Goal: Communication & Community: Answer question/provide support

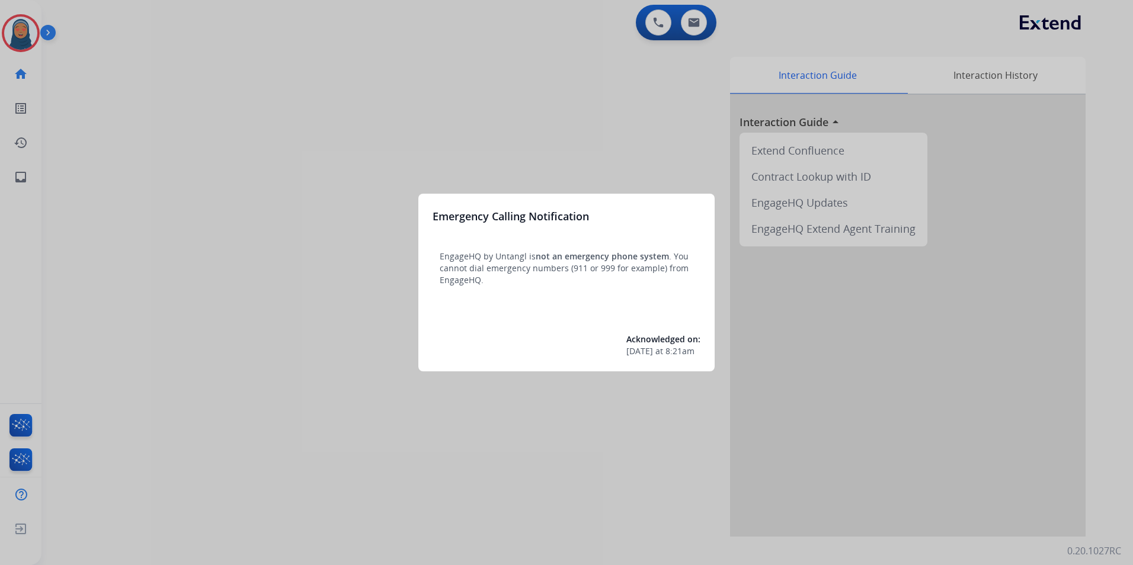
click at [233, 112] on div at bounding box center [566, 282] width 1133 height 565
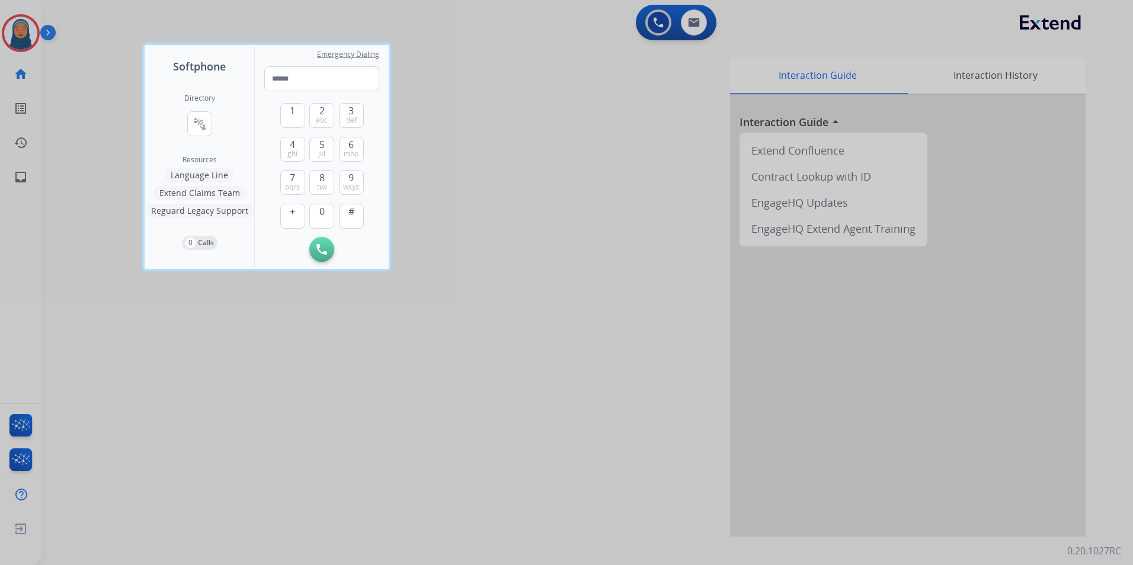
click at [63, 76] on div at bounding box center [566, 282] width 1133 height 565
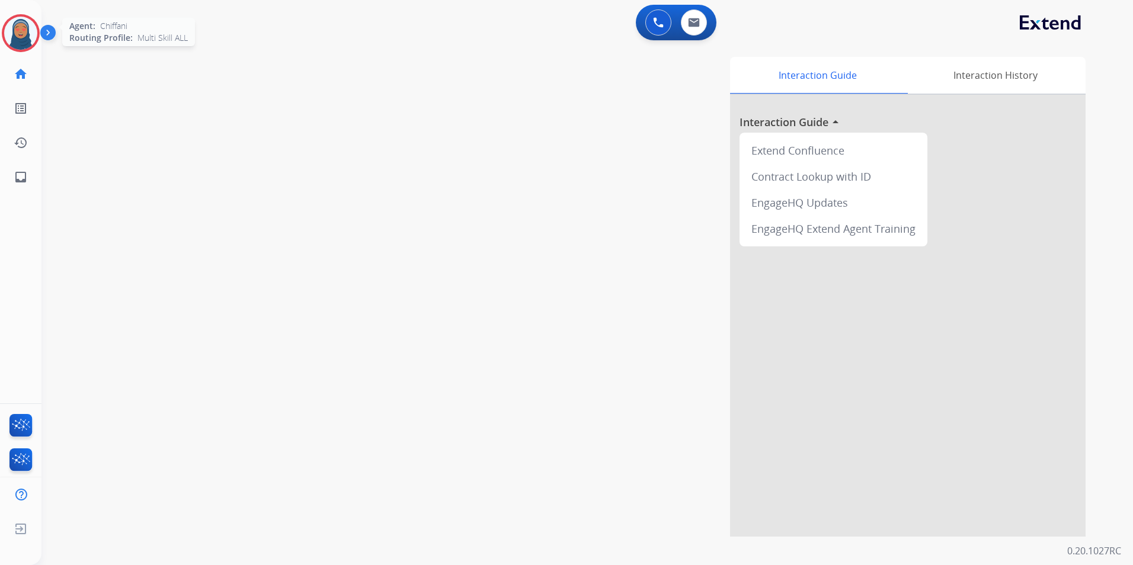
click at [24, 35] on img at bounding box center [20, 33] width 33 height 33
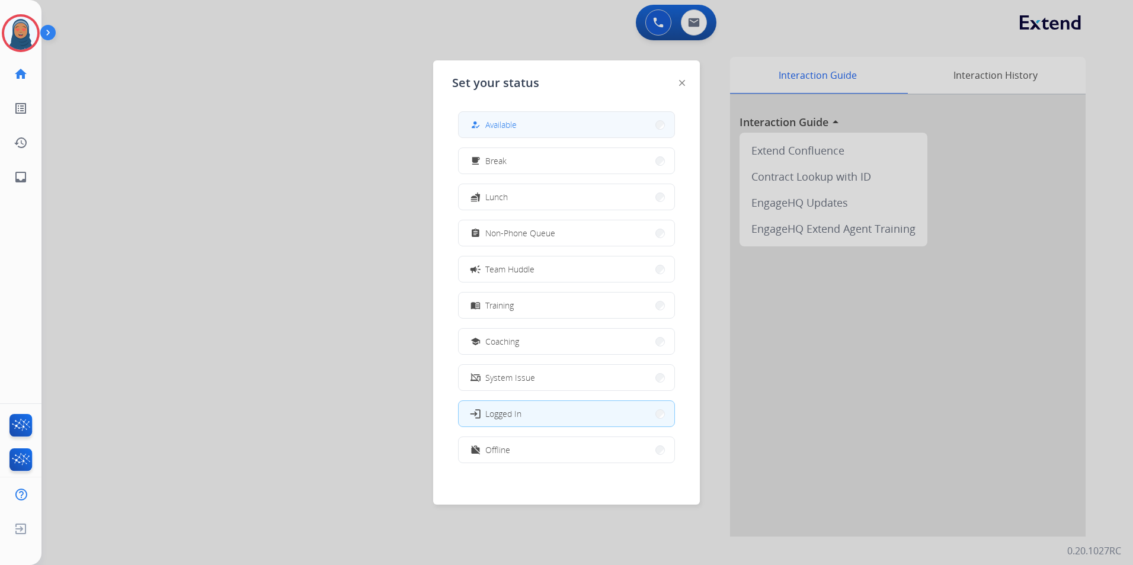
click at [486, 127] on div "how_to_reg Available" at bounding box center [492, 125] width 49 height 14
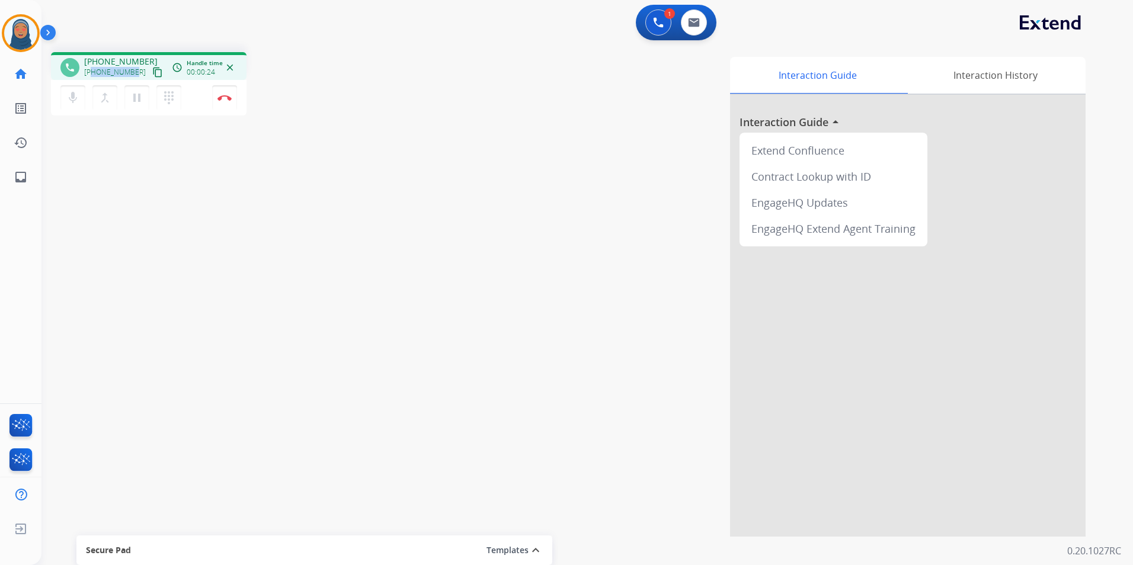
drag, startPoint x: 131, startPoint y: 74, endPoint x: 92, endPoint y: 73, distance: 38.5
click at [92, 73] on span "[PHONE_NUMBER]" at bounding box center [115, 72] width 62 height 9
copy span "7735690931"
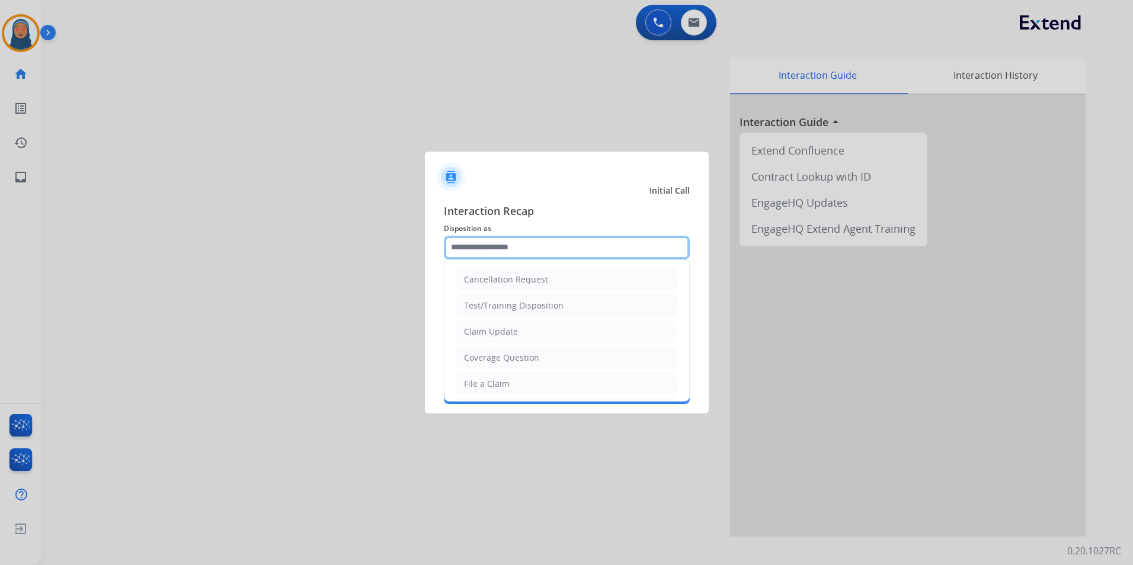
click at [502, 257] on input "text" at bounding box center [567, 248] width 246 height 24
drag, startPoint x: 476, startPoint y: 358, endPoint x: 475, endPoint y: 346, distance: 12.5
click at [476, 357] on div "Other" at bounding box center [475, 356] width 23 height 12
type input "*****"
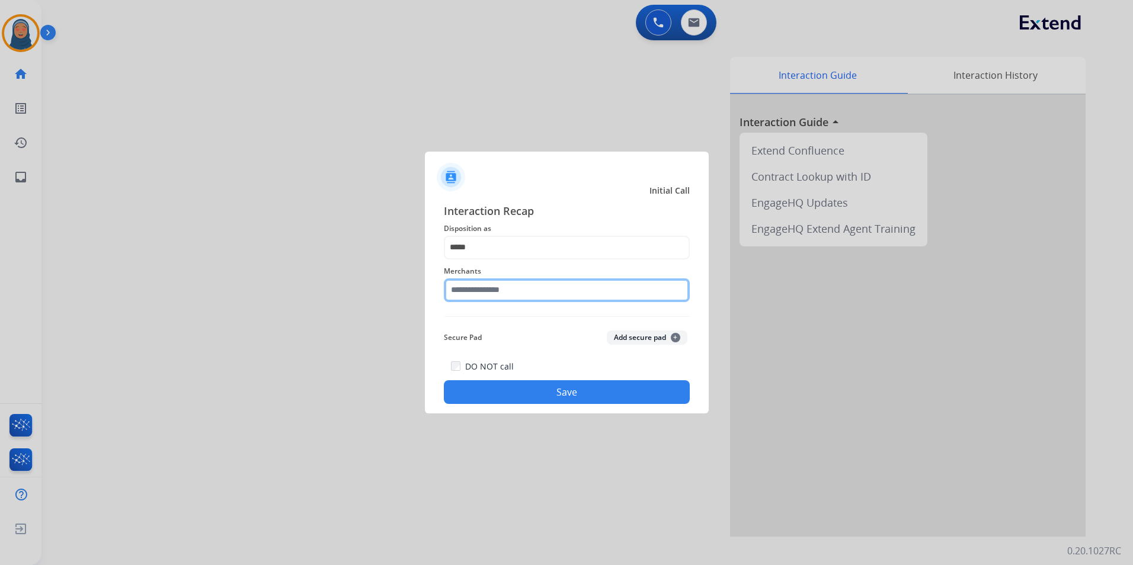
click at [495, 299] on input "text" at bounding box center [567, 291] width 246 height 24
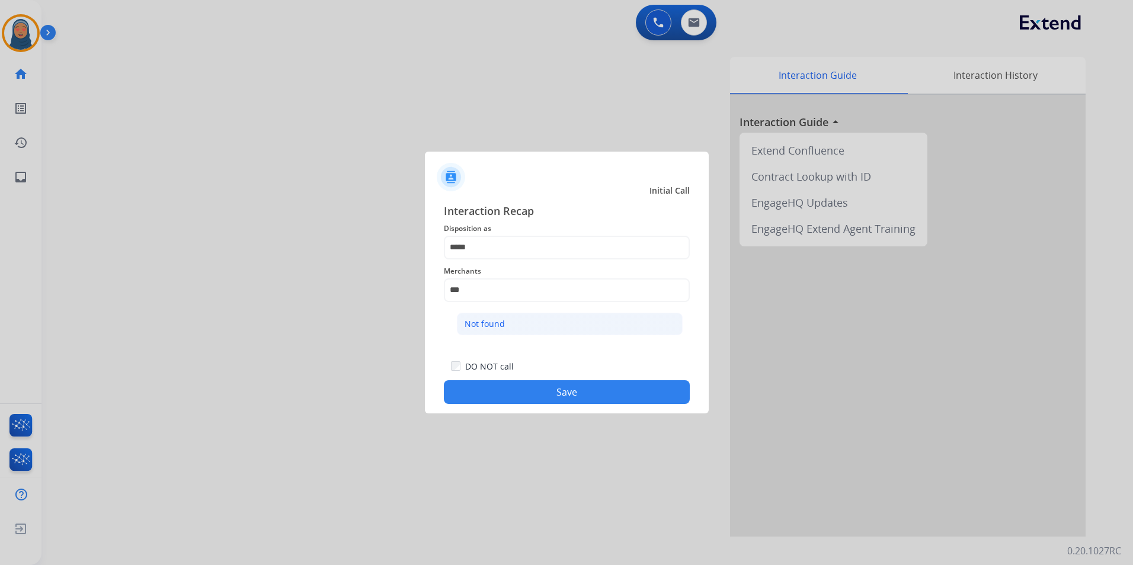
click at [490, 322] on div "Not found" at bounding box center [485, 324] width 40 height 12
type input "*********"
click at [563, 395] on button "Save" at bounding box center [567, 392] width 246 height 24
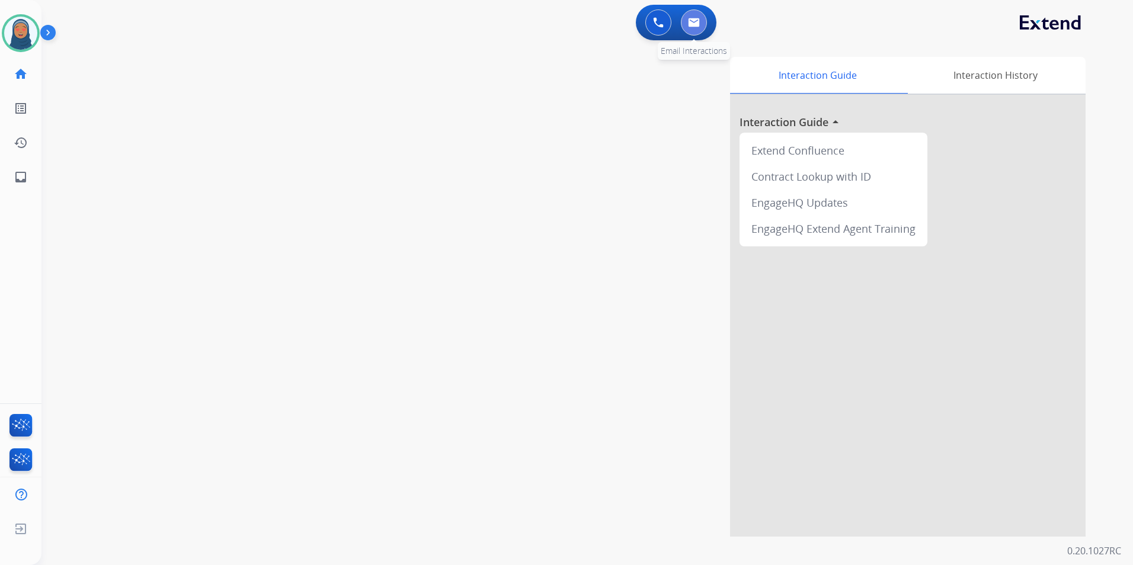
click at [702, 15] on button at bounding box center [694, 22] width 26 height 26
select select "**********"
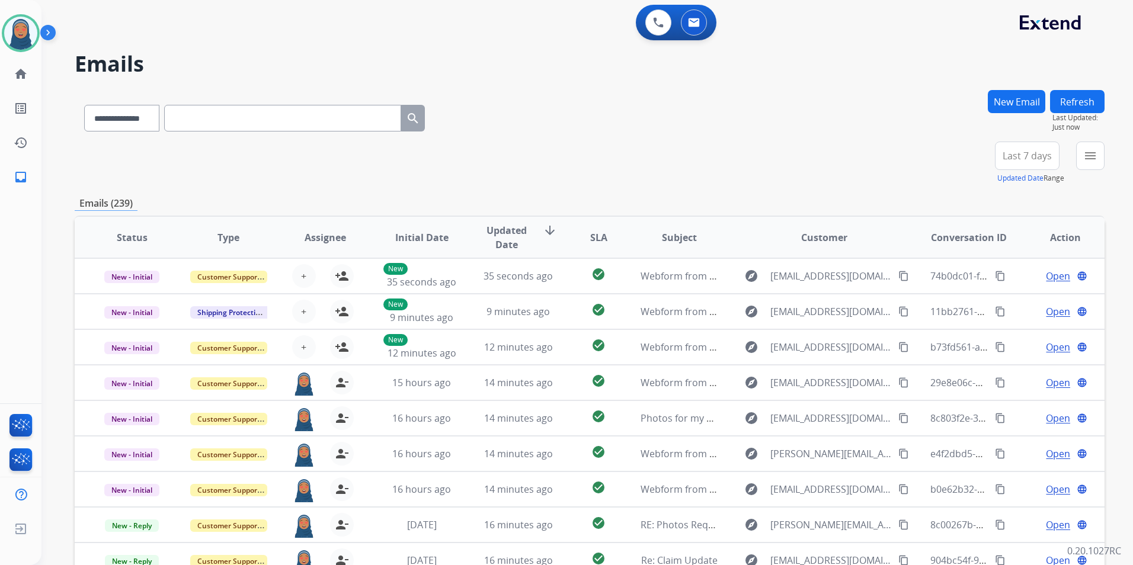
click at [1011, 104] on button "New Email" at bounding box center [1016, 101] width 57 height 23
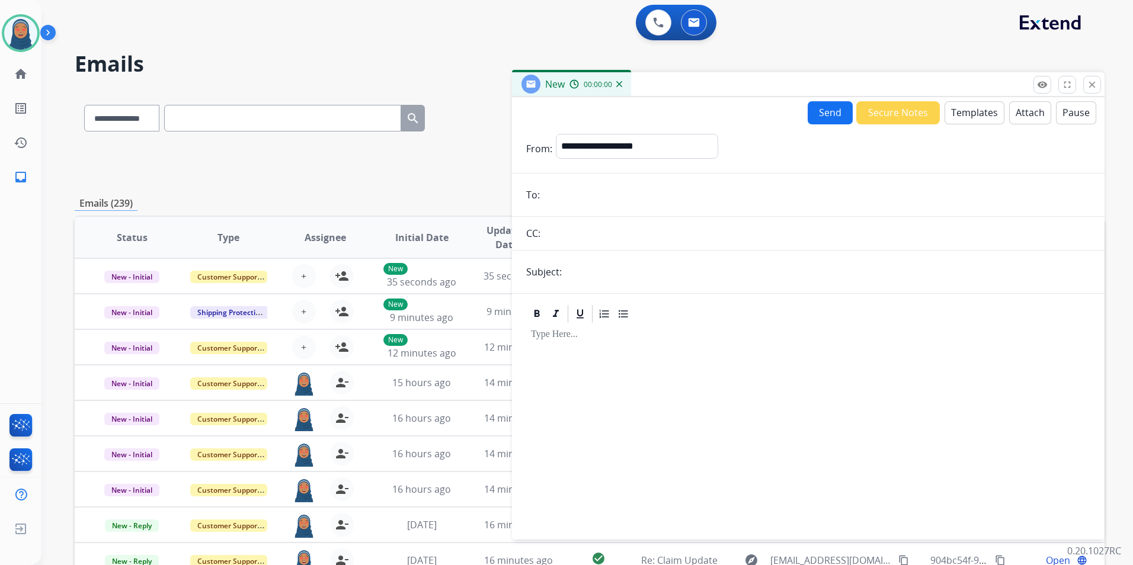
click at [593, 202] on input "email" at bounding box center [816, 195] width 547 height 24
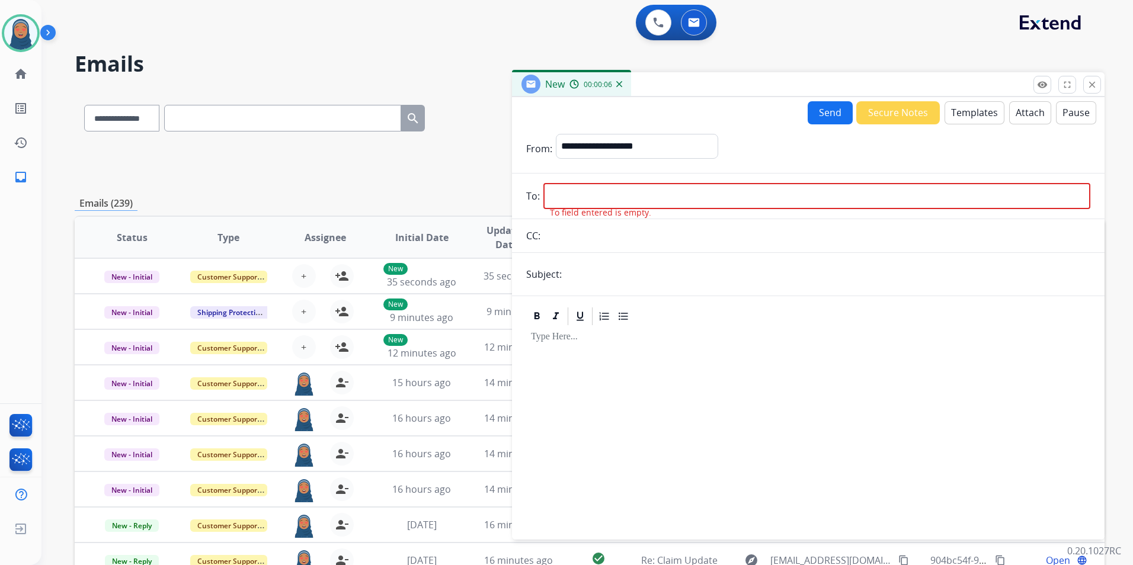
paste input "**********"
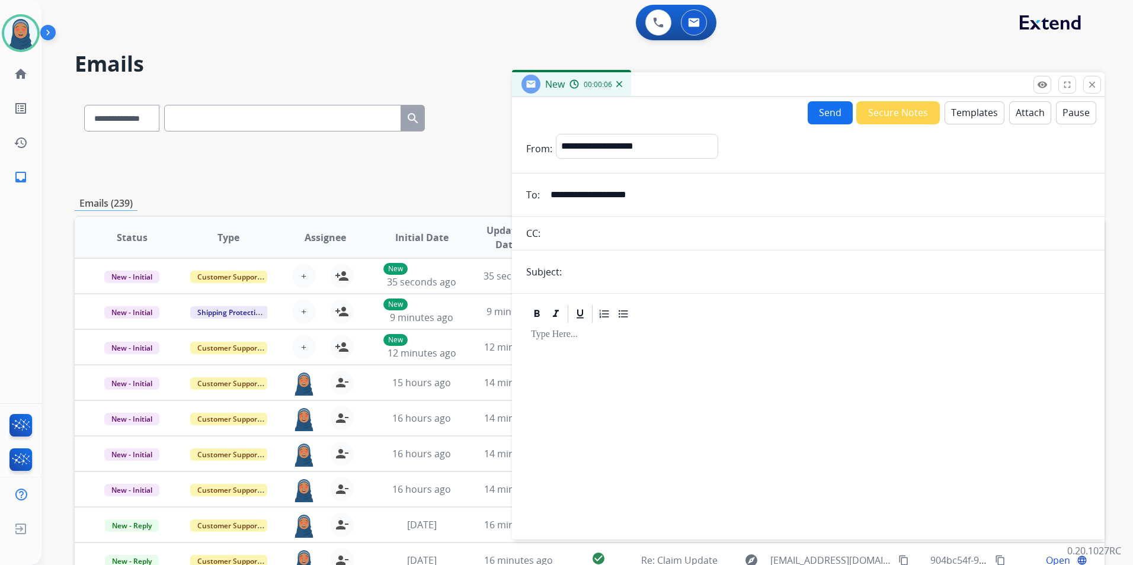
type input "**********"
click at [612, 140] on select "**********" at bounding box center [636, 146] width 161 height 24
select select "**********"
click at [556, 134] on select "**********" at bounding box center [636, 146] width 161 height 24
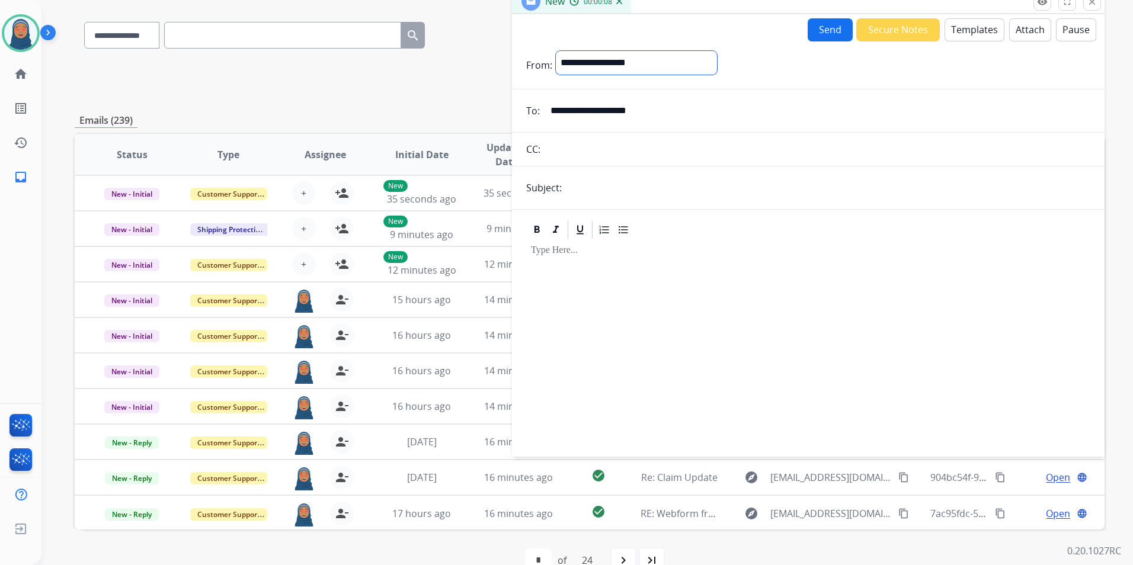
scroll to position [109, 0]
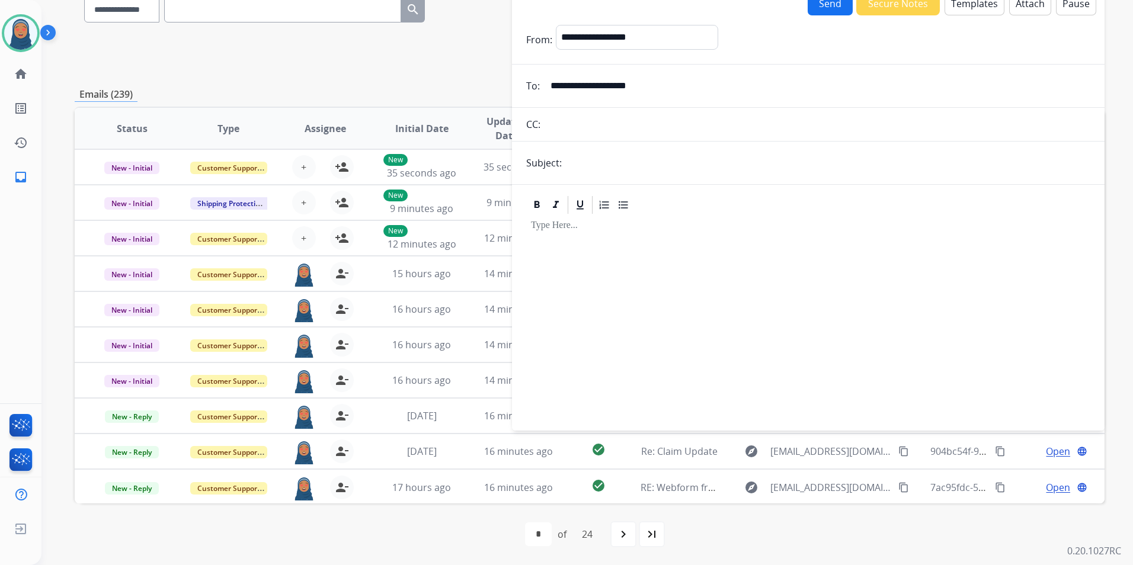
click at [567, 229] on p at bounding box center [808, 225] width 555 height 11
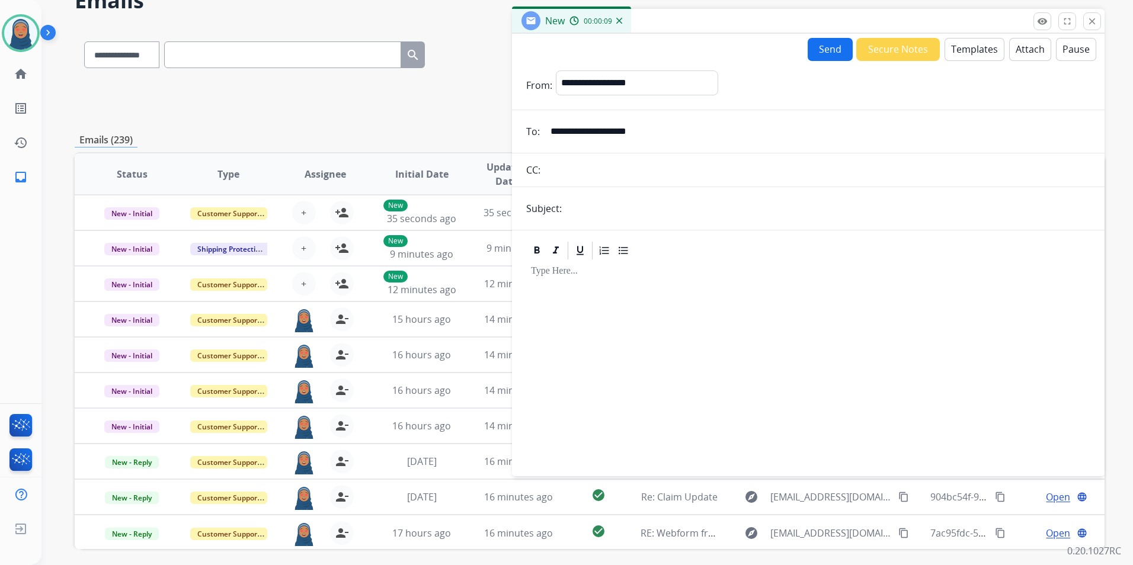
scroll to position [50, 0]
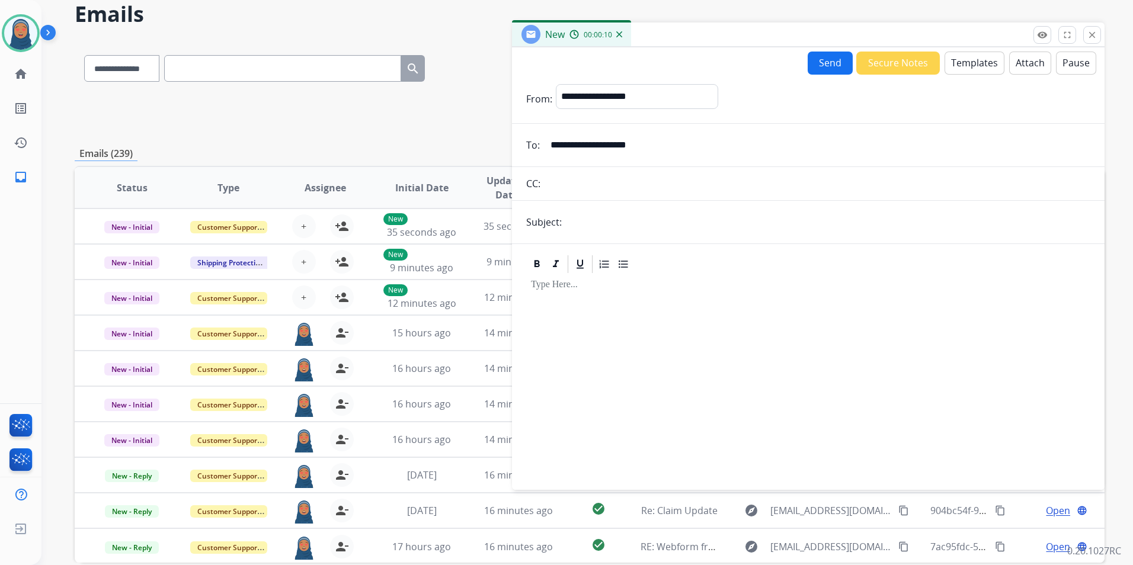
click at [951, 67] on button "Templates" at bounding box center [975, 63] width 60 height 23
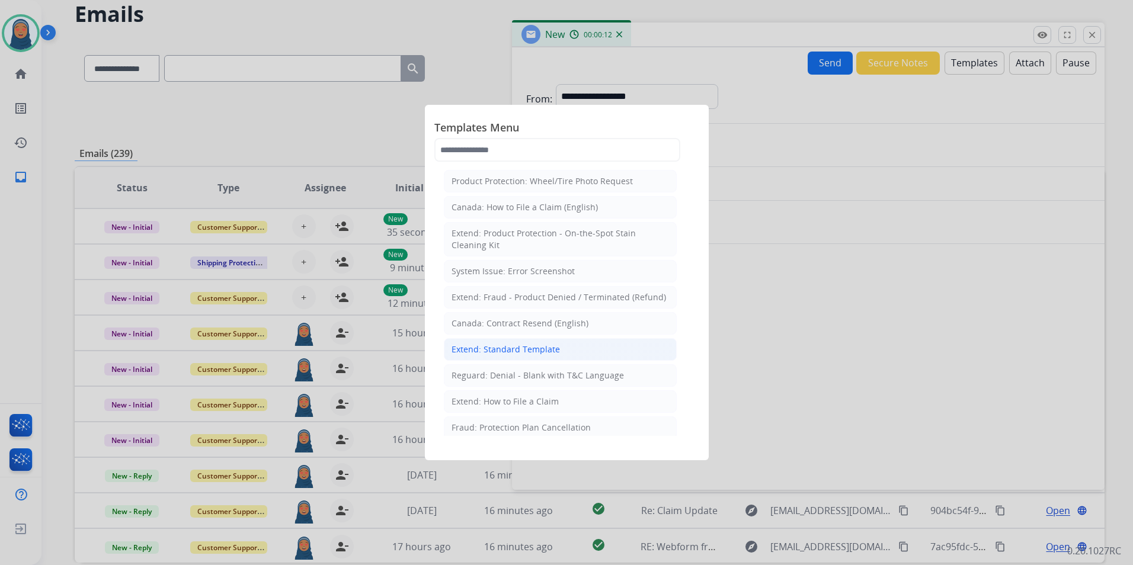
click at [519, 351] on div "Extend: Standard Template" at bounding box center [506, 350] width 108 height 12
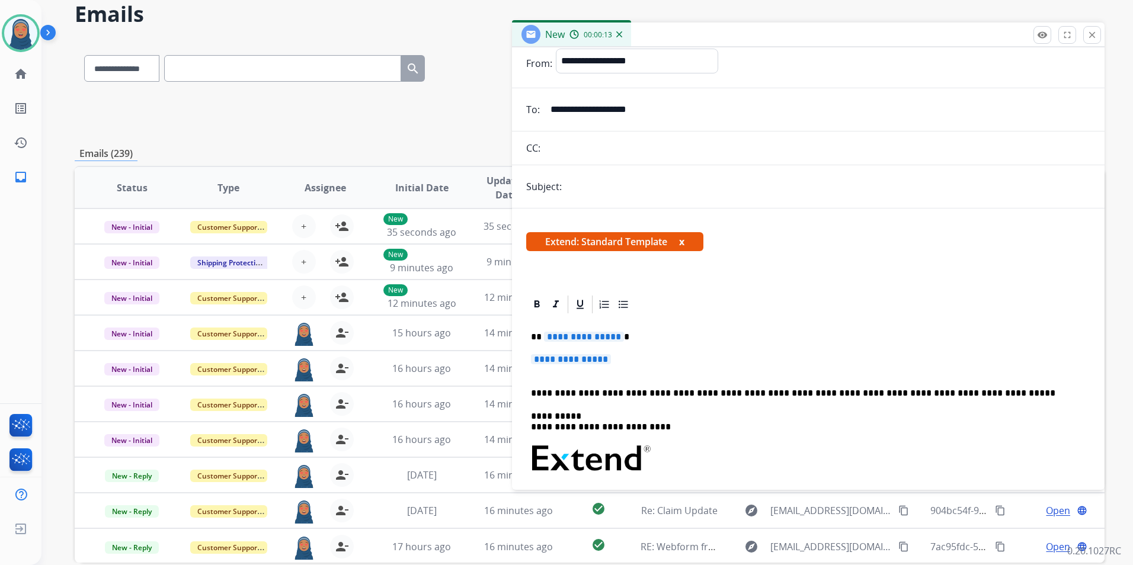
scroll to position [178, 0]
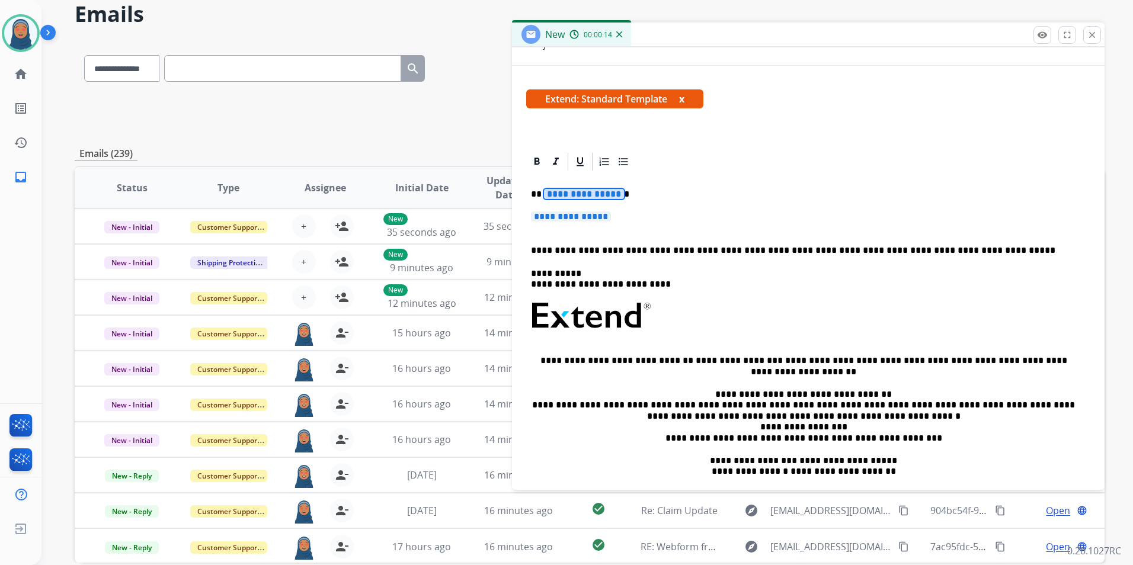
click at [587, 191] on span "**********" at bounding box center [584, 194] width 80 height 10
paste div
click at [542, 196] on strong "*****" at bounding box center [555, 194] width 27 height 9
click at [583, 221] on span "**********" at bounding box center [571, 217] width 80 height 10
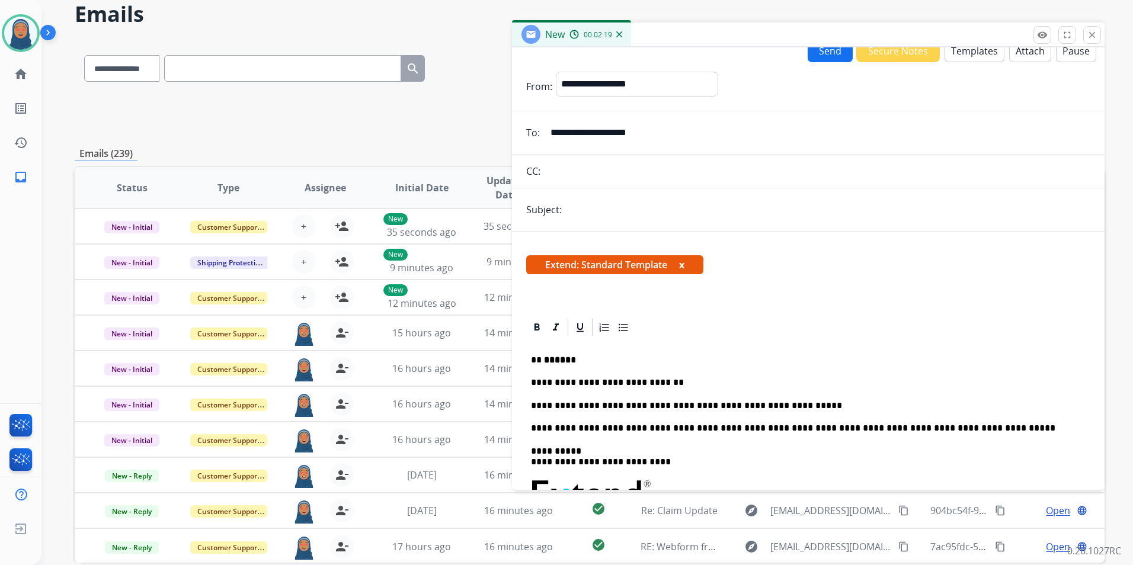
scroll to position [0, 0]
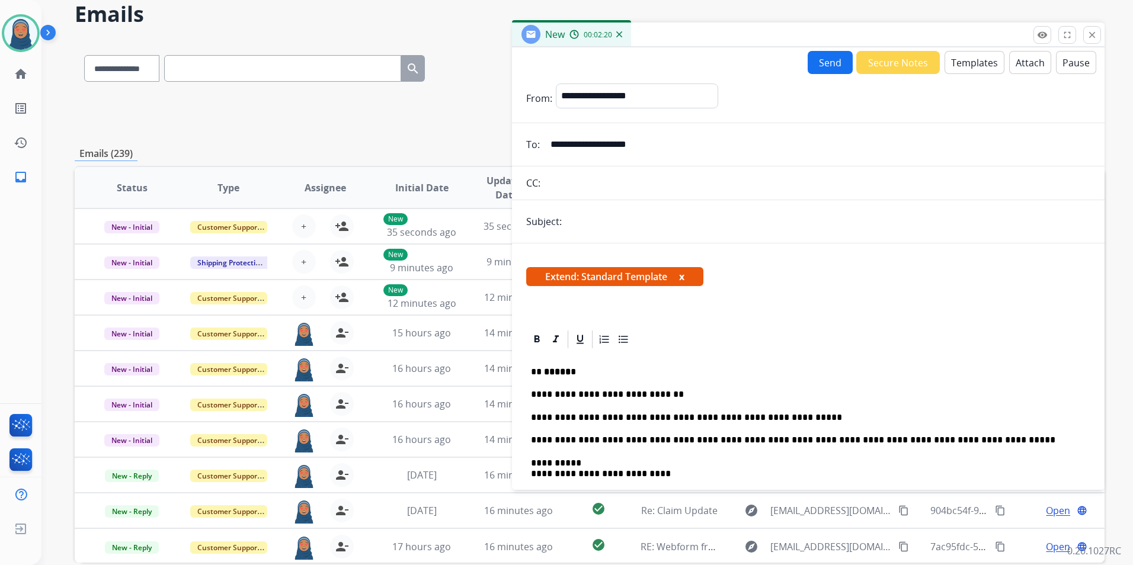
click at [629, 226] on input "text" at bounding box center [827, 222] width 525 height 24
type input "**********"
click at [831, 71] on button "Send" at bounding box center [830, 62] width 45 height 23
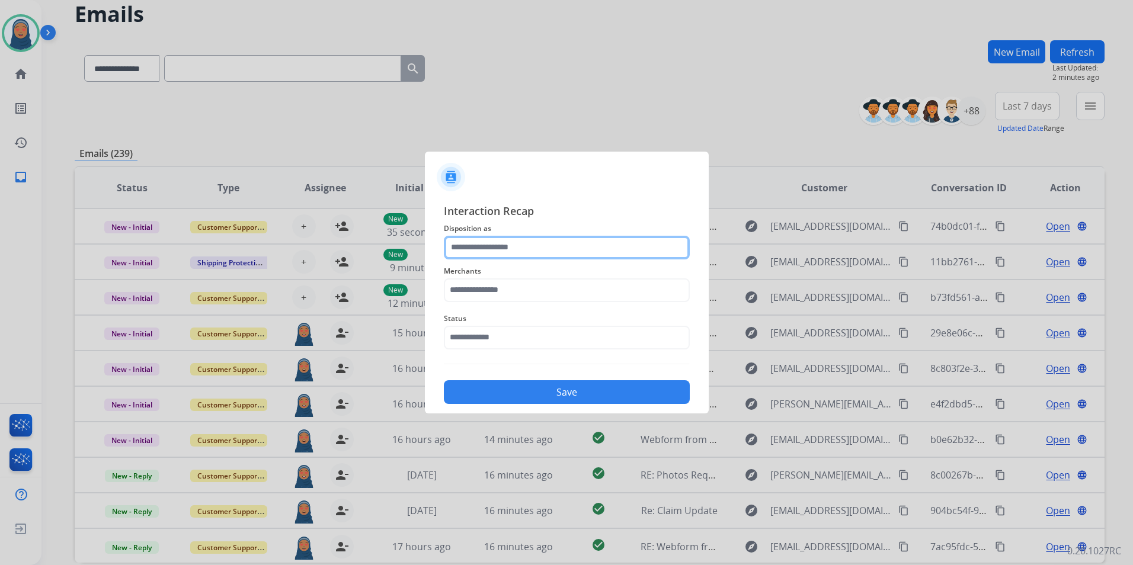
click at [517, 239] on input "text" at bounding box center [567, 248] width 246 height 24
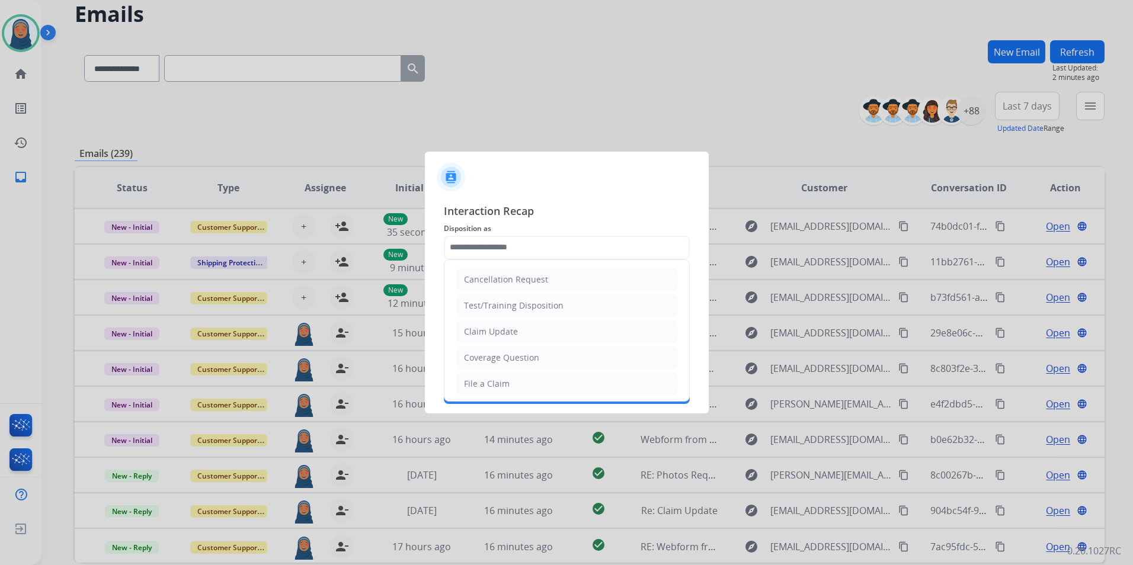
drag, startPoint x: 503, startPoint y: 335, endPoint x: 501, endPoint y: 315, distance: 20.3
click at [503, 333] on div "Claim Update" at bounding box center [491, 332] width 54 height 12
type input "**********"
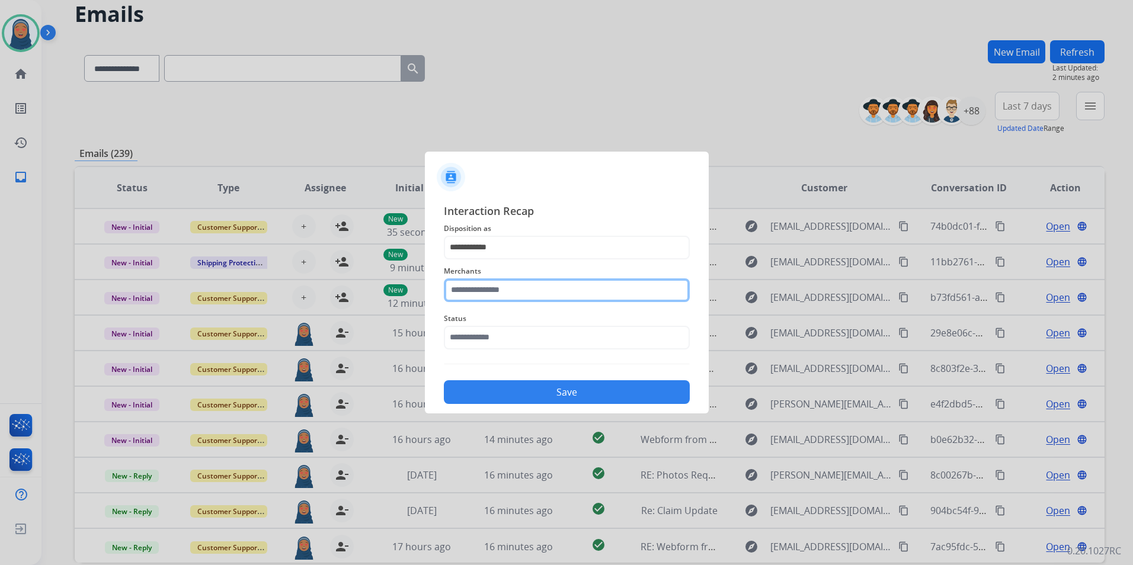
click at [502, 288] on input "text" at bounding box center [567, 291] width 246 height 24
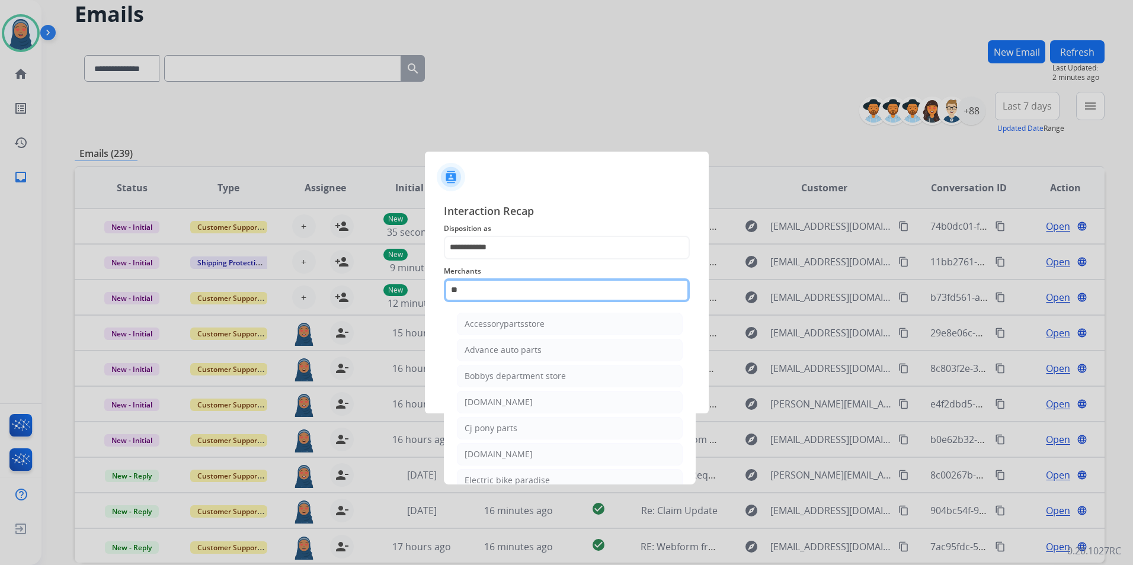
type input "*"
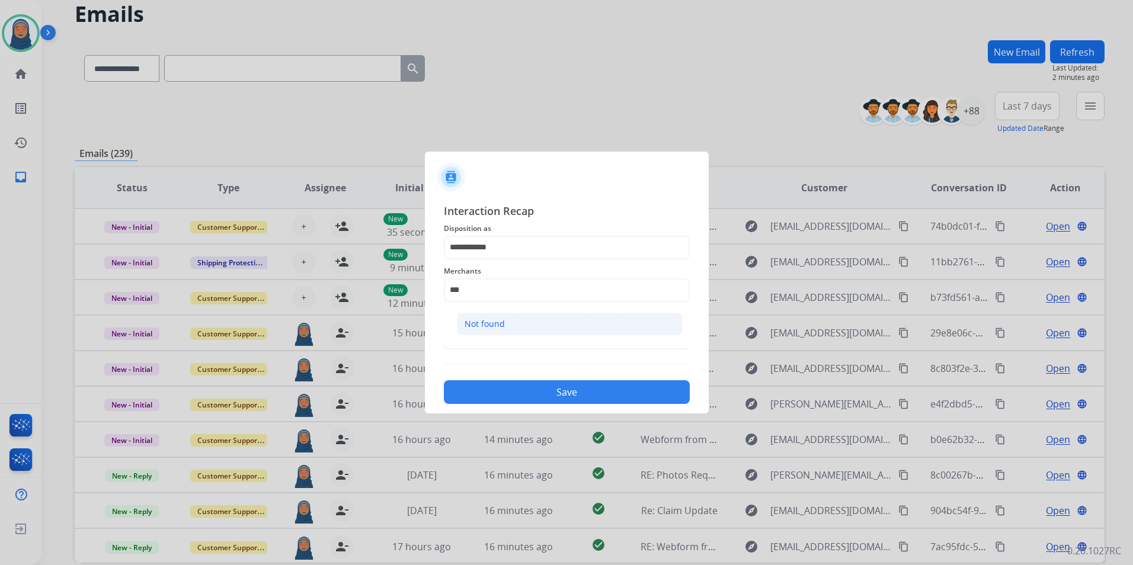
click at [529, 327] on li "Not found" at bounding box center [570, 324] width 226 height 23
type input "*********"
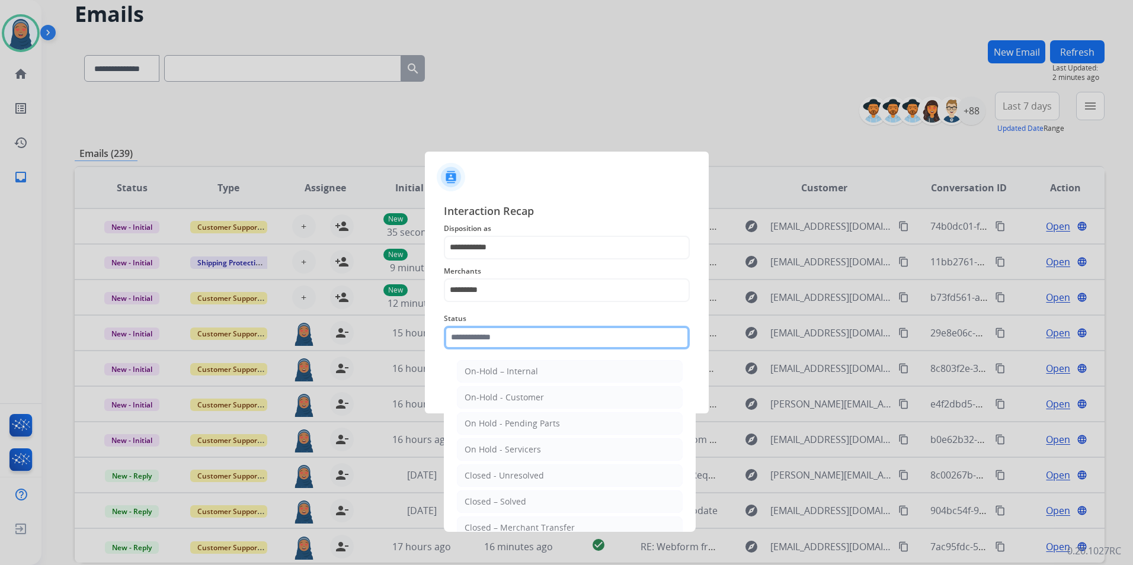
click at [461, 326] on input "text" at bounding box center [567, 338] width 246 height 24
click at [522, 502] on div "Closed – Solved" at bounding box center [496, 502] width 62 height 12
type input "**********"
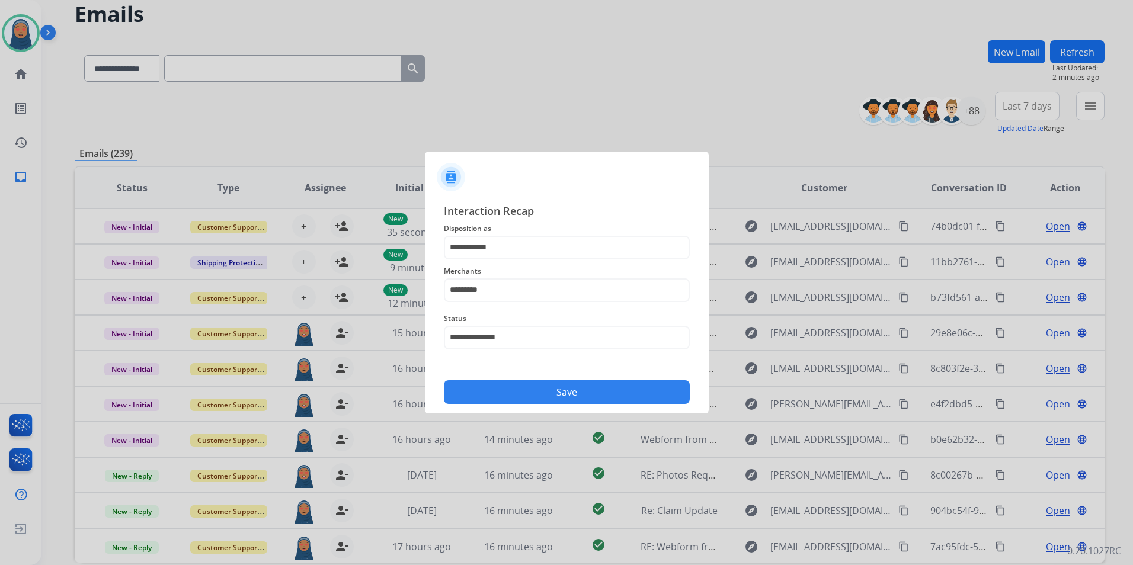
drag, startPoint x: 562, startPoint y: 399, endPoint x: 583, endPoint y: 402, distance: 20.4
click at [563, 399] on button "Save" at bounding box center [567, 392] width 246 height 24
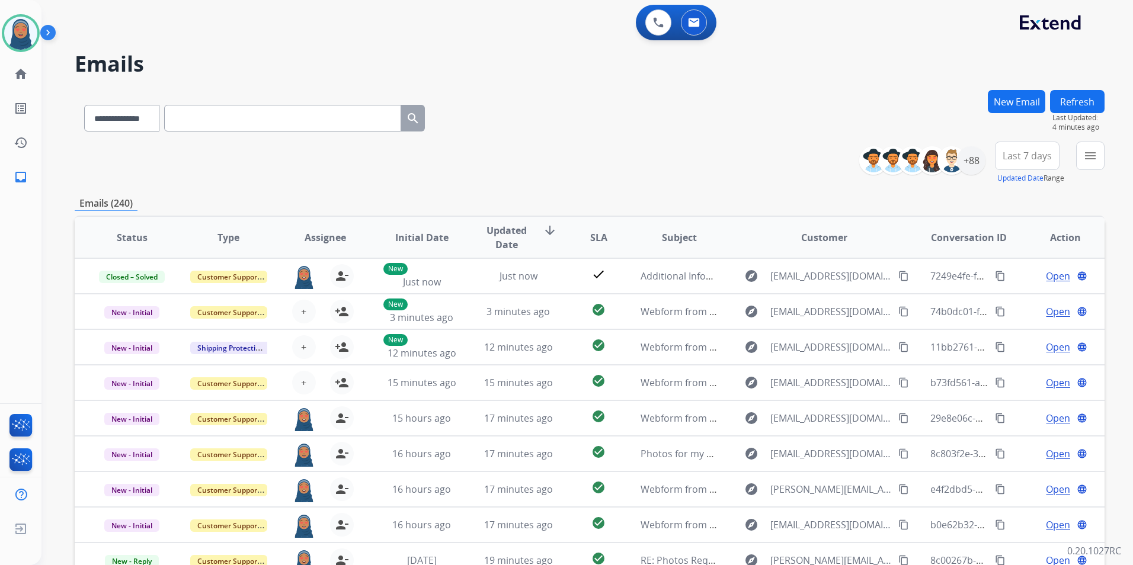
click at [1005, 94] on button "New Email" at bounding box center [1016, 101] width 57 height 23
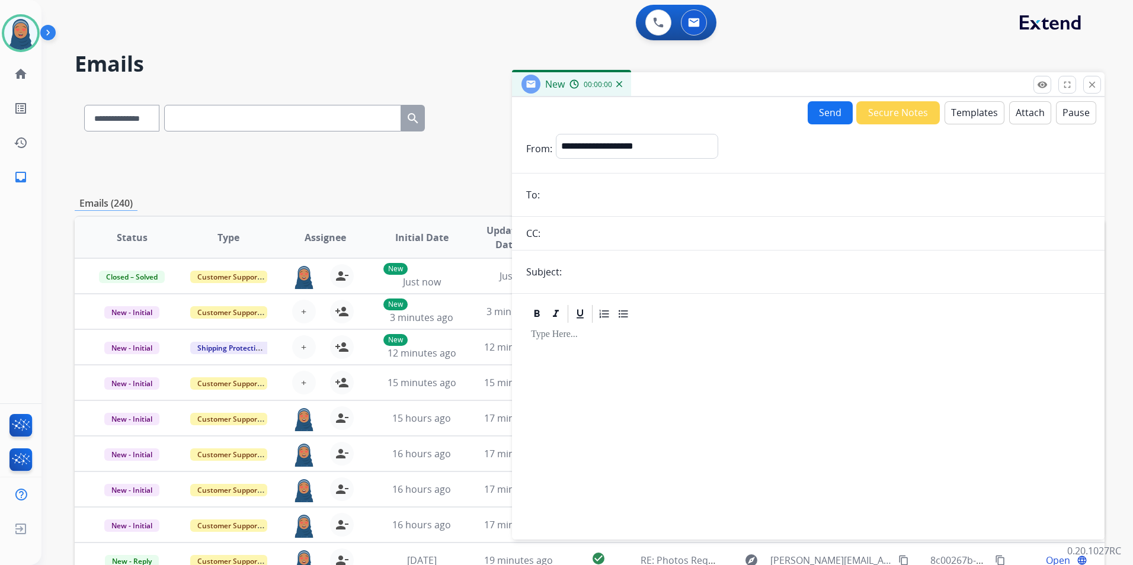
click at [574, 195] on input "email" at bounding box center [816, 195] width 547 height 24
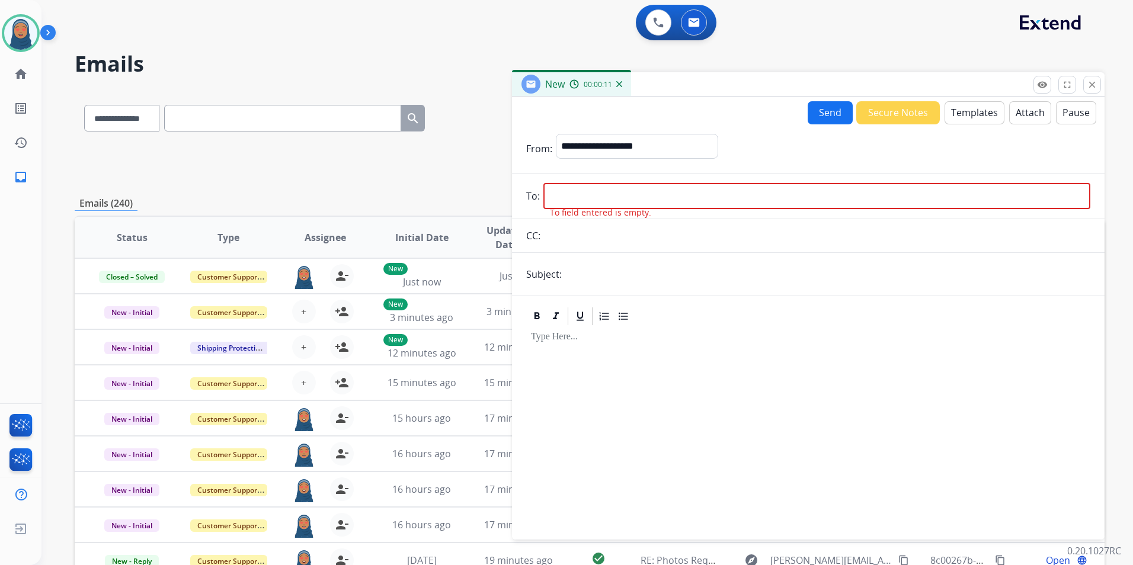
paste input "**********"
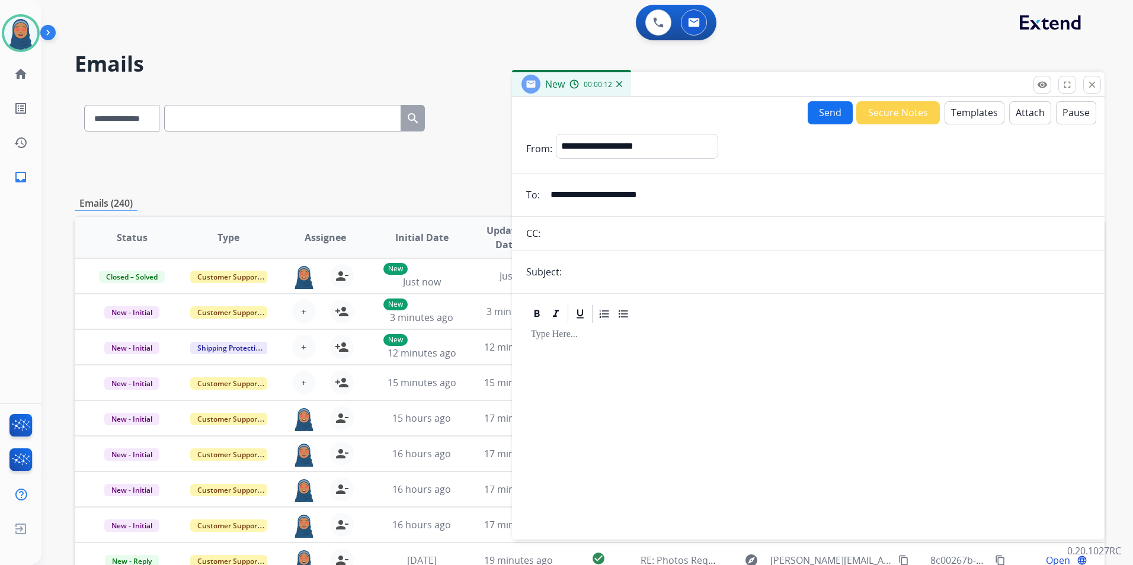
type input "**********"
click at [603, 151] on select "**********" at bounding box center [636, 146] width 161 height 24
select select "**********"
click at [556, 134] on select "**********" at bounding box center [636, 146] width 161 height 24
click at [951, 117] on button "Templates" at bounding box center [975, 112] width 60 height 23
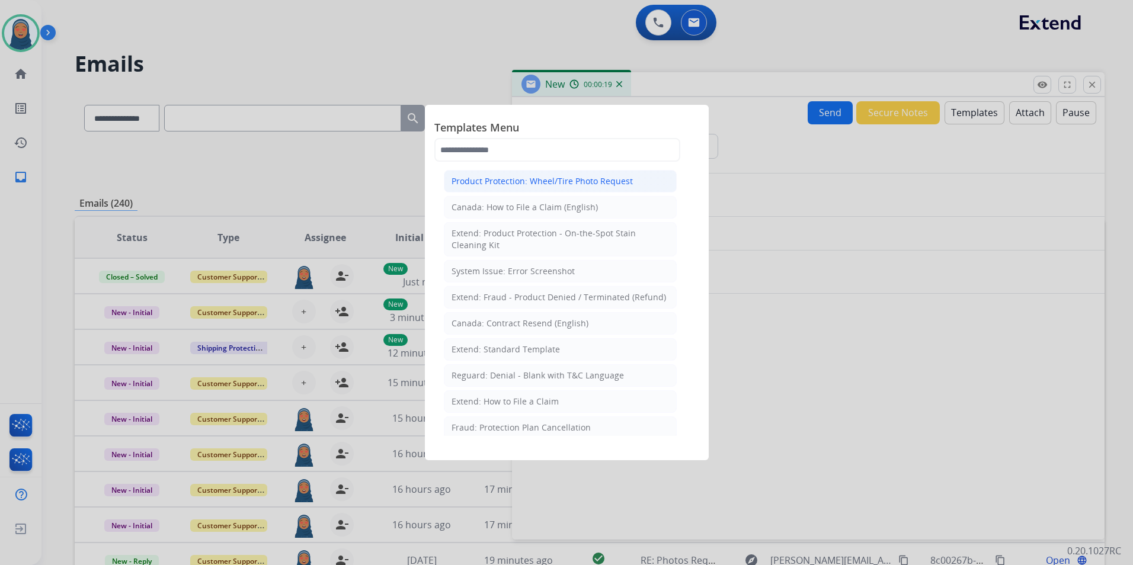
click at [573, 186] on div "Product Protection: Wheel/Tire Photo Request" at bounding box center [542, 181] width 181 height 12
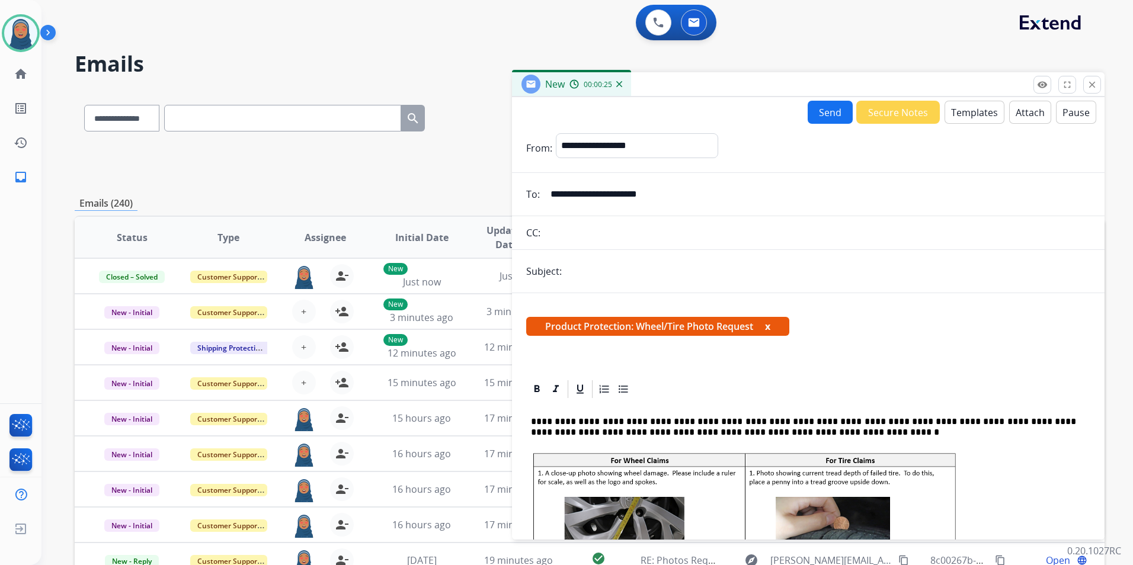
click at [588, 272] on input "text" at bounding box center [827, 272] width 525 height 24
type input "**********"
click at [822, 118] on button "Send" at bounding box center [830, 112] width 45 height 23
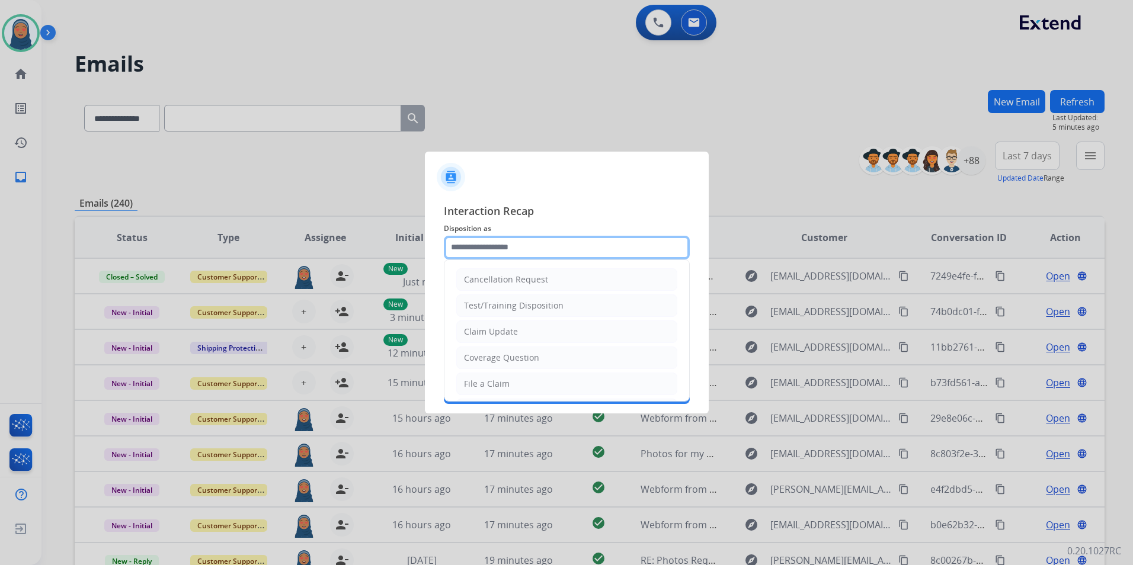
click at [552, 251] on input "text" at bounding box center [567, 248] width 246 height 24
drag, startPoint x: 500, startPoint y: 333, endPoint x: 680, endPoint y: 308, distance: 182.0
click at [500, 332] on div "Claim Update" at bounding box center [491, 332] width 54 height 12
type input "**********"
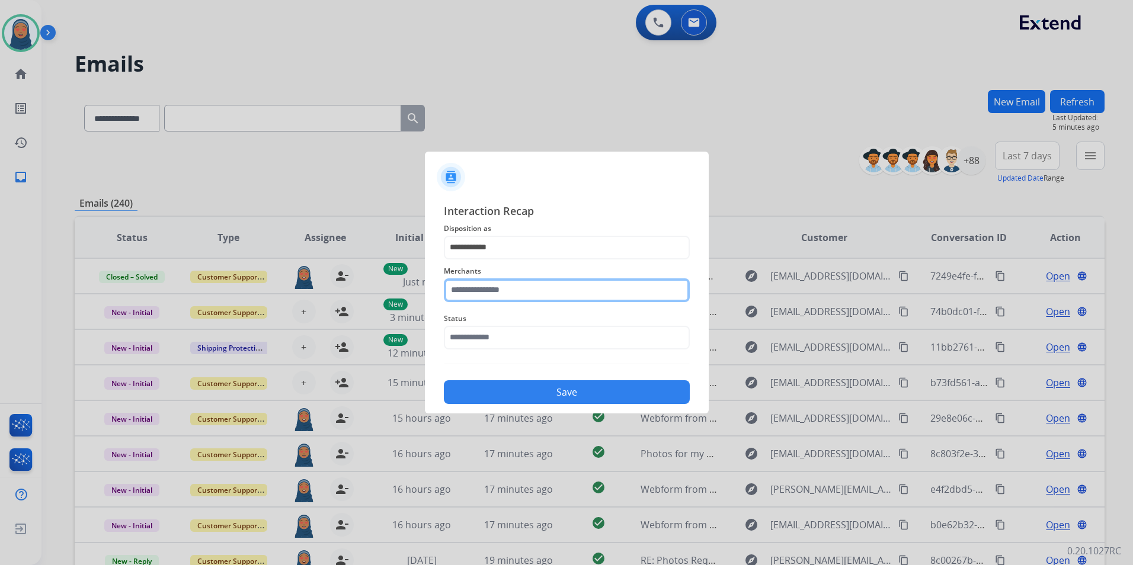
click at [485, 296] on input "text" at bounding box center [567, 291] width 246 height 24
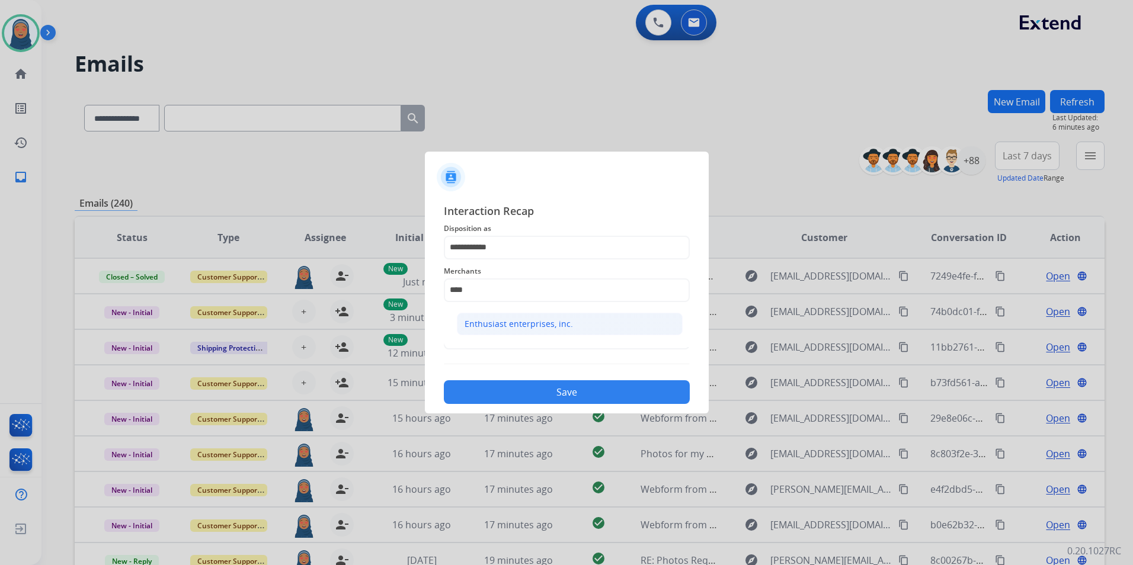
click at [538, 320] on div "Enthusiast enterprises, inc." at bounding box center [519, 324] width 108 height 12
type input "**********"
click at [503, 337] on input "text" at bounding box center [567, 338] width 246 height 24
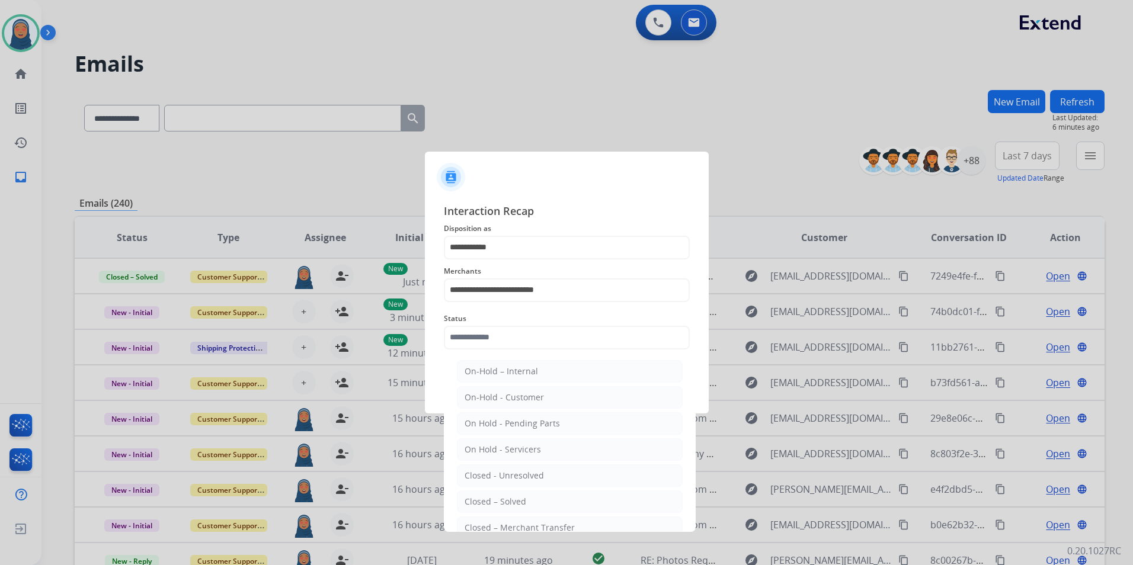
drag, startPoint x: 511, startPoint y: 496, endPoint x: 517, endPoint y: 470, distance: 26.6
click at [511, 494] on li "Closed – Solved" at bounding box center [570, 502] width 226 height 23
type input "**********"
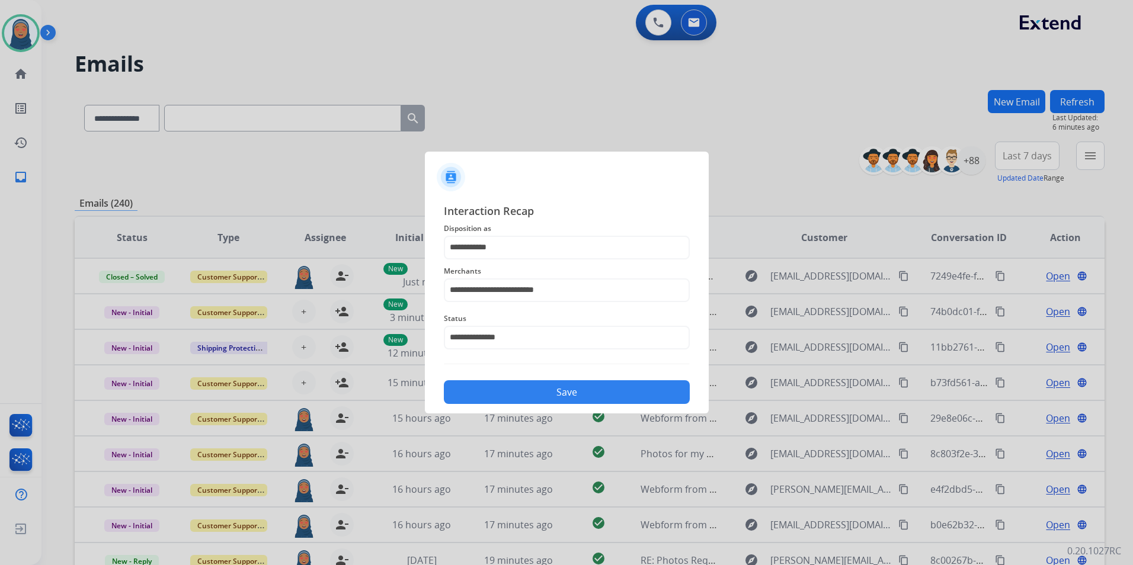
drag, startPoint x: 548, startPoint y: 400, endPoint x: 551, endPoint y: 406, distance: 6.6
click at [549, 400] on button "Save" at bounding box center [567, 392] width 246 height 24
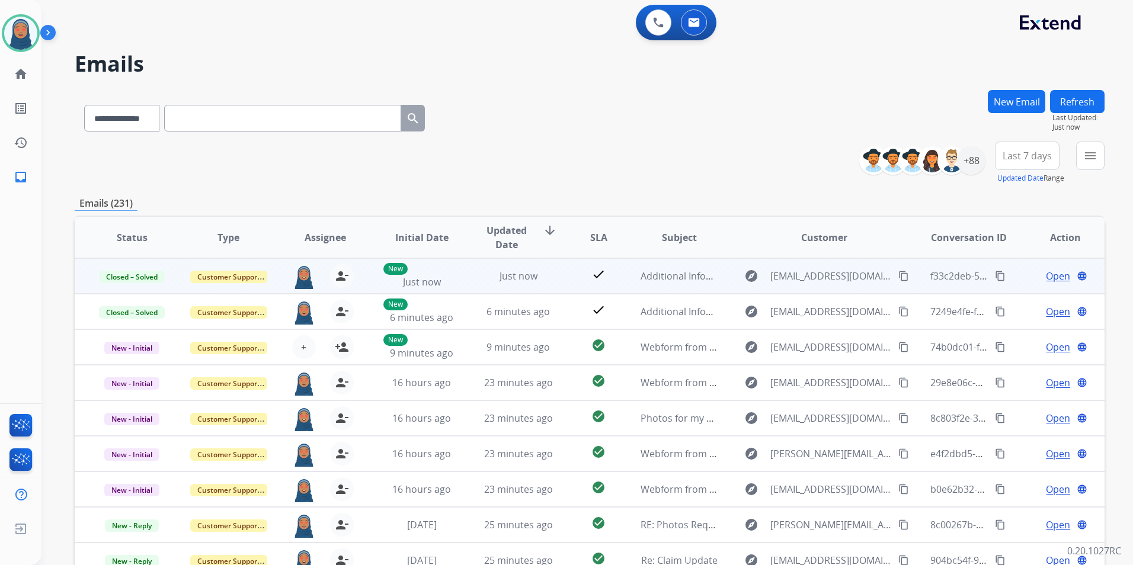
click at [995, 276] on mat-icon "content_copy" at bounding box center [1000, 276] width 11 height 11
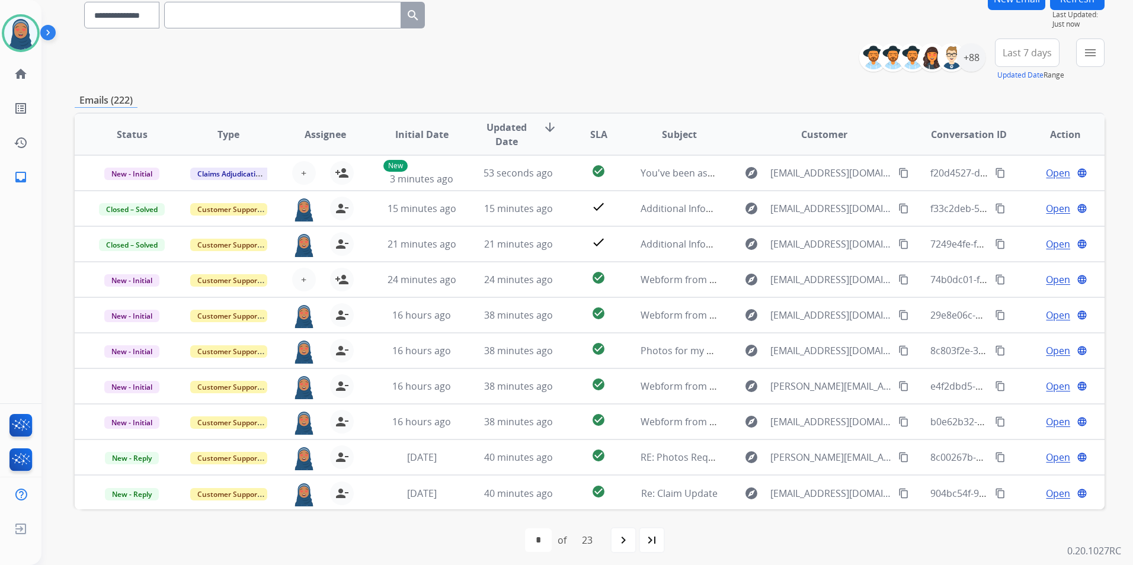
scroll to position [109, 0]
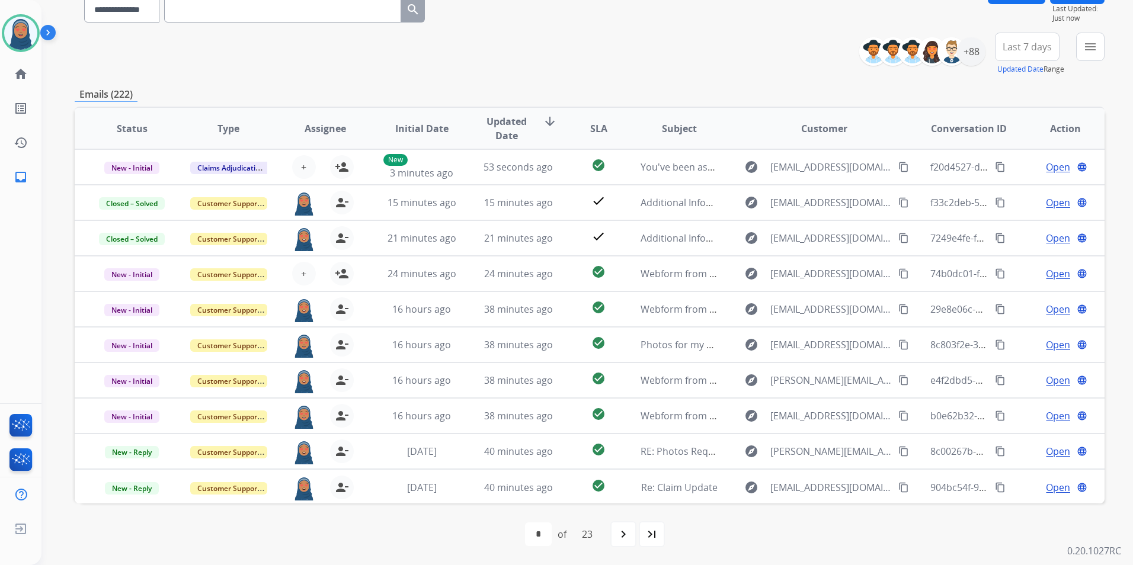
click at [623, 532] on mat-icon "navigate_next" at bounding box center [623, 534] width 14 height 14
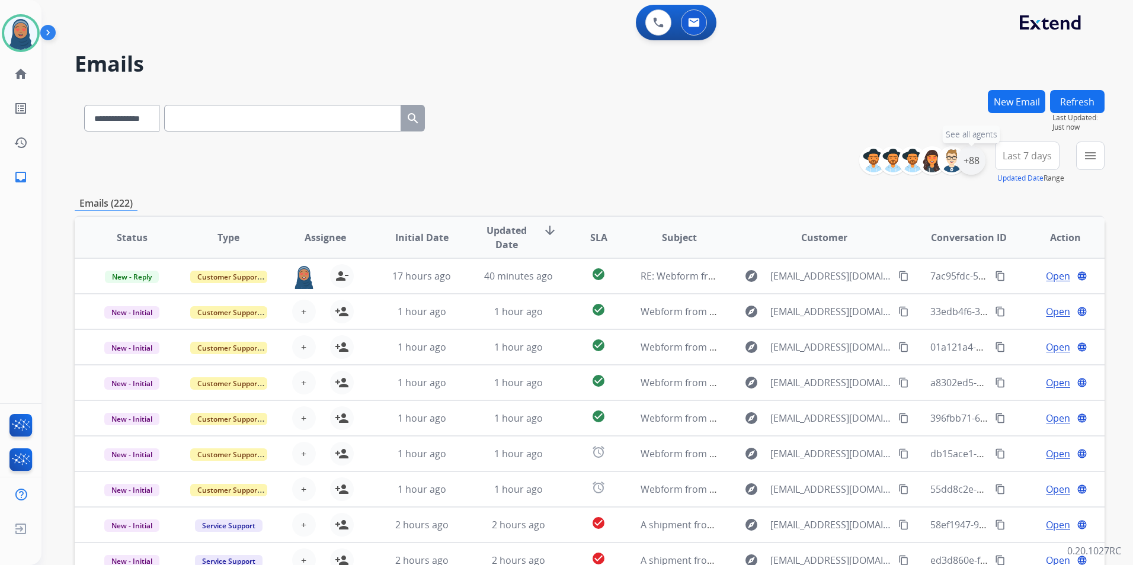
click at [969, 168] on div "+88" at bounding box center [971, 160] width 28 height 28
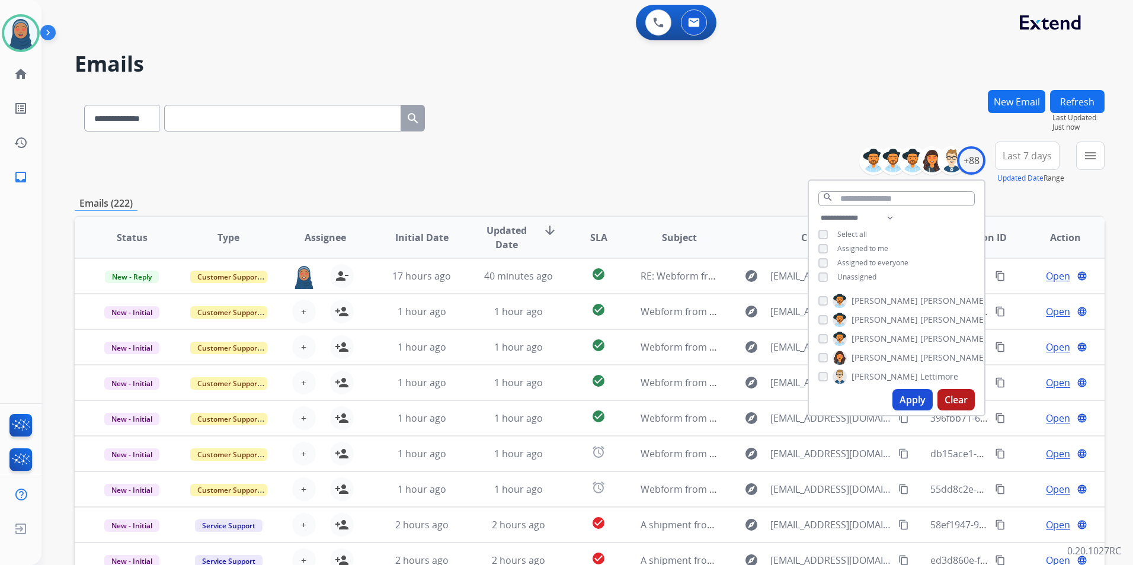
click at [904, 399] on button "Apply" at bounding box center [913, 399] width 40 height 21
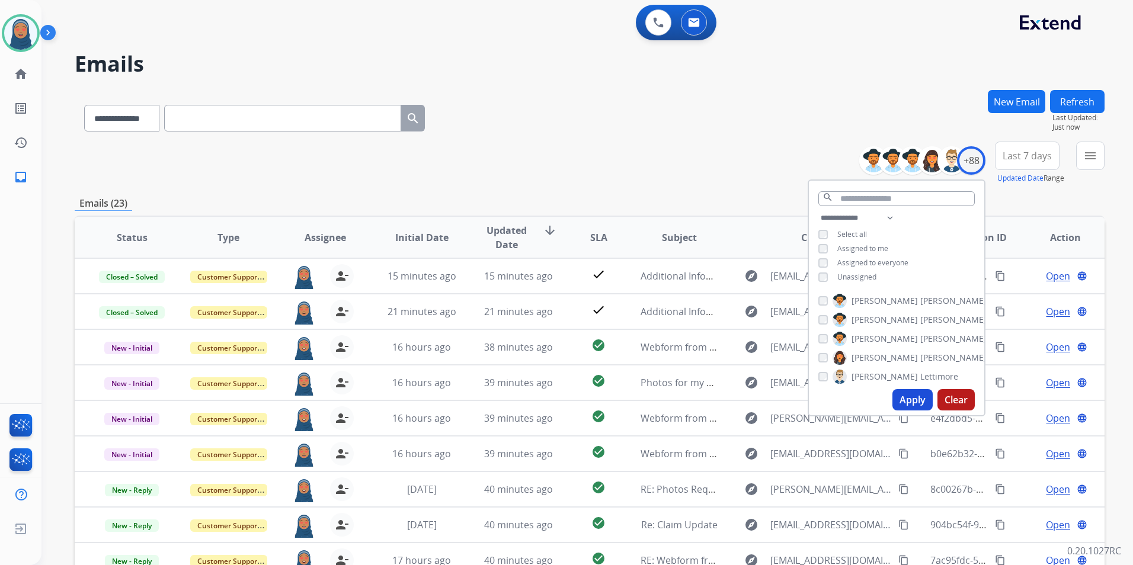
click at [574, 155] on div "**********" at bounding box center [590, 163] width 1030 height 43
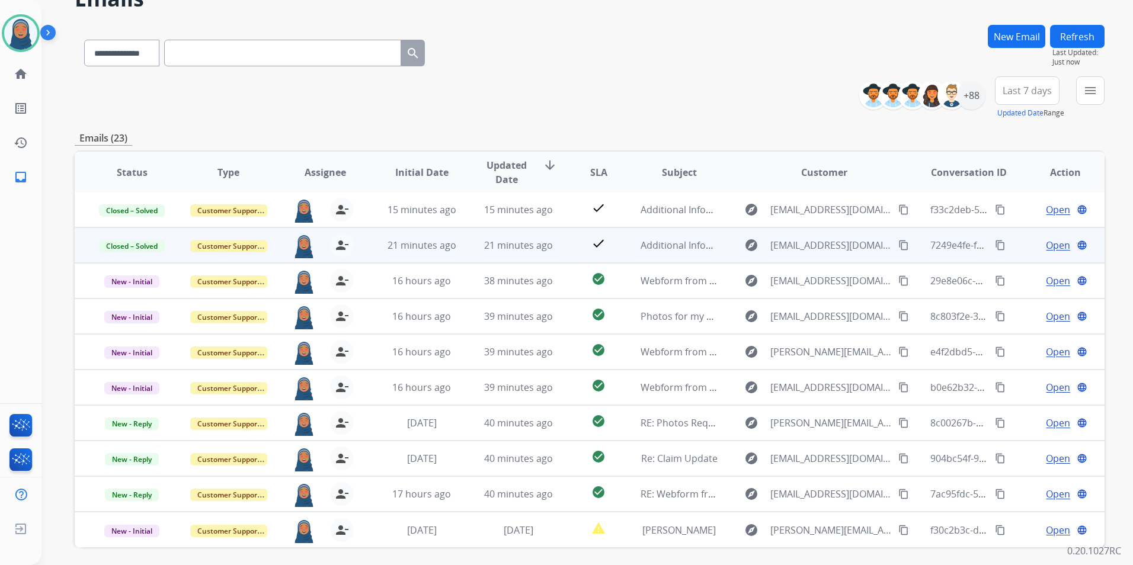
scroll to position [109, 0]
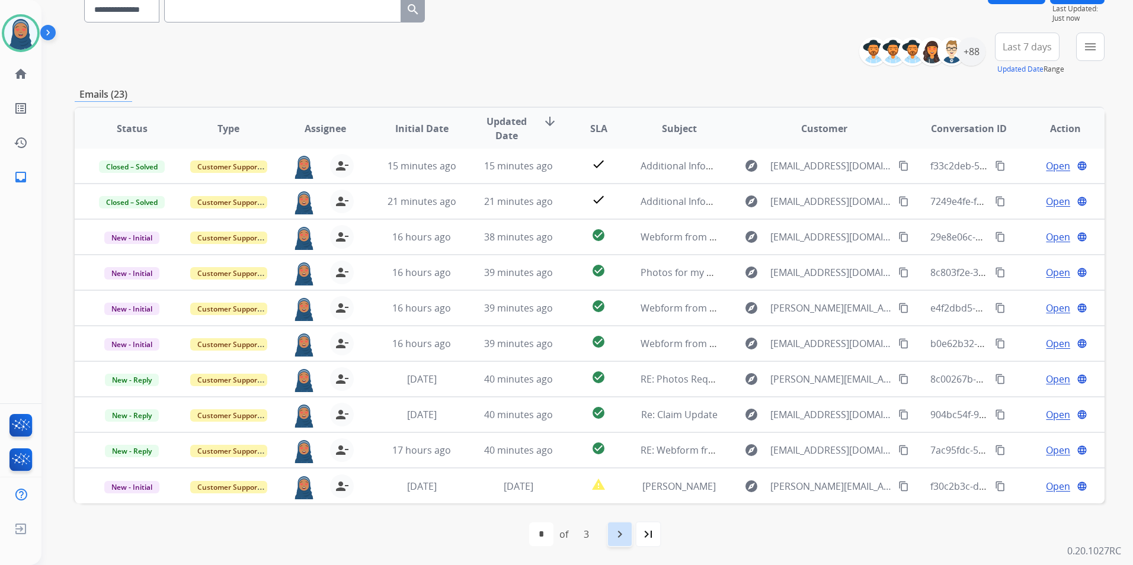
click at [617, 541] on mat-icon "navigate_next" at bounding box center [620, 534] width 14 height 14
select select "*"
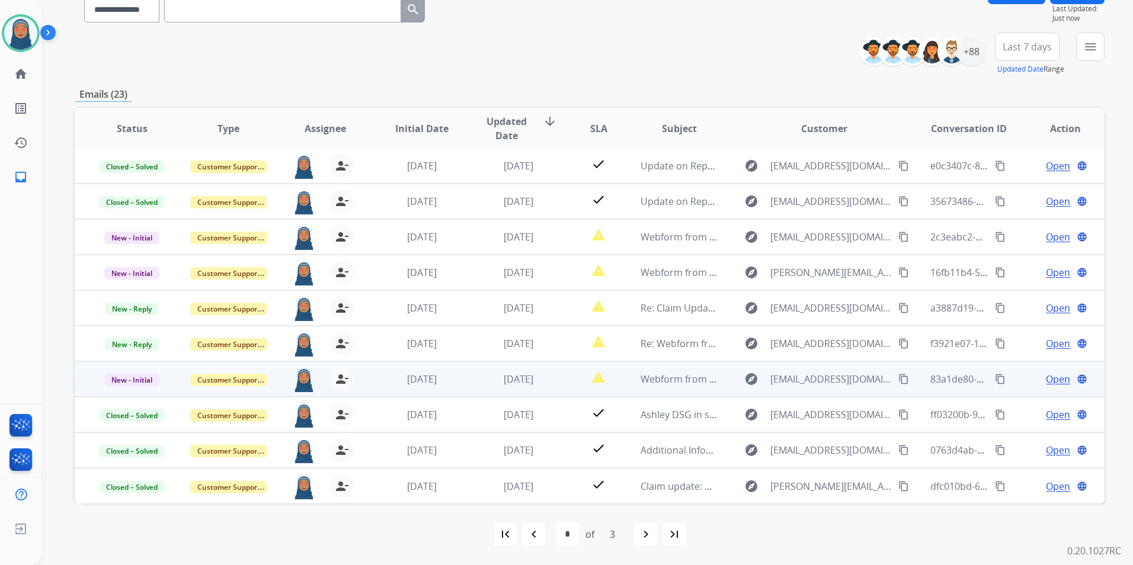
click at [1046, 384] on span "Open" at bounding box center [1058, 379] width 24 height 14
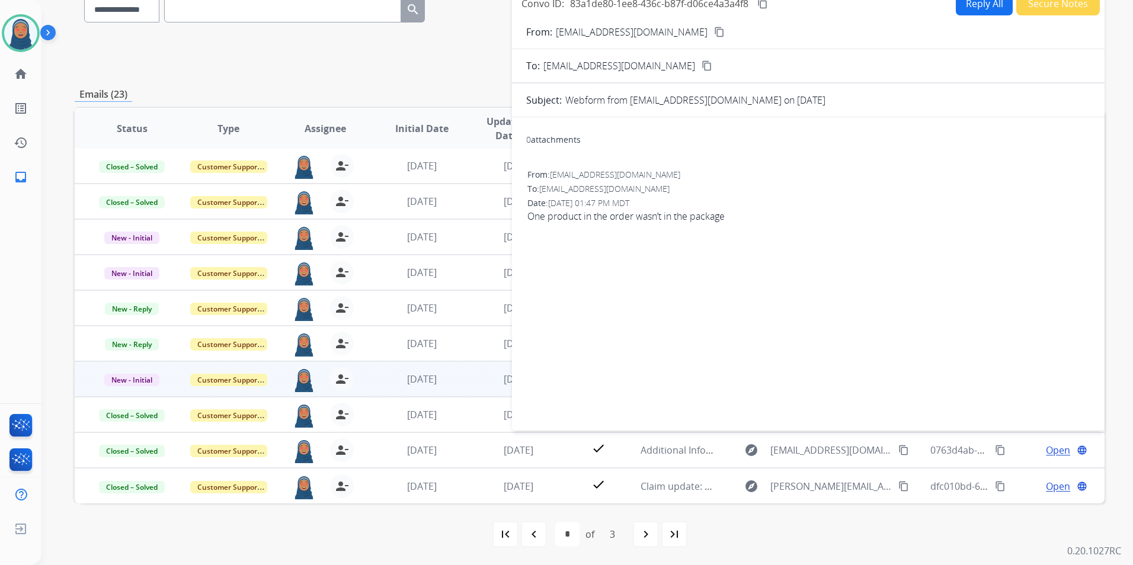
scroll to position [0, 0]
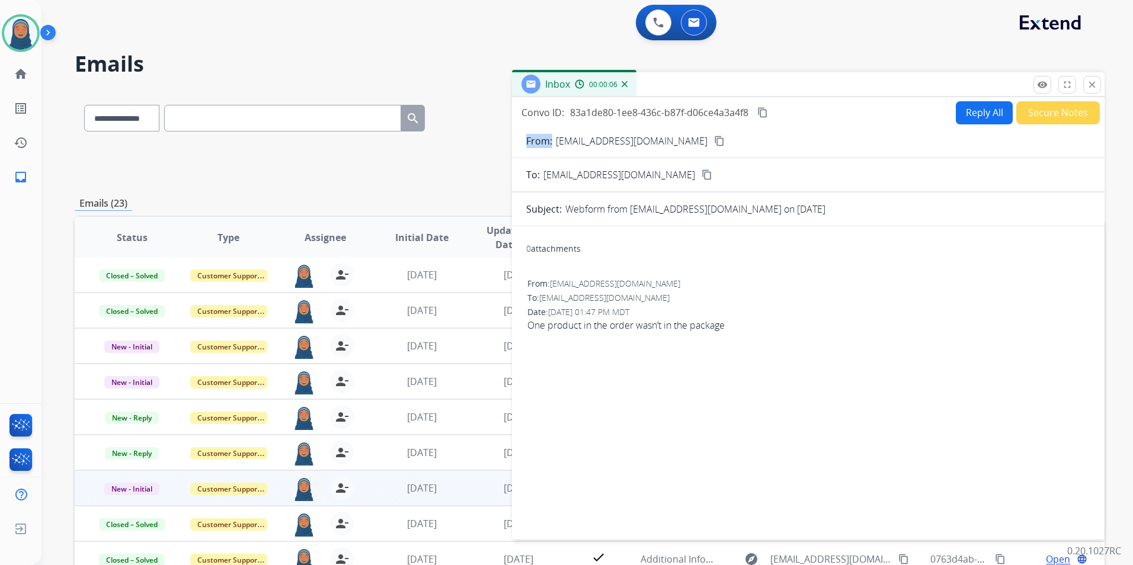
drag, startPoint x: 678, startPoint y: 143, endPoint x: 552, endPoint y: 146, distance: 125.7
click at [552, 146] on div "From: [EMAIL_ADDRESS][DOMAIN_NAME] content_copy" at bounding box center [808, 141] width 593 height 14
copy p "From:"
click at [1038, 87] on mat-icon "remove_red_eye" at bounding box center [1042, 84] width 11 height 11
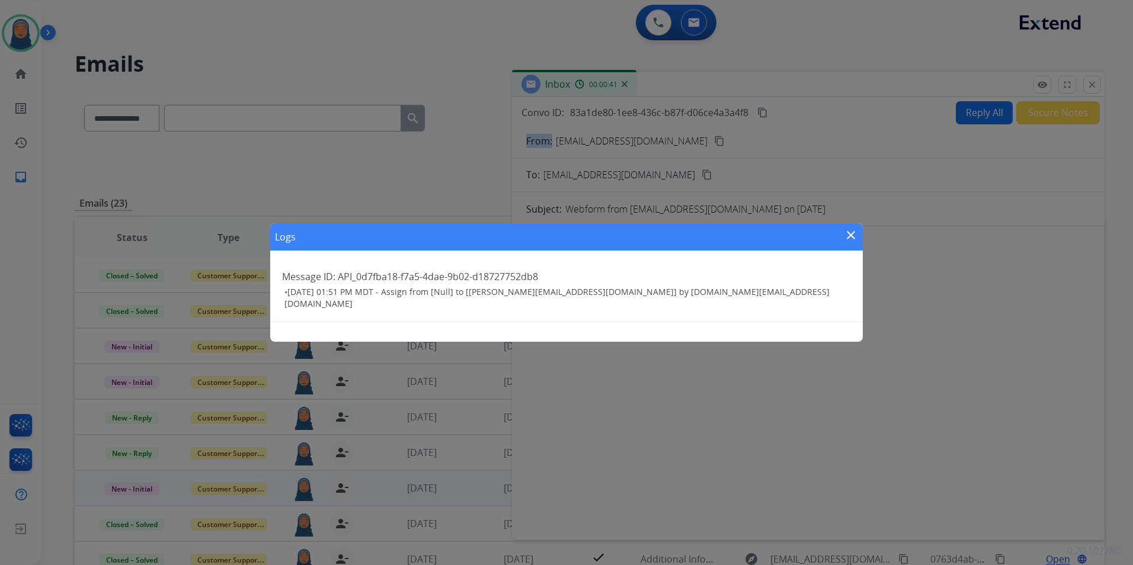
drag, startPoint x: 846, startPoint y: 239, endPoint x: 878, endPoint y: 206, distance: 46.5
click at [846, 238] on mat-icon "close" at bounding box center [851, 235] width 14 height 14
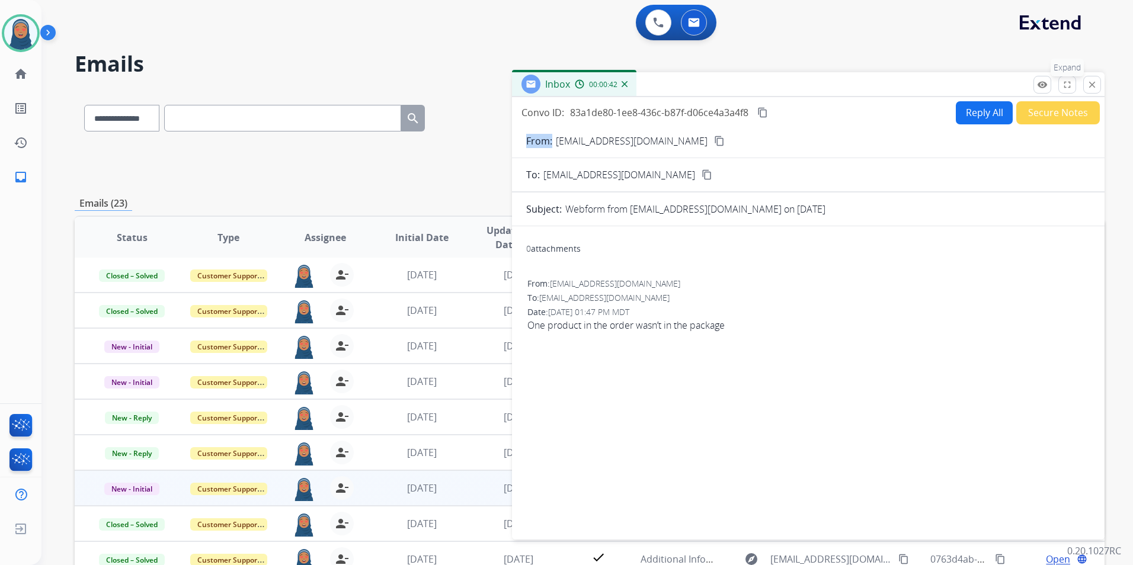
click at [1067, 86] on mat-icon "fullscreen" at bounding box center [1067, 84] width 11 height 11
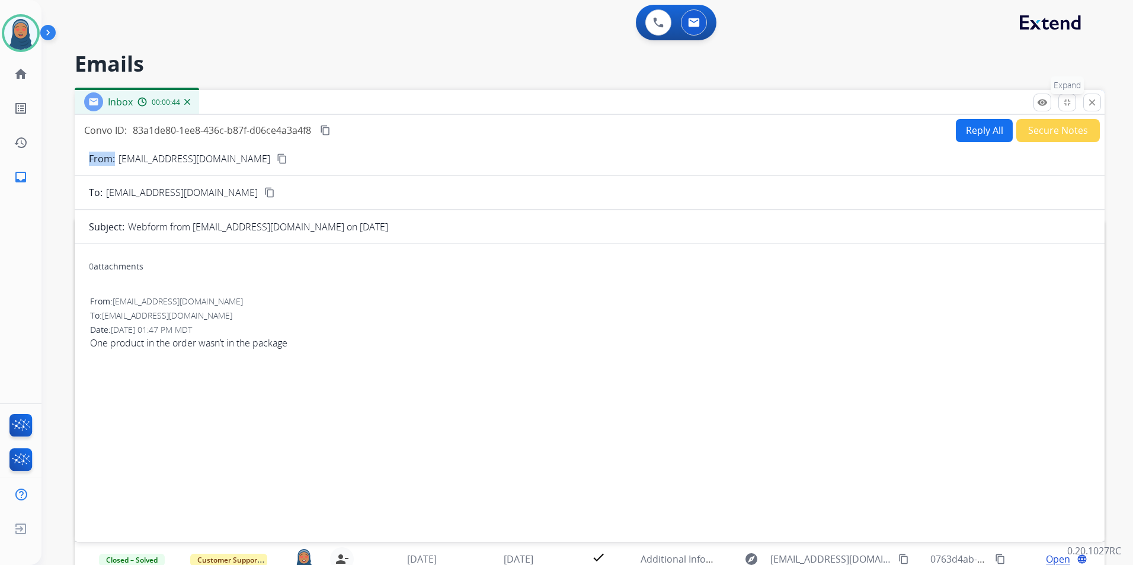
click at [1064, 106] on mat-icon "fullscreen_exit" at bounding box center [1067, 102] width 11 height 11
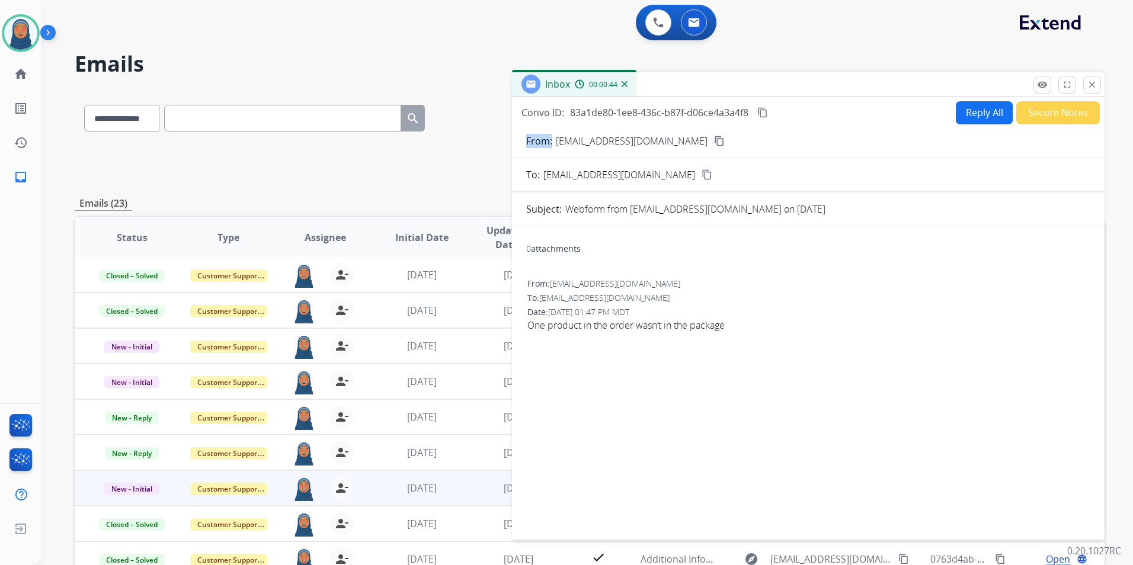
click at [1057, 114] on button "Secure Notes" at bounding box center [1058, 112] width 84 height 23
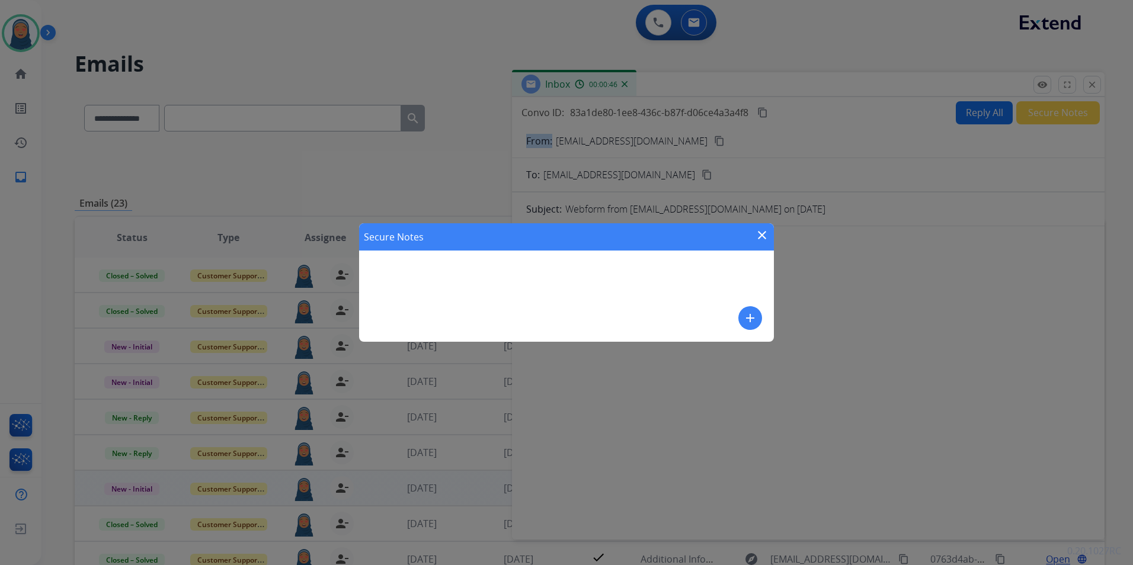
click at [757, 313] on mat-icon "add" at bounding box center [750, 318] width 14 height 14
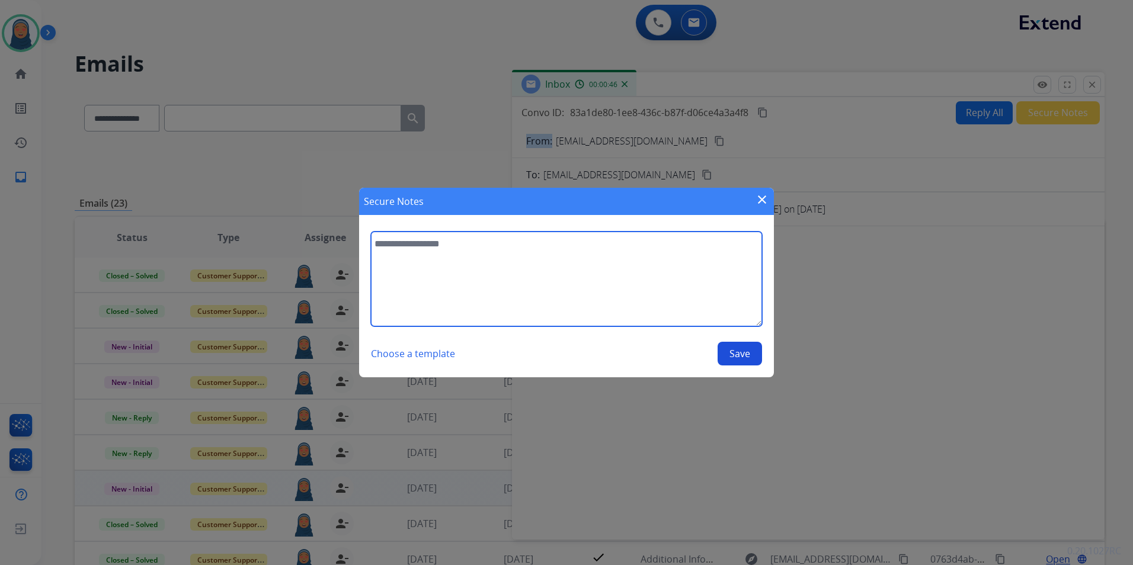
click at [432, 263] on textarea at bounding box center [566, 279] width 391 height 95
type textarea "*"
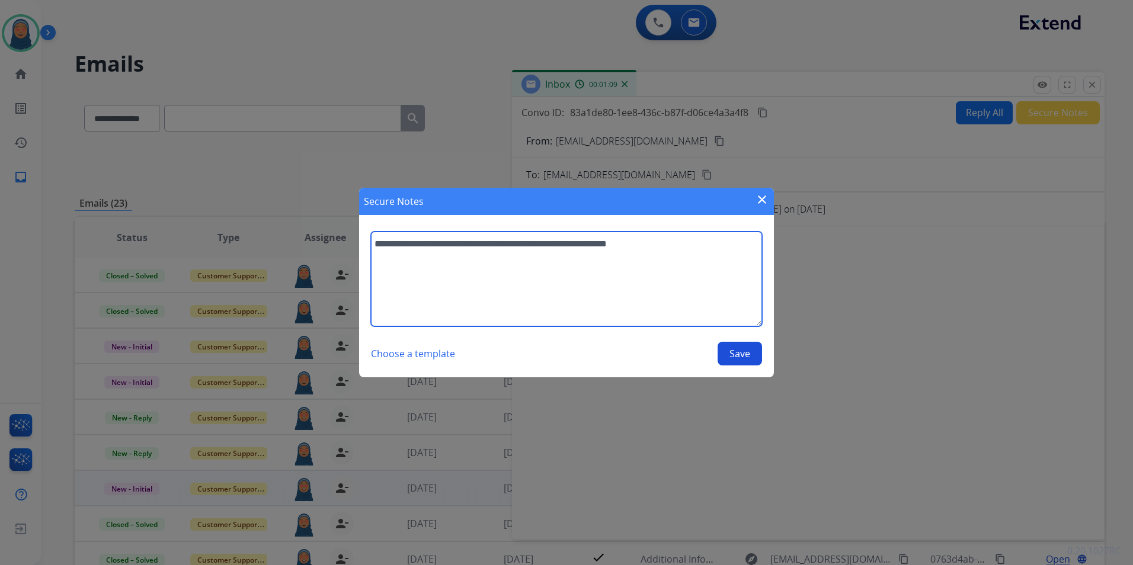
type textarea "**********"
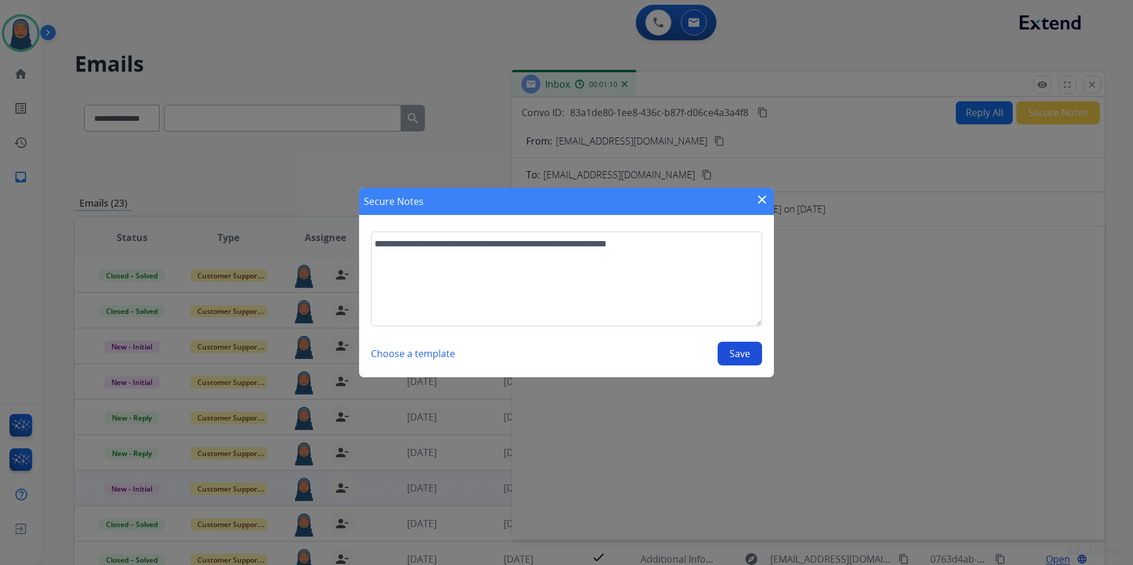
click at [745, 360] on button "Save" at bounding box center [740, 354] width 44 height 24
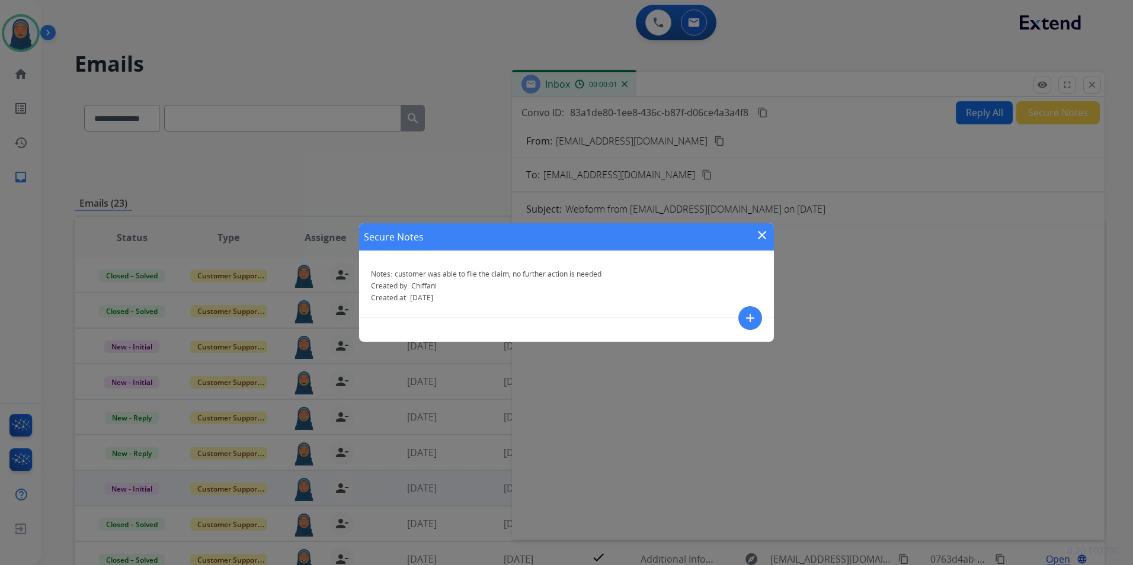
click at [767, 237] on mat-icon "close" at bounding box center [762, 235] width 14 height 14
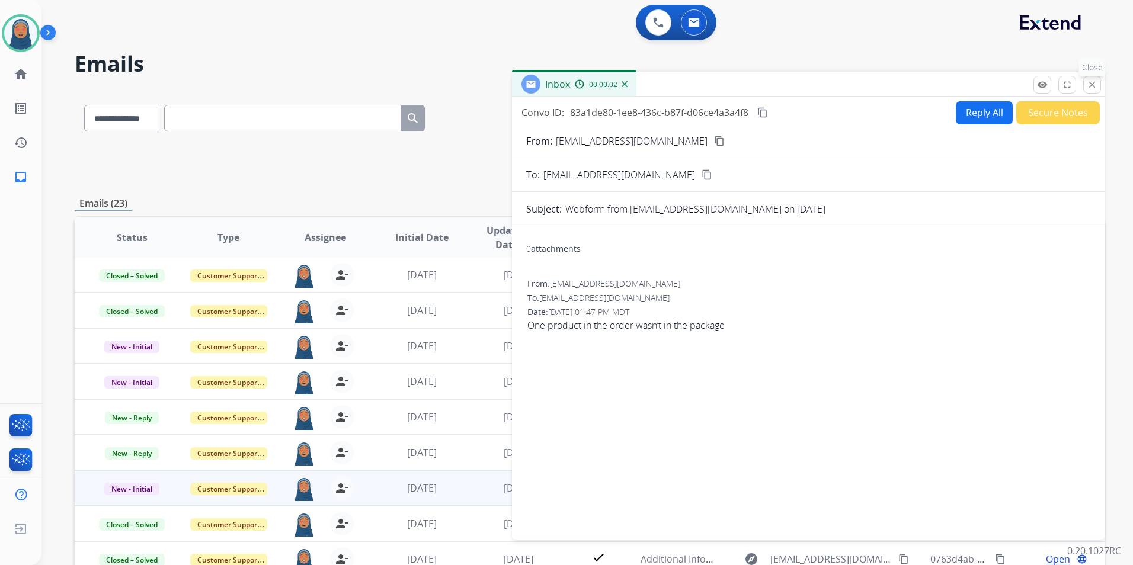
click at [1088, 87] on mat-icon "close" at bounding box center [1092, 84] width 11 height 11
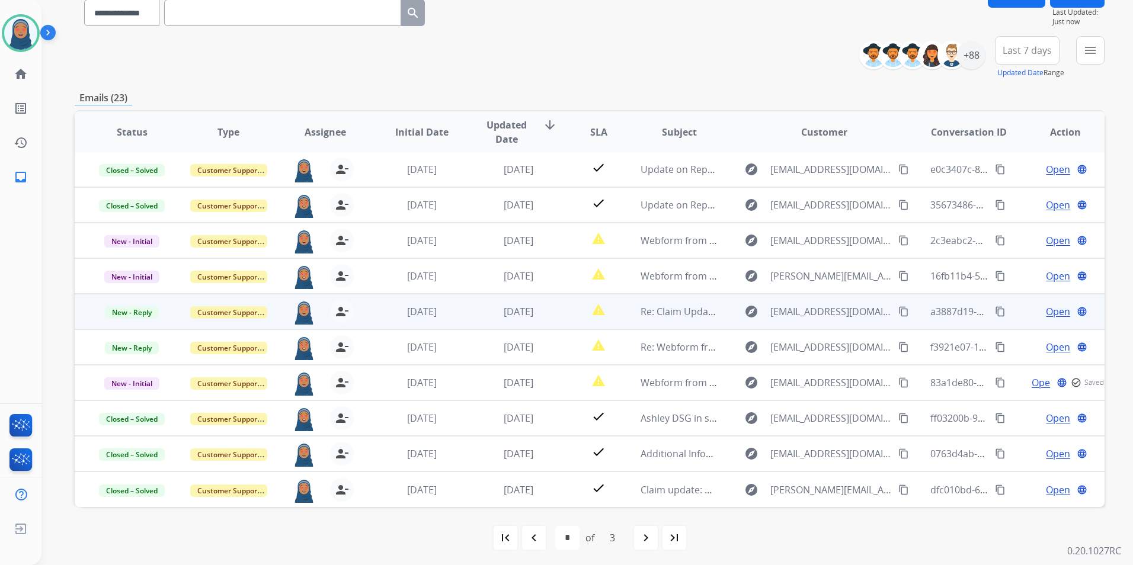
scroll to position [109, 0]
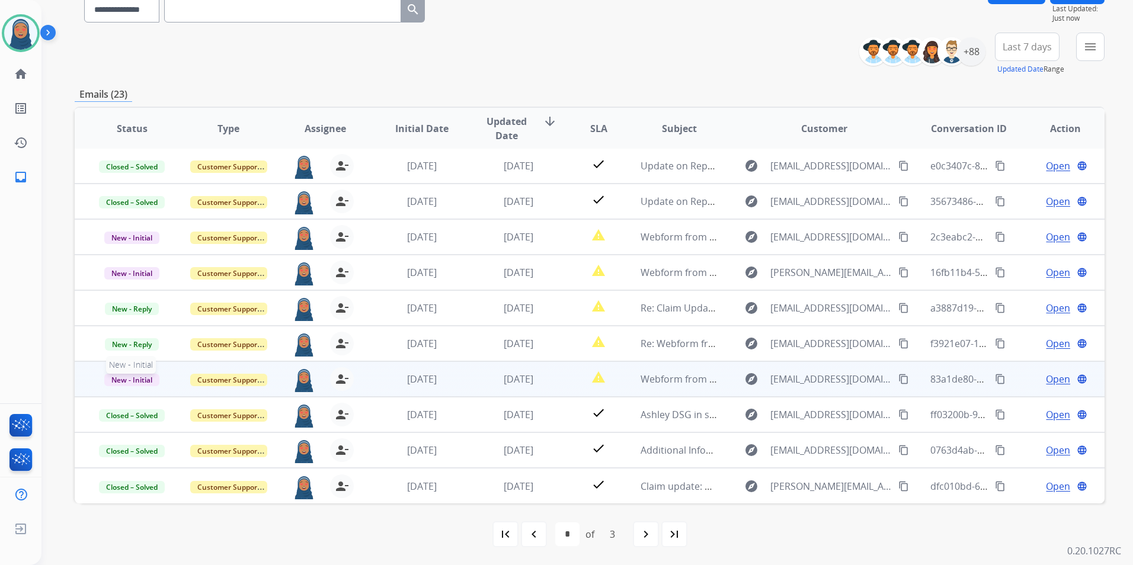
click at [116, 375] on span "New - Initial" at bounding box center [131, 380] width 55 height 12
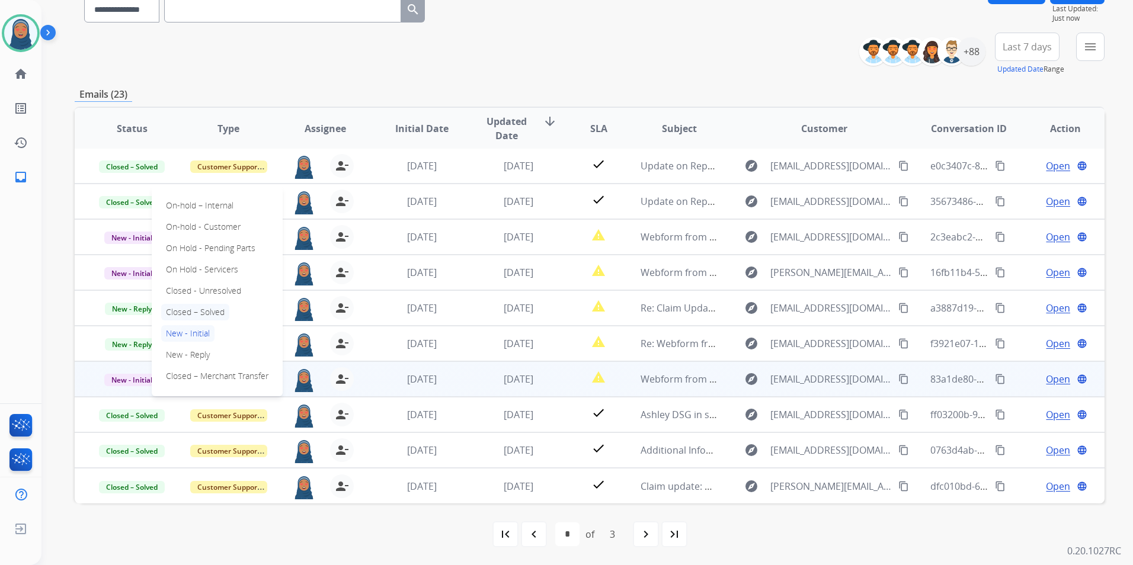
click at [204, 311] on p "Closed – Solved" at bounding box center [195, 312] width 68 height 17
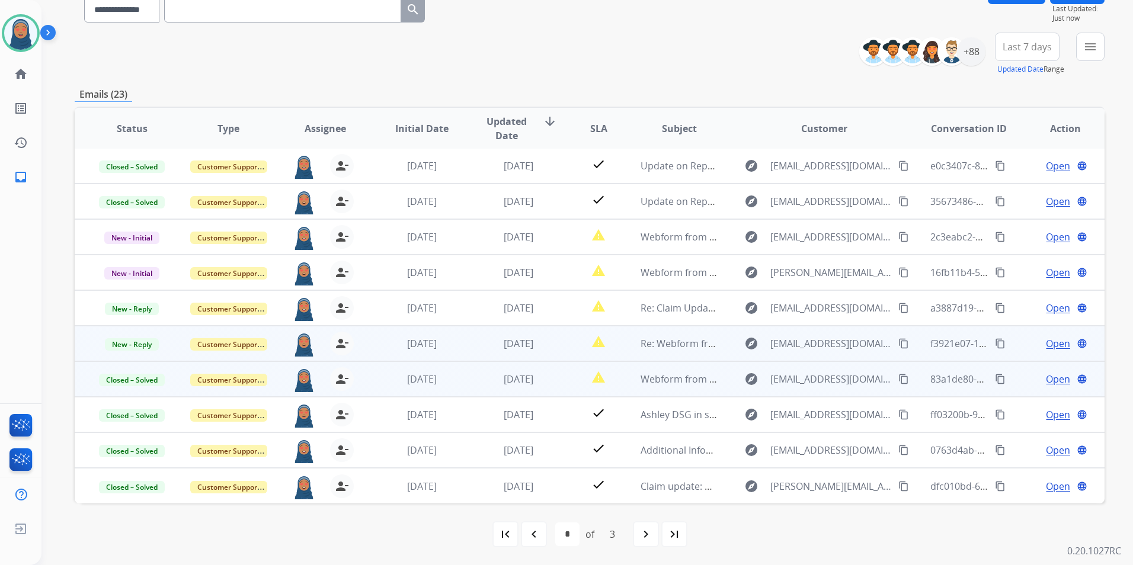
click at [1047, 344] on span "Open" at bounding box center [1058, 344] width 24 height 14
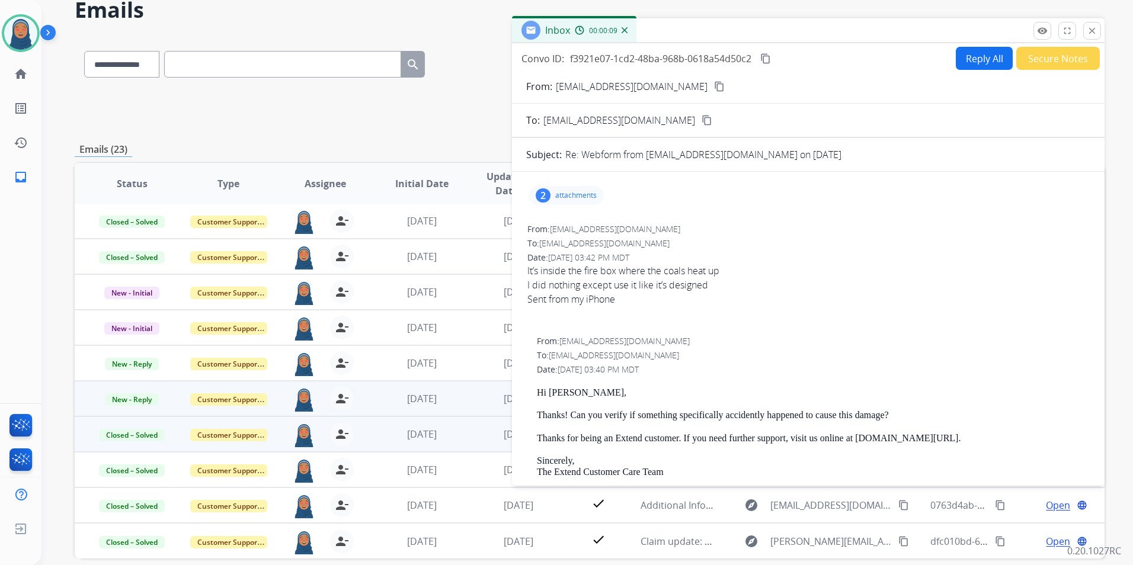
scroll to position [0, 0]
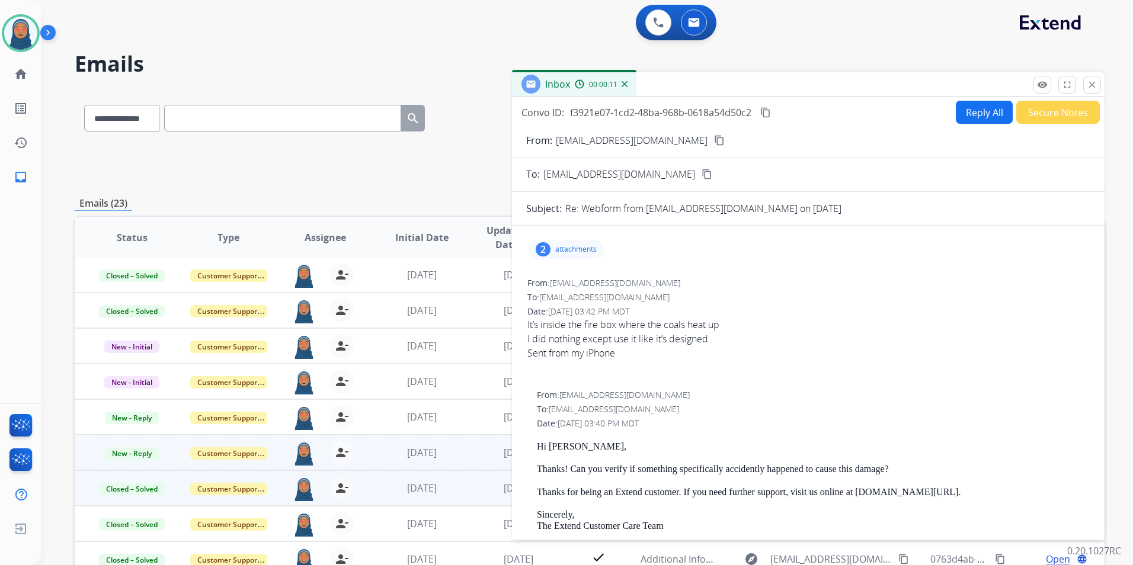
click at [552, 248] on div "2 attachments" at bounding box center [566, 249] width 75 height 19
click at [584, 324] on div at bounding box center [570, 325] width 59 height 41
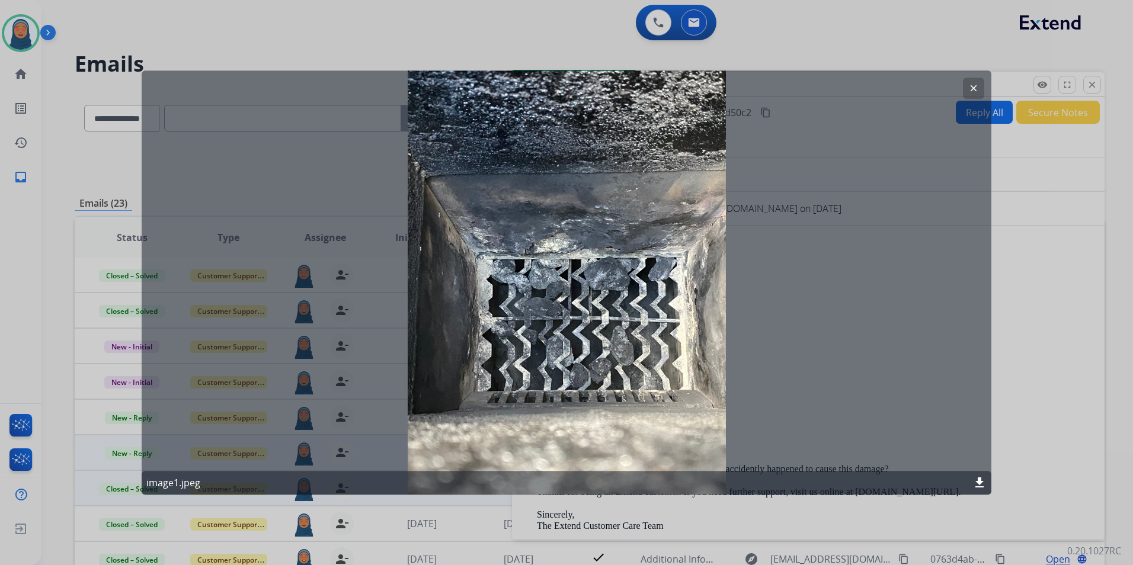
click at [976, 90] on mat-icon "clear" at bounding box center [973, 88] width 11 height 11
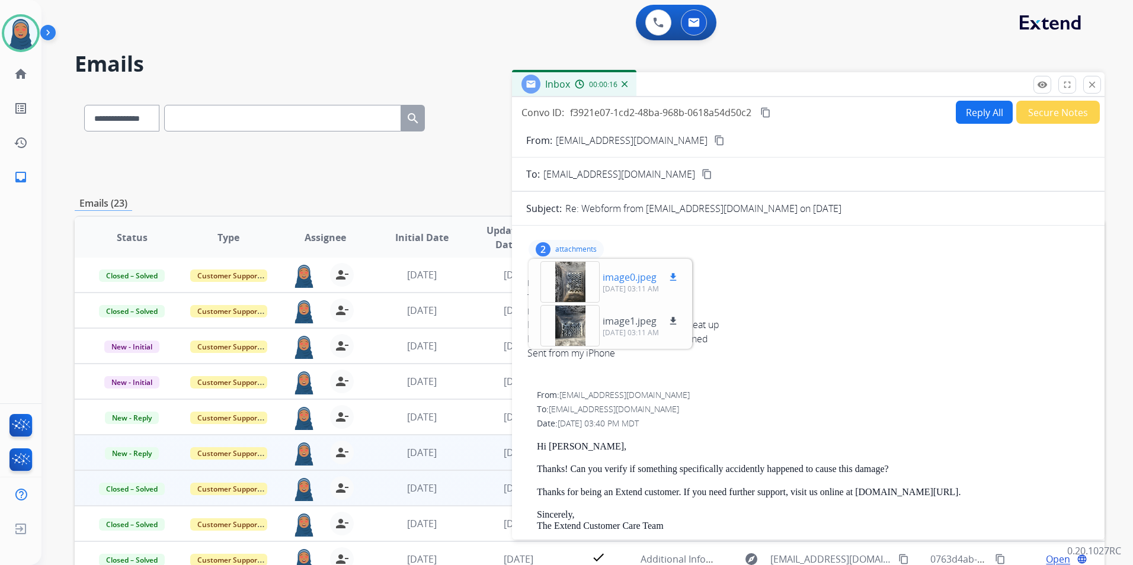
click at [624, 277] on p "image0.jpeg" at bounding box center [630, 277] width 54 height 14
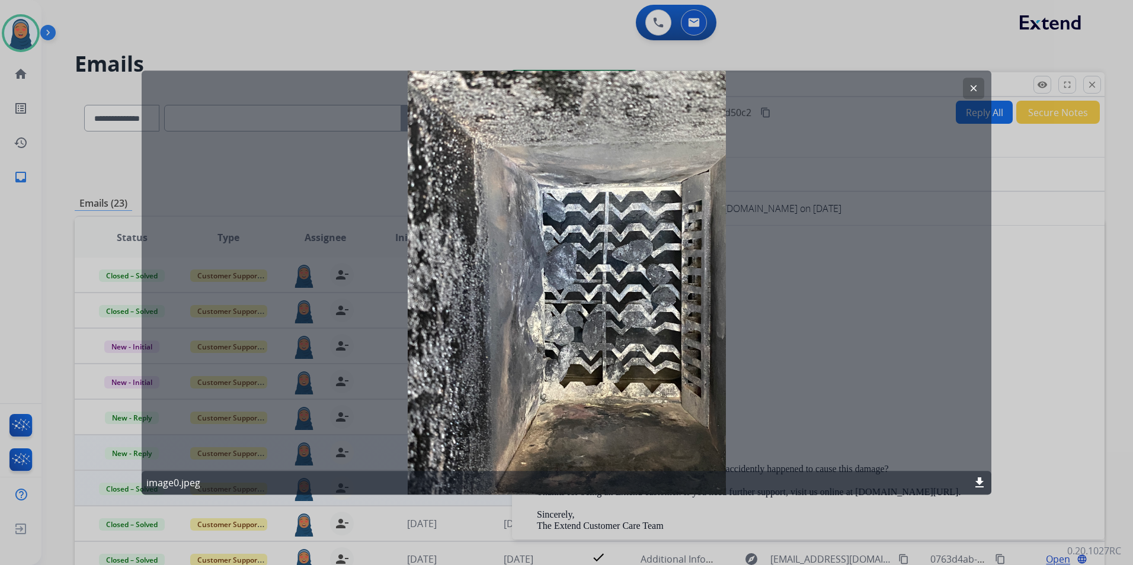
click at [977, 88] on mat-icon "clear" at bounding box center [973, 88] width 11 height 11
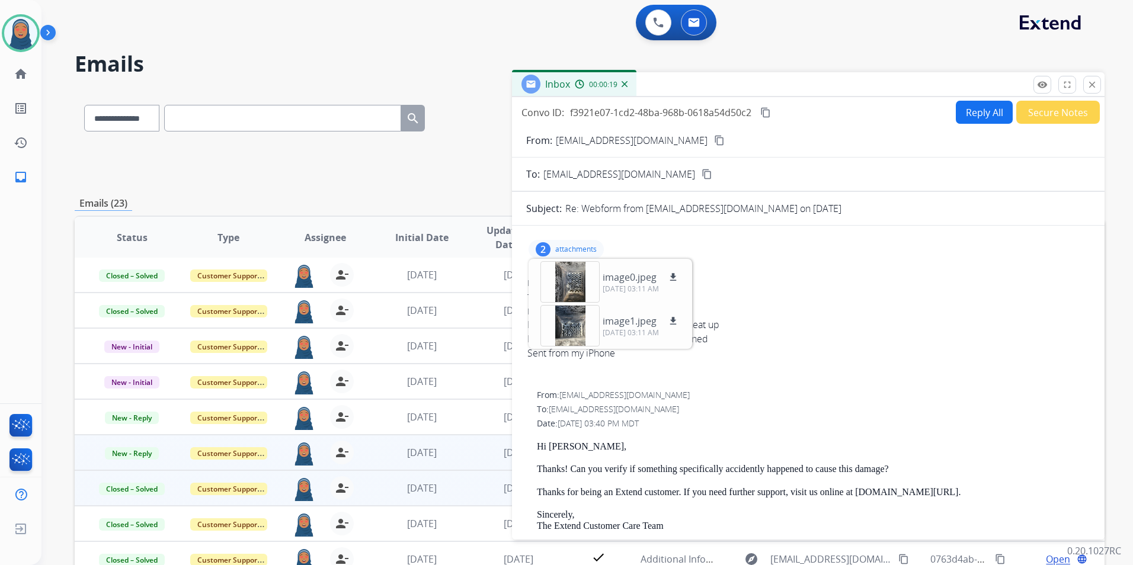
click at [812, 296] on div "To: [EMAIL_ADDRESS][DOMAIN_NAME]" at bounding box center [808, 298] width 562 height 12
click at [557, 248] on p "attachments" at bounding box center [575, 249] width 41 height 9
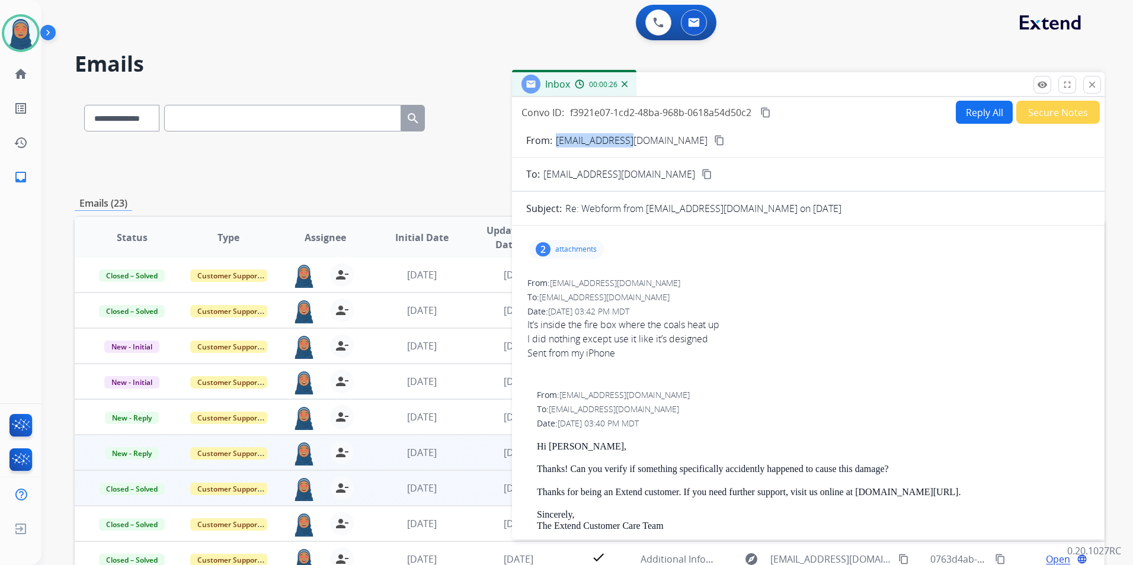
drag, startPoint x: 635, startPoint y: 142, endPoint x: 555, endPoint y: 148, distance: 79.6
copy p "[EMAIL_ADDRESS][DOMAIN_NAME]"
click at [1033, 114] on button "Secure Notes" at bounding box center [1058, 112] width 84 height 23
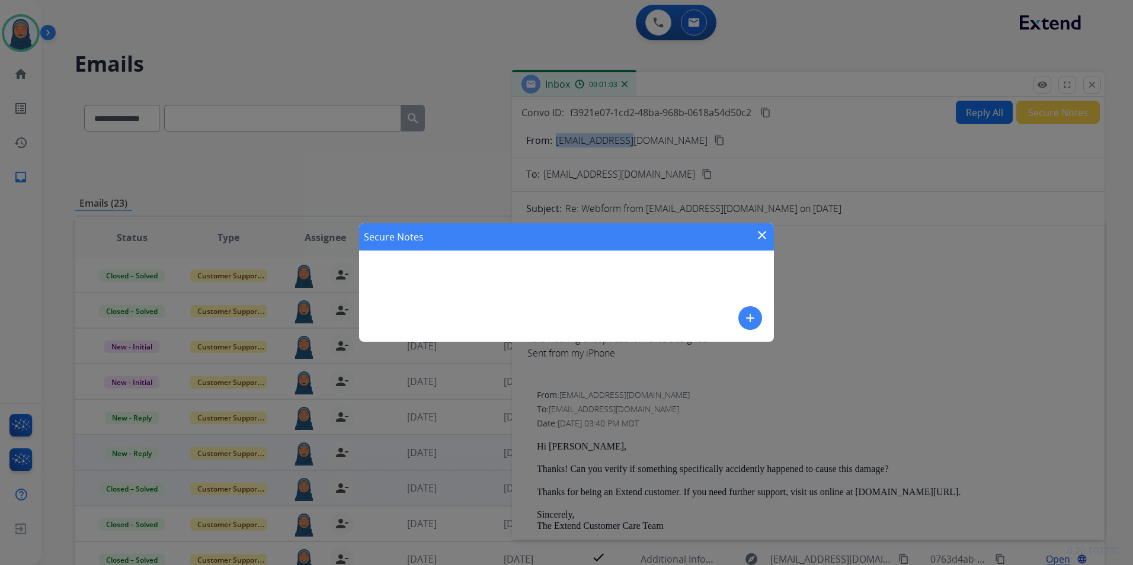
click at [751, 318] on mat-icon "add" at bounding box center [750, 318] width 14 height 14
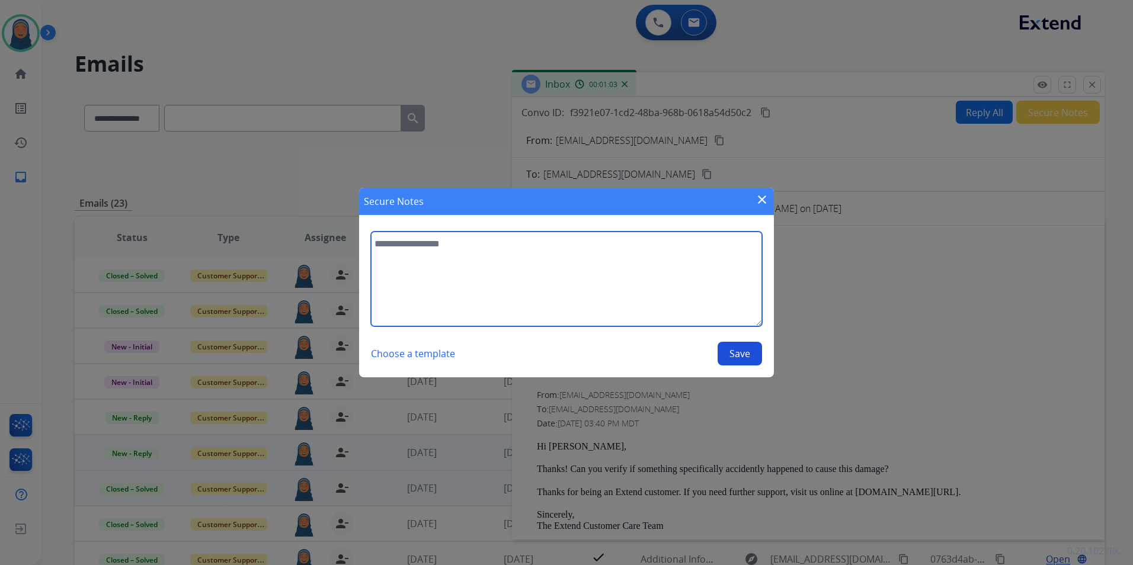
click at [538, 264] on textarea at bounding box center [566, 279] width 391 height 95
type textarea "*"
type textarea "**********"
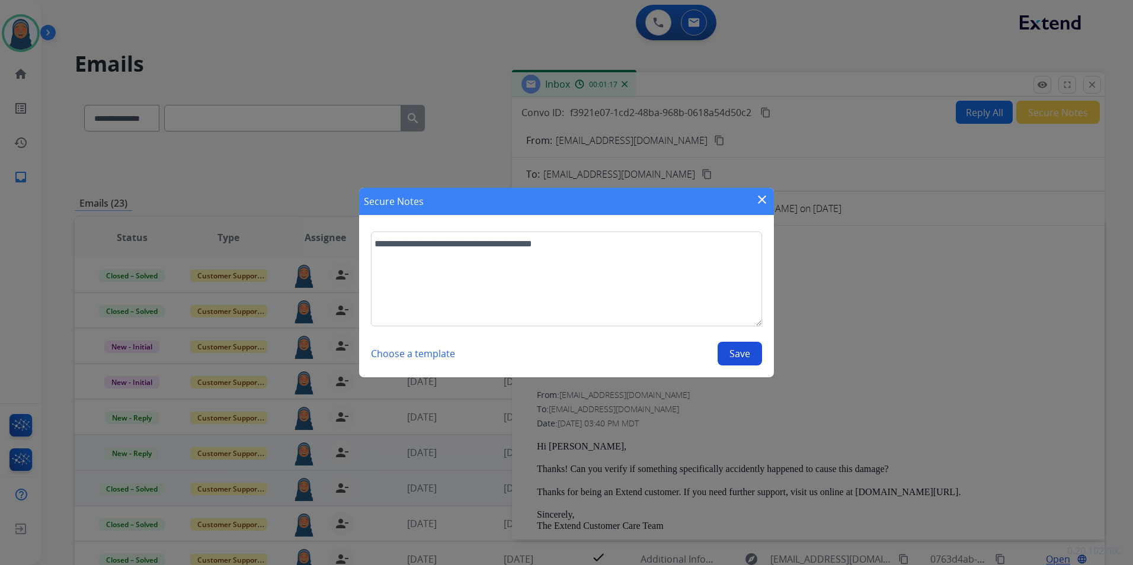
click at [757, 358] on button "Save" at bounding box center [740, 354] width 44 height 24
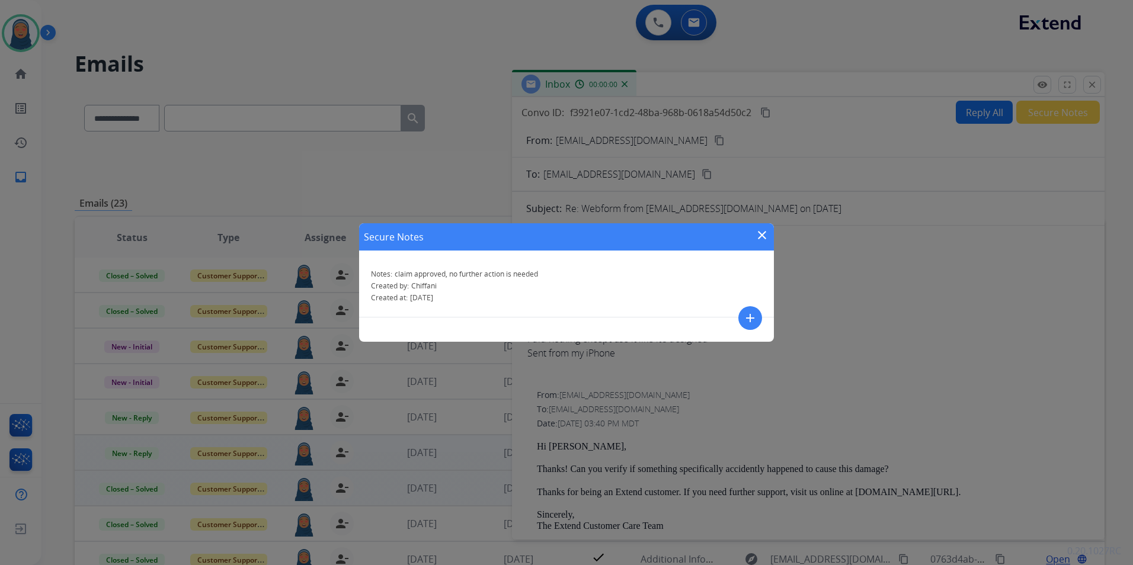
click at [759, 229] on mat-icon "close" at bounding box center [762, 235] width 14 height 14
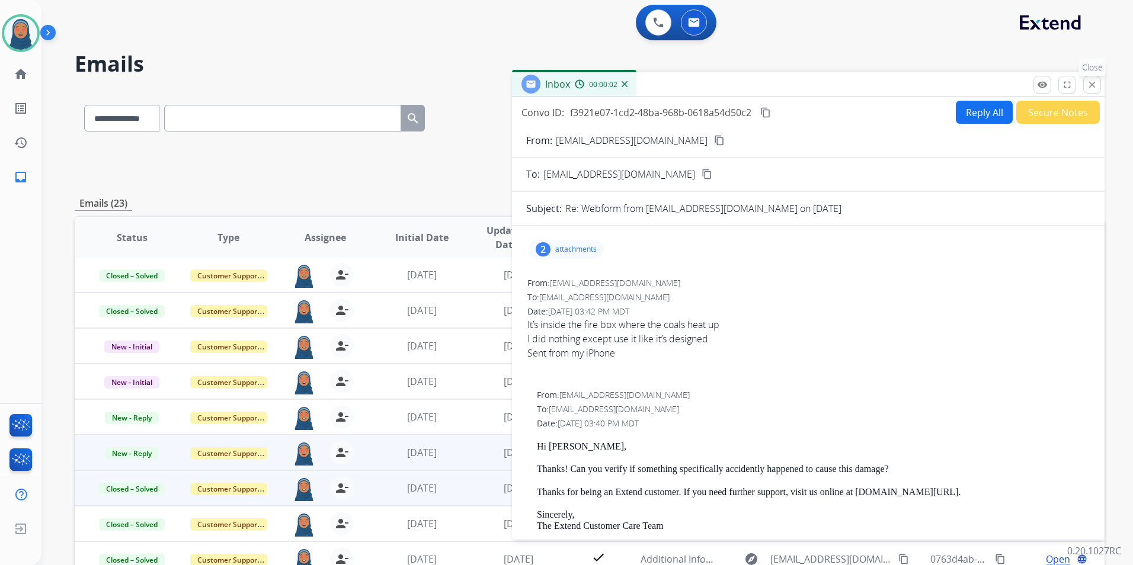
click at [1093, 84] on mat-icon "close" at bounding box center [1092, 84] width 11 height 11
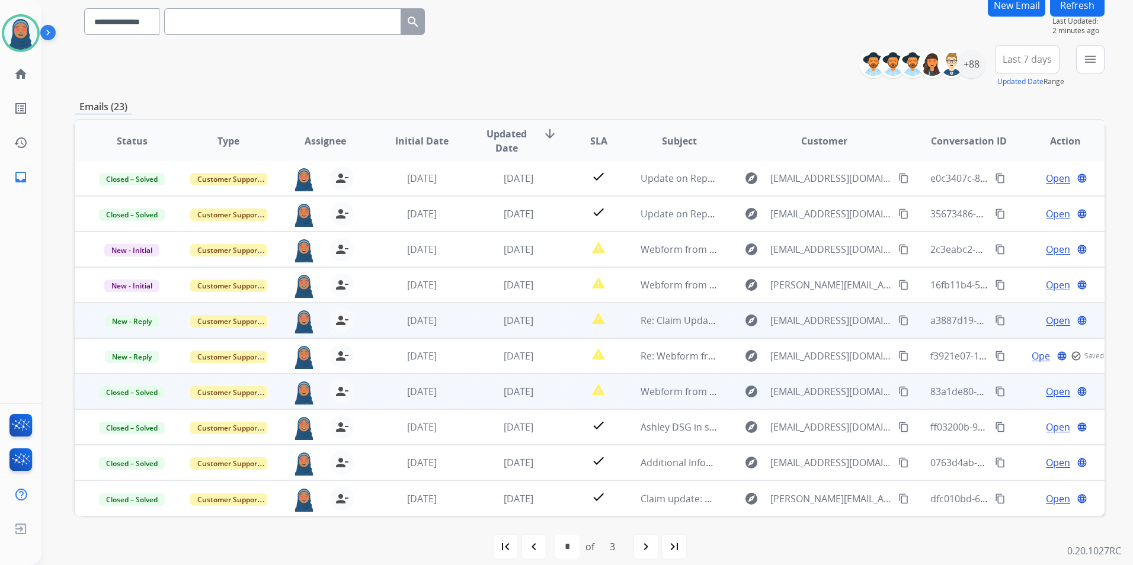
scroll to position [109, 0]
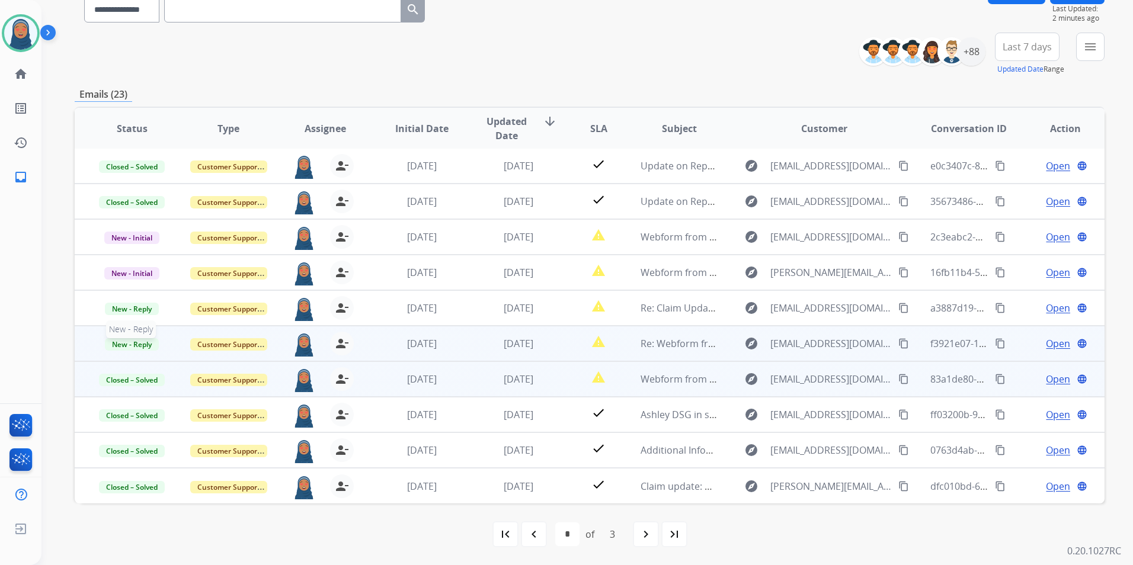
click at [128, 345] on span "New - Reply" at bounding box center [132, 344] width 54 height 12
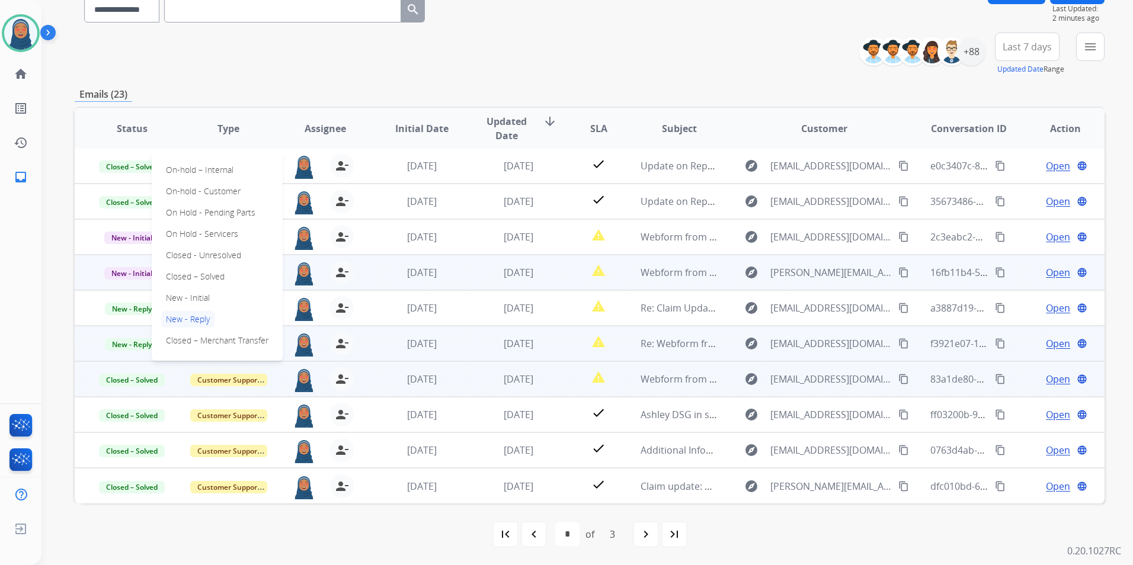
click at [198, 280] on p "Closed – Solved" at bounding box center [195, 276] width 68 height 17
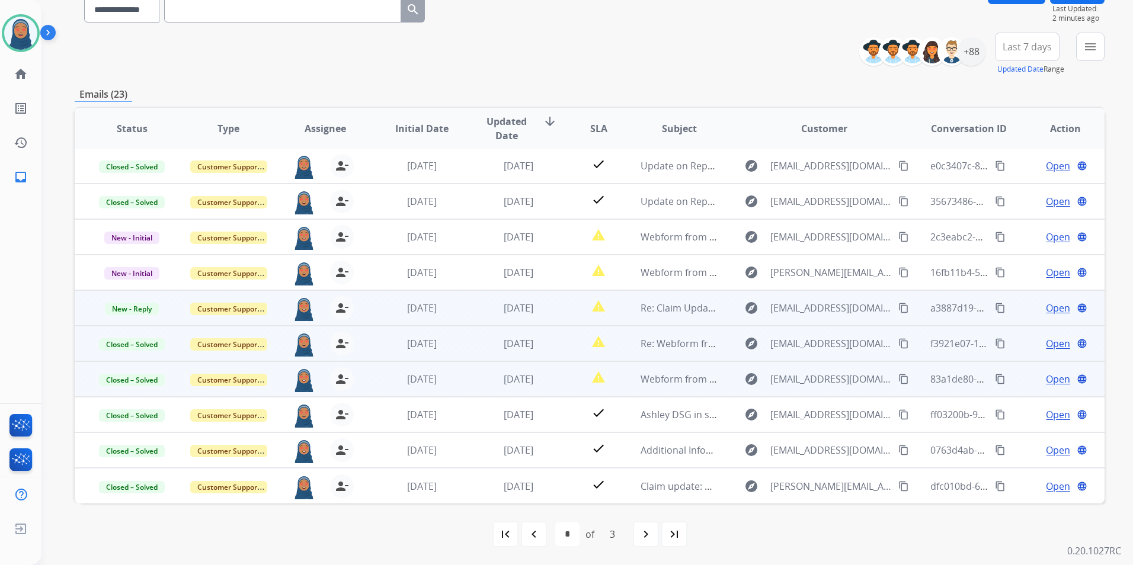
click at [1051, 310] on span "Open" at bounding box center [1058, 308] width 24 height 14
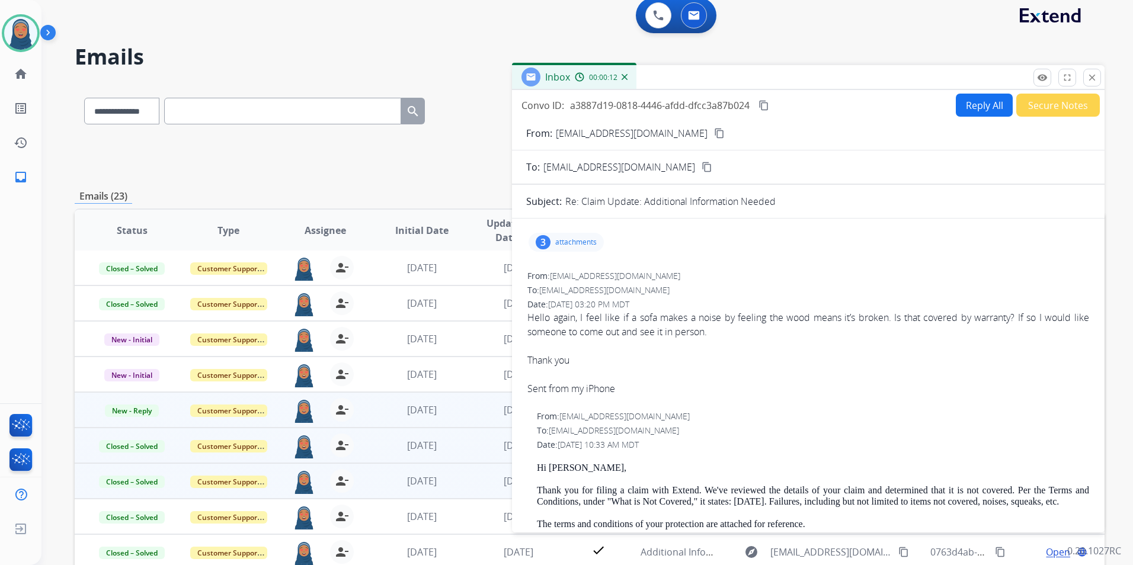
scroll to position [0, 0]
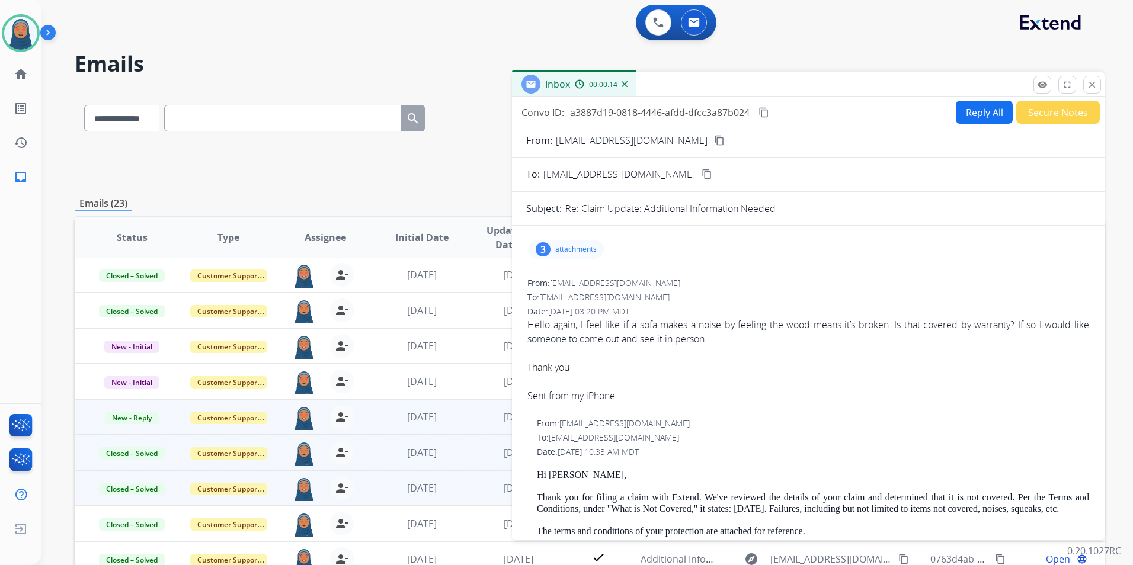
click at [582, 245] on p "attachments" at bounding box center [575, 249] width 41 height 9
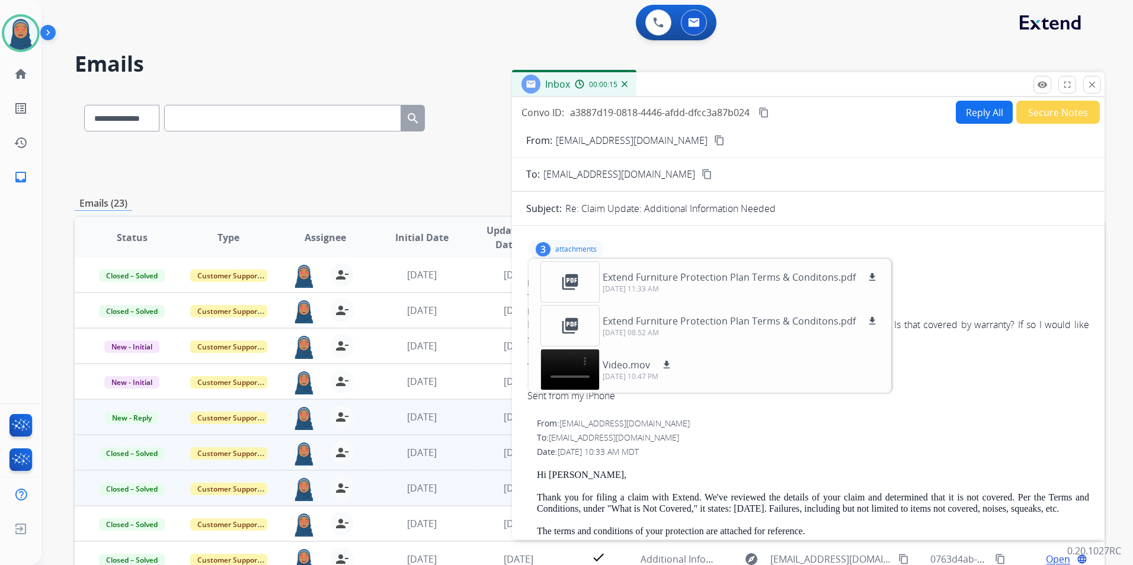
click at [1012, 303] on div "To: [EMAIL_ADDRESS][DOMAIN_NAME]" at bounding box center [808, 298] width 562 height 12
click at [551, 248] on div "3 attachments picture_as_pdf Extend Furniture Protection Plan Terms & Conditons…" at bounding box center [566, 249] width 75 height 19
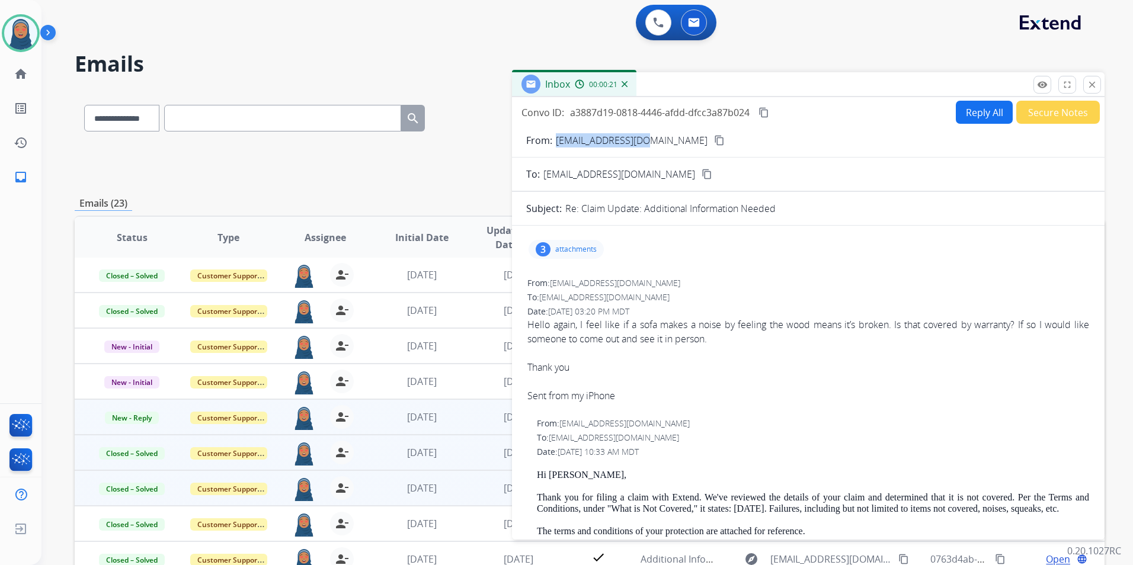
drag, startPoint x: 641, startPoint y: 140, endPoint x: 555, endPoint y: 147, distance: 86.2
click at [556, 147] on p "[EMAIL_ADDRESS][DOMAIN_NAME]" at bounding box center [632, 140] width 152 height 14
copy p "[EMAIL_ADDRESS][DOMAIN_NAME]"
click at [976, 116] on button "Reply All" at bounding box center [984, 112] width 57 height 23
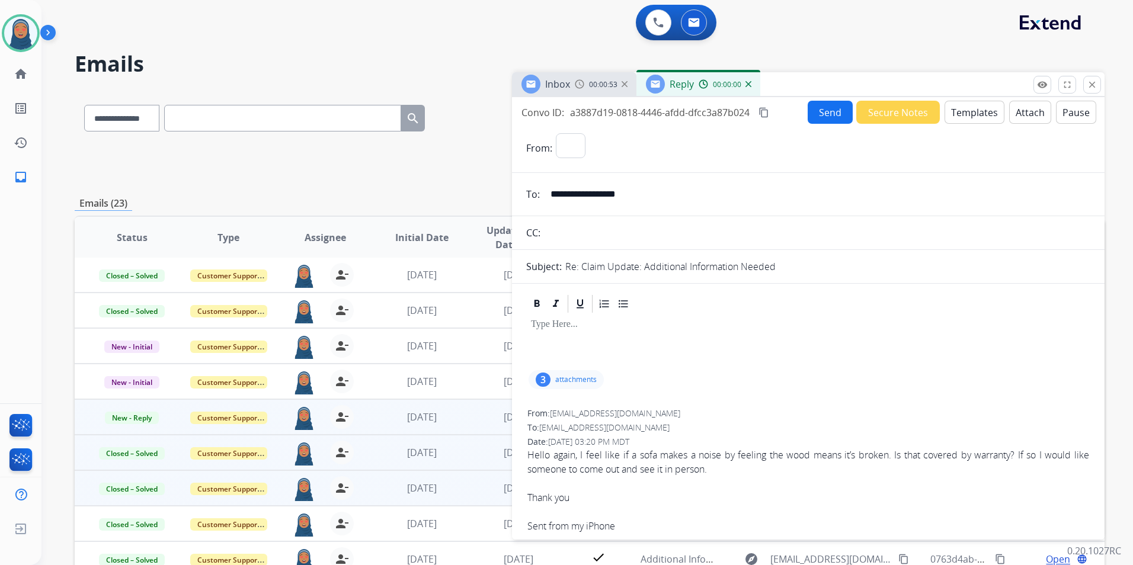
select select "**********"
click at [1090, 82] on mat-icon "close" at bounding box center [1092, 84] width 11 height 11
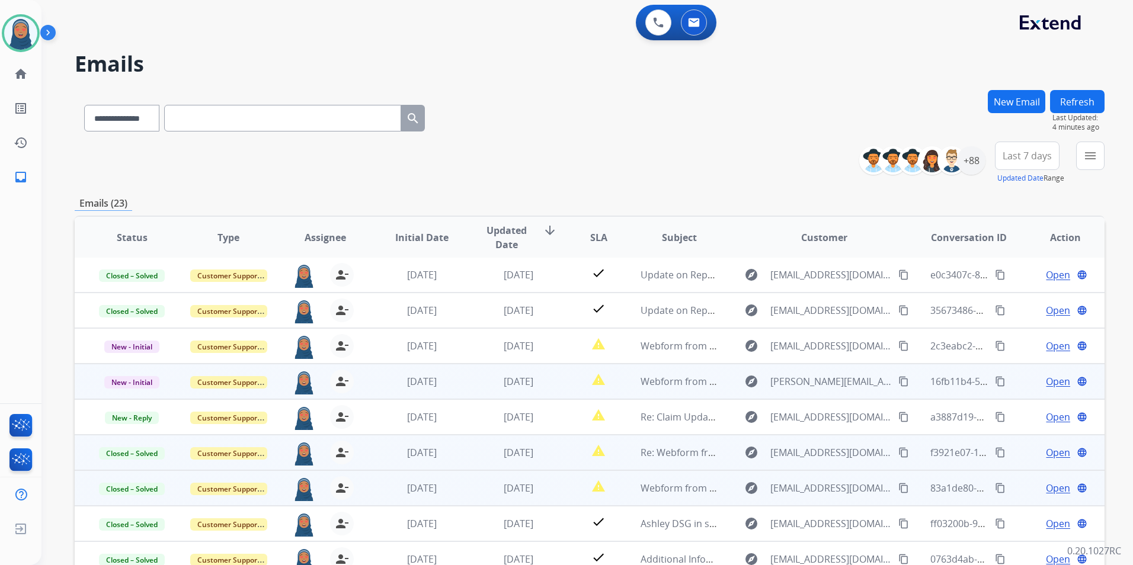
click at [1054, 383] on span "Open" at bounding box center [1058, 382] width 24 height 14
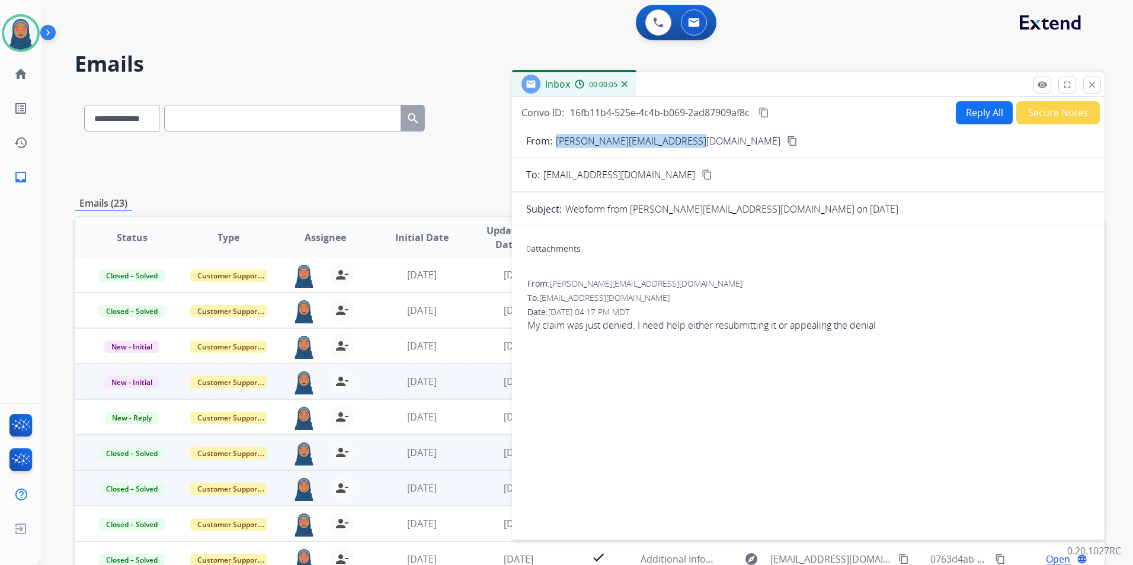
drag, startPoint x: 693, startPoint y: 141, endPoint x: 557, endPoint y: 146, distance: 137.0
click at [557, 146] on div "From: [PERSON_NAME][EMAIL_ADDRESS][DOMAIN_NAME] content_copy" at bounding box center [808, 141] width 593 height 14
copy p "[PERSON_NAME][EMAIL_ADDRESS][DOMAIN_NAME]"
click at [976, 113] on button "Reply All" at bounding box center [984, 112] width 57 height 23
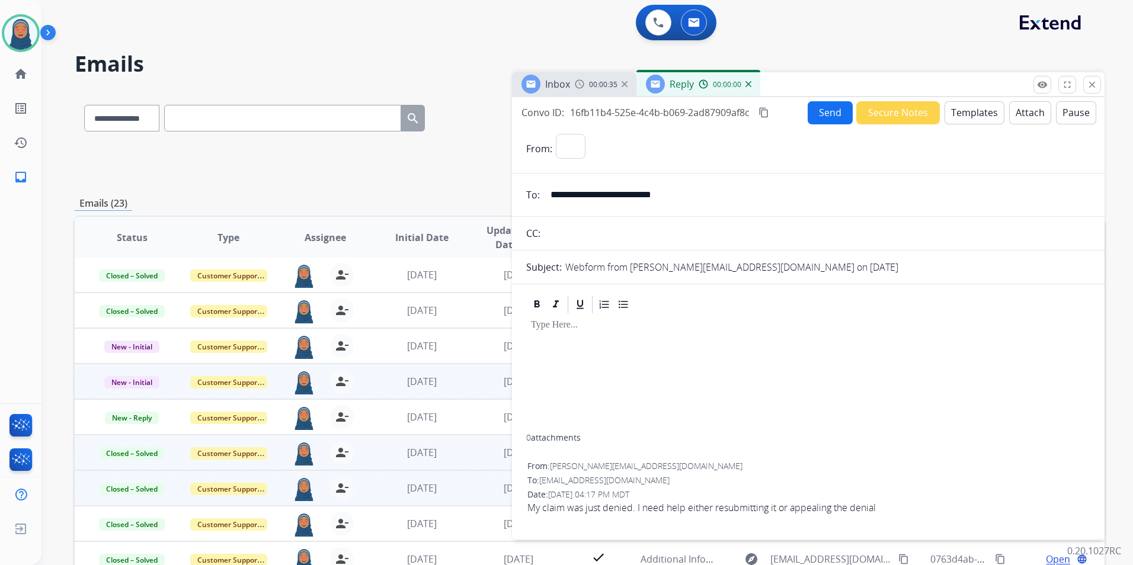
select select "**********"
click at [961, 114] on button "Templates" at bounding box center [975, 112] width 60 height 23
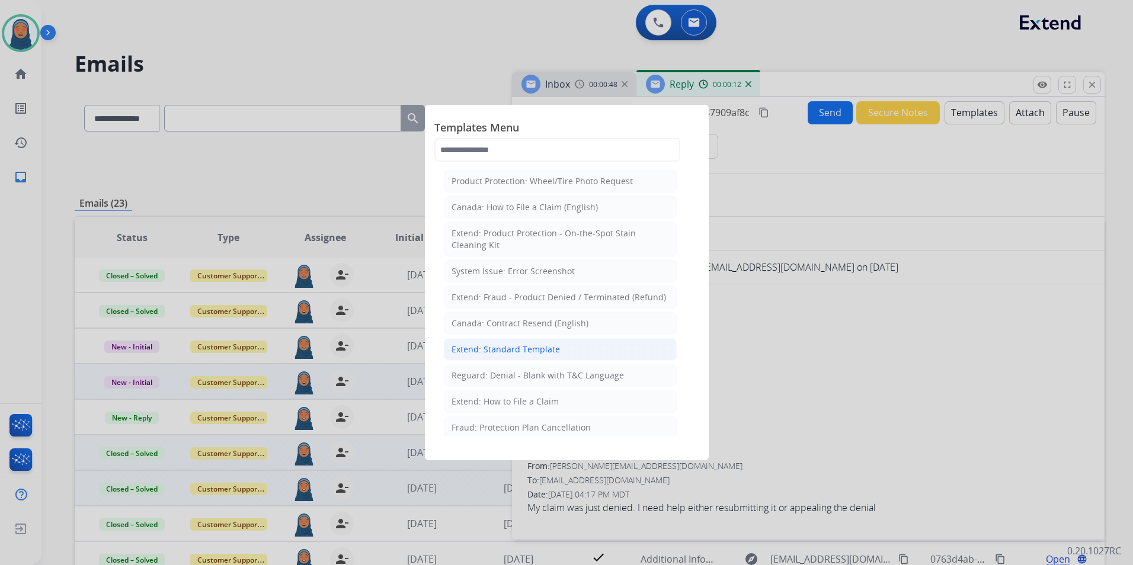
click at [520, 350] on div "Extend: Standard Template" at bounding box center [506, 350] width 108 height 12
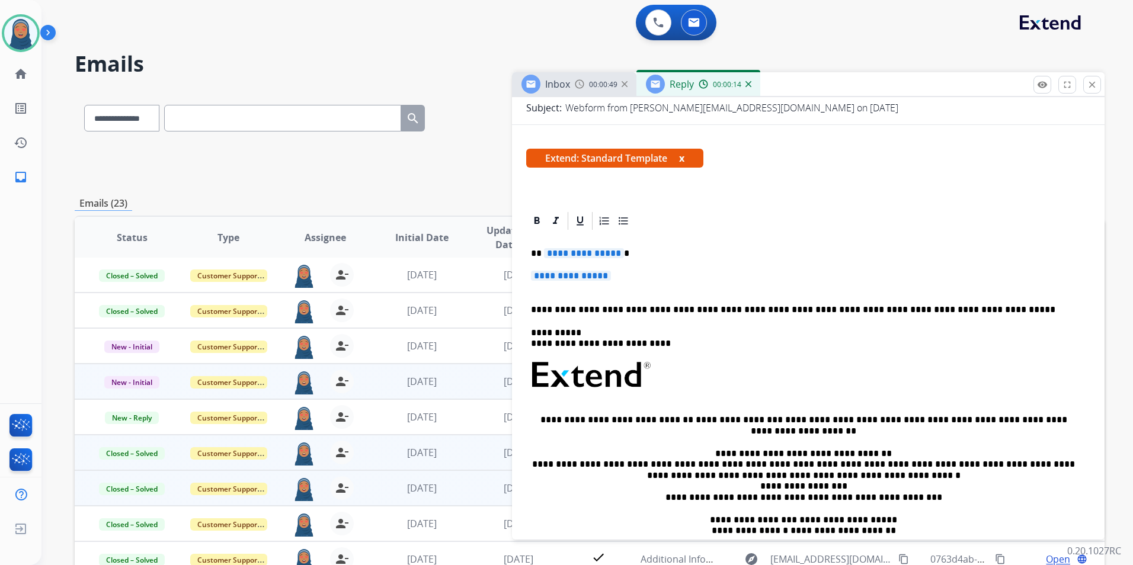
scroll to position [178, 0]
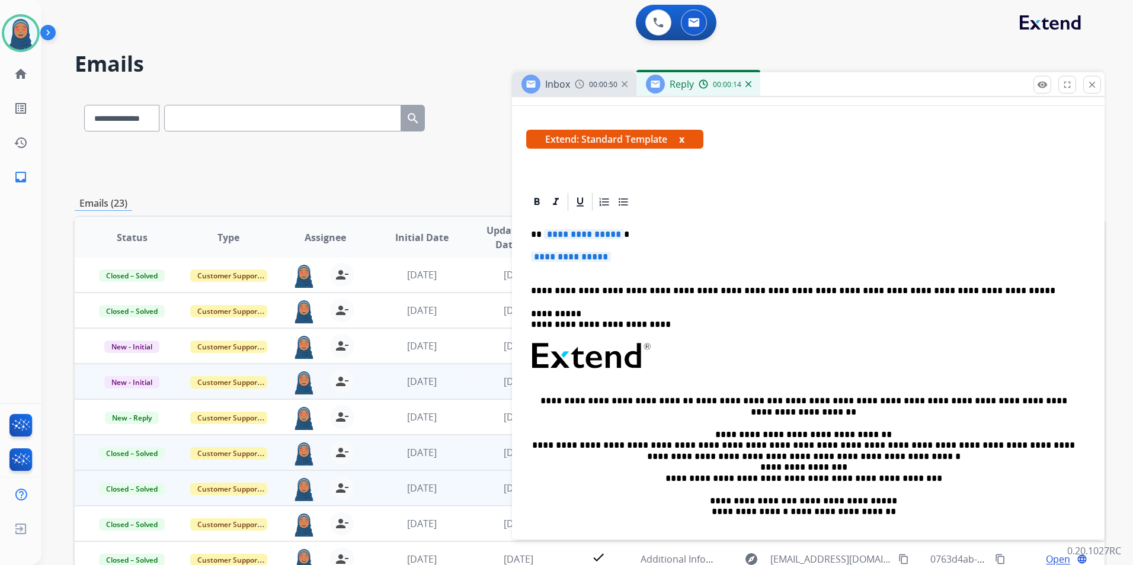
click at [586, 238] on span "**********" at bounding box center [584, 234] width 80 height 10
click at [580, 260] on span "**********" at bounding box center [571, 257] width 80 height 10
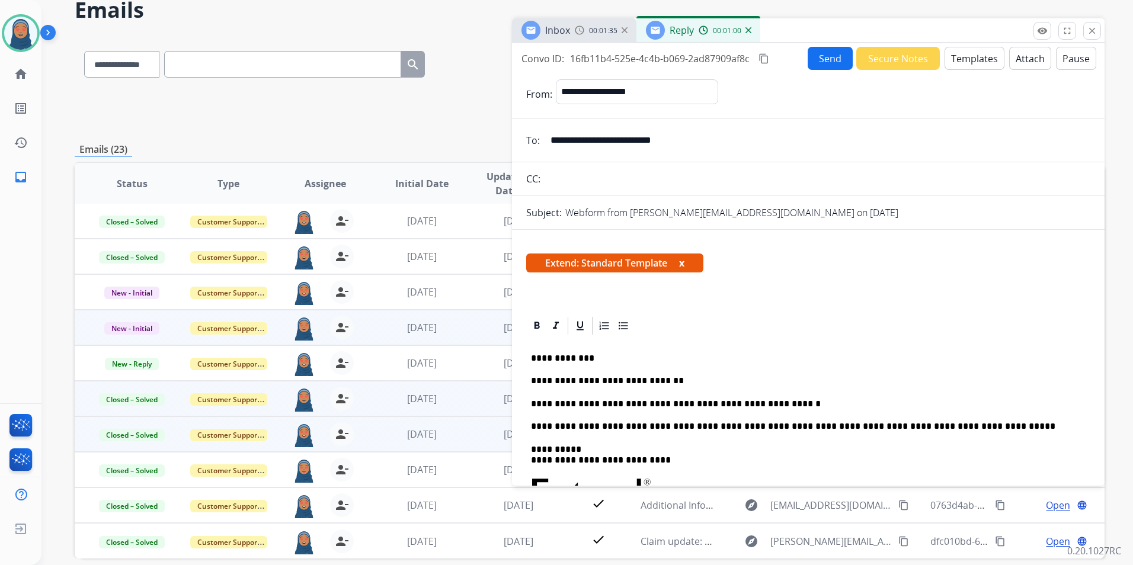
scroll to position [0, 0]
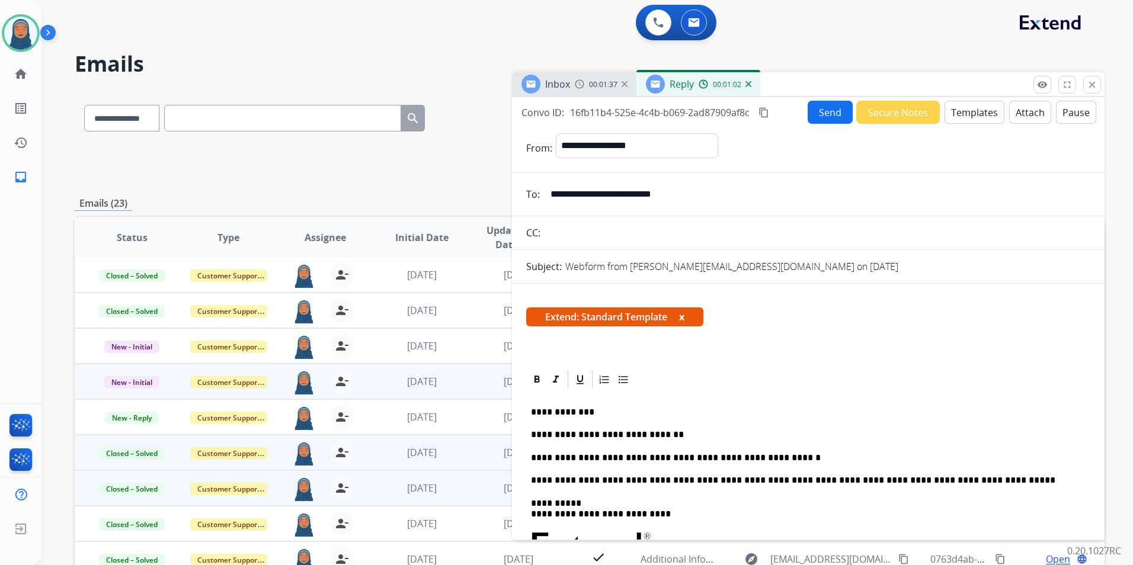
click at [839, 113] on button "Send" at bounding box center [830, 112] width 45 height 23
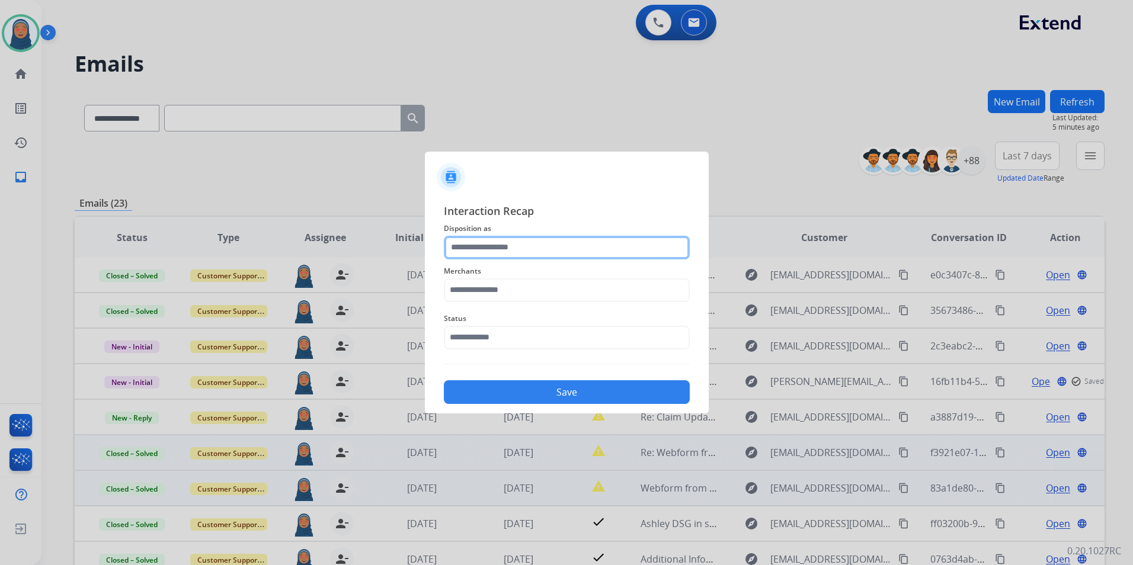
click at [498, 248] on input "text" at bounding box center [567, 248] width 246 height 24
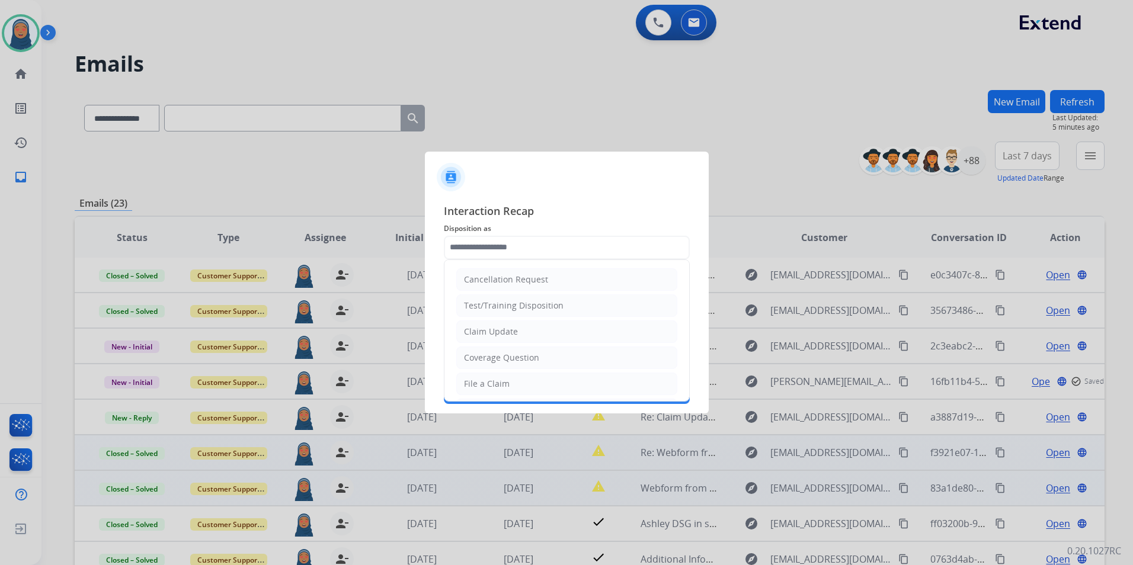
click at [501, 332] on div "Claim Update" at bounding box center [491, 332] width 54 height 12
type input "**********"
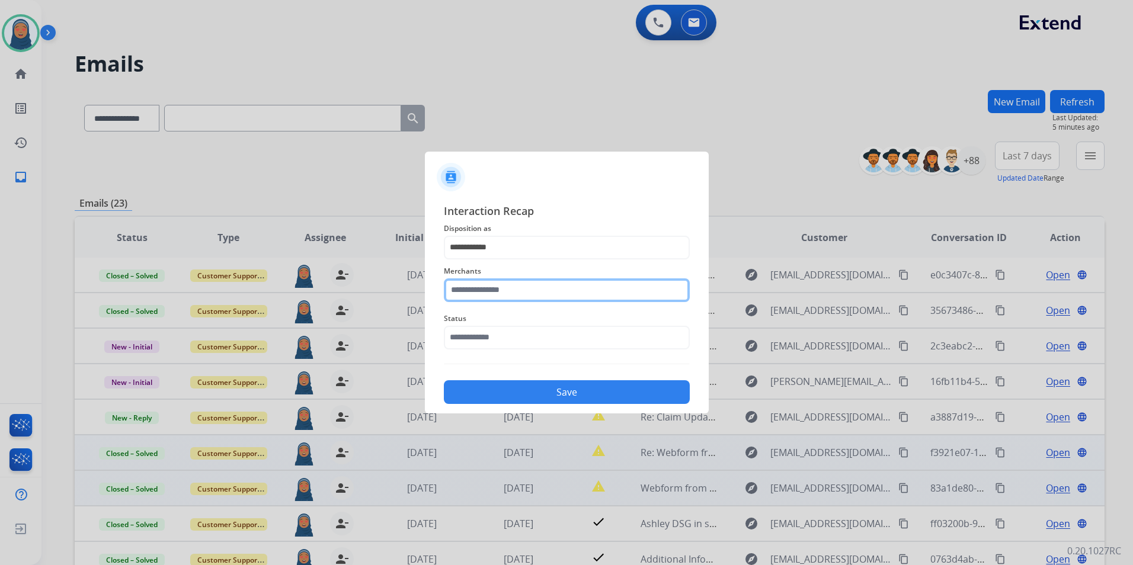
click at [503, 295] on input "text" at bounding box center [567, 291] width 246 height 24
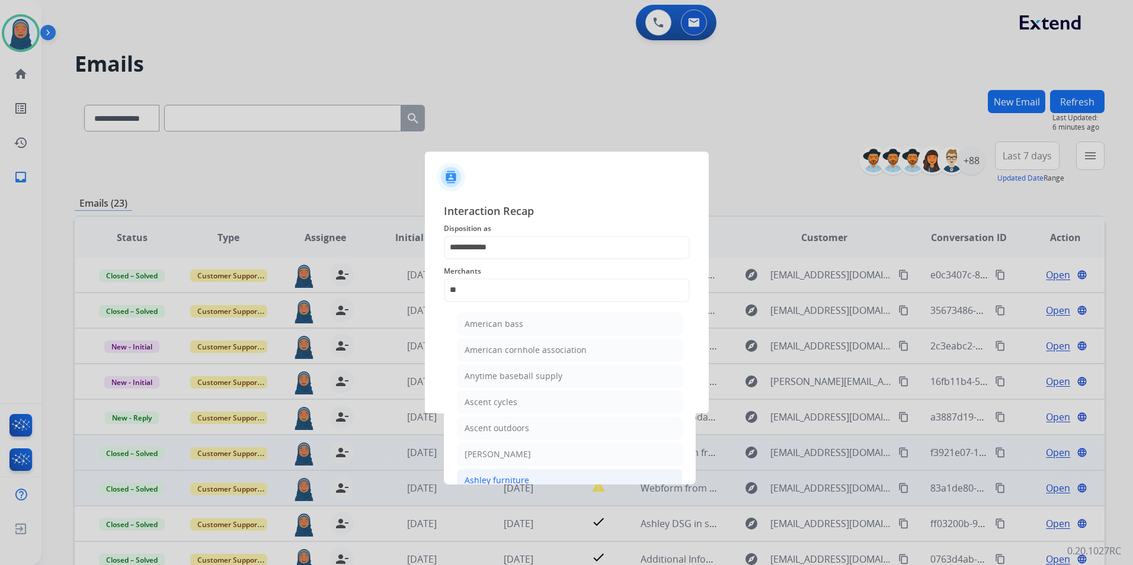
click at [513, 476] on div "Ashley furniture" at bounding box center [497, 481] width 65 height 12
type input "**********"
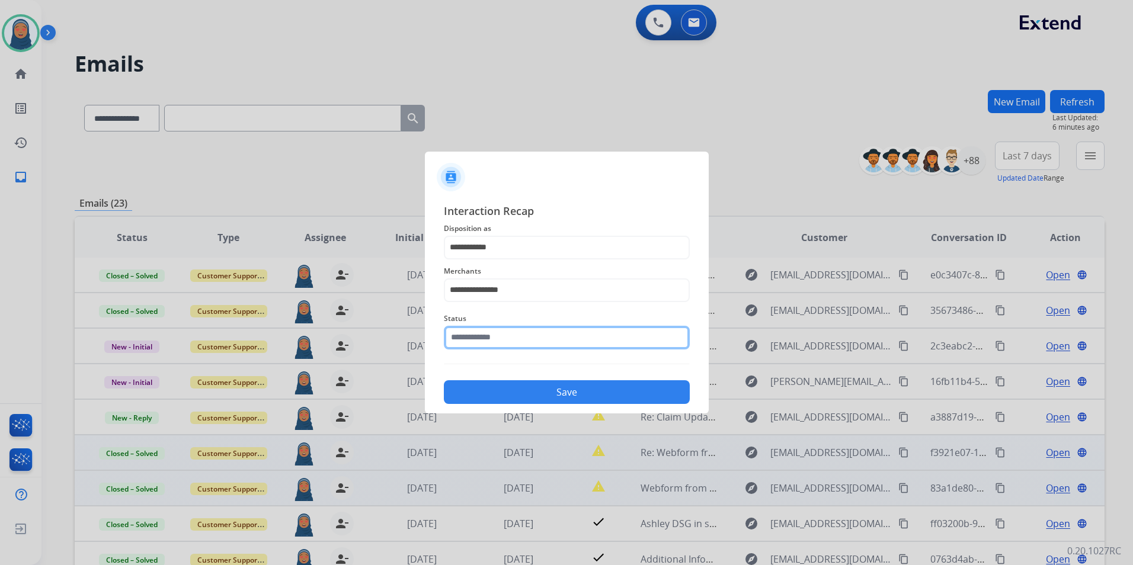
click at [515, 333] on input "text" at bounding box center [567, 338] width 246 height 24
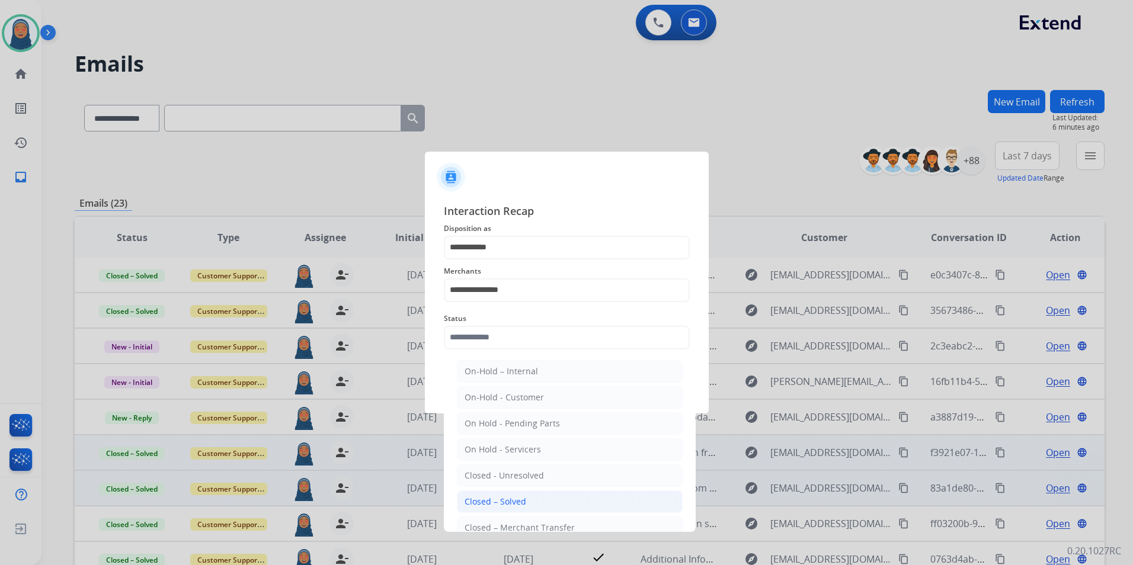
drag, startPoint x: 503, startPoint y: 497, endPoint x: 511, endPoint y: 470, distance: 28.7
click at [503, 496] on div "Closed – Solved" at bounding box center [496, 502] width 62 height 12
type input "**********"
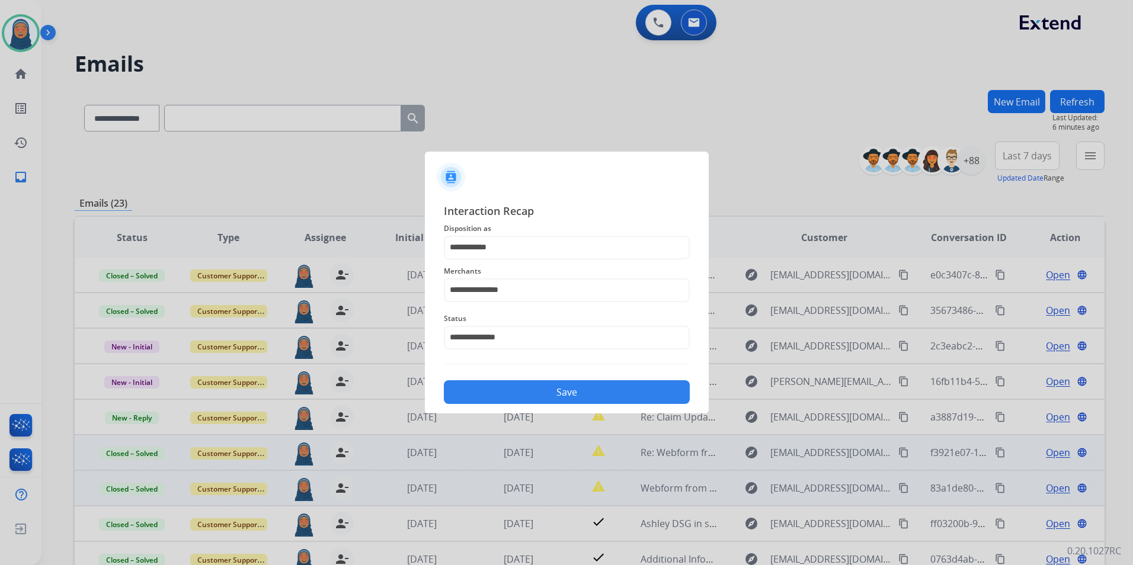
click at [573, 392] on button "Save" at bounding box center [567, 392] width 246 height 24
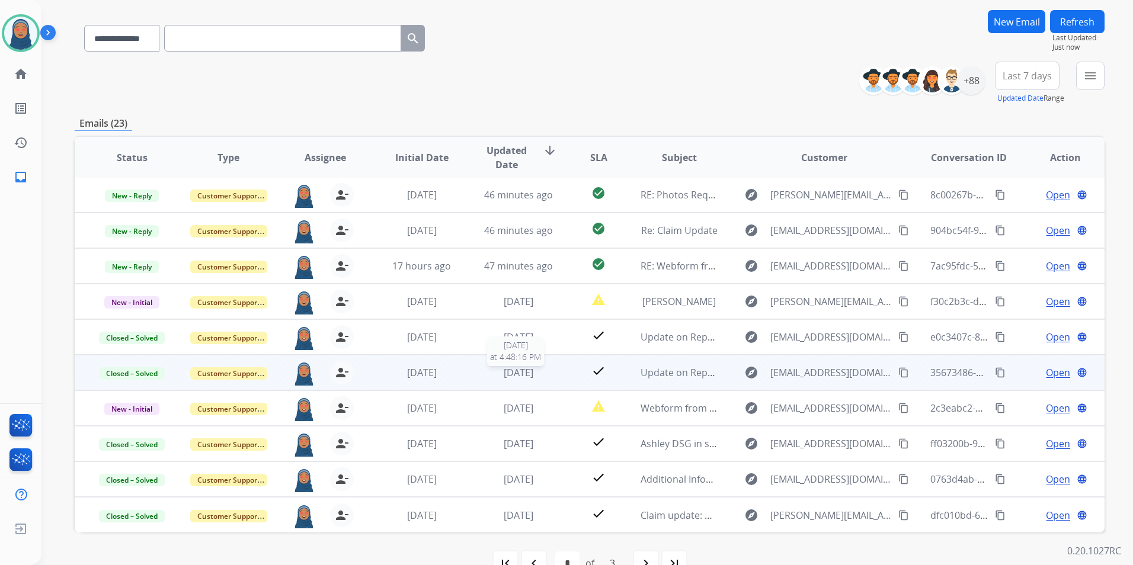
scroll to position [109, 0]
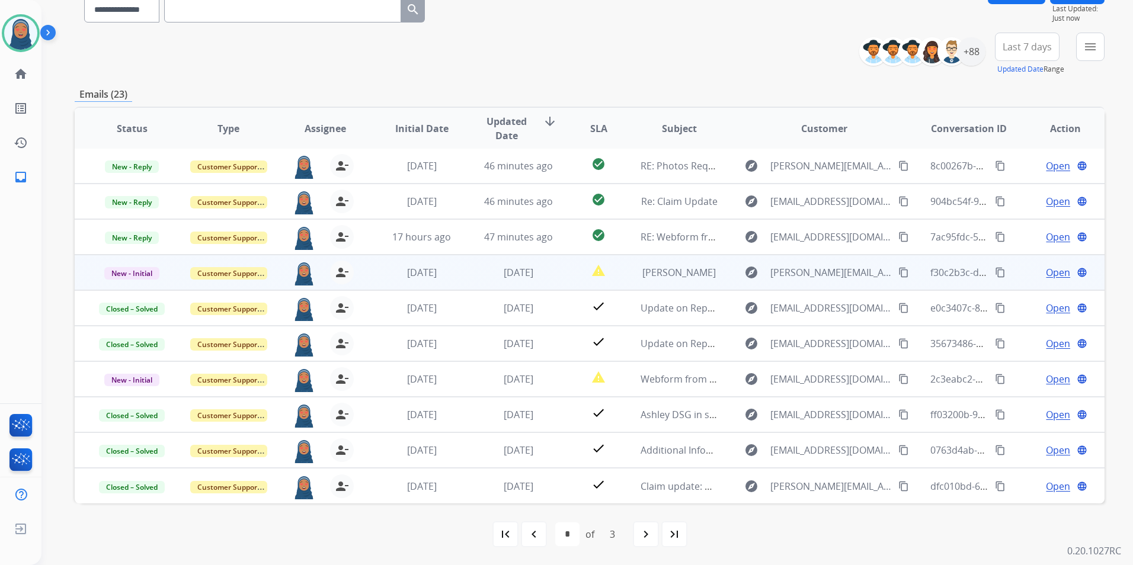
click at [1047, 270] on span "Open" at bounding box center [1058, 273] width 24 height 14
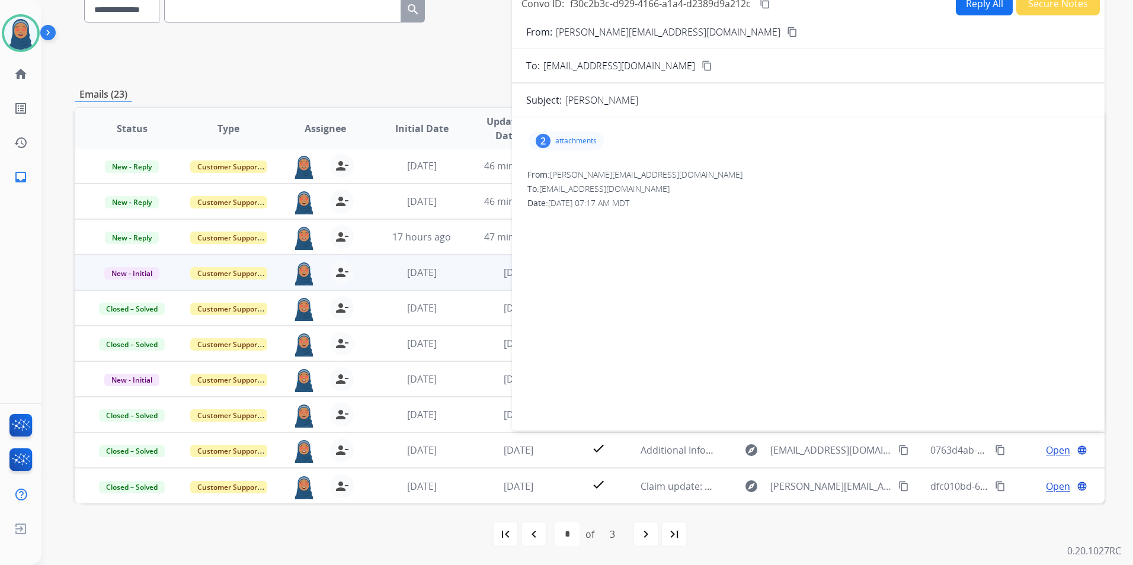
click at [577, 137] on p "attachments" at bounding box center [575, 140] width 41 height 9
click at [584, 140] on p "attachments" at bounding box center [575, 140] width 41 height 9
drag, startPoint x: 665, startPoint y: 32, endPoint x: 557, endPoint y: 36, distance: 107.9
click at [557, 36] on div "From: [PERSON_NAME][EMAIL_ADDRESS][DOMAIN_NAME] content_copy" at bounding box center [808, 32] width 593 height 14
copy p "[PERSON_NAME][EMAIL_ADDRESS][DOMAIN_NAME]"
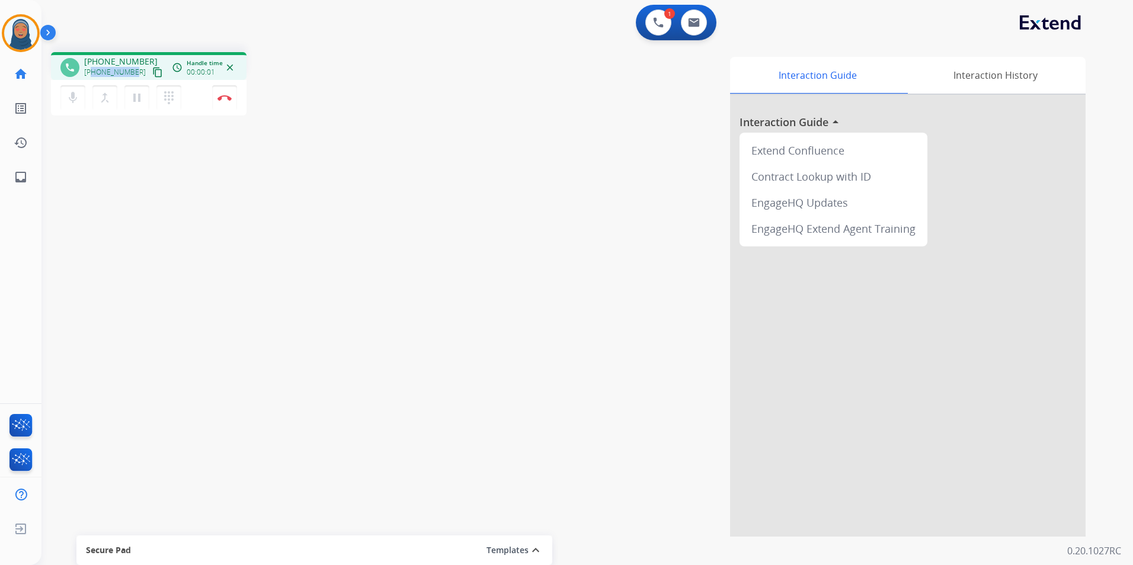
drag, startPoint x: 133, startPoint y: 74, endPoint x: 94, endPoint y: 75, distance: 39.1
click at [94, 75] on div "[PHONE_NUMBER] content_copy" at bounding box center [124, 72] width 81 height 14
copy span "5175819718"
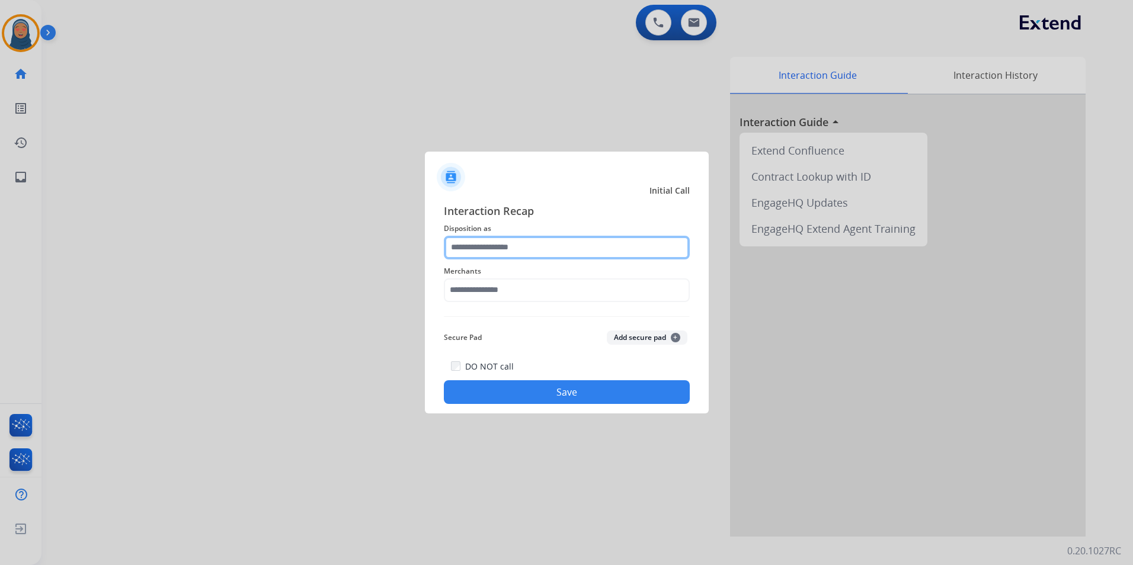
click at [475, 247] on input "text" at bounding box center [567, 248] width 246 height 24
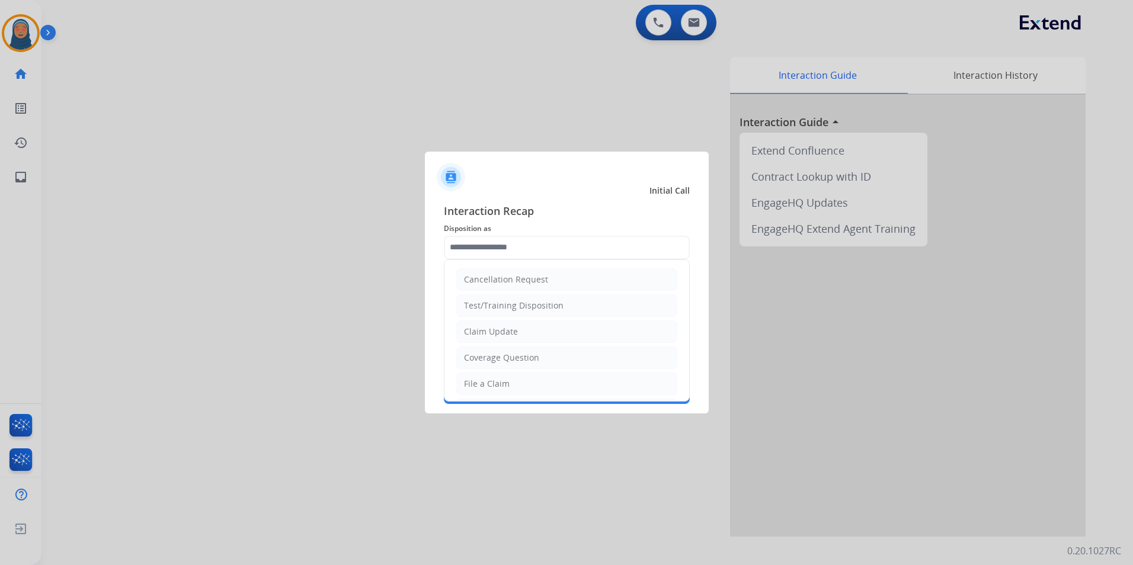
drag, startPoint x: 492, startPoint y: 382, endPoint x: 493, endPoint y: 375, distance: 7.7
click at [492, 381] on div "File a Claim" at bounding box center [487, 384] width 46 height 12
type input "**********"
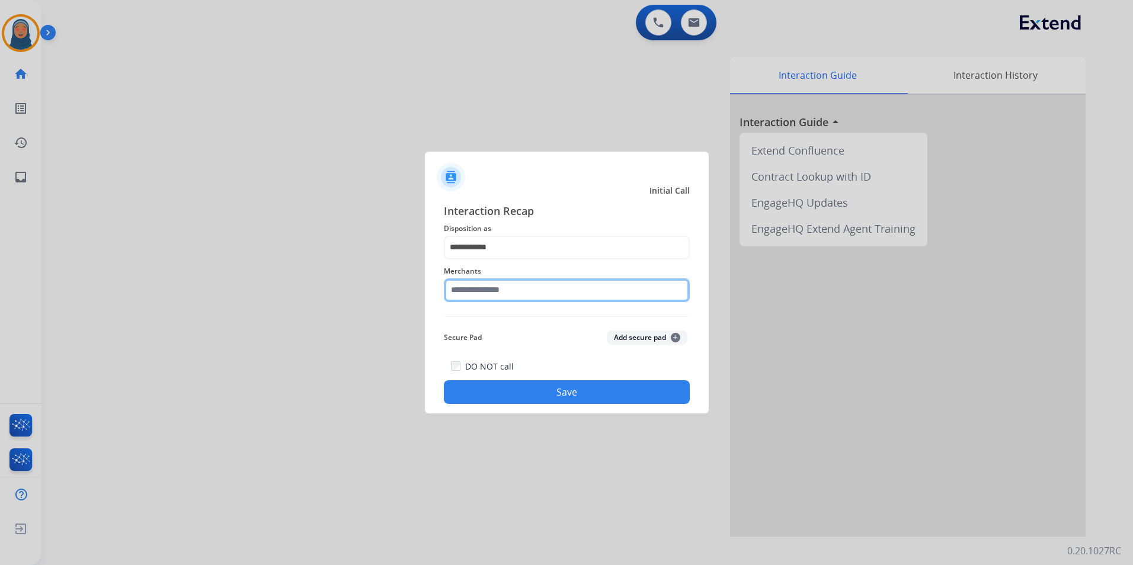
click at [497, 292] on input "text" at bounding box center [567, 291] width 246 height 24
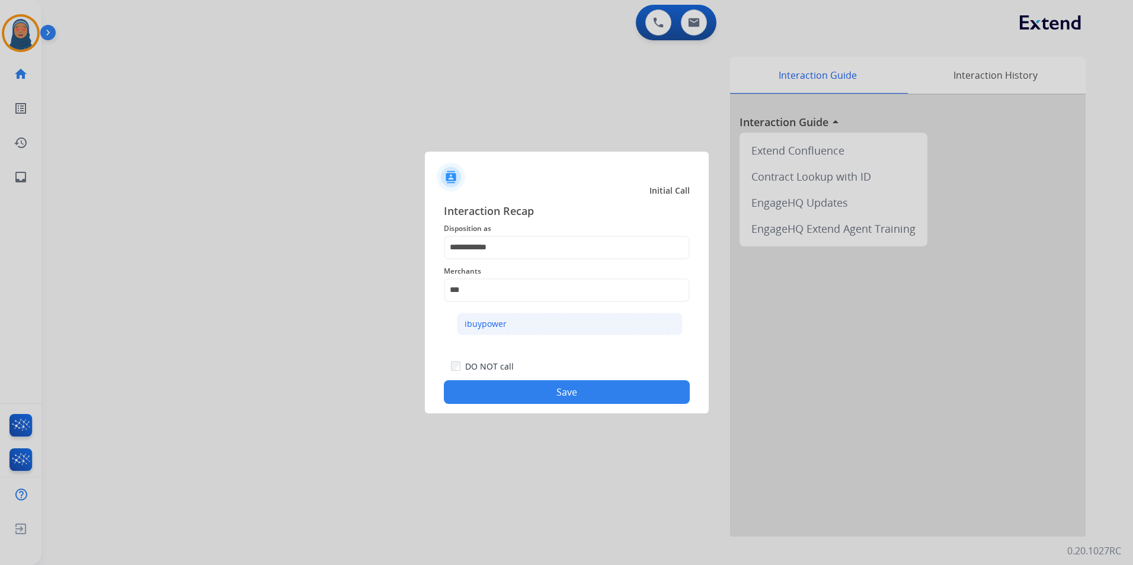
click at [494, 327] on div "ibuypower" at bounding box center [486, 324] width 42 height 12
type input "*********"
click at [541, 386] on button "Save" at bounding box center [567, 392] width 246 height 24
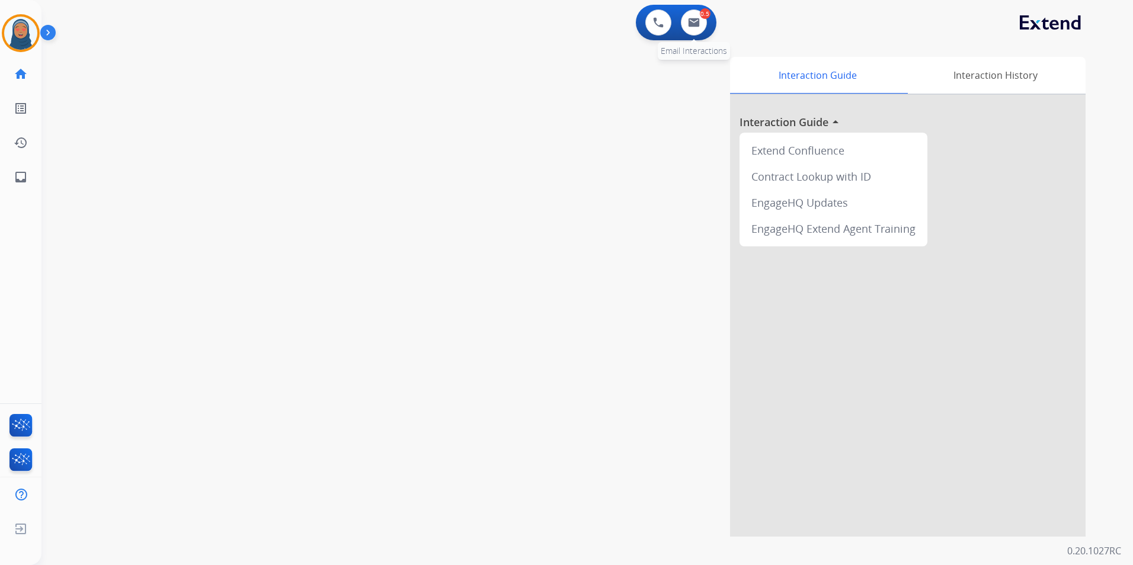
click at [703, 17] on div "0.5" at bounding box center [705, 13] width 11 height 11
click at [689, 26] on img at bounding box center [694, 22] width 12 height 9
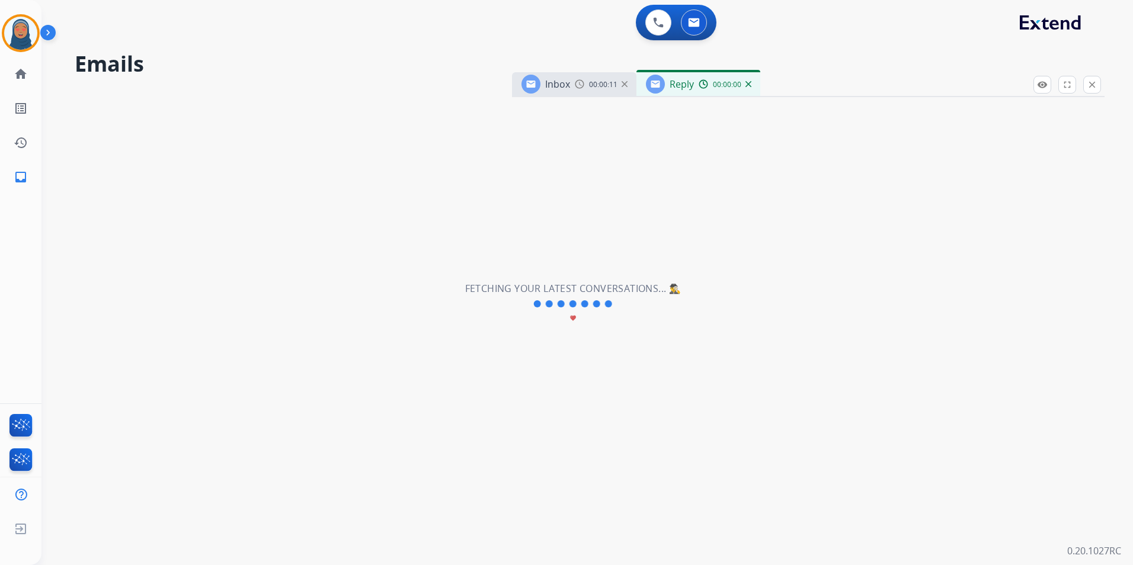
select select "**********"
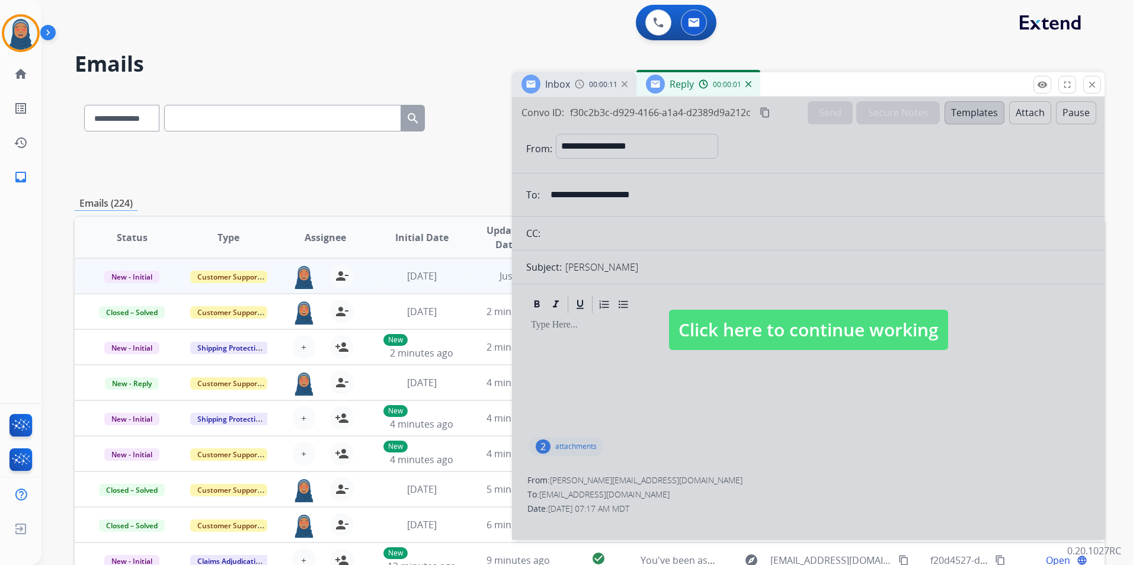
click at [818, 330] on span "Click here to continue working" at bounding box center [808, 330] width 279 height 40
select select
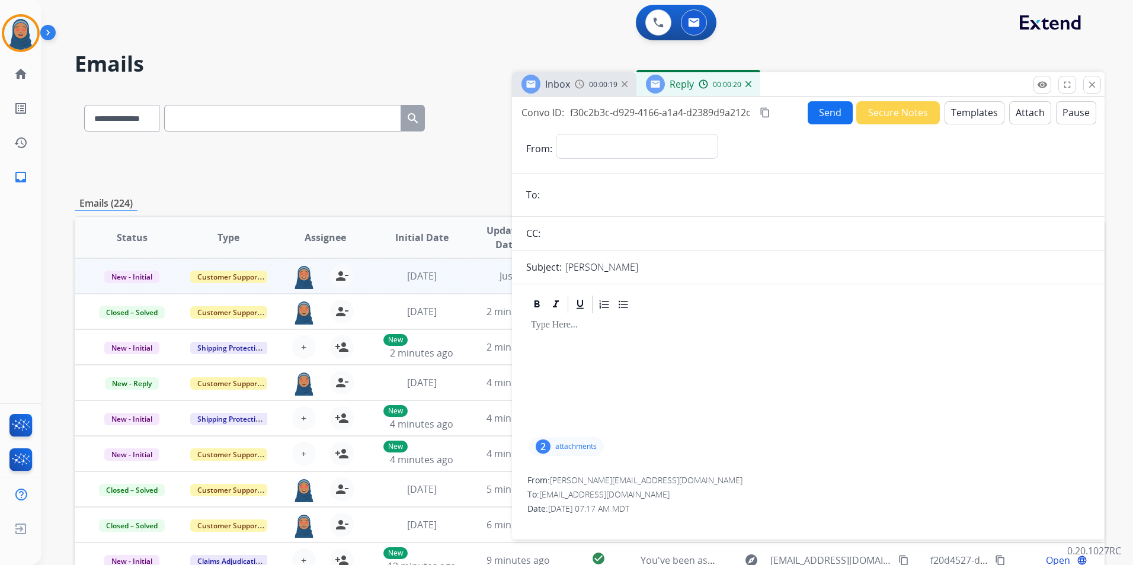
click at [571, 445] on p "attachments" at bounding box center [575, 446] width 41 height 9
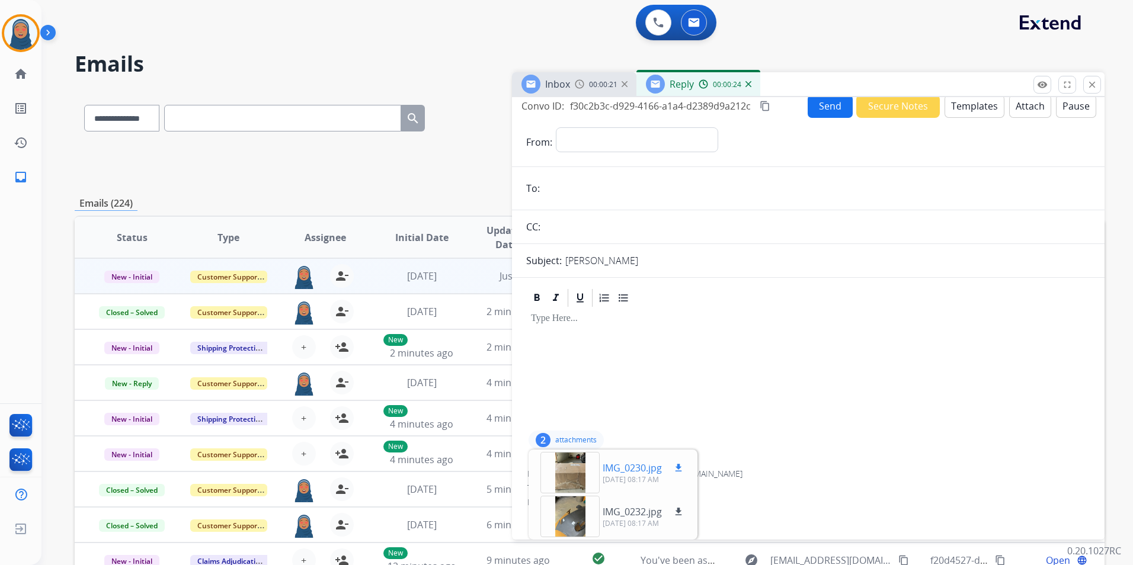
click at [575, 469] on div at bounding box center [570, 472] width 59 height 41
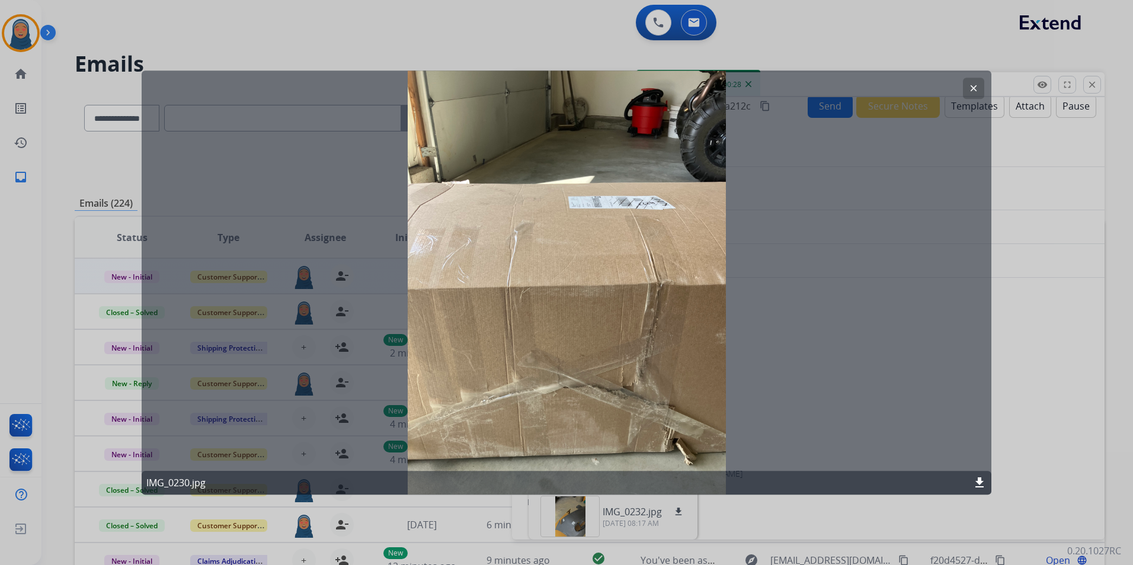
click at [971, 84] on mat-icon "clear" at bounding box center [973, 88] width 11 height 11
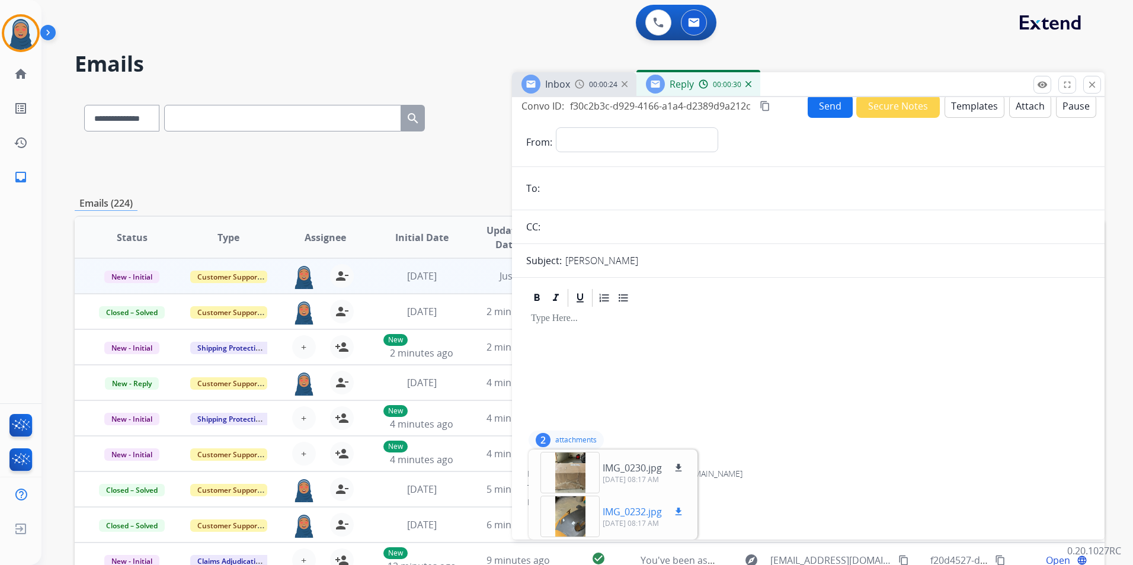
click at [639, 511] on p "IMG_0232.jpg" at bounding box center [632, 512] width 59 height 14
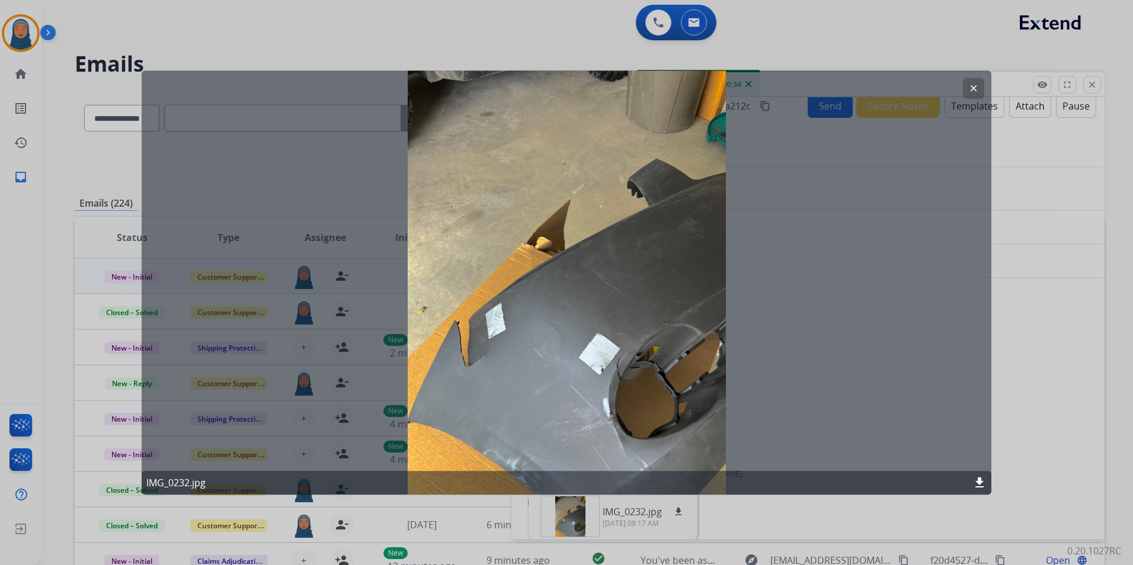
click at [975, 89] on mat-icon "clear" at bounding box center [973, 88] width 11 height 11
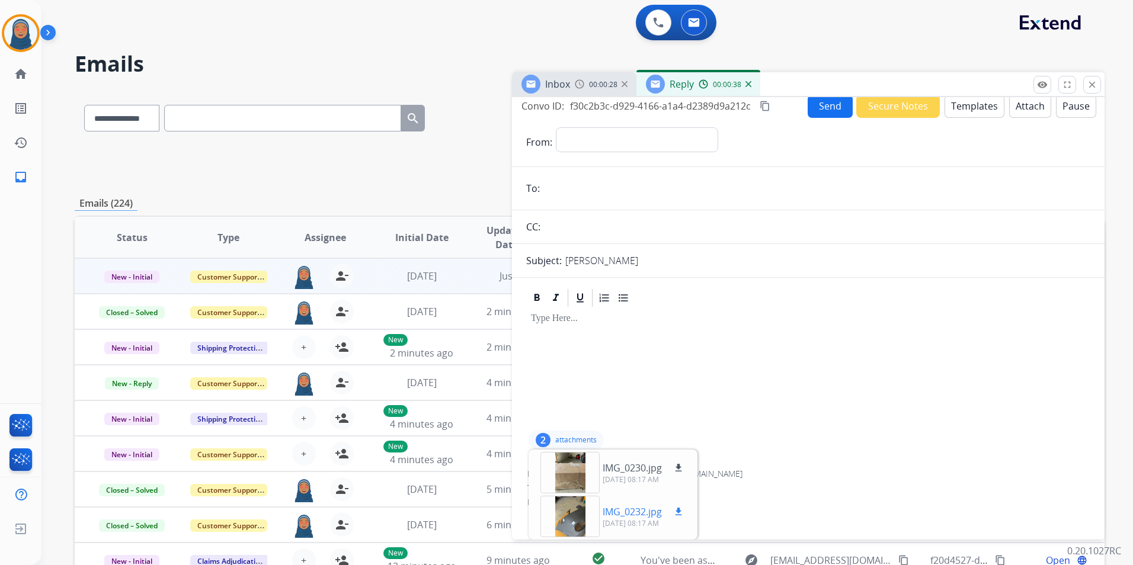
click at [631, 524] on p "[DATE] 08:17 AM" at bounding box center [644, 523] width 83 height 9
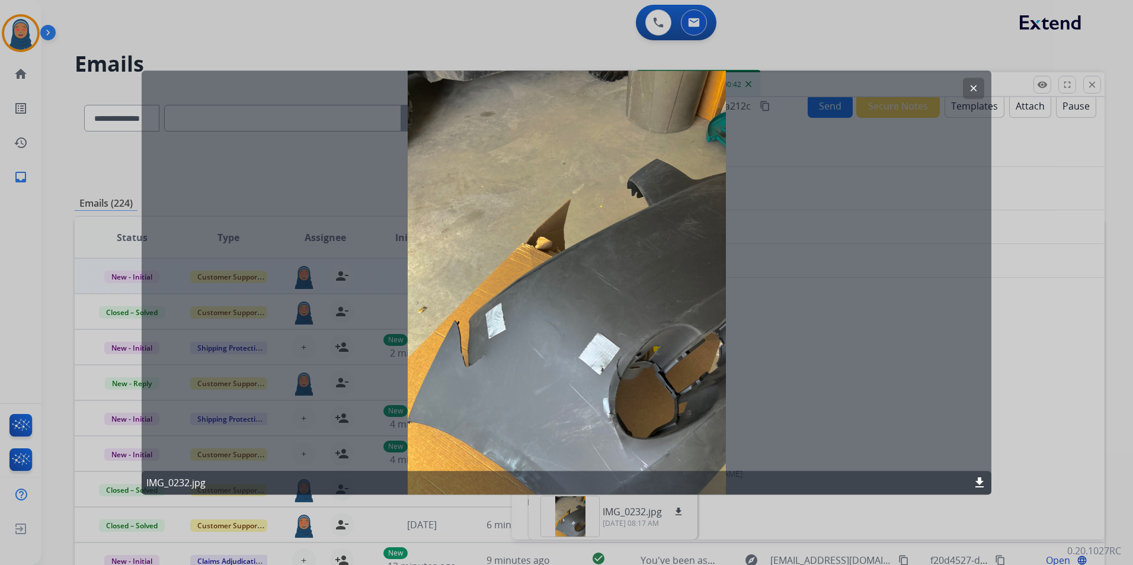
click at [972, 88] on mat-icon "clear" at bounding box center [973, 88] width 11 height 11
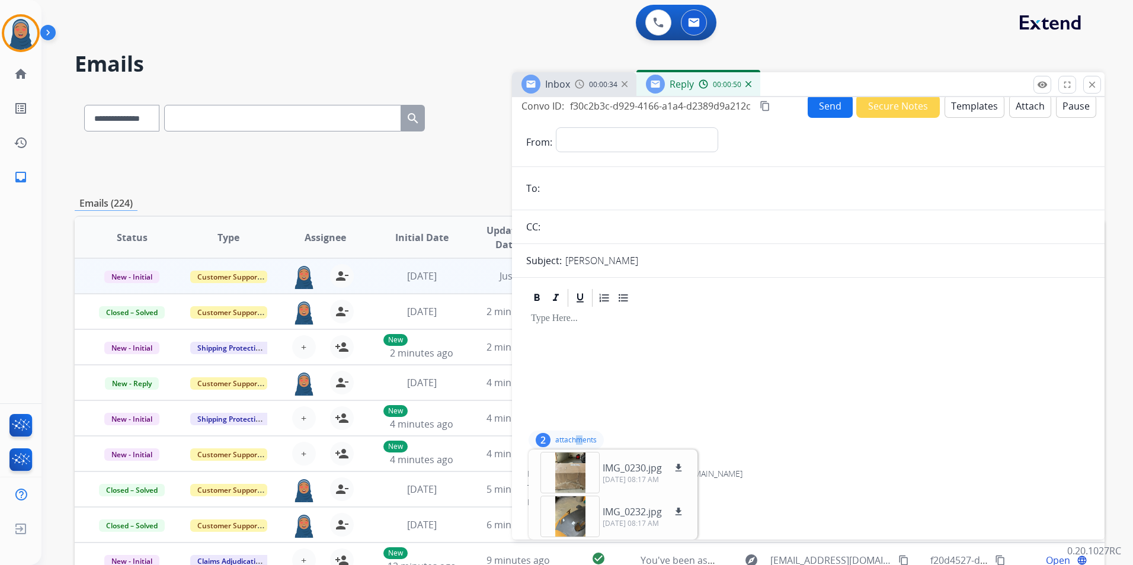
click at [580, 441] on p "attachments" at bounding box center [575, 440] width 41 height 9
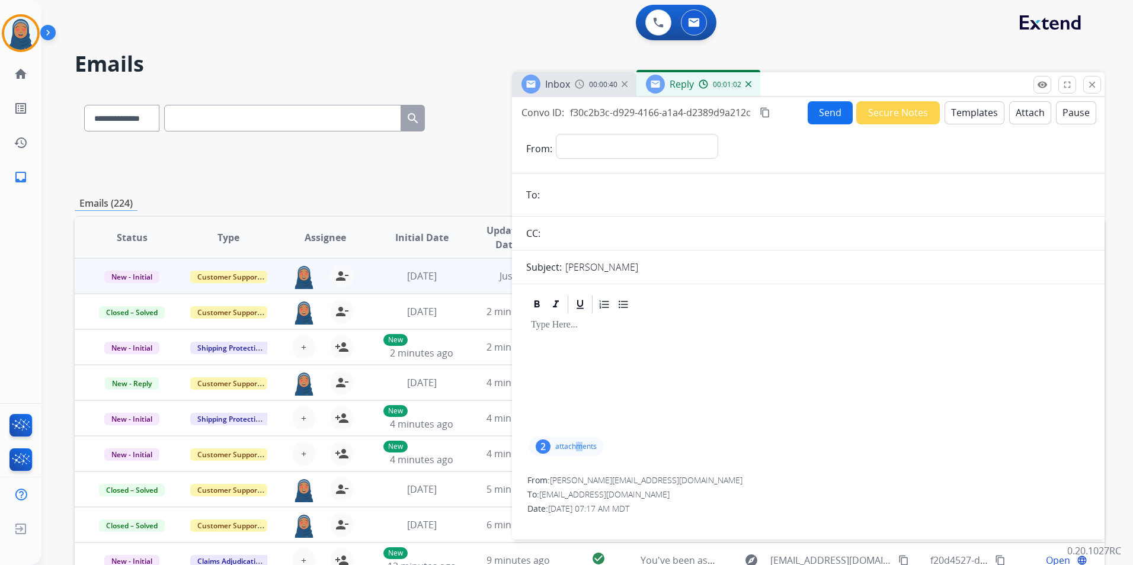
click at [888, 114] on button "Secure Notes" at bounding box center [898, 112] width 84 height 23
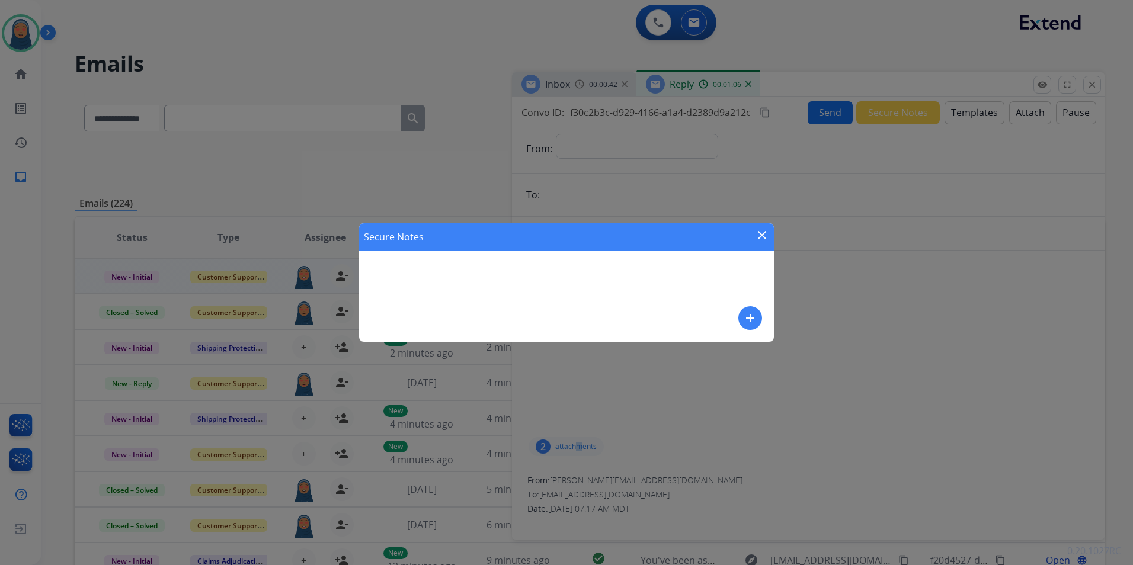
click at [746, 317] on mat-icon "add" at bounding box center [750, 318] width 14 height 14
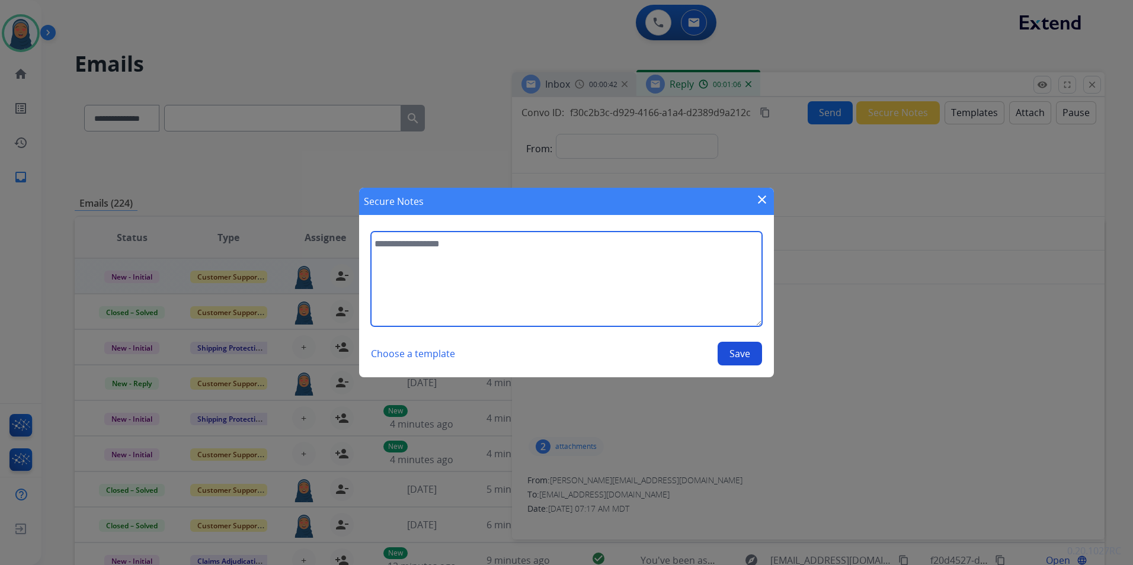
click at [519, 258] on textarea at bounding box center [566, 279] width 391 height 95
type textarea "*"
type textarea "**********"
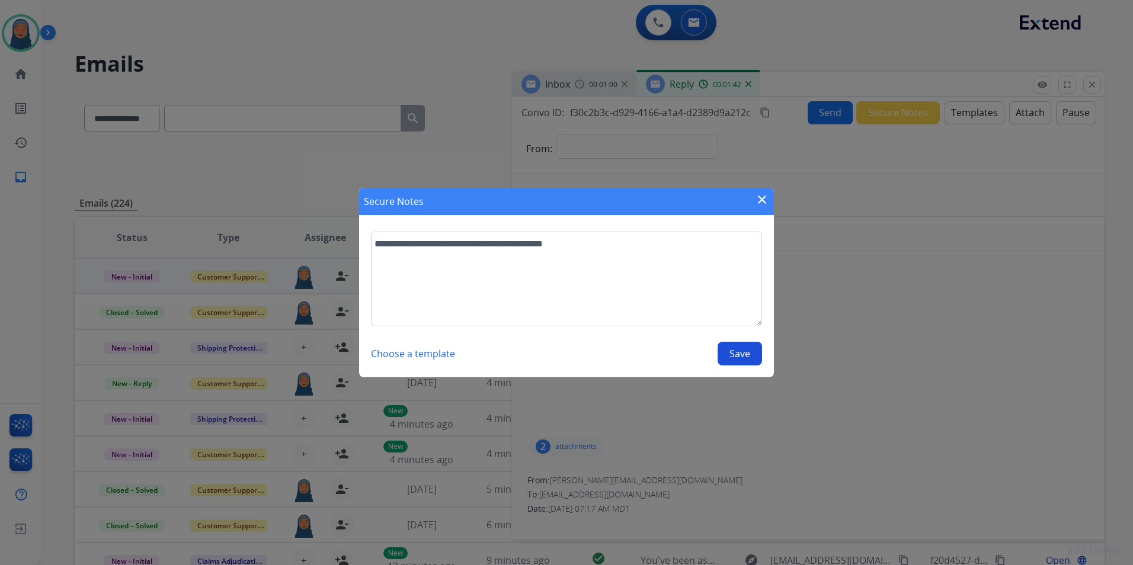
click at [724, 351] on button "Save" at bounding box center [740, 354] width 44 height 24
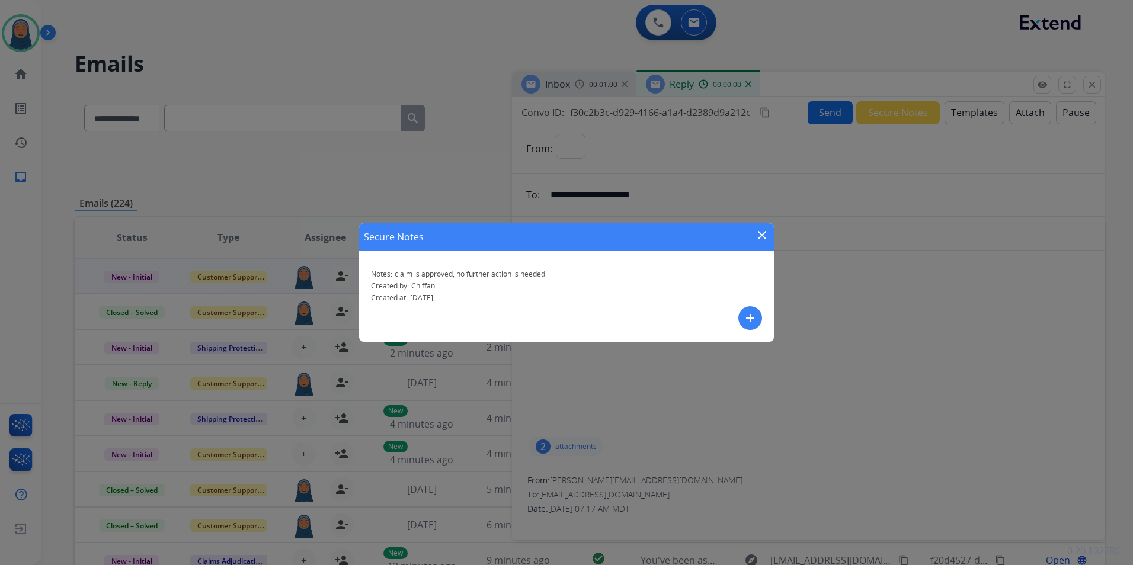
select select "**********"
click at [762, 237] on mat-icon "close" at bounding box center [762, 235] width 14 height 14
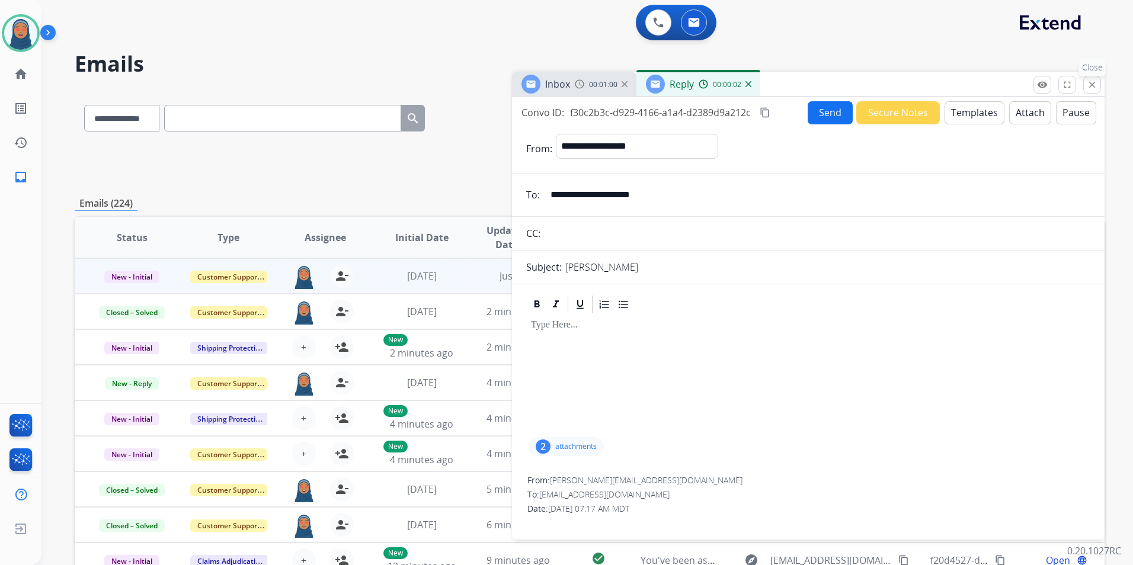
click at [1092, 90] on button "close Close" at bounding box center [1092, 85] width 18 height 18
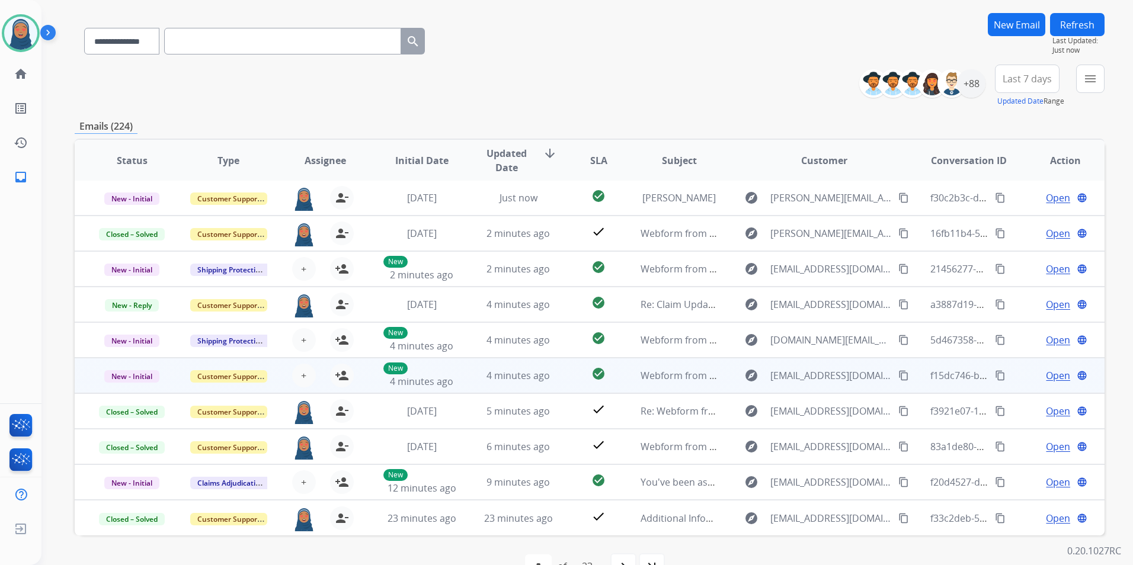
scroll to position [109, 0]
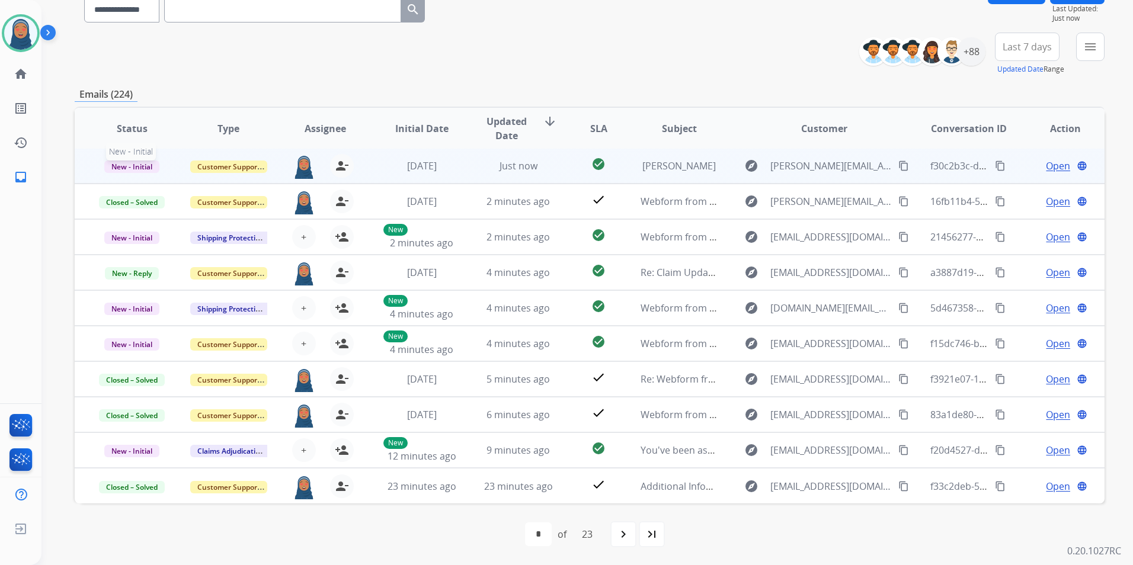
click at [127, 169] on span "New - Initial" at bounding box center [131, 167] width 55 height 12
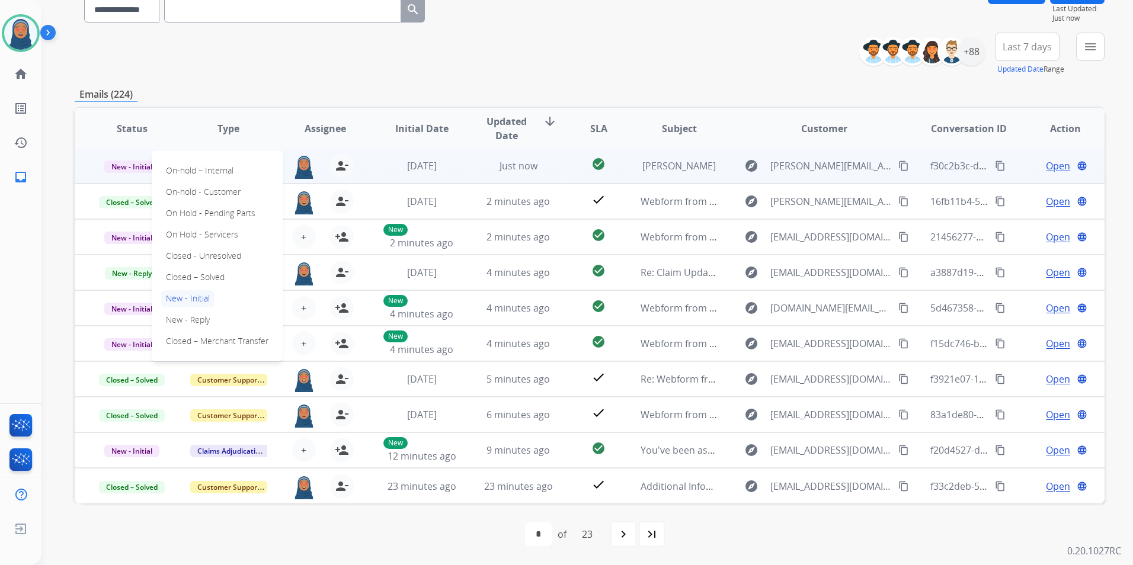
click at [190, 299] on p "New - Initial" at bounding box center [187, 298] width 53 height 17
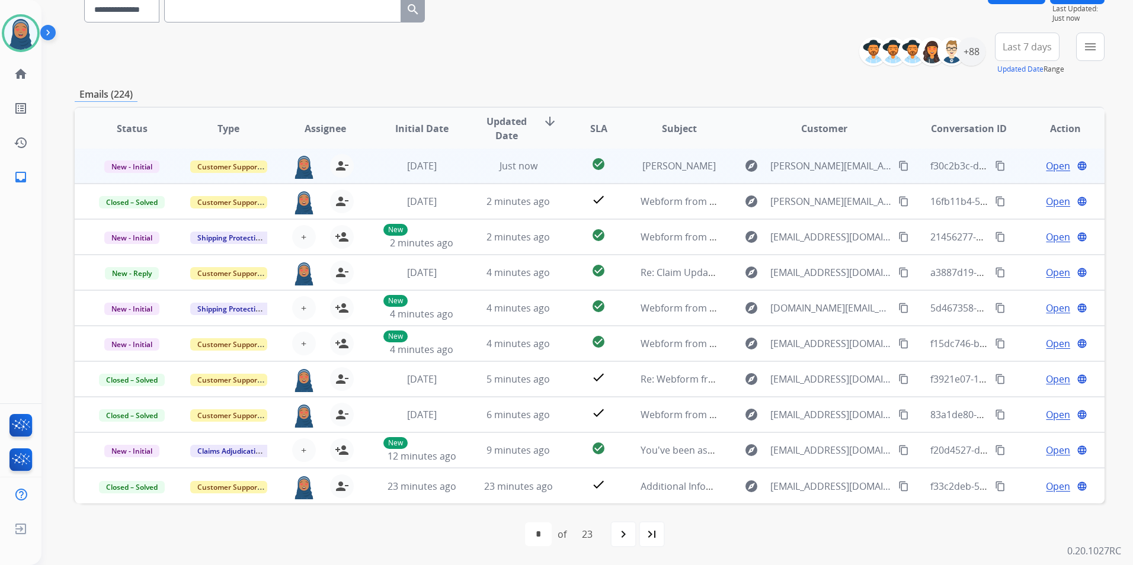
click at [139, 167] on span "New - Initial" at bounding box center [131, 167] width 55 height 12
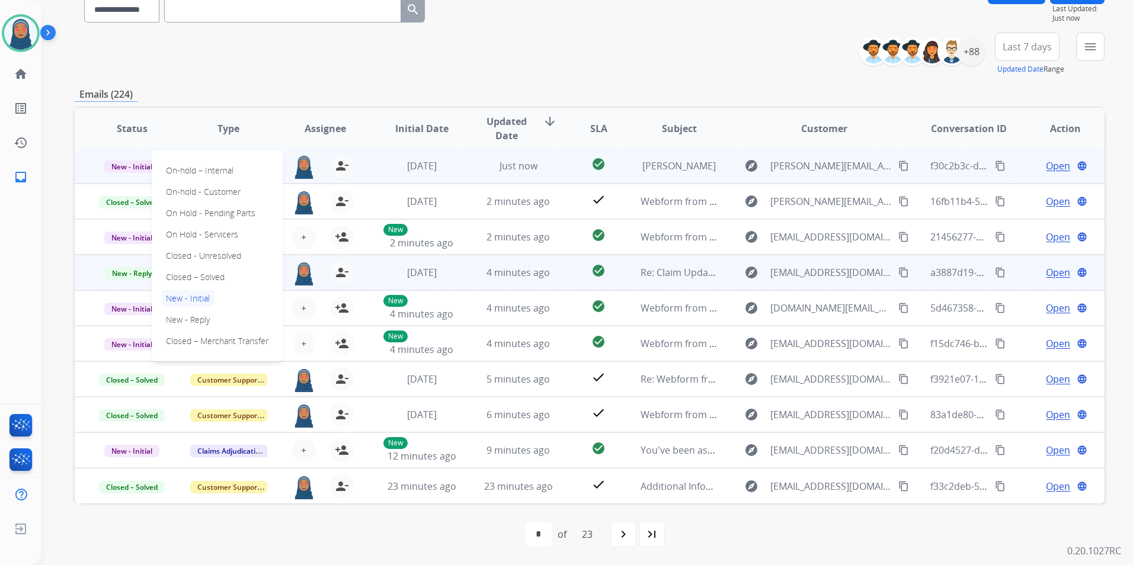
drag, startPoint x: 210, startPoint y: 275, endPoint x: 194, endPoint y: 270, distance: 17.4
click at [210, 273] on p "Closed – Solved" at bounding box center [195, 277] width 68 height 17
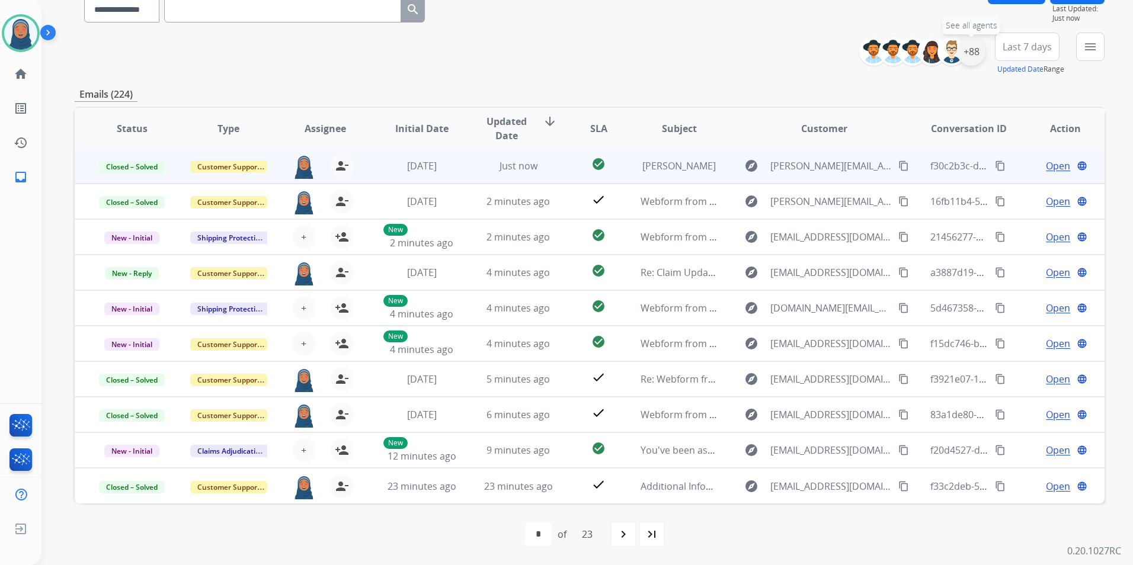
click at [969, 55] on div "+88" at bounding box center [971, 51] width 28 height 28
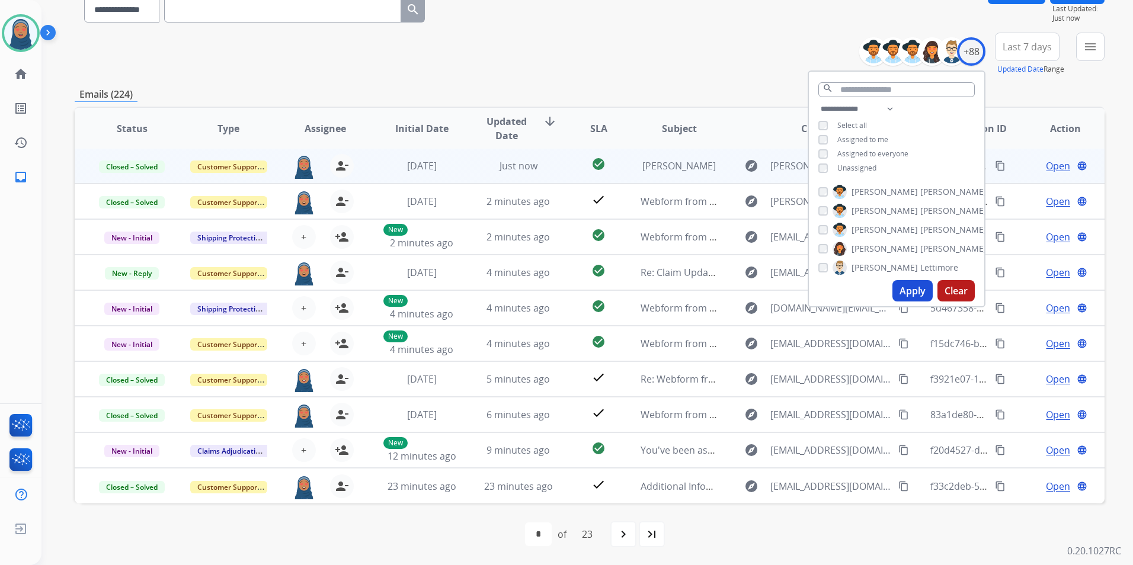
click at [912, 284] on button "Apply" at bounding box center [913, 290] width 40 height 21
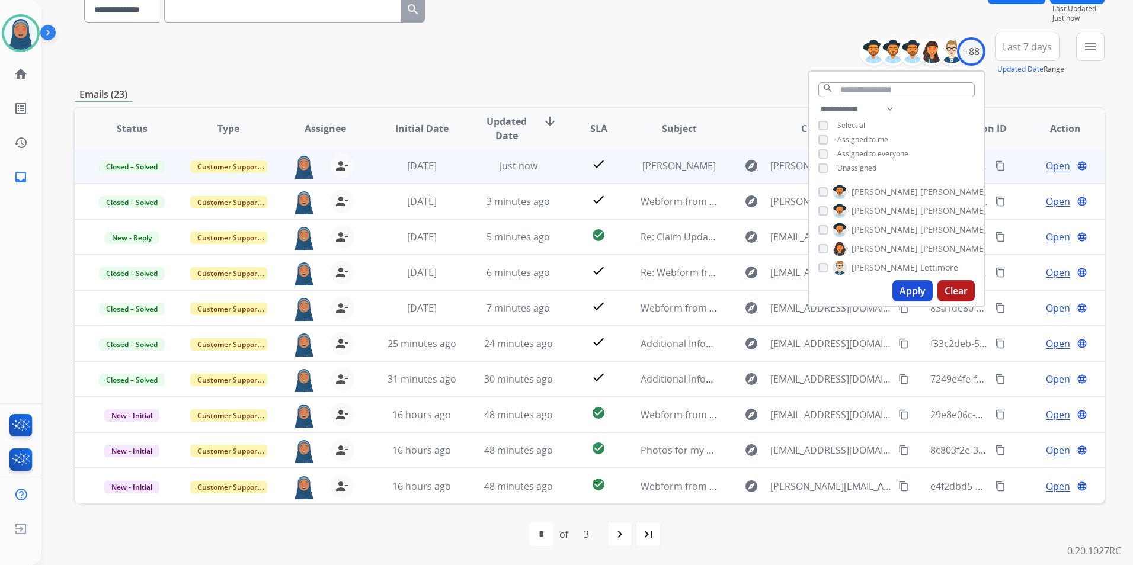
click at [696, 104] on div "**********" at bounding box center [590, 273] width 1030 height 584
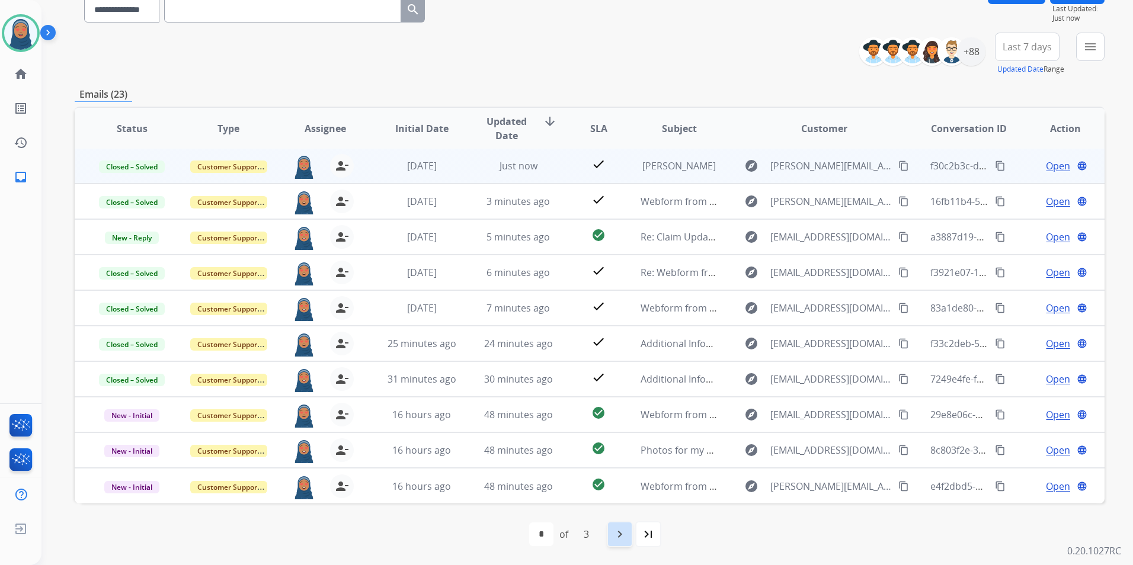
click at [618, 539] on mat-icon "navigate_next" at bounding box center [620, 534] width 14 height 14
select select "*"
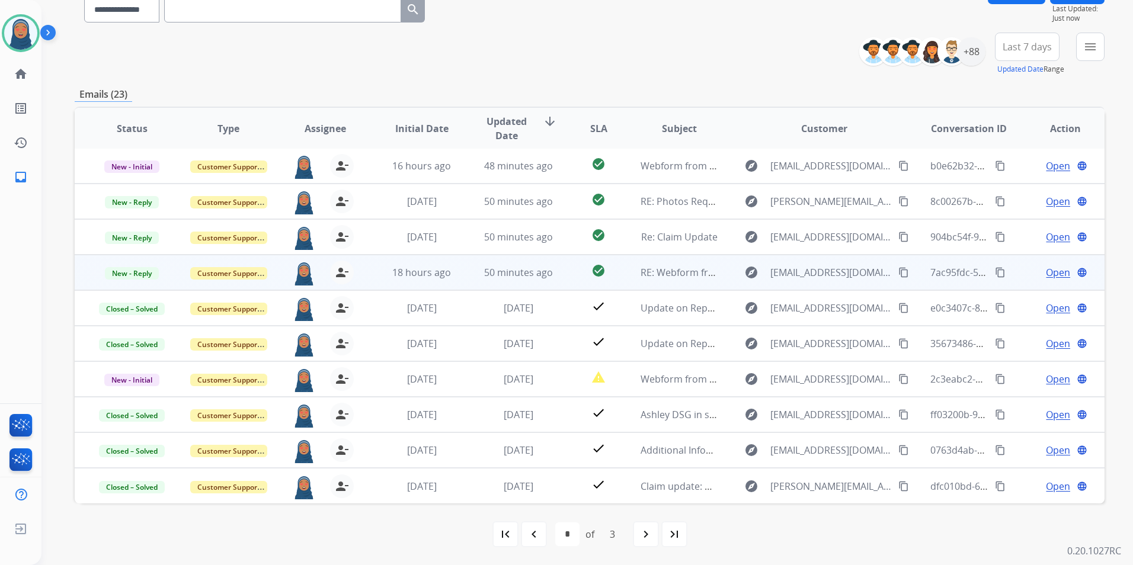
click at [1051, 275] on span "Open" at bounding box center [1058, 273] width 24 height 14
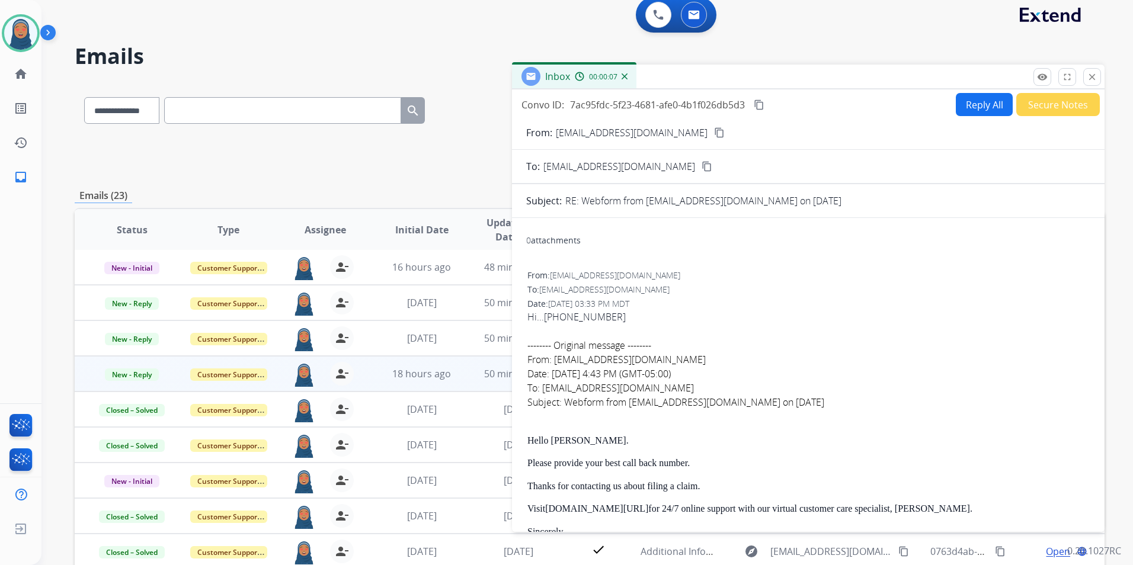
scroll to position [0, 0]
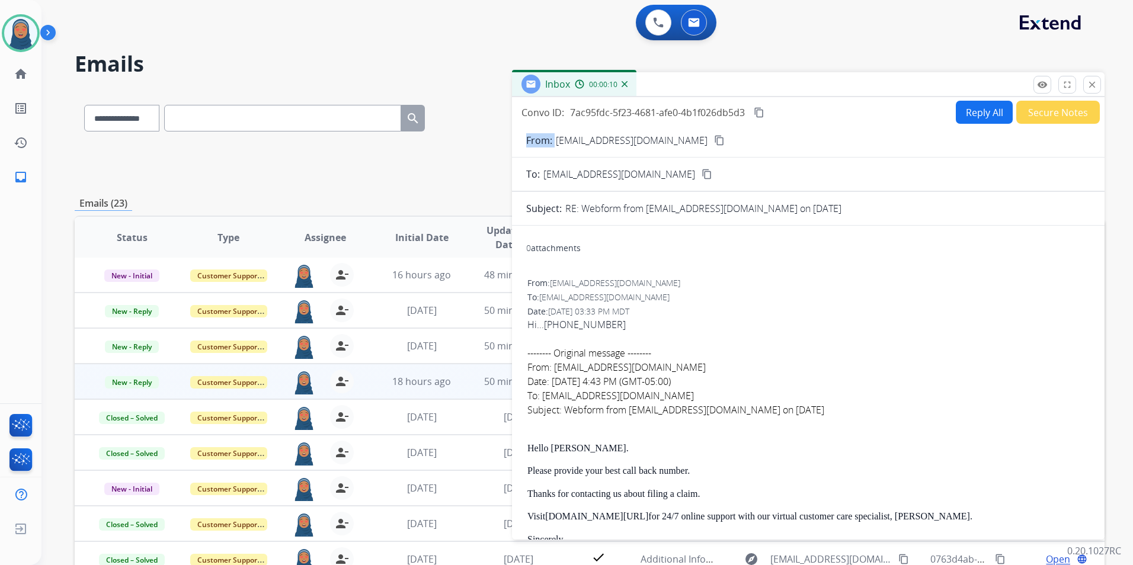
drag, startPoint x: 674, startPoint y: 141, endPoint x: 558, endPoint y: 142, distance: 116.2
click at [558, 142] on div "From: [EMAIL_ADDRESS][DOMAIN_NAME] content_copy" at bounding box center [808, 140] width 593 height 14
copy p "From:"
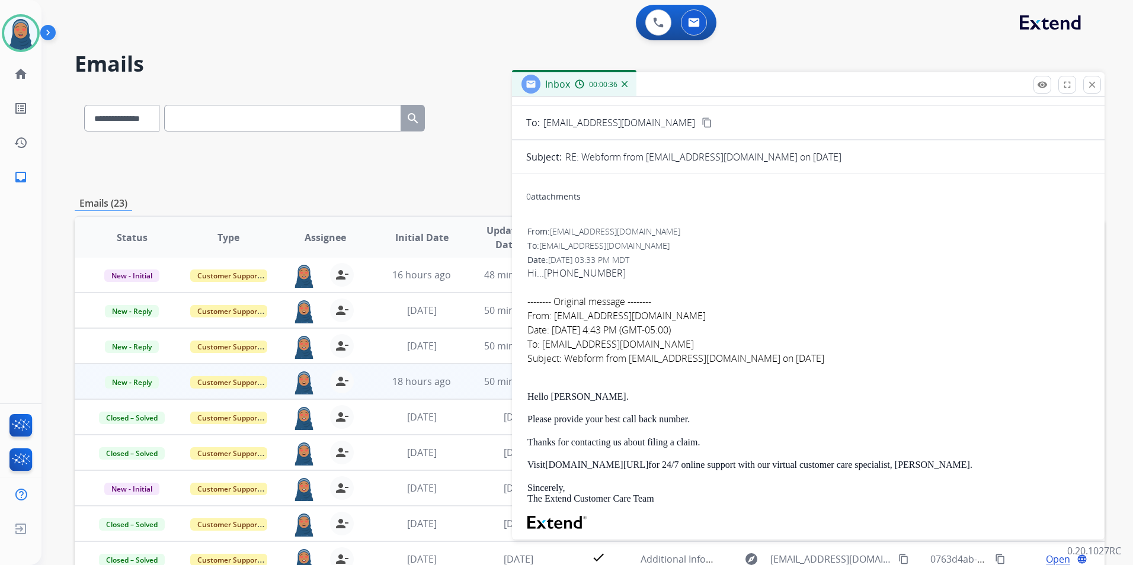
scroll to position [25, 0]
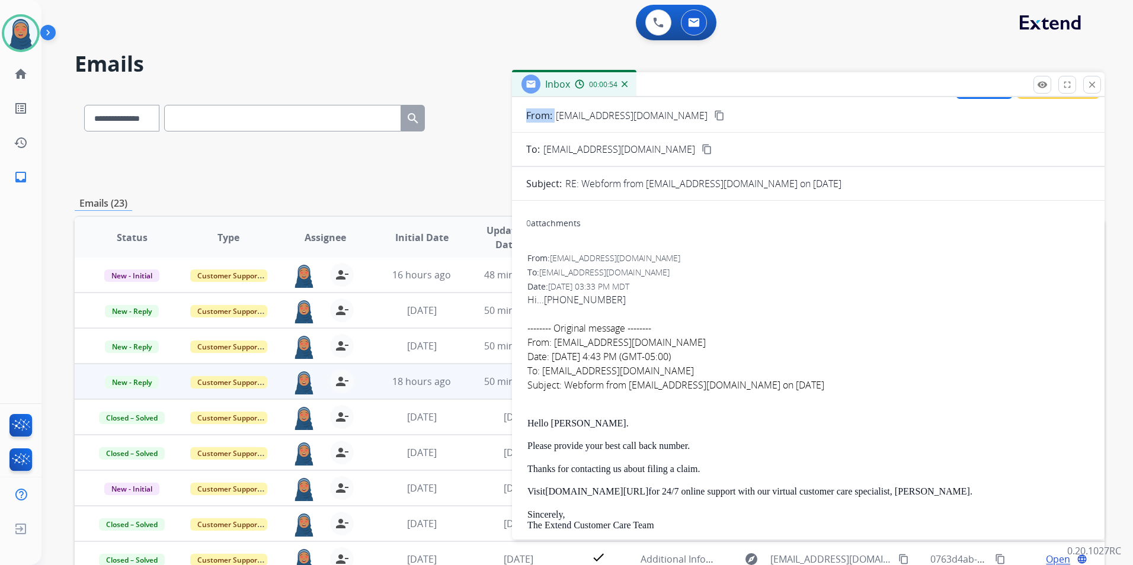
click at [643, 330] on div "-------- Original message --------" at bounding box center [808, 328] width 562 height 14
drag, startPoint x: 643, startPoint y: 330, endPoint x: 678, endPoint y: 390, distance: 69.8
click at [659, 395] on div at bounding box center [808, 399] width 562 height 14
drag, startPoint x: 746, startPoint y: 386, endPoint x: 629, endPoint y: 389, distance: 116.8
click at [629, 389] on div "Subject: Webform from [EMAIL_ADDRESS][DOMAIN_NAME] on [DATE]" at bounding box center [808, 385] width 562 height 14
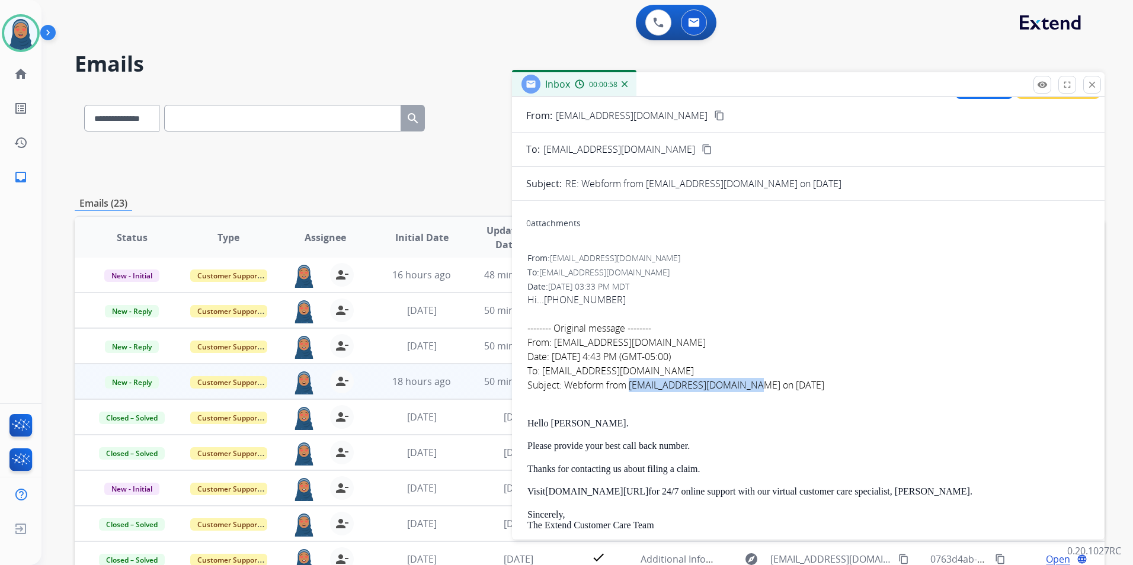
copy div "[EMAIL_ADDRESS][DOMAIN_NAME]"
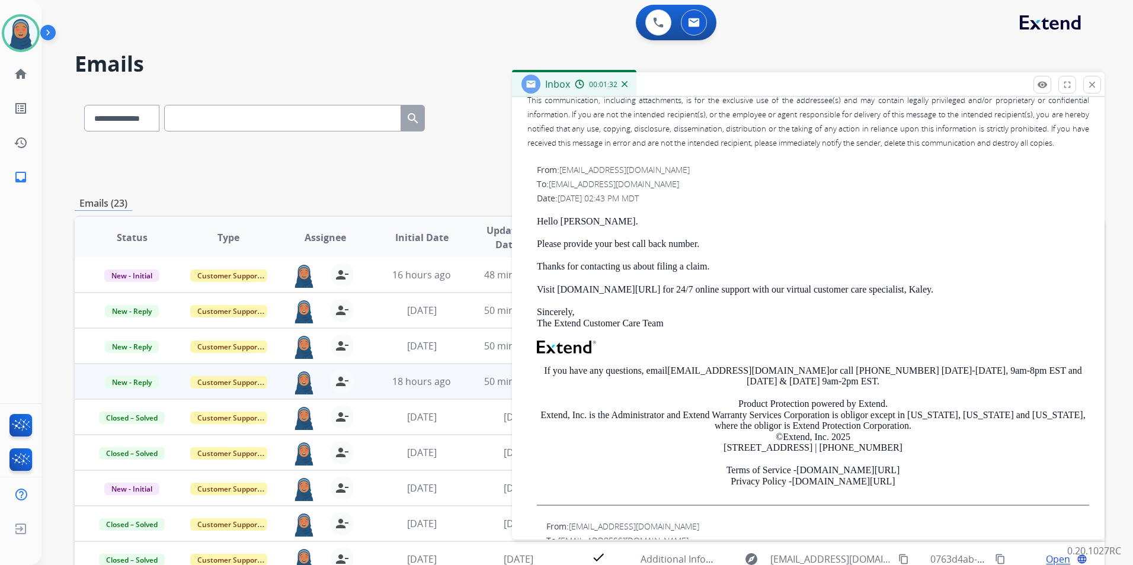
scroll to position [499, 0]
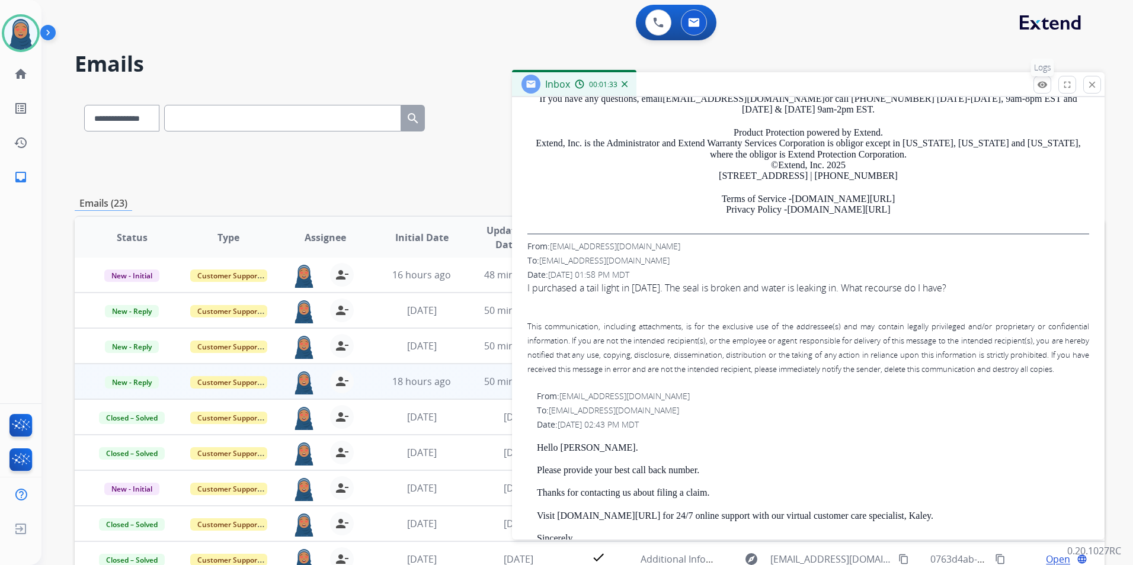
click at [1041, 88] on mat-icon "remove_red_eye" at bounding box center [1042, 84] width 11 height 11
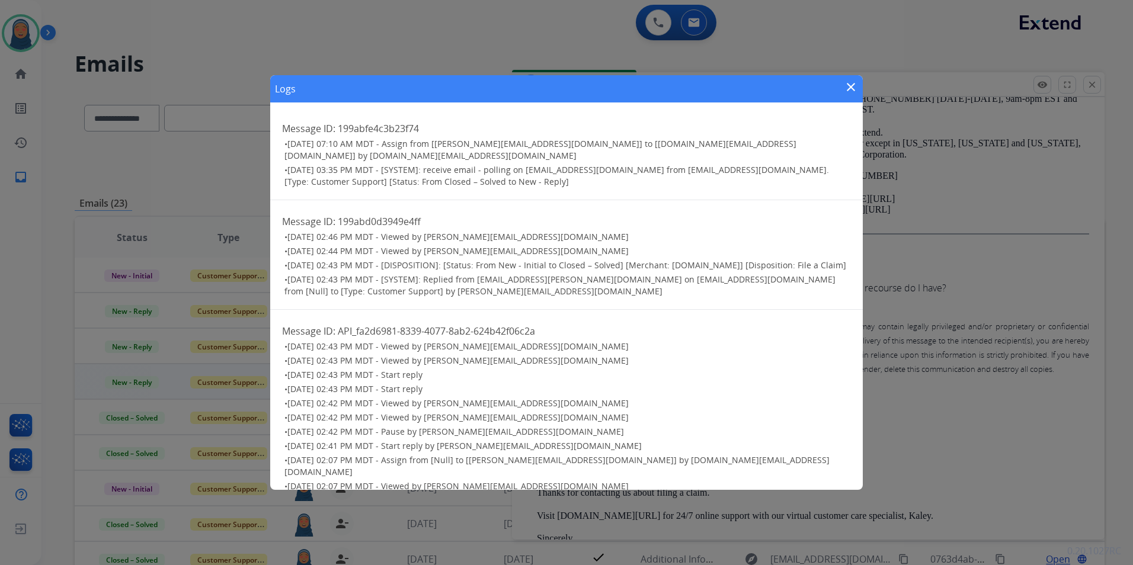
click at [846, 91] on mat-icon "close" at bounding box center [851, 87] width 14 height 14
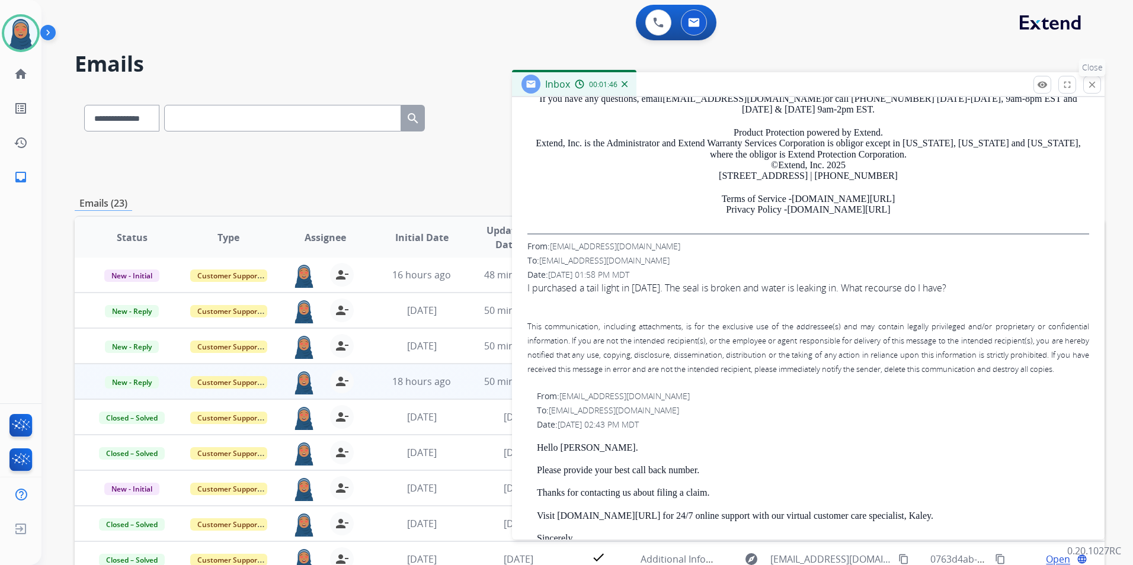
click at [1093, 88] on mat-icon "close" at bounding box center [1092, 84] width 11 height 11
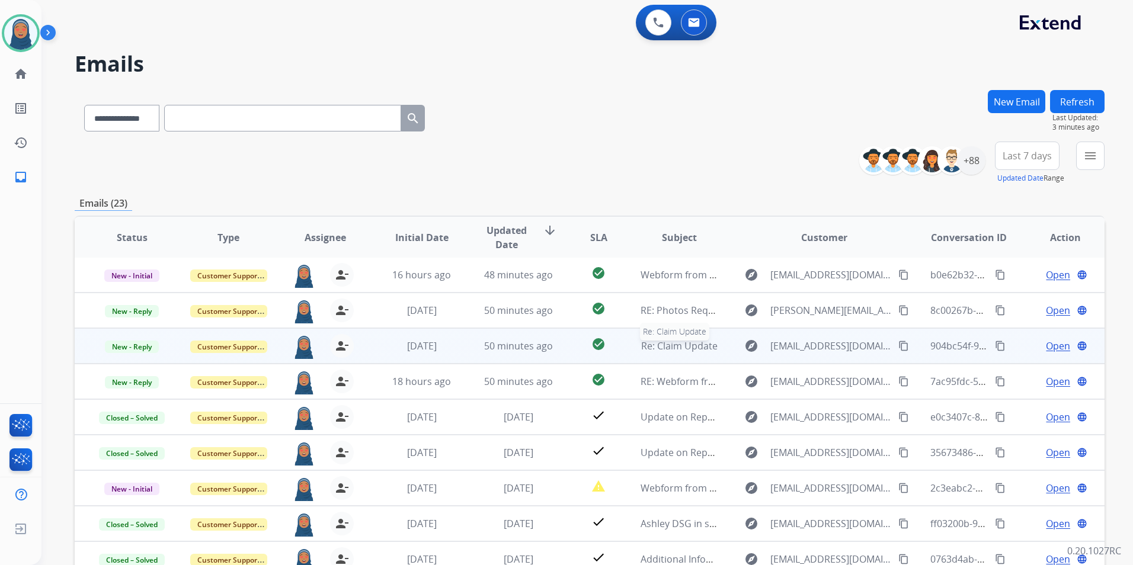
click at [702, 347] on span "Re: Claim Update" at bounding box center [679, 346] width 76 height 13
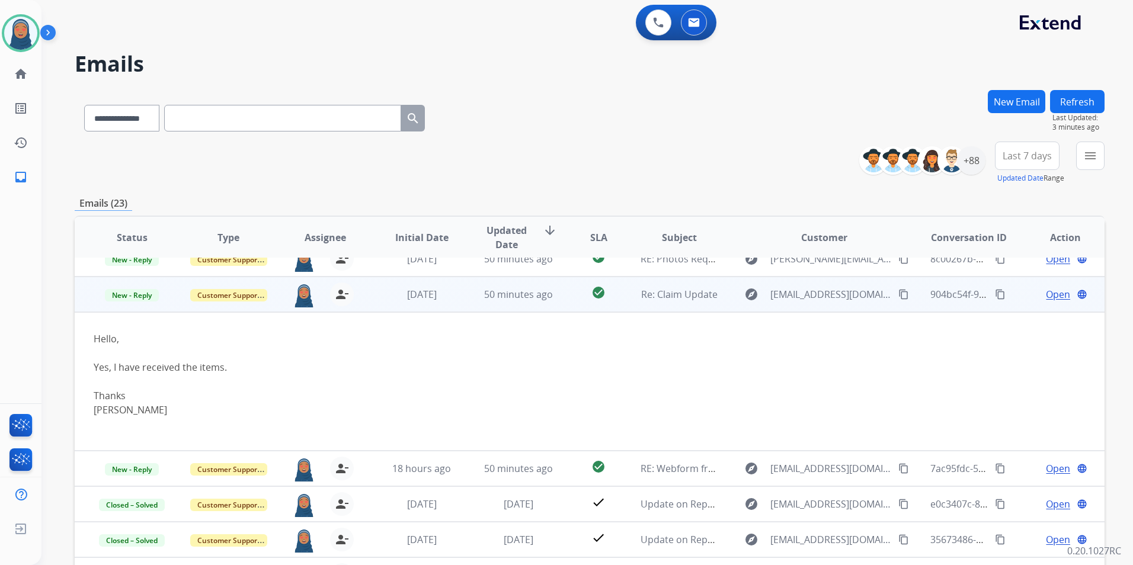
scroll to position [71, 0]
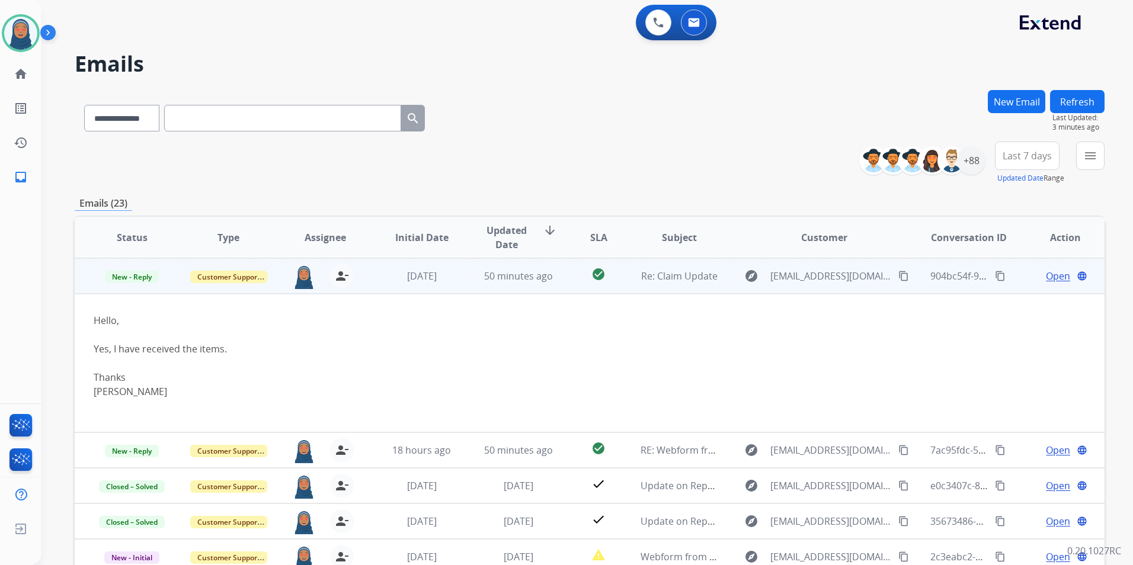
click at [1053, 282] on span "Open" at bounding box center [1058, 276] width 24 height 14
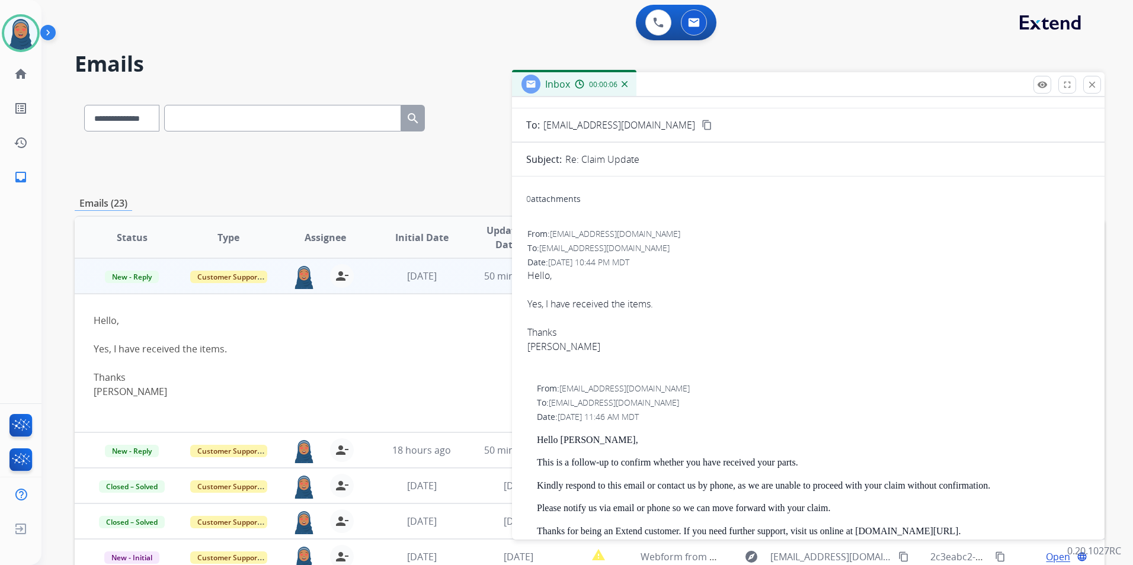
scroll to position [0, 0]
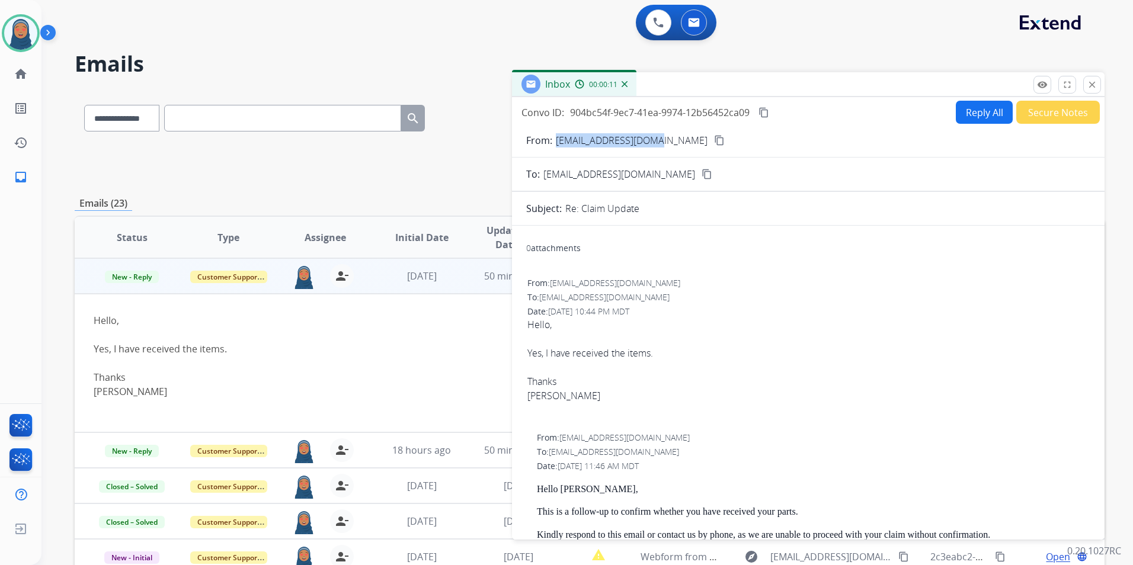
drag, startPoint x: 651, startPoint y: 139, endPoint x: 552, endPoint y: 145, distance: 99.2
click at [552, 145] on div "From: [EMAIL_ADDRESS][DOMAIN_NAME] content_copy" at bounding box center [808, 140] width 593 height 14
copy div "[EMAIL_ADDRESS][DOMAIN_NAME]"
click at [1040, 84] on mat-icon "remove_red_eye" at bounding box center [1042, 84] width 11 height 11
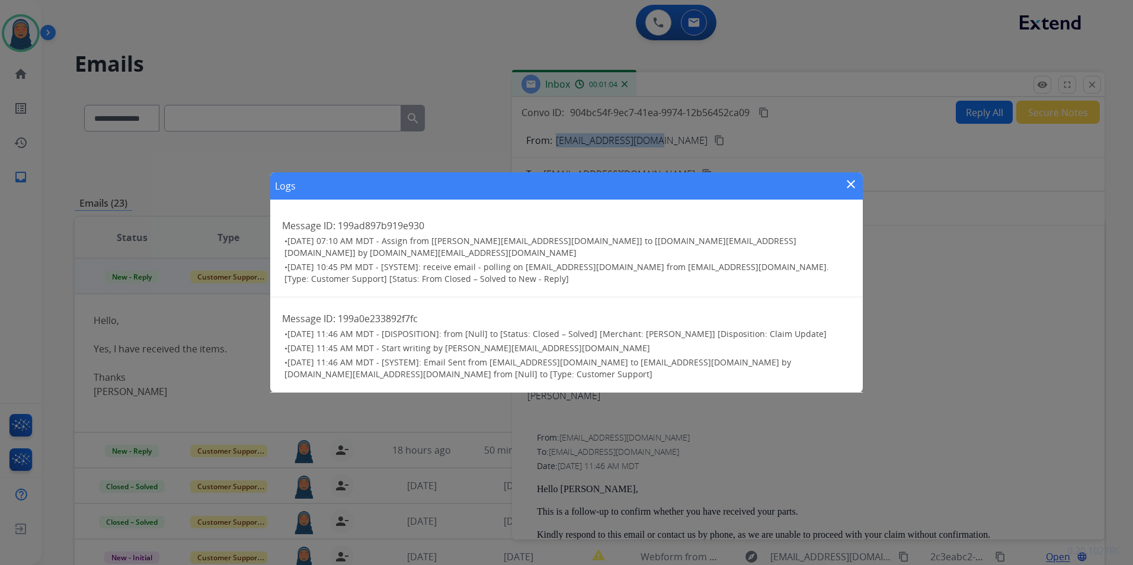
click at [853, 189] on mat-icon "close" at bounding box center [851, 184] width 14 height 14
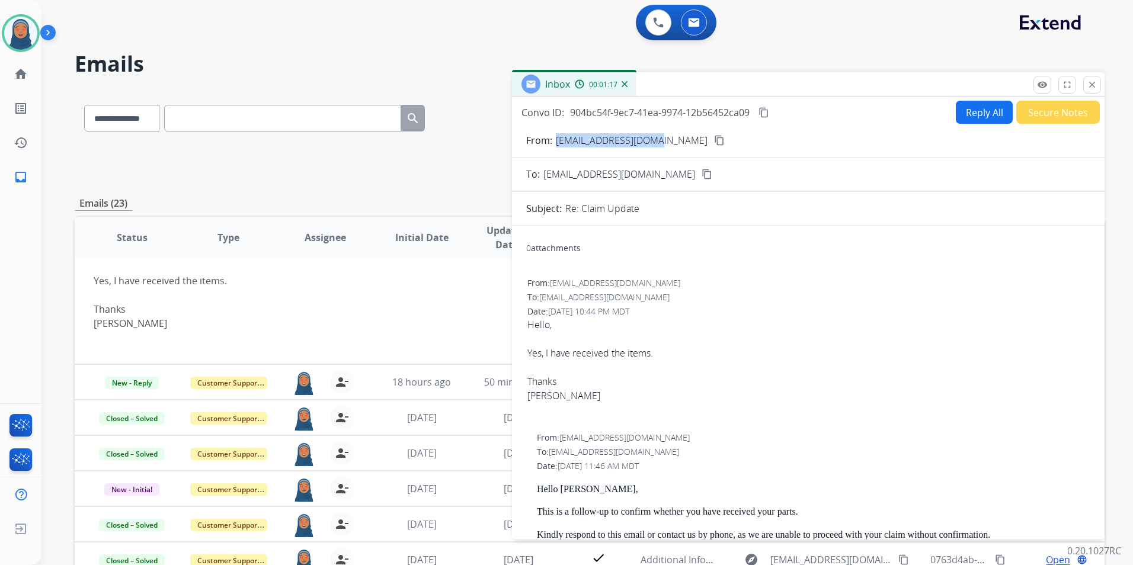
scroll to position [140, 0]
click at [1098, 81] on button "close Close" at bounding box center [1092, 85] width 18 height 18
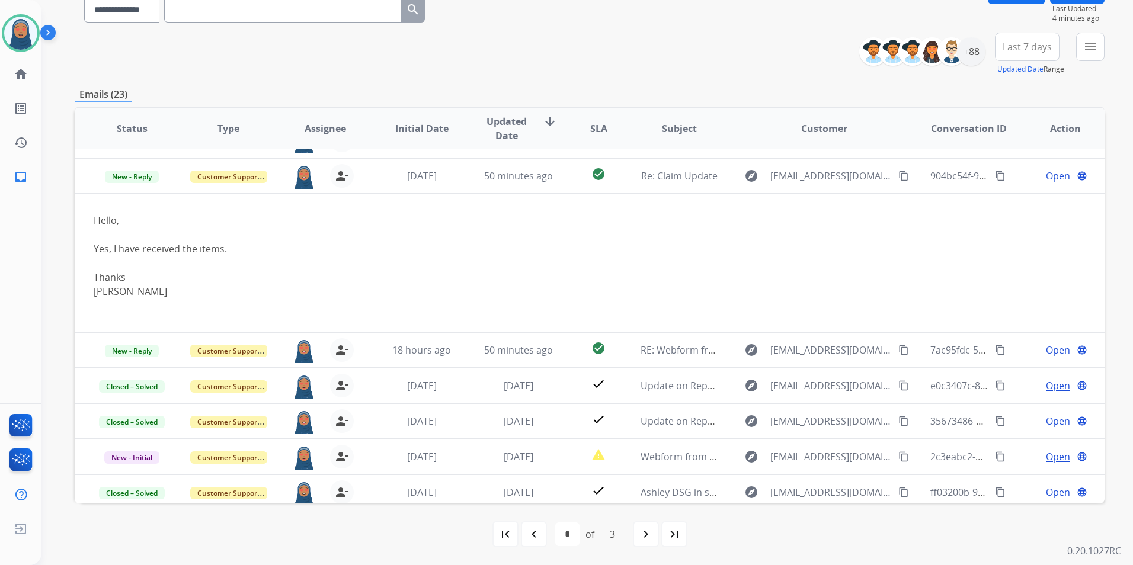
scroll to position [0, 0]
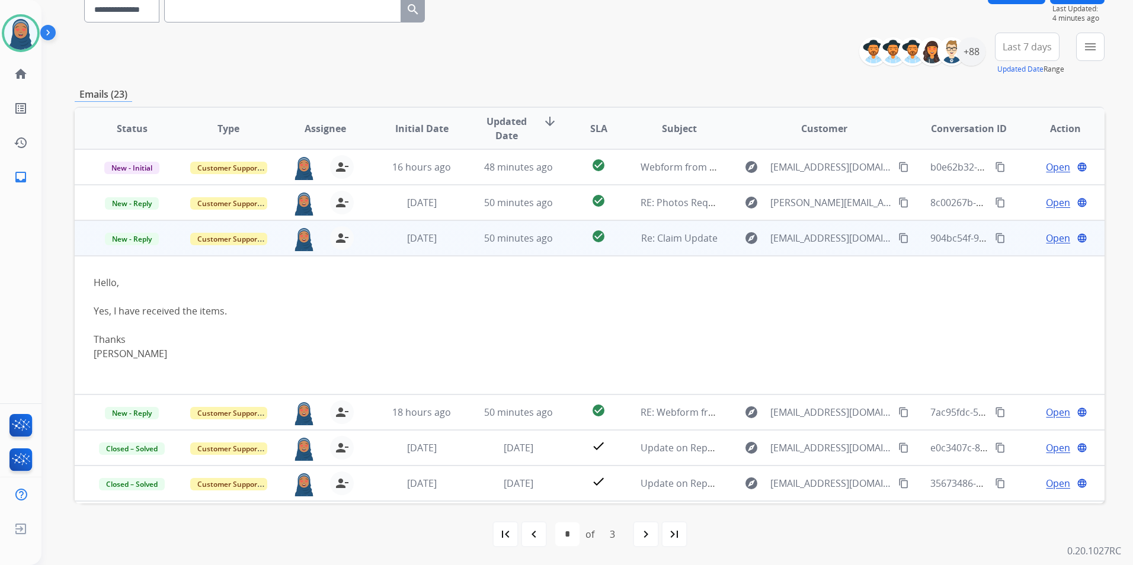
click at [1027, 238] on div "Open language" at bounding box center [1065, 238] width 77 height 14
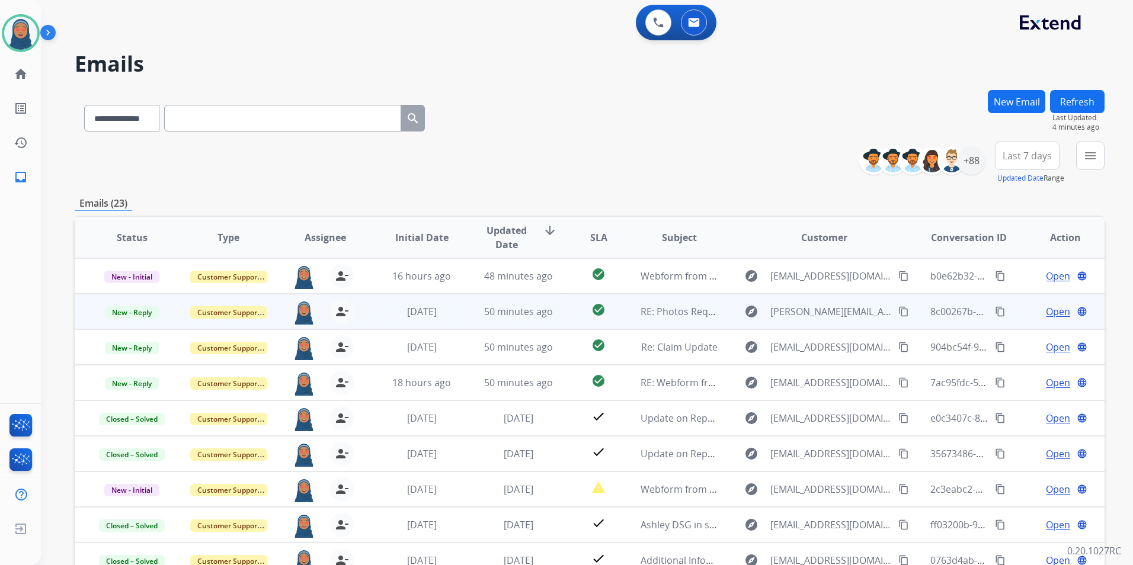
click at [1046, 312] on span "Open" at bounding box center [1058, 312] width 24 height 14
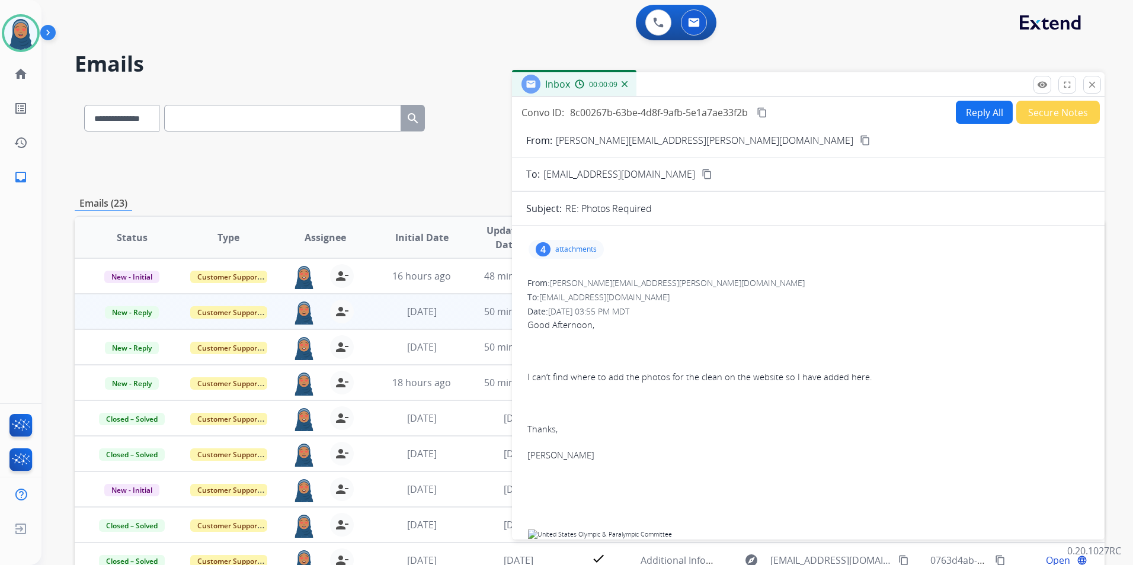
click at [564, 251] on p "attachments" at bounding box center [575, 249] width 41 height 9
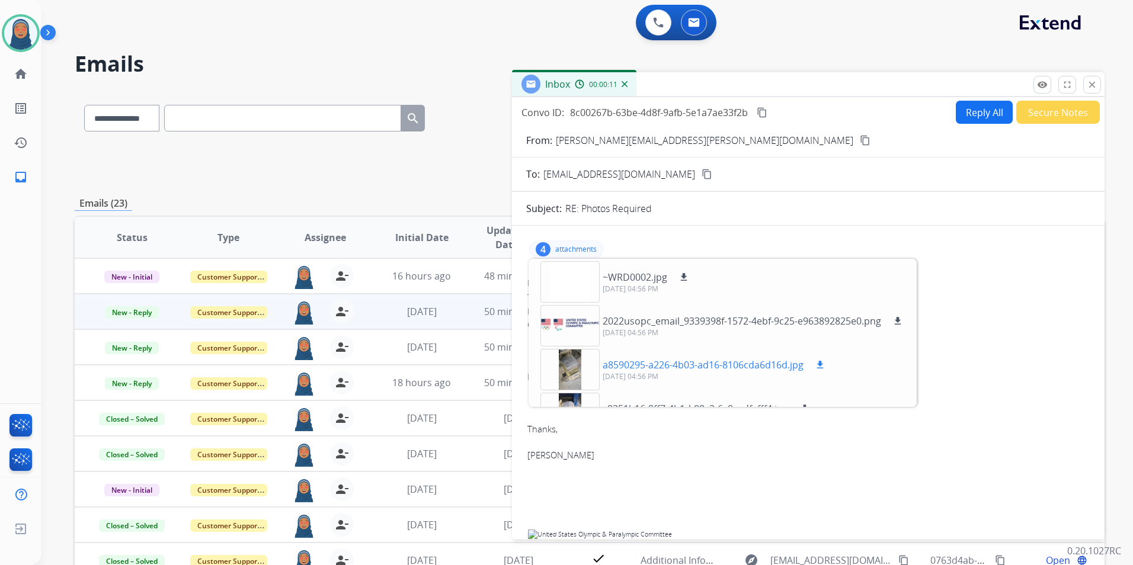
click at [578, 370] on div at bounding box center [570, 369] width 59 height 41
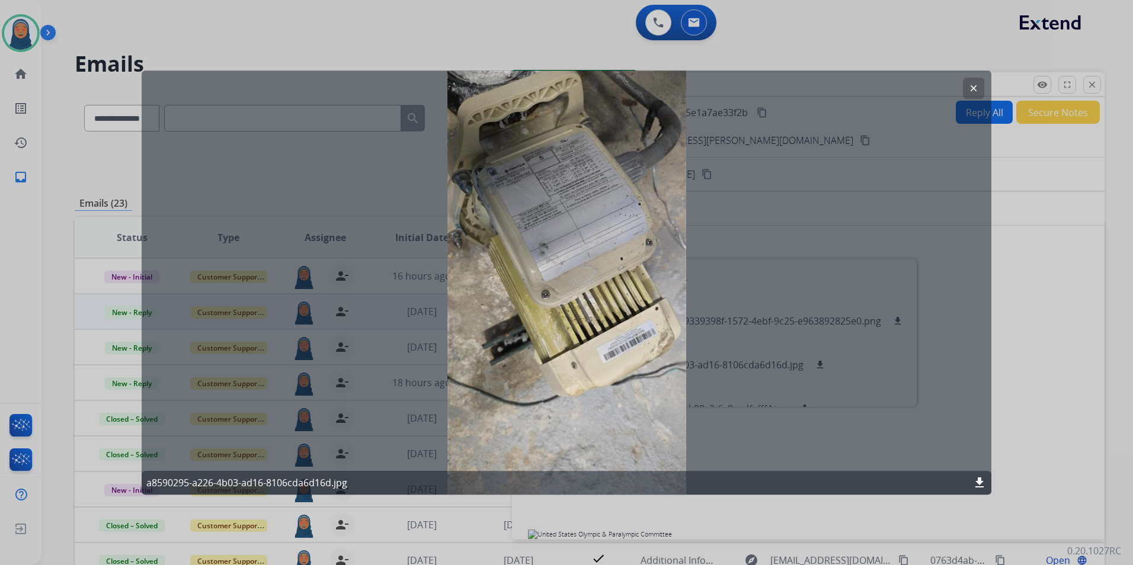
drag, startPoint x: 971, startPoint y: 87, endPoint x: 940, endPoint y: 120, distance: 46.1
click at [972, 87] on mat-icon "clear" at bounding box center [973, 88] width 11 height 11
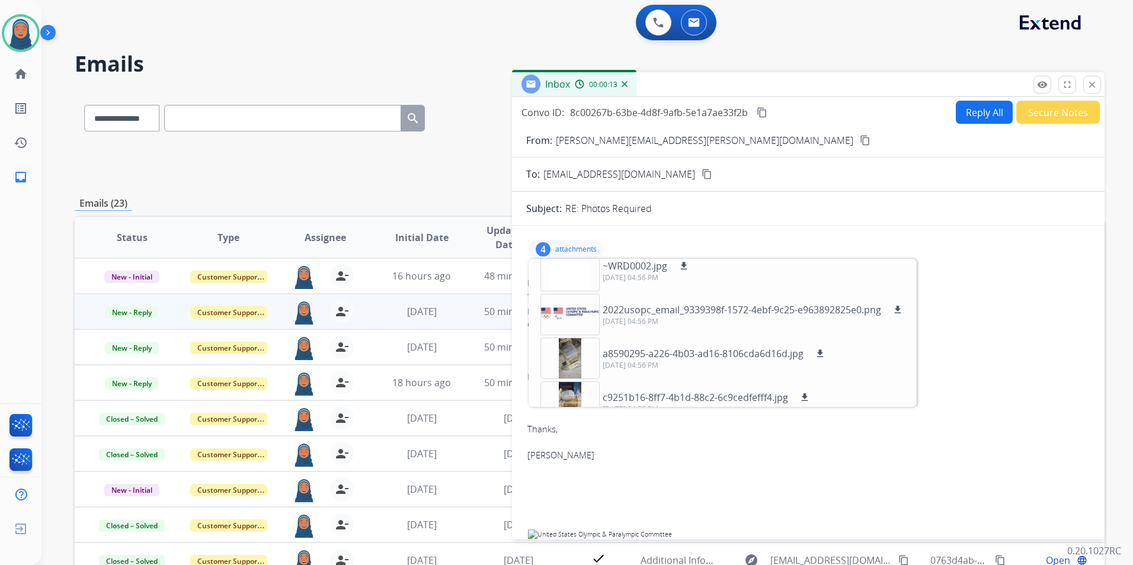
scroll to position [30, 0]
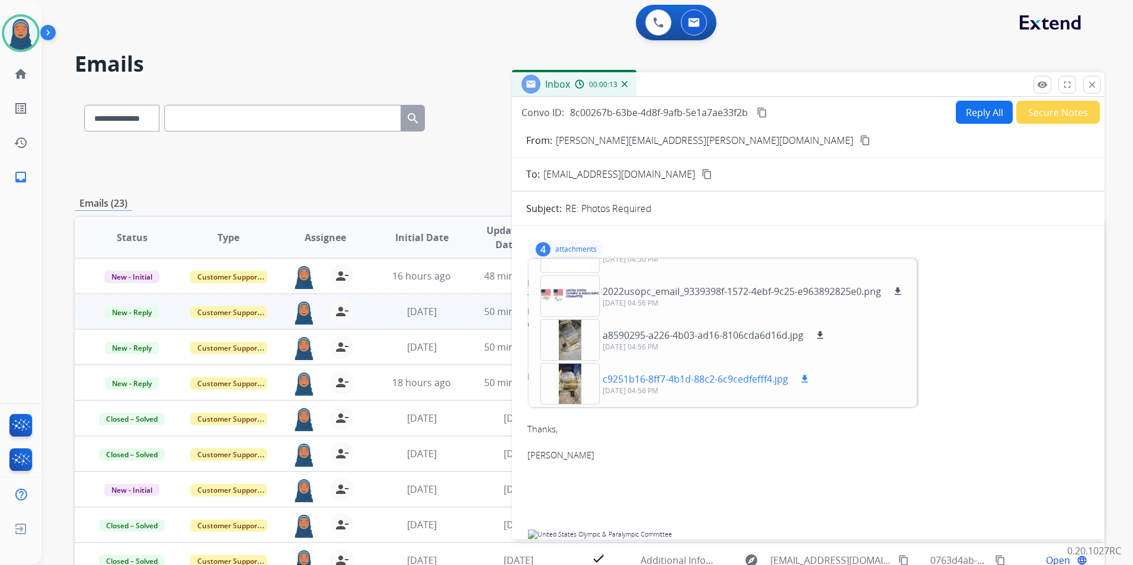
click at [603, 383] on p "c9251b16-8ff7-4b1d-88c2-6c9cedfefff4.jpg" at bounding box center [696, 379] width 186 height 14
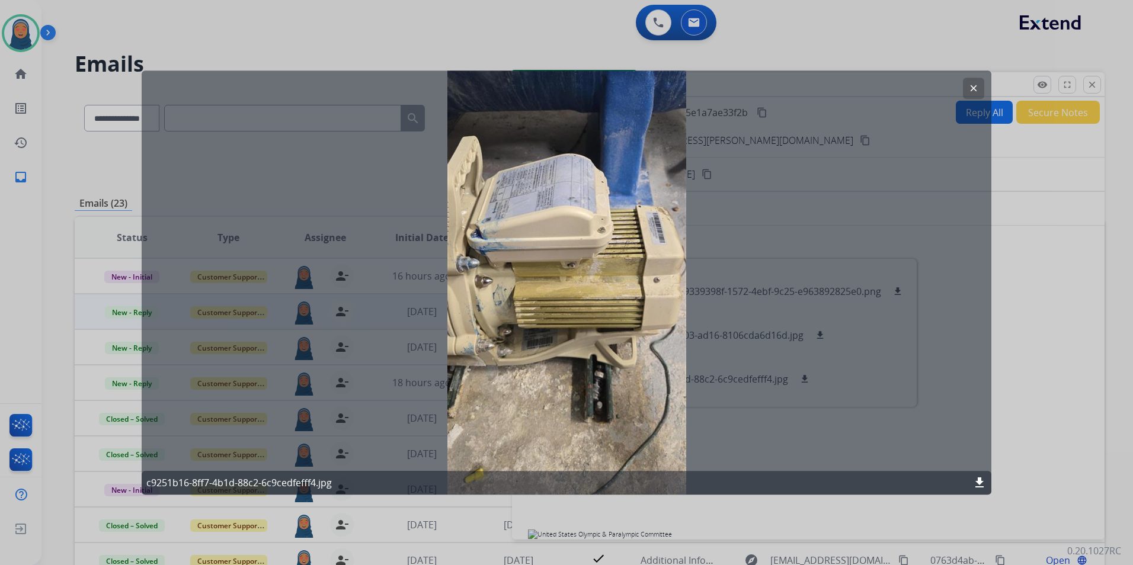
drag, startPoint x: 981, startPoint y: 90, endPoint x: 944, endPoint y: 103, distance: 39.5
click at [980, 90] on button "clear" at bounding box center [973, 88] width 21 height 21
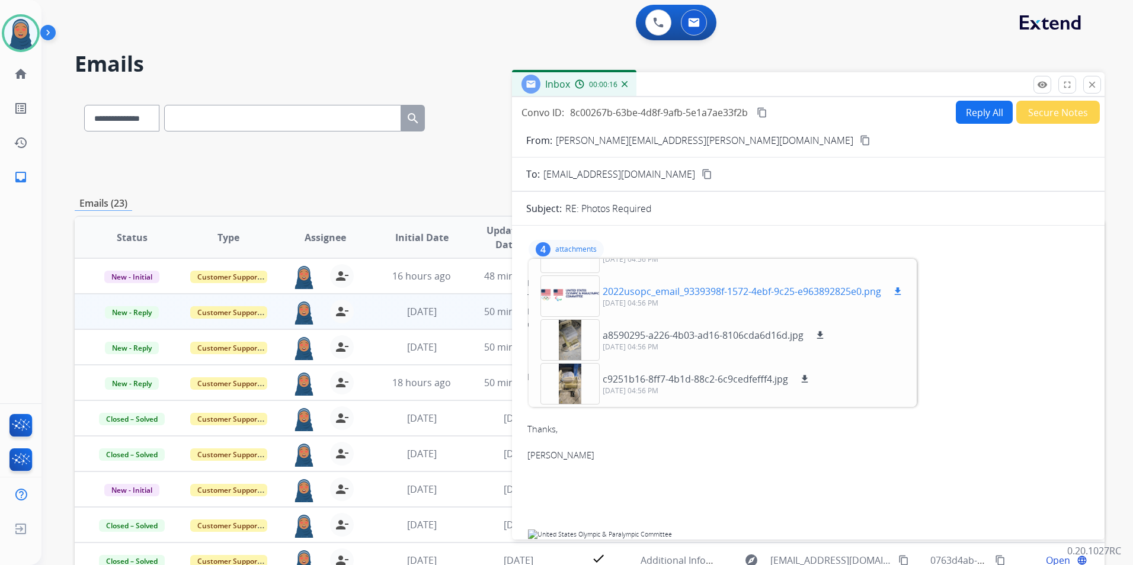
scroll to position [0, 0]
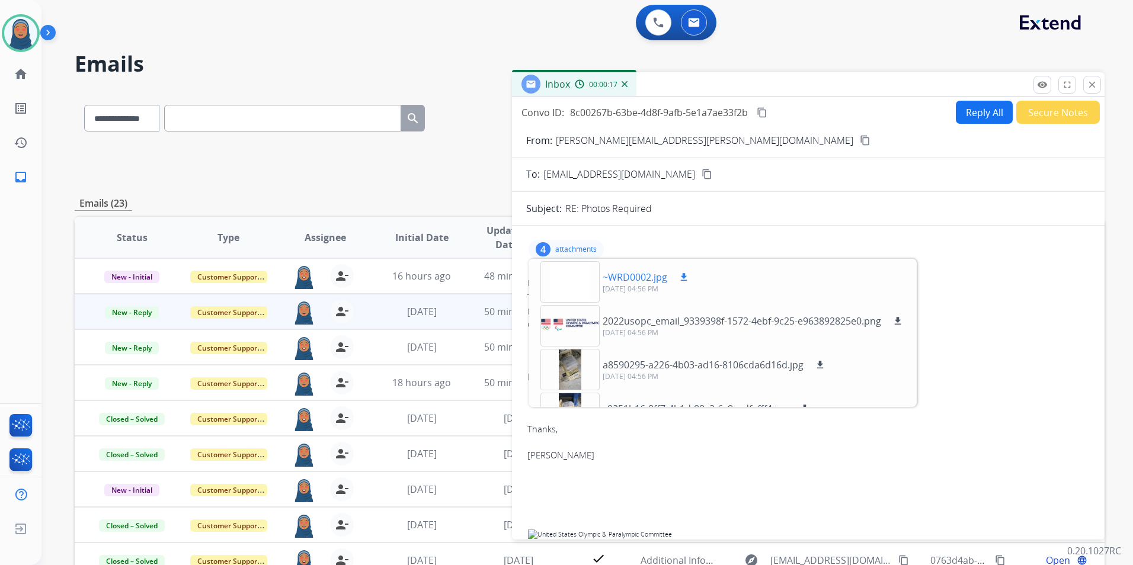
click at [635, 286] on p "[DATE] 04:56 PM" at bounding box center [647, 288] width 88 height 9
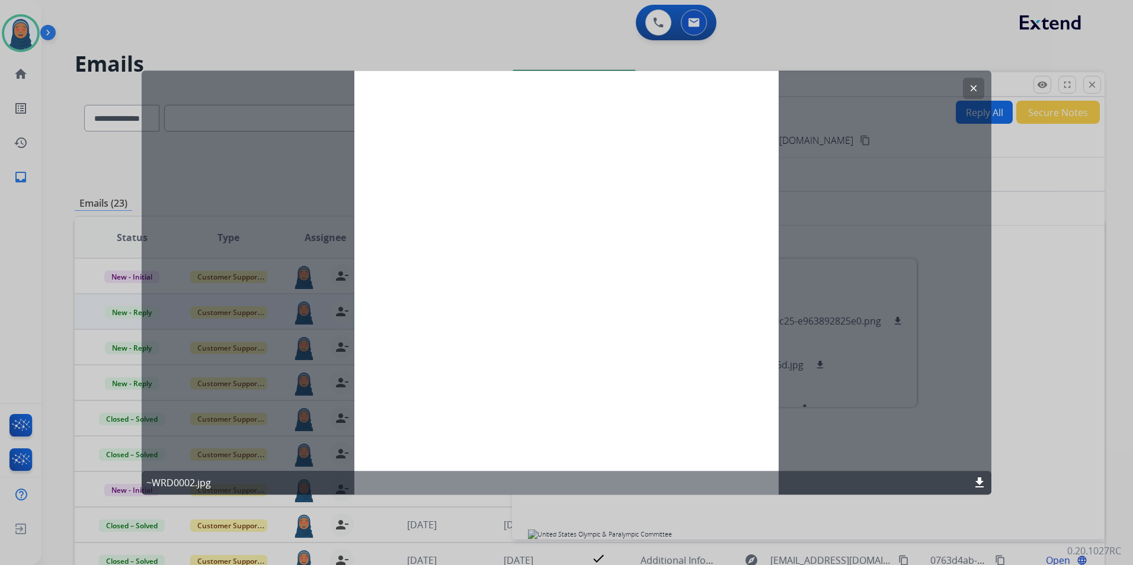
click at [968, 88] on mat-icon "clear" at bounding box center [973, 88] width 11 height 11
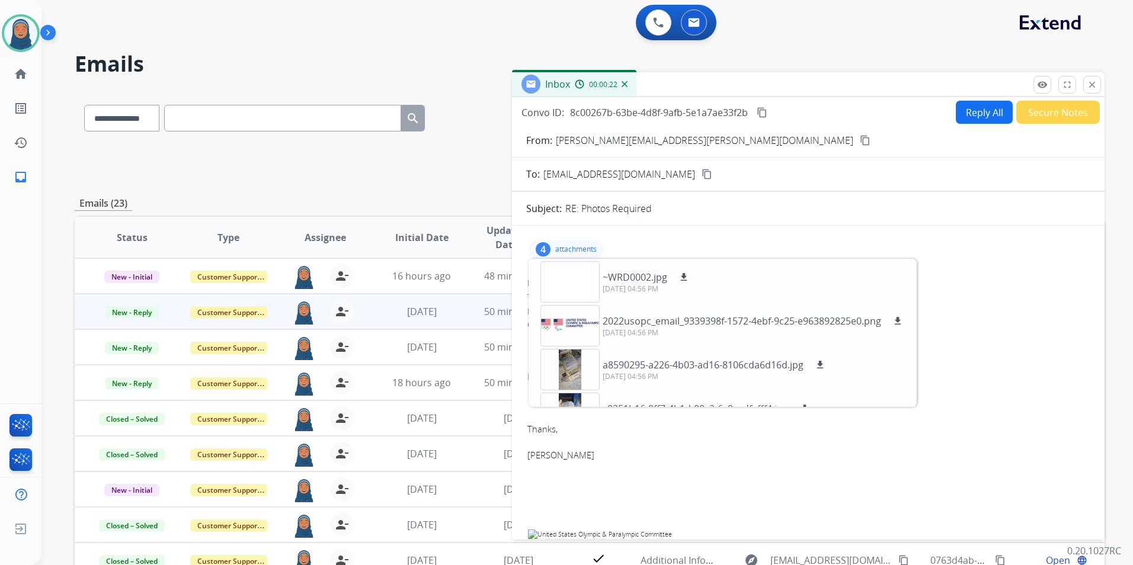
click at [577, 247] on p "attachments" at bounding box center [575, 249] width 41 height 9
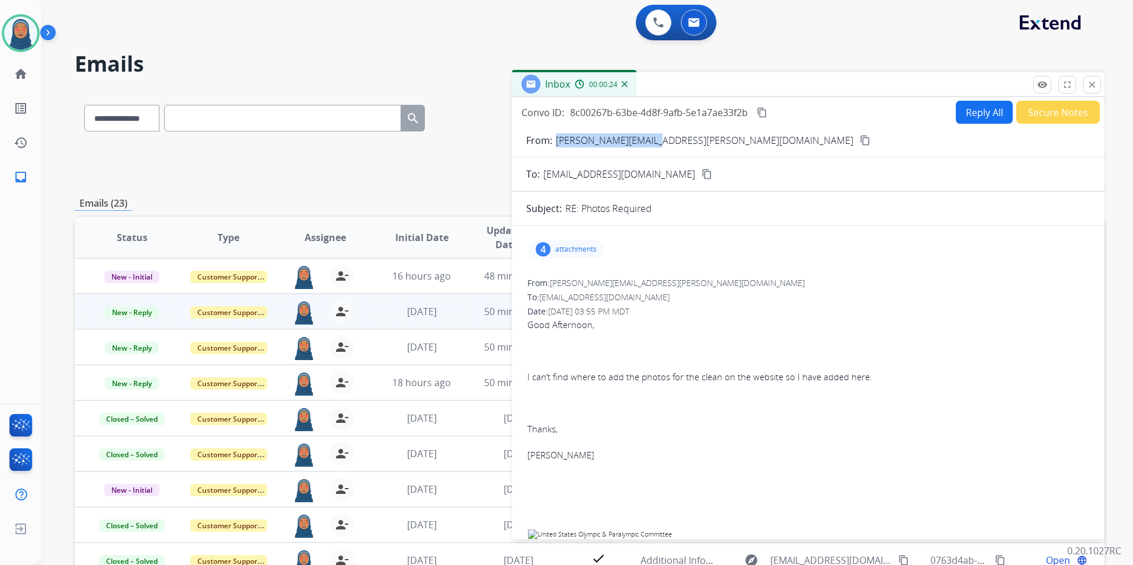
drag, startPoint x: 648, startPoint y: 142, endPoint x: 555, endPoint y: 140, distance: 93.1
click at [555, 140] on div "From: [PERSON_NAME][EMAIL_ADDRESS][PERSON_NAME][DOMAIN_NAME] content_copy" at bounding box center [808, 140] width 593 height 14
click at [558, 246] on p "attachments" at bounding box center [575, 249] width 41 height 9
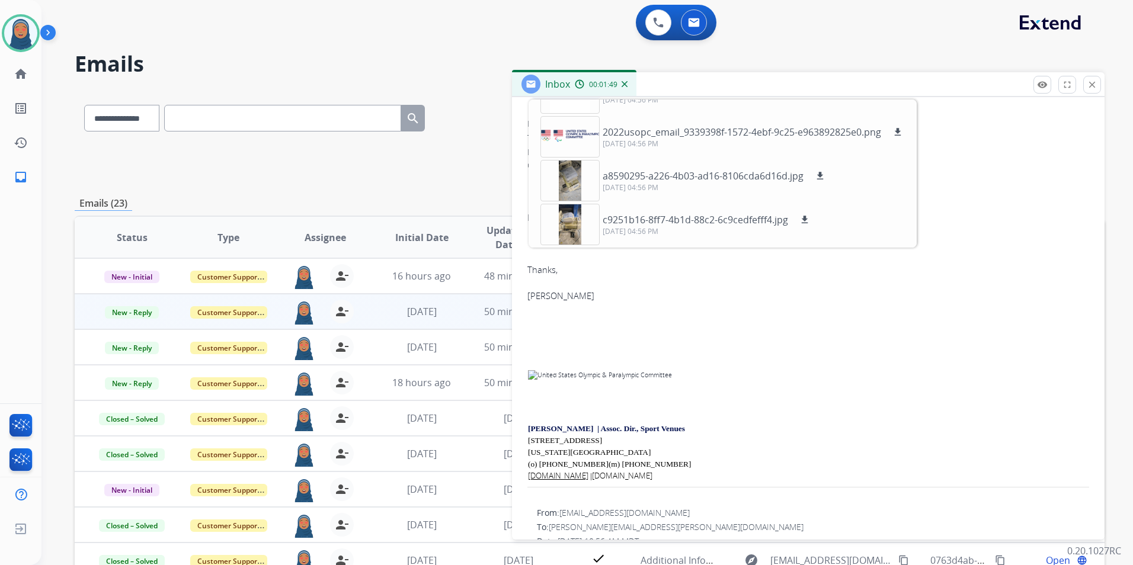
scroll to position [237, 0]
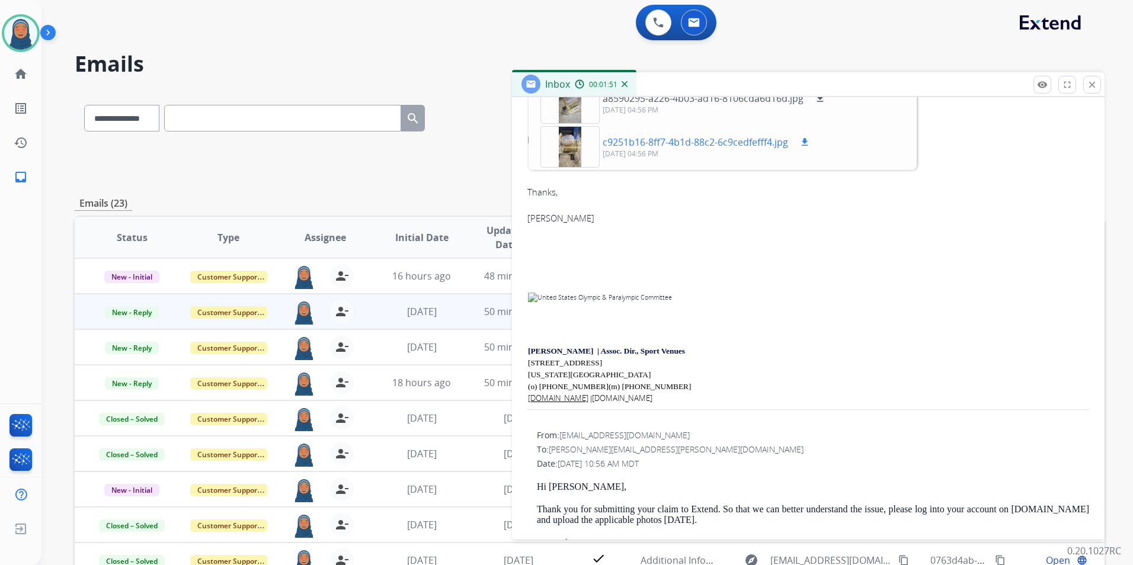
click at [807, 146] on mat-icon "download" at bounding box center [804, 142] width 11 height 11
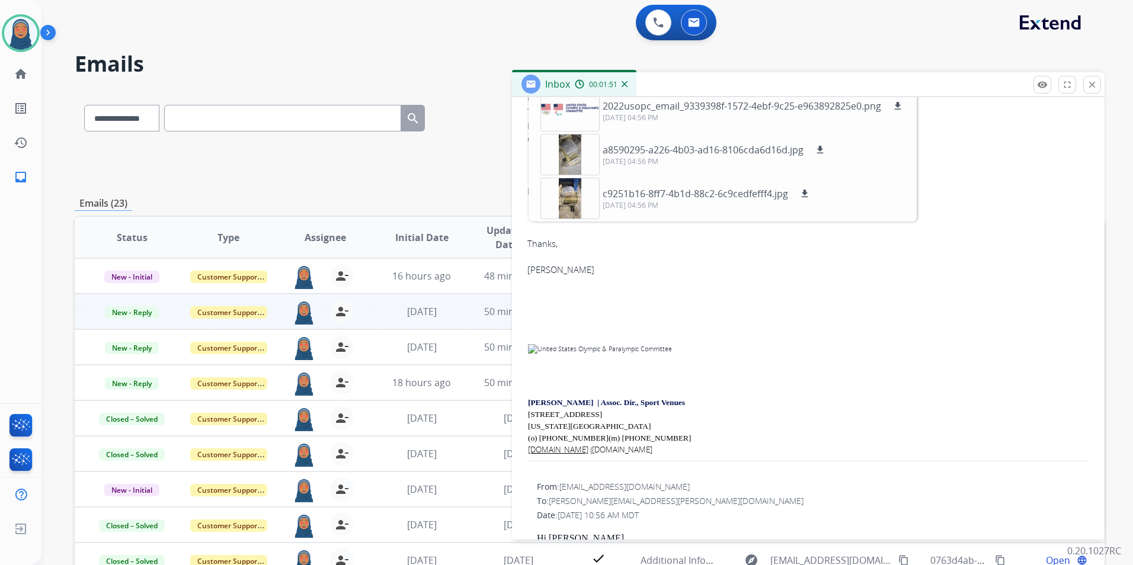
scroll to position [59, 0]
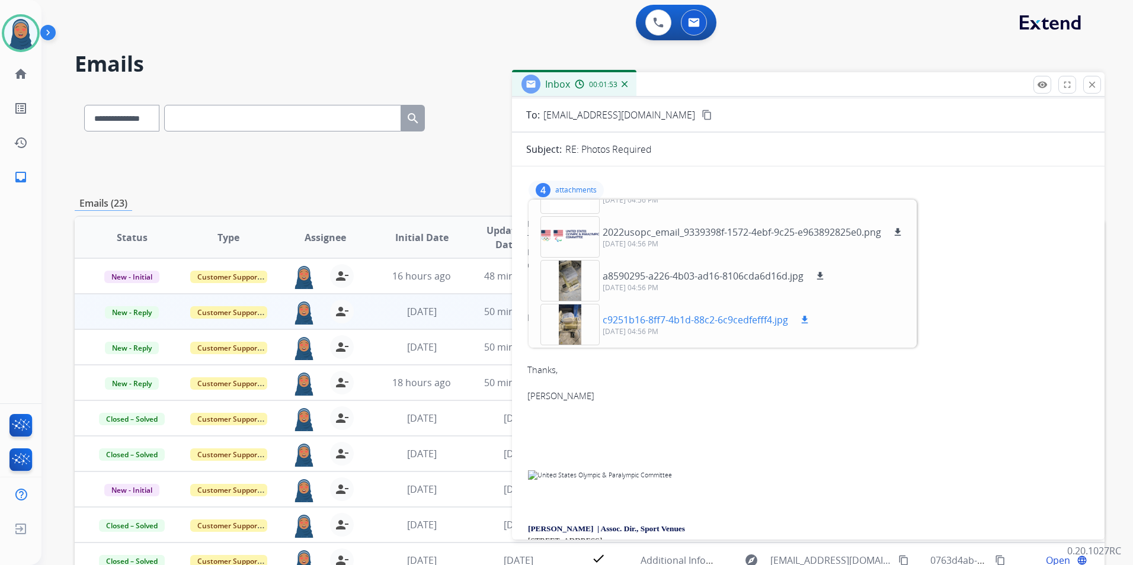
click at [805, 319] on mat-icon "download" at bounding box center [804, 320] width 11 height 11
click at [822, 277] on mat-icon "download" at bounding box center [820, 276] width 11 height 11
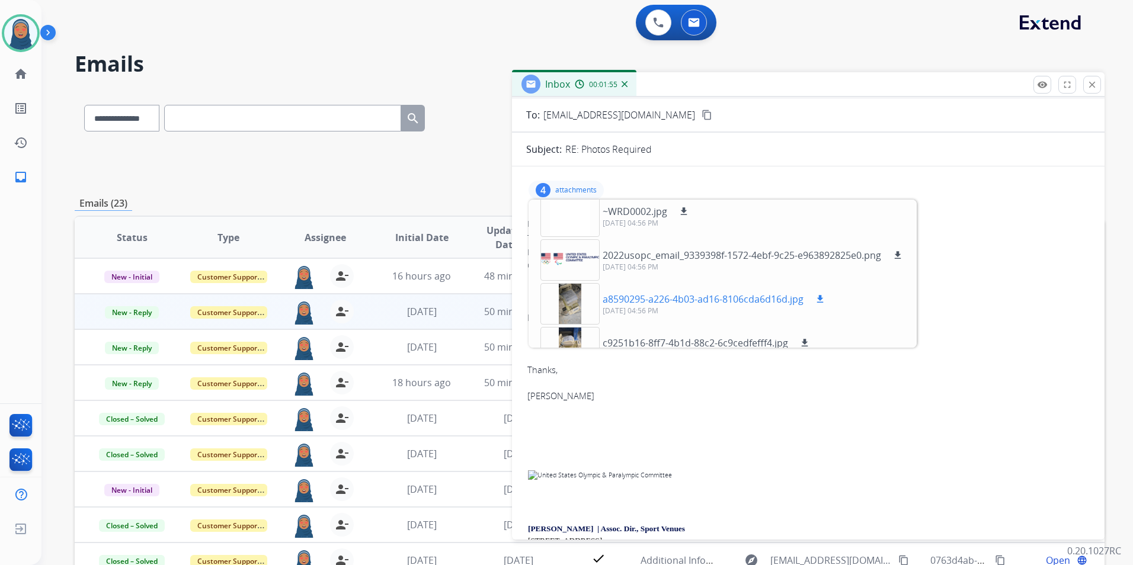
scroll to position [0, 0]
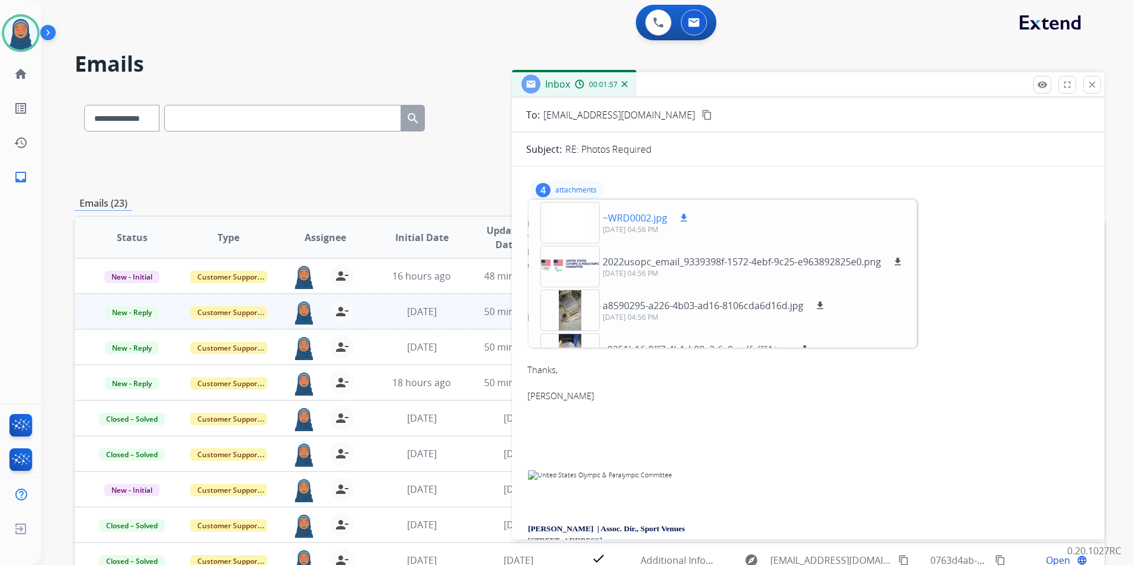
click at [614, 216] on p "~WRD0002.jpg" at bounding box center [635, 218] width 65 height 14
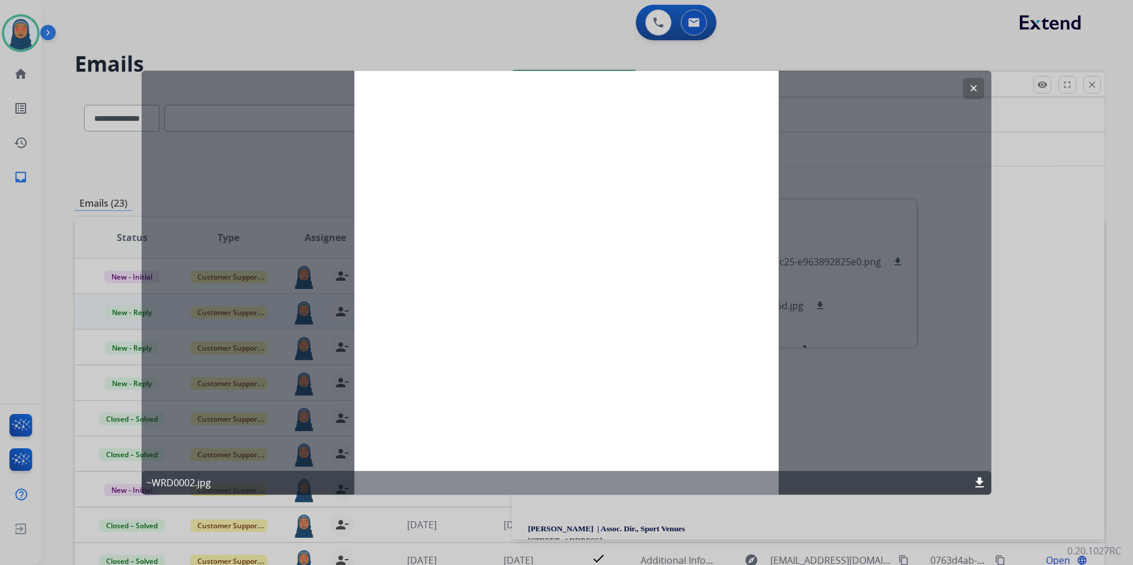
click at [971, 89] on mat-icon "clear" at bounding box center [973, 88] width 11 height 11
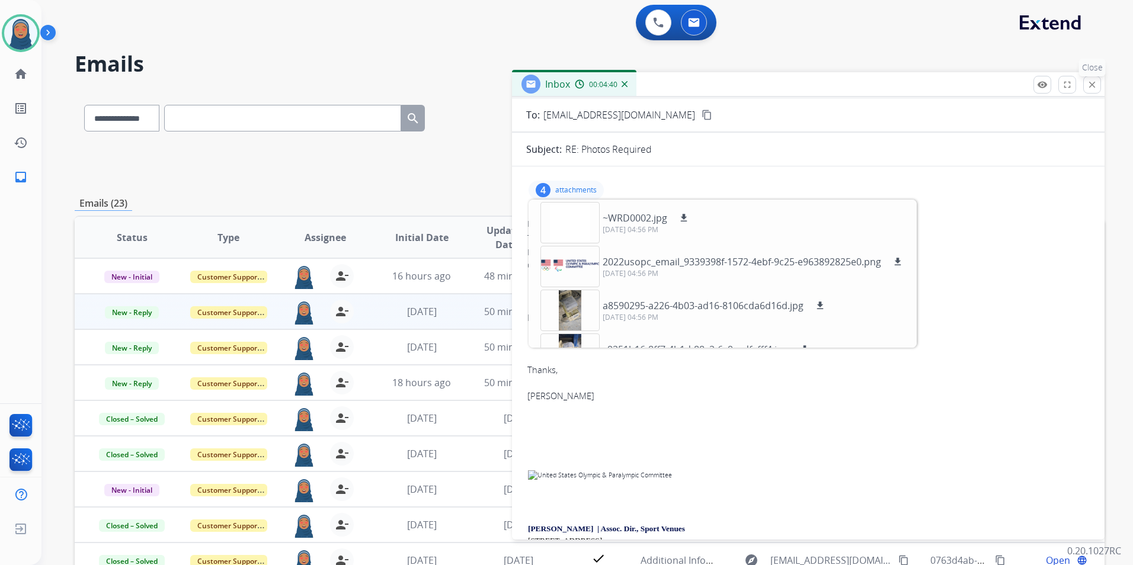
click at [1093, 87] on mat-icon "close" at bounding box center [1092, 84] width 11 height 11
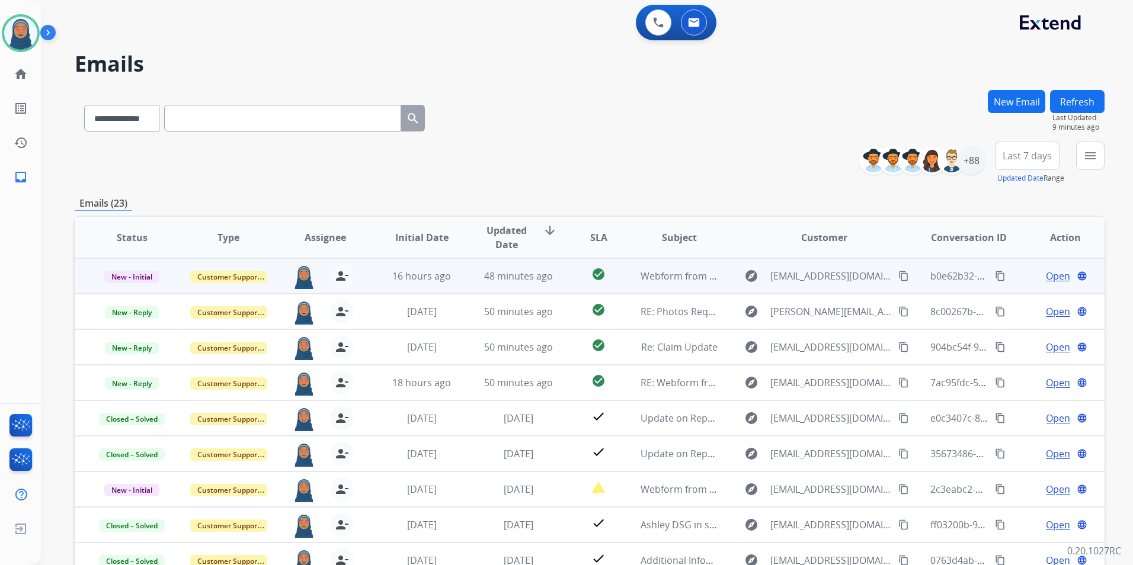
click at [1047, 274] on span "Open" at bounding box center [1058, 276] width 24 height 14
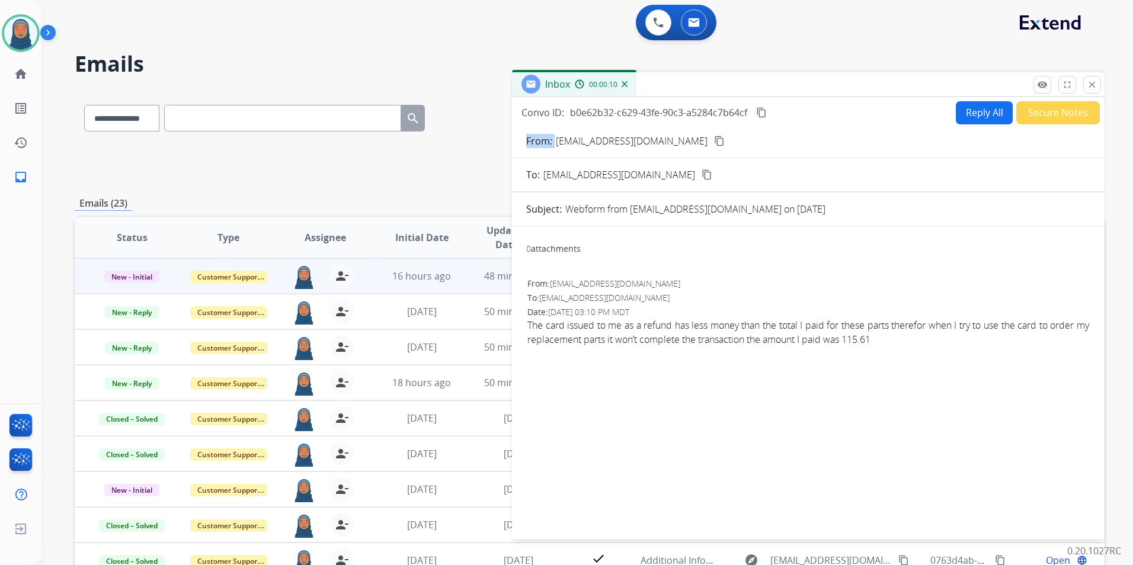
drag, startPoint x: 652, startPoint y: 140, endPoint x: 556, endPoint y: 146, distance: 96.2
click at [556, 146] on div "From: [EMAIL_ADDRESS][DOMAIN_NAME] content_copy" at bounding box center [808, 141] width 593 height 14
click at [957, 115] on button "Reply All" at bounding box center [984, 112] width 57 height 23
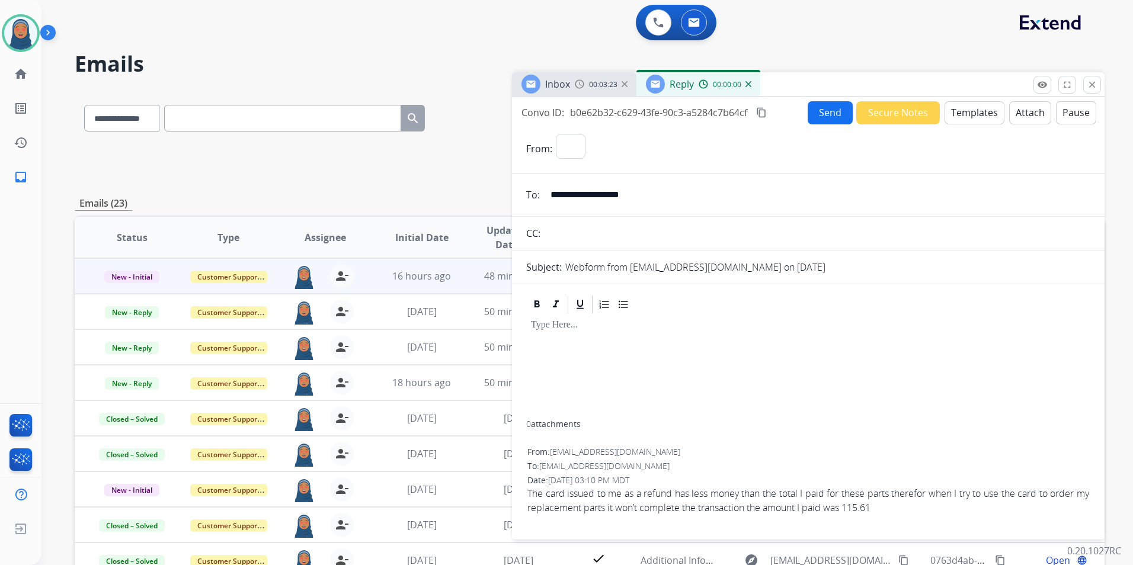
select select "**********"
click at [563, 356] on div at bounding box center [808, 367] width 564 height 105
click at [966, 117] on button "Templates" at bounding box center [975, 112] width 60 height 23
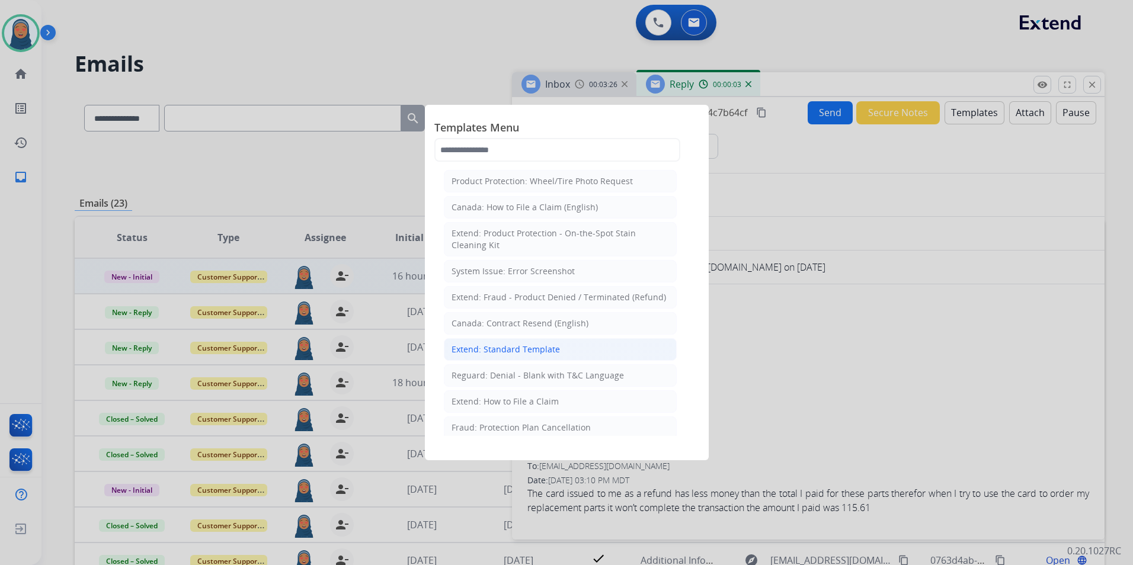
click at [541, 355] on li "Extend: Standard Template" at bounding box center [560, 349] width 233 height 23
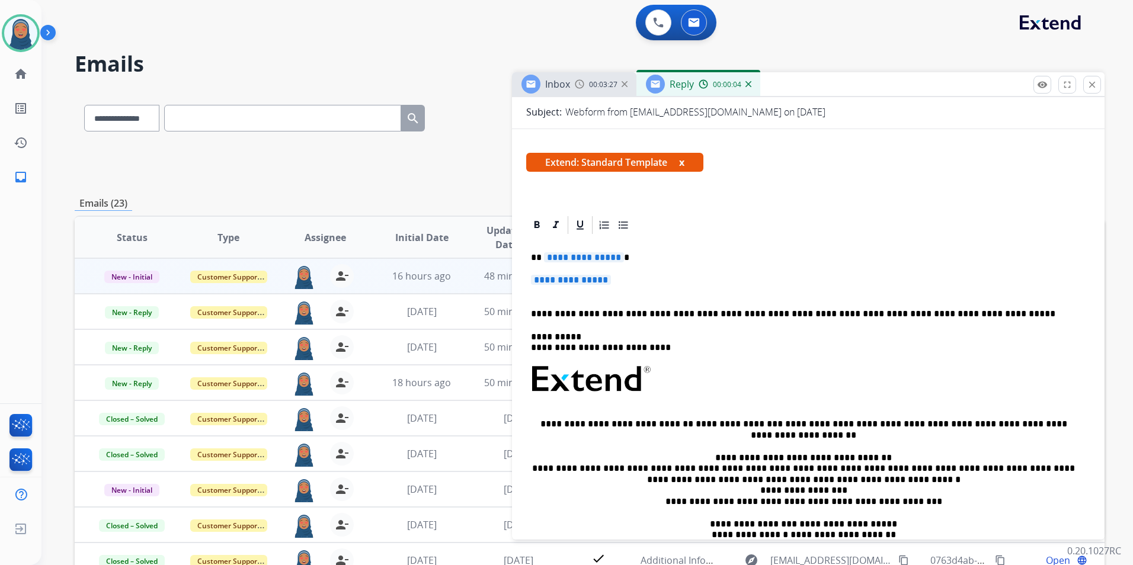
scroll to position [178, 0]
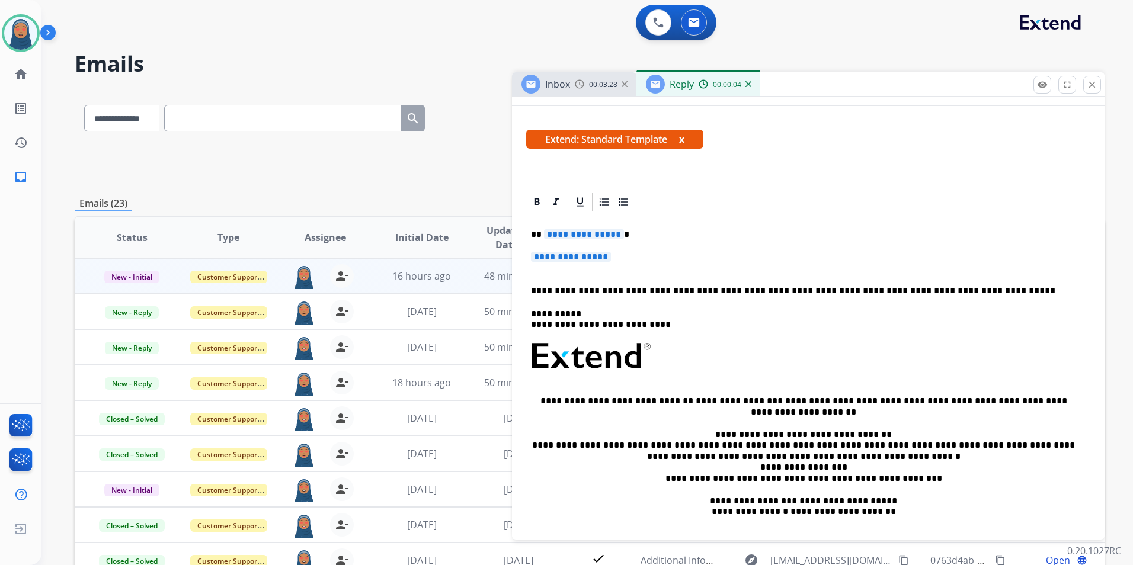
click at [591, 235] on span "**********" at bounding box center [584, 234] width 80 height 10
click at [594, 235] on span "**********" at bounding box center [584, 234] width 80 height 10
paste div
click at [587, 260] on span "**********" at bounding box center [571, 257] width 80 height 10
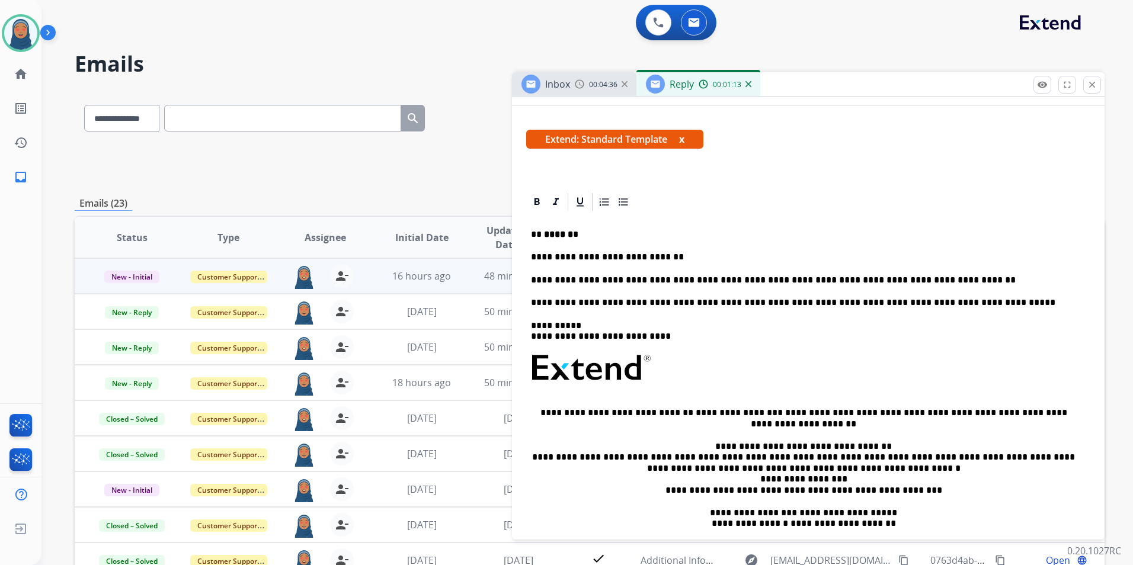
click at [690, 343] on div "**********" at bounding box center [808, 394] width 564 height 363
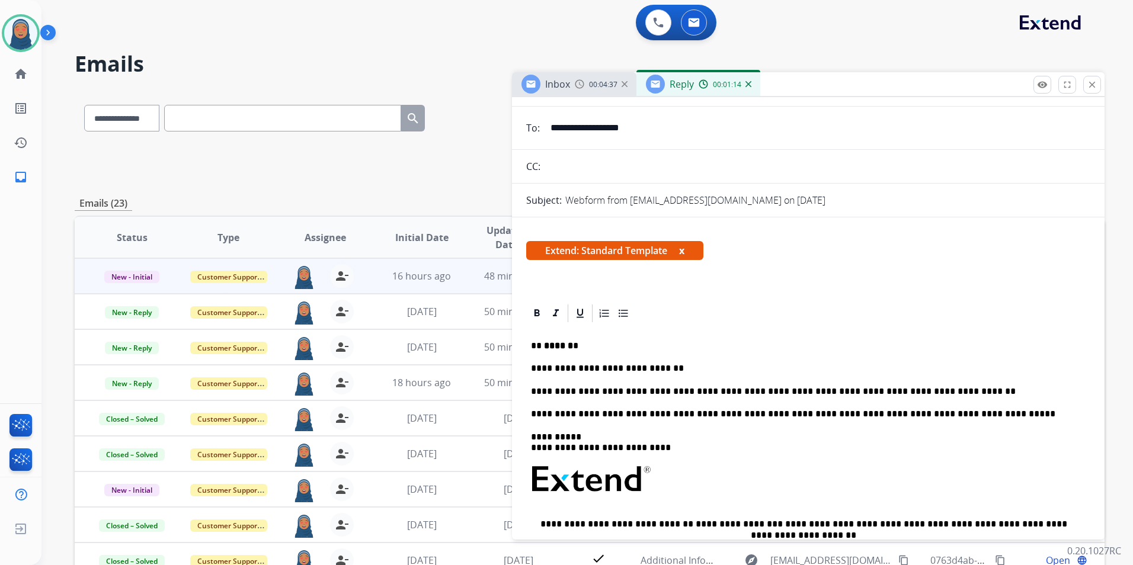
scroll to position [0, 0]
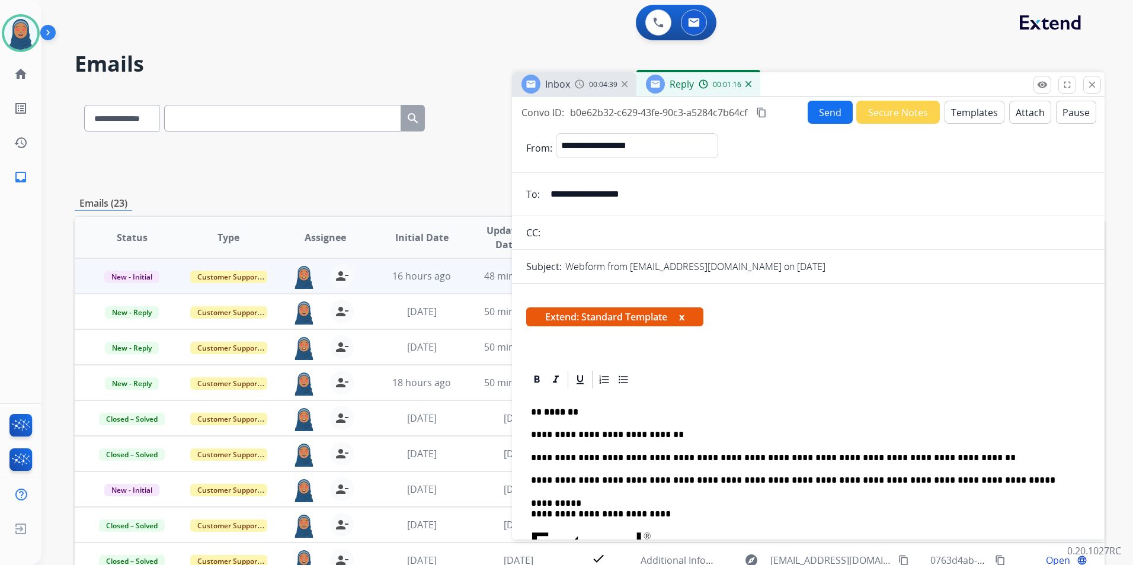
click at [823, 112] on button "Send" at bounding box center [830, 112] width 45 height 23
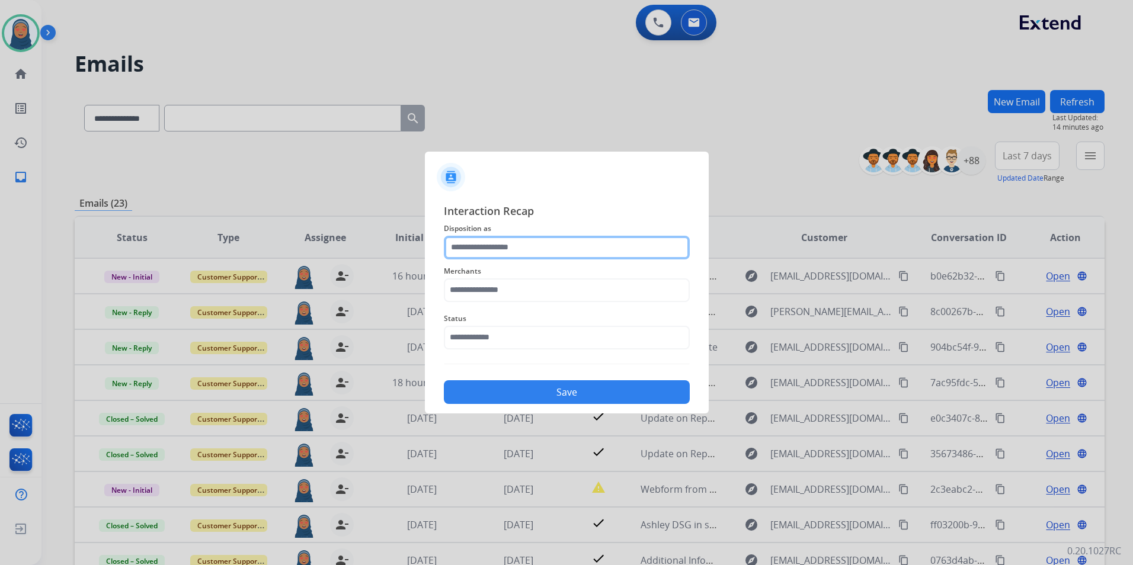
click at [460, 246] on input "text" at bounding box center [567, 248] width 246 height 24
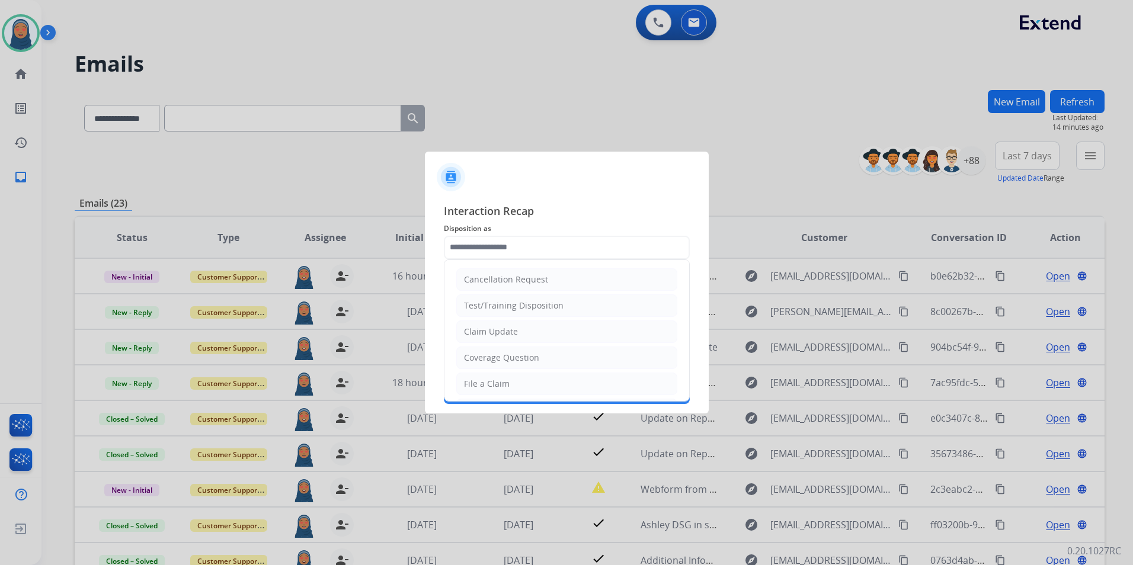
drag, startPoint x: 500, startPoint y: 334, endPoint x: 498, endPoint y: 295, distance: 39.1
click at [499, 331] on div "Claim Update" at bounding box center [491, 332] width 54 height 12
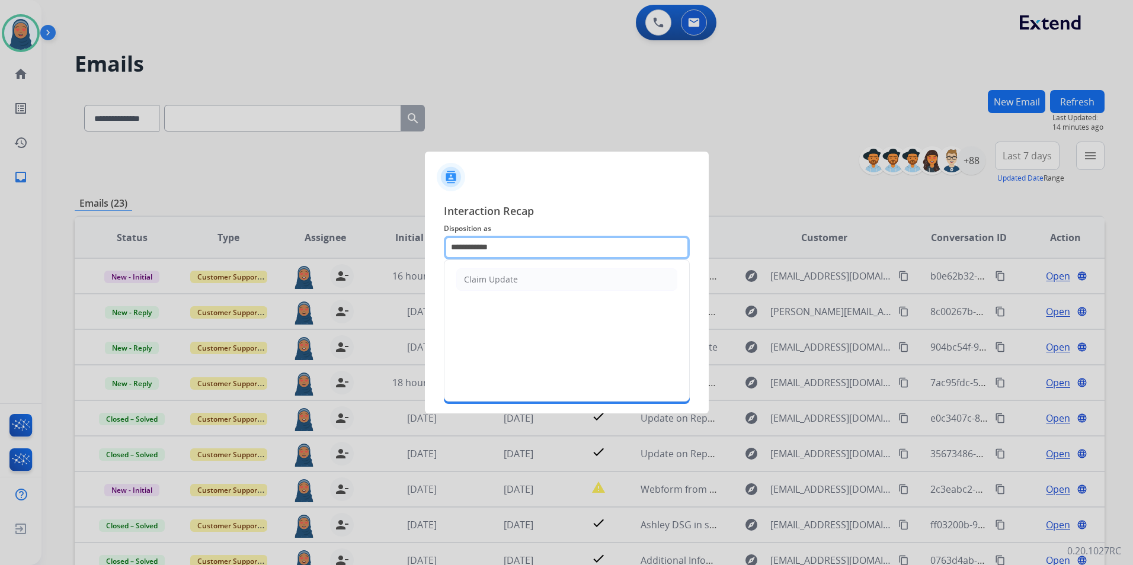
click at [503, 239] on input "**********" at bounding box center [567, 248] width 246 height 24
type input "*"
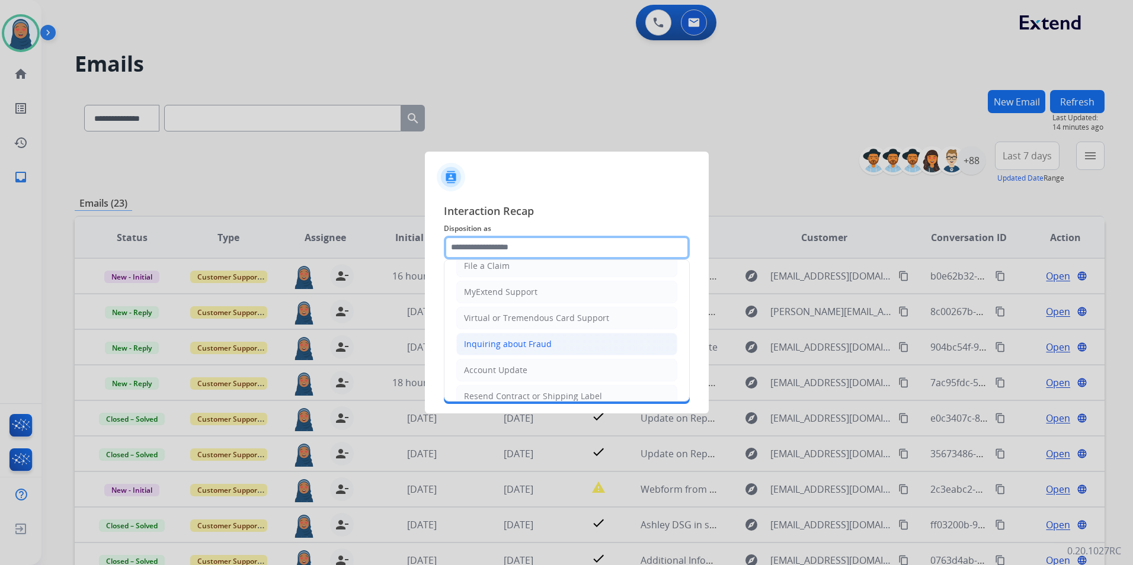
scroll to position [119, 0]
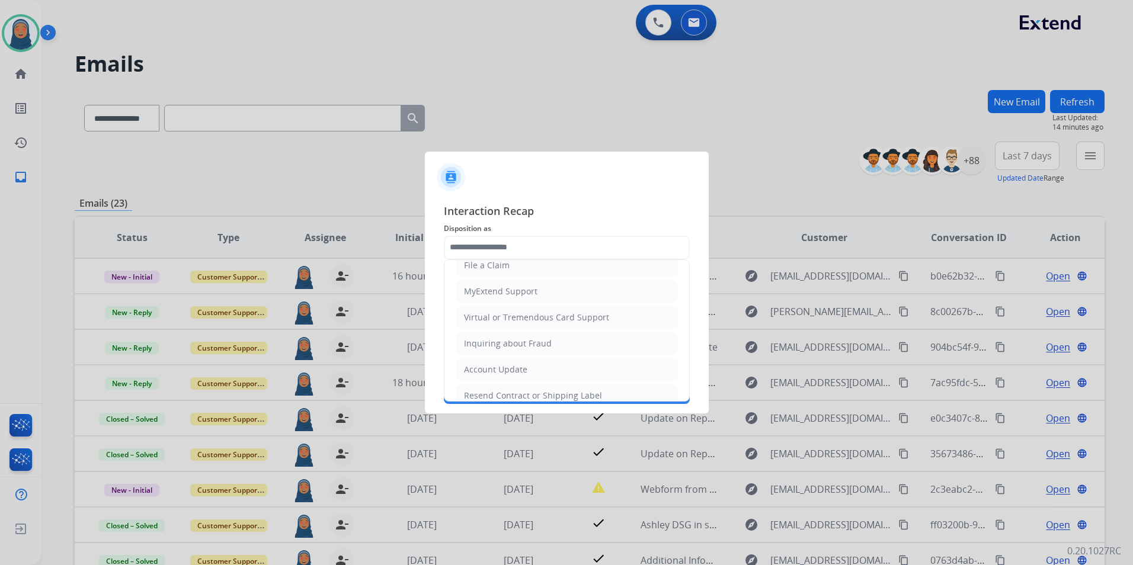
drag, startPoint x: 515, startPoint y: 321, endPoint x: 515, endPoint y: 304, distance: 17.2
click at [515, 319] on div "Virtual or Tremendous Card Support" at bounding box center [536, 318] width 145 height 12
type input "**********"
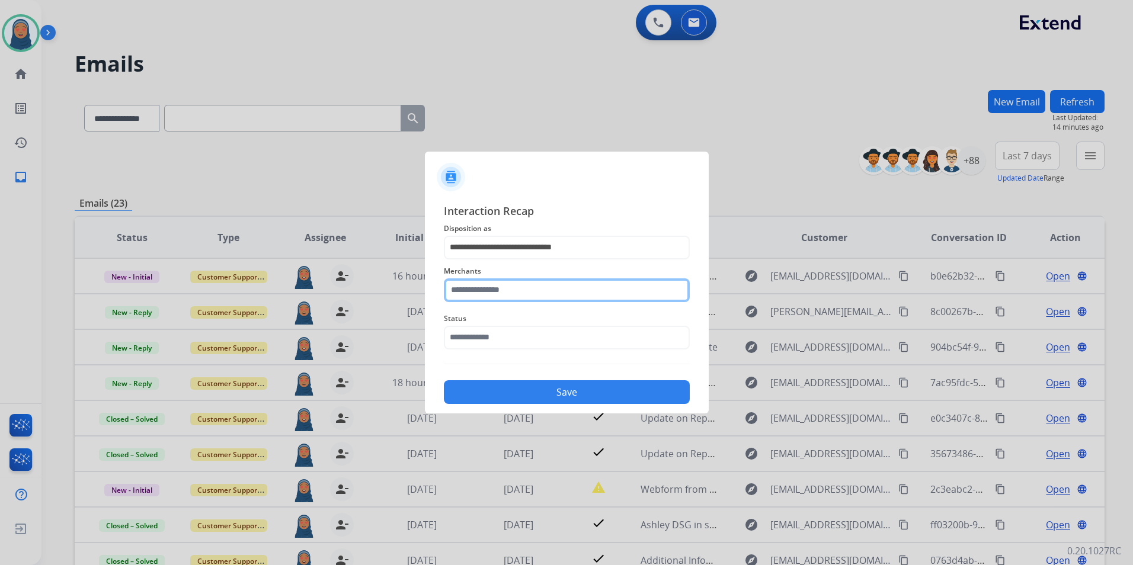
click at [514, 293] on input "text" at bounding box center [567, 291] width 246 height 24
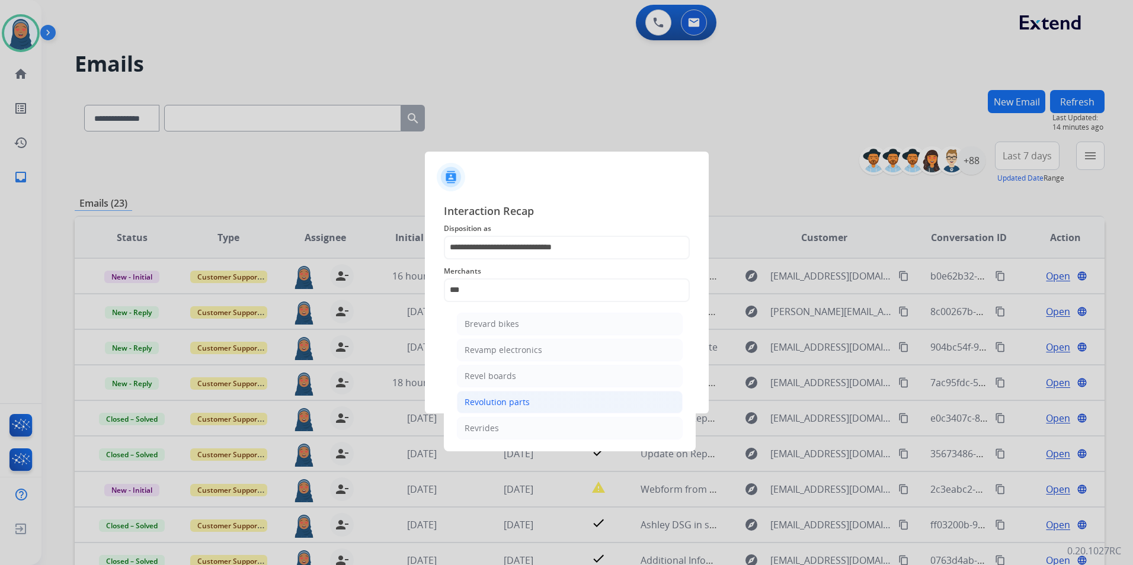
drag, startPoint x: 498, startPoint y: 401, endPoint x: 500, endPoint y: 391, distance: 10.2
click at [498, 401] on div "Revolution parts" at bounding box center [497, 402] width 65 height 12
type input "**********"
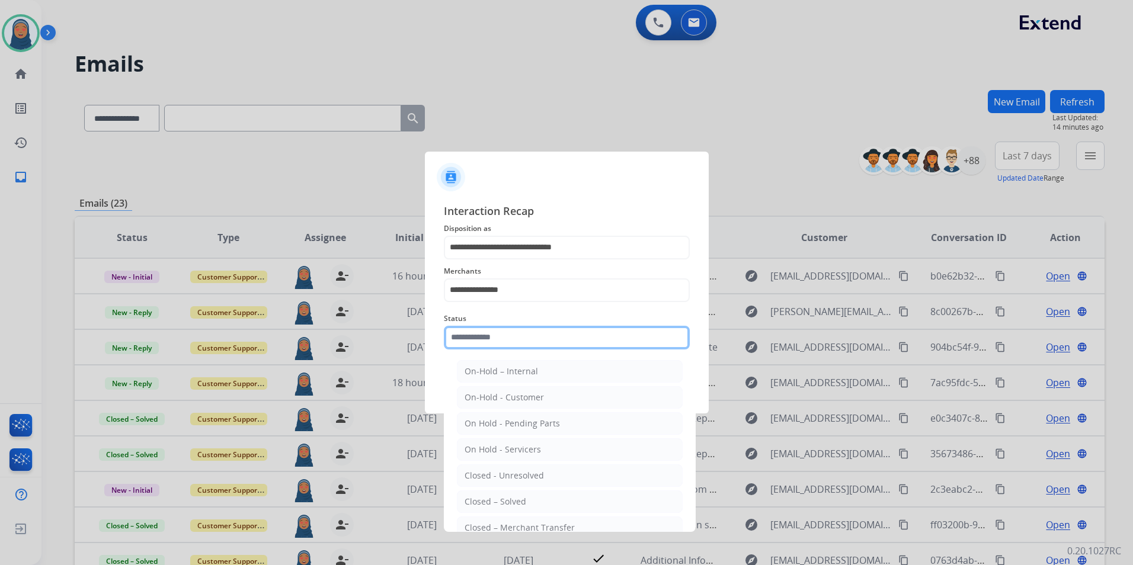
click at [503, 337] on input "text" at bounding box center [567, 338] width 246 height 24
click at [523, 498] on div "Closed – Solved" at bounding box center [496, 502] width 62 height 12
type input "**********"
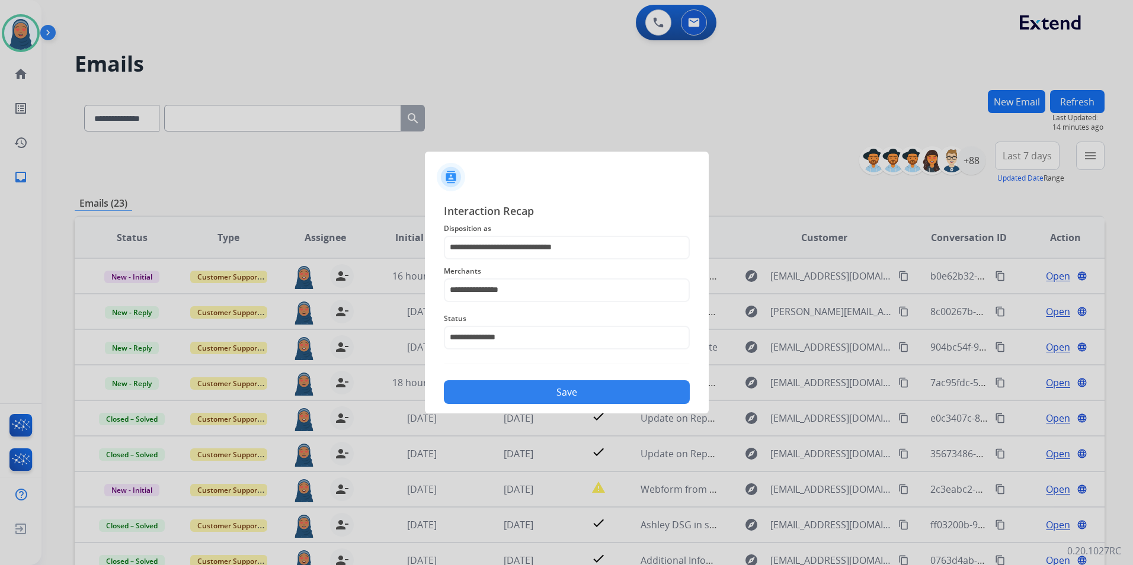
click at [562, 397] on button "Save" at bounding box center [567, 392] width 246 height 24
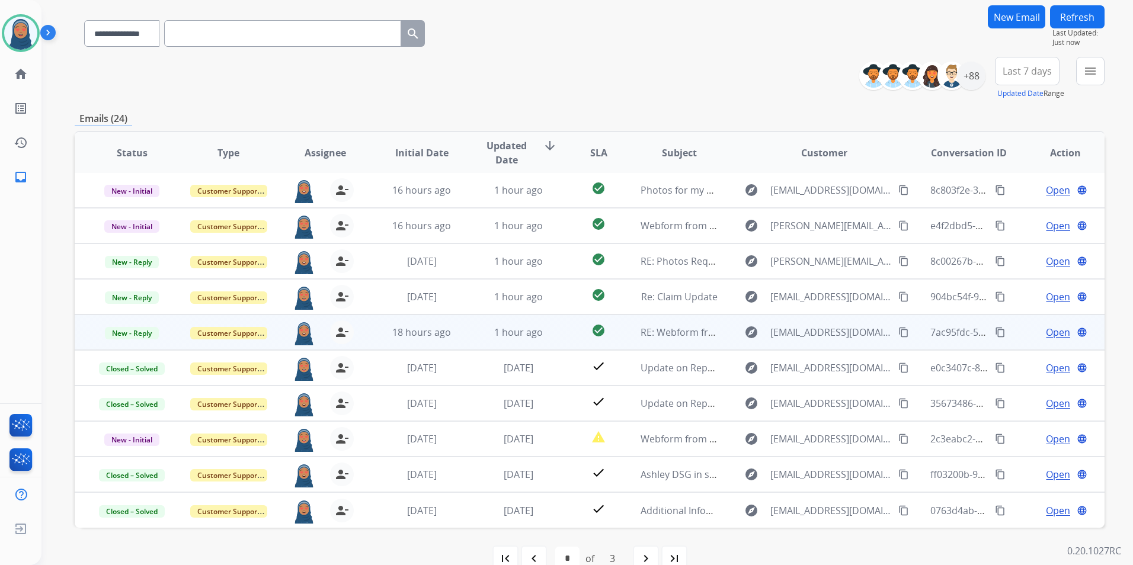
scroll to position [109, 0]
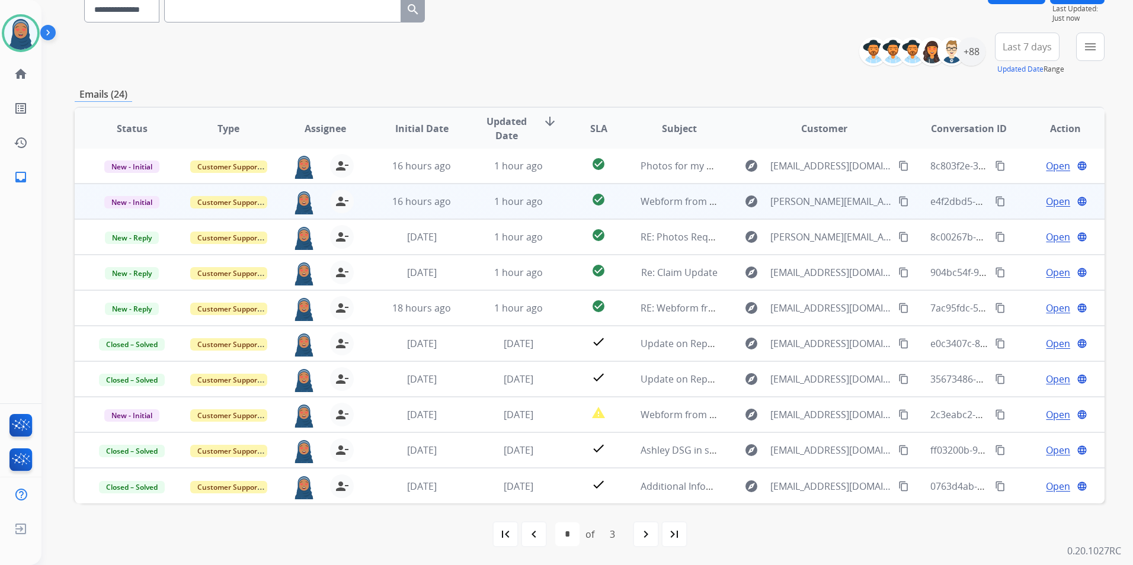
click at [1049, 205] on span "Open" at bounding box center [1058, 201] width 24 height 14
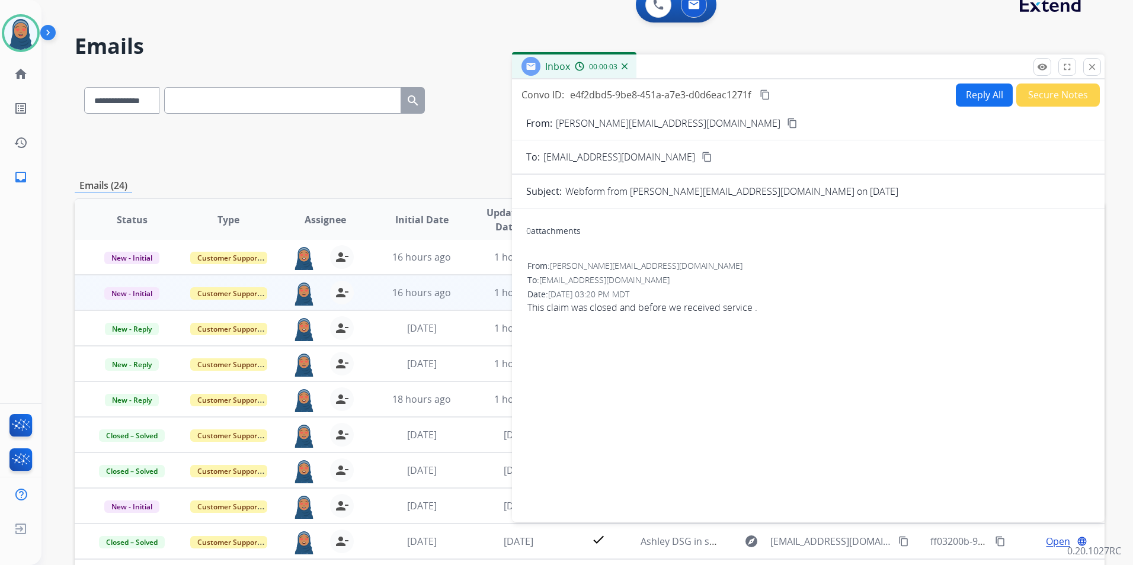
scroll to position [0, 0]
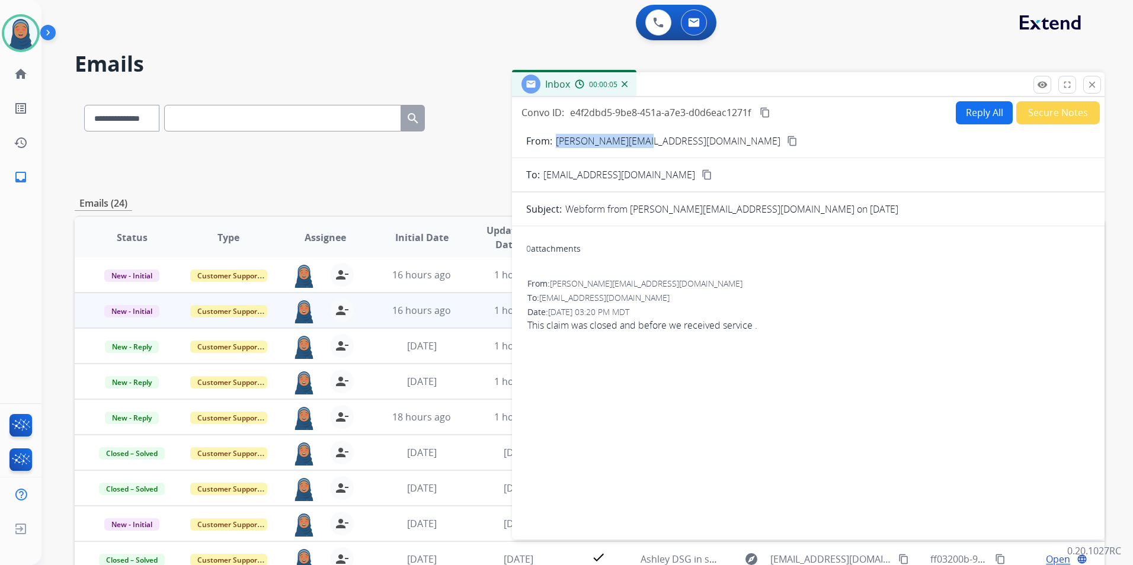
drag, startPoint x: 638, startPoint y: 145, endPoint x: 554, endPoint y: 147, distance: 84.2
click at [554, 147] on div "From: [PERSON_NAME][EMAIL_ADDRESS][DOMAIN_NAME] content_copy" at bounding box center [808, 141] width 593 height 14
click at [982, 120] on button "Reply All" at bounding box center [984, 112] width 57 height 23
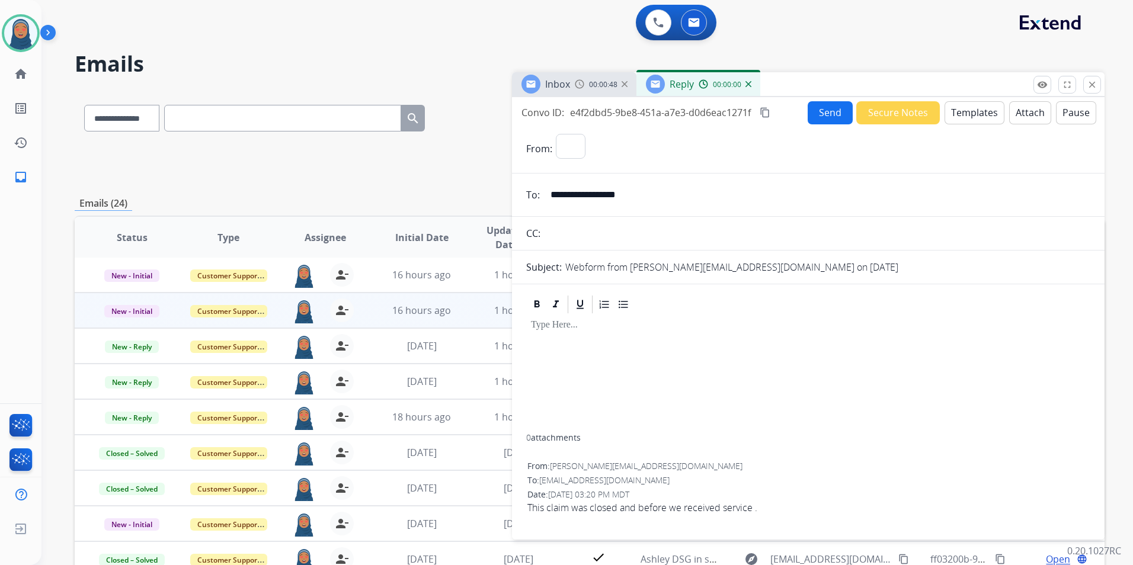
select select "**********"
click at [972, 114] on button "Templates" at bounding box center [975, 112] width 60 height 23
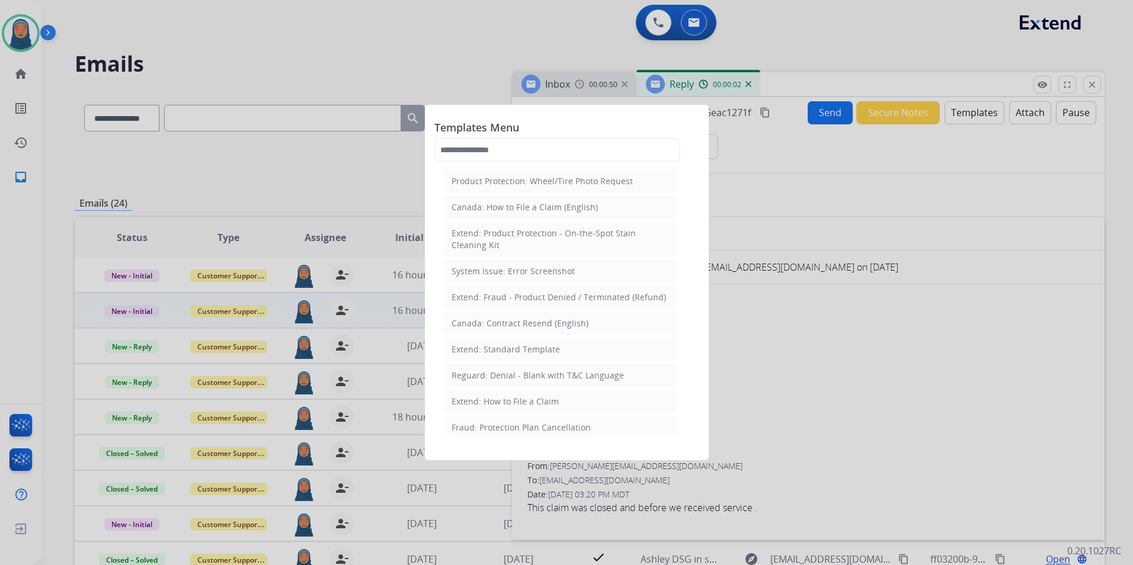
click at [514, 351] on div "Extend: Standard Template" at bounding box center [506, 350] width 108 height 12
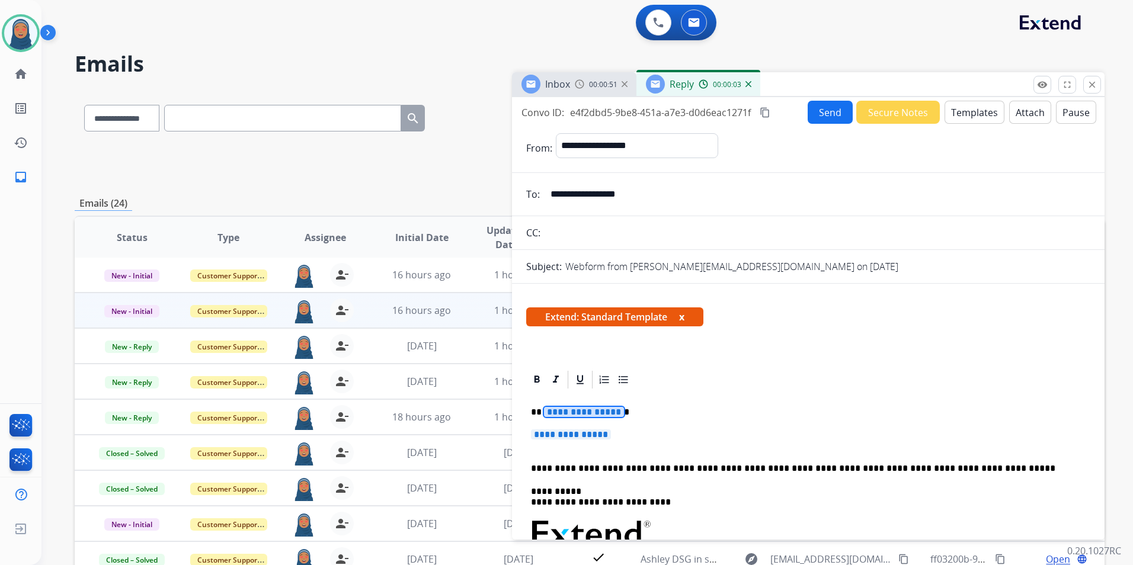
click at [596, 412] on span "**********" at bounding box center [584, 412] width 80 height 10
click at [551, 434] on span "**********" at bounding box center [571, 435] width 80 height 10
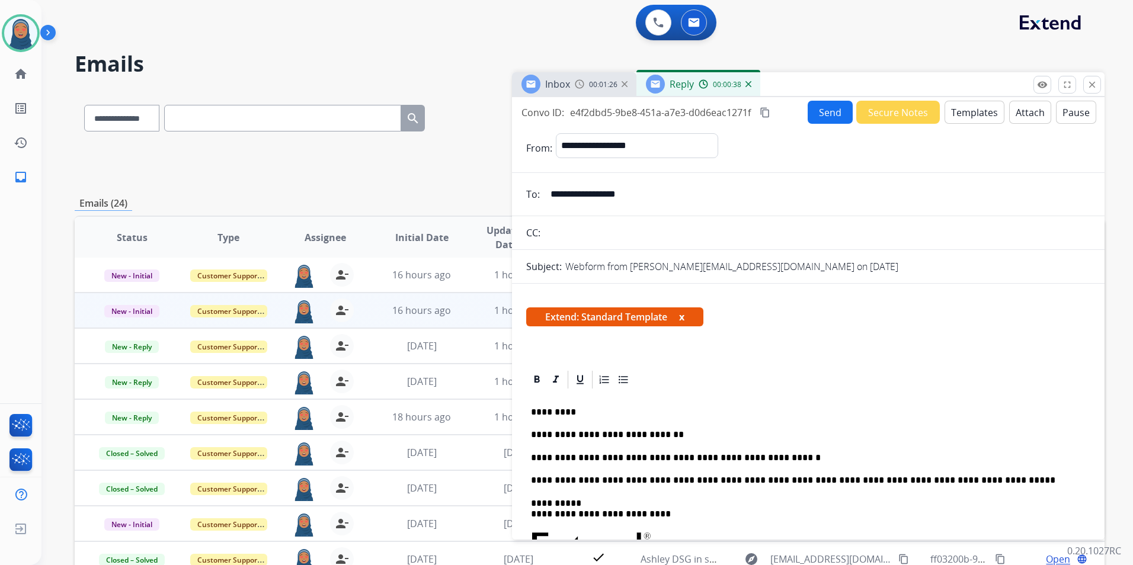
click at [814, 118] on button "Send" at bounding box center [830, 112] width 45 height 23
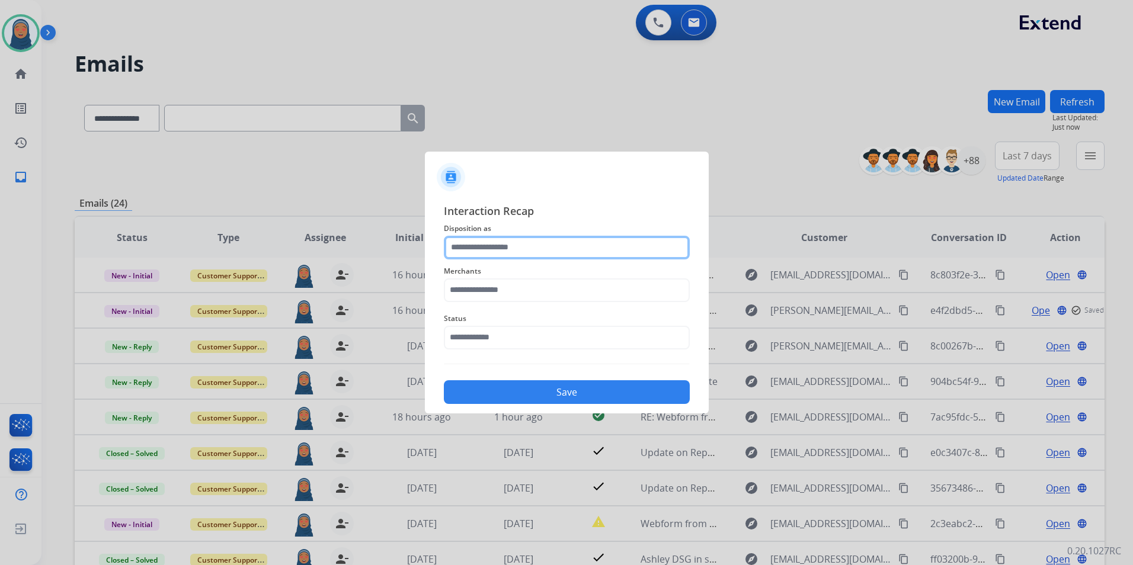
click at [503, 250] on input "text" at bounding box center [567, 248] width 246 height 24
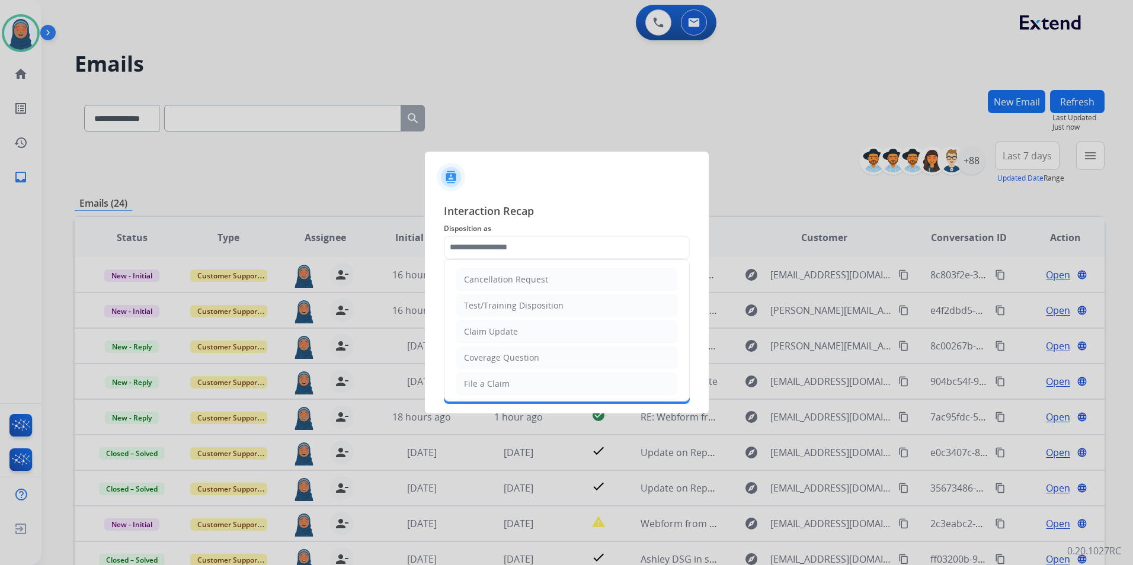
drag, startPoint x: 501, startPoint y: 333, endPoint x: 507, endPoint y: 317, distance: 16.9
click at [503, 332] on div "Claim Update" at bounding box center [491, 332] width 54 height 12
type input "**********"
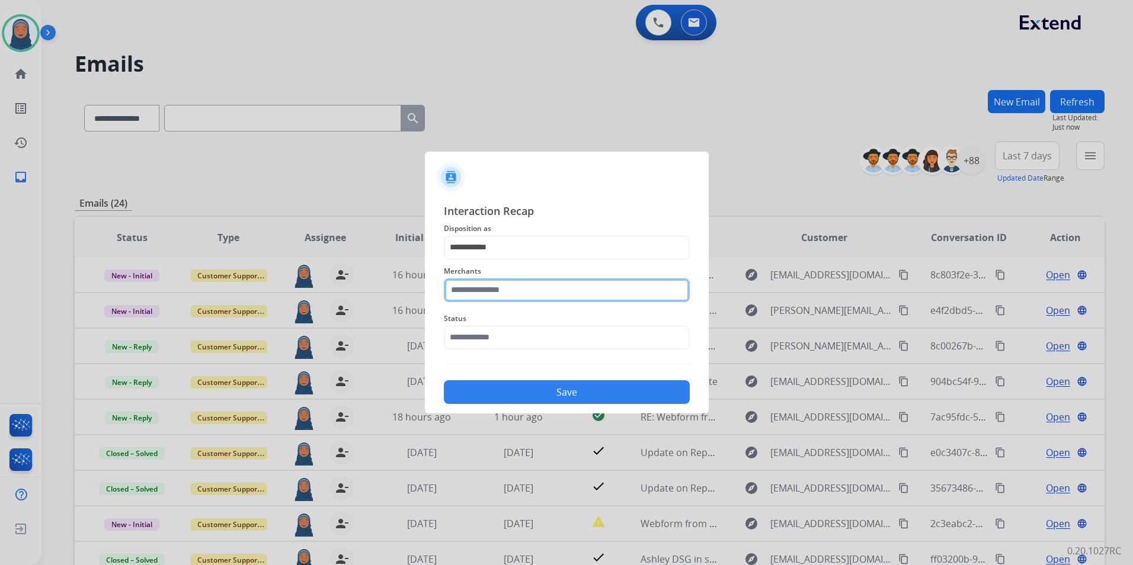
click at [509, 298] on input "text" at bounding box center [567, 291] width 246 height 24
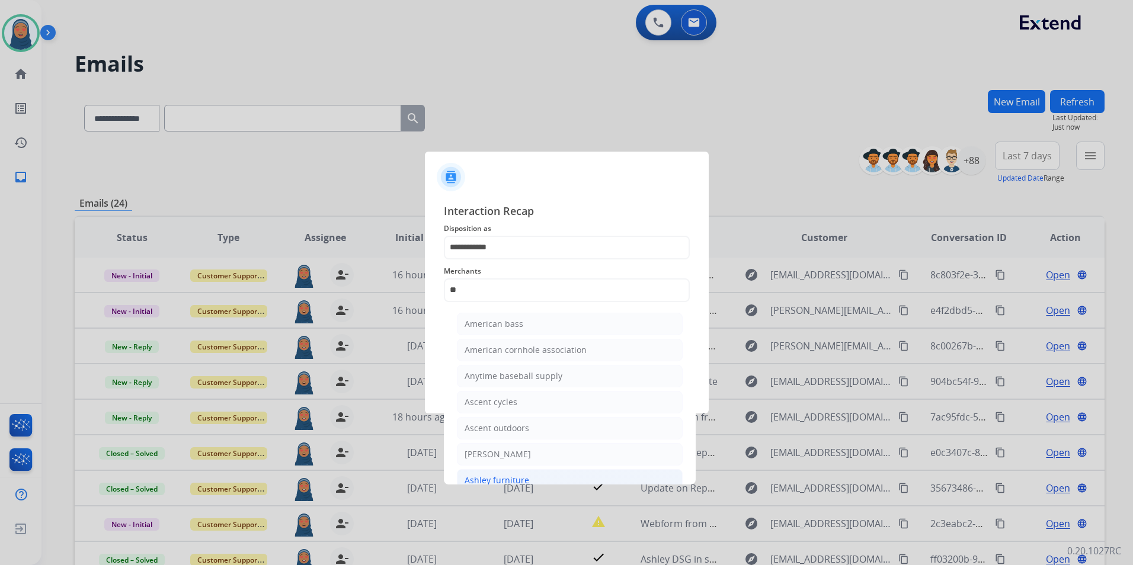
click at [503, 472] on li "Ashley furniture" at bounding box center [570, 480] width 226 height 23
type input "**********"
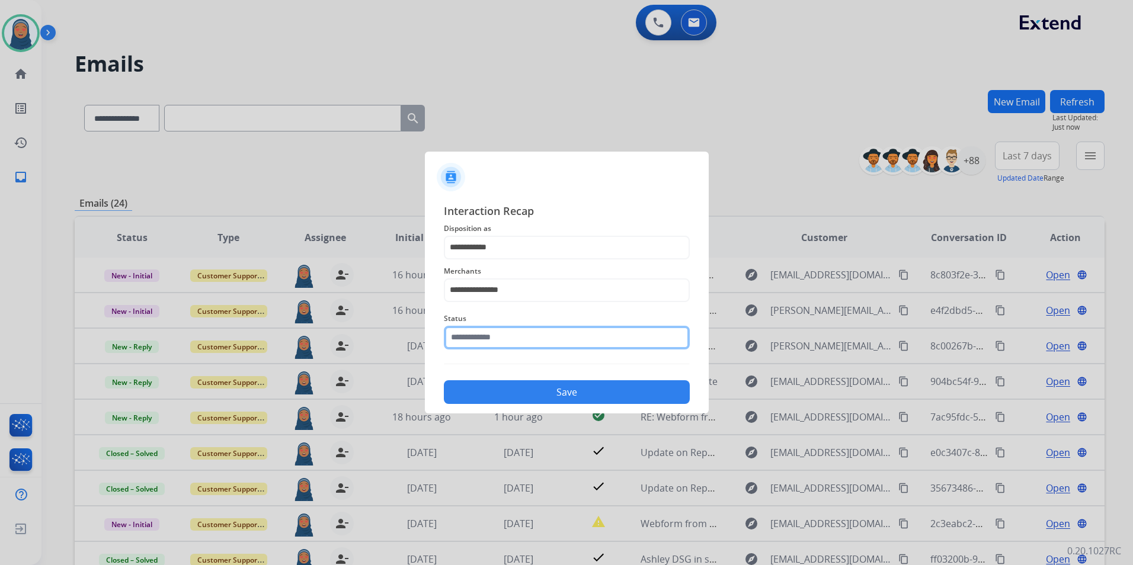
click at [517, 335] on input "text" at bounding box center [567, 338] width 246 height 24
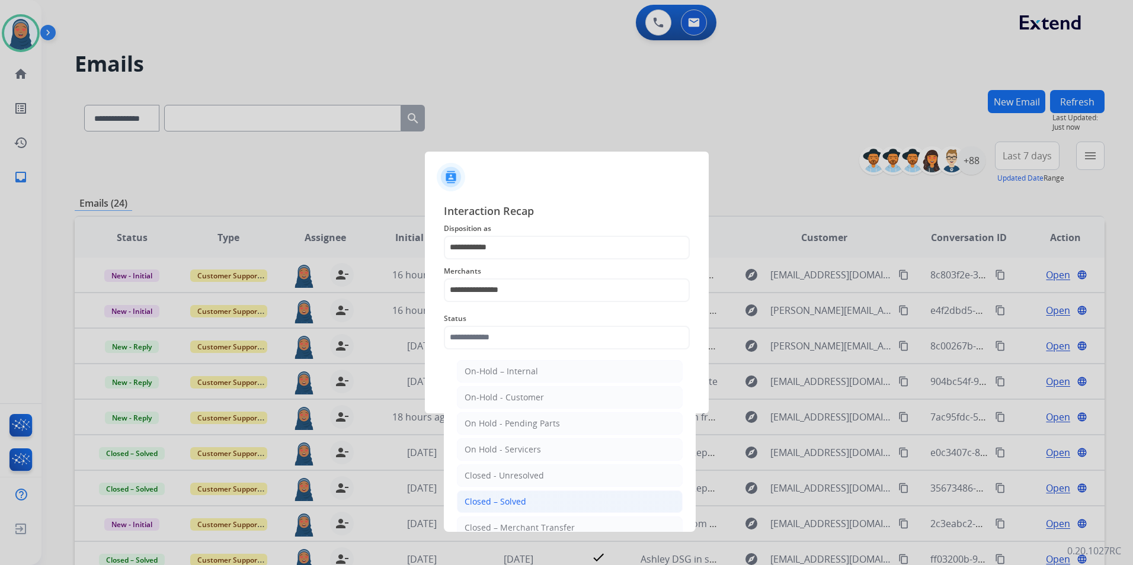
click at [523, 508] on li "Closed – Solved" at bounding box center [570, 502] width 226 height 23
type input "**********"
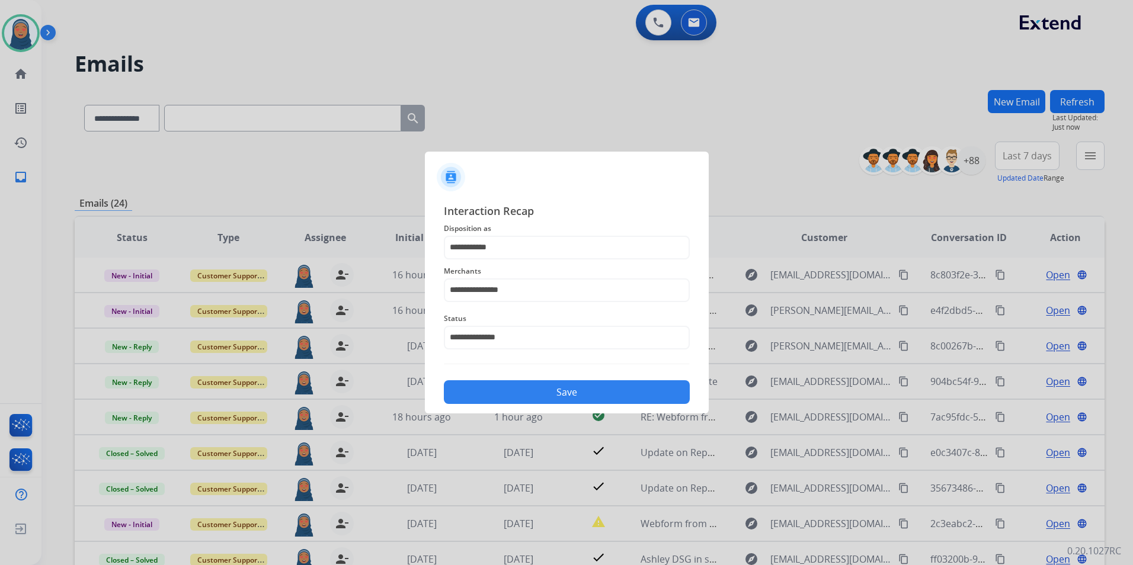
click at [582, 390] on button "Save" at bounding box center [567, 392] width 246 height 24
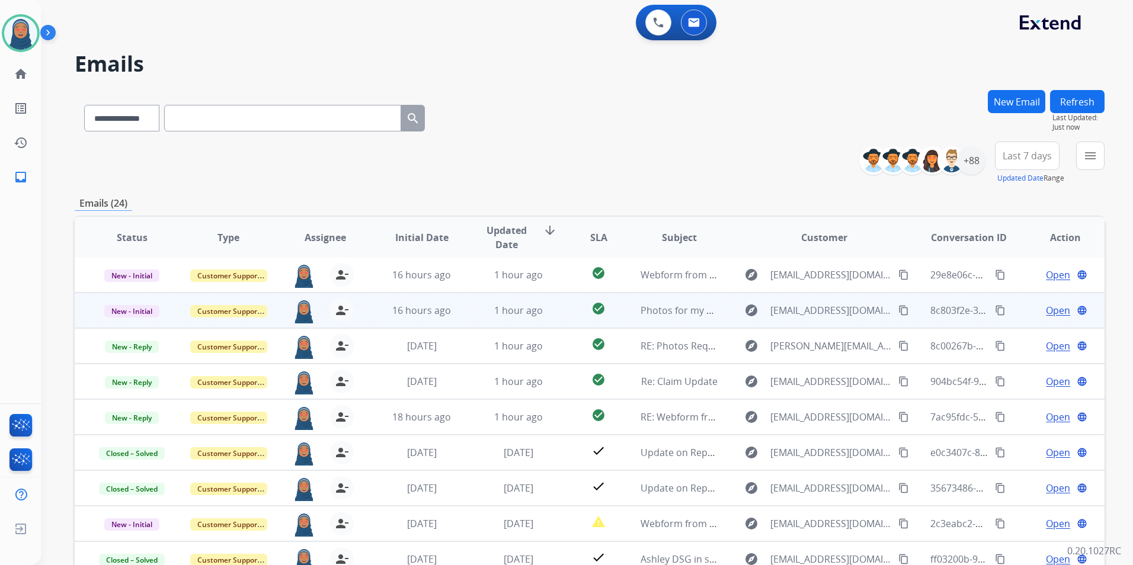
click at [1047, 312] on span "Open" at bounding box center [1058, 310] width 24 height 14
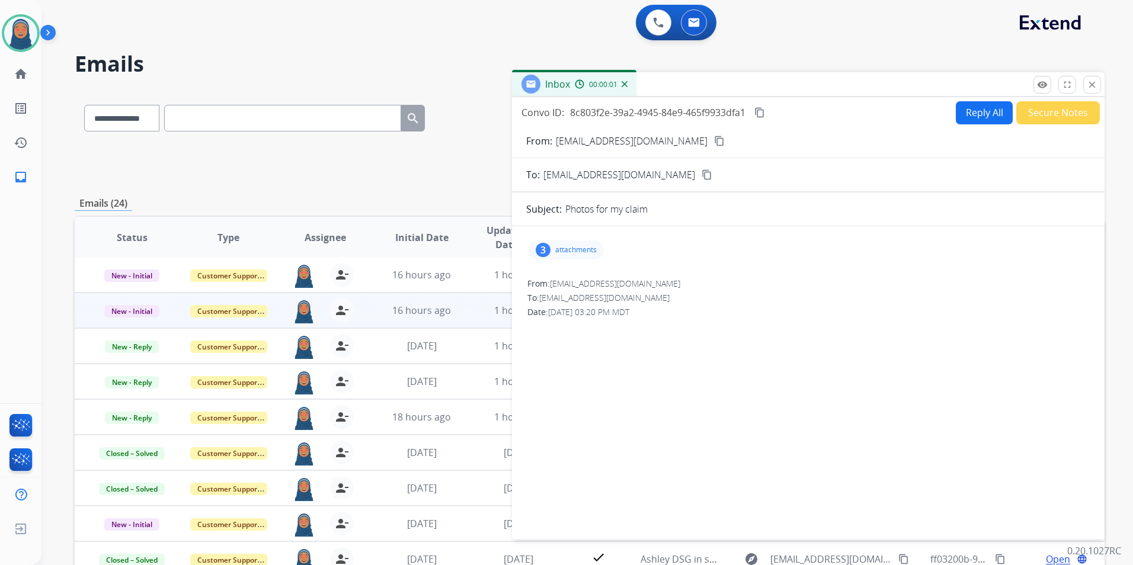
click at [580, 258] on div "3 attachments" at bounding box center [566, 250] width 75 height 19
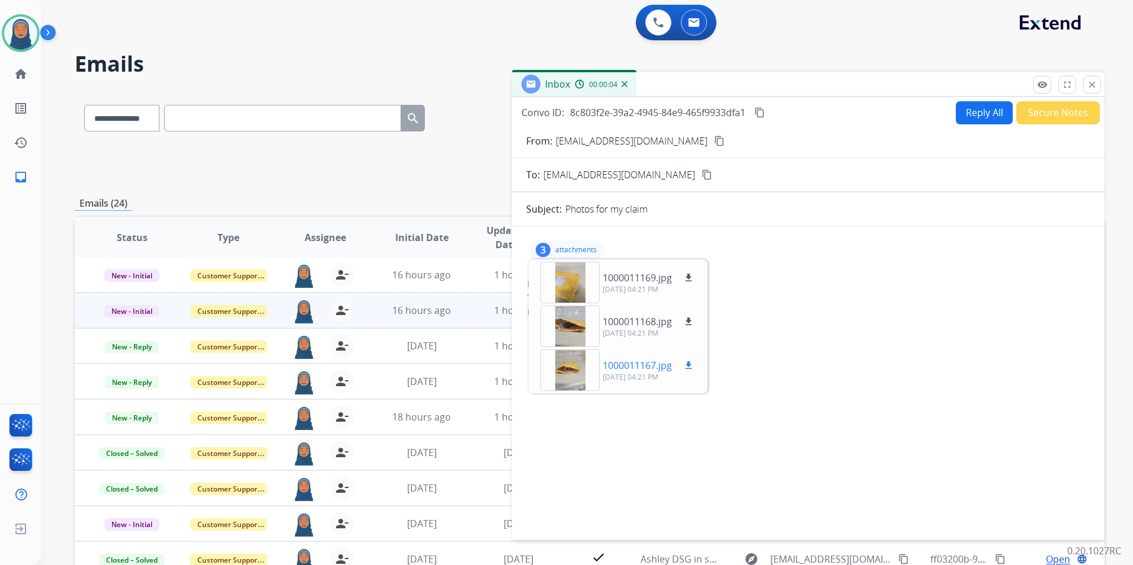
click at [599, 370] on div at bounding box center [570, 370] width 59 height 41
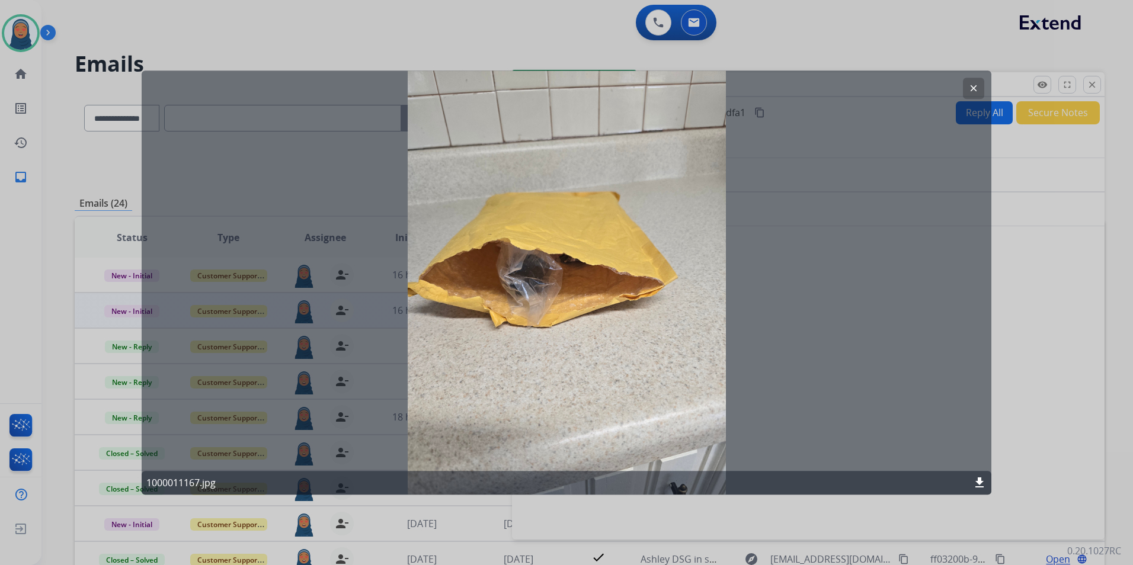
click at [970, 91] on mat-icon "clear" at bounding box center [973, 88] width 11 height 11
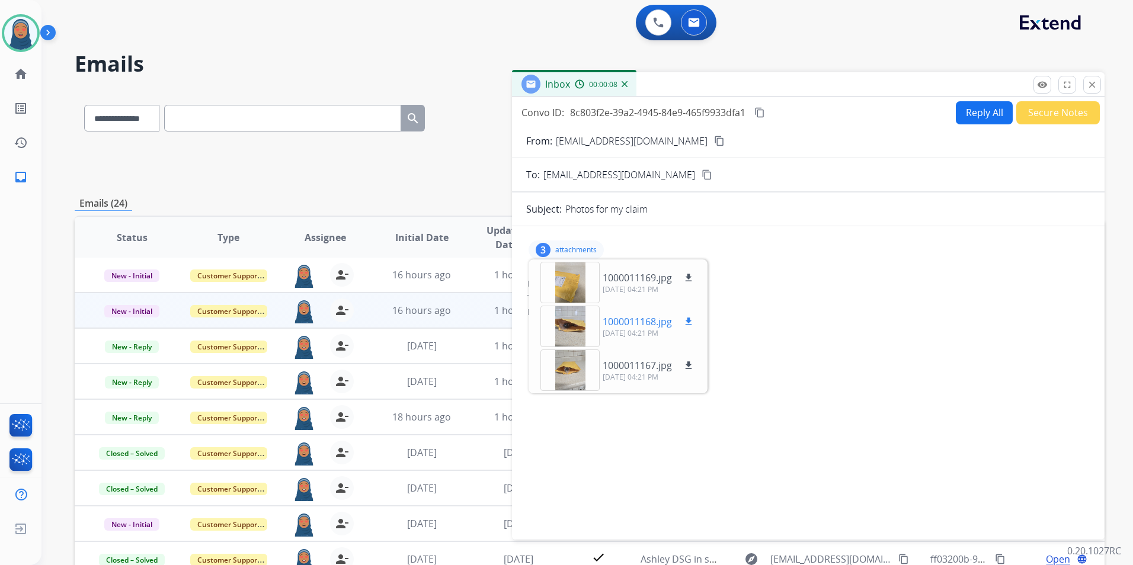
click at [605, 324] on p "1000011168.jpg" at bounding box center [637, 322] width 69 height 14
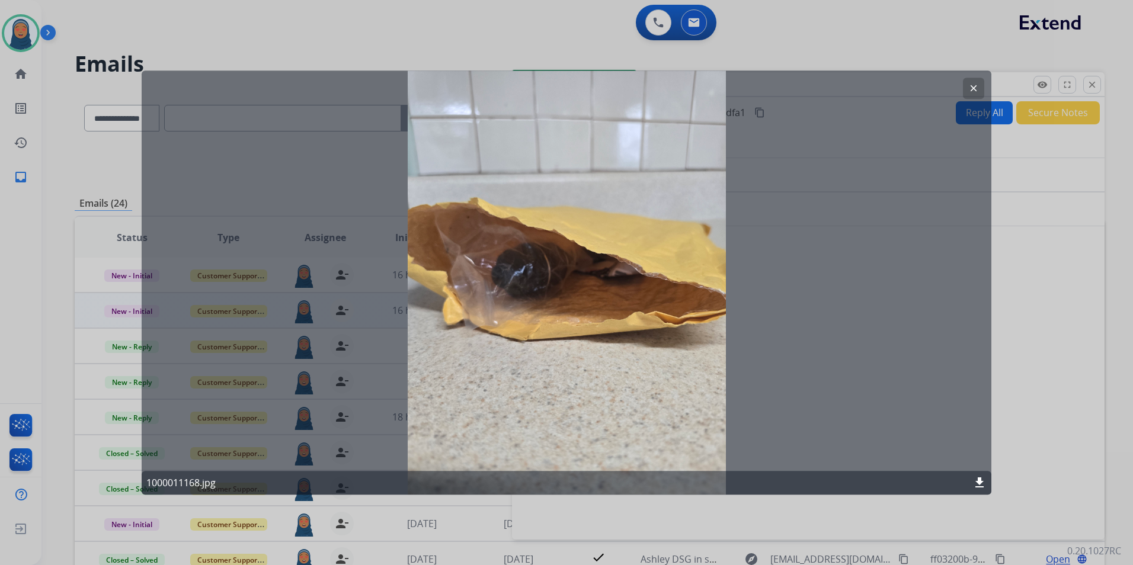
click at [969, 86] on mat-icon "clear" at bounding box center [973, 88] width 11 height 11
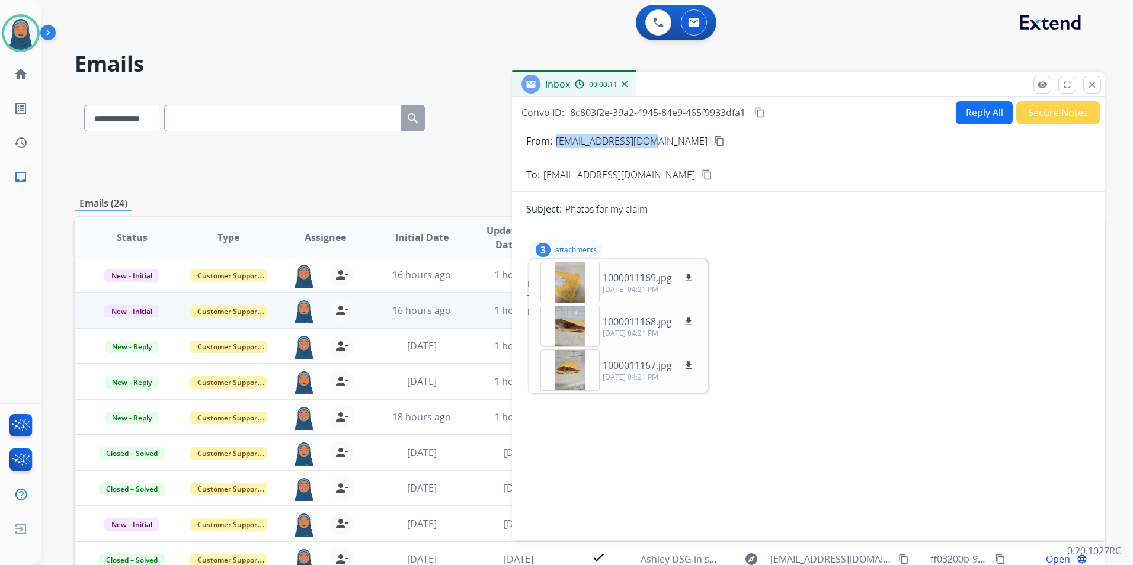
drag, startPoint x: 654, startPoint y: 142, endPoint x: 552, endPoint y: 145, distance: 101.4
click at [552, 145] on div "From: [EMAIL_ADDRESS][DOMAIN_NAME] content_copy" at bounding box center [808, 141] width 593 height 14
click at [594, 250] on p "attachments" at bounding box center [575, 249] width 41 height 9
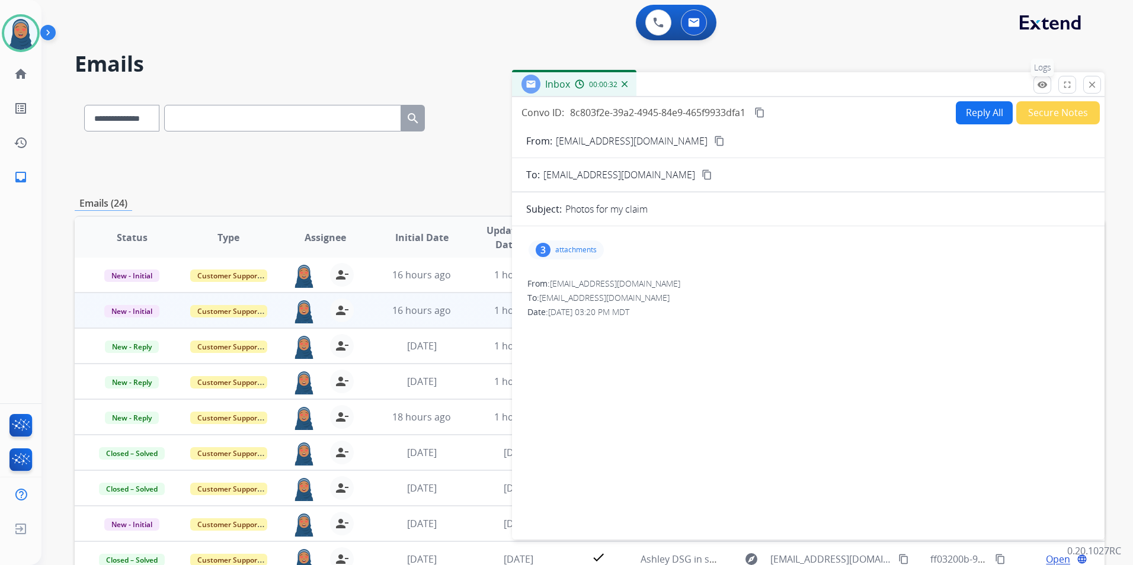
click at [1045, 87] on mat-icon "remove_red_eye" at bounding box center [1042, 84] width 11 height 11
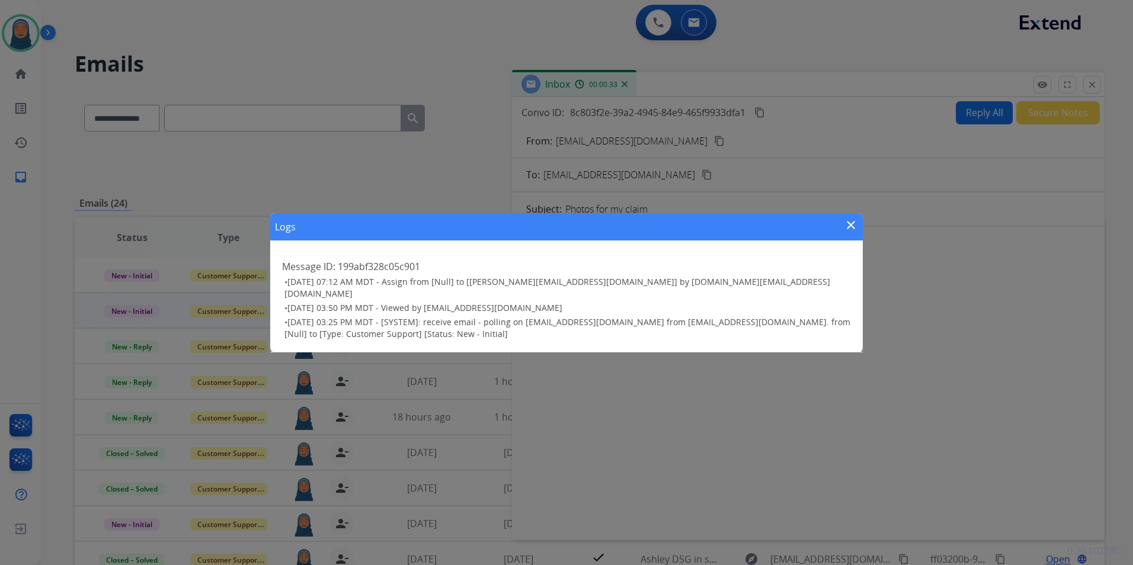
click at [851, 226] on mat-icon "close" at bounding box center [851, 225] width 14 height 14
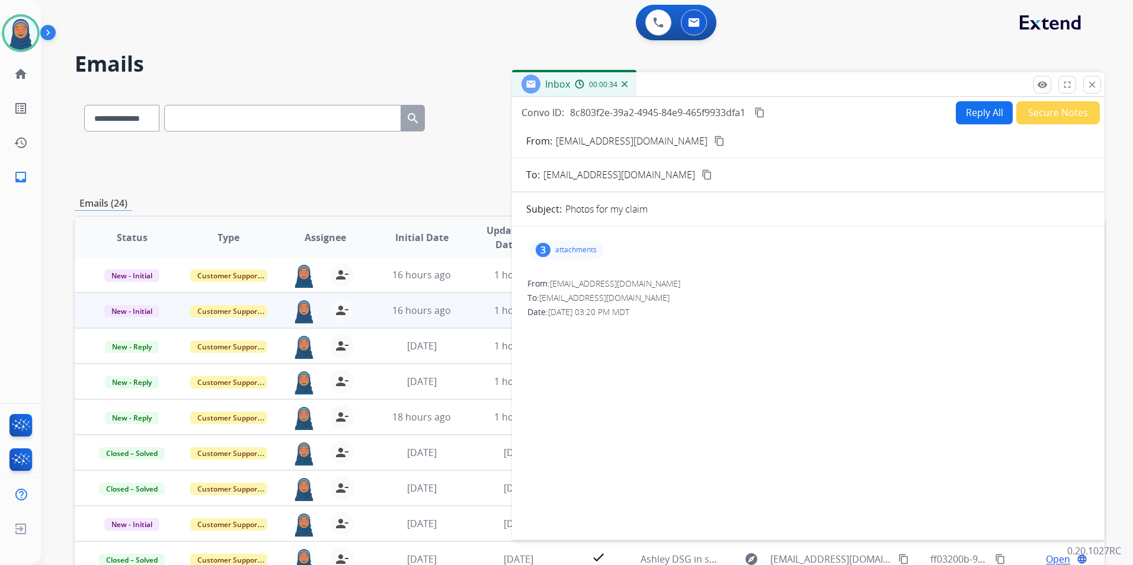
click at [1041, 113] on button "Secure Notes" at bounding box center [1058, 112] width 84 height 23
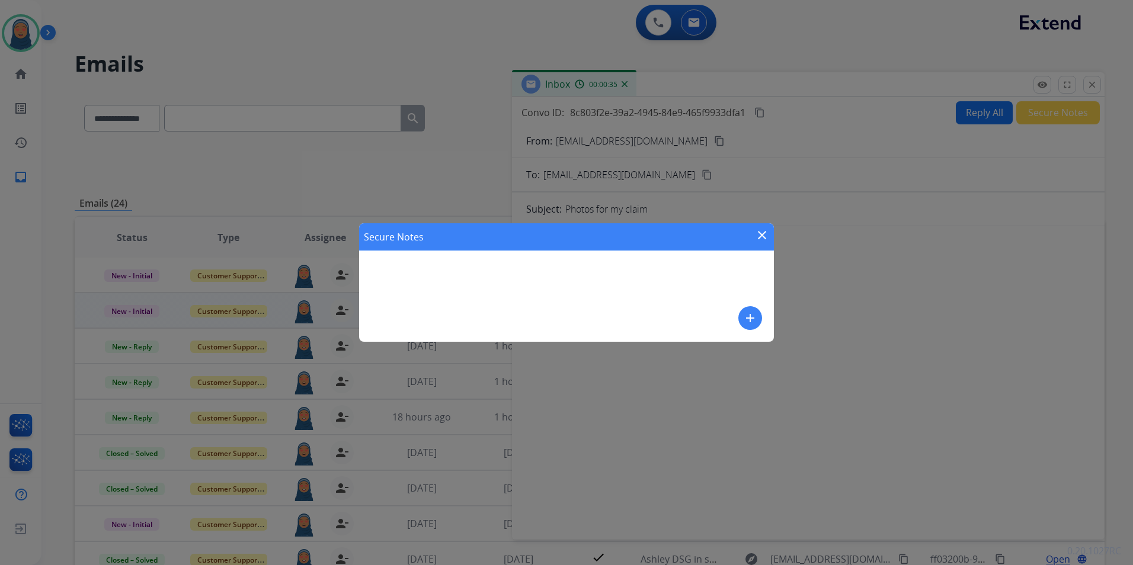
click at [752, 318] on mat-icon "add" at bounding box center [750, 318] width 14 height 14
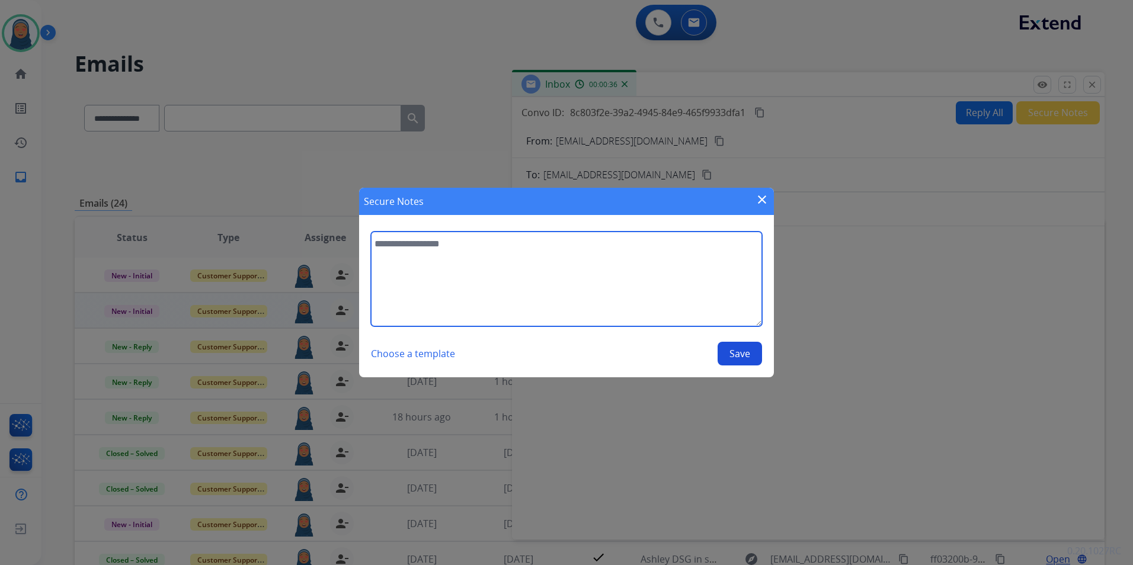
click at [543, 271] on textarea at bounding box center [566, 279] width 391 height 95
type textarea "**********"
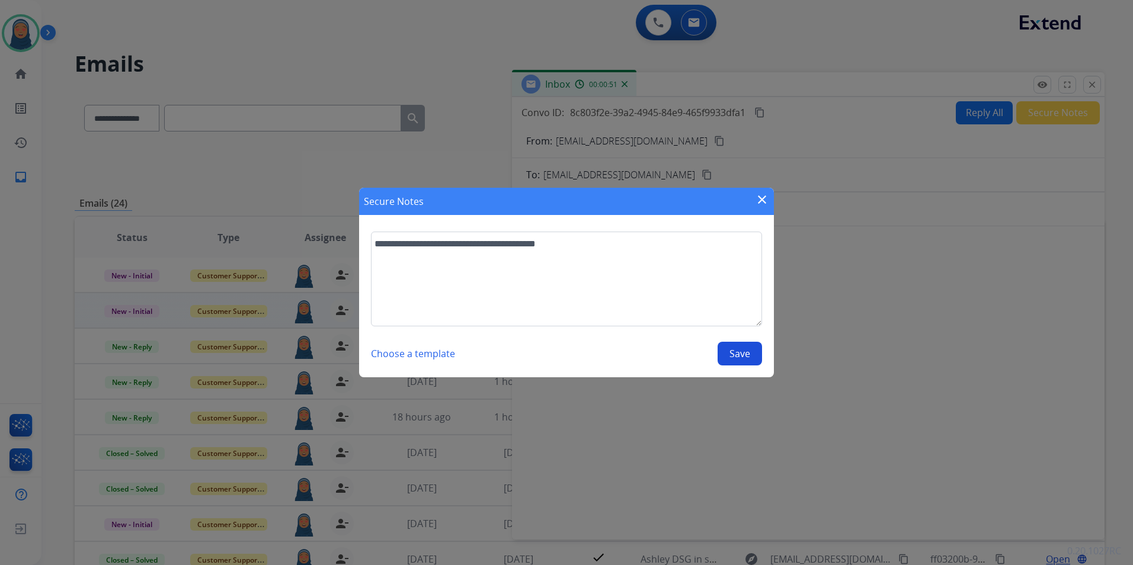
click at [735, 356] on button "Save" at bounding box center [740, 354] width 44 height 24
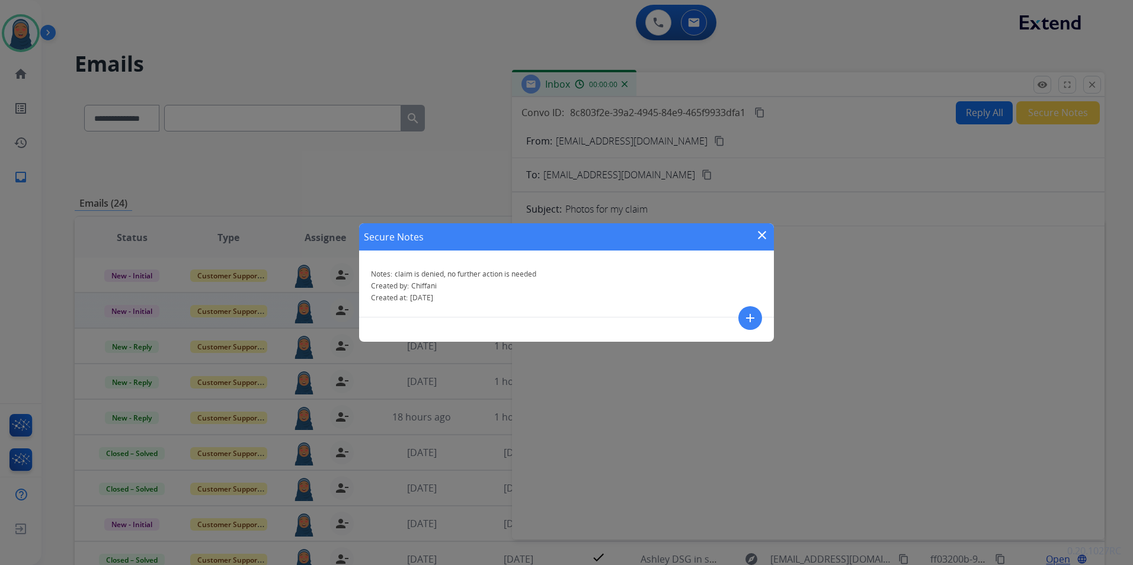
click at [759, 237] on mat-icon "close" at bounding box center [762, 235] width 14 height 14
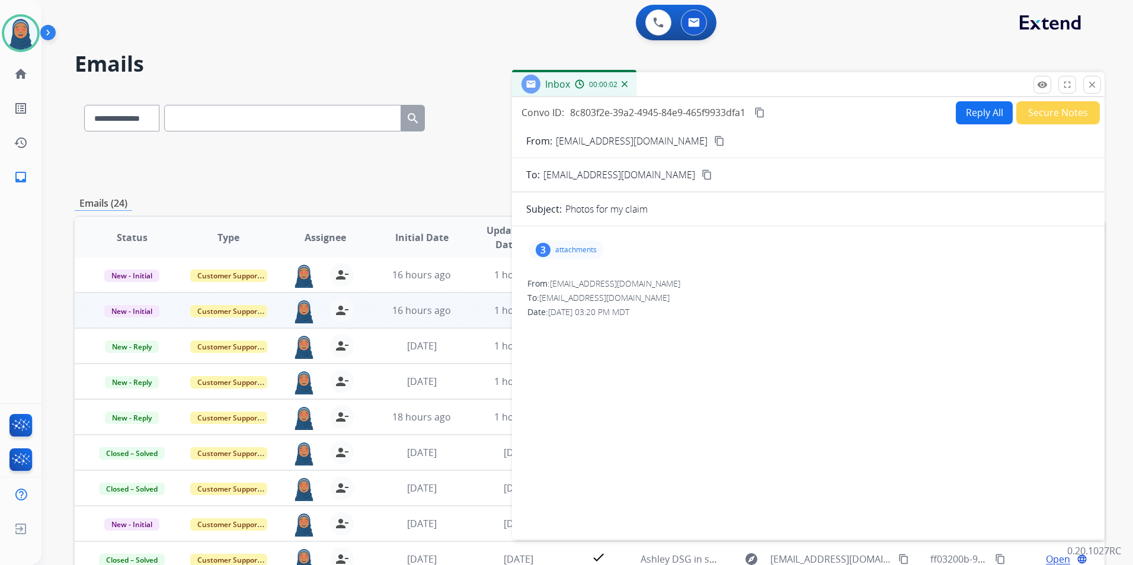
drag, startPoint x: 1095, startPoint y: 88, endPoint x: 860, endPoint y: 135, distance: 239.4
click at [1093, 88] on mat-icon "close" at bounding box center [1092, 84] width 11 height 11
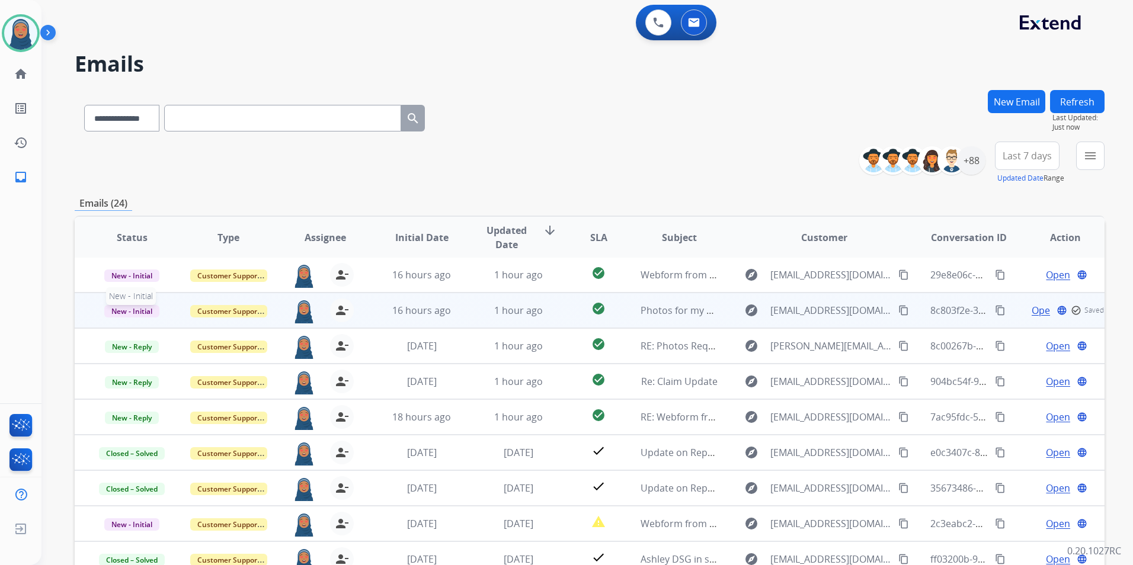
click at [131, 312] on span "New - Initial" at bounding box center [131, 311] width 55 height 12
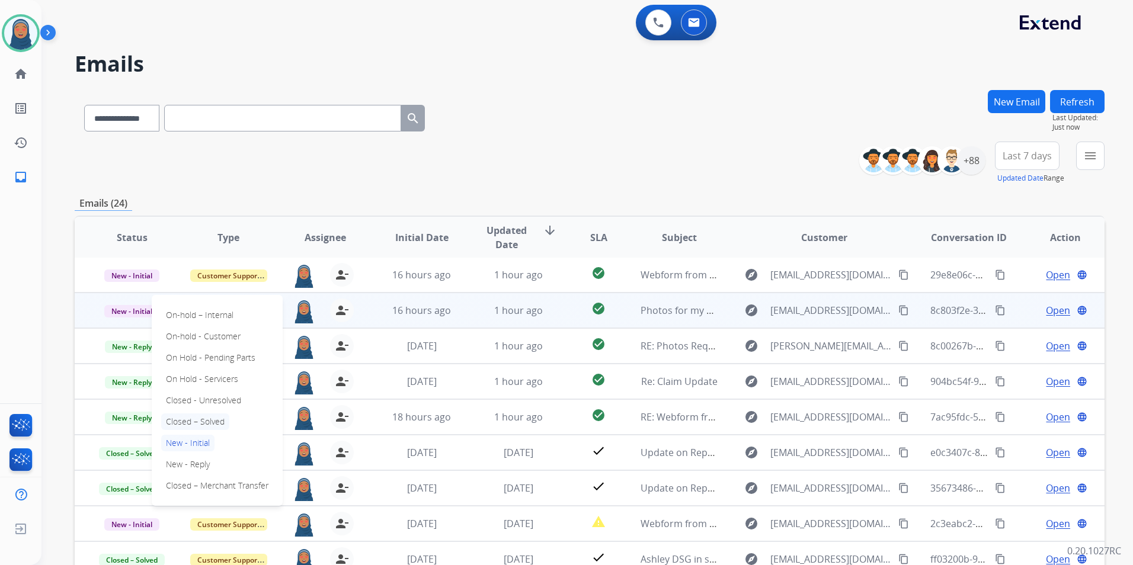
click at [206, 423] on p "Closed – Solved" at bounding box center [195, 422] width 68 height 17
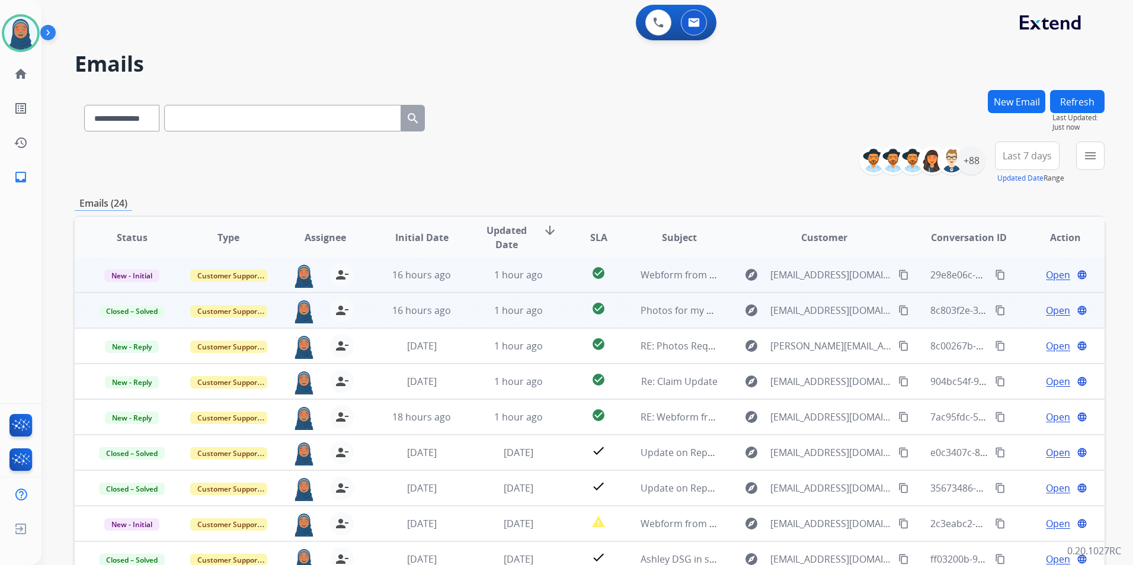
click at [1057, 280] on span "Open" at bounding box center [1058, 275] width 24 height 14
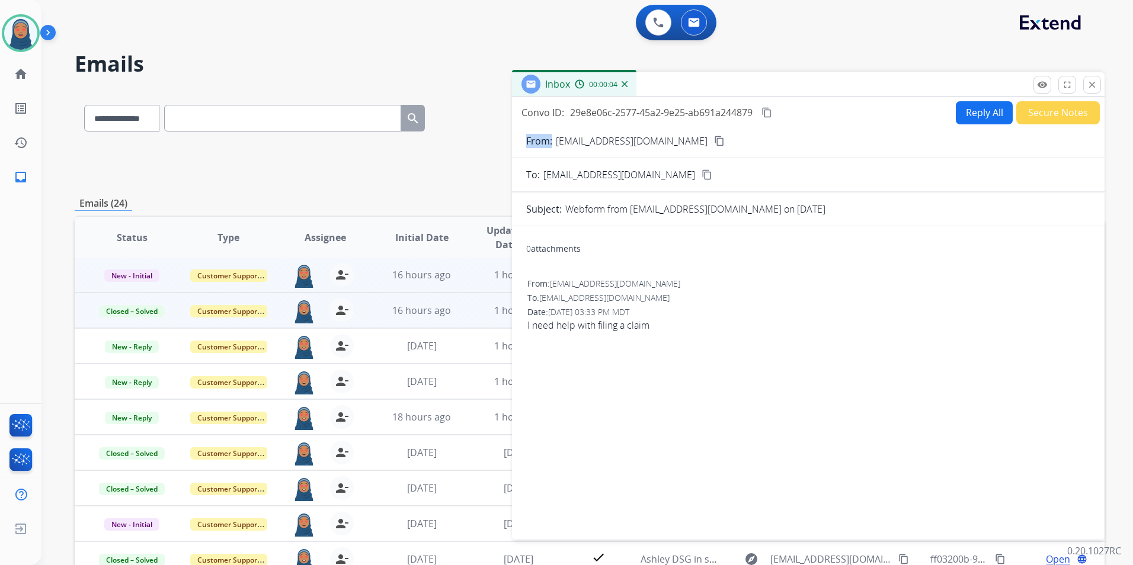
drag, startPoint x: 676, startPoint y: 143, endPoint x: 551, endPoint y: 149, distance: 125.2
click at [551, 149] on form "From: [EMAIL_ADDRESS][DOMAIN_NAME] content_copy To: [EMAIL_ADDRESS][DOMAIN_NAME…" at bounding box center [808, 329] width 593 height 411
click at [1041, 113] on button "Secure Notes" at bounding box center [1058, 112] width 84 height 23
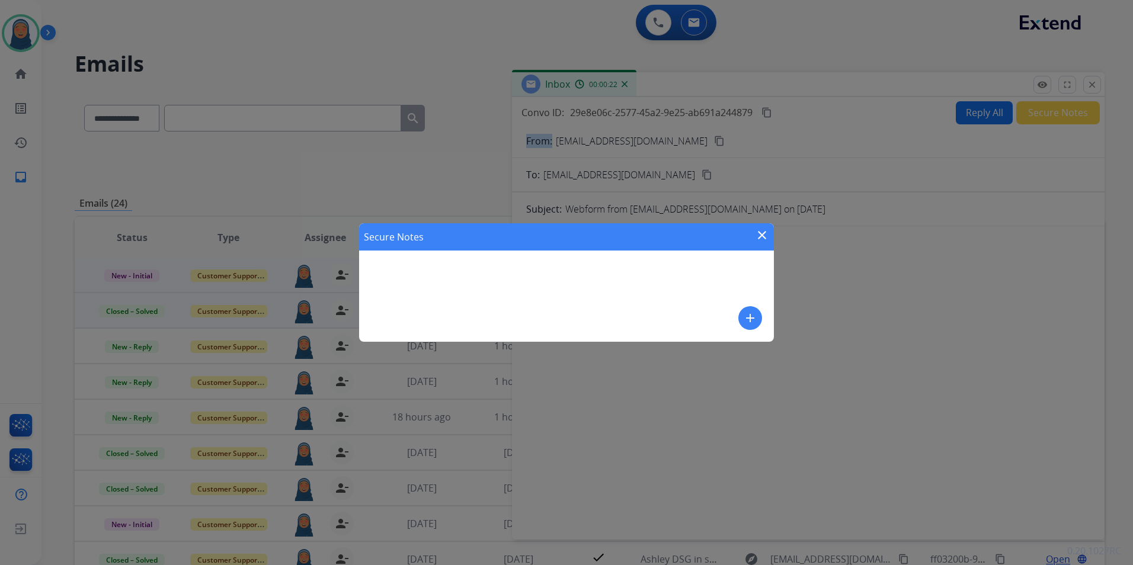
click at [754, 322] on mat-icon "add" at bounding box center [750, 318] width 14 height 14
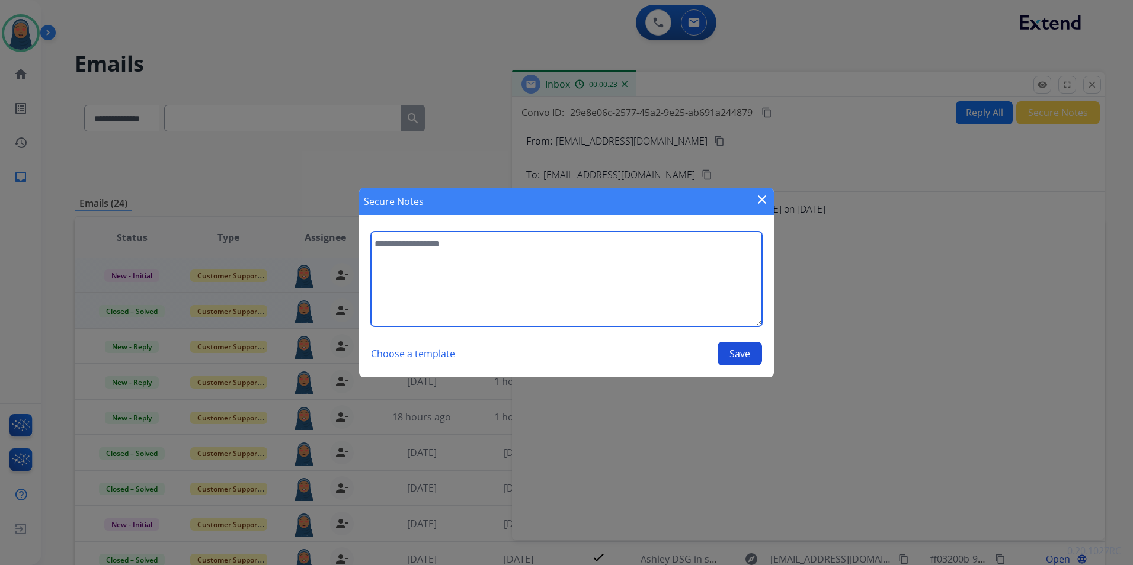
click at [509, 264] on textarea at bounding box center [566, 279] width 391 height 95
type textarea "*"
type textarea "**********"
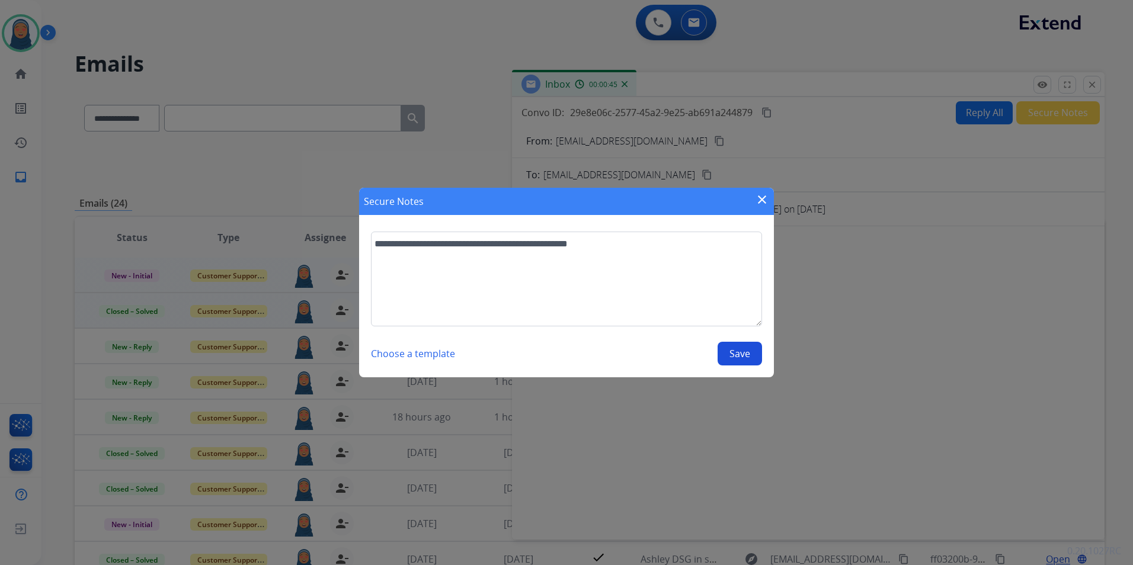
click at [744, 359] on button "Save" at bounding box center [740, 354] width 44 height 24
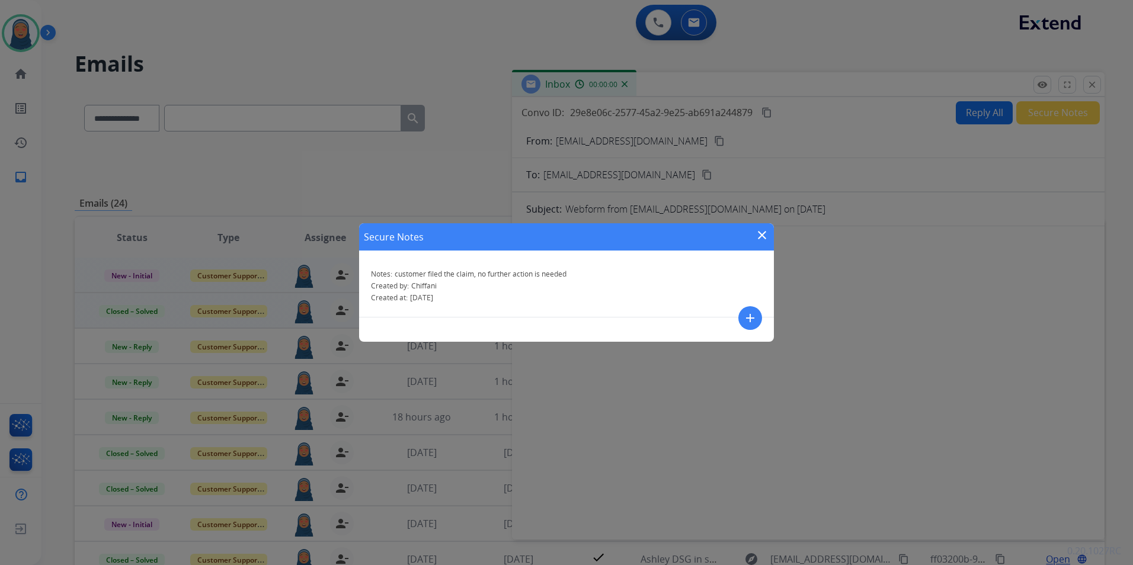
drag, startPoint x: 765, startPoint y: 232, endPoint x: 773, endPoint y: 229, distance: 8.3
click at [765, 231] on mat-icon "close" at bounding box center [762, 235] width 14 height 14
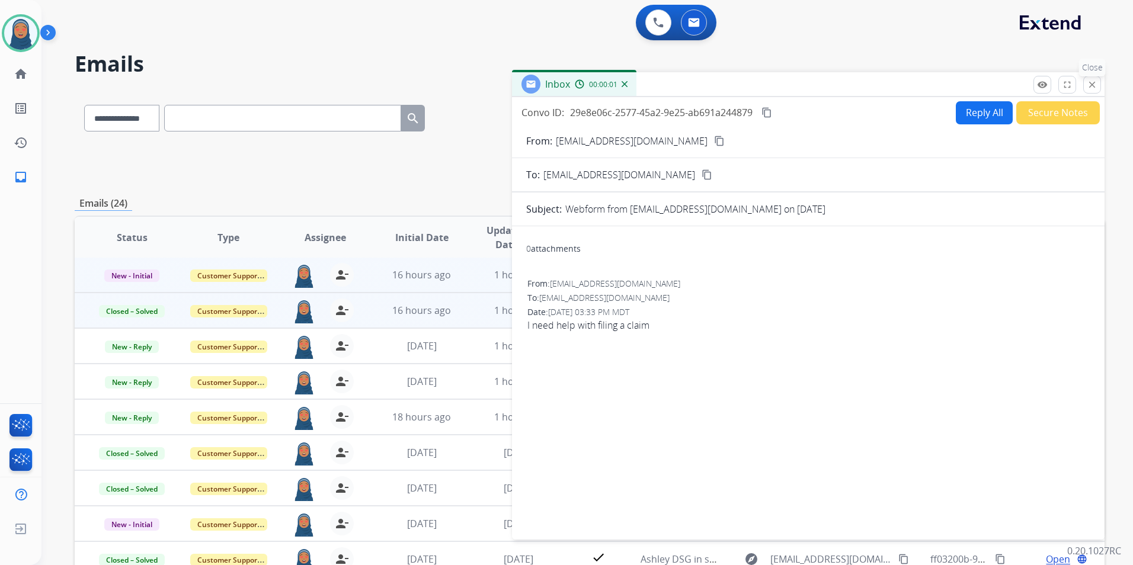
click at [1093, 85] on mat-icon "close" at bounding box center [1092, 84] width 11 height 11
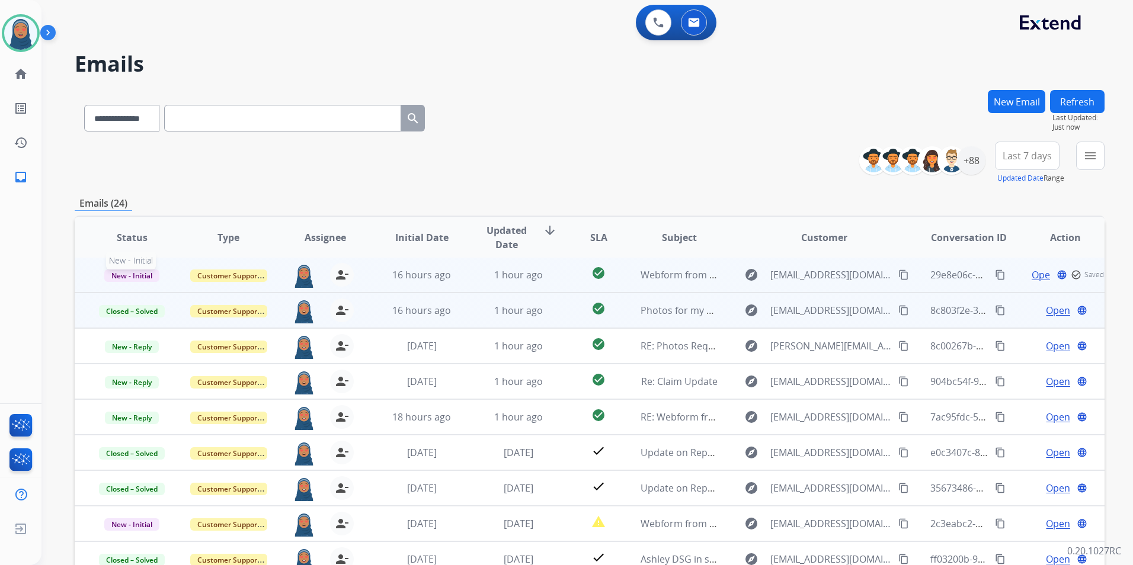
click at [114, 280] on span "New - Initial" at bounding box center [131, 276] width 55 height 12
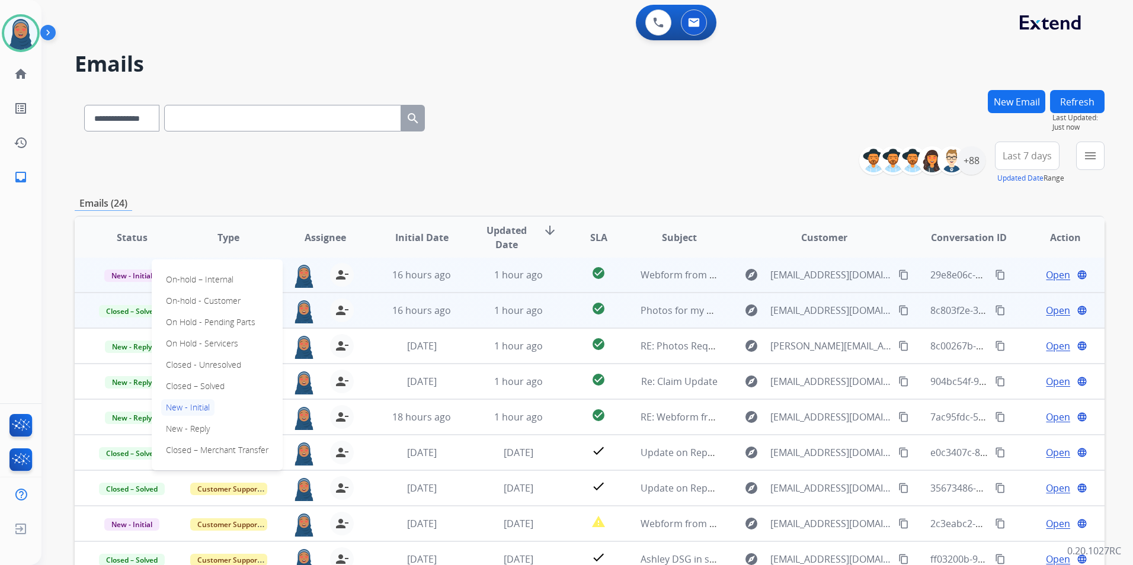
drag, startPoint x: 206, startPoint y: 385, endPoint x: 244, endPoint y: 318, distance: 77.5
click at [206, 383] on p "Closed – Solved" at bounding box center [195, 386] width 68 height 17
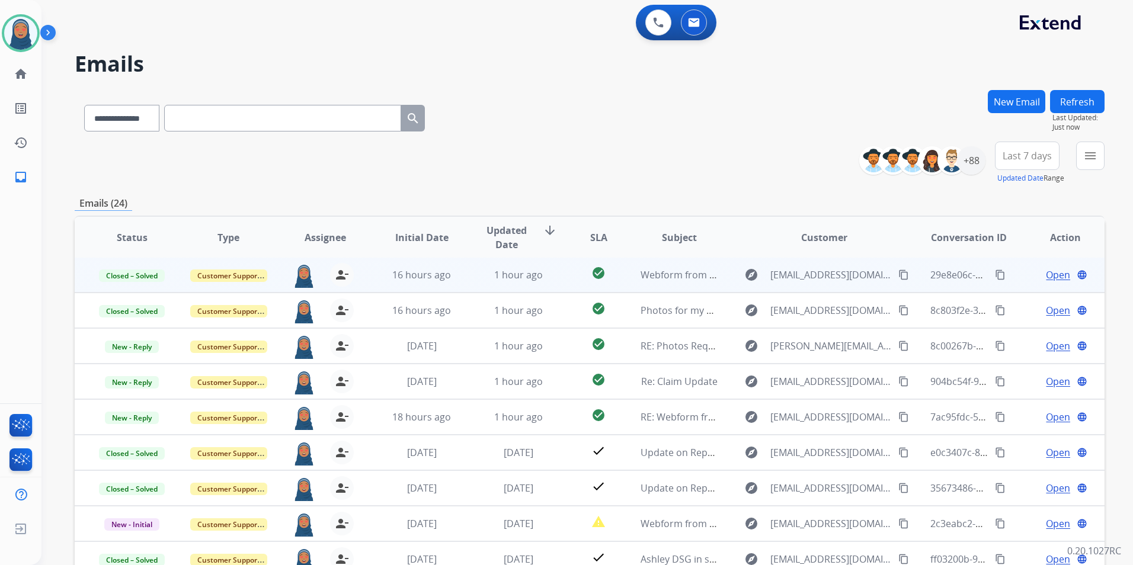
click at [466, 180] on div "**********" at bounding box center [590, 163] width 1030 height 43
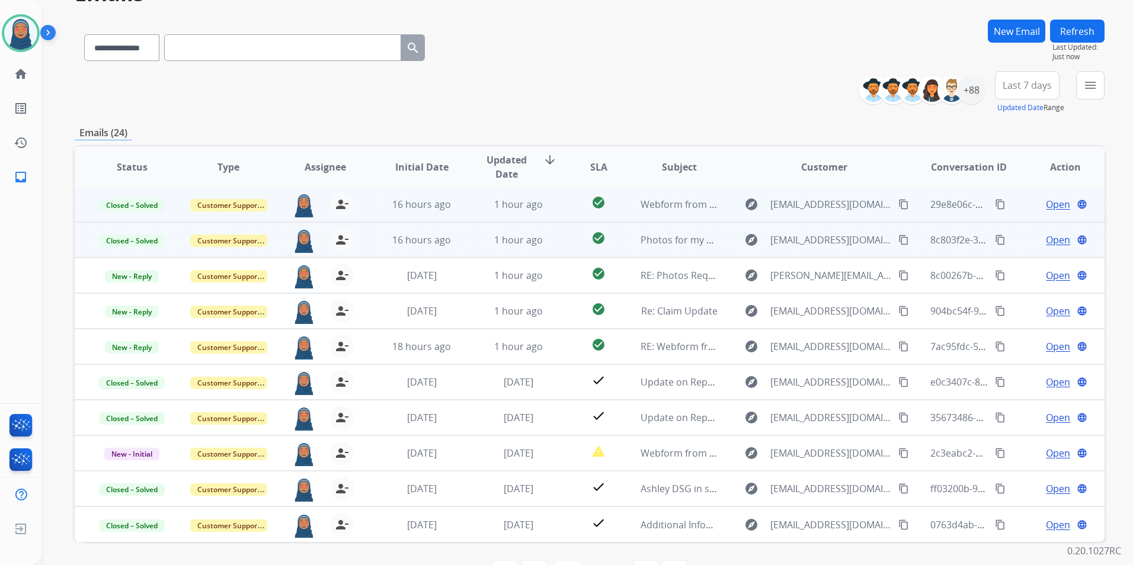
scroll to position [109, 0]
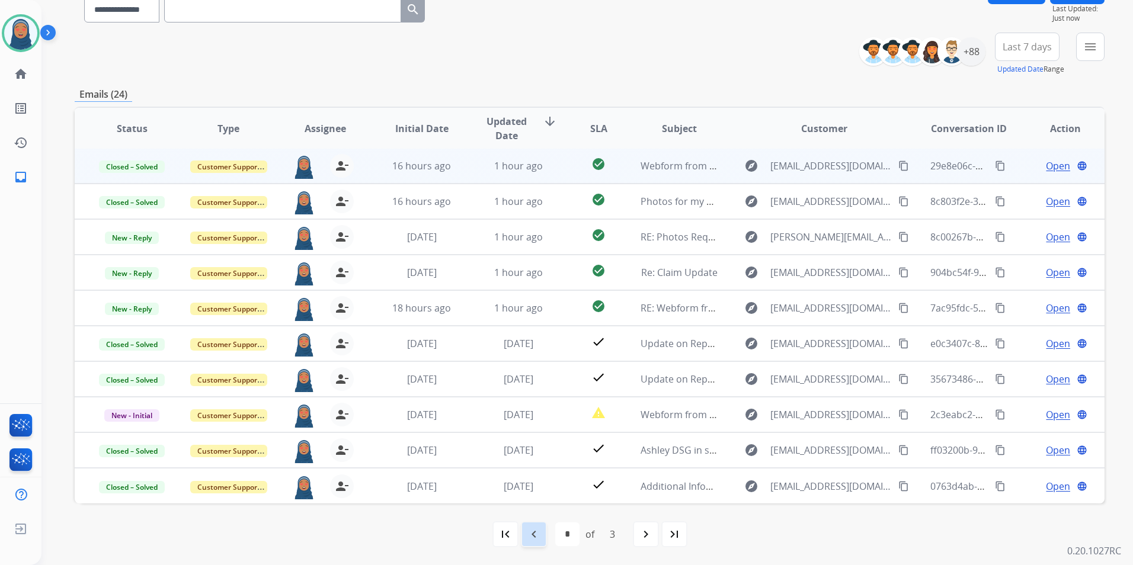
click at [537, 535] on mat-icon "navigate_before" at bounding box center [534, 534] width 14 height 14
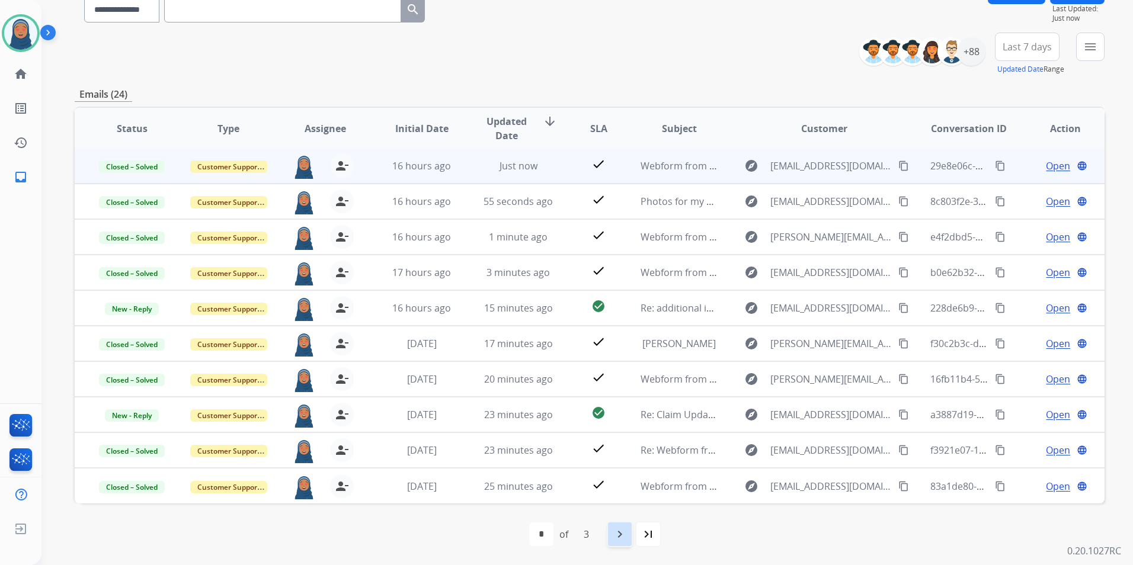
click at [615, 536] on mat-icon "navigate_next" at bounding box center [620, 534] width 14 height 14
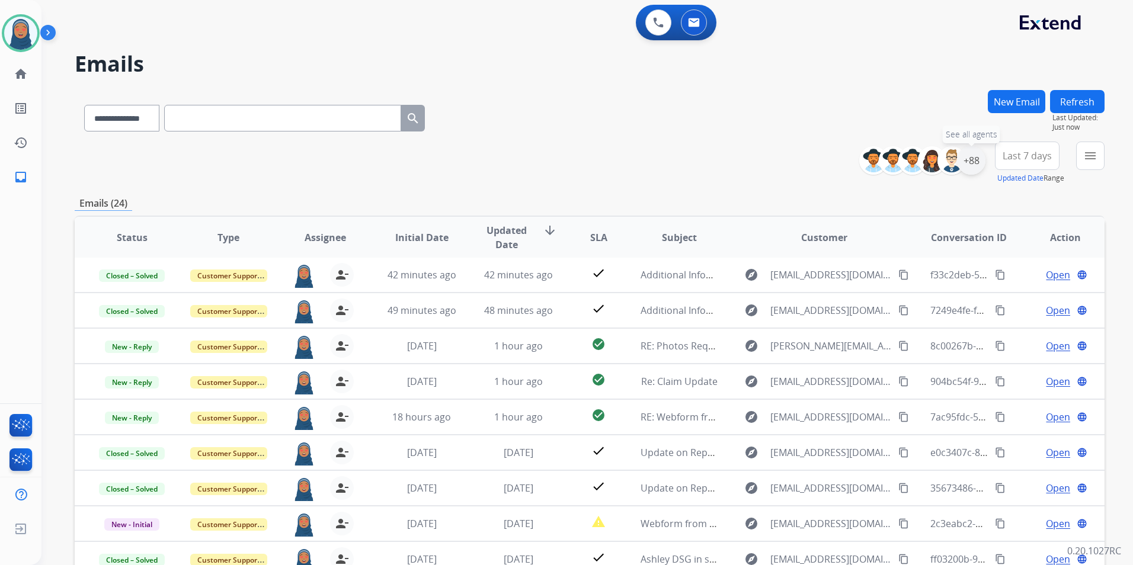
click at [964, 164] on div "+88" at bounding box center [971, 160] width 28 height 28
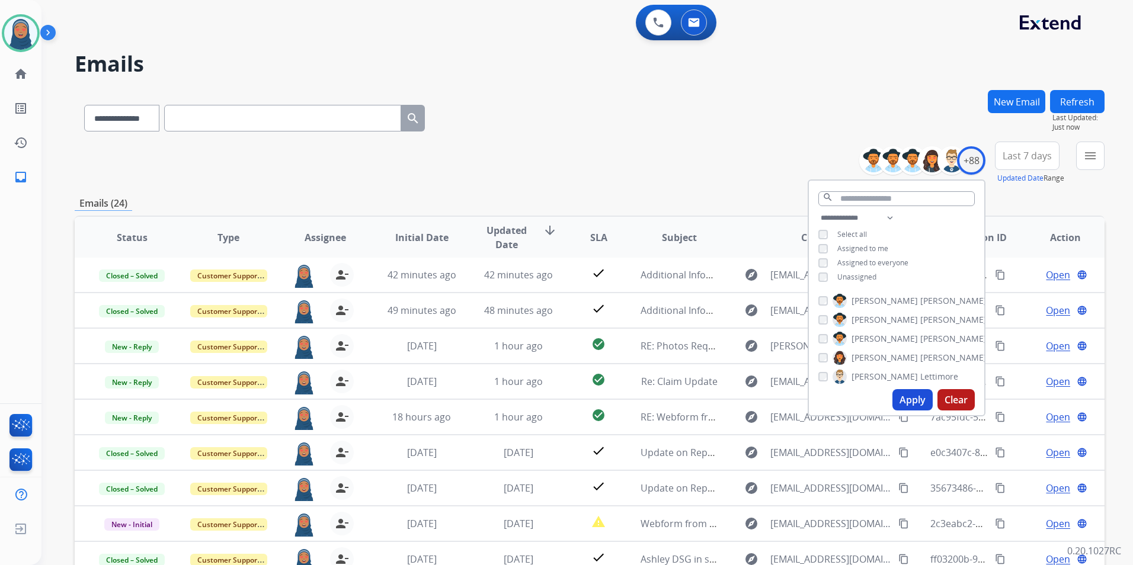
click at [910, 409] on button "Apply" at bounding box center [913, 399] width 40 height 21
select select "*"
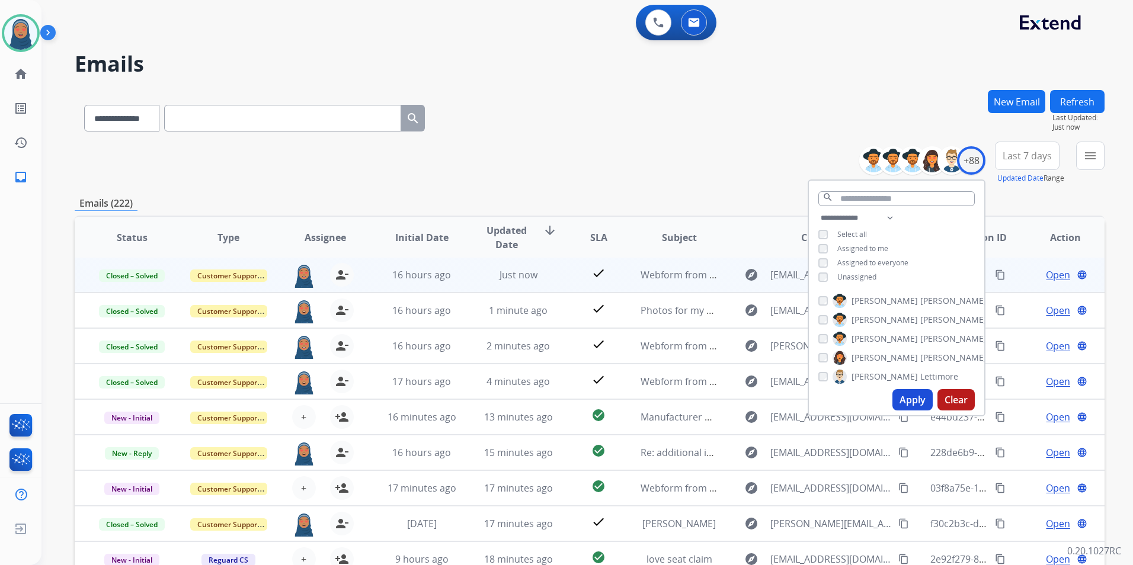
click at [904, 409] on button "Apply" at bounding box center [913, 399] width 40 height 21
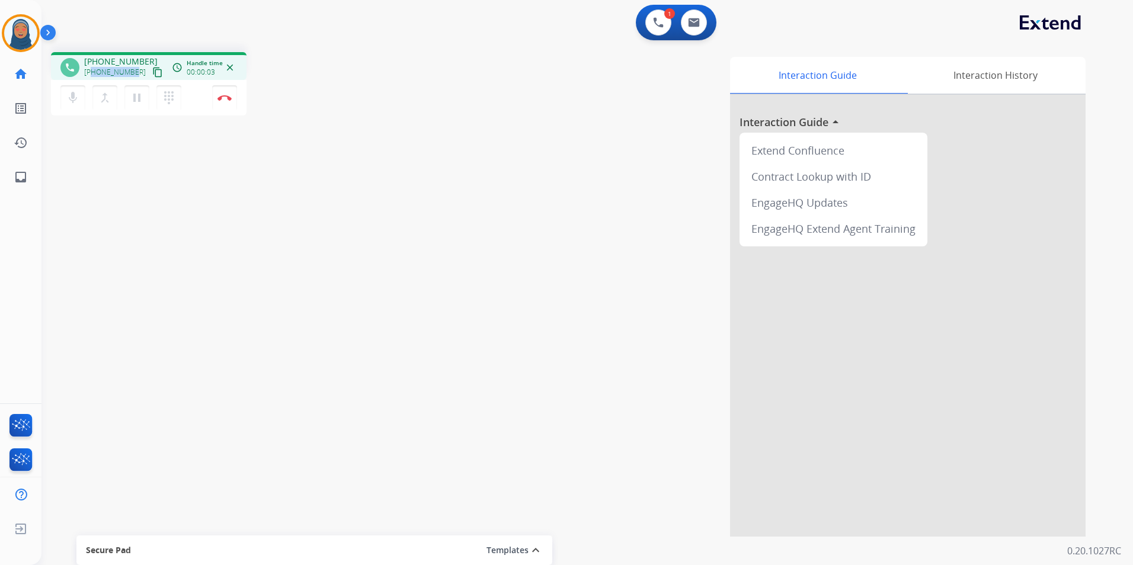
drag, startPoint x: 134, startPoint y: 72, endPoint x: 93, endPoint y: 75, distance: 41.0
click at [93, 75] on div "[PHONE_NUMBER] content_copy" at bounding box center [124, 72] width 81 height 14
click at [219, 103] on button "Disconnect" at bounding box center [224, 97] width 25 height 25
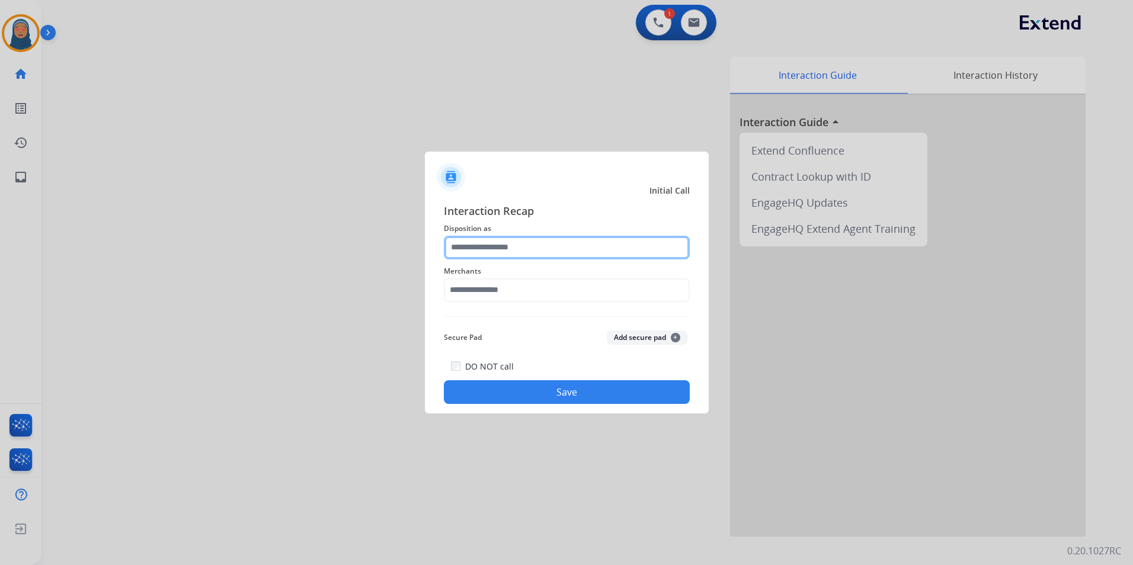
click at [510, 259] on div at bounding box center [567, 248] width 246 height 24
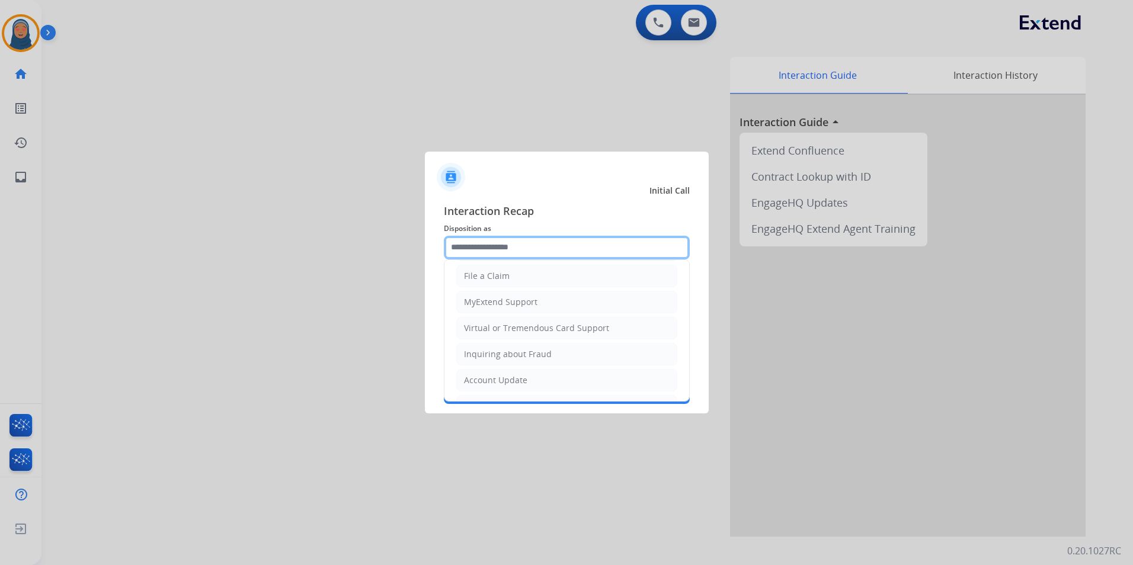
scroll to position [119, 0]
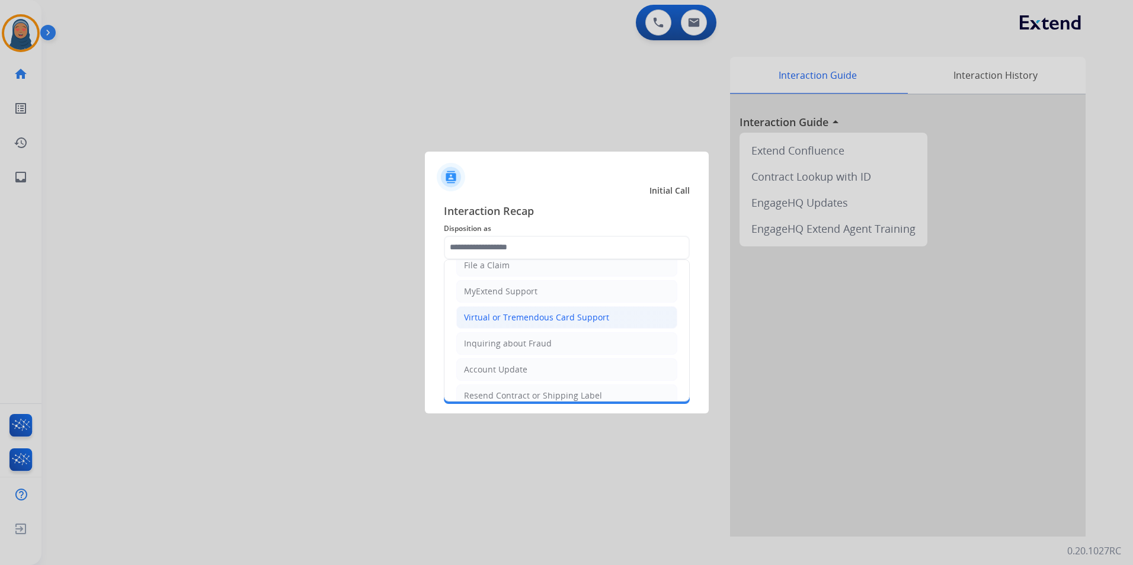
click at [521, 322] on div "Virtual or Tremendous Card Support" at bounding box center [536, 318] width 145 height 12
type input "**********"
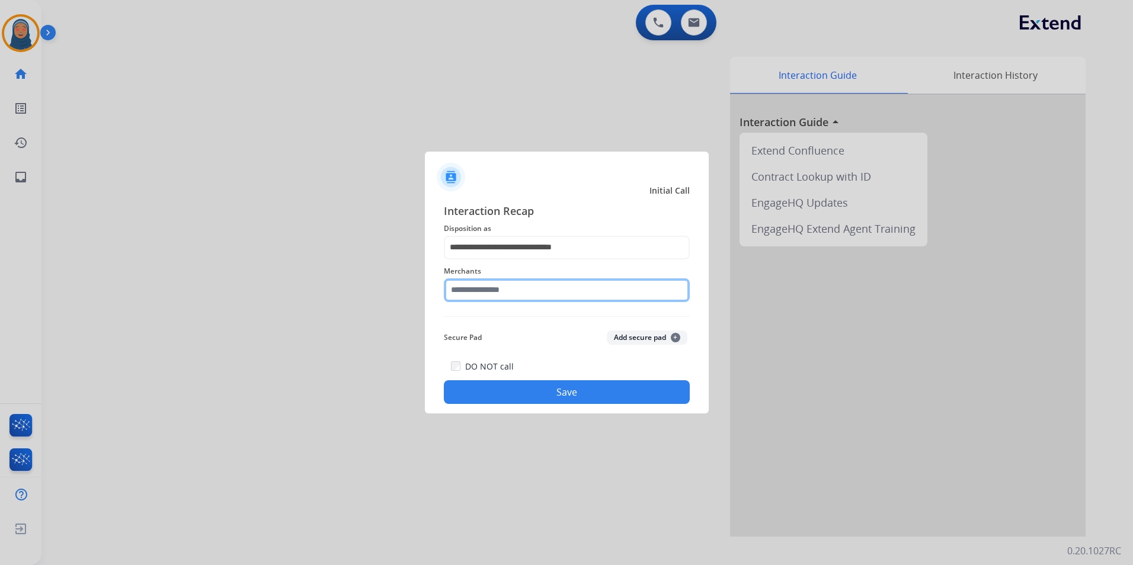
click at [523, 292] on input "text" at bounding box center [567, 291] width 246 height 24
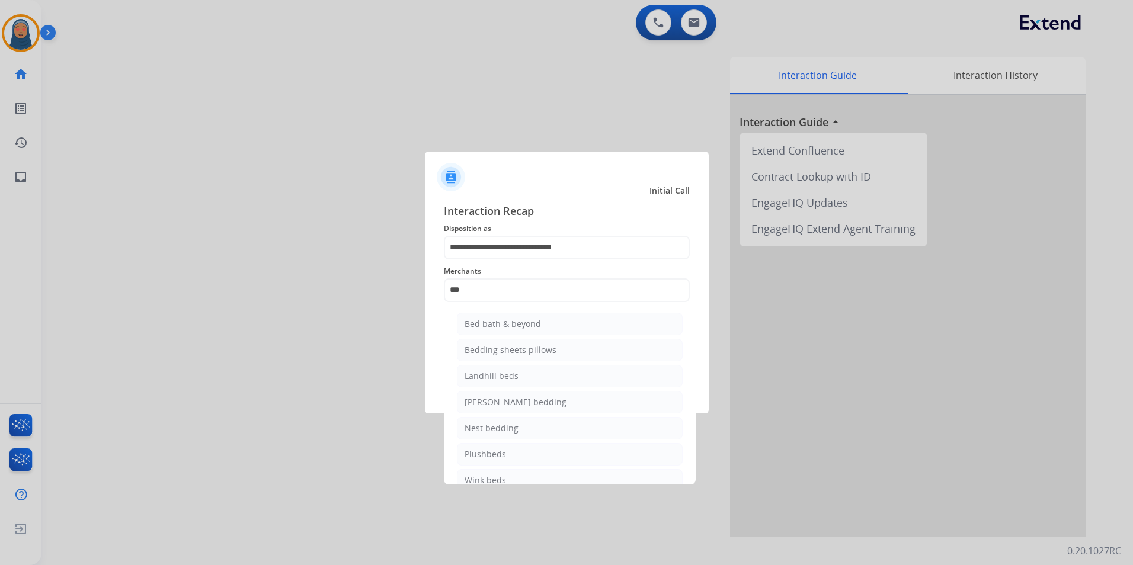
click at [523, 328] on div "Bed bath & beyond" at bounding box center [503, 324] width 76 height 12
type input "**********"
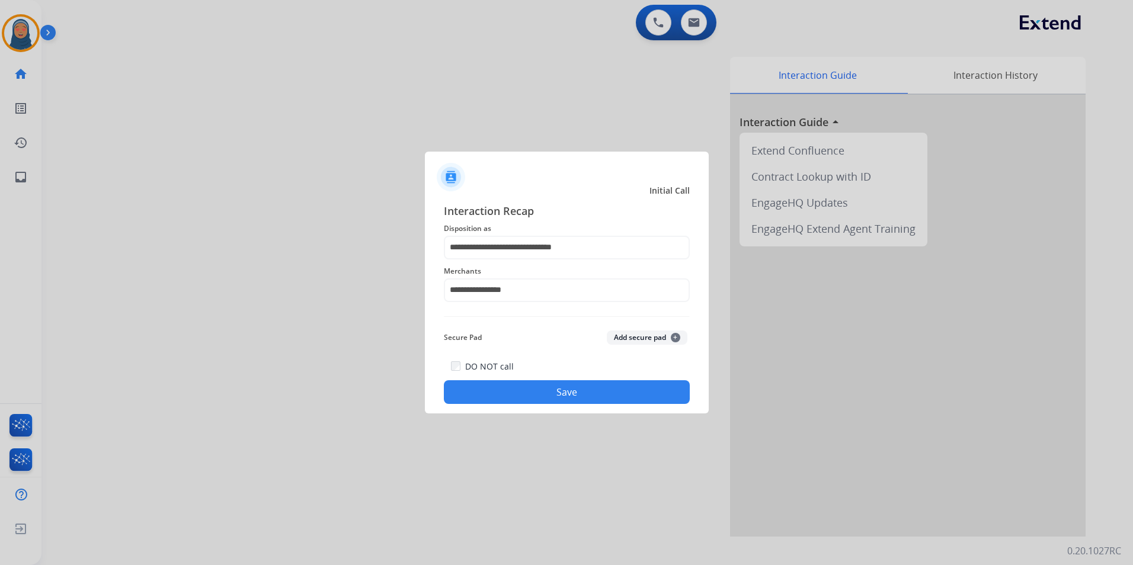
drag, startPoint x: 554, startPoint y: 392, endPoint x: 605, endPoint y: 399, distance: 51.4
click at [554, 392] on button "Save" at bounding box center [567, 392] width 246 height 24
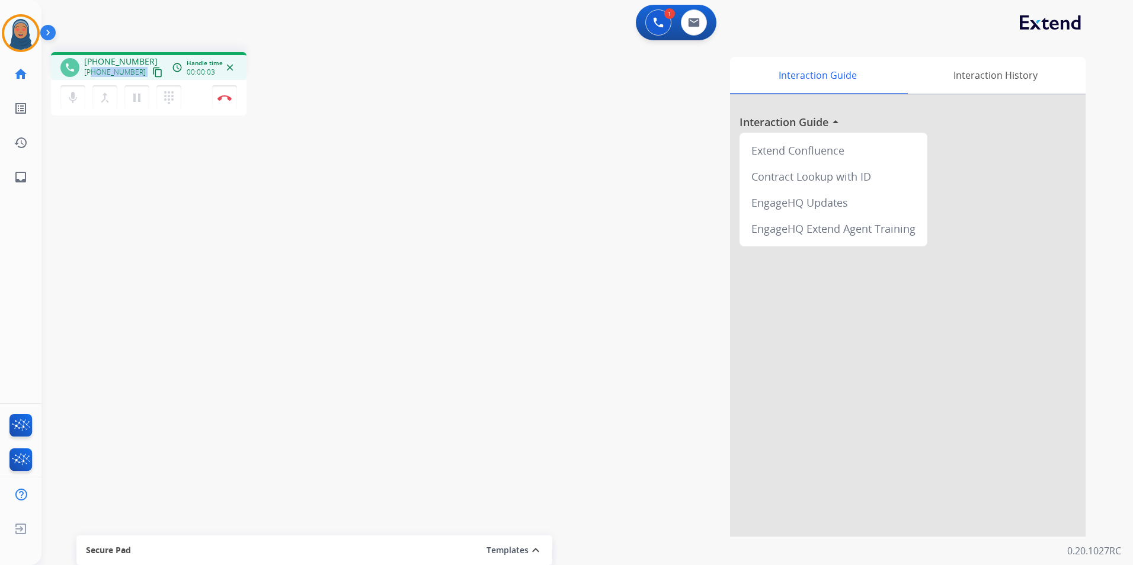
drag, startPoint x: 136, startPoint y: 72, endPoint x: 91, endPoint y: 73, distance: 45.1
click at [91, 73] on div "[PHONE_NUMBER] content_copy" at bounding box center [124, 72] width 81 height 14
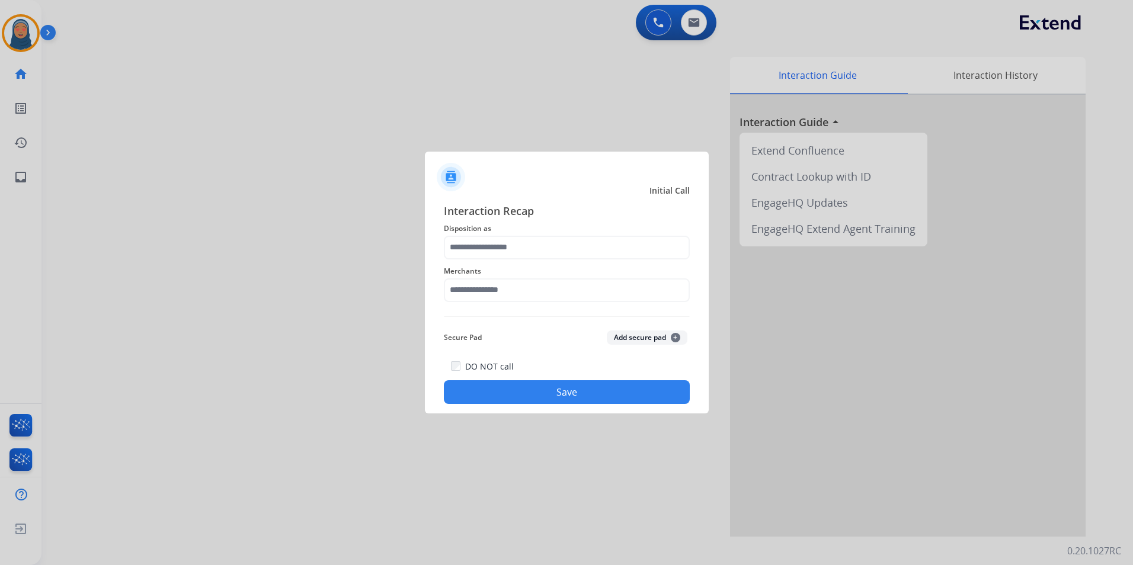
drag, startPoint x: 589, startPoint y: 233, endPoint x: 585, endPoint y: 252, distance: 19.9
click at [589, 236] on div "Interaction Recap Disposition as Merchants Secure Pad Add secure pad + DO NOT c…" at bounding box center [567, 304] width 246 height 202
click at [583, 253] on input "text" at bounding box center [567, 248] width 246 height 24
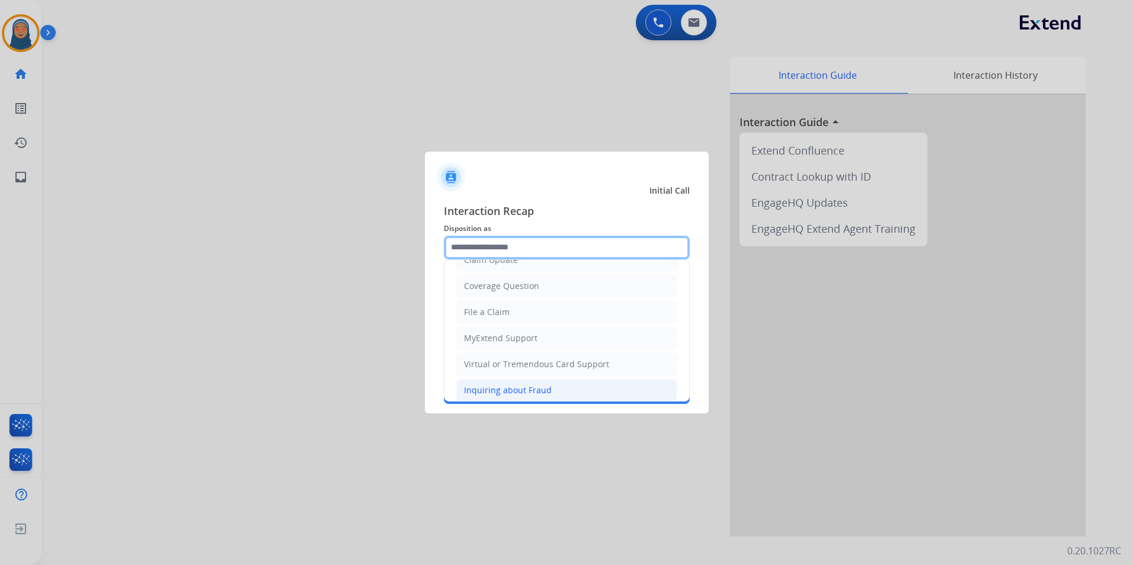
scroll to position [0, 0]
click at [516, 251] on input "text" at bounding box center [567, 248] width 246 height 24
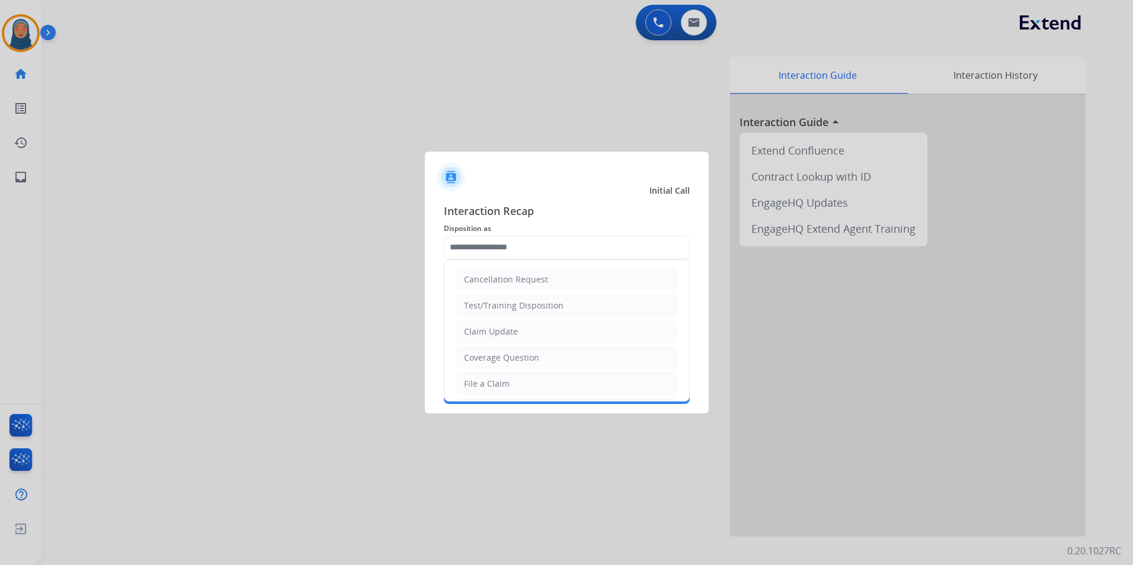
drag, startPoint x: 513, startPoint y: 335, endPoint x: 514, endPoint y: 329, distance: 6.6
click at [514, 334] on div "Claim Update" at bounding box center [491, 332] width 54 height 12
type input "**********"
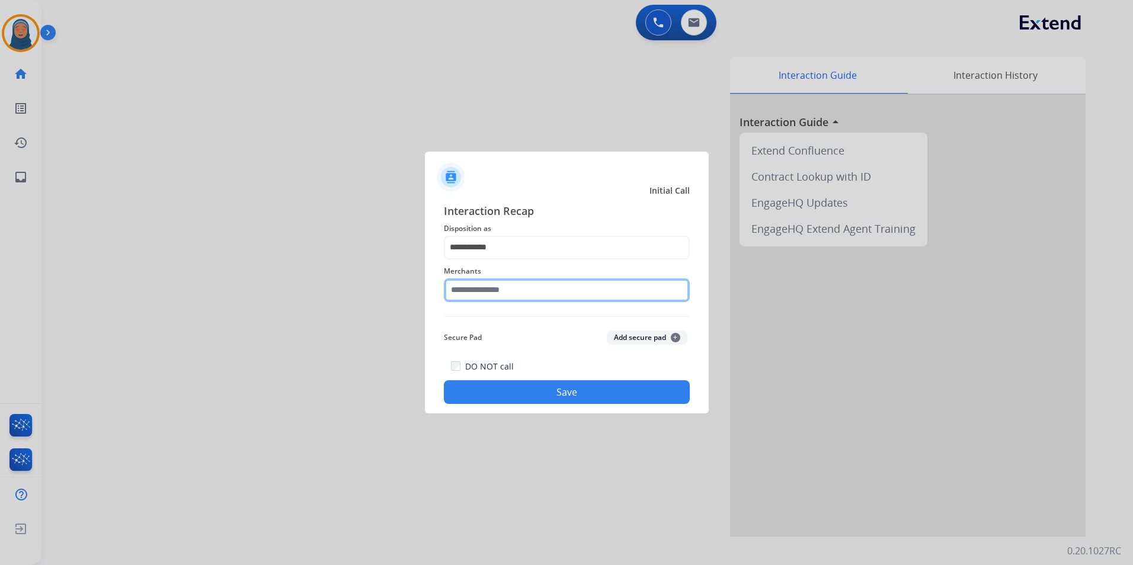
click at [505, 292] on input "text" at bounding box center [567, 291] width 246 height 24
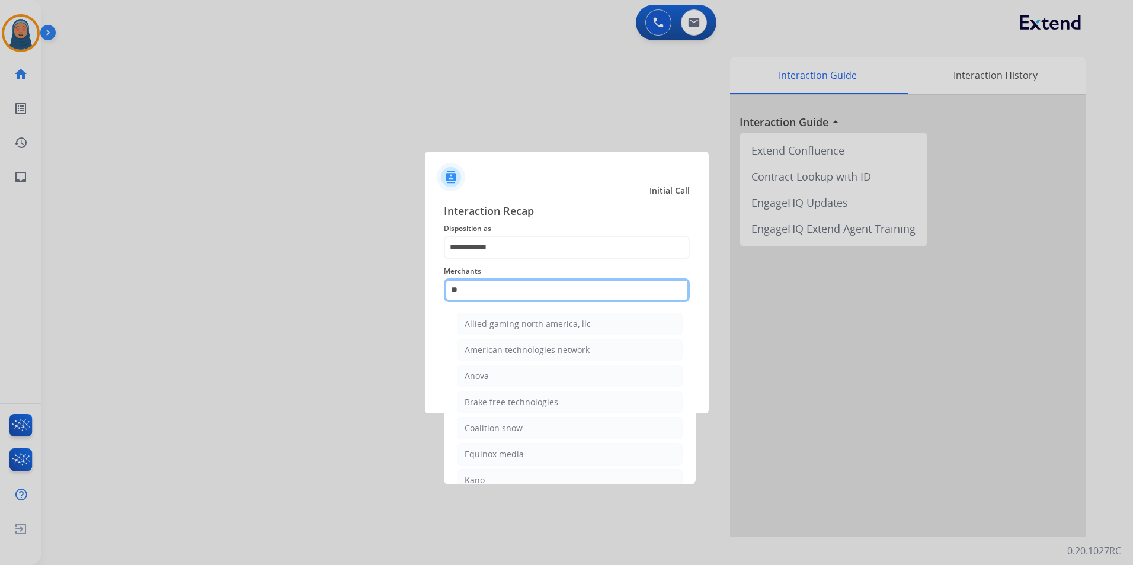
type input "*"
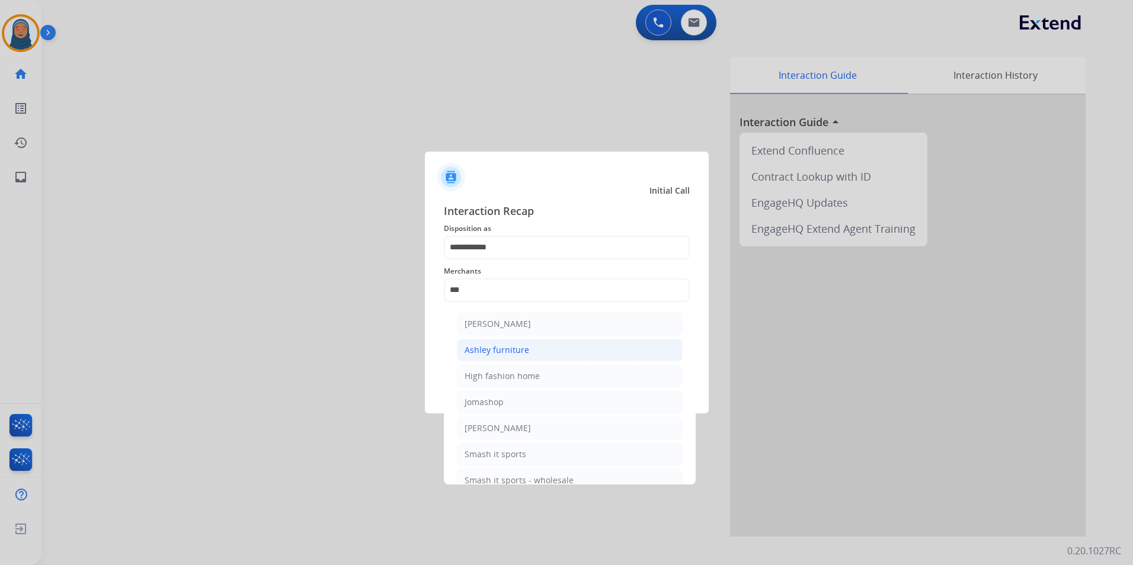
click at [503, 348] on div "Ashley furniture" at bounding box center [497, 350] width 65 height 12
type input "**********"
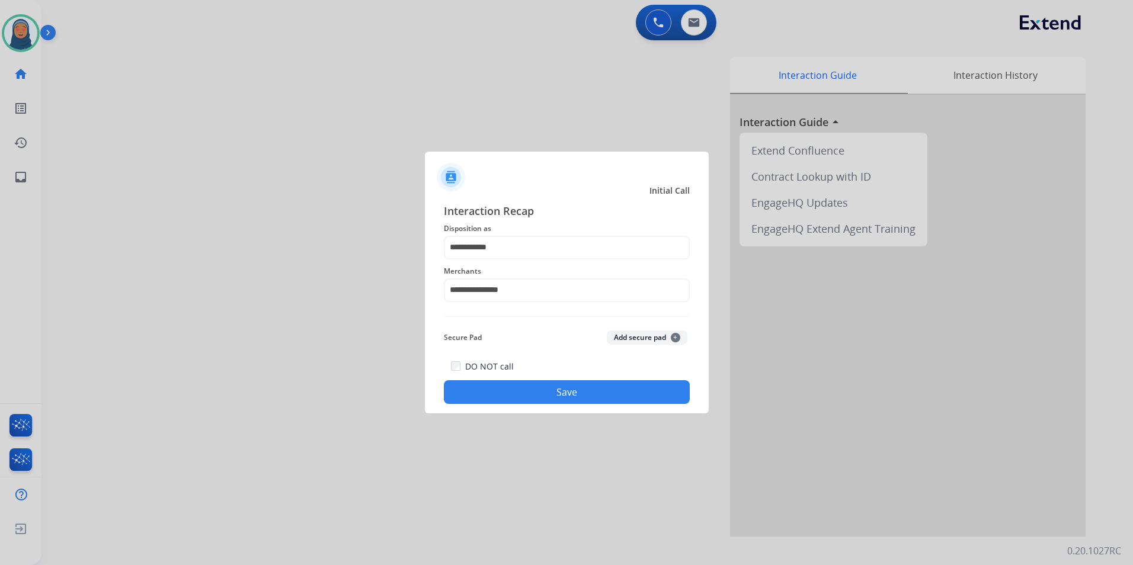
click at [601, 395] on button "Save" at bounding box center [567, 392] width 246 height 24
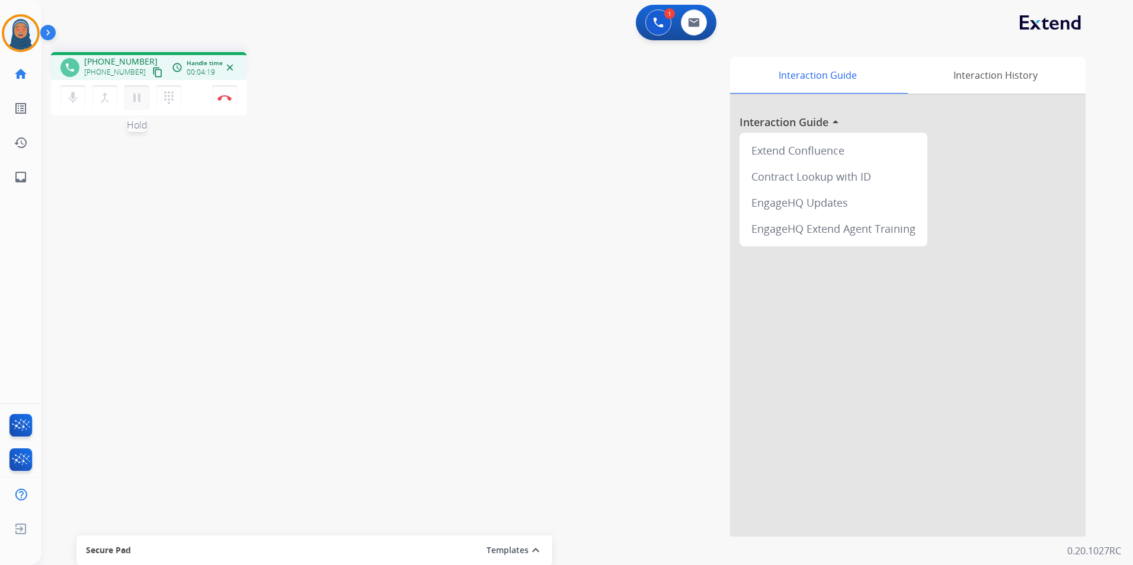
drag, startPoint x: 138, startPoint y: 99, endPoint x: 130, endPoint y: 100, distance: 7.7
click at [136, 98] on mat-icon "pause" at bounding box center [137, 98] width 14 height 14
click at [65, 100] on button "mic Mute" at bounding box center [72, 97] width 25 height 25
click at [71, 95] on mat-icon "mic_off" at bounding box center [73, 98] width 14 height 14
click at [140, 91] on mat-icon "play_arrow" at bounding box center [137, 98] width 14 height 14
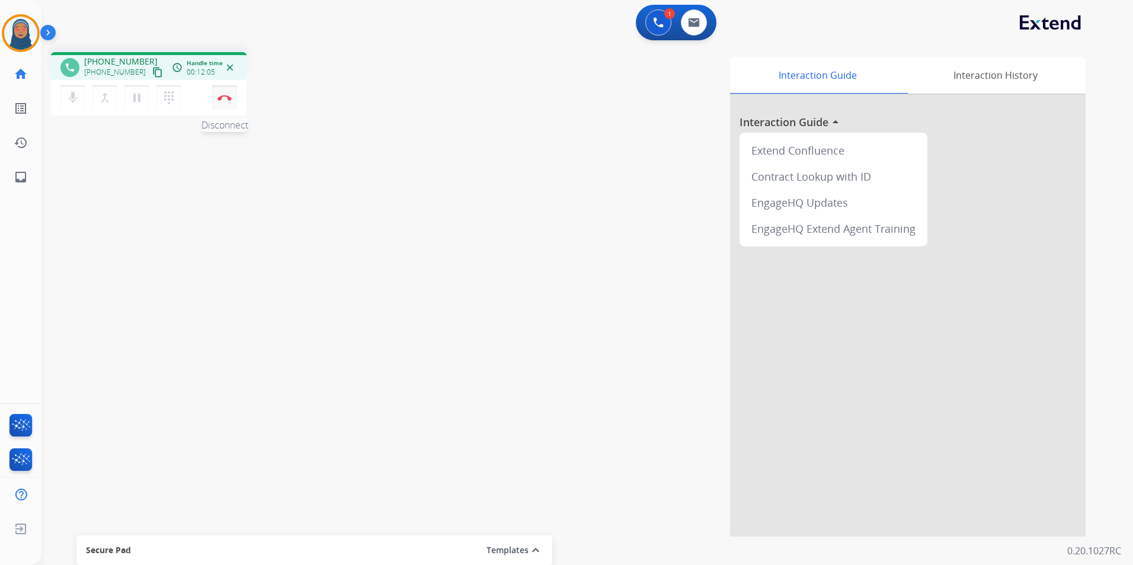
click at [225, 100] on img at bounding box center [225, 98] width 14 height 6
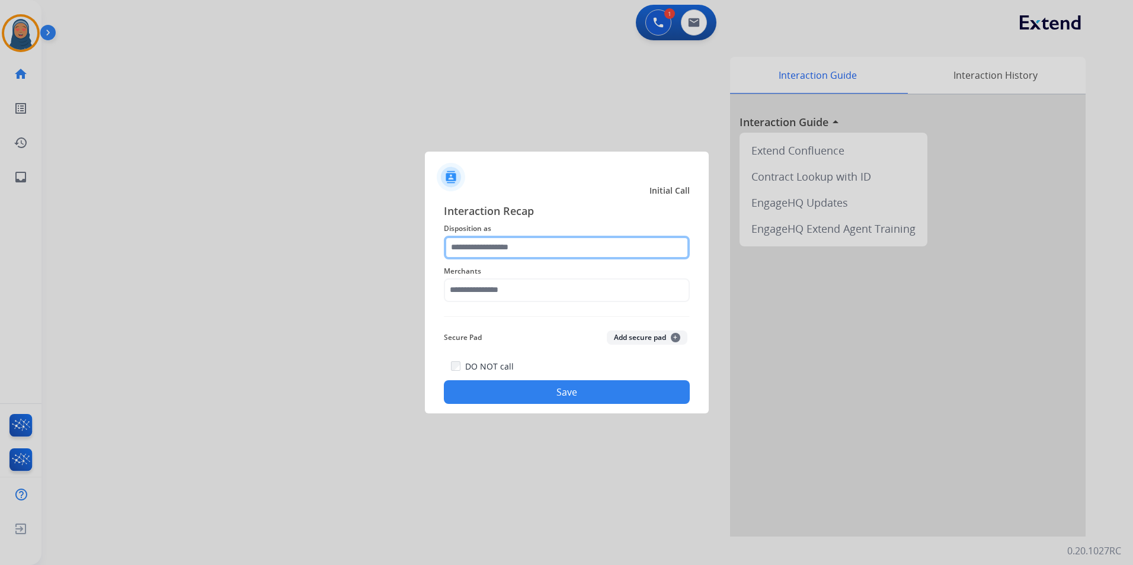
click at [466, 249] on input "text" at bounding box center [567, 248] width 246 height 24
click at [507, 247] on input "text" at bounding box center [567, 248] width 246 height 24
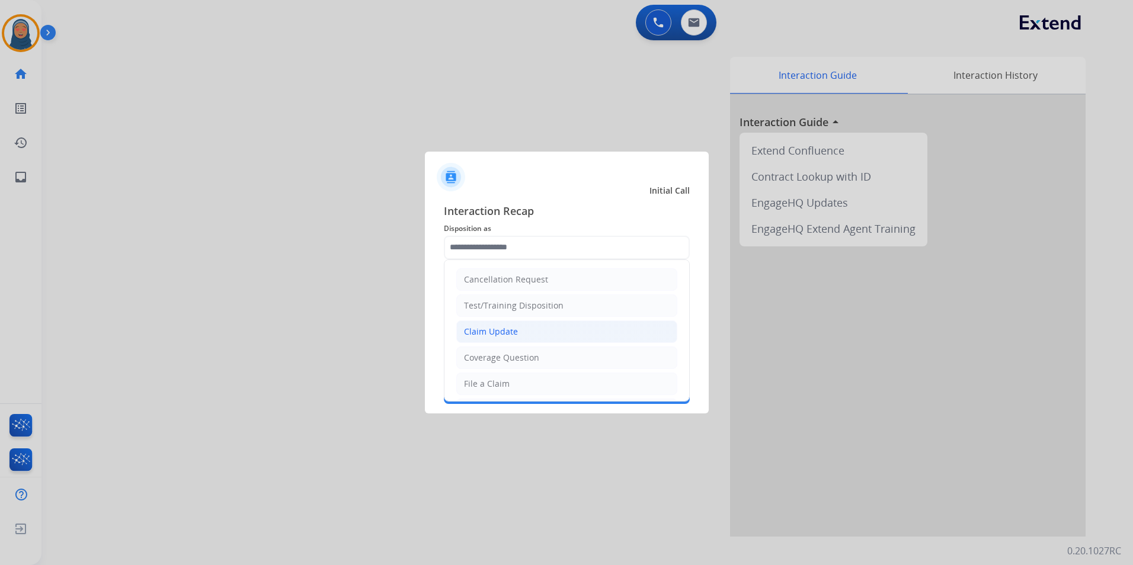
click at [529, 334] on li "Claim Update" at bounding box center [566, 332] width 221 height 23
type input "**********"
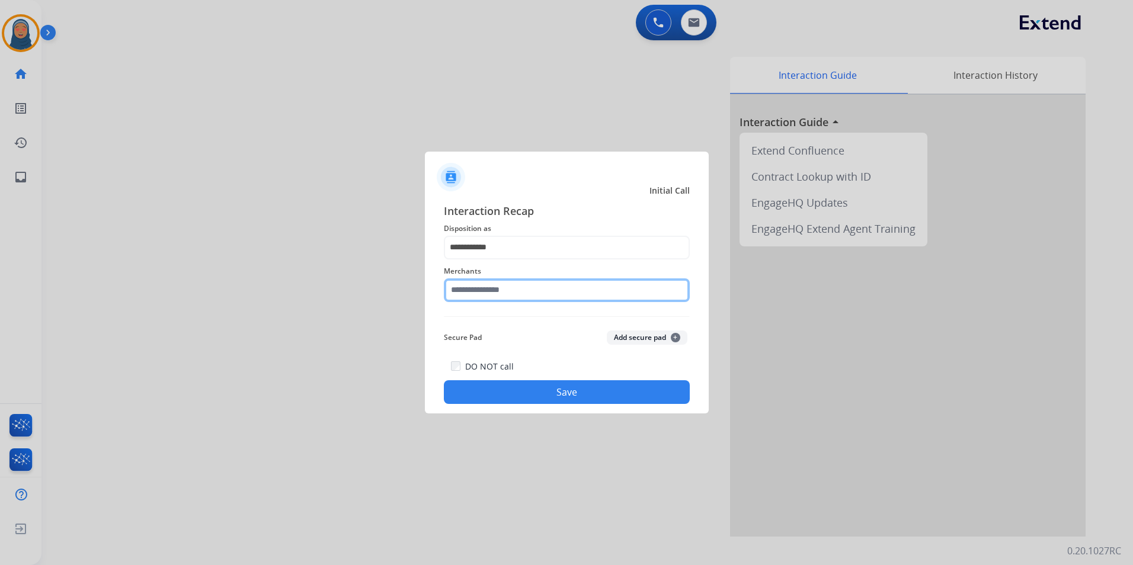
click at [488, 292] on input "text" at bounding box center [567, 291] width 246 height 24
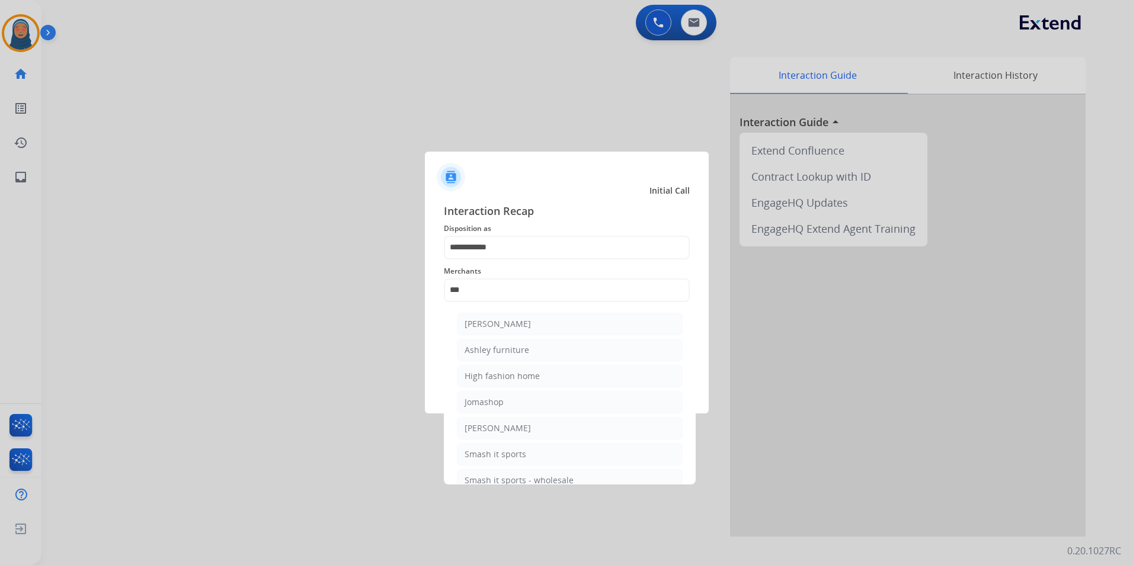
drag, startPoint x: 501, startPoint y: 349, endPoint x: 522, endPoint y: 367, distance: 27.3
click at [503, 348] on div "Ashley furniture" at bounding box center [497, 350] width 65 height 12
type input "**********"
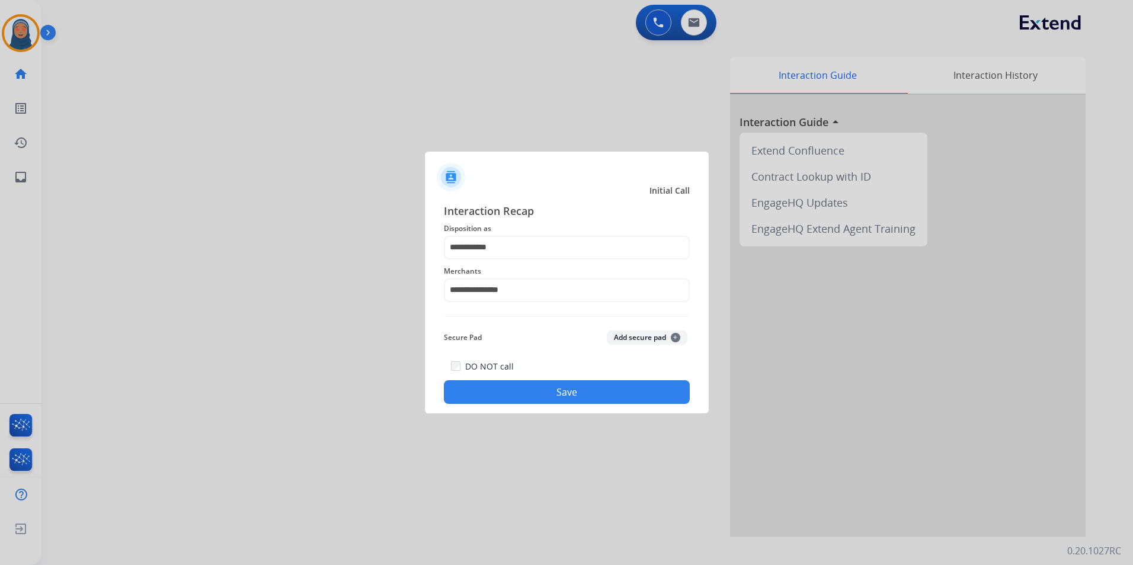
click at [546, 390] on button "Save" at bounding box center [567, 392] width 246 height 24
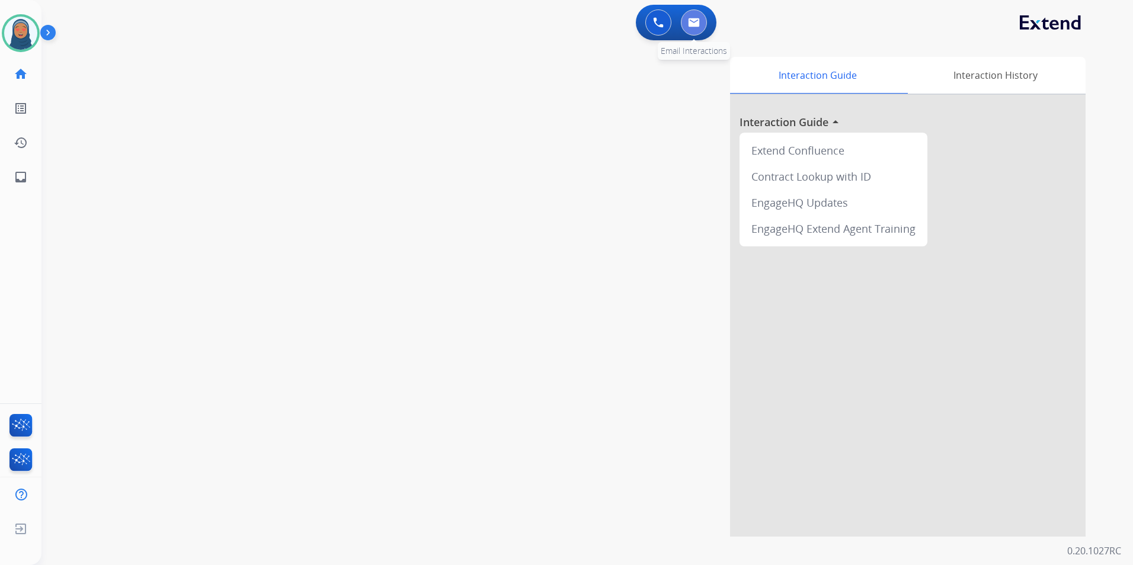
click at [695, 31] on button at bounding box center [694, 22] width 26 height 26
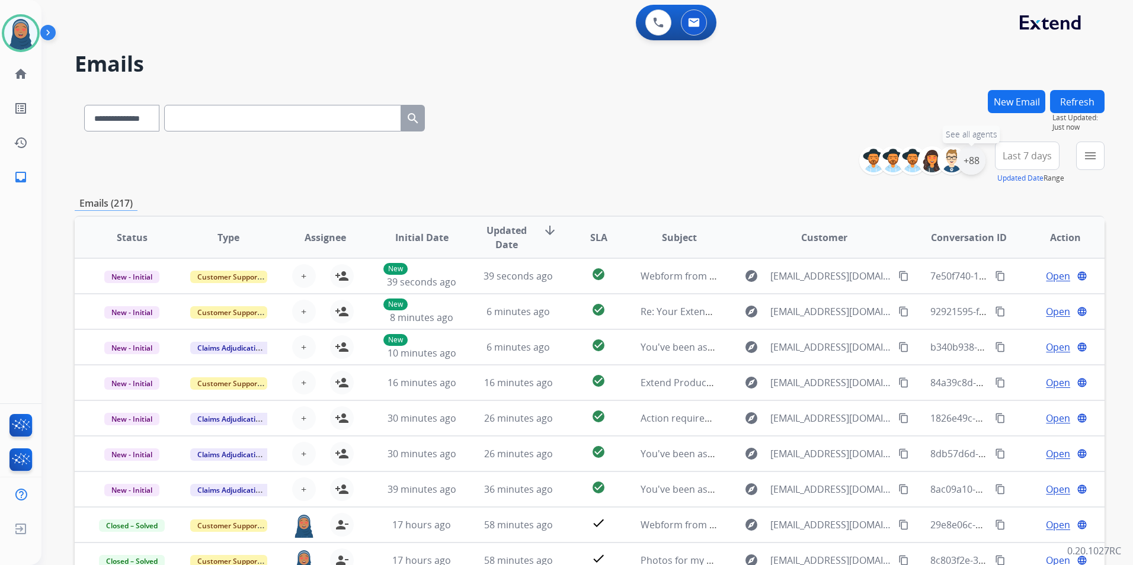
click at [966, 161] on div "+88" at bounding box center [971, 160] width 28 height 28
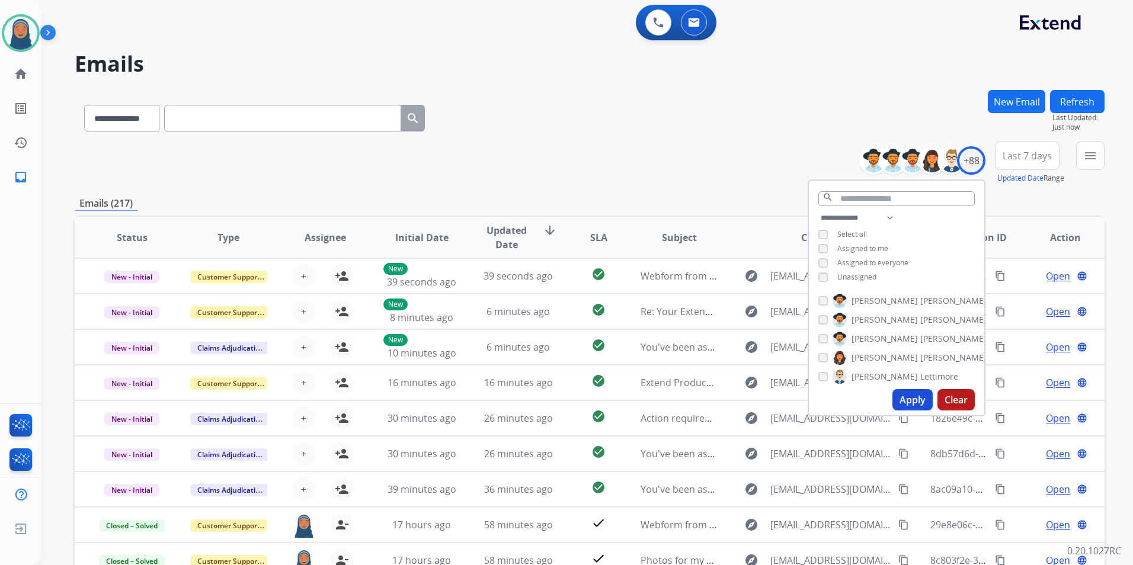
click at [911, 403] on button "Apply" at bounding box center [913, 399] width 40 height 21
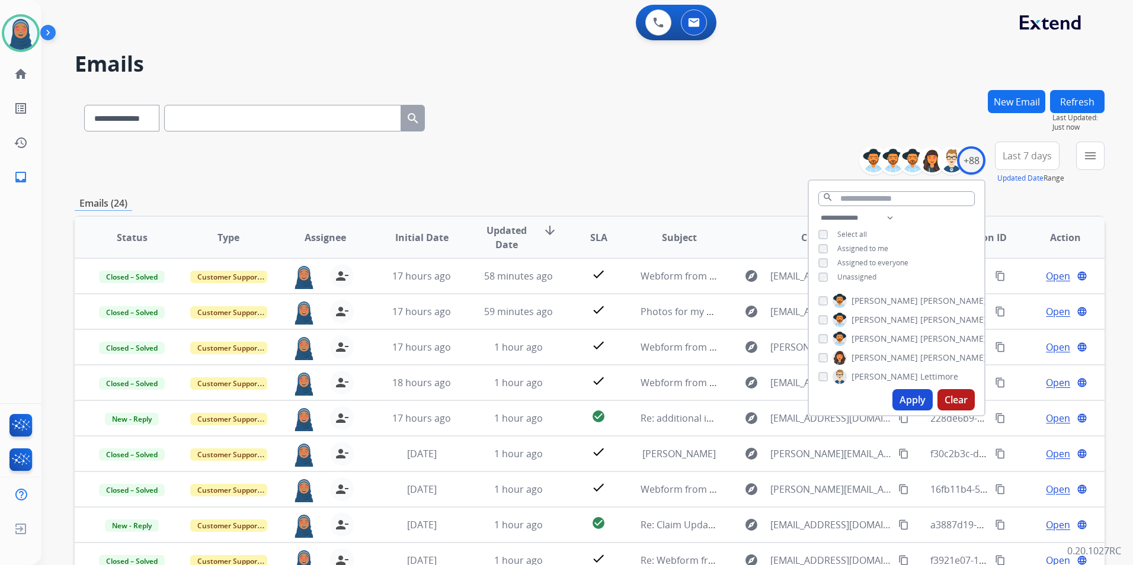
click at [500, 136] on div "**********" at bounding box center [590, 116] width 1030 height 52
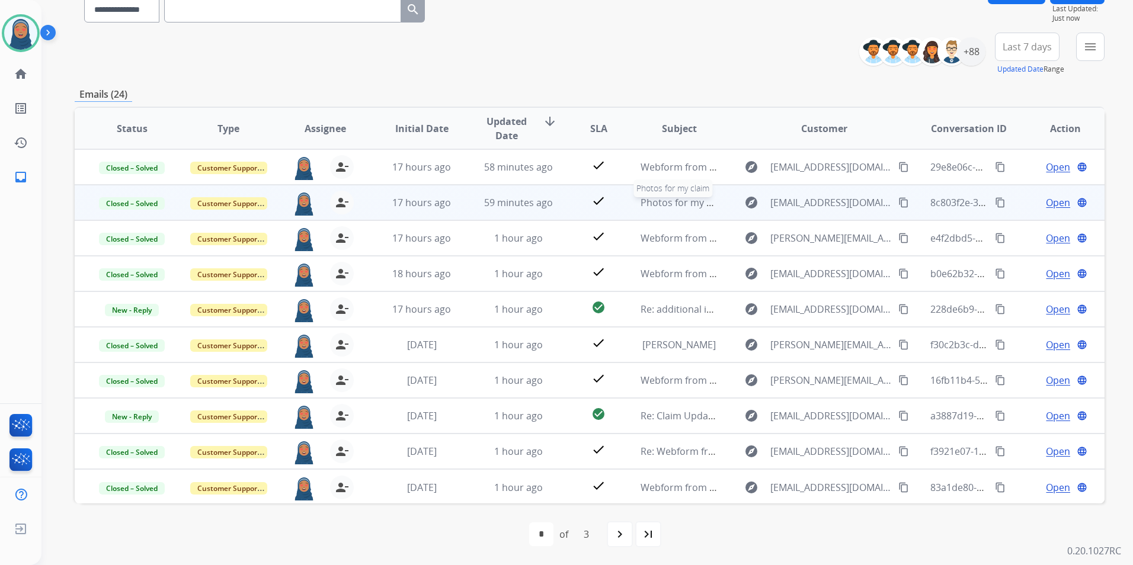
scroll to position [1, 0]
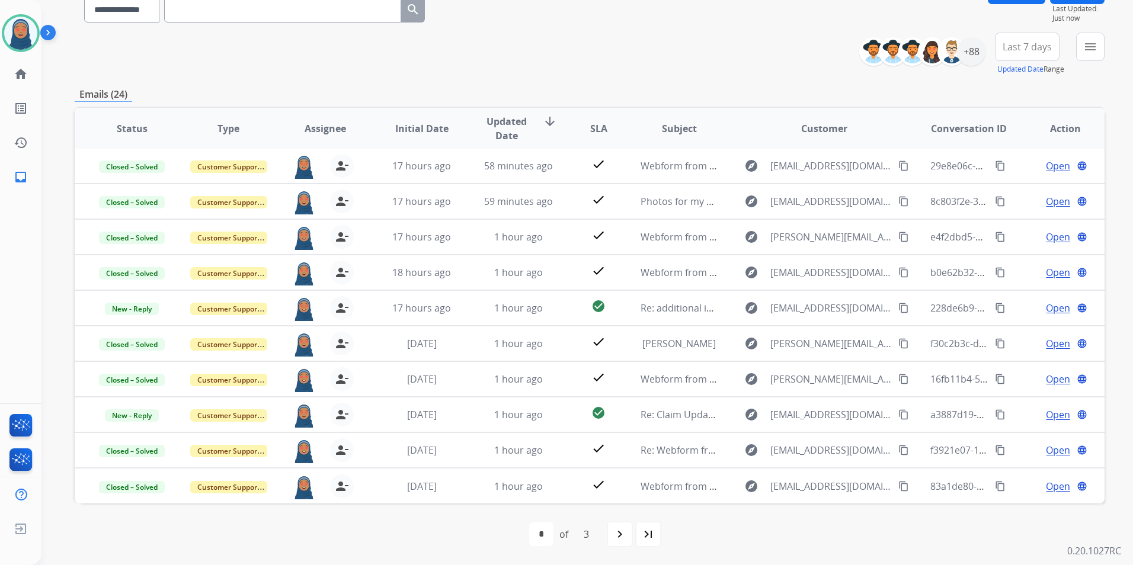
click at [615, 535] on mat-icon "navigate_next" at bounding box center [620, 534] width 14 height 14
select select "*"
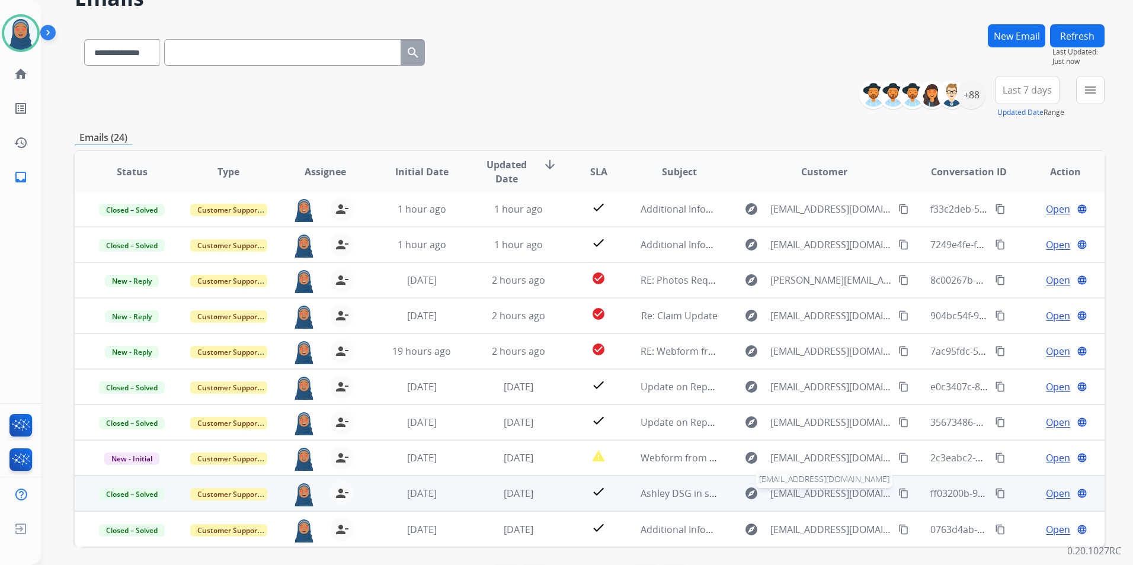
scroll to position [109, 0]
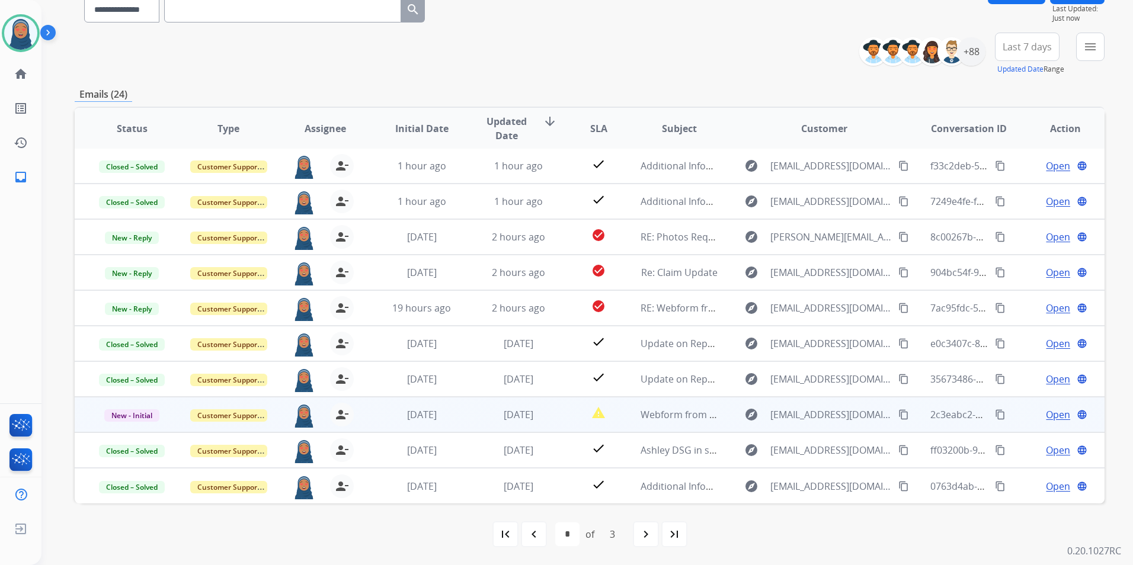
click at [1048, 417] on span "Open" at bounding box center [1058, 415] width 24 height 14
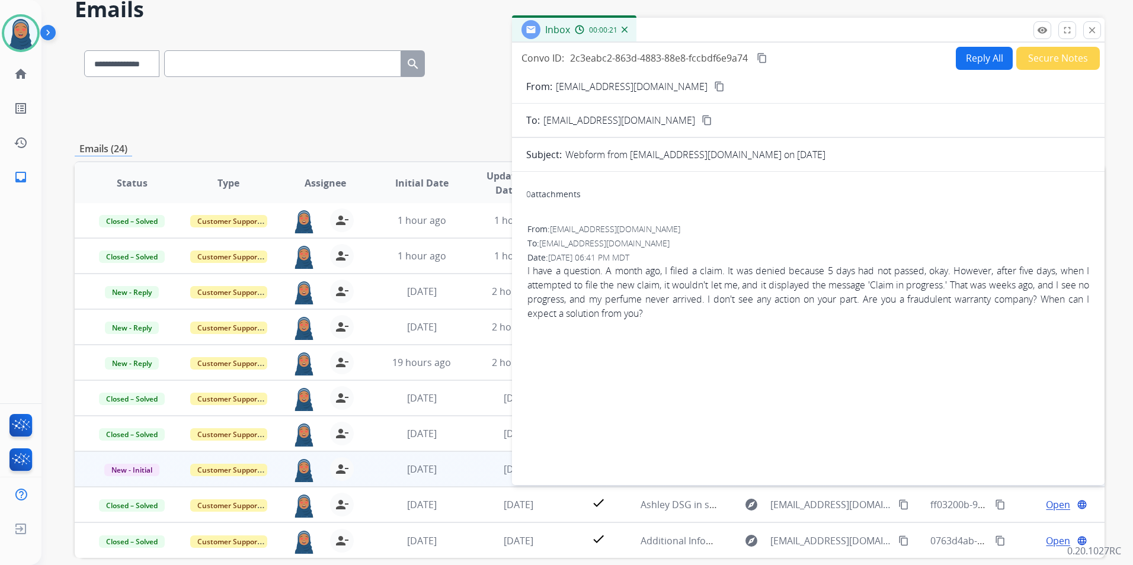
scroll to position [0, 0]
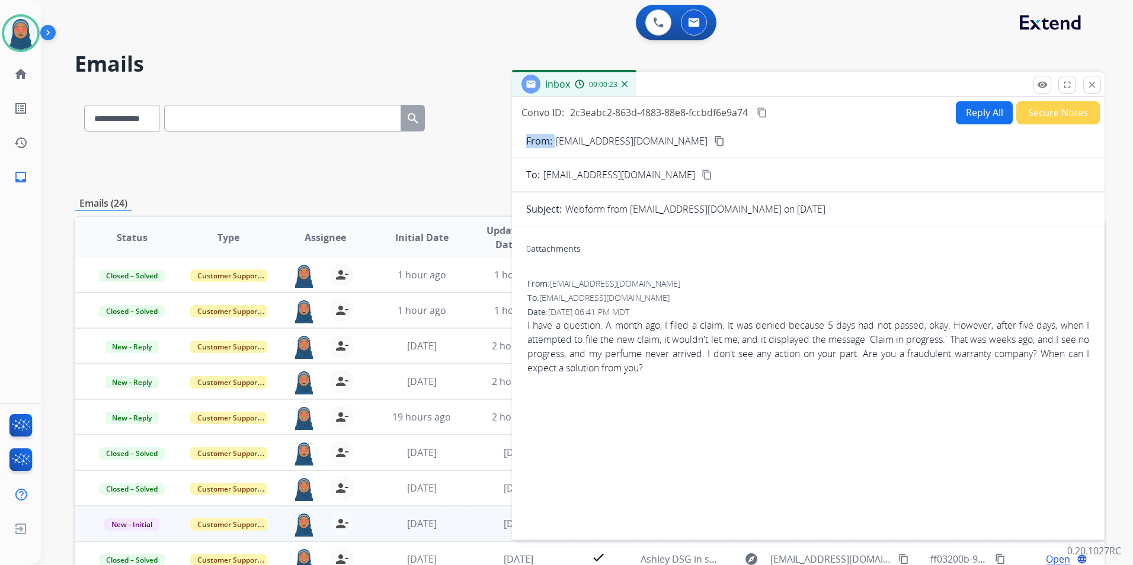
drag, startPoint x: 681, startPoint y: 142, endPoint x: 556, endPoint y: 151, distance: 125.4
click at [556, 151] on form "From: [EMAIL_ADDRESS][DOMAIN_NAME] content_copy To: [EMAIL_ADDRESS][DOMAIN_NAME…" at bounding box center [808, 329] width 593 height 411
click at [986, 118] on button "Reply All" at bounding box center [984, 112] width 57 height 23
select select "**********"
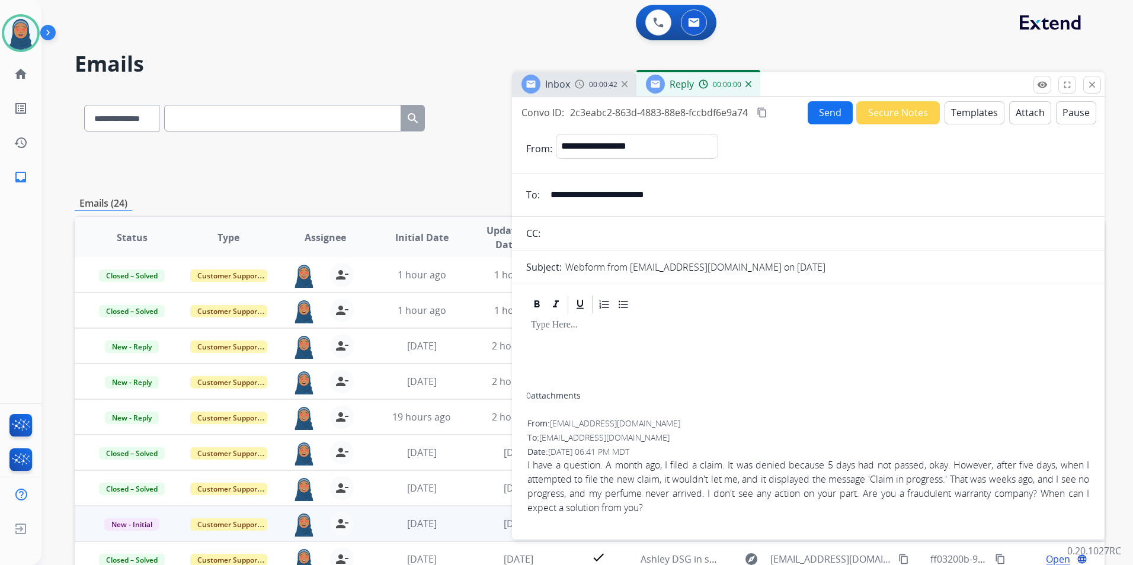
click at [981, 118] on button "Templates" at bounding box center [975, 112] width 60 height 23
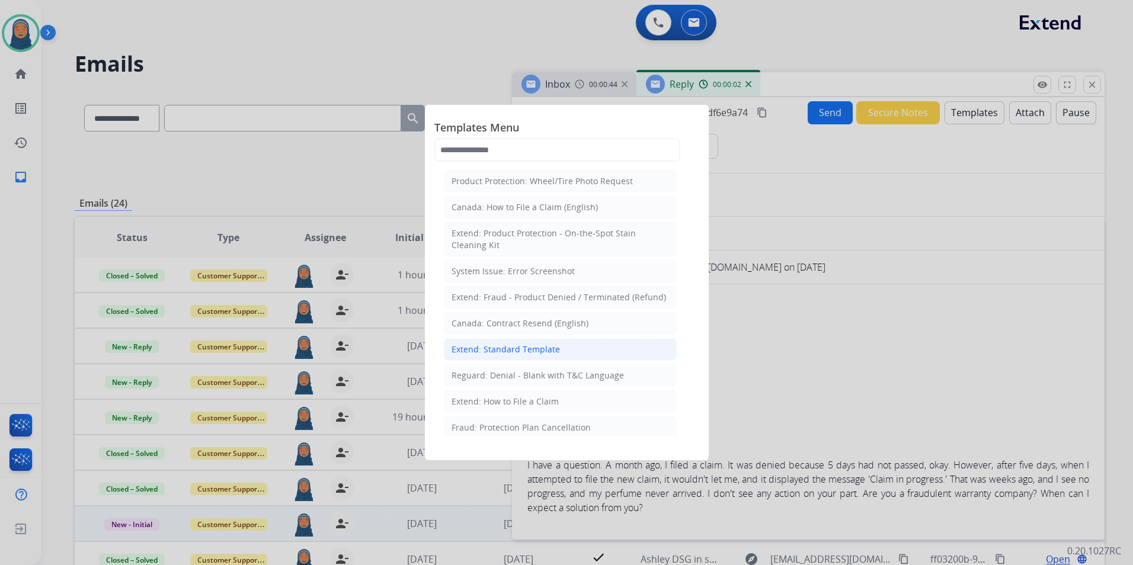
click at [542, 353] on div "Extend: Standard Template" at bounding box center [506, 350] width 108 height 12
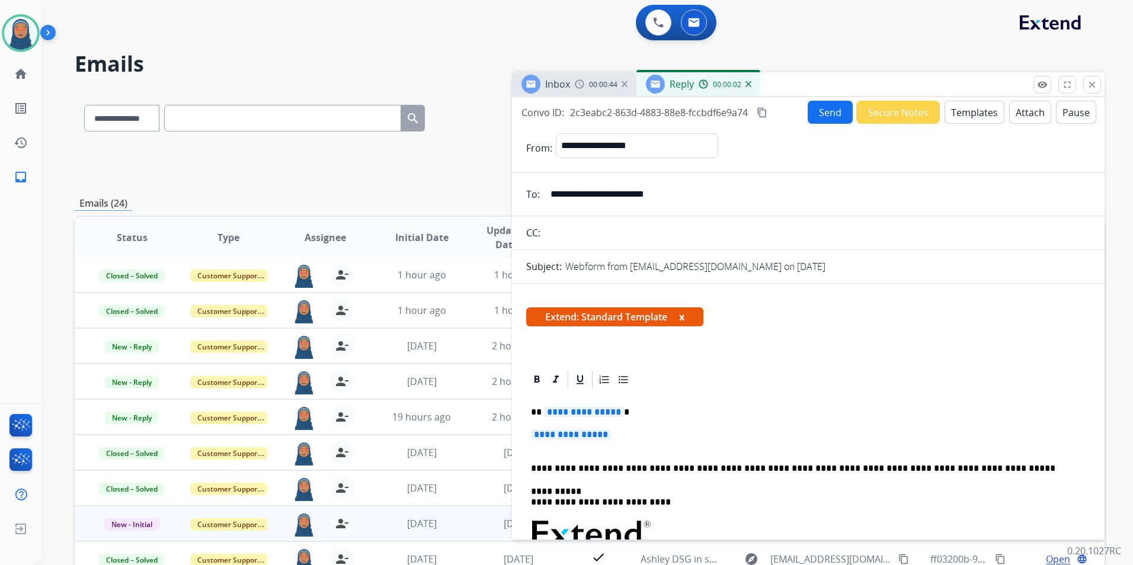
click at [594, 410] on span "**********" at bounding box center [584, 412] width 80 height 10
click at [565, 411] on span "**********" at bounding box center [584, 412] width 80 height 10
paste div
click at [597, 440] on span "**********" at bounding box center [571, 435] width 80 height 10
click at [593, 418] on div "**********" at bounding box center [808, 567] width 564 height 352
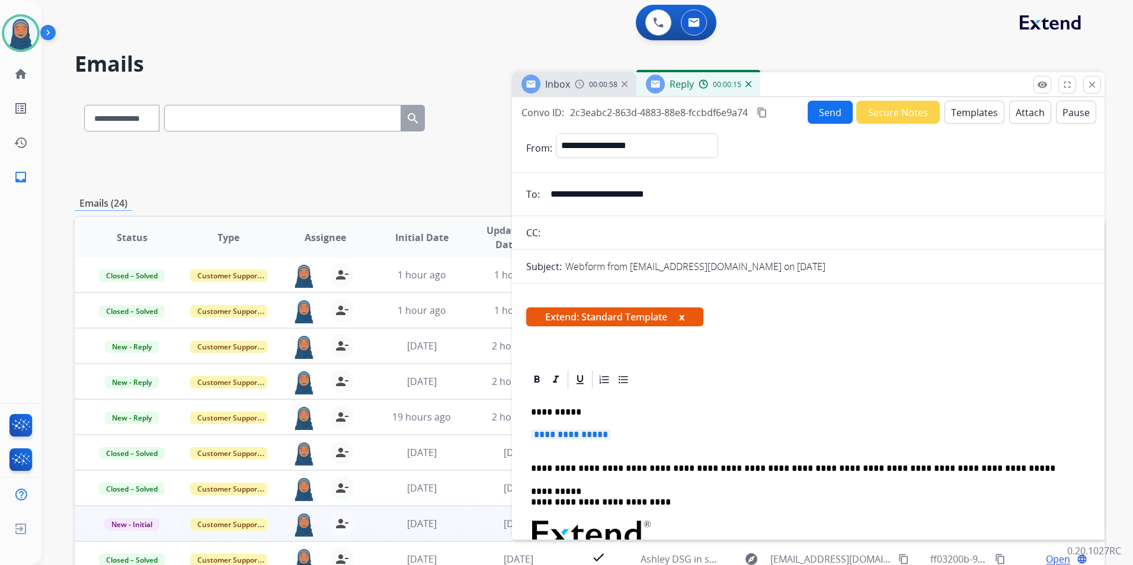
click at [587, 436] on span "**********" at bounding box center [571, 435] width 80 height 10
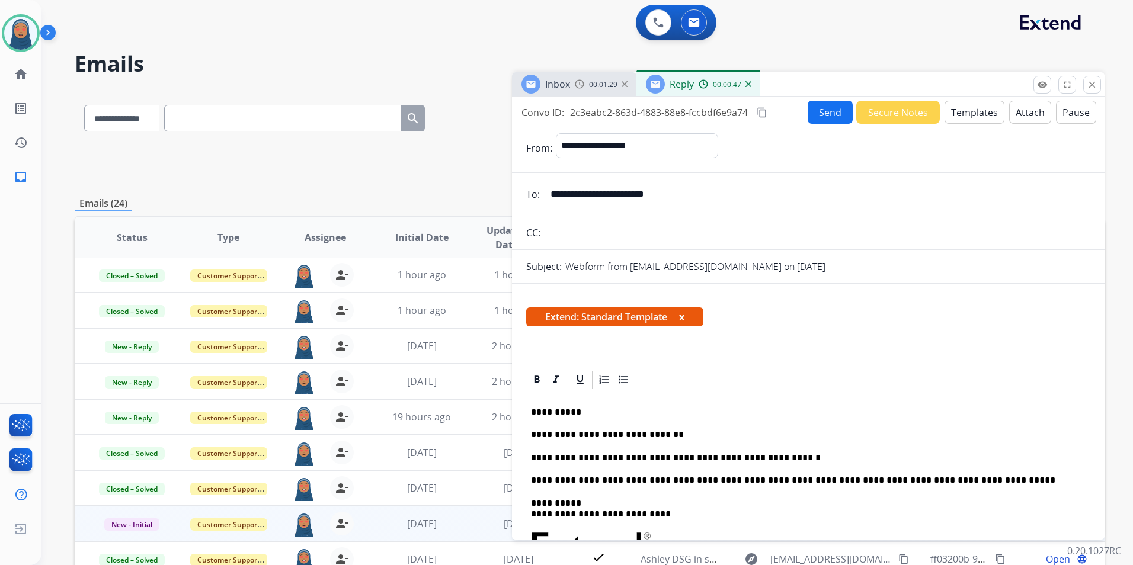
click at [828, 113] on button "Send" at bounding box center [830, 112] width 45 height 23
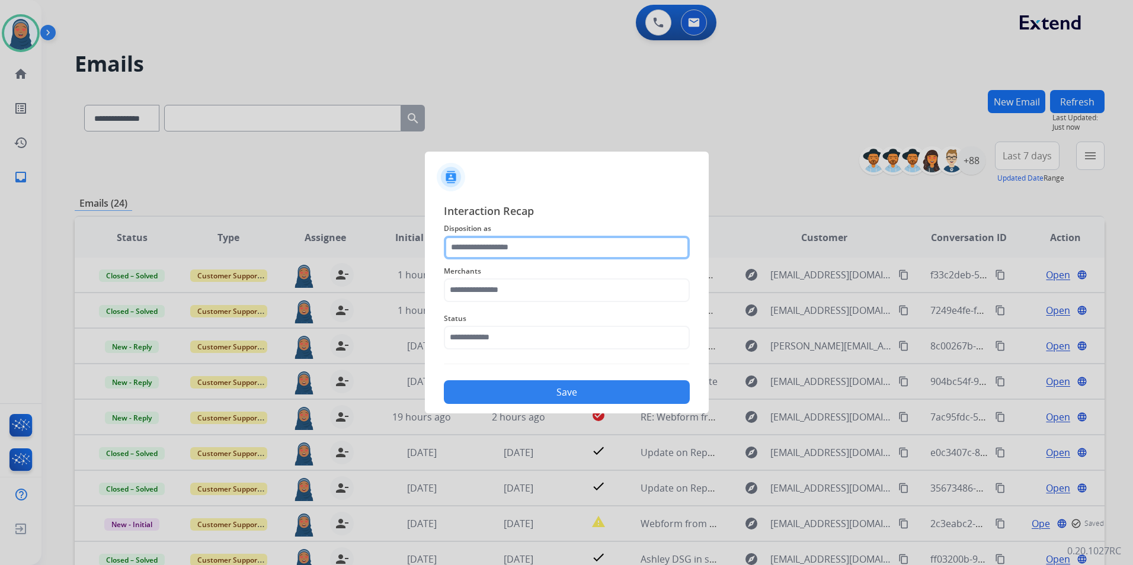
click at [499, 251] on input "text" at bounding box center [567, 248] width 246 height 24
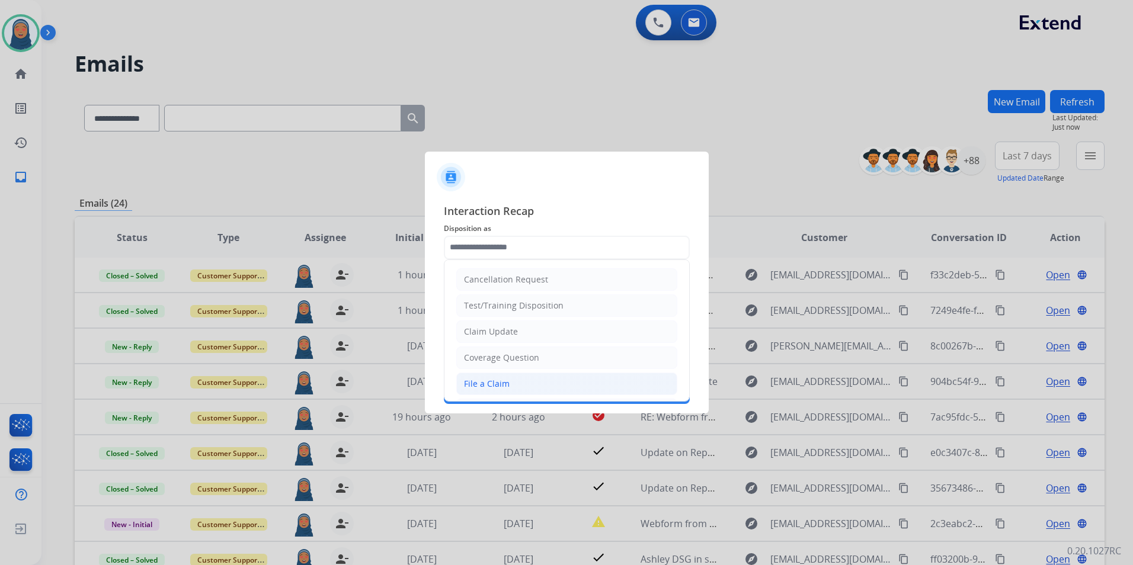
click at [499, 382] on div "File a Claim" at bounding box center [487, 384] width 46 height 12
type input "**********"
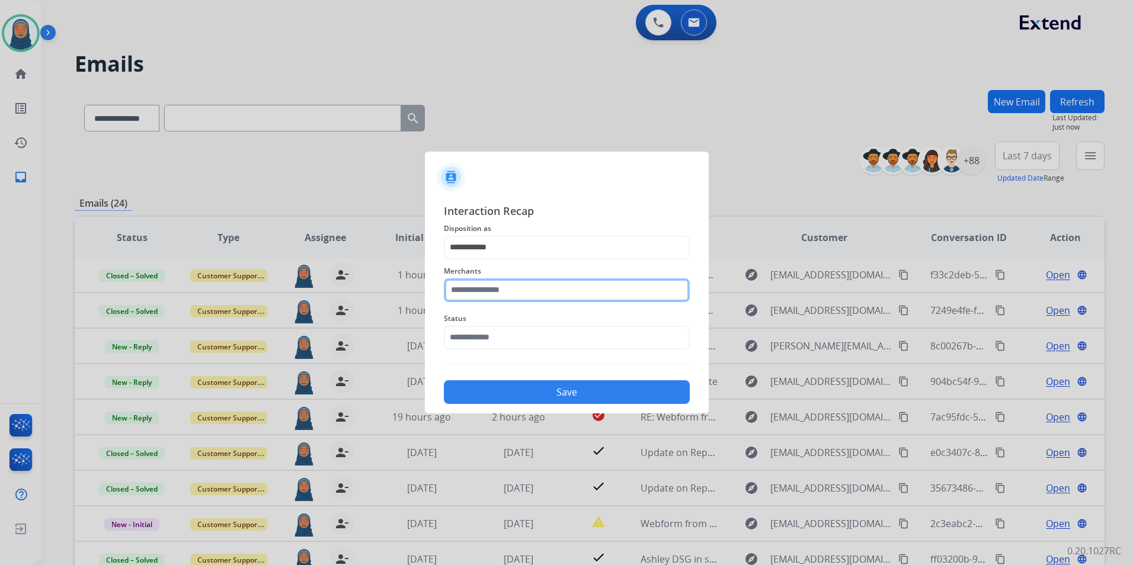
click at [514, 295] on input "text" at bounding box center [567, 291] width 246 height 24
click at [504, 284] on input "text" at bounding box center [567, 291] width 246 height 24
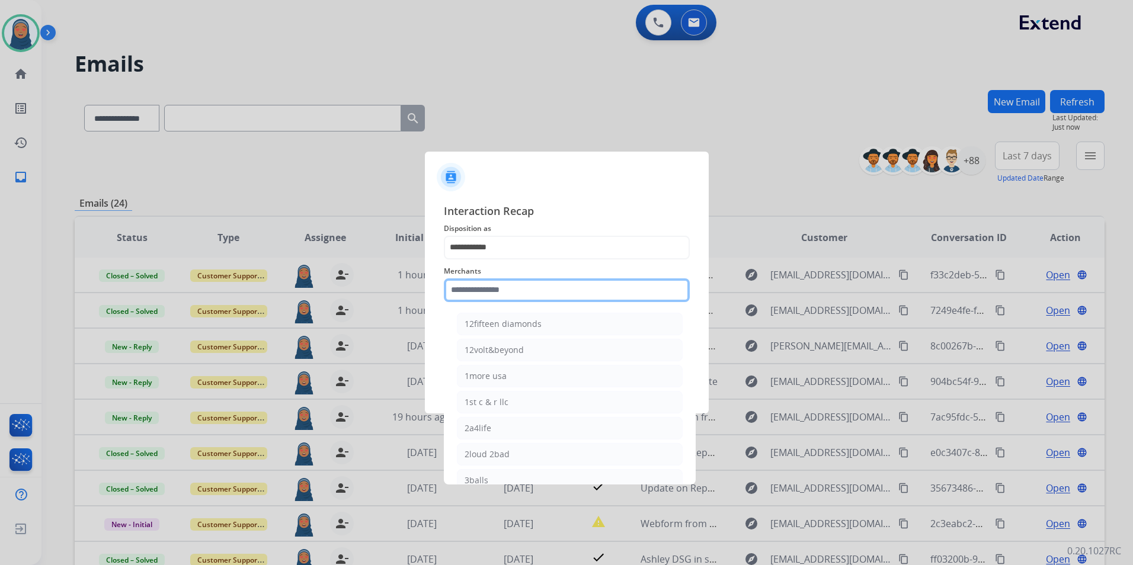
type input "*"
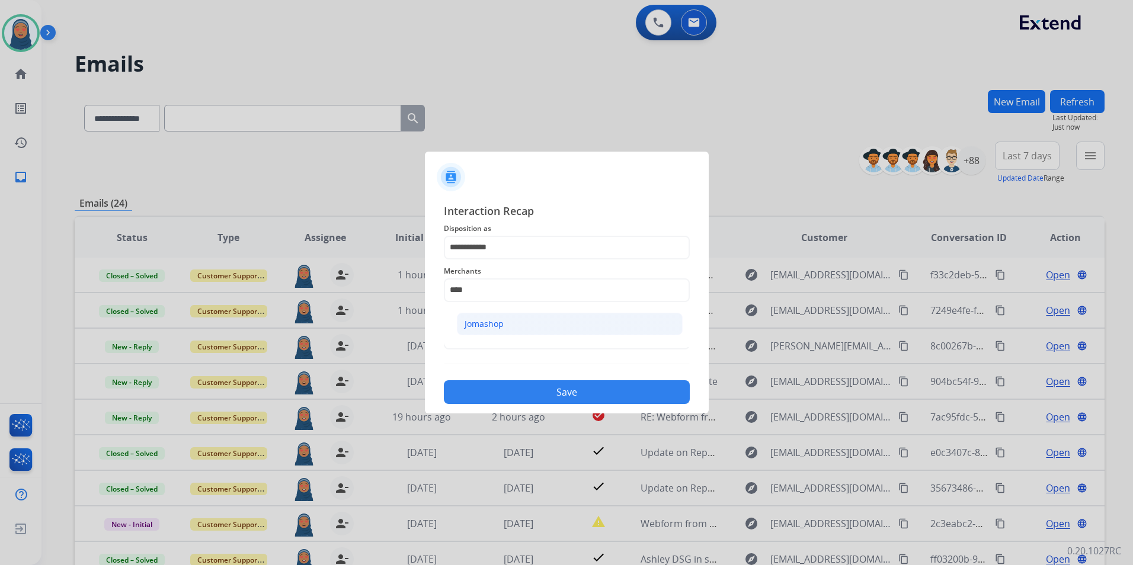
click at [494, 320] on div "Jomashop" at bounding box center [484, 324] width 39 height 12
type input "********"
click at [516, 337] on input "text" at bounding box center [567, 338] width 246 height 24
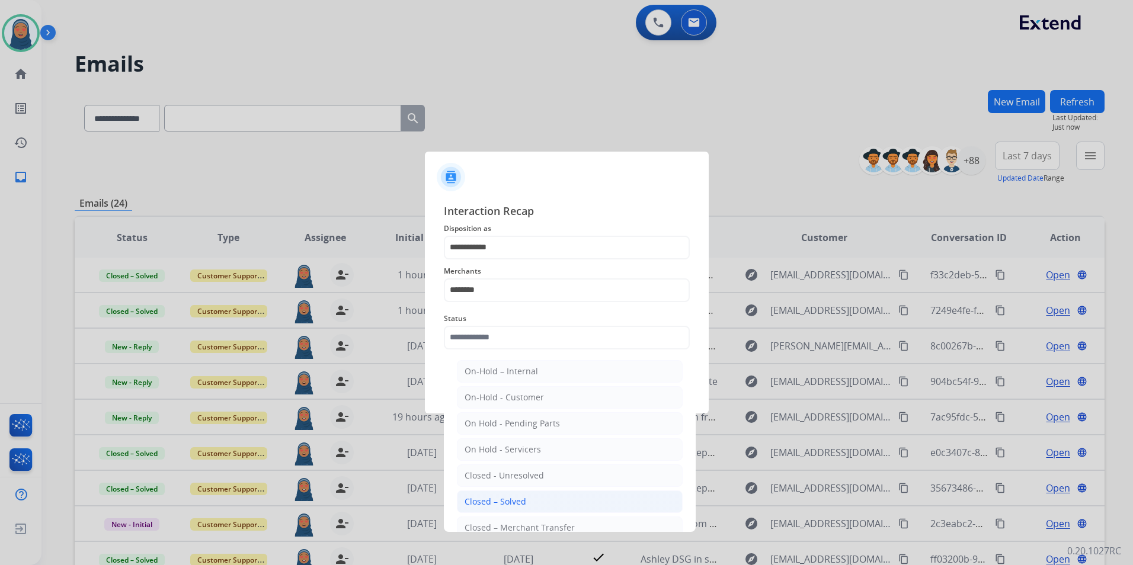
click at [538, 501] on li "Closed – Solved" at bounding box center [570, 502] width 226 height 23
type input "**********"
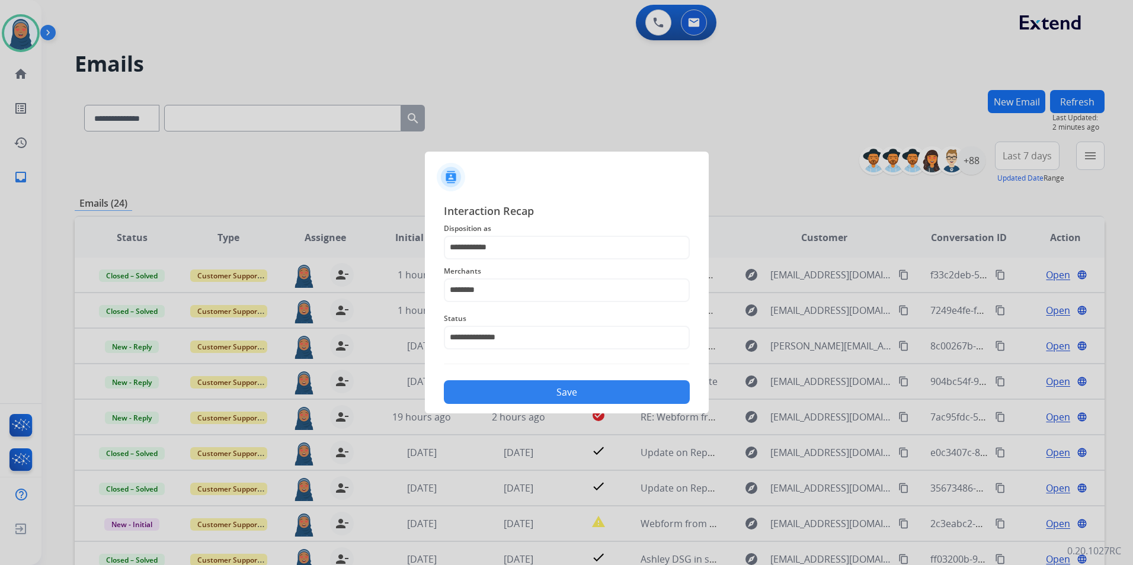
click at [609, 406] on div "**********" at bounding box center [567, 303] width 284 height 221
click at [614, 395] on button "Save" at bounding box center [567, 392] width 246 height 24
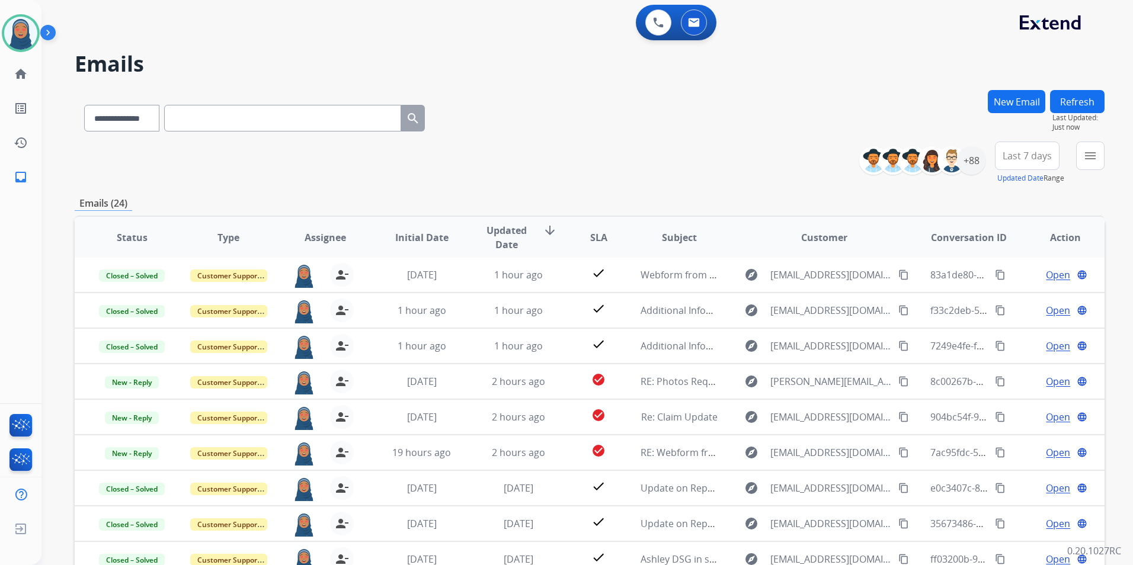
scroll to position [109, 0]
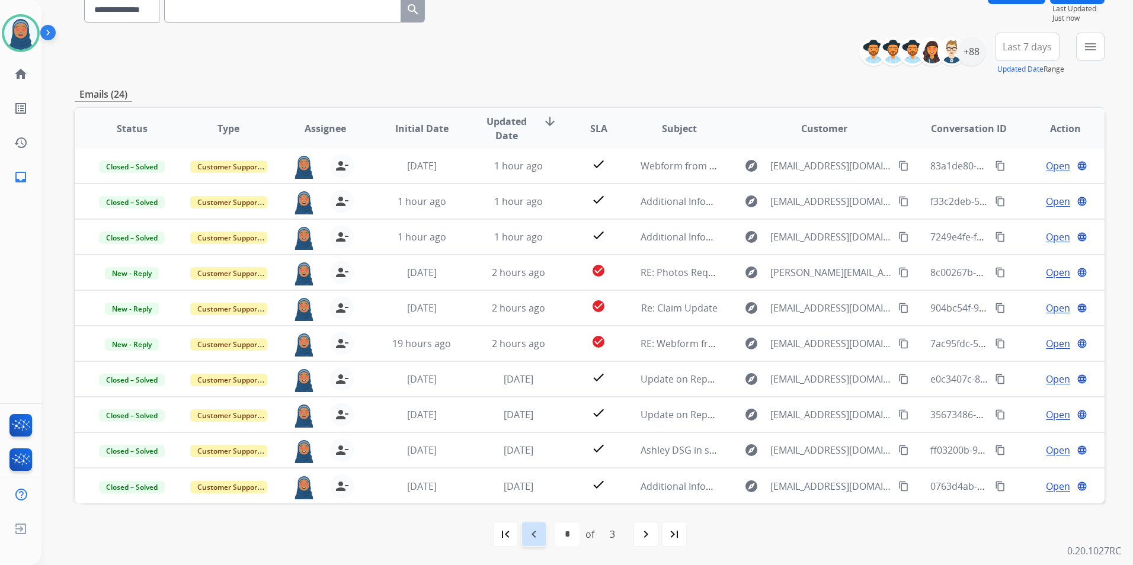
click at [532, 536] on mat-icon "navigate_before" at bounding box center [534, 534] width 14 height 14
select select "*"
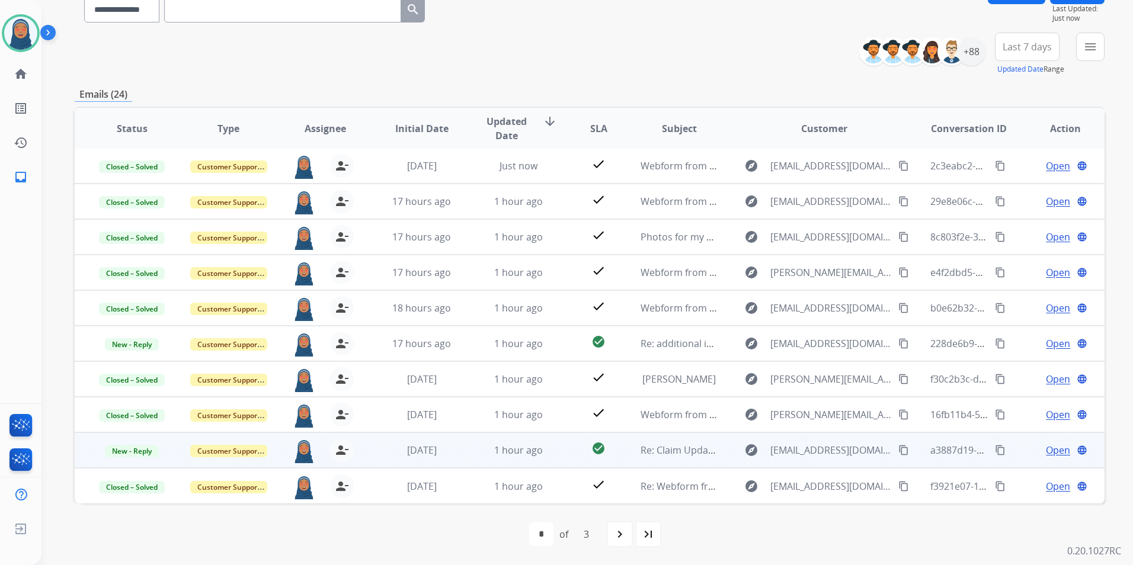
click at [1050, 452] on span "Open" at bounding box center [1058, 450] width 24 height 14
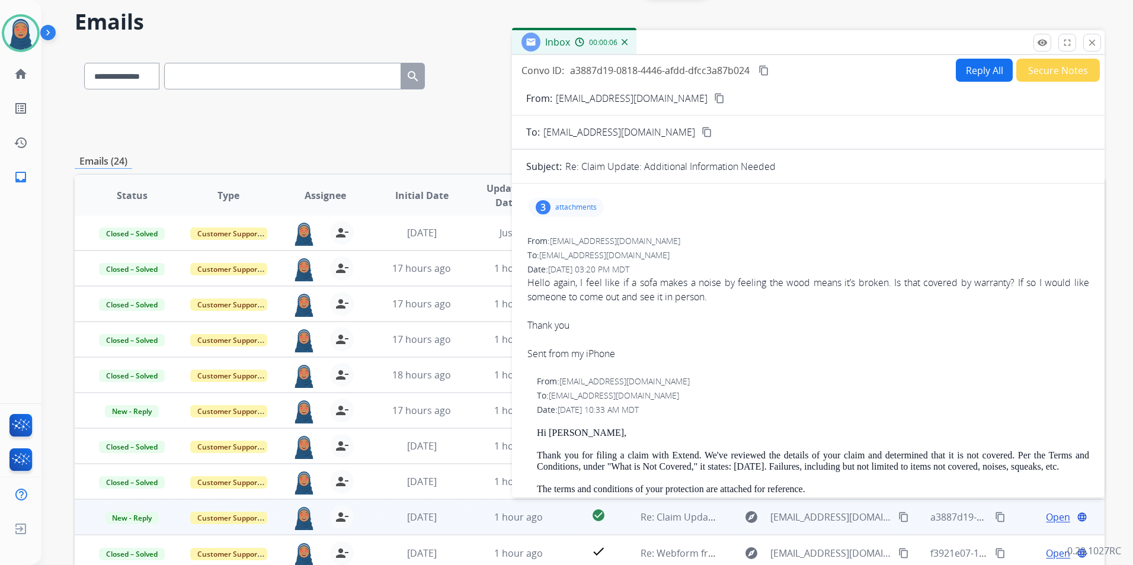
scroll to position [0, 0]
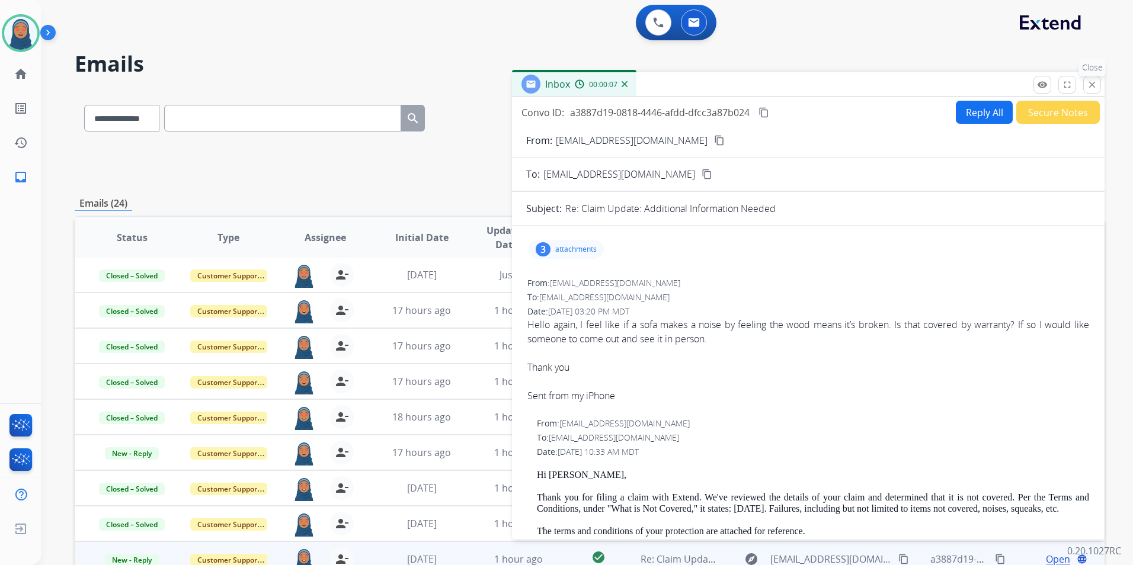
click at [1094, 87] on mat-icon "close" at bounding box center [1092, 84] width 11 height 11
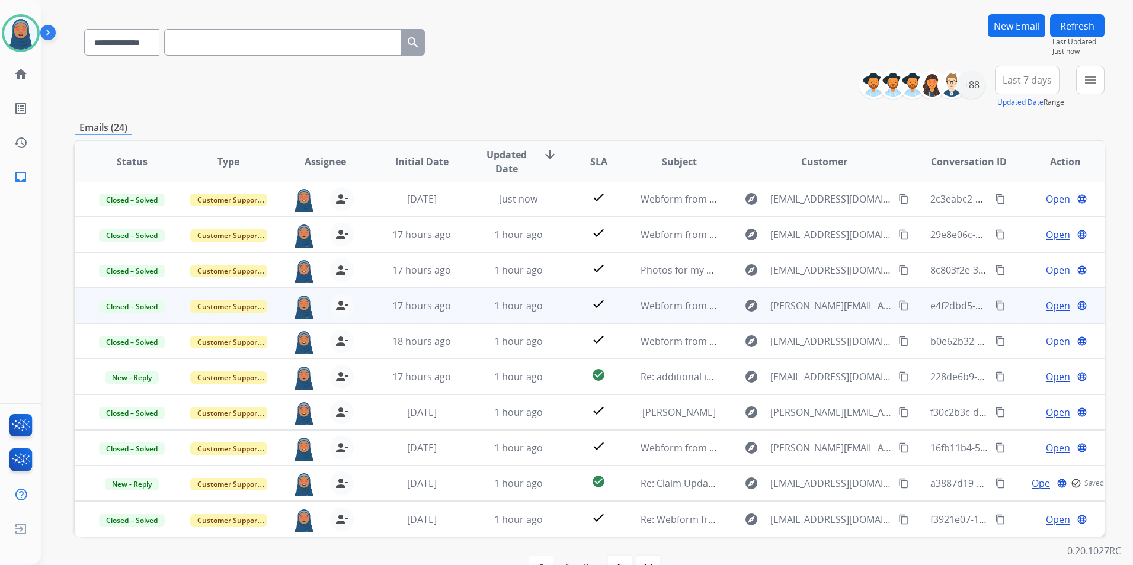
scroll to position [109, 0]
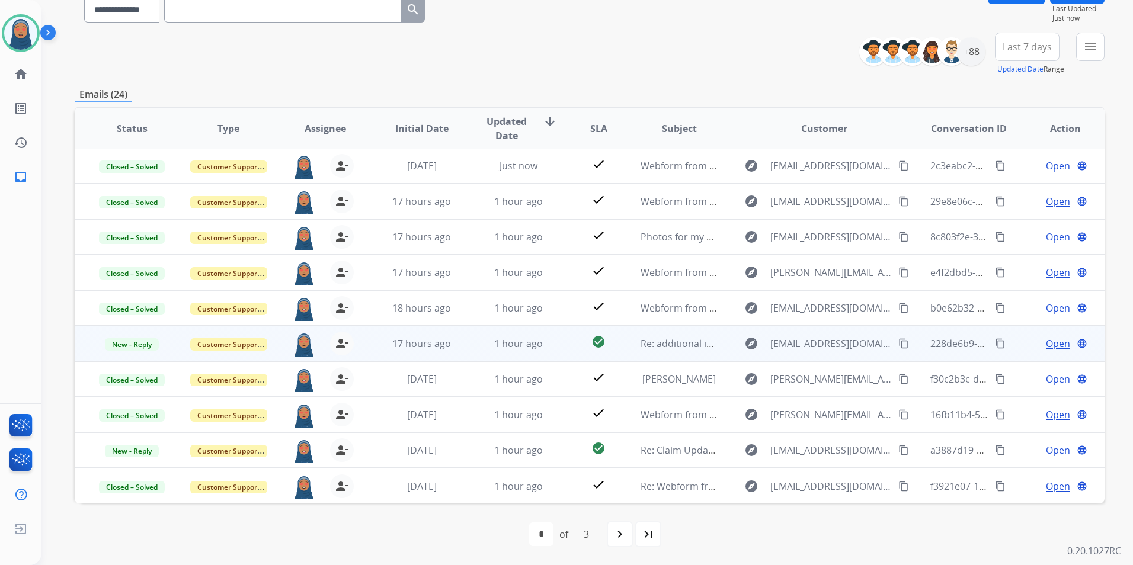
click at [1049, 345] on span "Open" at bounding box center [1058, 344] width 24 height 14
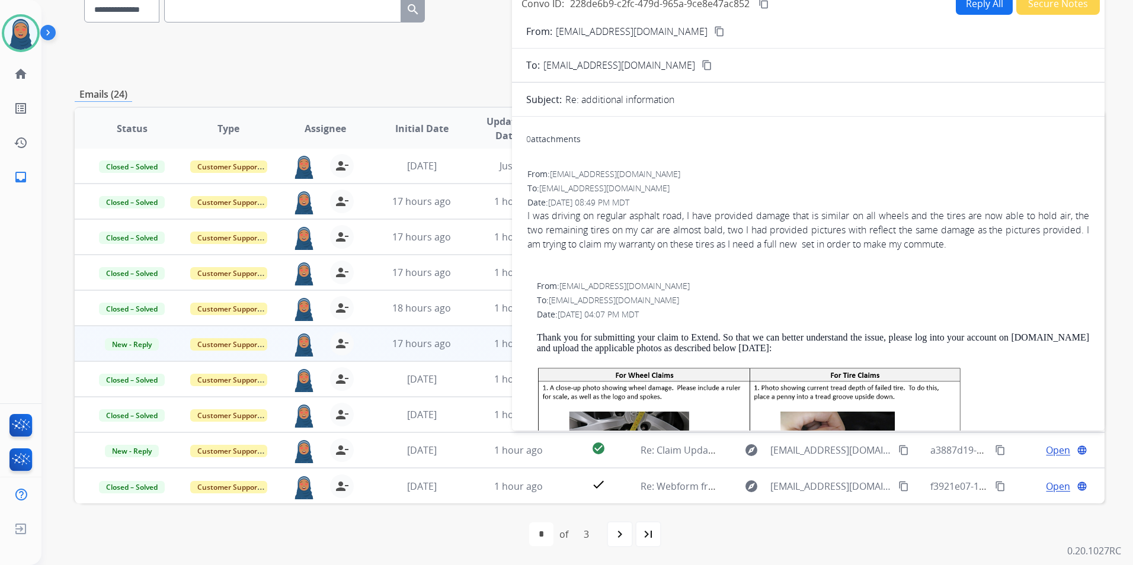
scroll to position [0, 0]
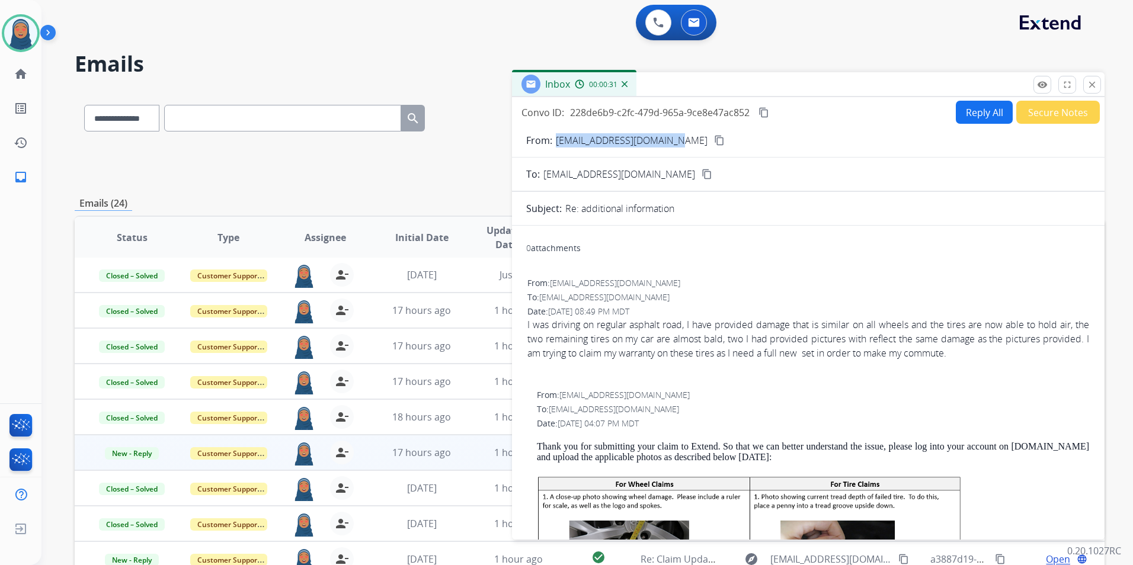
drag, startPoint x: 669, startPoint y: 143, endPoint x: 556, endPoint y: 150, distance: 112.8
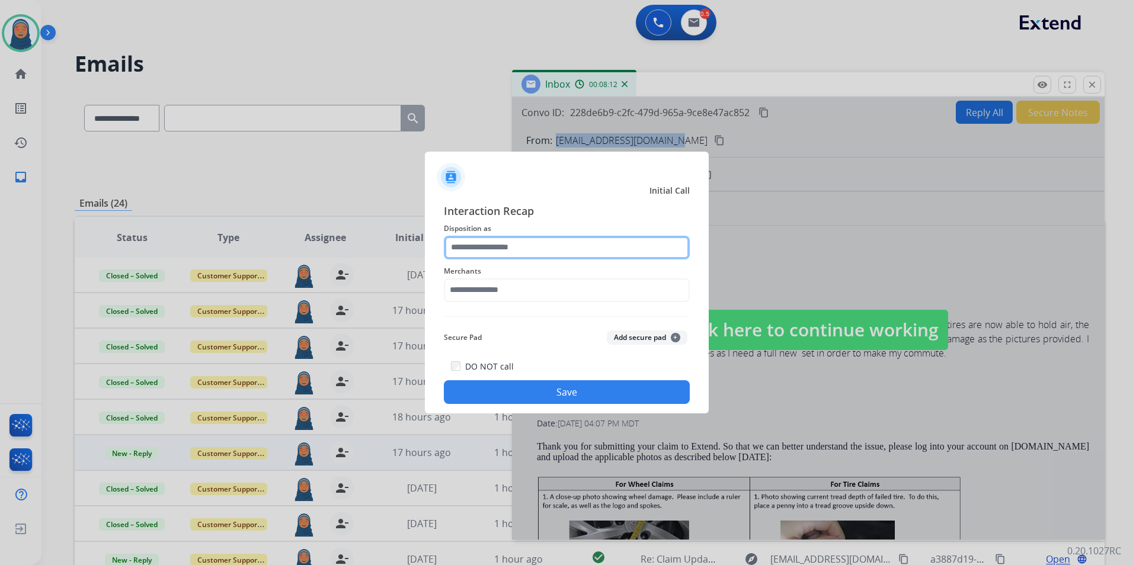
click at [524, 244] on input "text" at bounding box center [567, 248] width 246 height 24
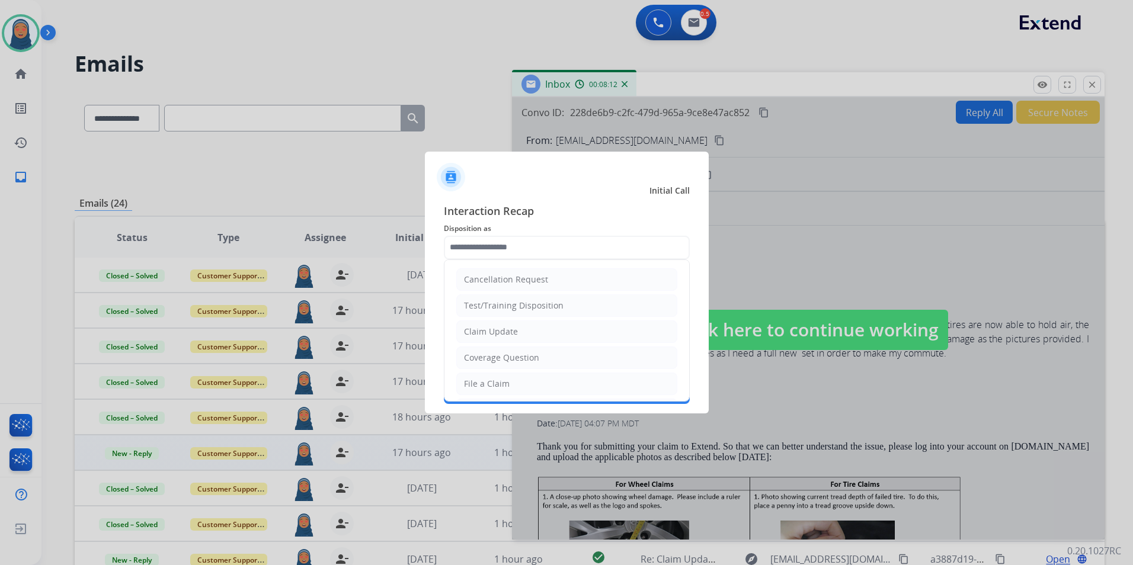
click at [449, 279] on ul "Cancellation Request Test/Training Disposition Claim Update Coverage Question F…" at bounding box center [566, 423] width 245 height 326
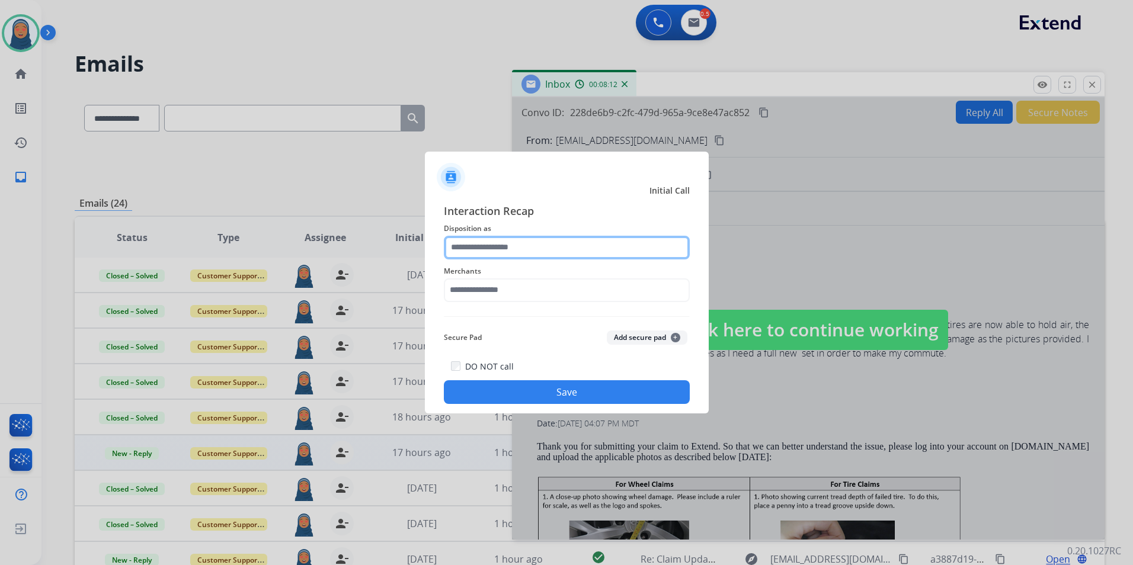
click at [488, 243] on input "text" at bounding box center [567, 248] width 246 height 24
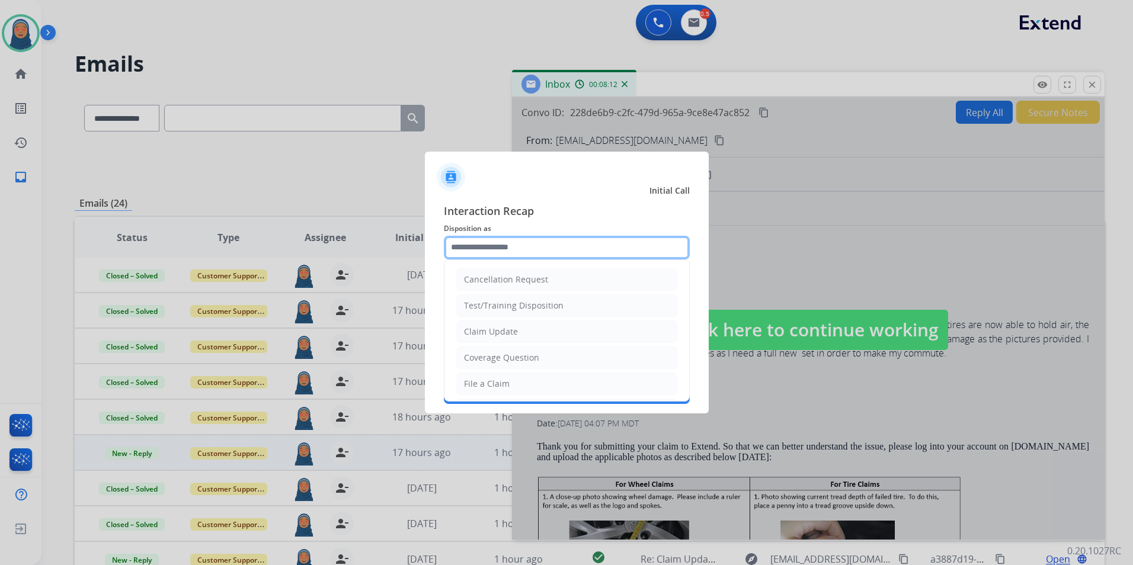
click at [564, 246] on input "text" at bounding box center [567, 248] width 246 height 24
type input "***"
drag, startPoint x: 511, startPoint y: 251, endPoint x: 216, endPoint y: 232, distance: 295.2
click at [0, 232] on app-contact-recap-modal "Initial Call Interaction Recap Disposition as *** Merchants Secure Pad Add secu…" at bounding box center [0, 282] width 0 height 565
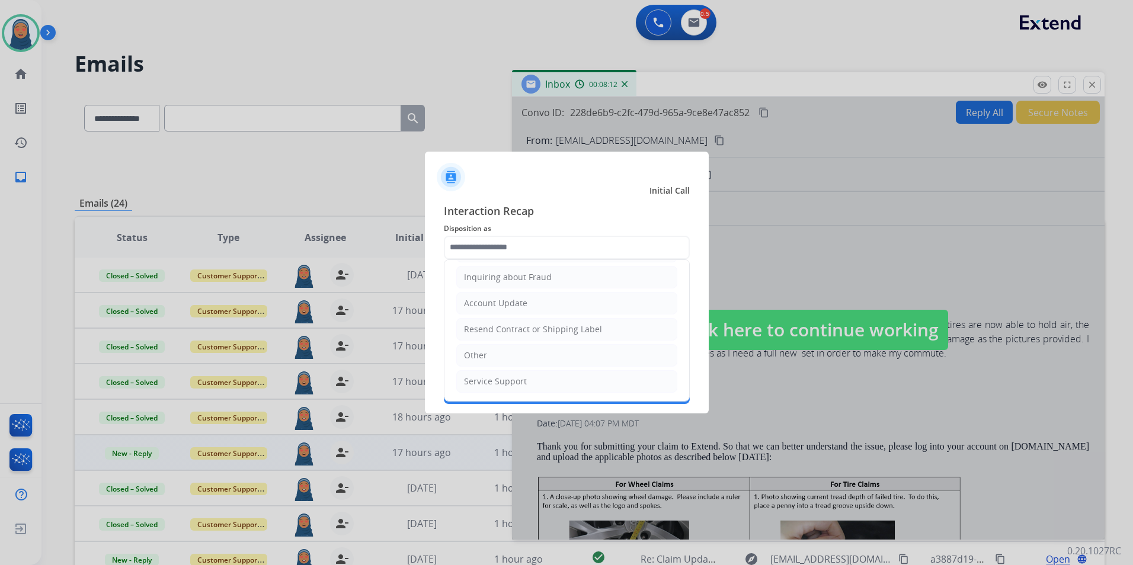
drag, startPoint x: 480, startPoint y: 358, endPoint x: 478, endPoint y: 328, distance: 29.7
click at [479, 358] on div "Other" at bounding box center [475, 356] width 23 height 12
type input "*****"
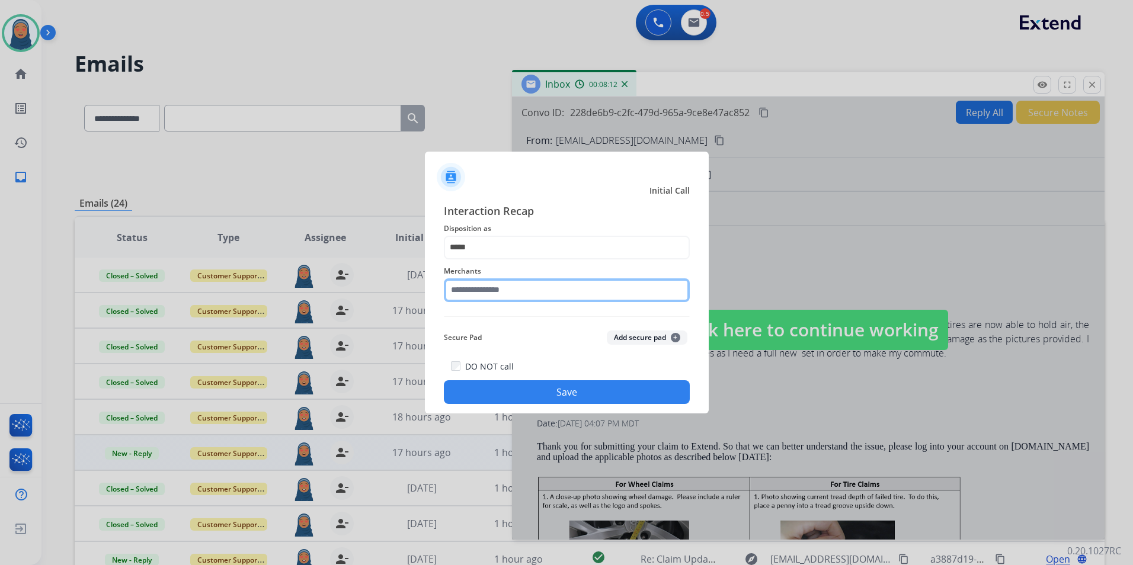
click at [495, 286] on input "text" at bounding box center [567, 291] width 246 height 24
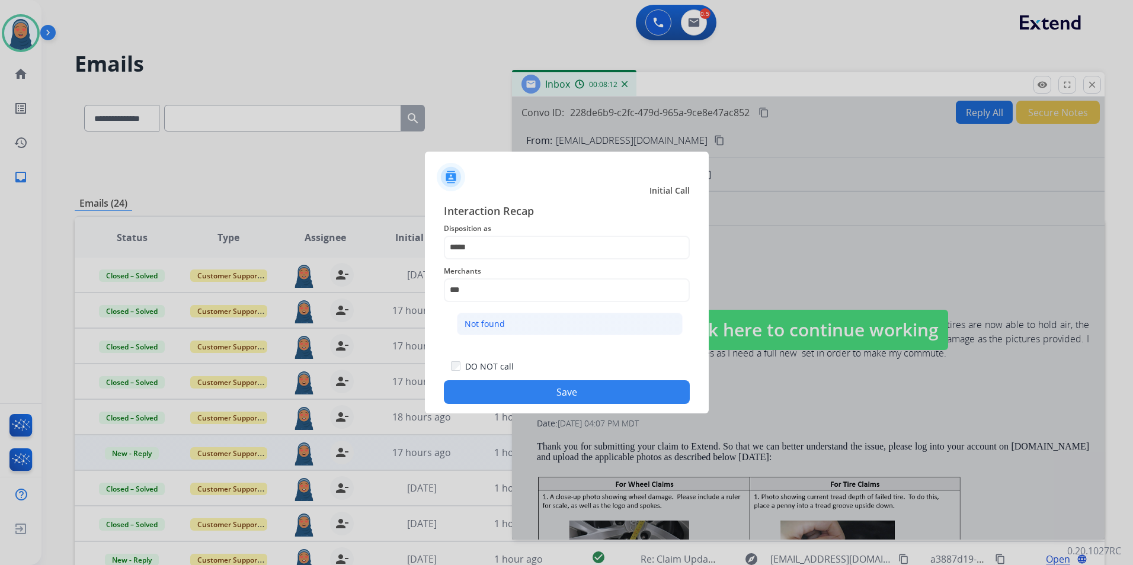
click at [497, 332] on li "Not found" at bounding box center [570, 324] width 226 height 23
type input "*********"
click at [577, 393] on button "Save" at bounding box center [567, 392] width 246 height 24
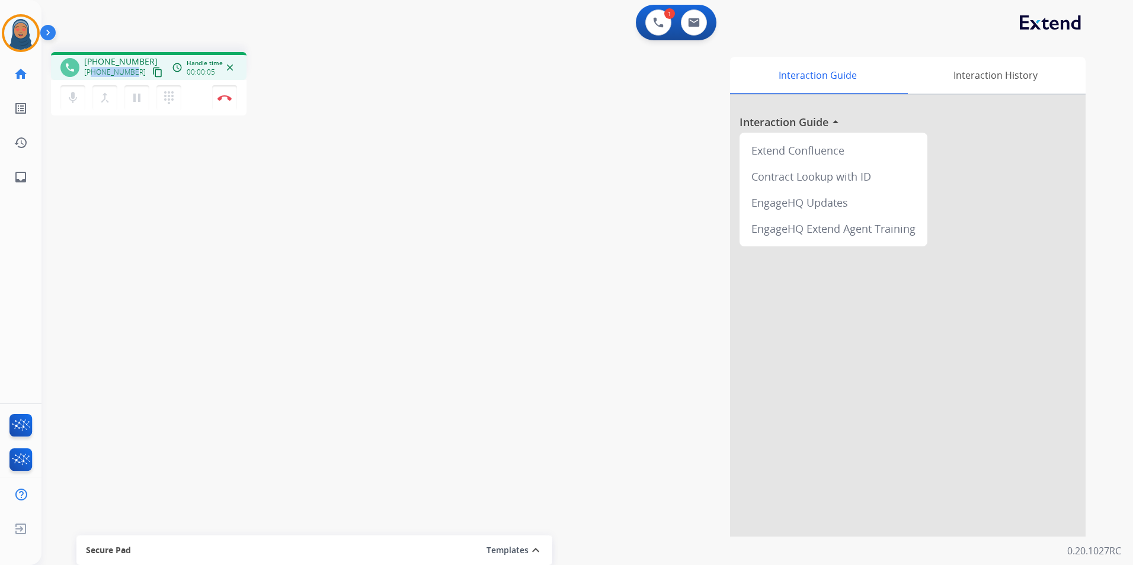
drag, startPoint x: 133, startPoint y: 72, endPoint x: 92, endPoint y: 75, distance: 41.6
click at [92, 75] on div "[PHONE_NUMBER] content_copy" at bounding box center [124, 72] width 81 height 14
click at [165, 100] on mat-icon "dialpad" at bounding box center [169, 98] width 14 height 14
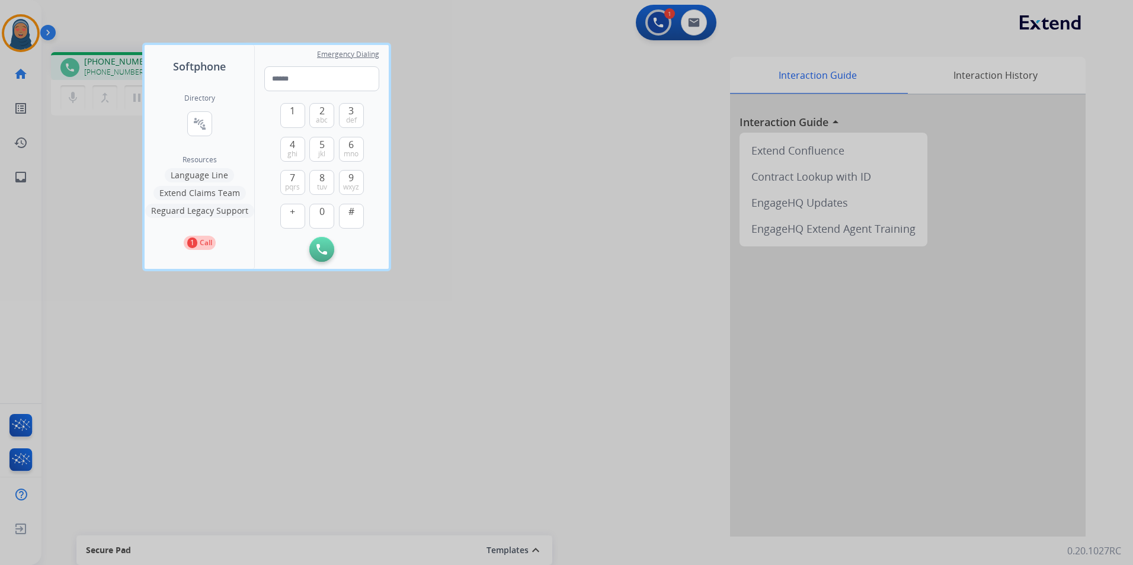
click at [124, 229] on div at bounding box center [566, 282] width 1133 height 565
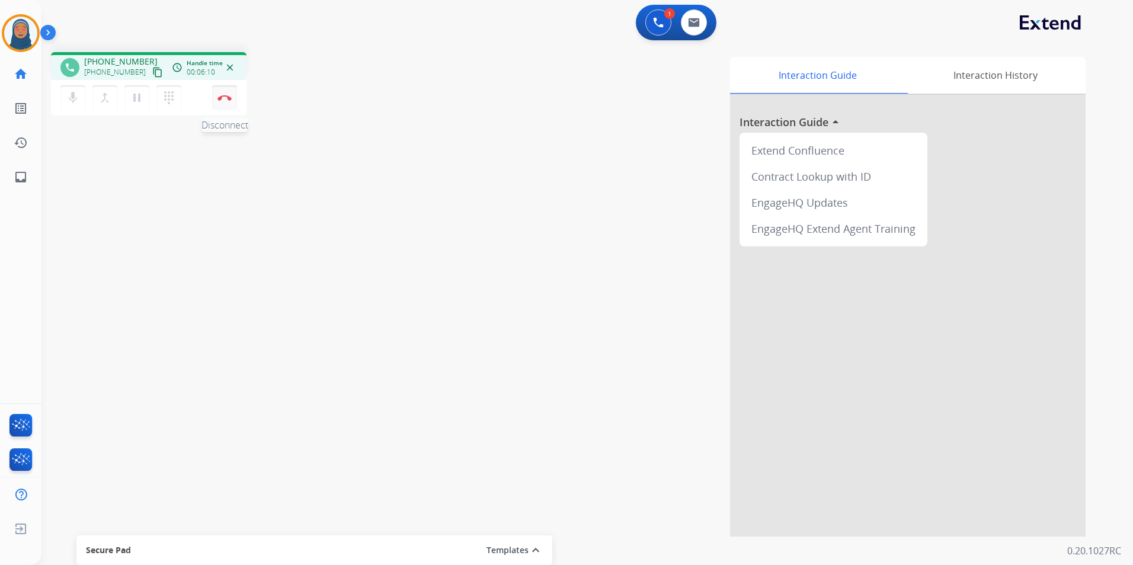
click at [222, 96] on img at bounding box center [225, 98] width 14 height 6
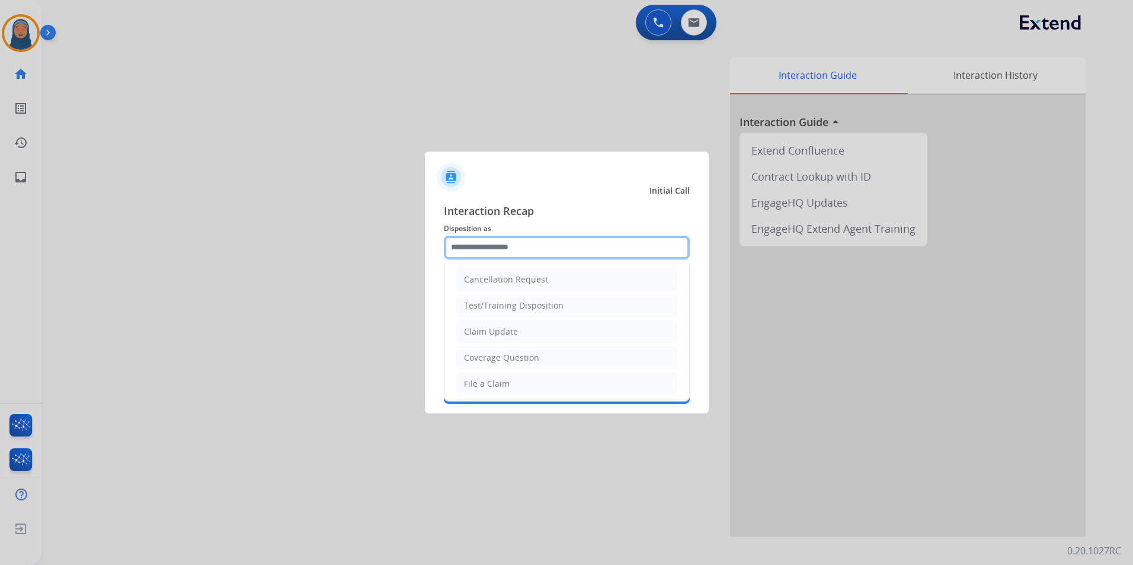
click at [479, 249] on input "text" at bounding box center [567, 248] width 246 height 24
click at [520, 382] on li "File a Claim" at bounding box center [566, 384] width 221 height 23
type input "**********"
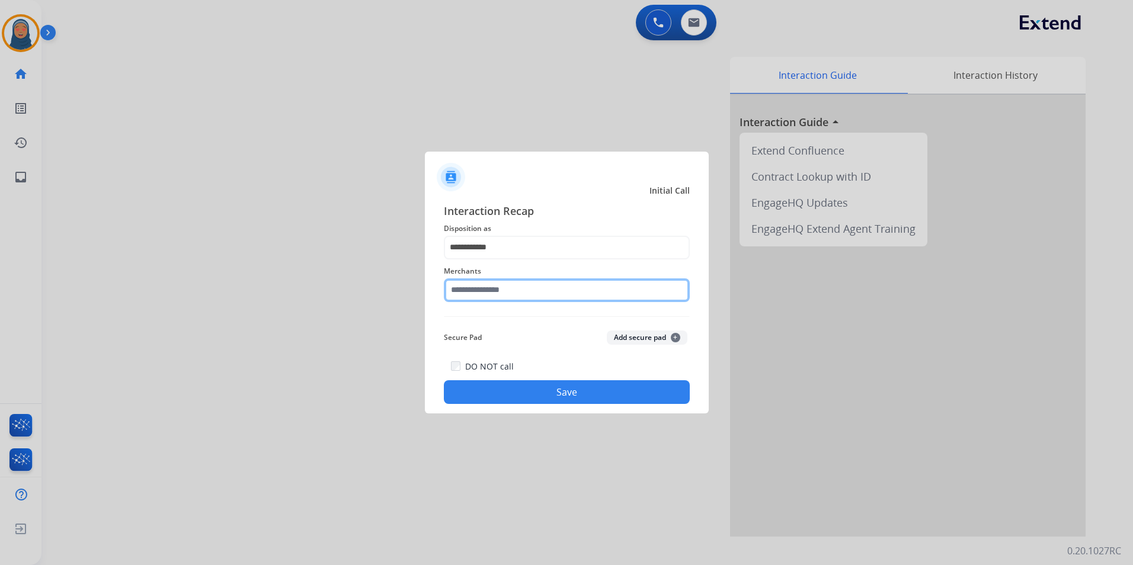
click at [523, 293] on input "text" at bounding box center [567, 291] width 246 height 24
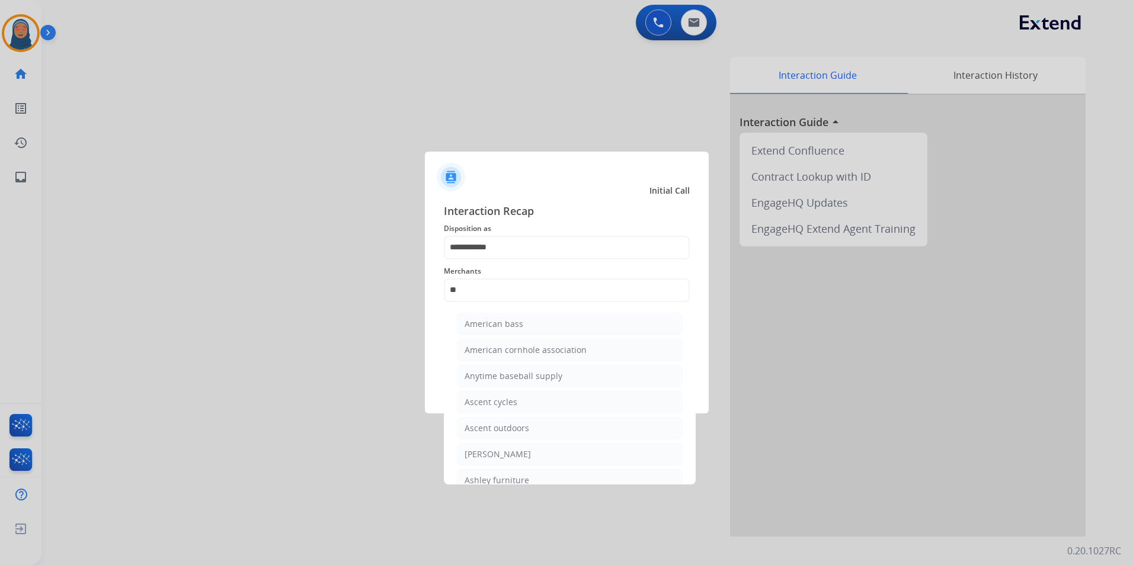
click at [542, 482] on li "Ashley furniture" at bounding box center [570, 480] width 226 height 23
type input "**********"
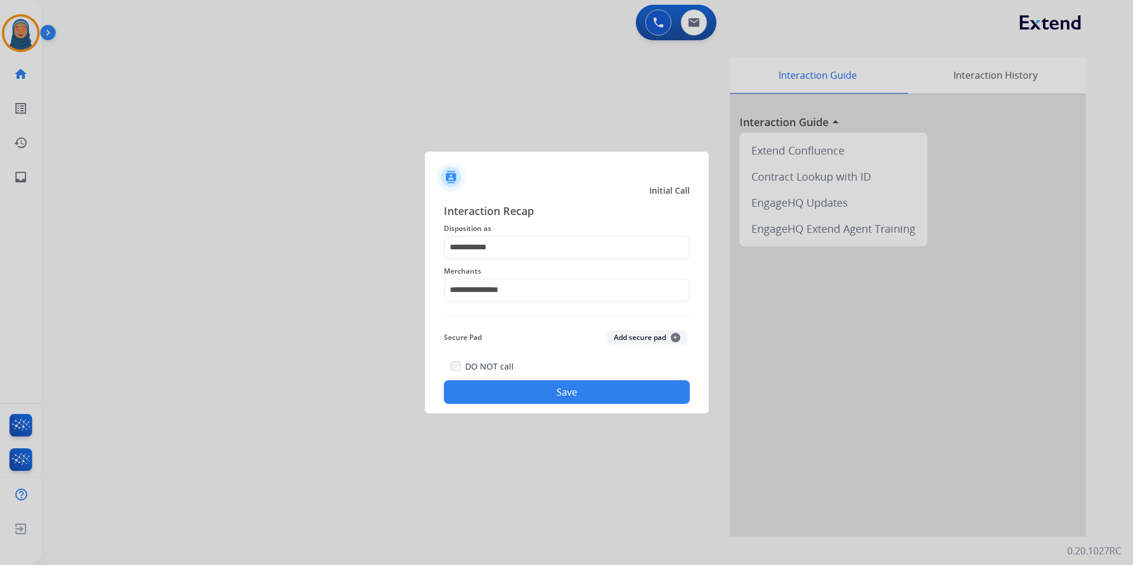
click at [568, 395] on button "Save" at bounding box center [567, 392] width 246 height 24
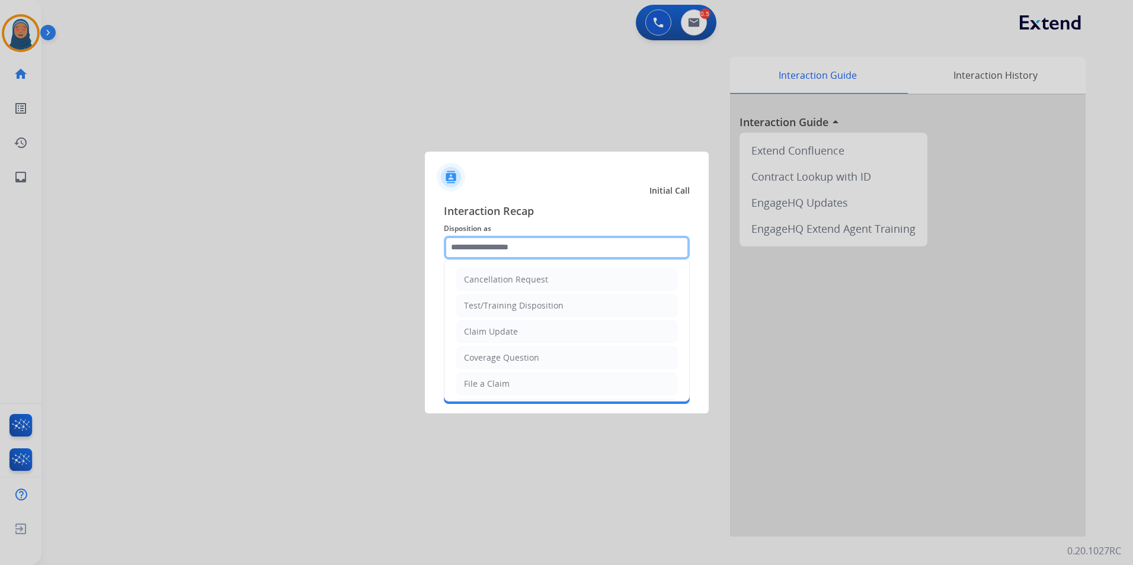
click at [532, 249] on input "text" at bounding box center [567, 248] width 246 height 24
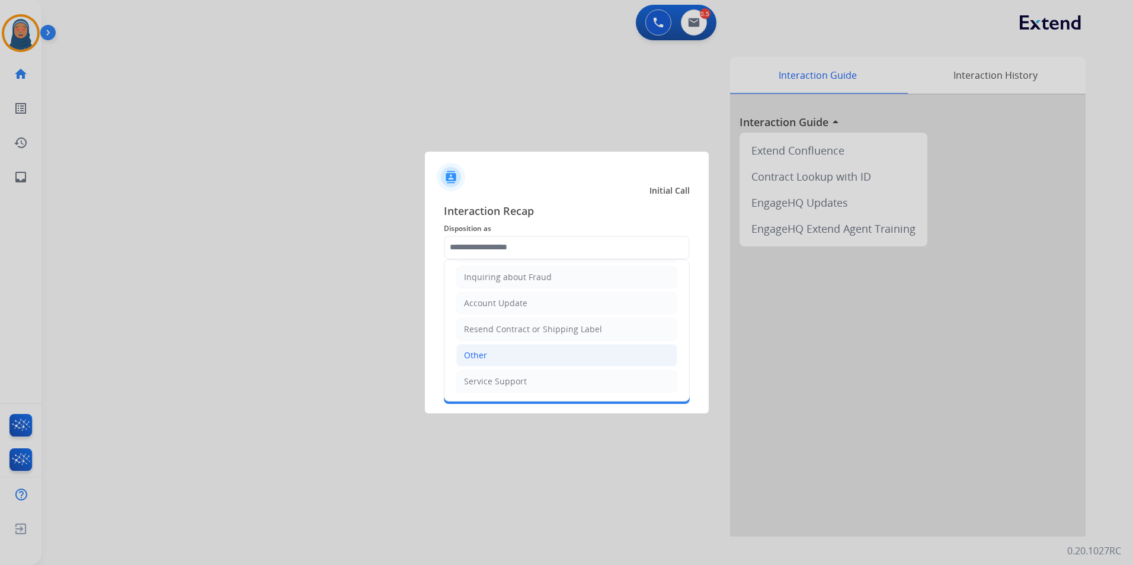
click at [487, 356] on li "Other" at bounding box center [566, 355] width 221 height 23
type input "*****"
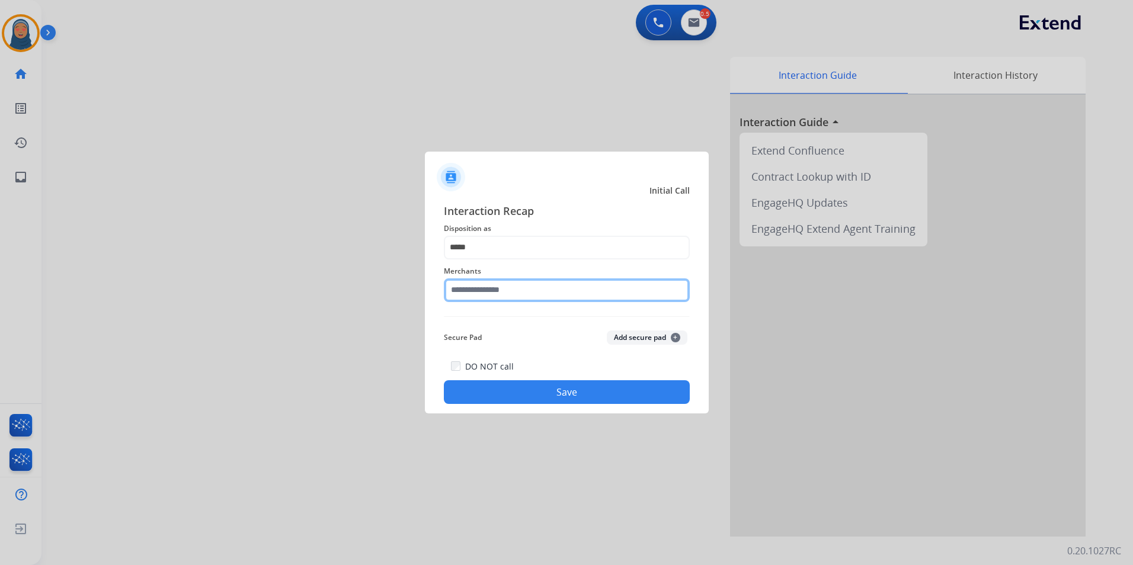
click at [525, 292] on input "text" at bounding box center [567, 291] width 246 height 24
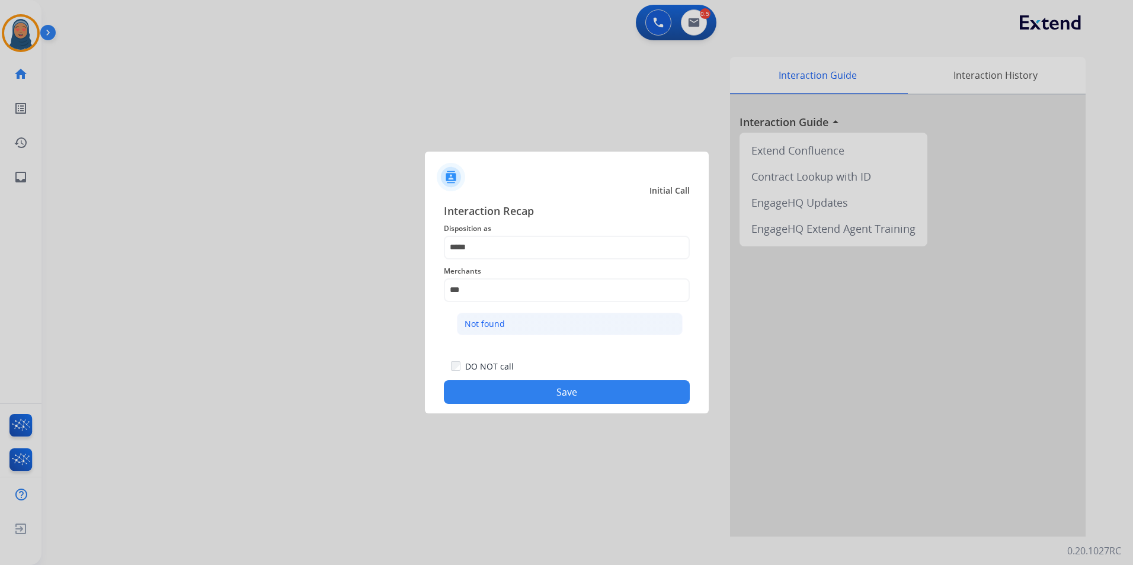
click at [495, 330] on li "Not found" at bounding box center [570, 324] width 226 height 23
type input "*********"
drag, startPoint x: 548, startPoint y: 398, endPoint x: 594, endPoint y: 399, distance: 46.8
click at [549, 398] on button "Save" at bounding box center [567, 392] width 246 height 24
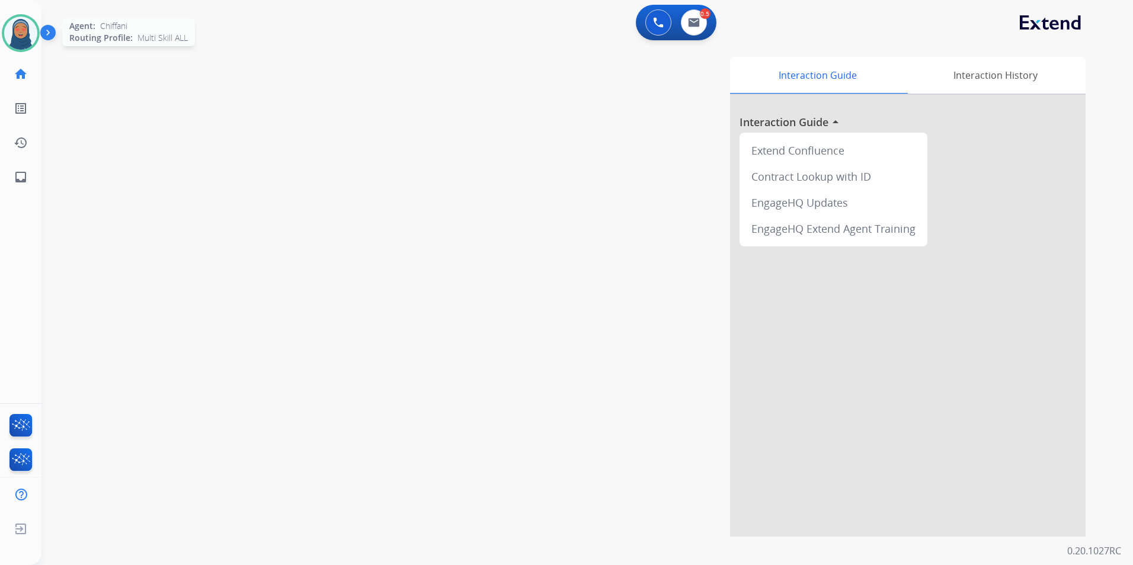
click at [19, 36] on img at bounding box center [20, 33] width 33 height 33
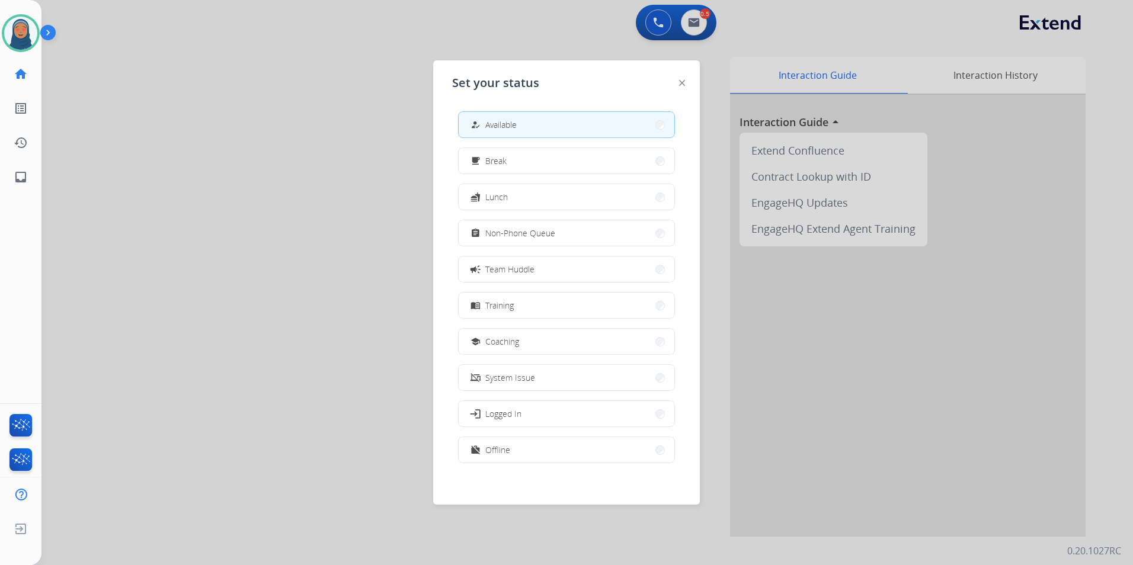
scroll to position [4, 0]
click at [535, 155] on button "free_breakfast Break" at bounding box center [567, 157] width 216 height 25
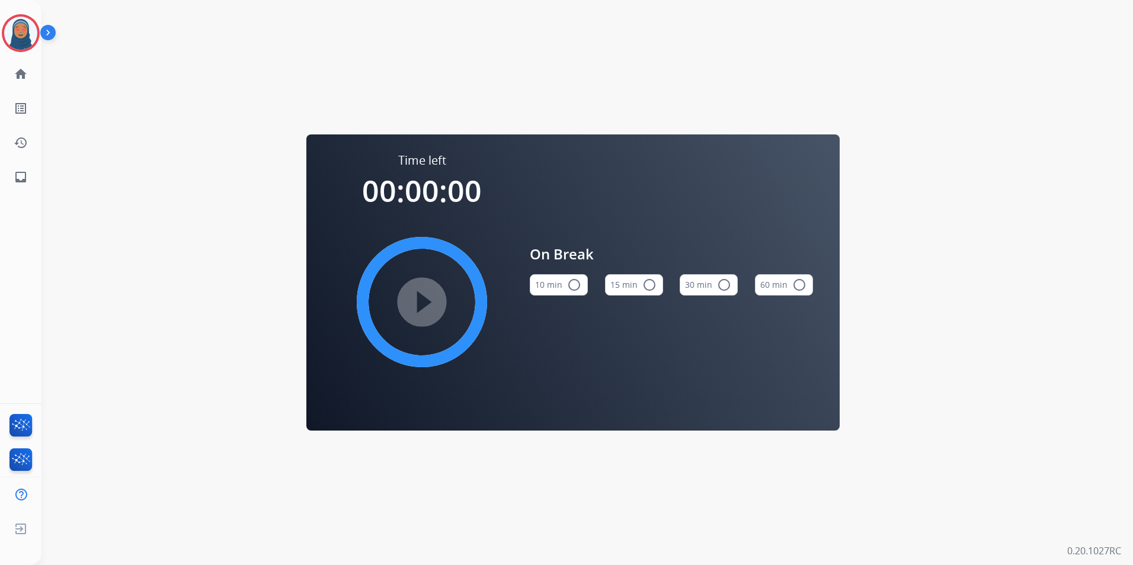
click at [653, 285] on mat-icon "radio_button_unchecked" at bounding box center [649, 285] width 14 height 14
click at [429, 299] on mat-icon "play_circle_filled" at bounding box center [422, 302] width 14 height 14
click at [18, 42] on img at bounding box center [20, 33] width 33 height 33
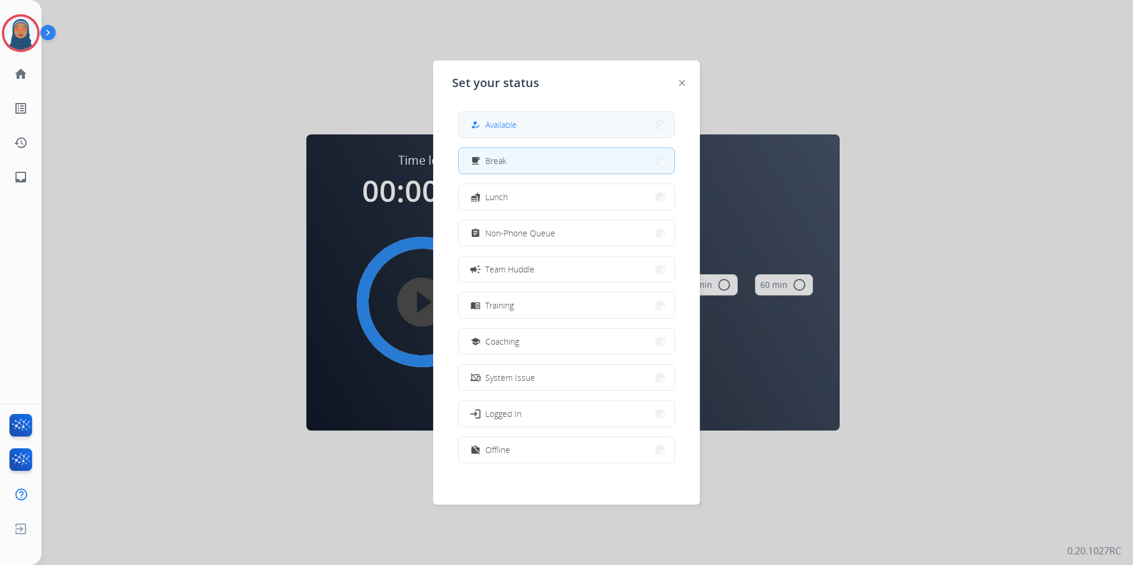
click at [505, 120] on span "Available" at bounding box center [500, 125] width 31 height 12
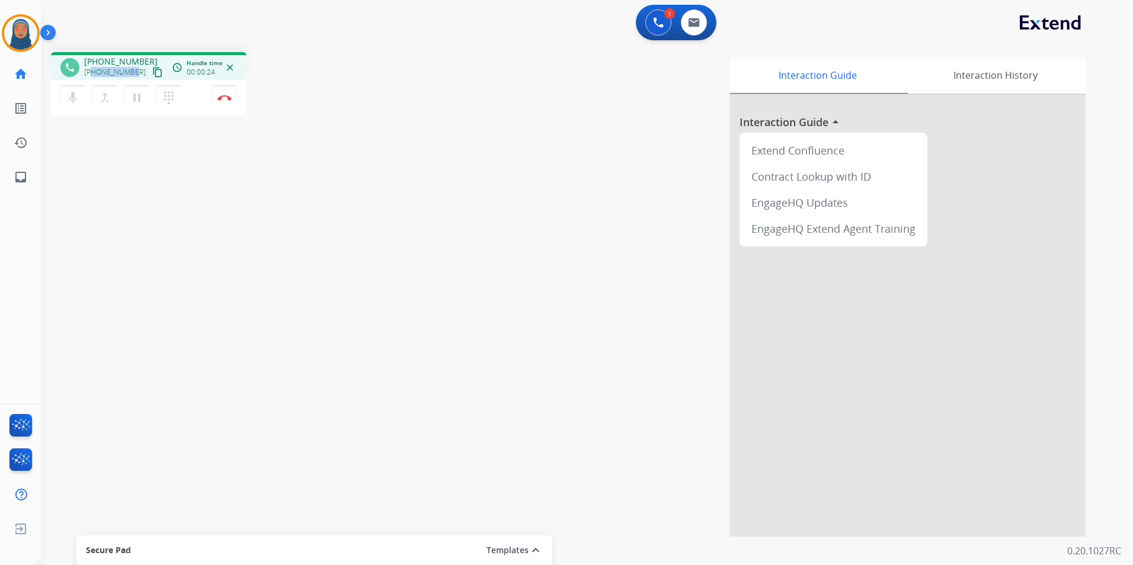
drag, startPoint x: 135, startPoint y: 72, endPoint x: 91, endPoint y: 76, distance: 43.5
click at [91, 76] on div "[PHONE_NUMBER] content_copy" at bounding box center [124, 72] width 81 height 14
click at [228, 103] on button "Disconnect" at bounding box center [224, 97] width 25 height 25
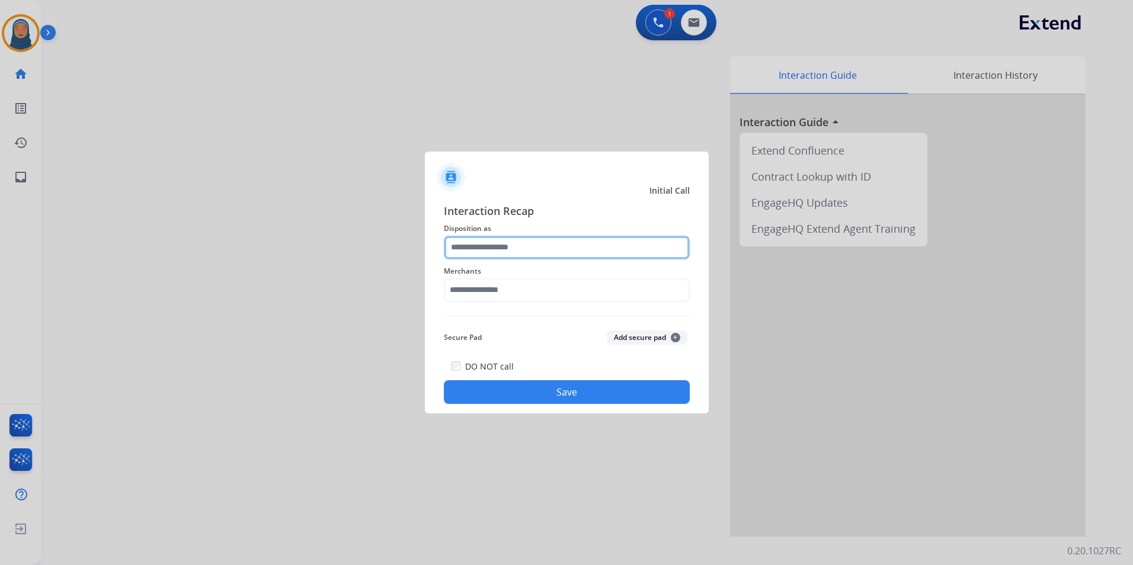
drag, startPoint x: 511, startPoint y: 243, endPoint x: 508, endPoint y: 253, distance: 10.5
click at [510, 245] on input "text" at bounding box center [567, 248] width 246 height 24
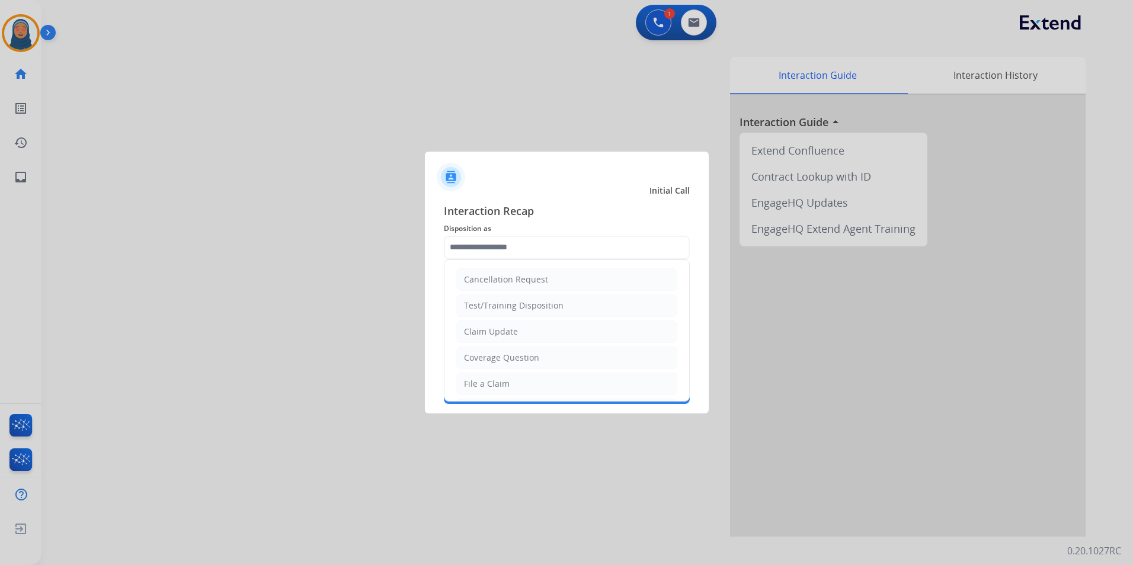
drag, startPoint x: 493, startPoint y: 387, endPoint x: 492, endPoint y: 364, distance: 22.6
click at [493, 379] on div "File a Claim" at bounding box center [487, 384] width 46 height 12
type input "**********"
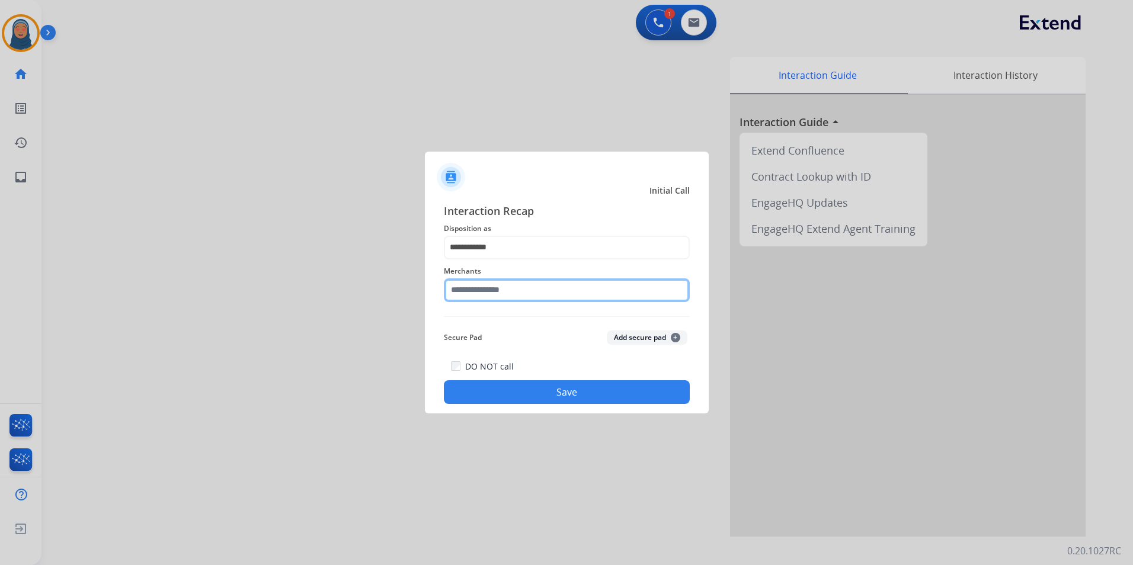
drag, startPoint x: 508, startPoint y: 293, endPoint x: 501, endPoint y: 295, distance: 7.3
click at [508, 292] on input "text" at bounding box center [567, 291] width 246 height 24
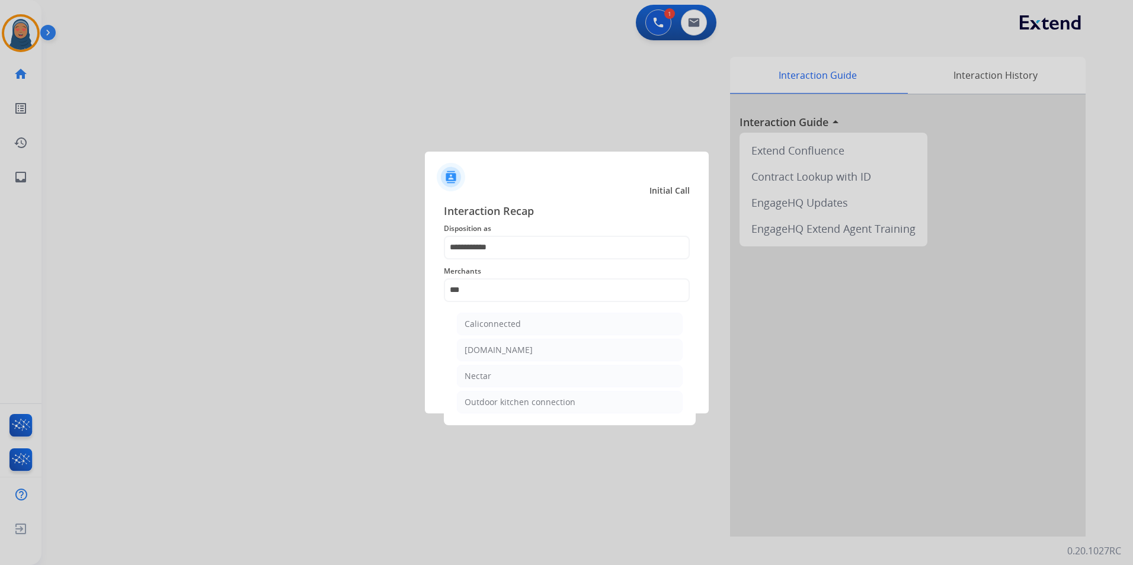
drag, startPoint x: 484, startPoint y: 379, endPoint x: 530, endPoint y: 375, distance: 47.0
click at [482, 379] on div "Nectar" at bounding box center [478, 376] width 27 height 12
type input "******"
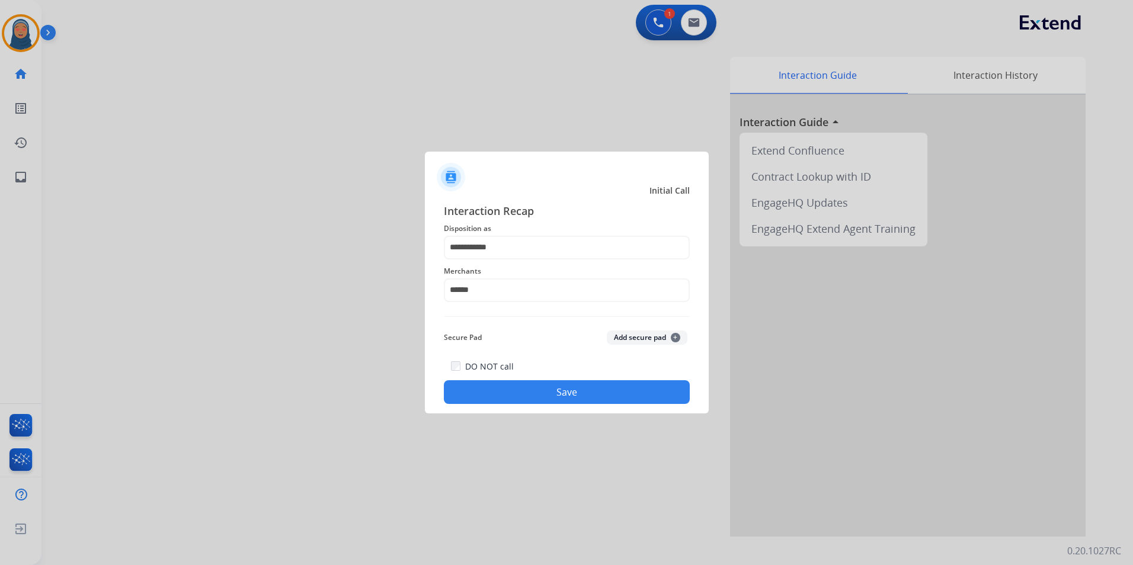
click at [571, 387] on button "Save" at bounding box center [567, 392] width 246 height 24
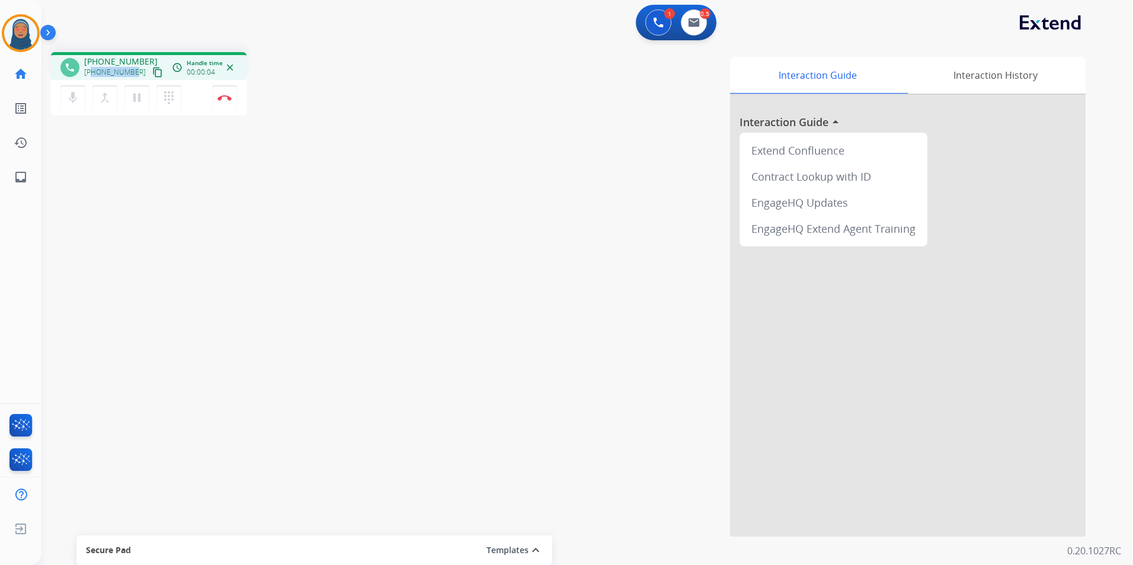
drag, startPoint x: 135, startPoint y: 75, endPoint x: 94, endPoint y: 74, distance: 40.9
click at [94, 74] on div "[PHONE_NUMBER] content_copy" at bounding box center [124, 72] width 81 height 14
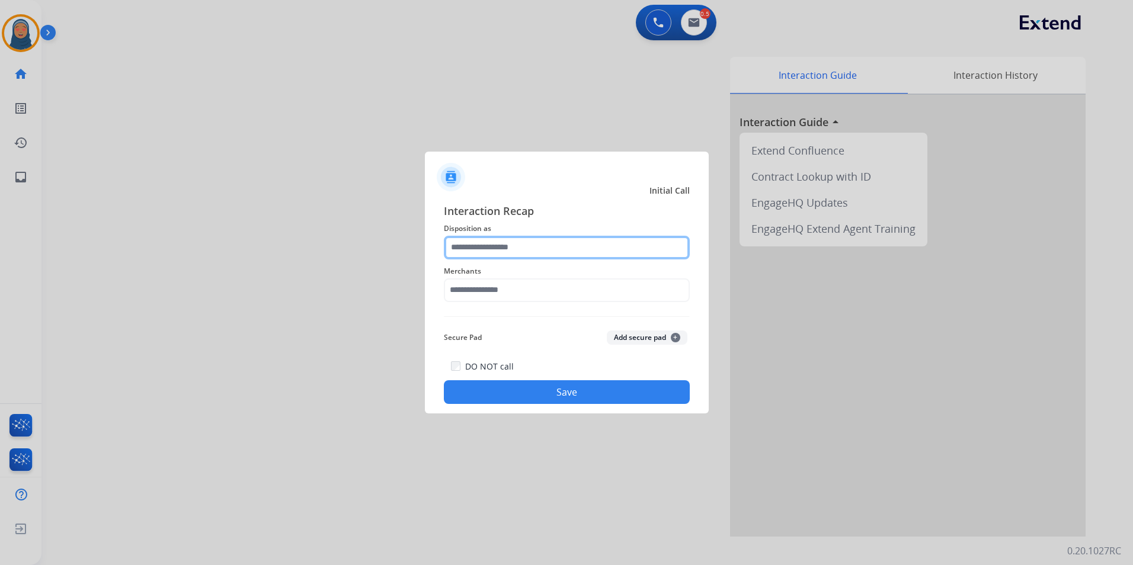
click at [523, 248] on input "text" at bounding box center [567, 248] width 246 height 24
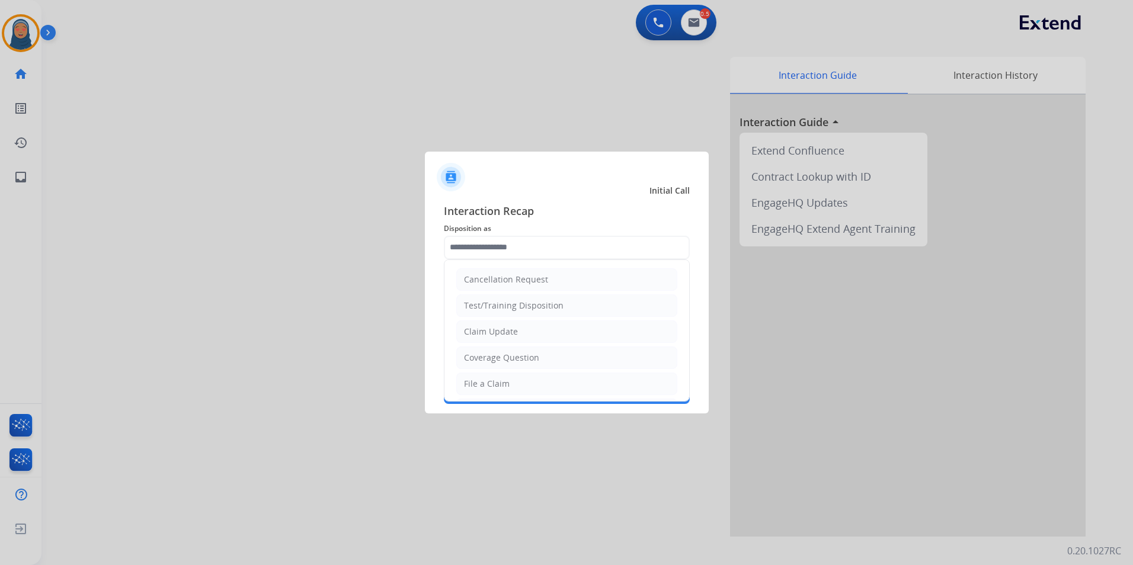
drag, startPoint x: 517, startPoint y: 335, endPoint x: 510, endPoint y: 292, distance: 43.8
click at [517, 335] on li "Claim Update" at bounding box center [566, 332] width 221 height 23
type input "**********"
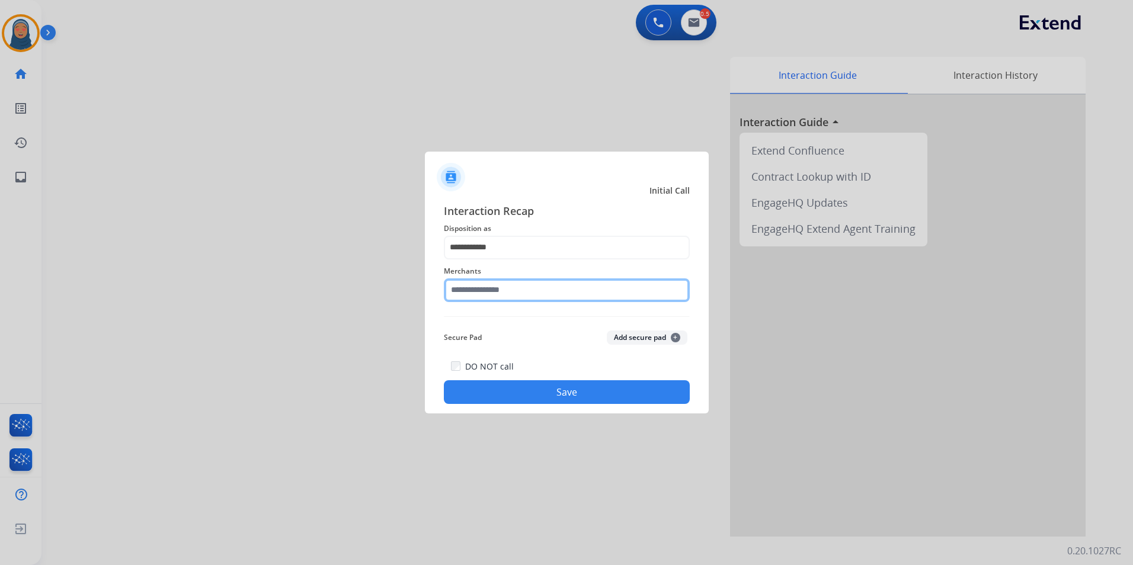
click at [511, 285] on input "text" at bounding box center [567, 291] width 246 height 24
drag, startPoint x: 1120, startPoint y: 382, endPoint x: 263, endPoint y: 271, distance: 864.1
click at [0, 271] on app-contact-recap-modal "**********" at bounding box center [0, 282] width 0 height 565
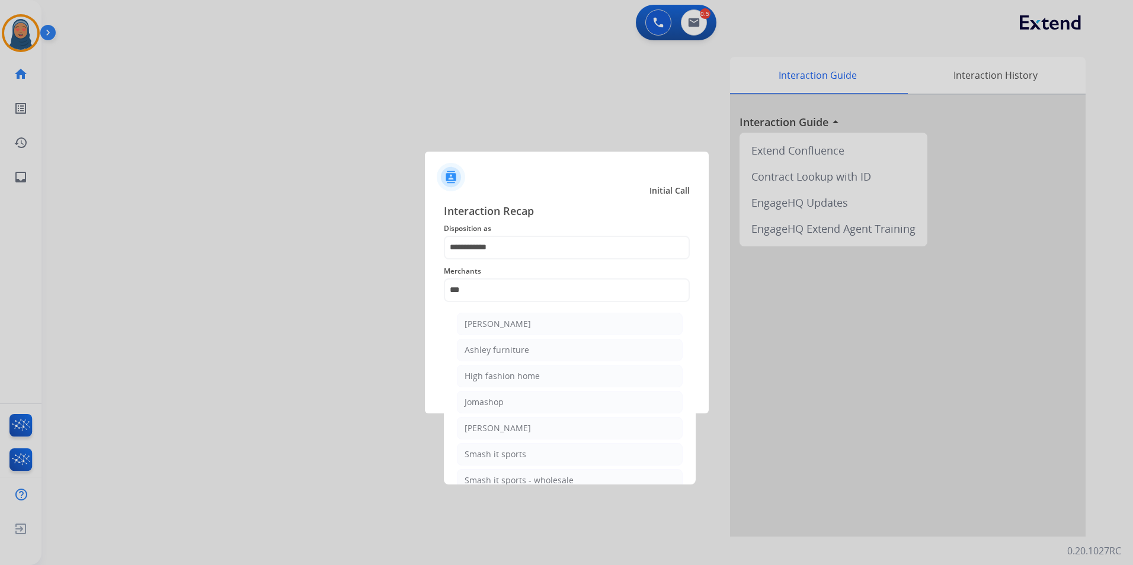
click at [492, 351] on div "Ashley furniture" at bounding box center [497, 350] width 65 height 12
type input "**********"
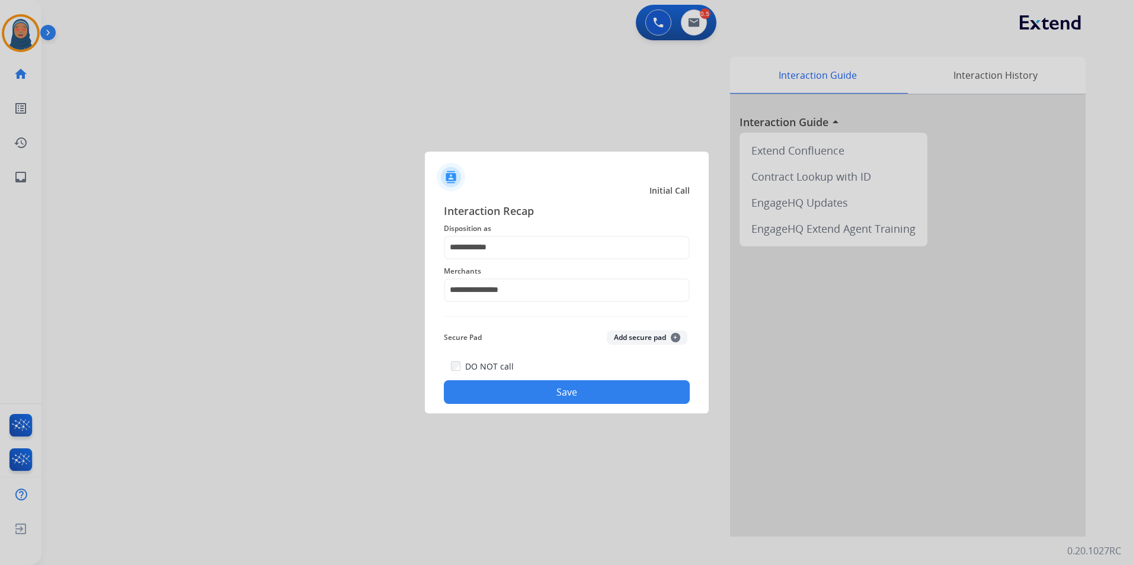
click at [580, 395] on button "Save" at bounding box center [567, 392] width 246 height 24
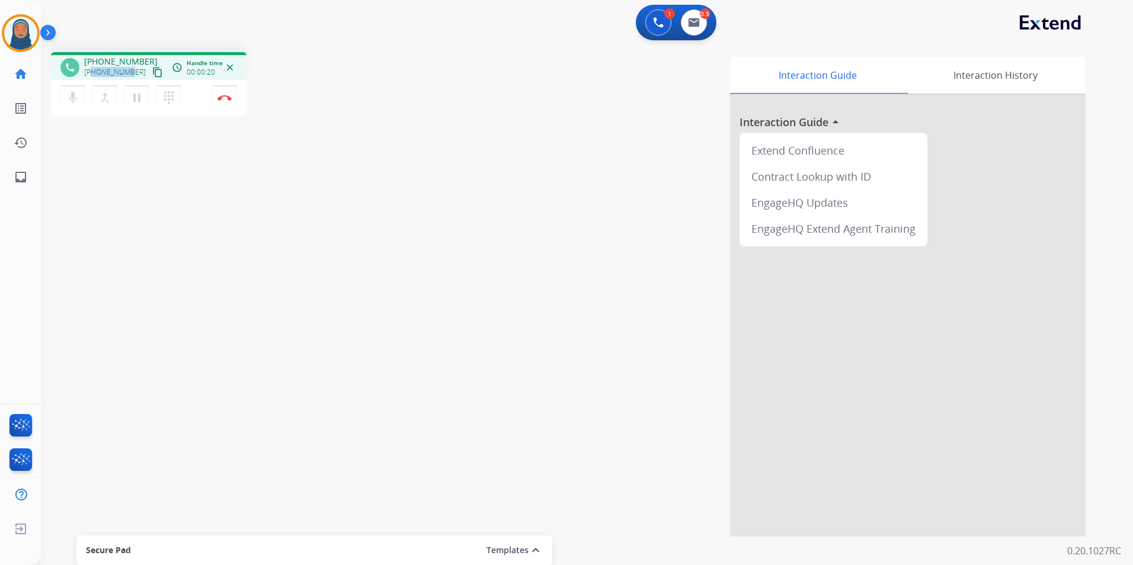
drag, startPoint x: 130, startPoint y: 74, endPoint x: 91, endPoint y: 74, distance: 39.7
click at [91, 74] on span "[PHONE_NUMBER]" at bounding box center [115, 72] width 62 height 9
click at [227, 100] on img at bounding box center [225, 98] width 14 height 6
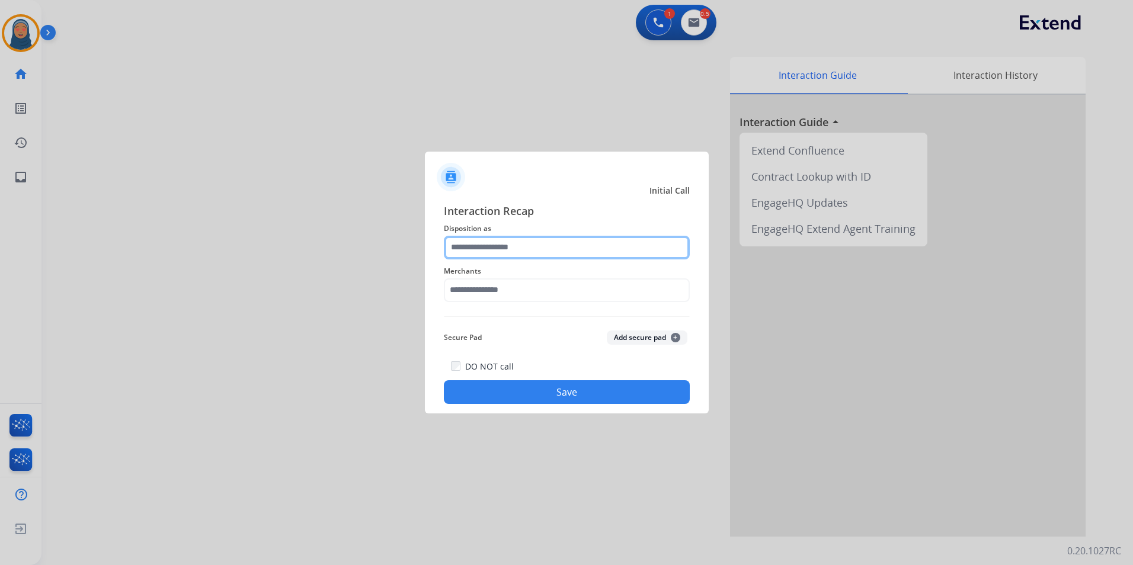
click at [526, 250] on input "text" at bounding box center [567, 248] width 246 height 24
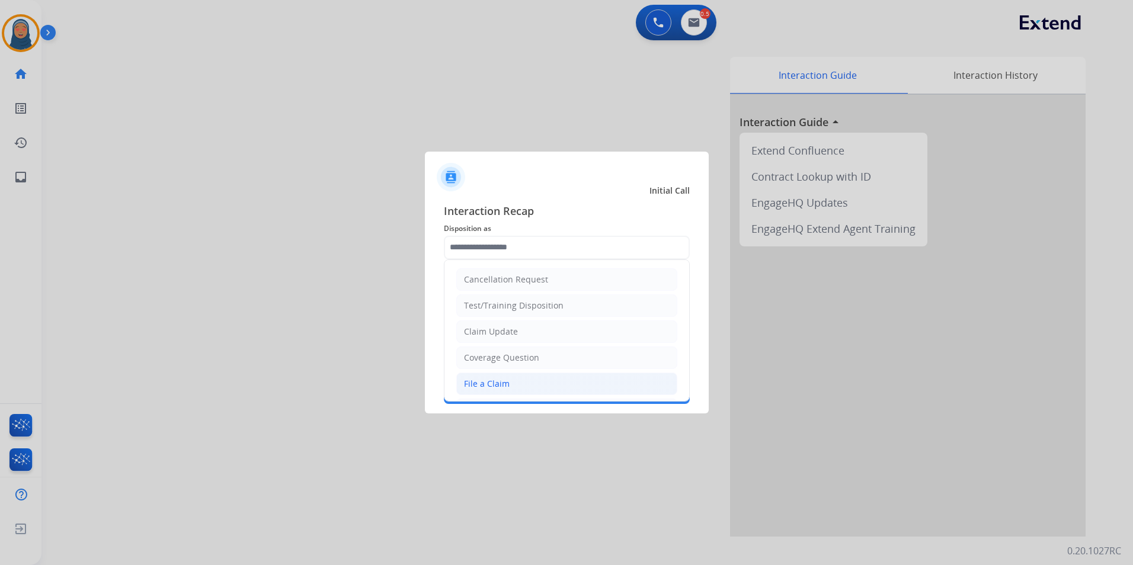
click at [538, 376] on li "File a Claim" at bounding box center [566, 384] width 221 height 23
type input "**********"
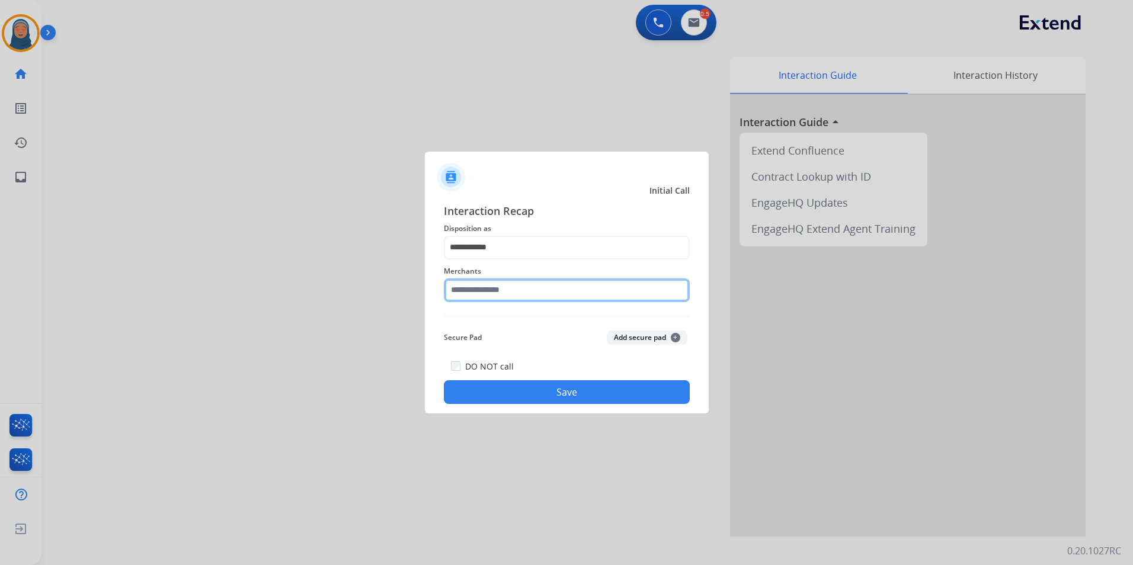
click at [523, 290] on input "text" at bounding box center [567, 291] width 246 height 24
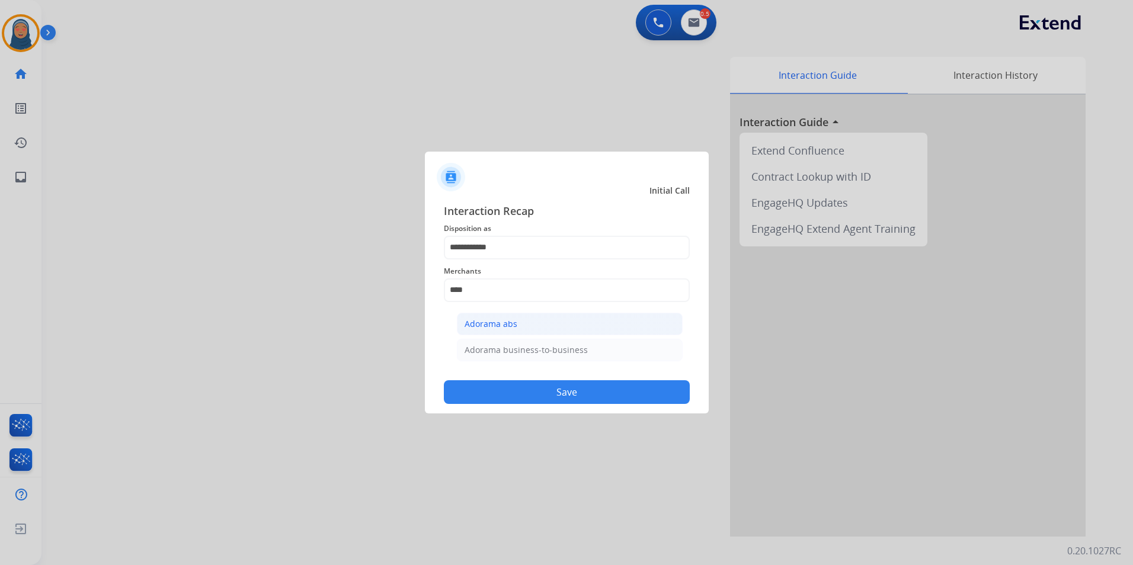
click at [548, 332] on li "Adorama abs" at bounding box center [570, 324] width 226 height 23
type input "**********"
click at [570, 395] on button "Save" at bounding box center [567, 392] width 246 height 24
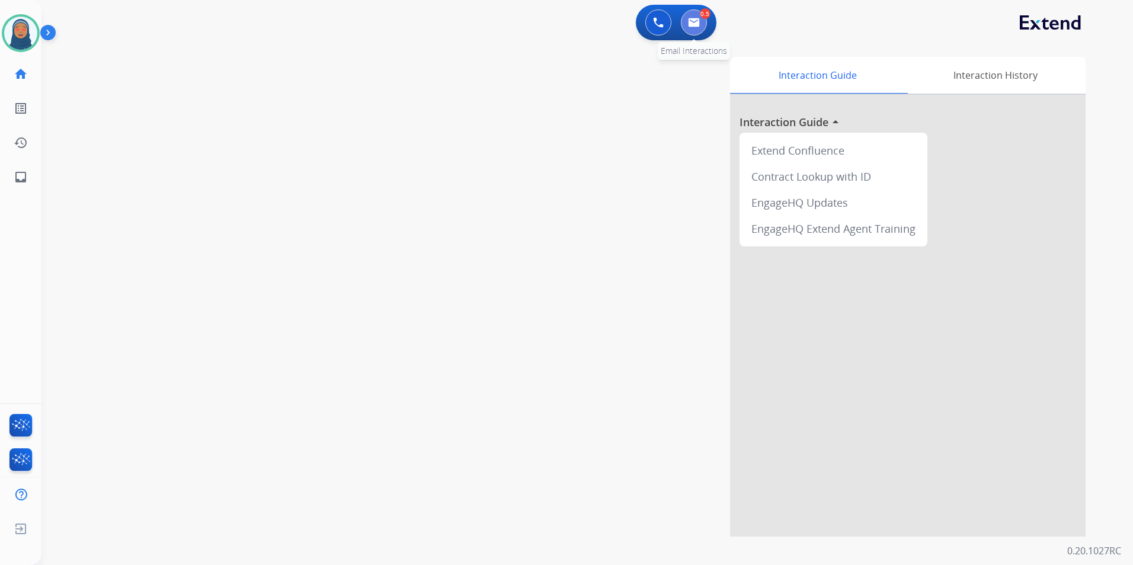
click at [695, 26] on img at bounding box center [694, 22] width 12 height 9
select select "**********"
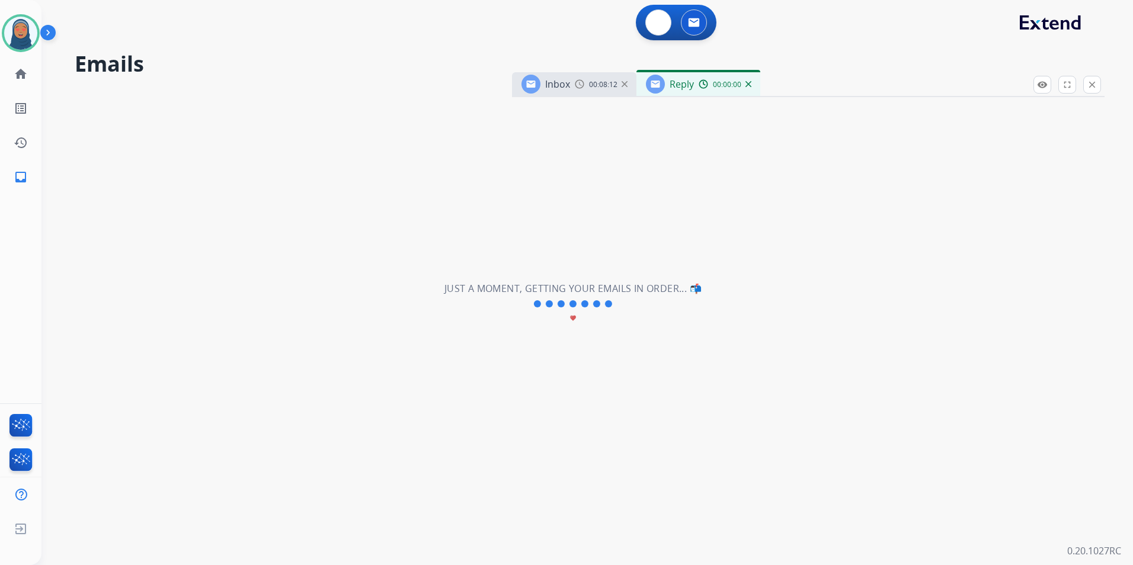
select select "**********"
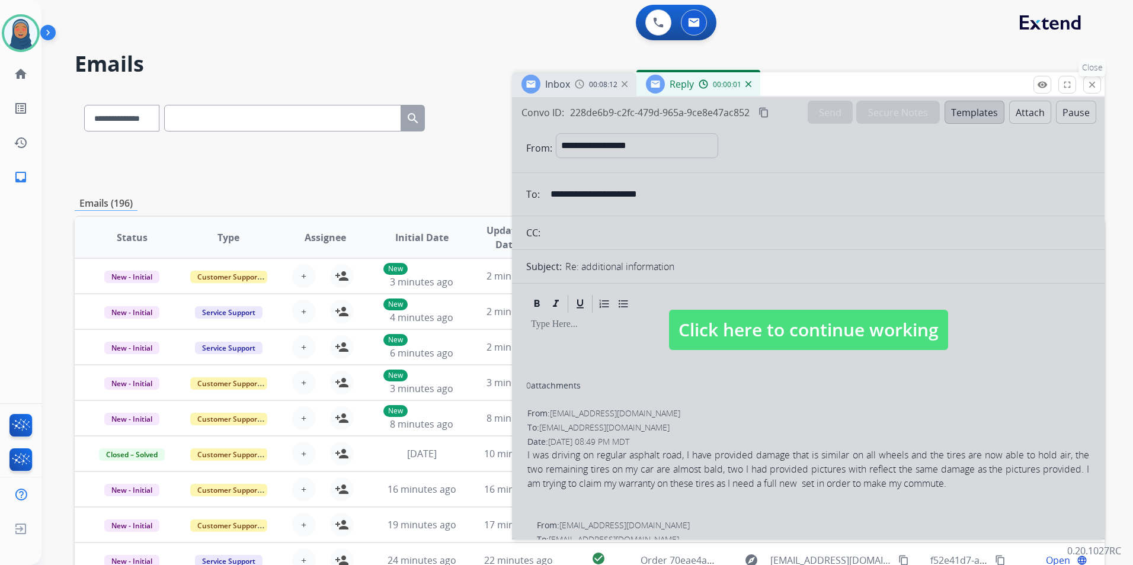
click at [1094, 88] on mat-icon "close" at bounding box center [1092, 84] width 11 height 11
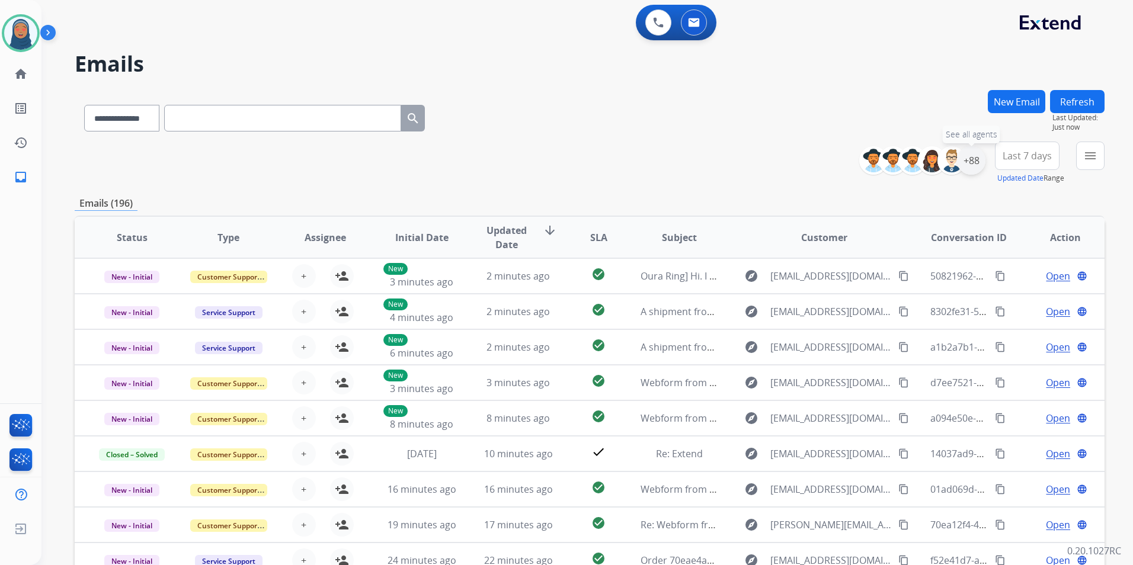
click at [973, 165] on div "+88" at bounding box center [971, 160] width 28 height 28
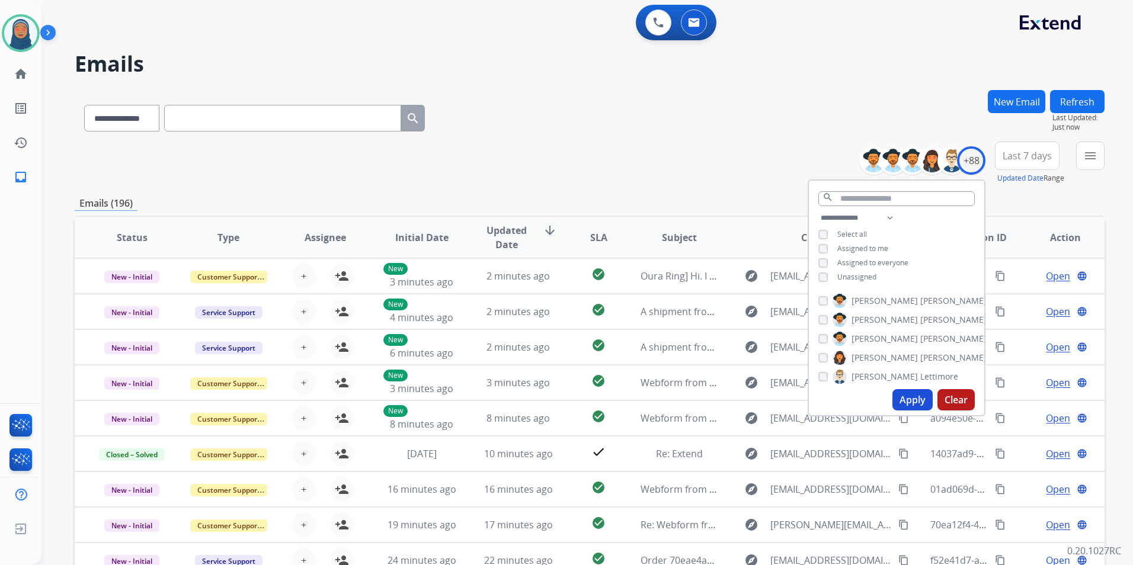
click at [906, 399] on button "Apply" at bounding box center [913, 399] width 40 height 21
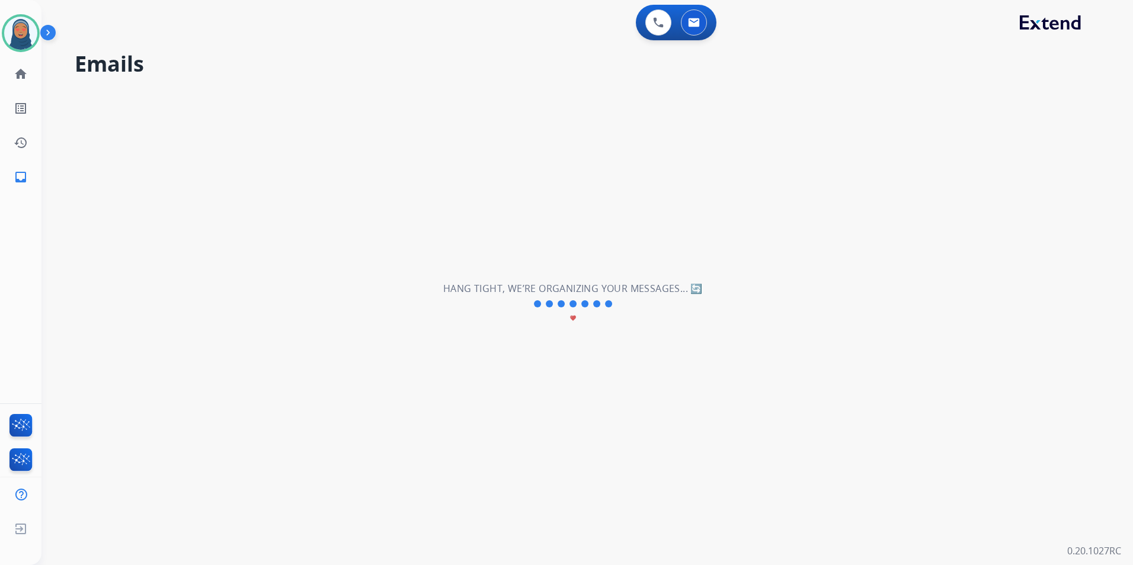
click at [667, 163] on div "**********" at bounding box center [572, 304] width 1063 height 523
click at [0, 0] on div "**********" at bounding box center [0, 0] width 0 height 0
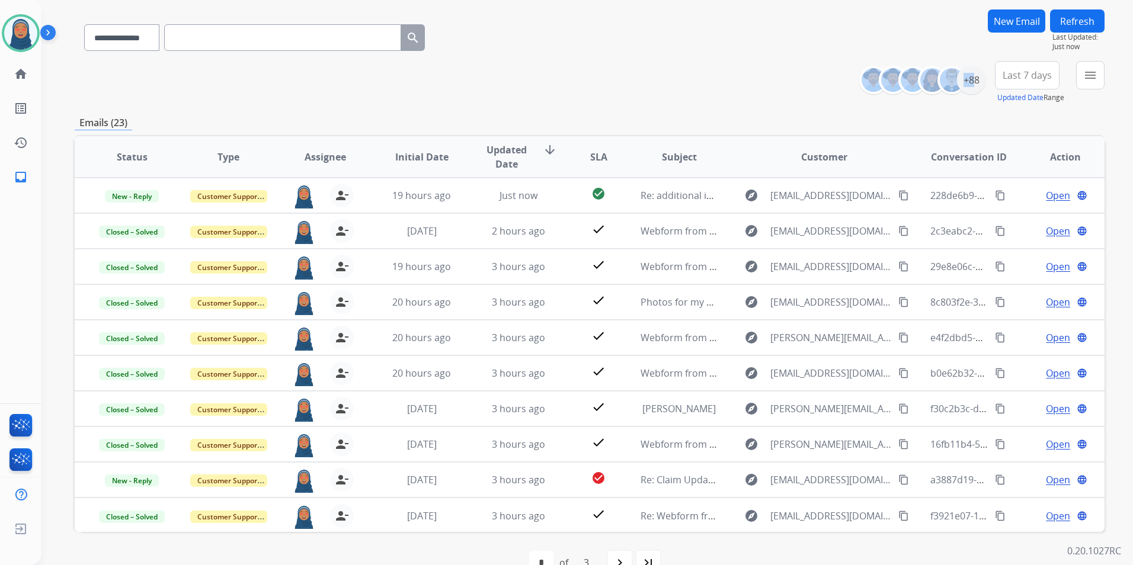
scroll to position [109, 0]
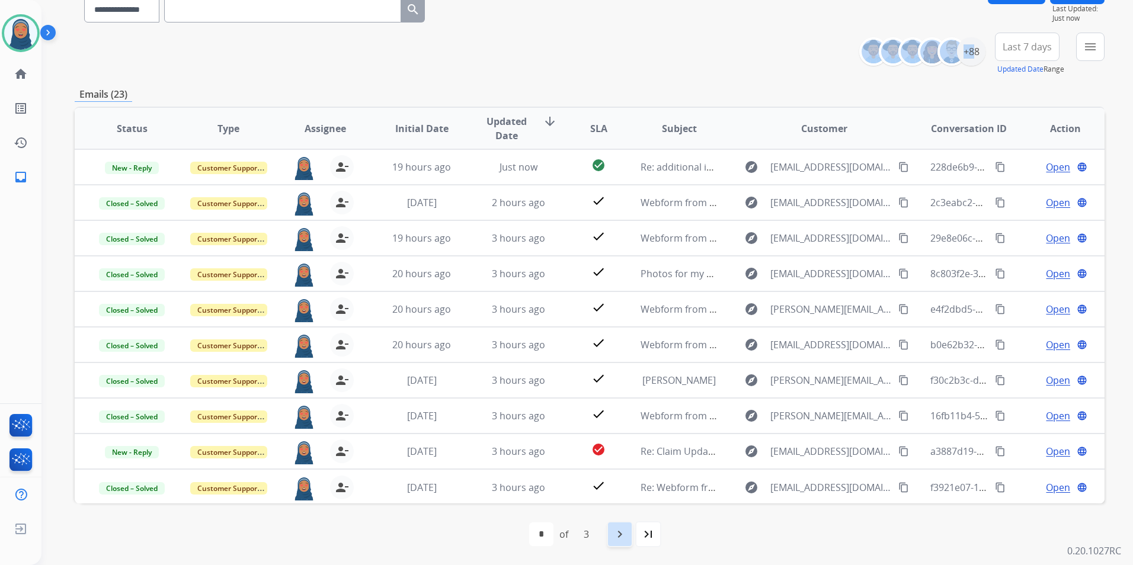
click at [621, 536] on mat-icon "navigate_next" at bounding box center [620, 534] width 14 height 14
select select "*"
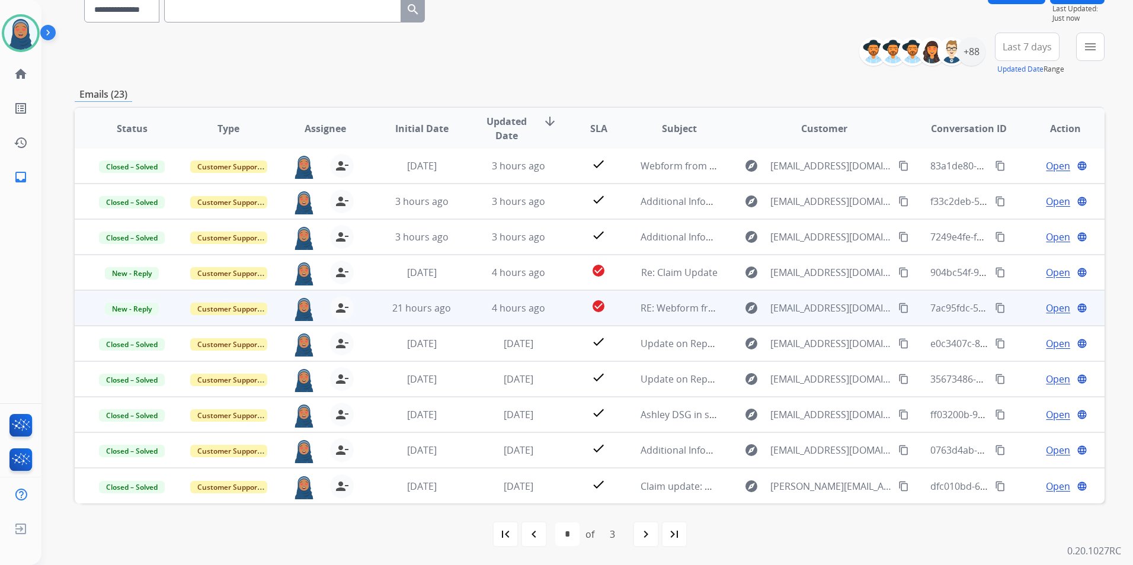
click at [1046, 308] on span "Open" at bounding box center [1058, 308] width 24 height 14
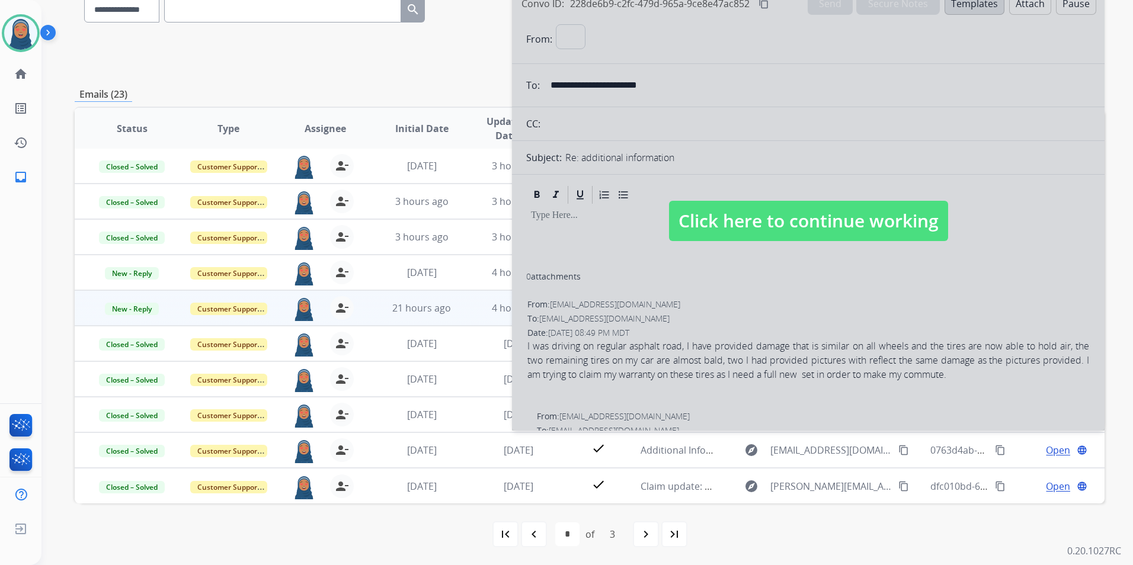
select select "**********"
click at [709, 236] on span "Click here to continue working" at bounding box center [808, 221] width 279 height 40
select select
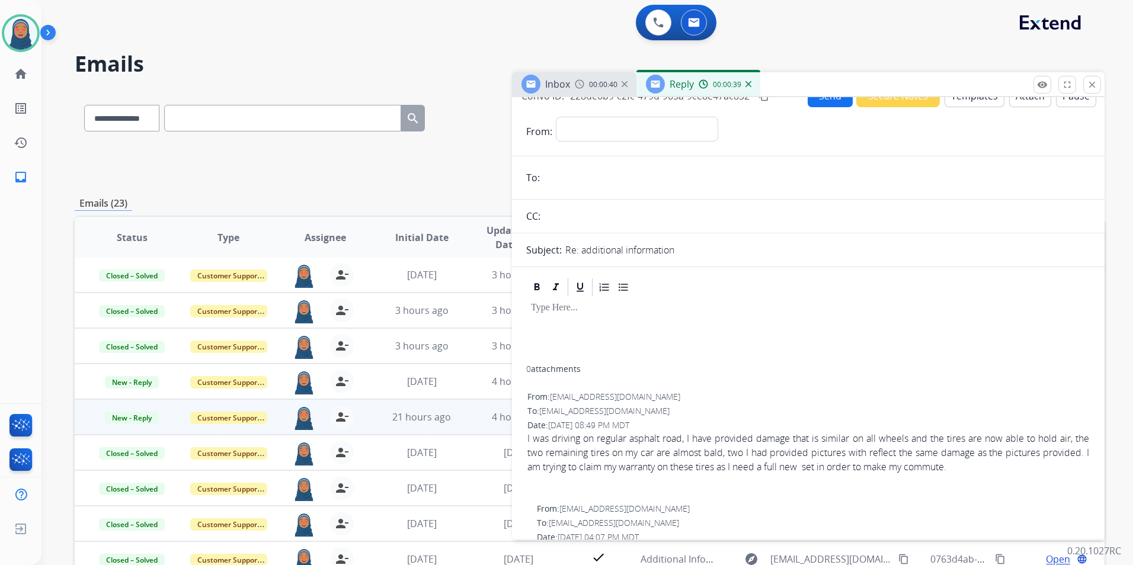
scroll to position [0, 0]
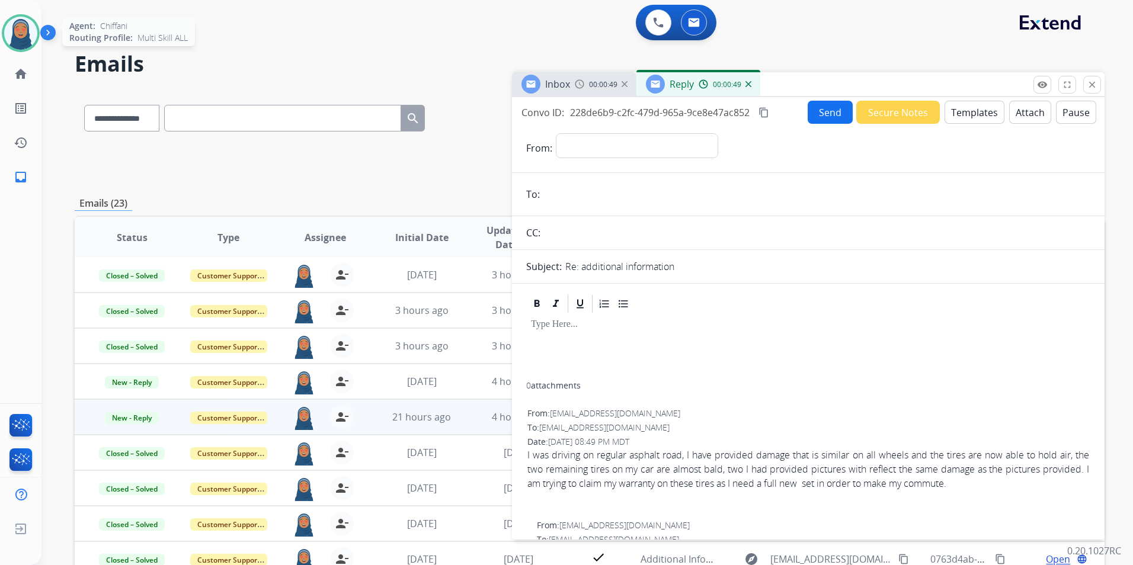
click at [19, 35] on img at bounding box center [20, 33] width 33 height 33
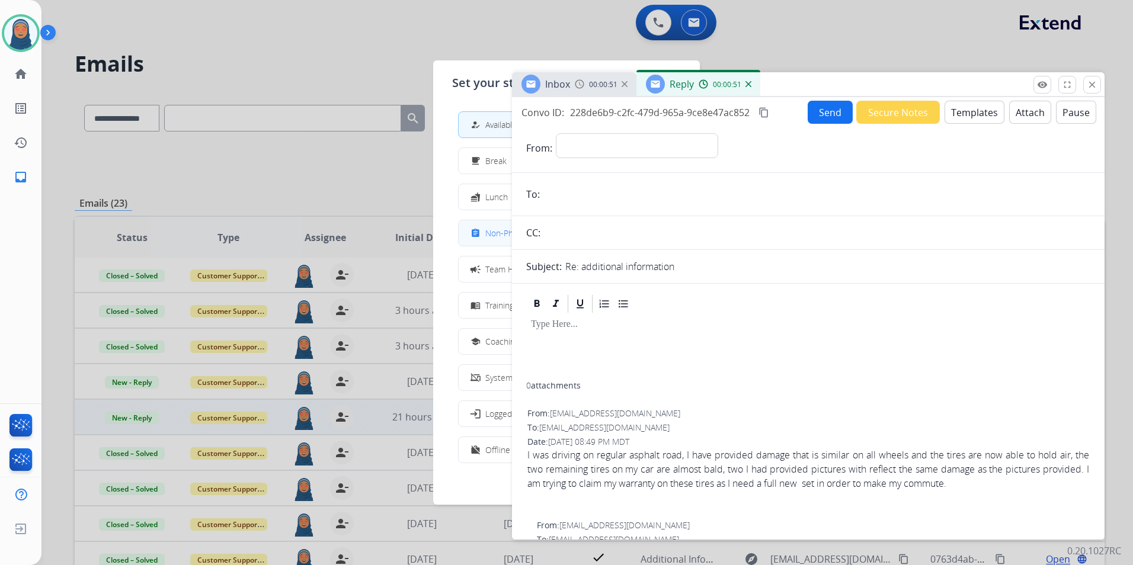
click at [487, 239] on div "assignment Non-Phone Queue" at bounding box center [511, 233] width 87 height 14
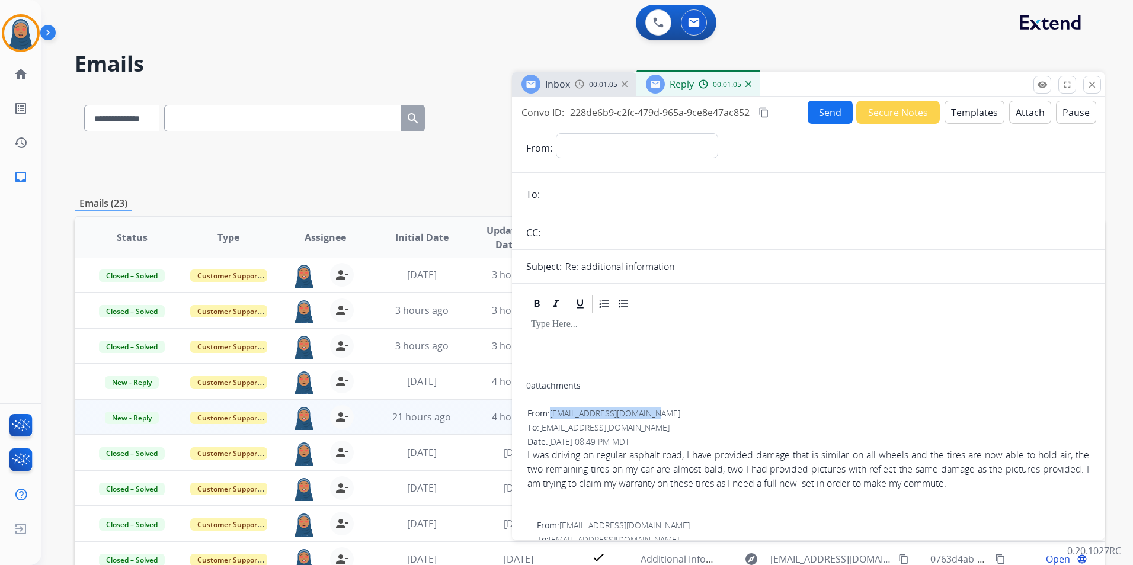
drag, startPoint x: 645, startPoint y: 414, endPoint x: 552, endPoint y: 417, distance: 93.1
click at [552, 417] on div "From: [EMAIL_ADDRESS][DOMAIN_NAME]" at bounding box center [808, 414] width 562 height 12
click at [968, 113] on button "Templates" at bounding box center [975, 112] width 60 height 23
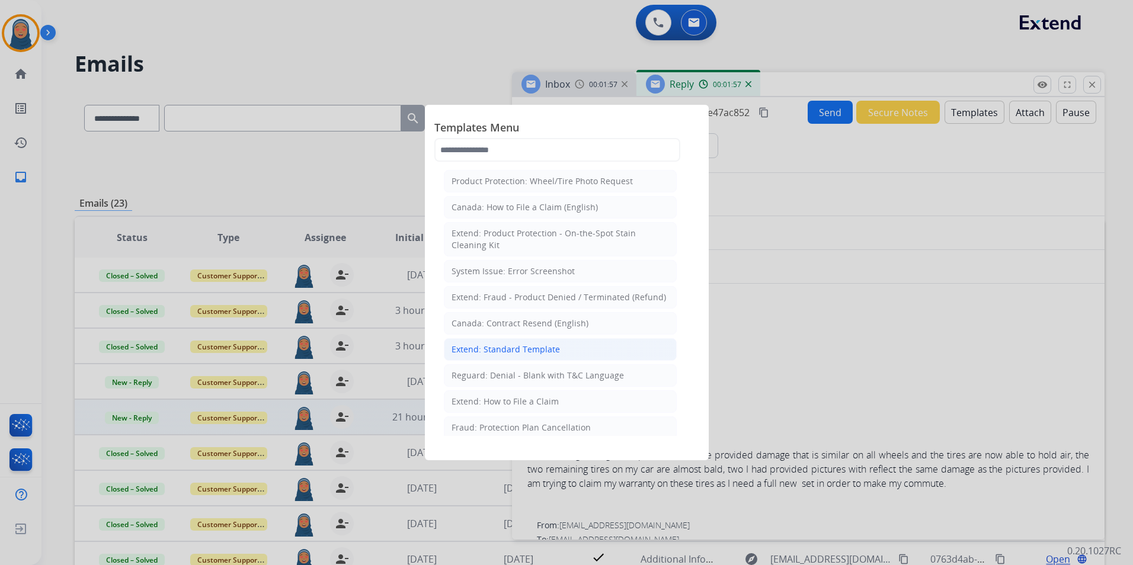
click at [492, 348] on div "Extend: Standard Template" at bounding box center [506, 350] width 108 height 12
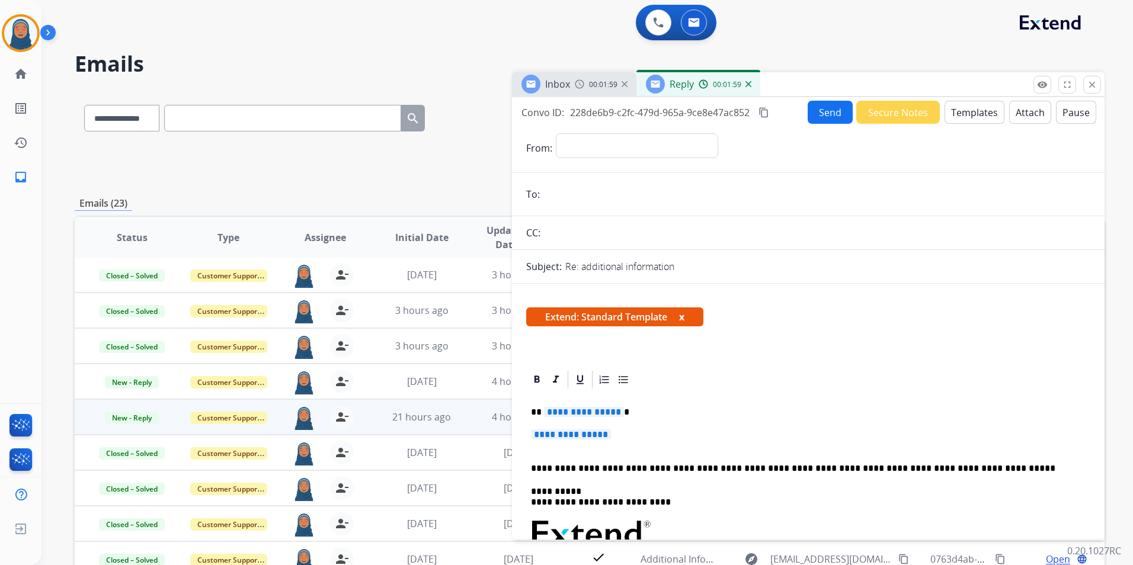
click at [572, 411] on span "**********" at bounding box center [584, 412] width 80 height 10
paste div
click at [610, 437] on span "**********" at bounding box center [571, 435] width 80 height 10
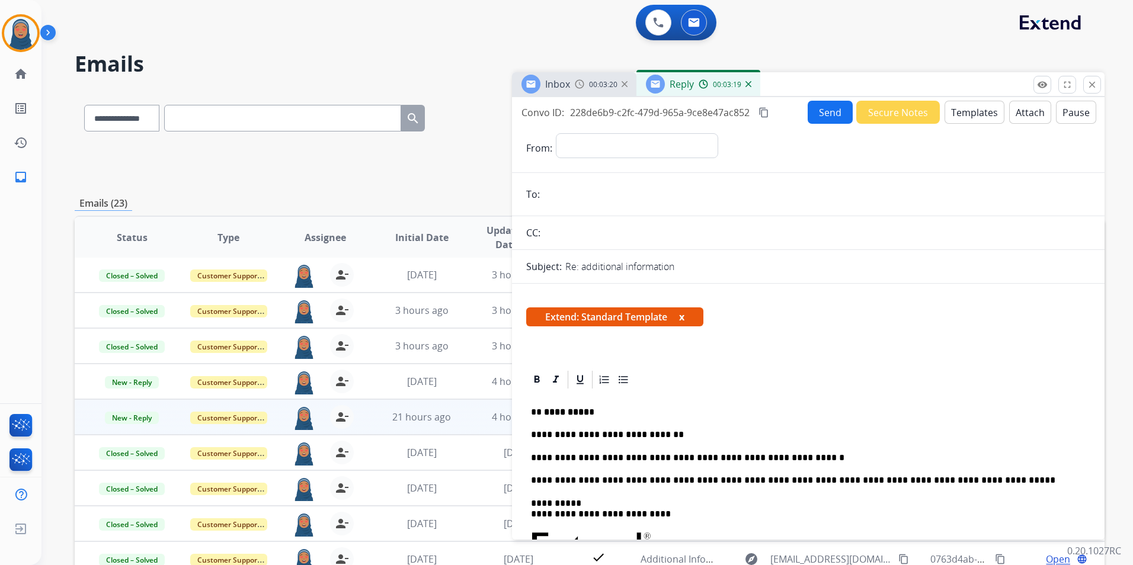
click at [582, 244] on input "text" at bounding box center [817, 233] width 546 height 24
click at [587, 197] on input "email" at bounding box center [816, 195] width 547 height 24
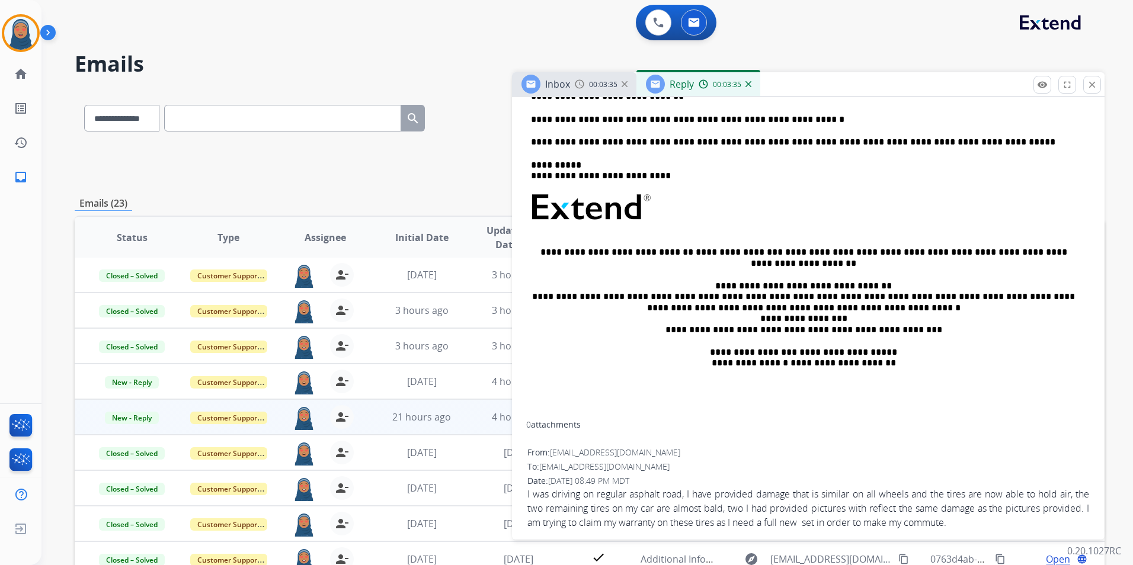
scroll to position [356, 0]
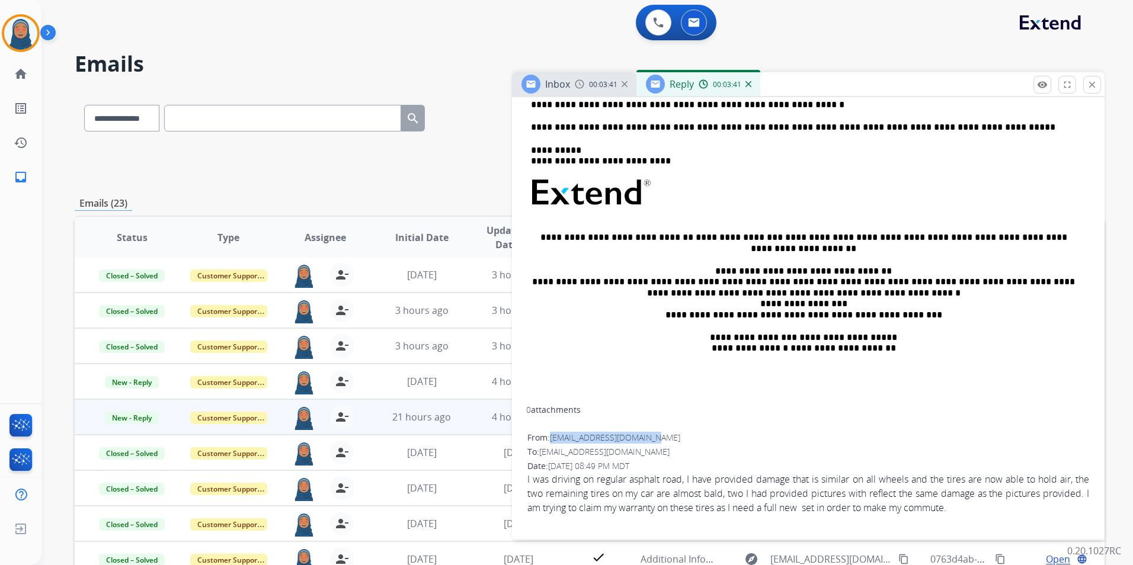
drag, startPoint x: 648, startPoint y: 437, endPoint x: 553, endPoint y: 436, distance: 94.8
click at [553, 436] on div "From: [EMAIL_ADDRESS][DOMAIN_NAME]" at bounding box center [808, 438] width 562 height 12
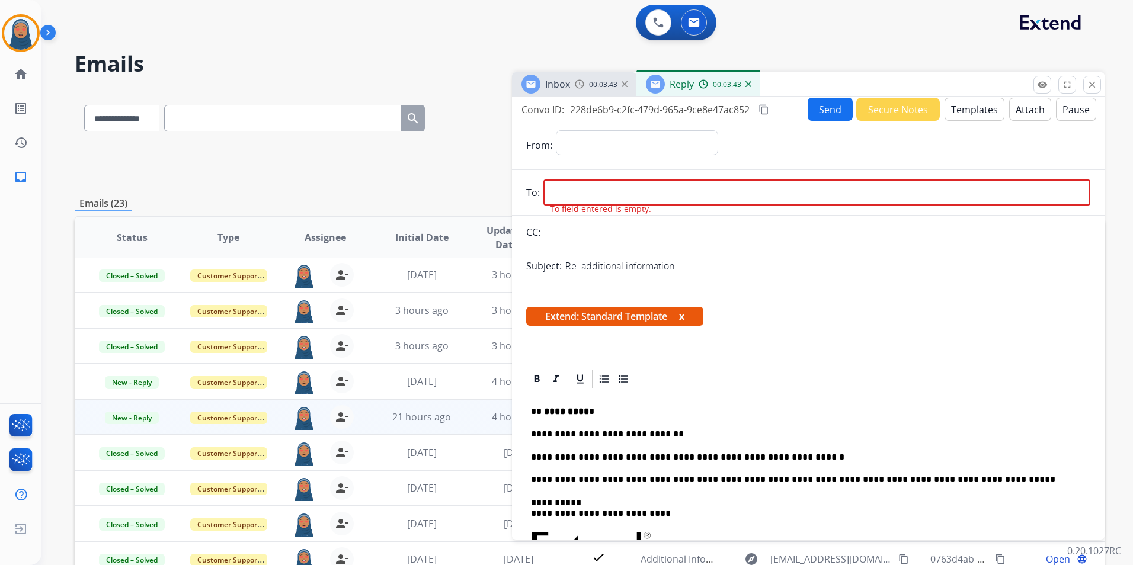
scroll to position [0, 0]
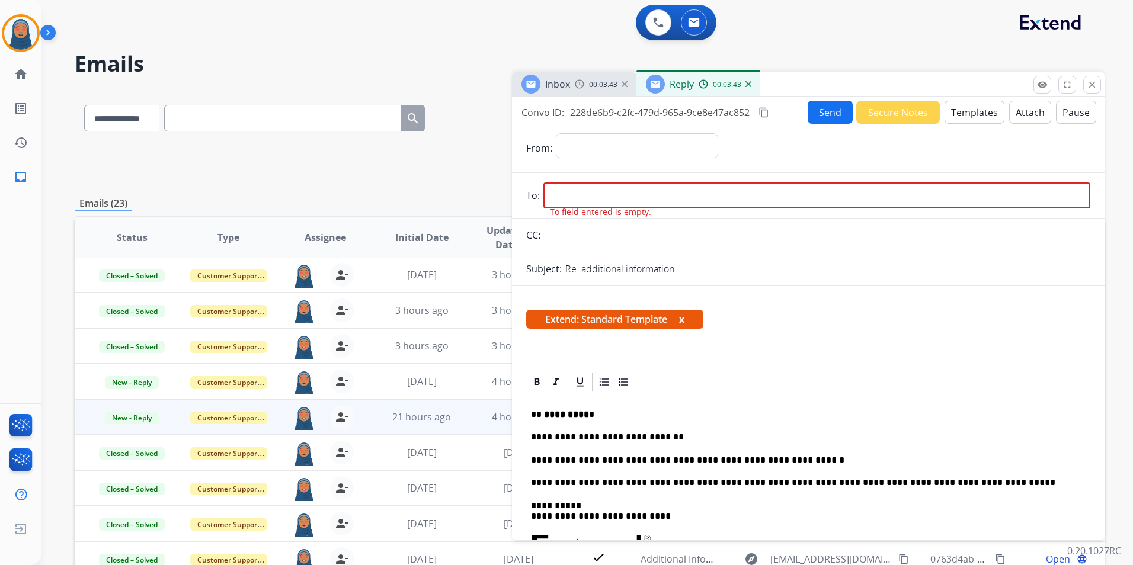
drag, startPoint x: 578, startPoint y: 364, endPoint x: 579, endPoint y: 356, distance: 8.9
paste input "**********"
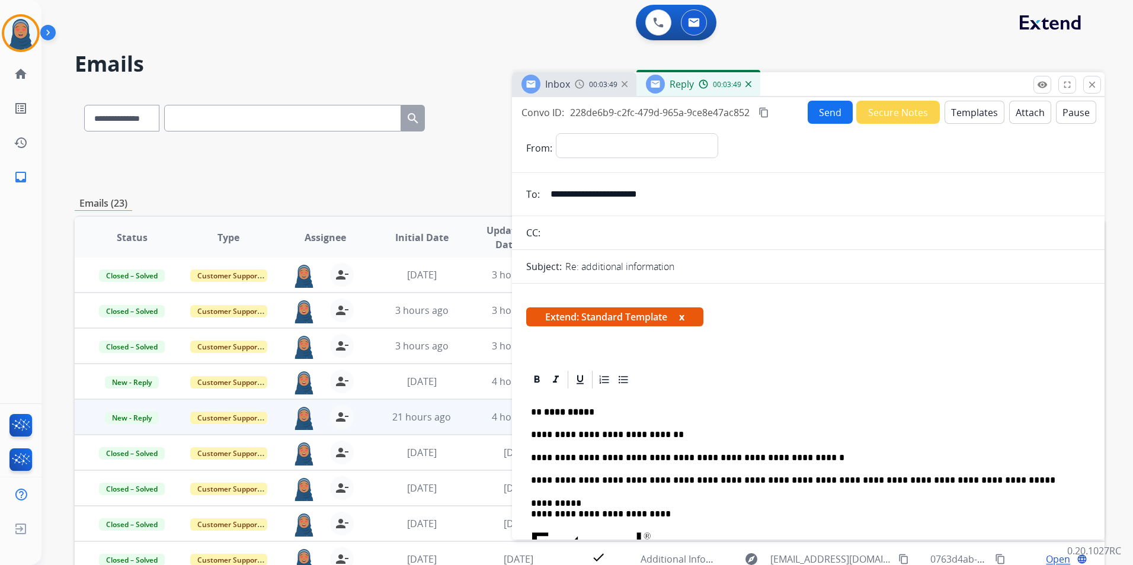
type input "**********"
click at [574, 147] on select "**********" at bounding box center [636, 145] width 161 height 24
select select "**********"
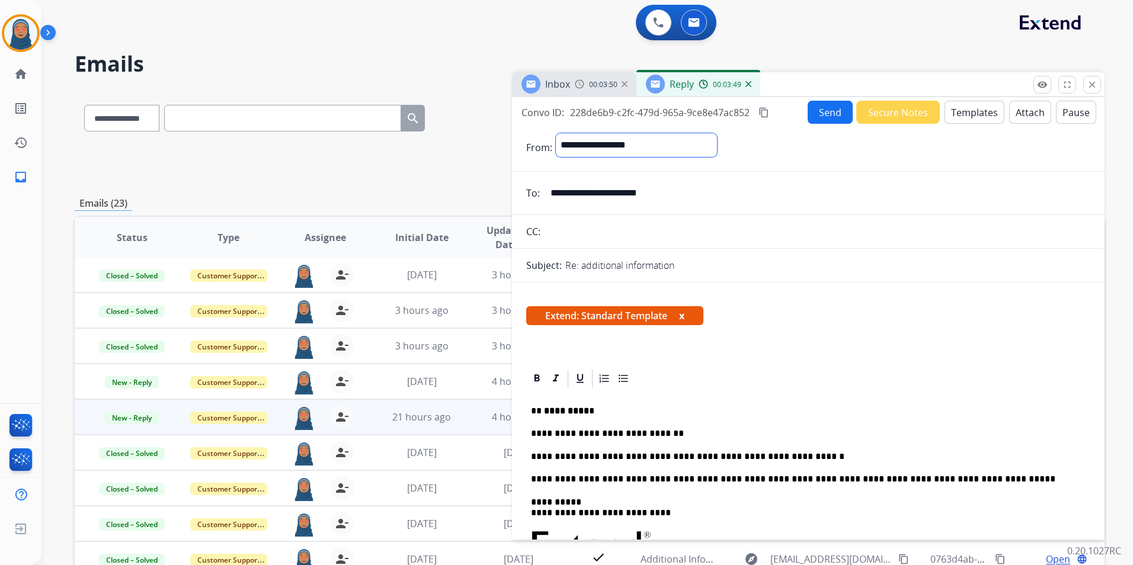
click at [556, 133] on select "**********" at bounding box center [636, 145] width 161 height 24
click at [617, 260] on p "Re: additional information" at bounding box center [619, 267] width 109 height 14
click at [815, 109] on button "Send" at bounding box center [830, 112] width 45 height 23
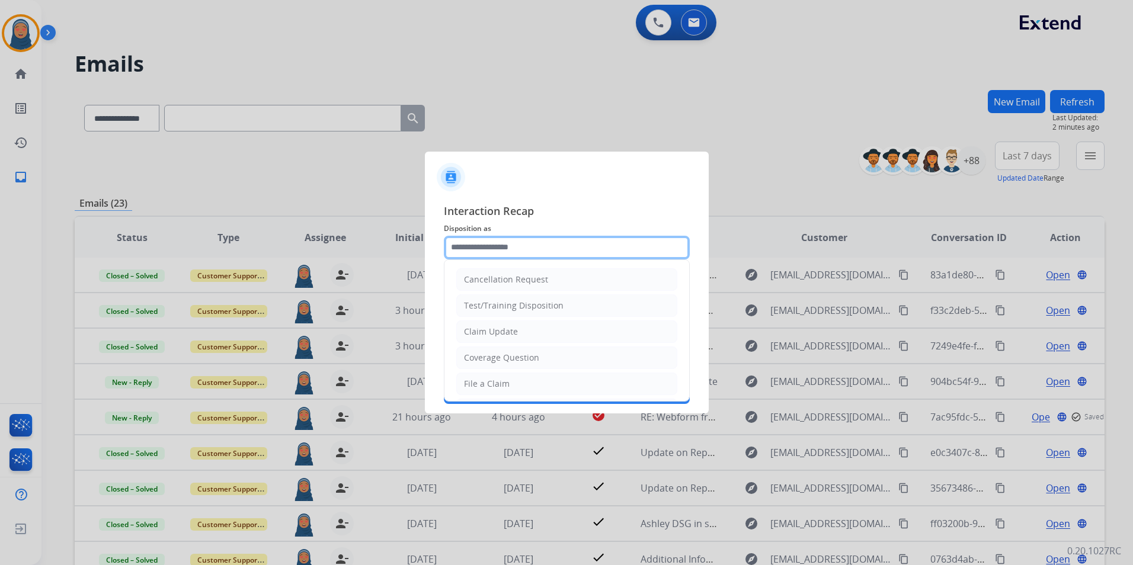
click at [520, 252] on input "text" at bounding box center [567, 248] width 246 height 24
drag, startPoint x: 516, startPoint y: 335, endPoint x: 503, endPoint y: 273, distance: 63.0
click at [516, 332] on div "Claim Update" at bounding box center [491, 332] width 54 height 12
type input "**********"
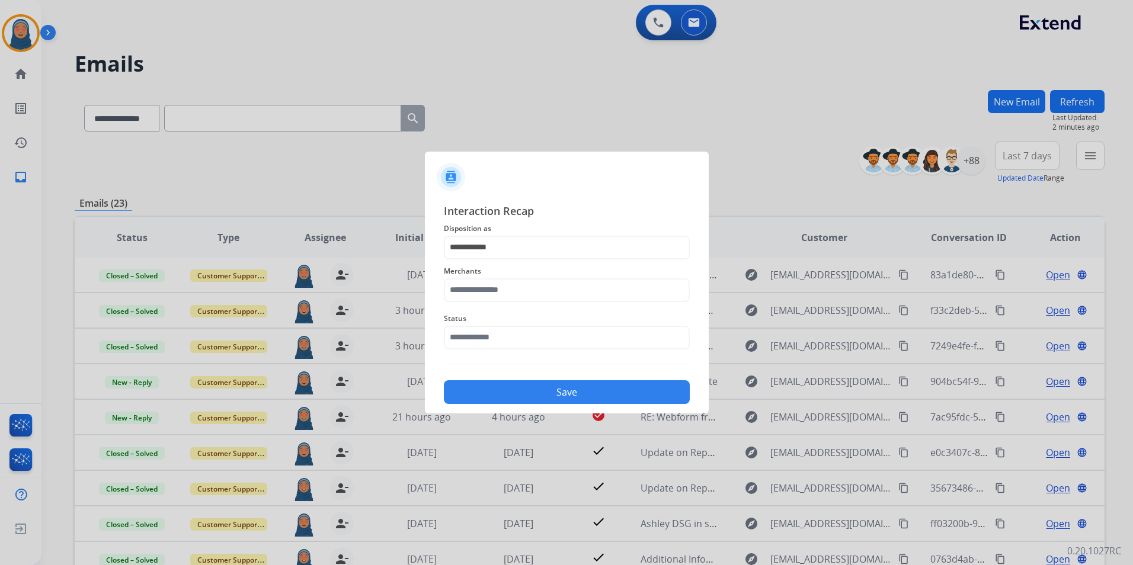
click at [504, 277] on span "Merchants" at bounding box center [567, 271] width 246 height 14
drag, startPoint x: 506, startPoint y: 289, endPoint x: 560, endPoint y: 287, distance: 53.9
click at [506, 289] on input "text" at bounding box center [567, 291] width 246 height 24
click at [510, 330] on li "Enthusiast enterprises, inc." at bounding box center [570, 324] width 226 height 23
type input "**********"
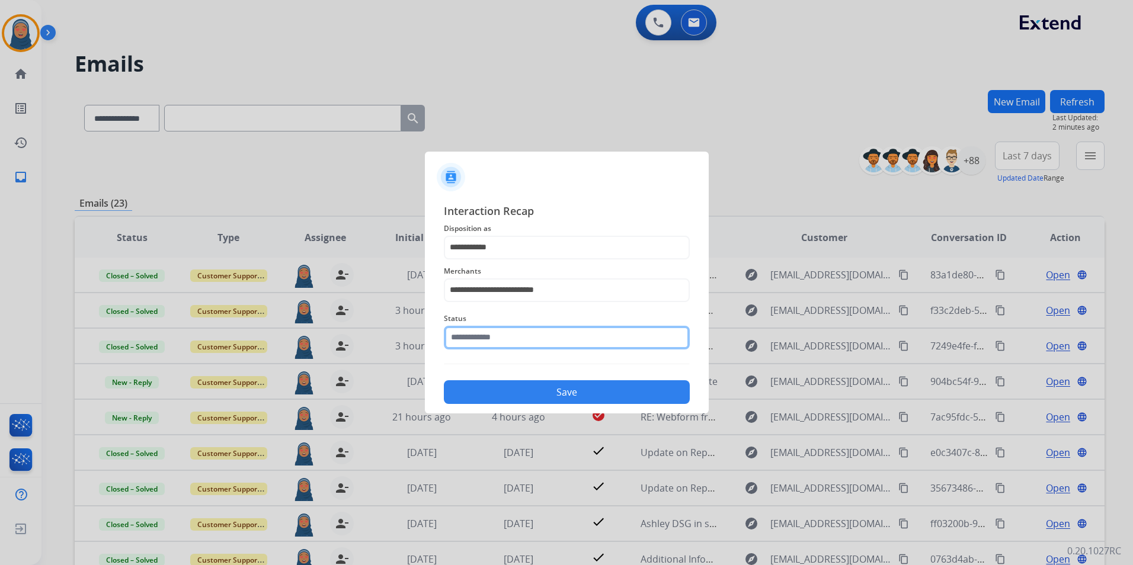
click at [501, 338] on input "text" at bounding box center [567, 338] width 246 height 24
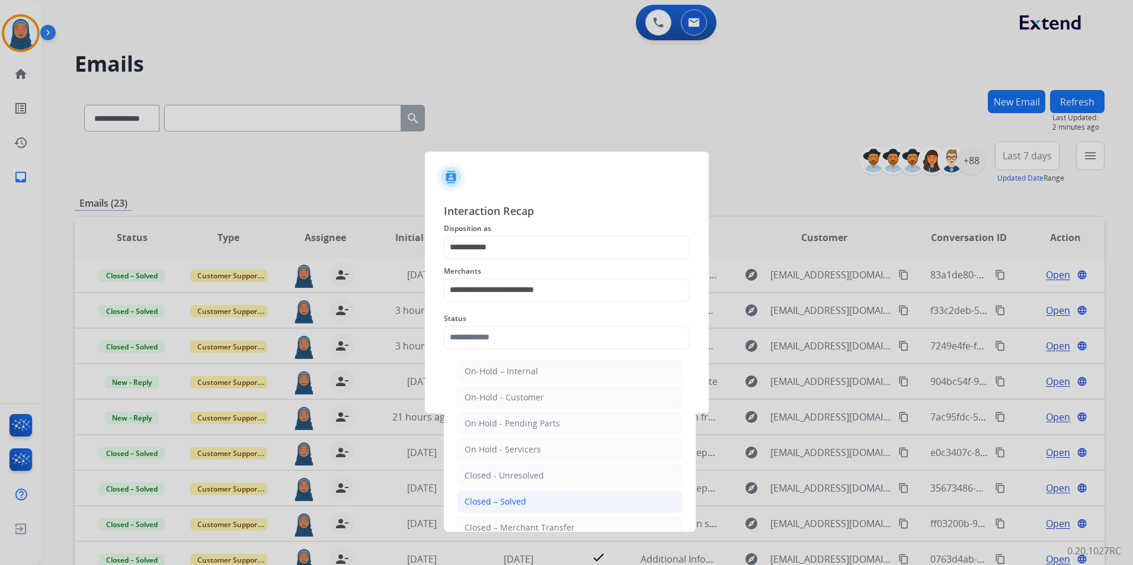
drag, startPoint x: 516, startPoint y: 502, endPoint x: 517, endPoint y: 482, distance: 20.2
click at [516, 498] on div "Closed – Solved" at bounding box center [496, 502] width 62 height 12
type input "**********"
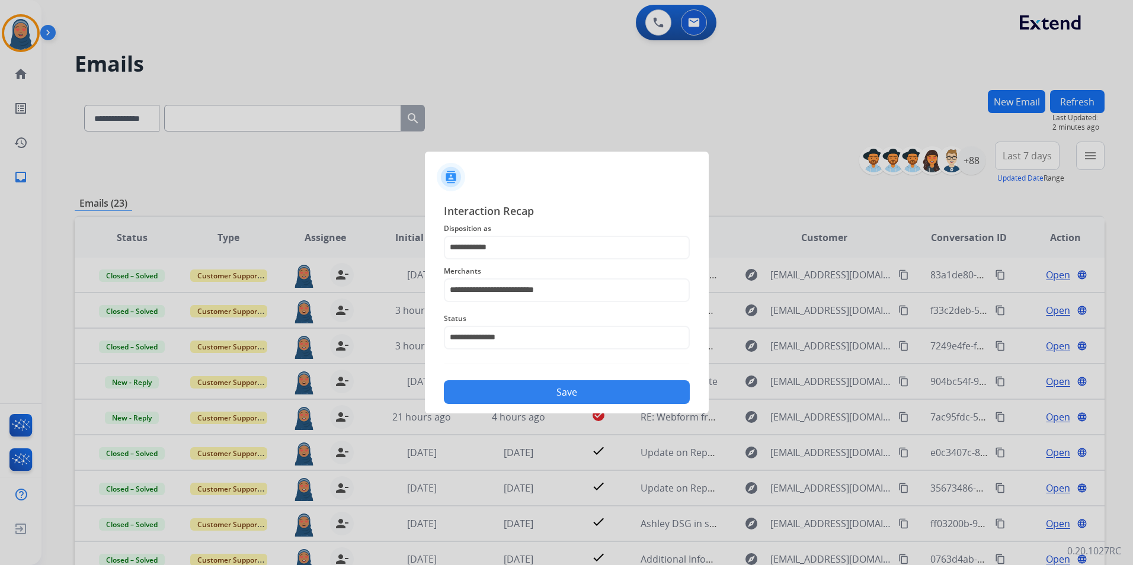
click at [558, 385] on button "Save" at bounding box center [567, 392] width 246 height 24
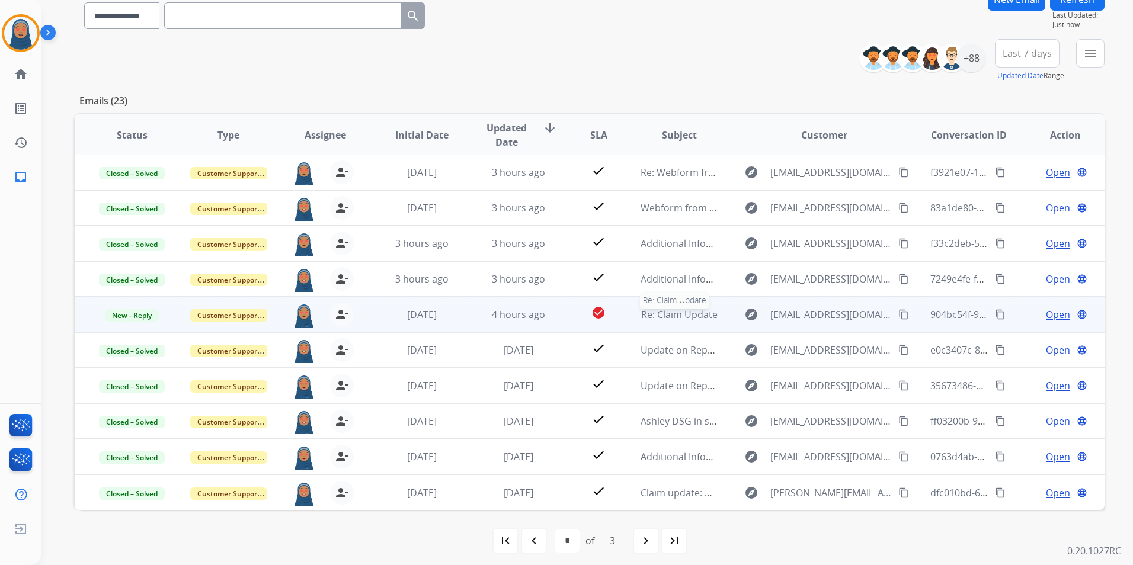
scroll to position [109, 0]
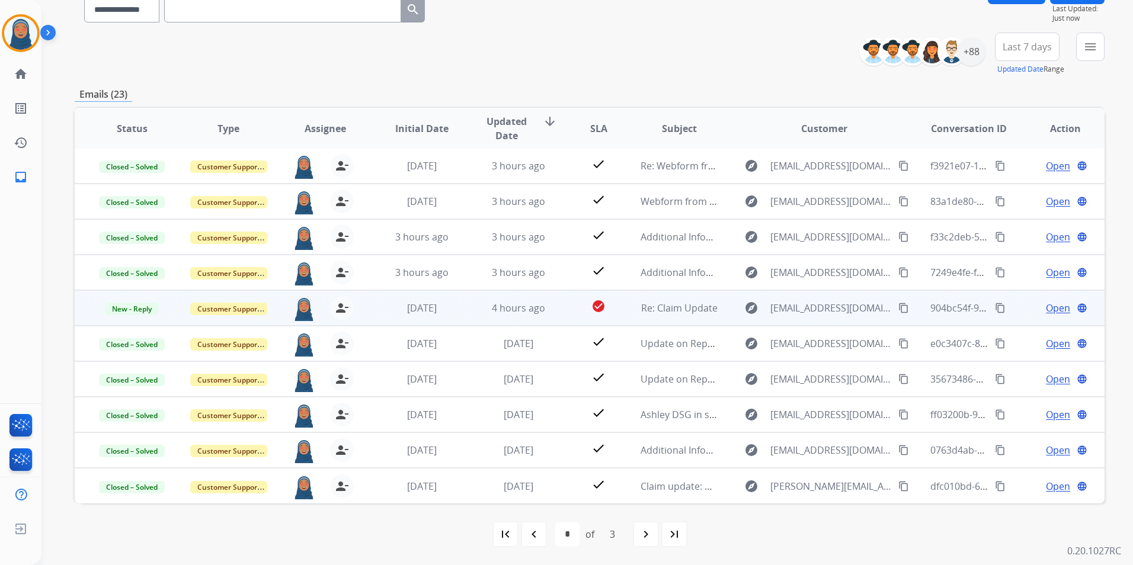
click at [1046, 309] on span "Open" at bounding box center [1058, 308] width 24 height 14
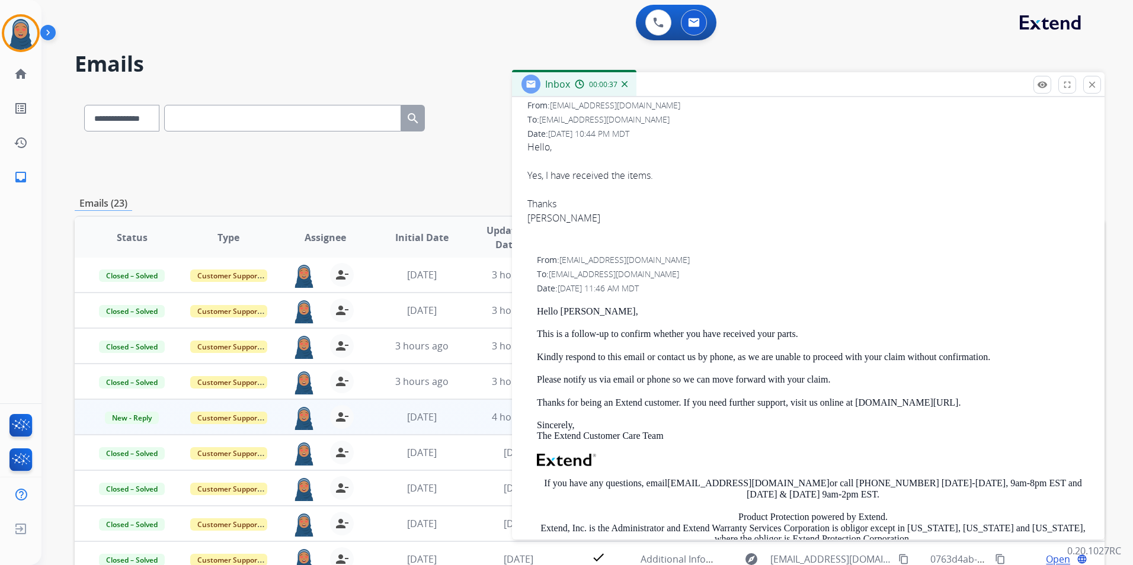
scroll to position [0, 0]
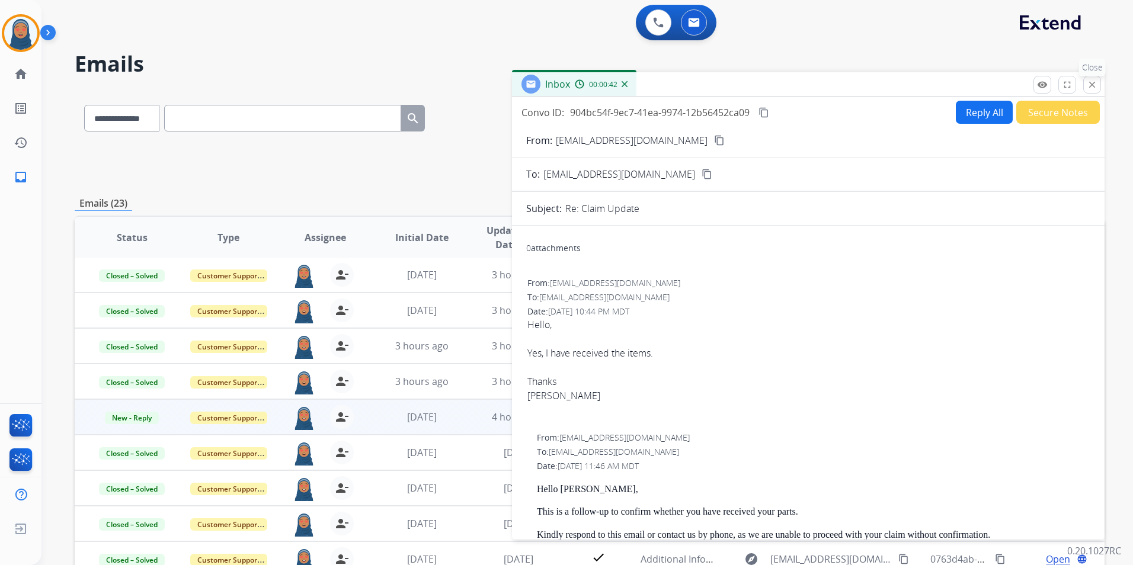
click at [1098, 89] on button "close Close" at bounding box center [1092, 85] width 18 height 18
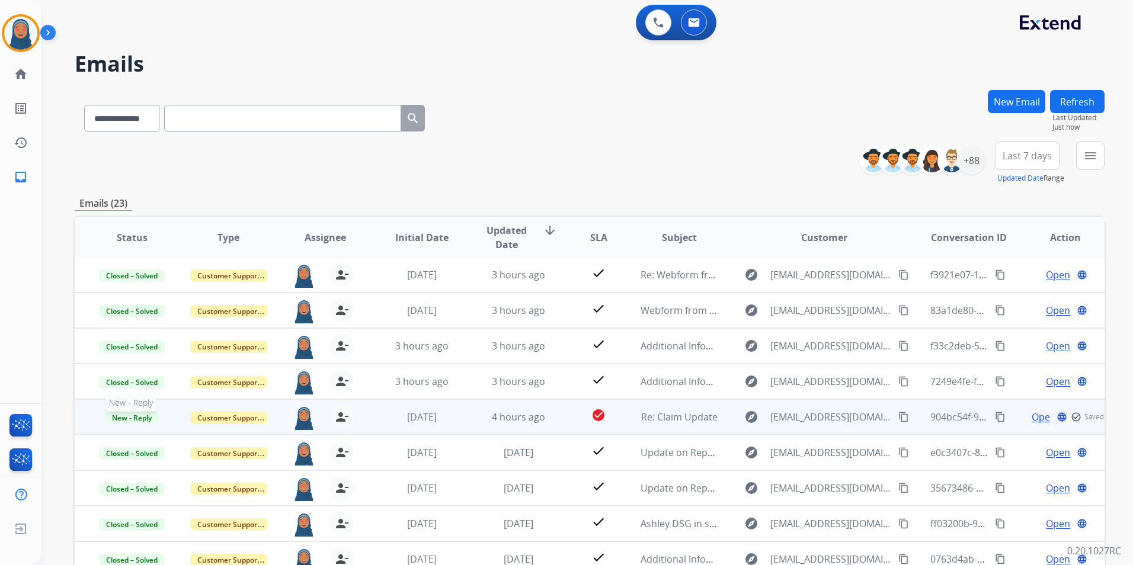
click at [130, 420] on span "New - Reply" at bounding box center [132, 418] width 54 height 12
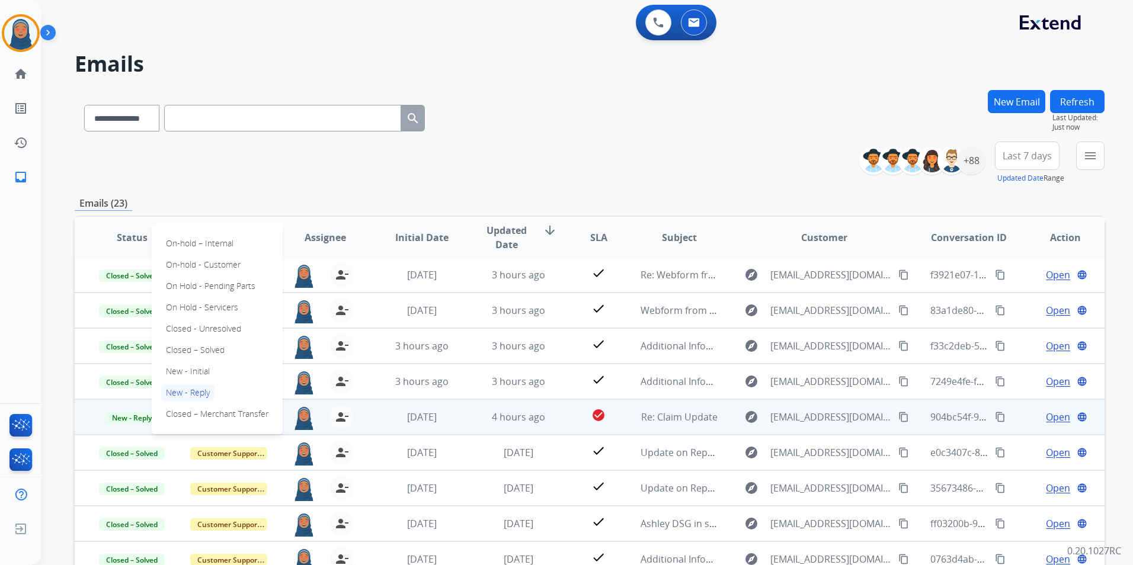
click at [1060, 420] on span "Open" at bounding box center [1058, 417] width 24 height 14
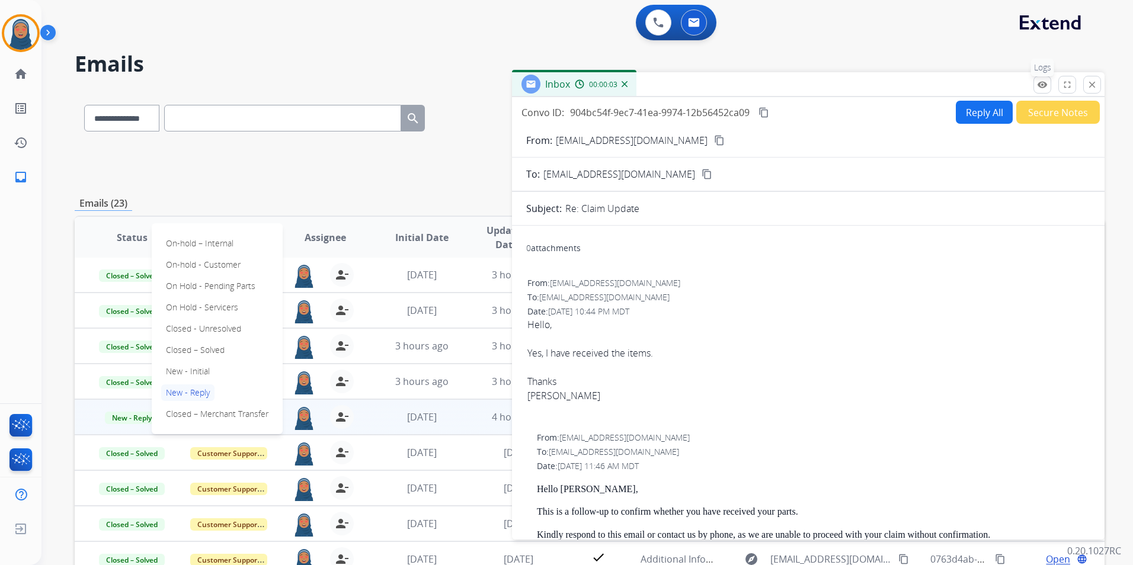
click at [1037, 92] on button "remove_[MEDICAL_DATA] Logs" at bounding box center [1043, 85] width 18 height 18
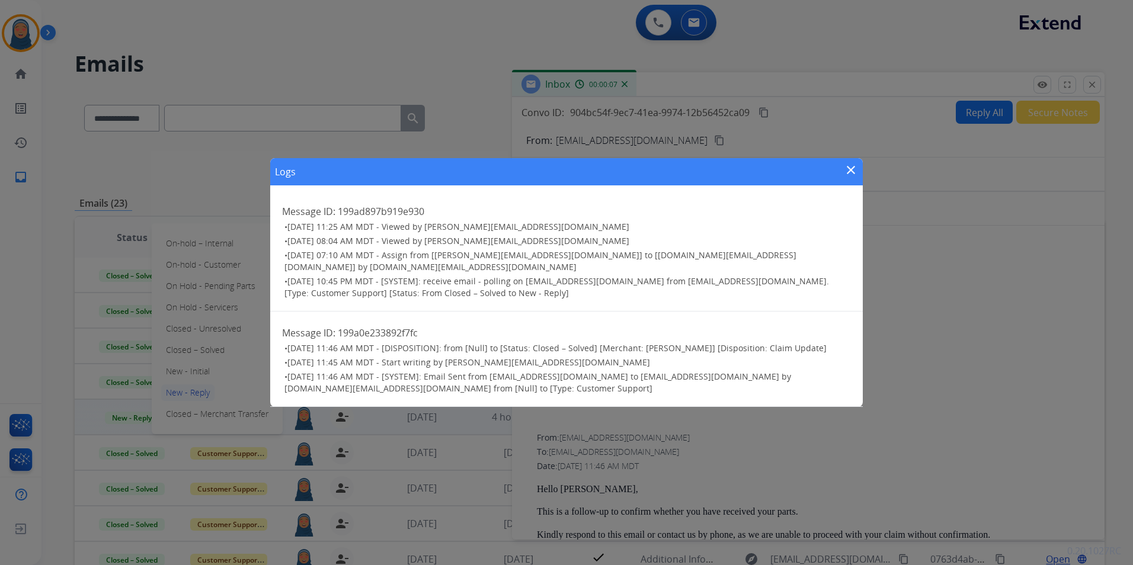
drag, startPoint x: 853, startPoint y: 175, endPoint x: 861, endPoint y: 166, distance: 11.8
click at [853, 173] on mat-icon "close" at bounding box center [851, 170] width 14 height 14
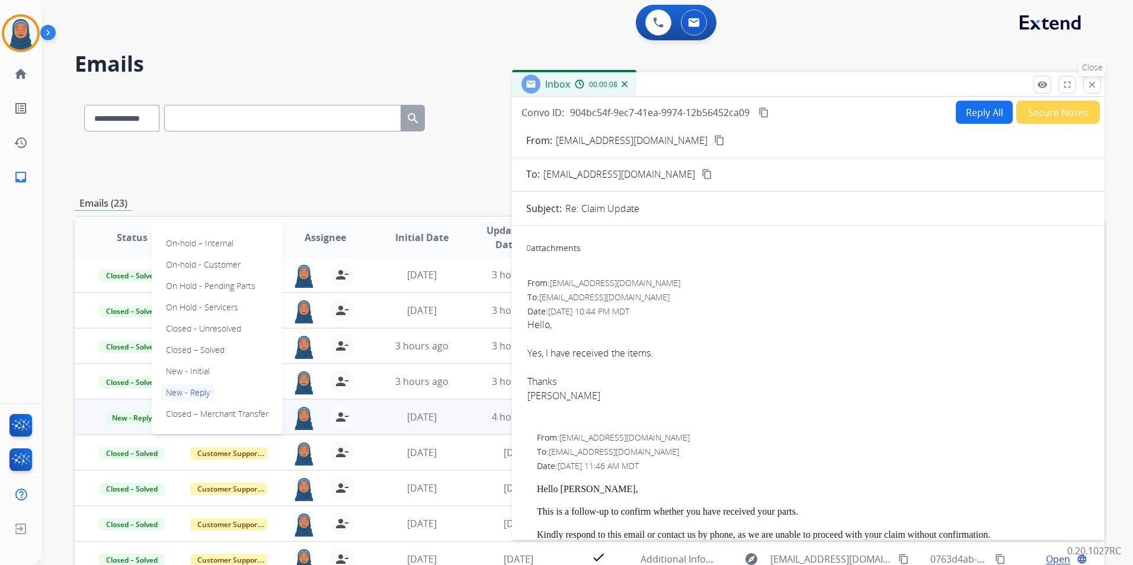
click at [1088, 86] on mat-icon "close" at bounding box center [1092, 84] width 11 height 11
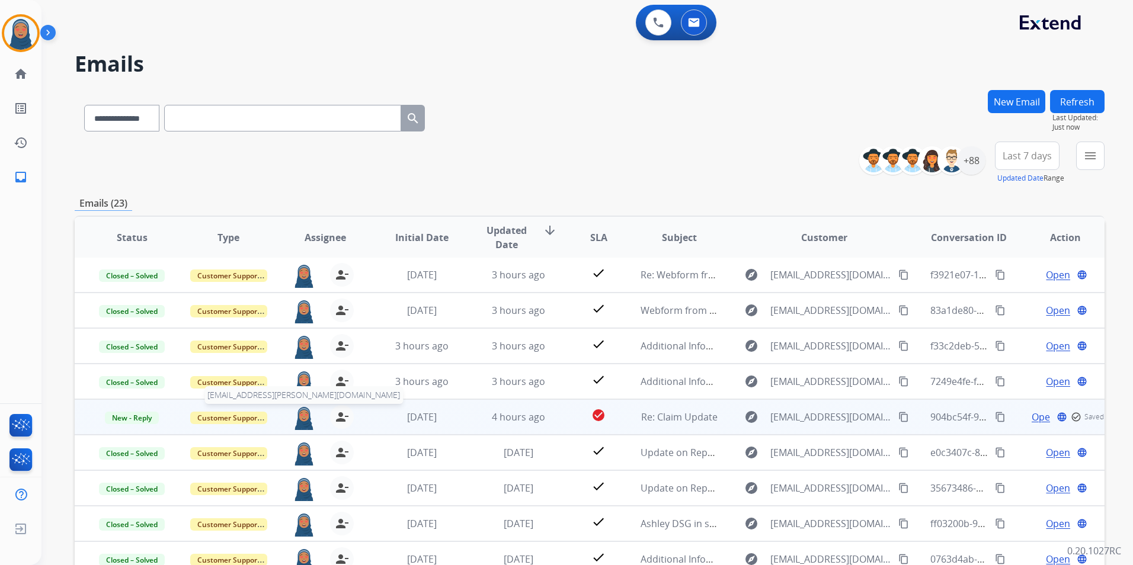
click at [298, 420] on img at bounding box center [304, 417] width 24 height 25
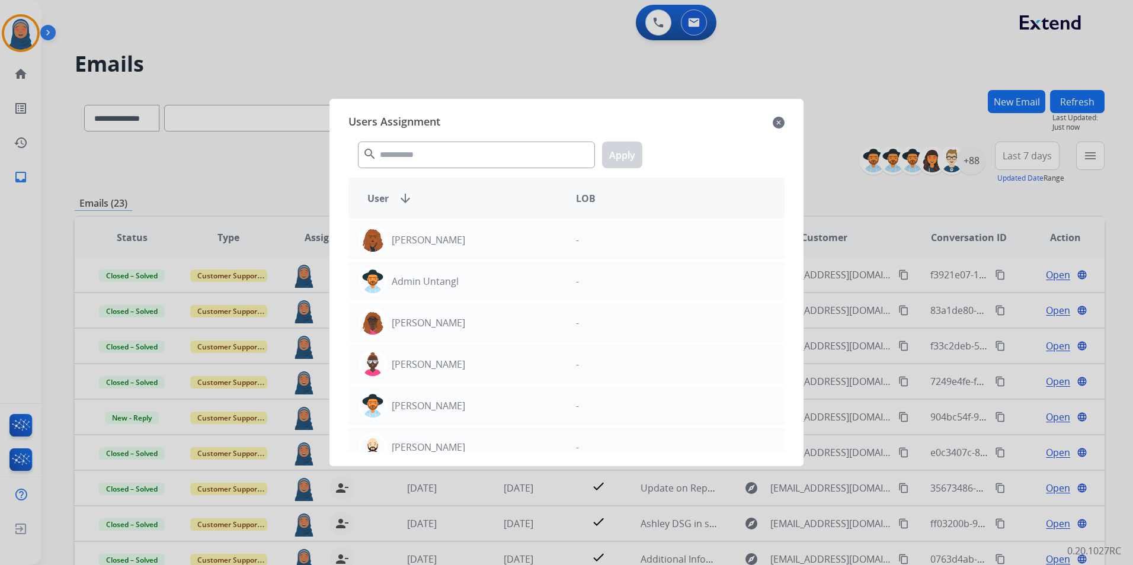
click at [781, 121] on mat-icon "close" at bounding box center [779, 123] width 12 height 14
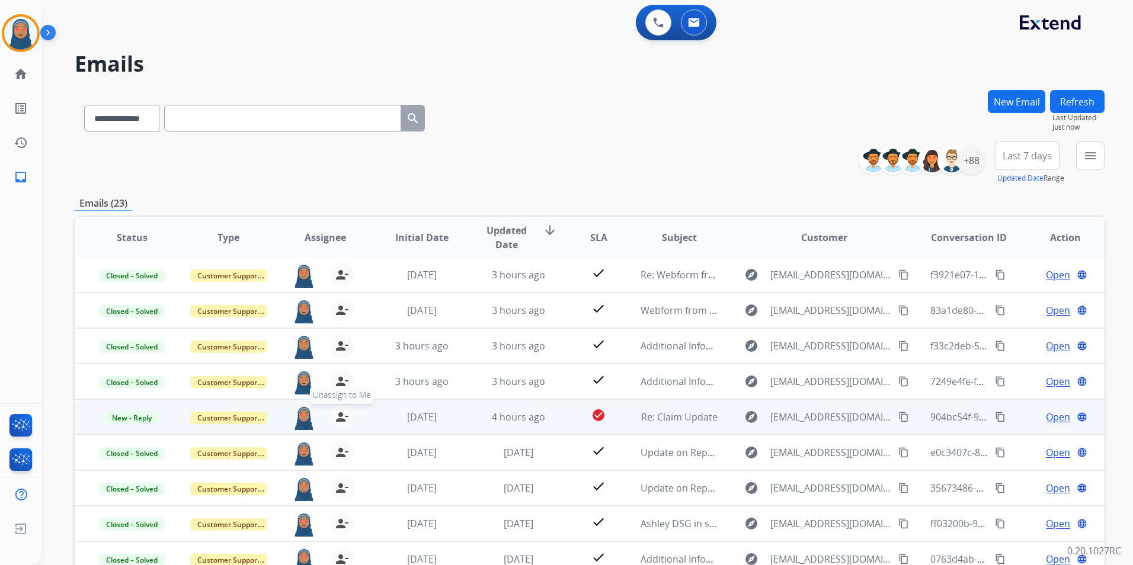
click at [343, 423] on mat-icon "person_remove" at bounding box center [342, 417] width 14 height 14
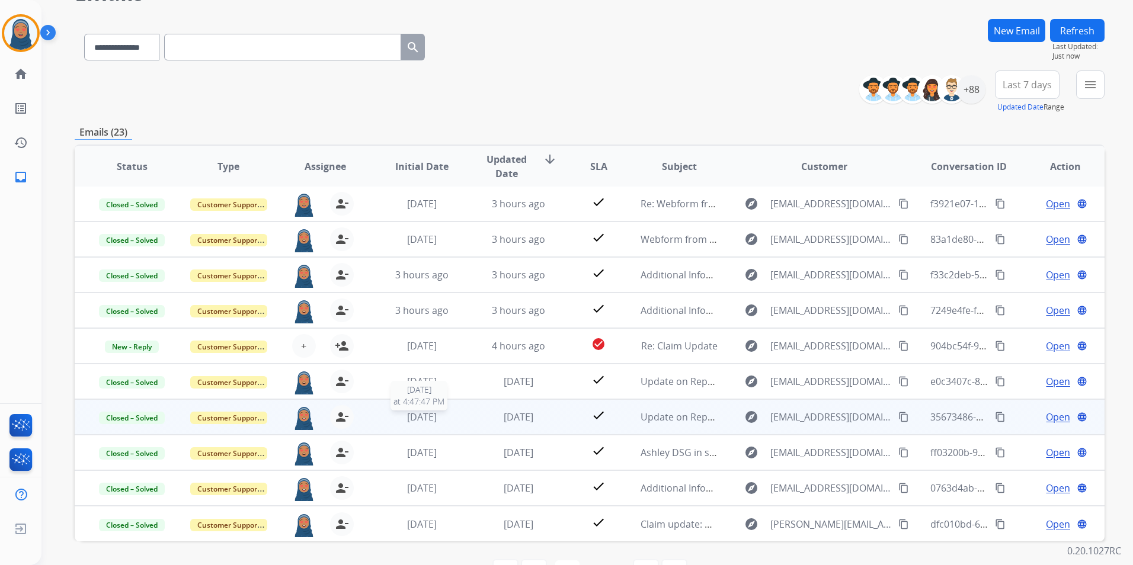
scroll to position [109, 0]
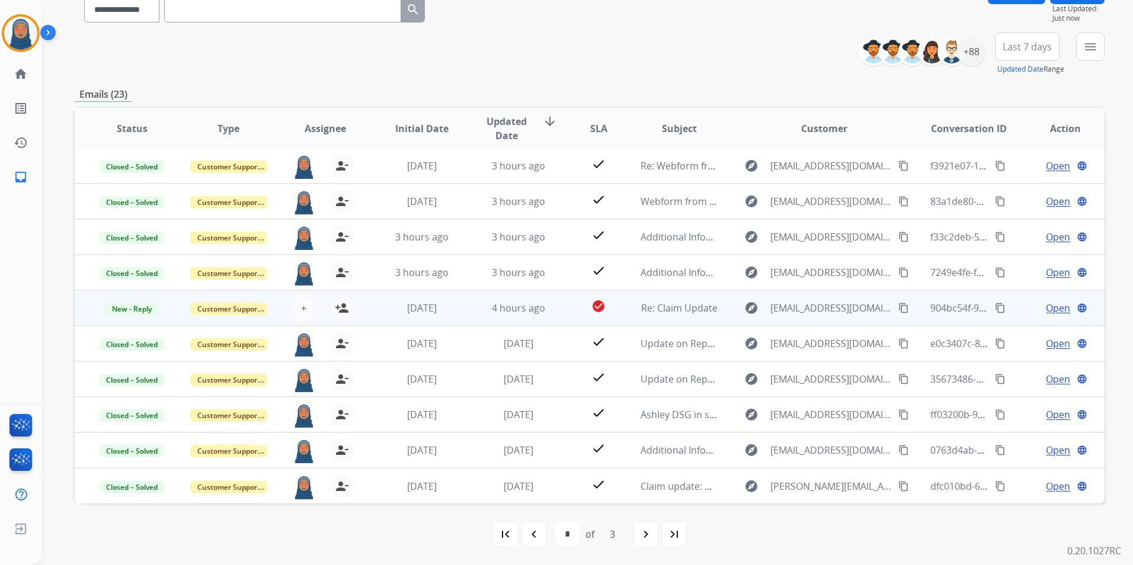
click at [1053, 309] on span "Open" at bounding box center [1058, 308] width 24 height 14
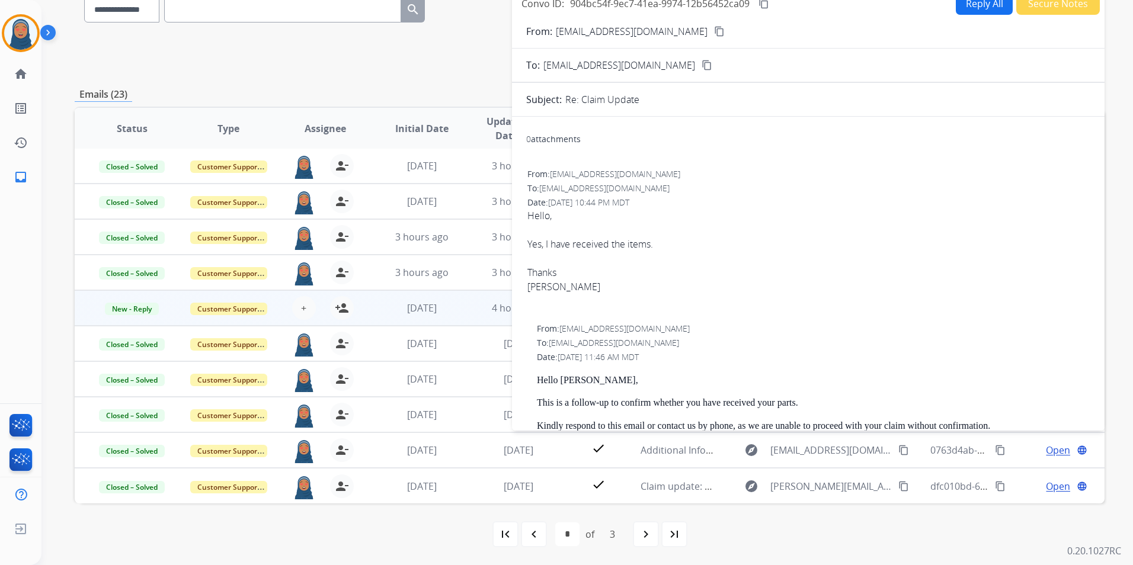
click at [359, 312] on div "+ Select agent person_add Assign to Me" at bounding box center [316, 308] width 96 height 33
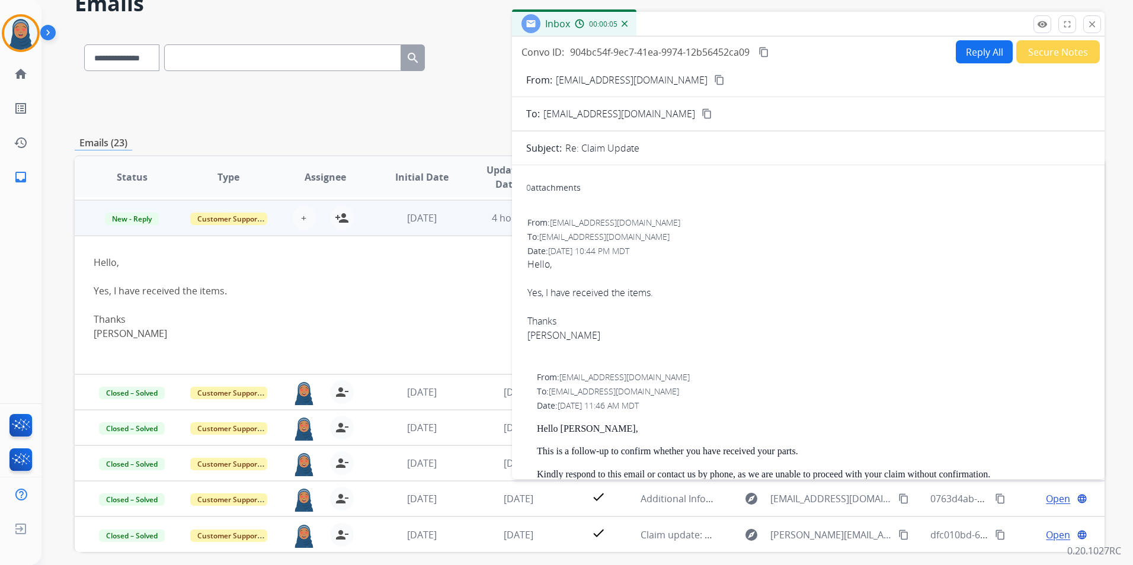
scroll to position [0, 0]
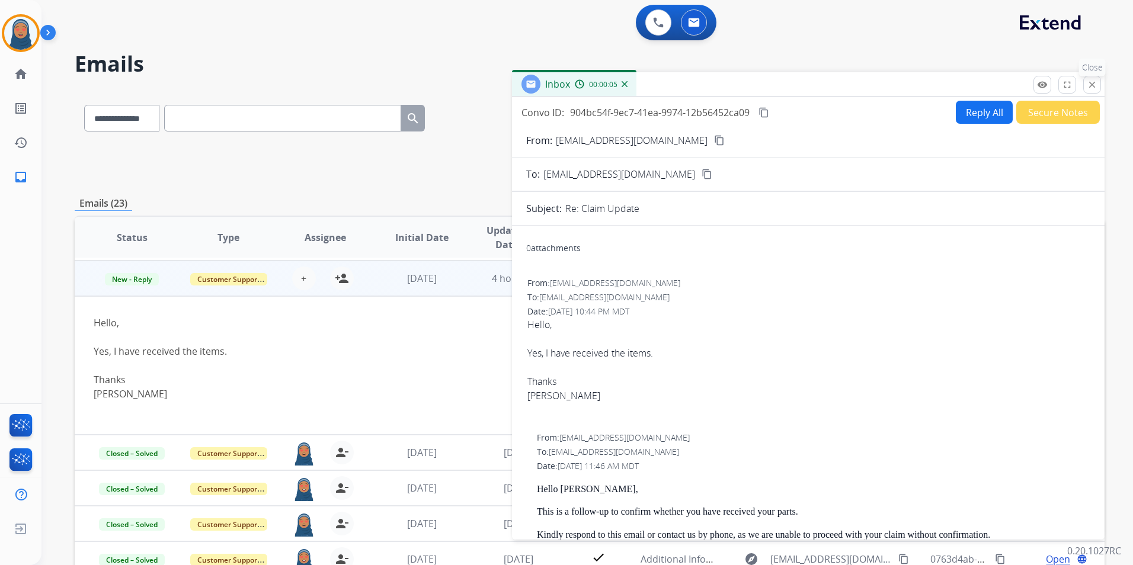
click at [1092, 86] on mat-icon "close" at bounding box center [1092, 84] width 11 height 11
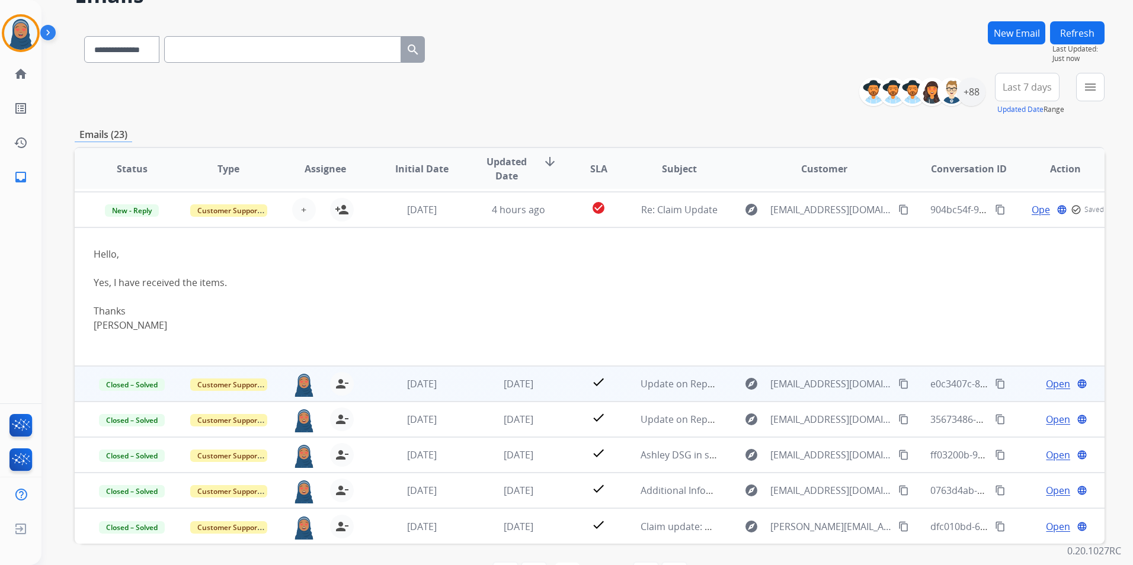
scroll to position [109, 0]
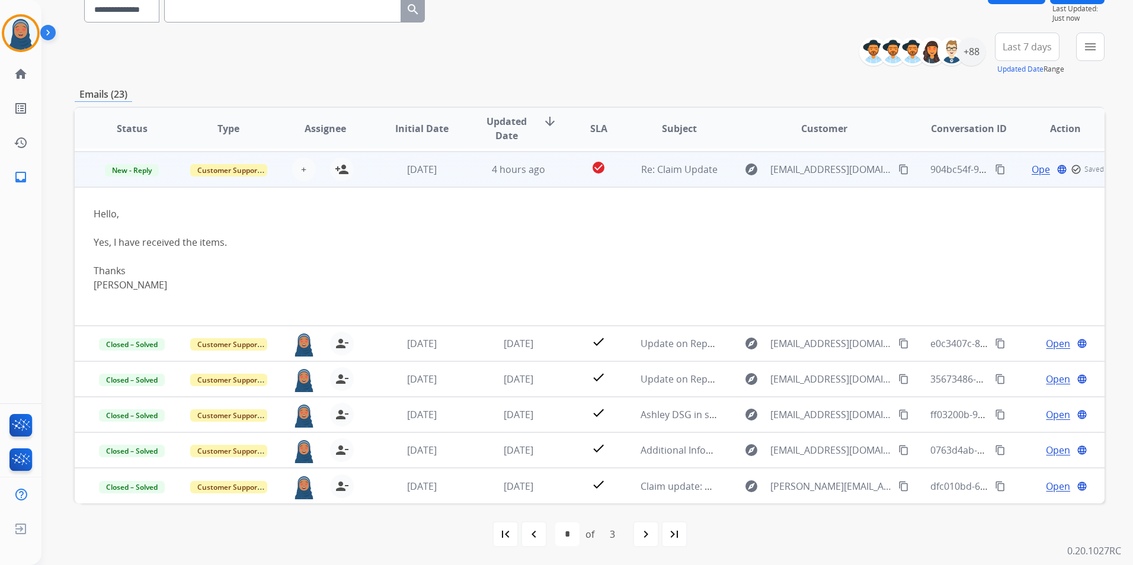
click at [915, 173] on td "904bc54f-9ec7-41ea-9974-12b56452ca09 content_copy" at bounding box center [960, 170] width 97 height 36
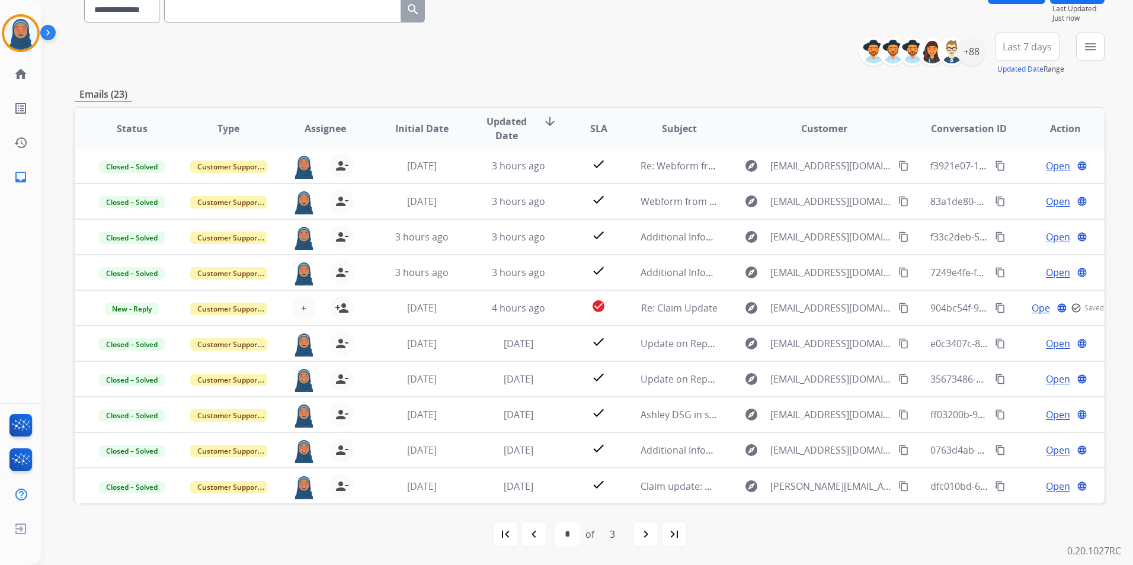
scroll to position [1, 0]
click at [538, 534] on mat-icon "navigate_before" at bounding box center [534, 534] width 14 height 14
select select "*"
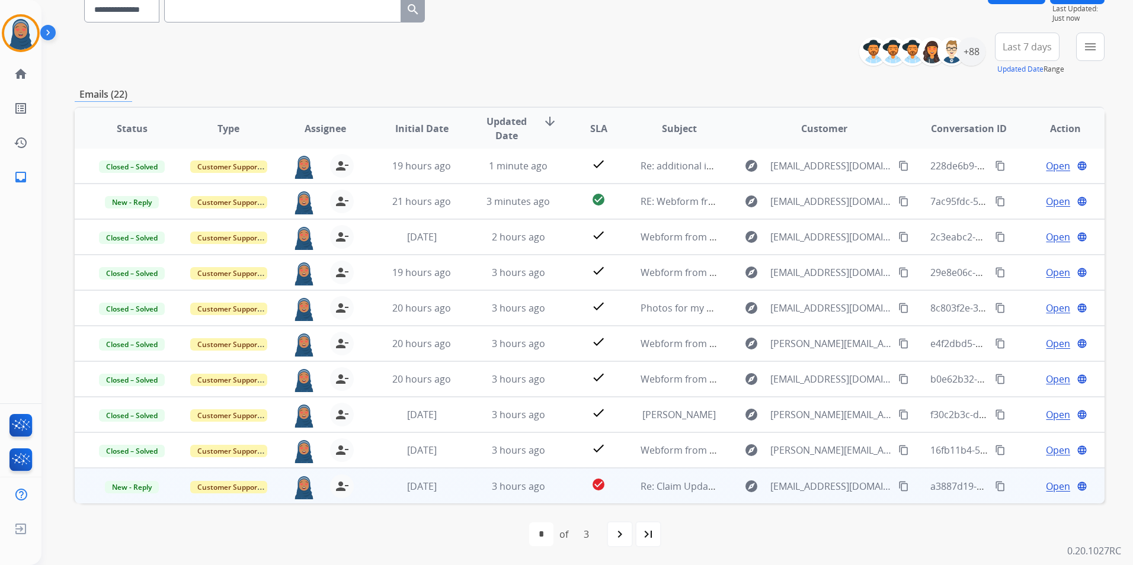
click at [1046, 485] on span "Open" at bounding box center [1058, 486] width 24 height 14
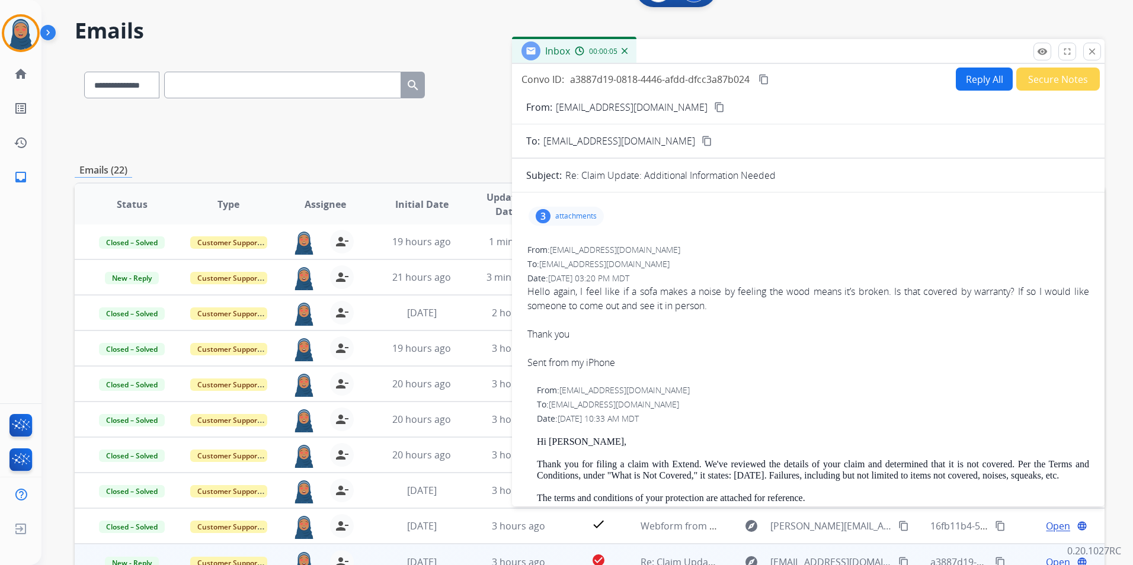
scroll to position [0, 0]
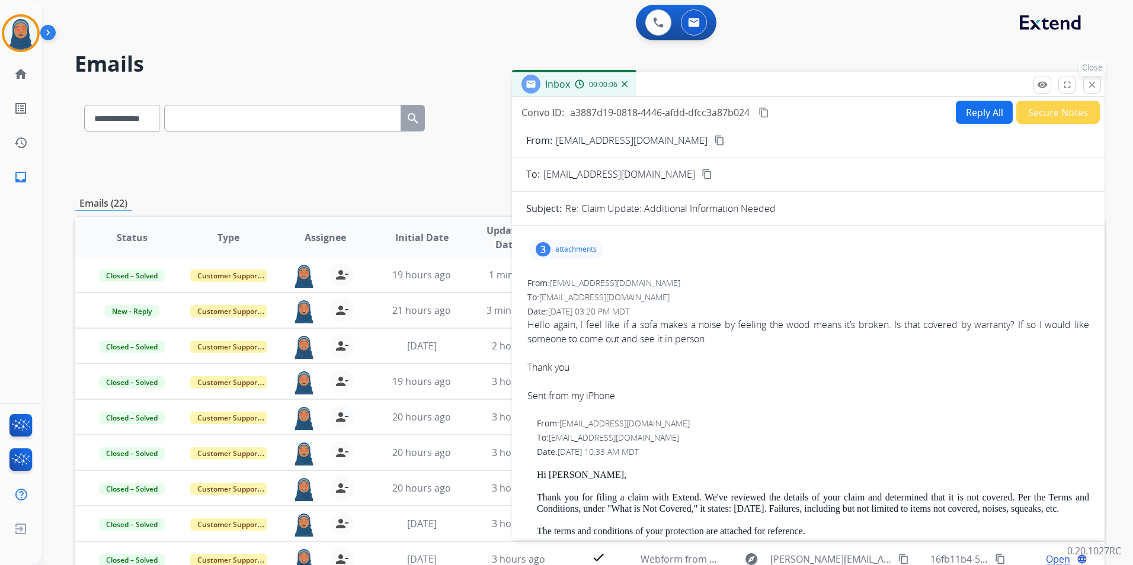
click at [1096, 83] on mat-icon "close" at bounding box center [1092, 84] width 11 height 11
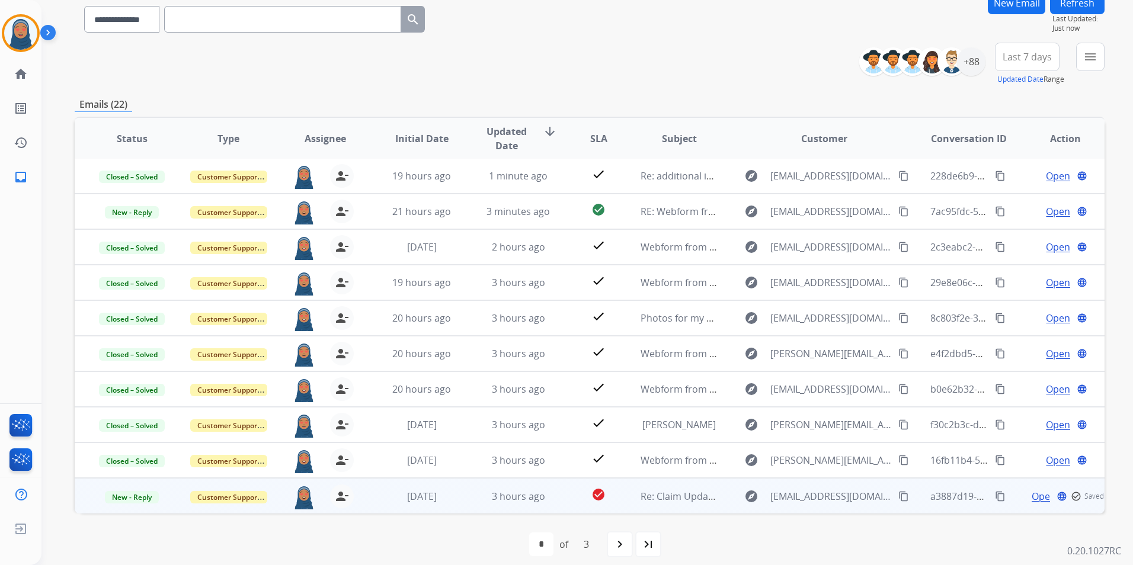
scroll to position [109, 0]
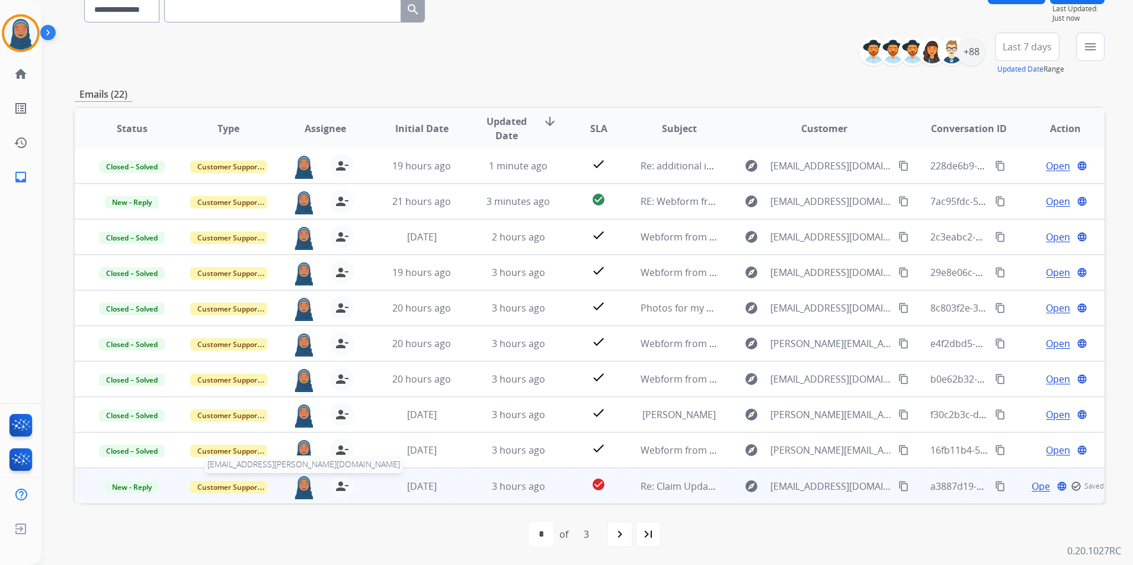
click at [293, 489] on img at bounding box center [304, 487] width 24 height 25
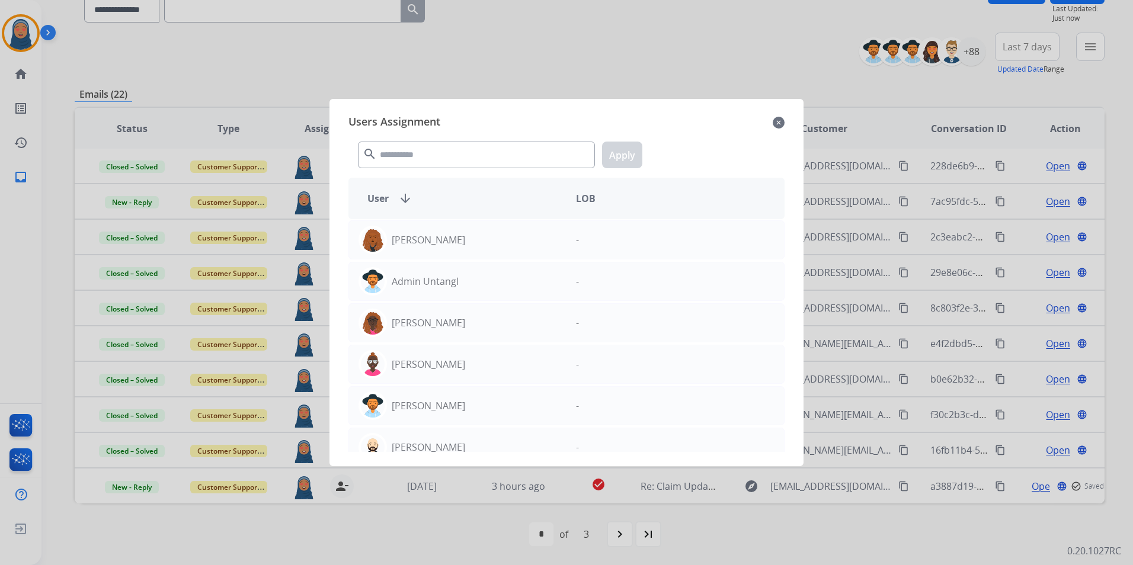
click at [777, 120] on mat-icon "close" at bounding box center [779, 123] width 12 height 14
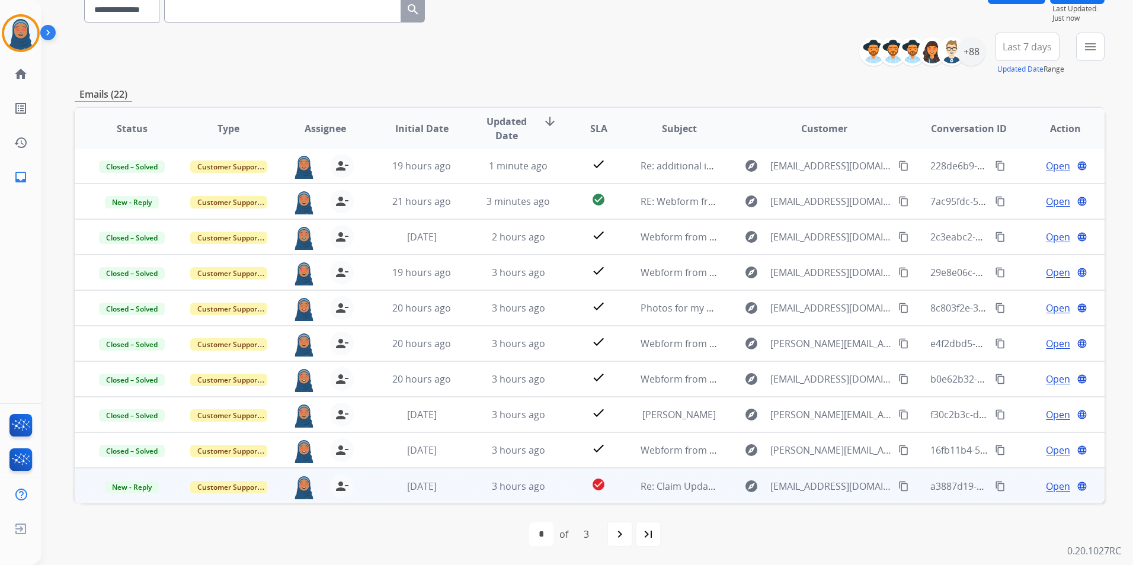
click at [1055, 484] on span "Open" at bounding box center [1058, 486] width 24 height 14
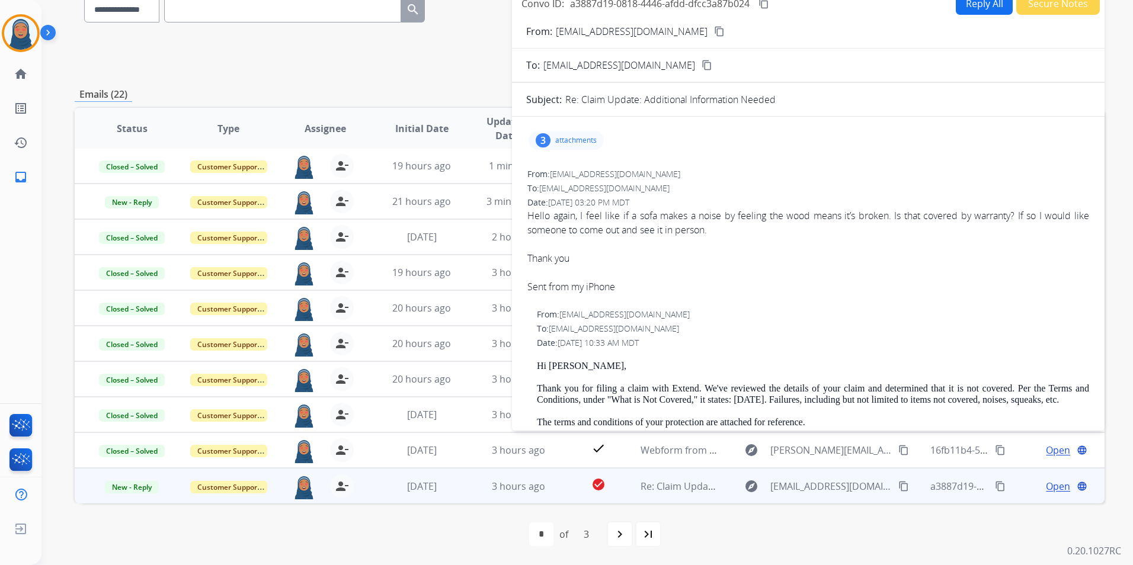
click at [978, 7] on button "Reply All" at bounding box center [984, 3] width 57 height 23
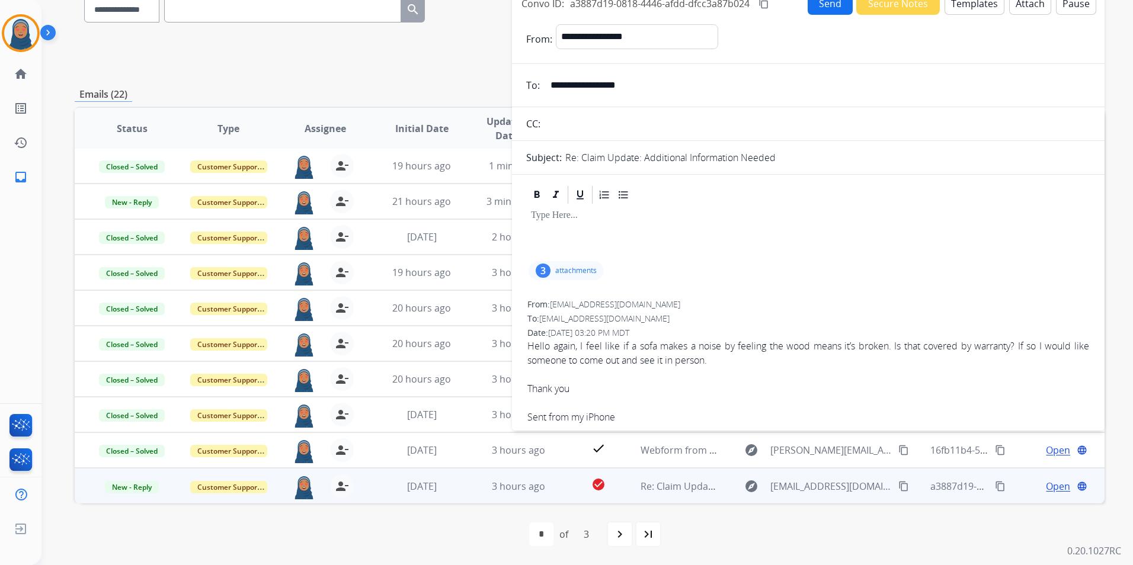
select select "**********"
click at [962, 7] on button "Templates" at bounding box center [975, 3] width 60 height 23
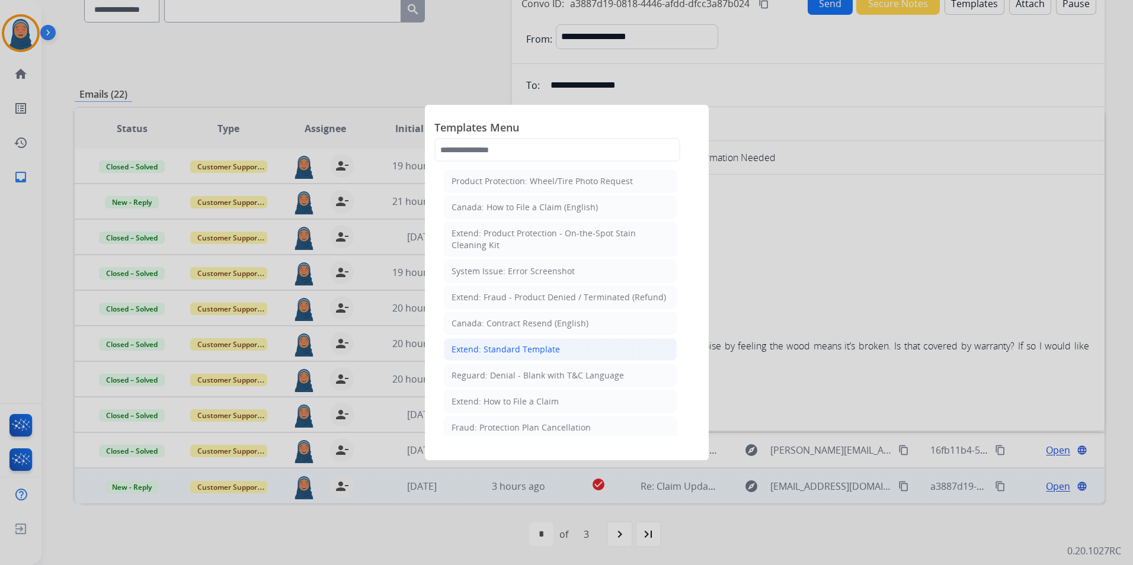
click at [538, 344] on div "Extend: Standard Template" at bounding box center [506, 350] width 108 height 12
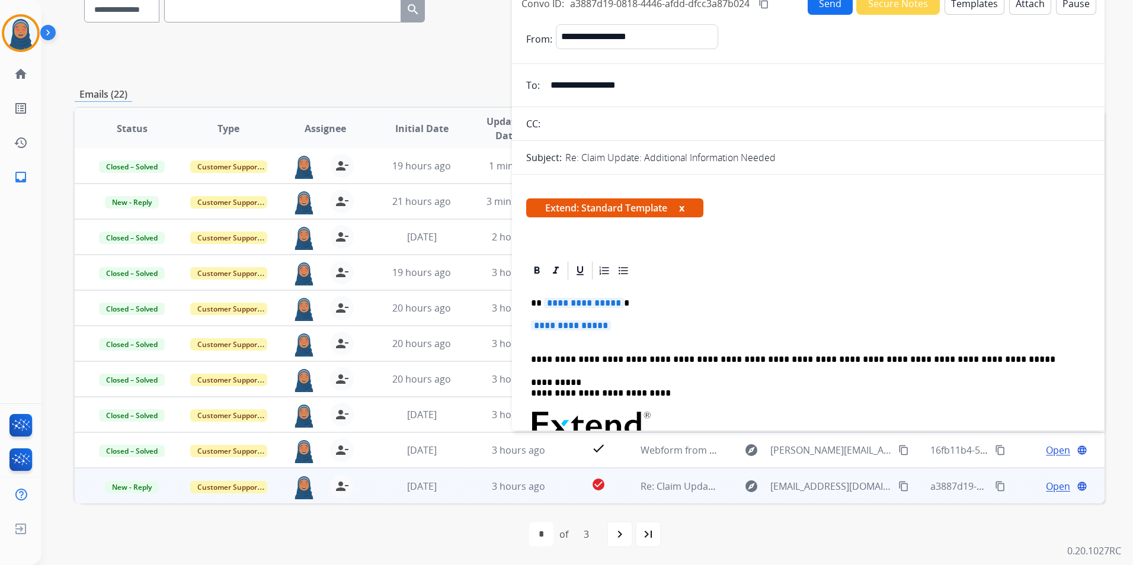
click at [586, 306] on span "**********" at bounding box center [584, 303] width 80 height 10
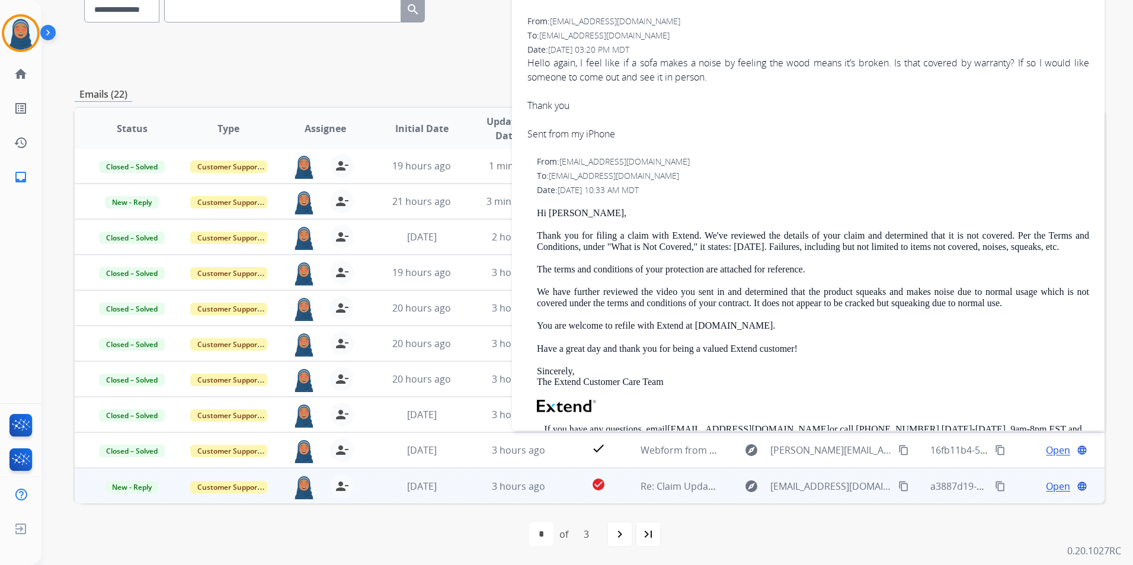
scroll to position [652, 0]
click at [562, 212] on p "Hi [PERSON_NAME]," at bounding box center [813, 210] width 552 height 11
click at [562, 209] on p "Hi [PERSON_NAME]," at bounding box center [813, 210] width 552 height 11
drag, startPoint x: 567, startPoint y: 210, endPoint x: 550, endPoint y: 210, distance: 17.2
click at [550, 210] on p "Hi [PERSON_NAME]," at bounding box center [813, 210] width 552 height 11
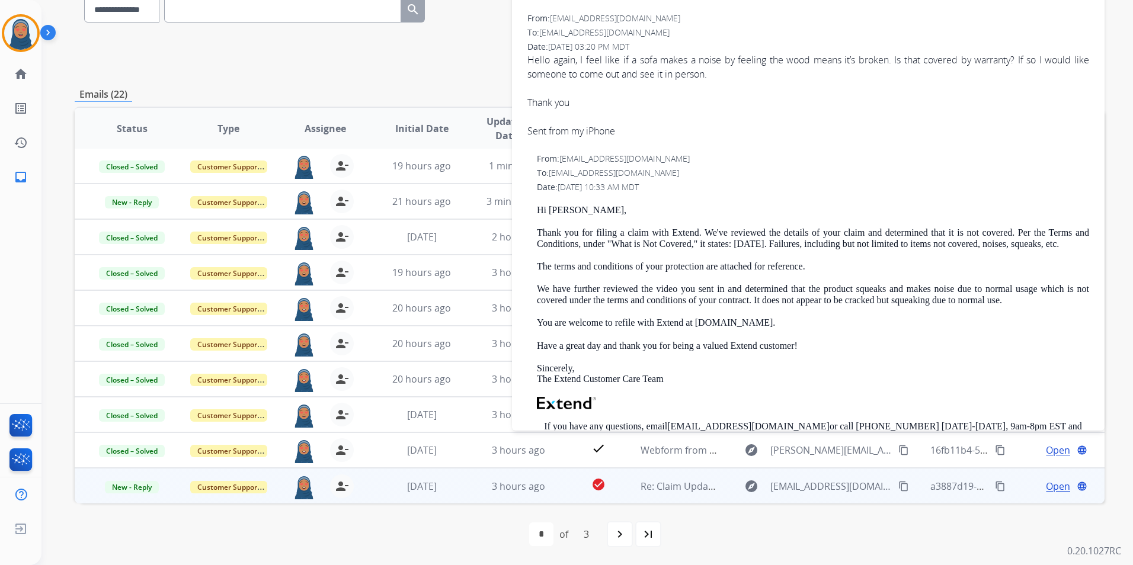
drag, startPoint x: 550, startPoint y: 210, endPoint x: 574, endPoint y: 211, distance: 24.3
click at [577, 209] on p "Hi [PERSON_NAME]," at bounding box center [813, 210] width 552 height 11
drag, startPoint x: 571, startPoint y: 211, endPoint x: 551, endPoint y: 210, distance: 20.2
click at [551, 210] on p "Hi [PERSON_NAME]," at bounding box center [813, 210] width 552 height 11
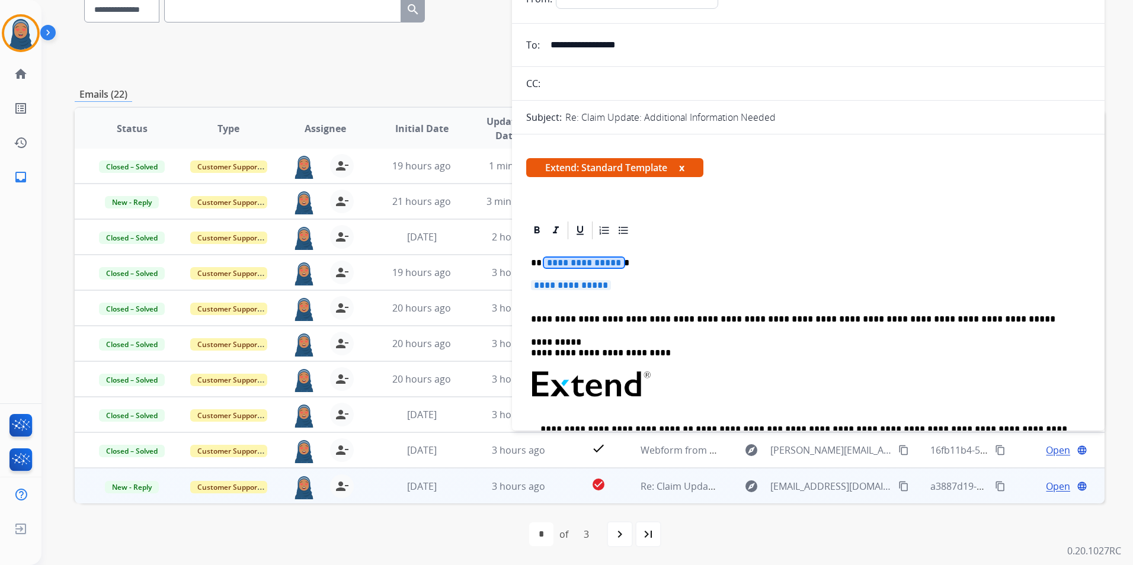
scroll to position [0, 0]
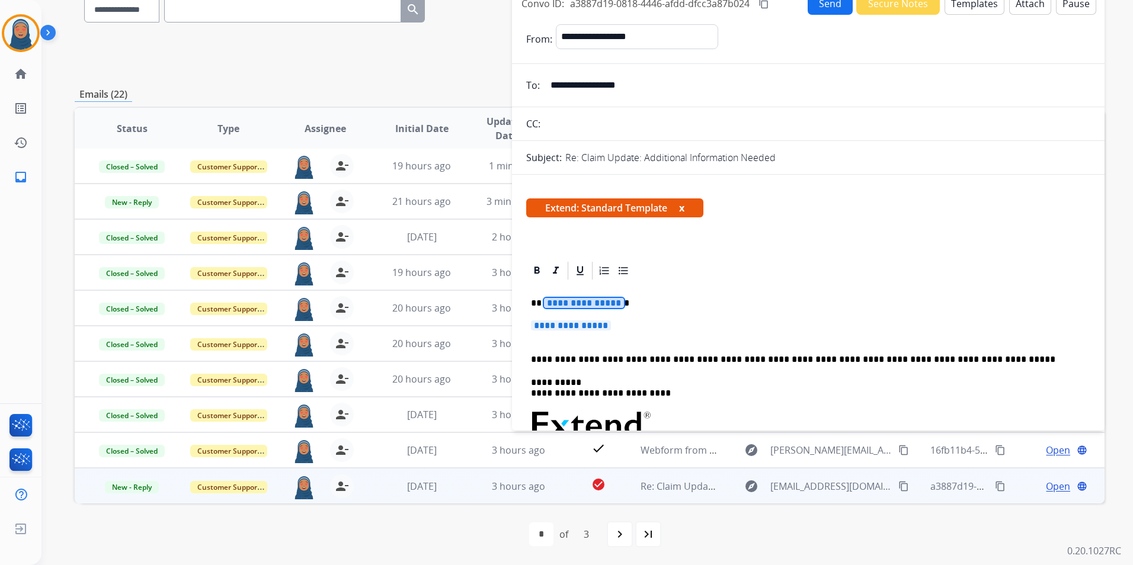
click at [573, 305] on span "**********" at bounding box center [584, 303] width 80 height 10
click at [586, 325] on span "**********" at bounding box center [571, 326] width 80 height 10
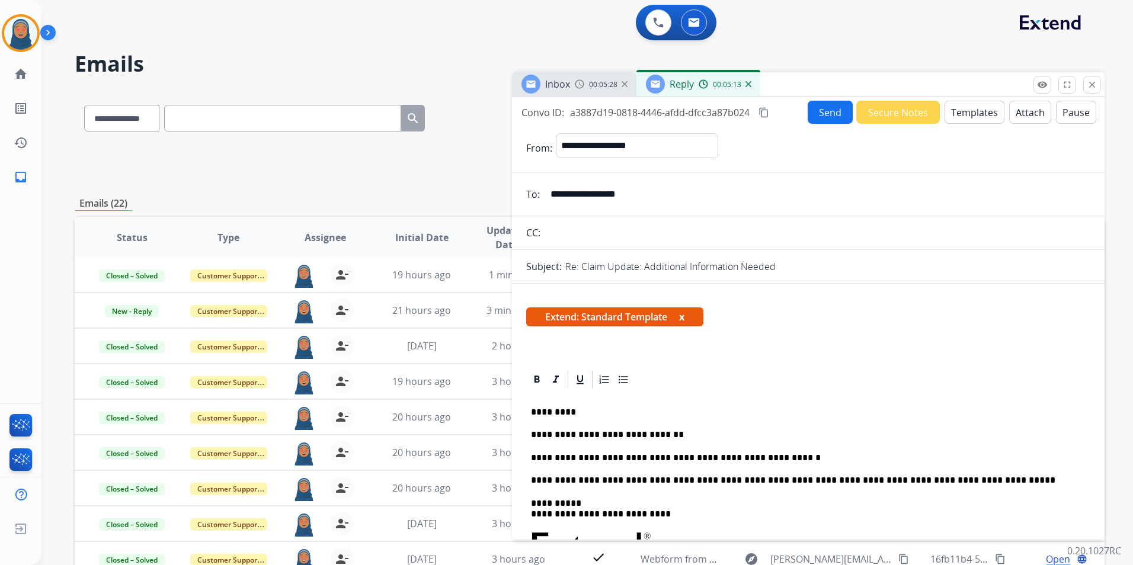
click at [827, 116] on button "Send" at bounding box center [830, 112] width 45 height 23
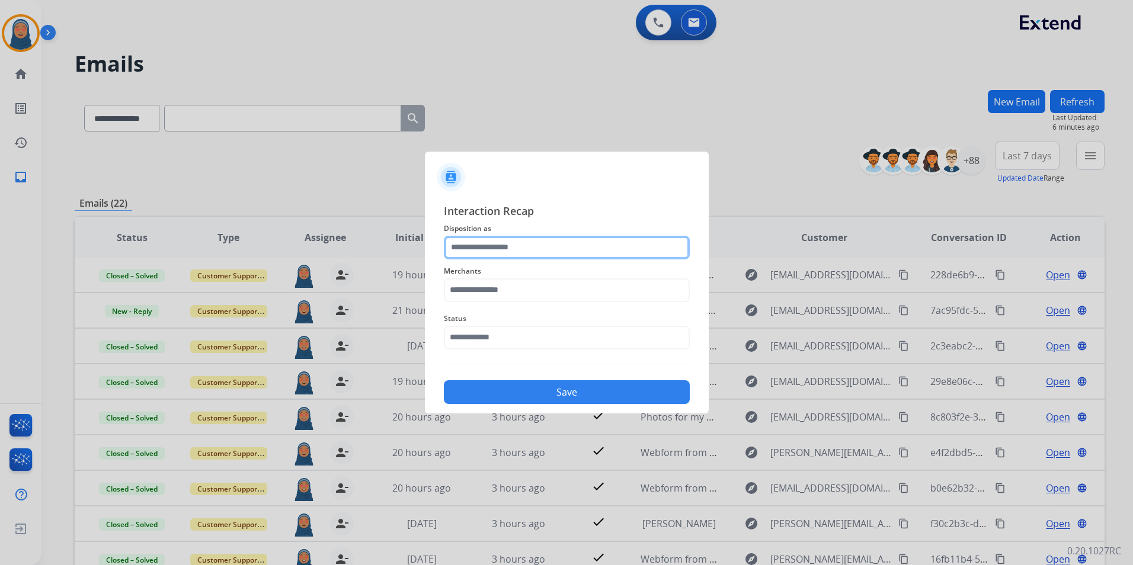
click at [557, 247] on input "text" at bounding box center [567, 248] width 246 height 24
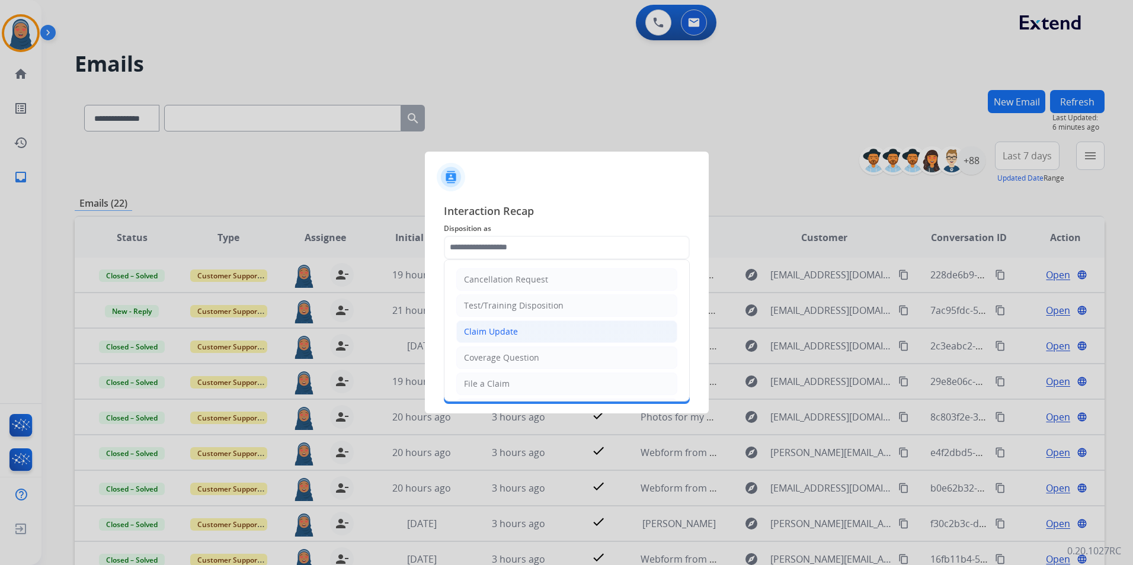
drag, startPoint x: 512, startPoint y: 330, endPoint x: 518, endPoint y: 304, distance: 26.7
click at [513, 328] on div "Claim Update" at bounding box center [491, 332] width 54 height 12
type input "**********"
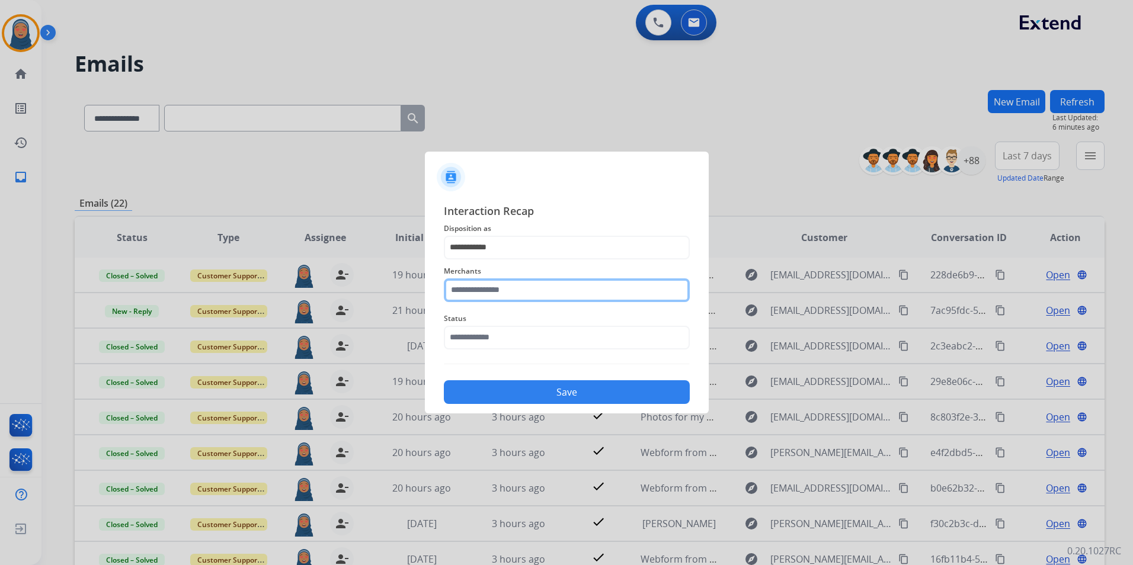
click at [517, 290] on input "text" at bounding box center [567, 291] width 246 height 24
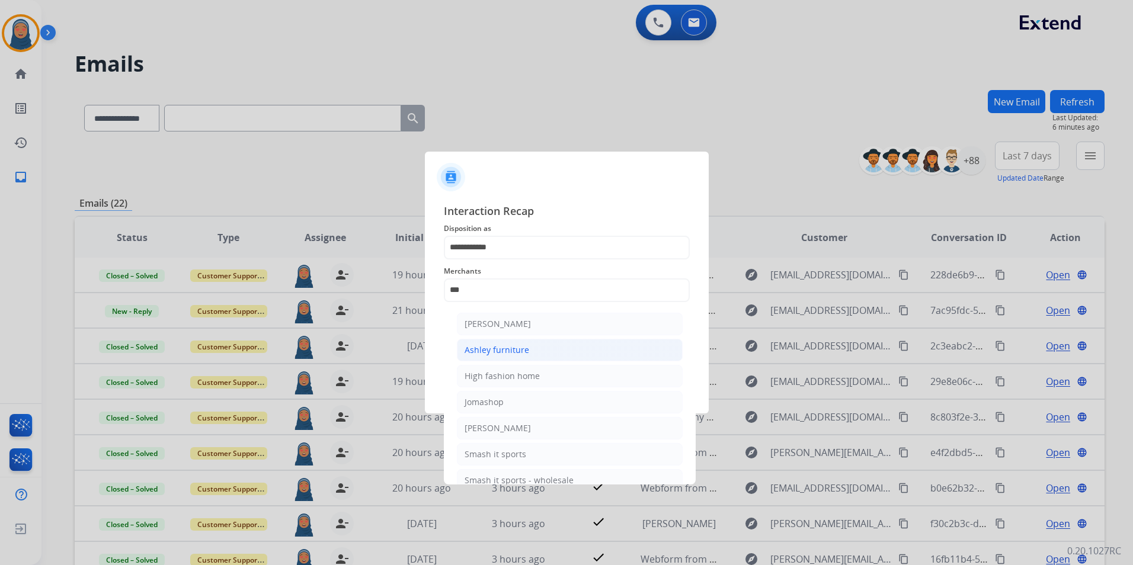
click at [511, 354] on div "Ashley furniture" at bounding box center [497, 350] width 65 height 12
type input "**********"
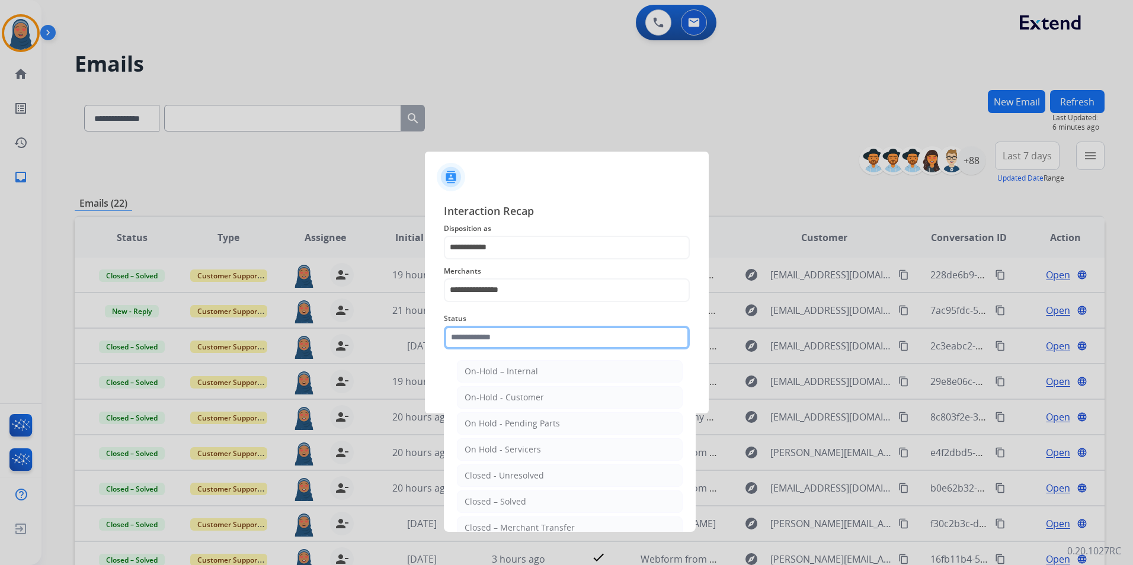
click at [514, 341] on input "text" at bounding box center [567, 338] width 246 height 24
click at [503, 501] on div "Closed – Solved" at bounding box center [496, 502] width 62 height 12
type input "**********"
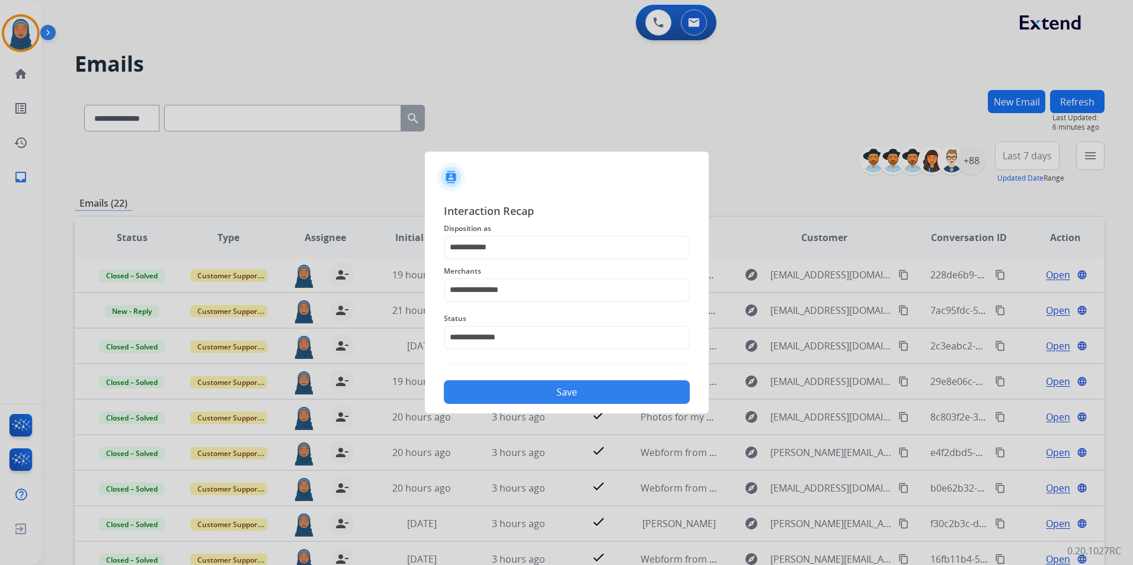
click at [548, 394] on button "Save" at bounding box center [567, 392] width 246 height 24
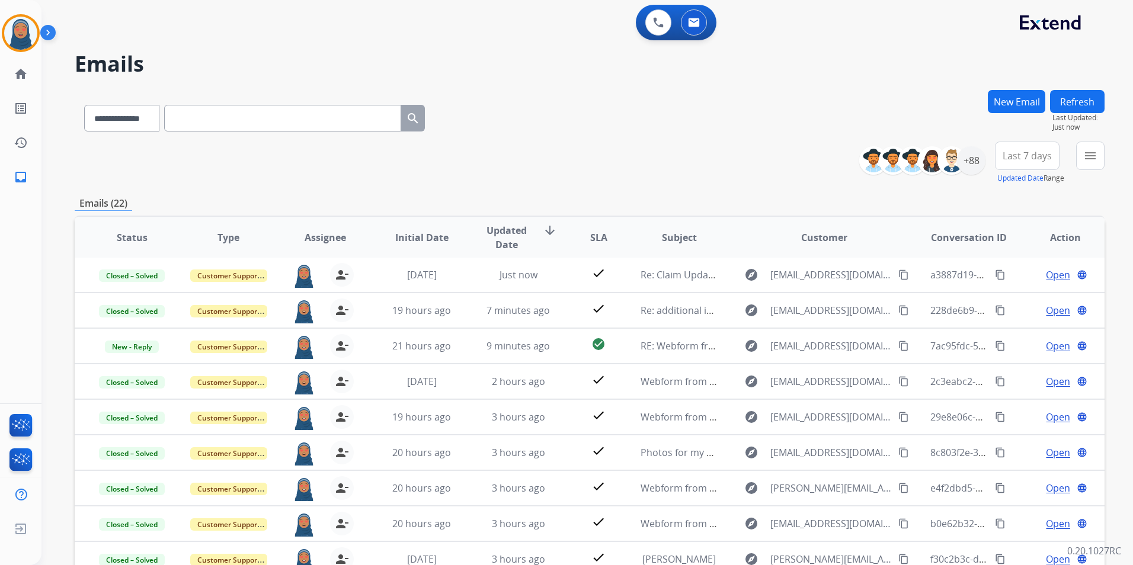
click at [585, 173] on div "**********" at bounding box center [590, 163] width 1030 height 43
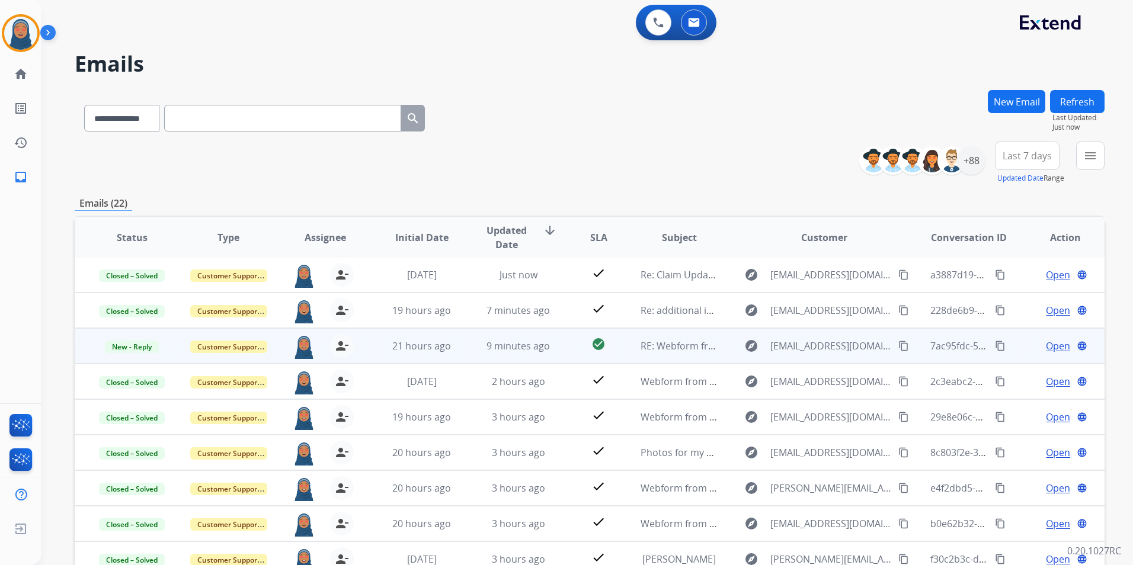
click at [1051, 348] on span "Open" at bounding box center [1058, 346] width 24 height 14
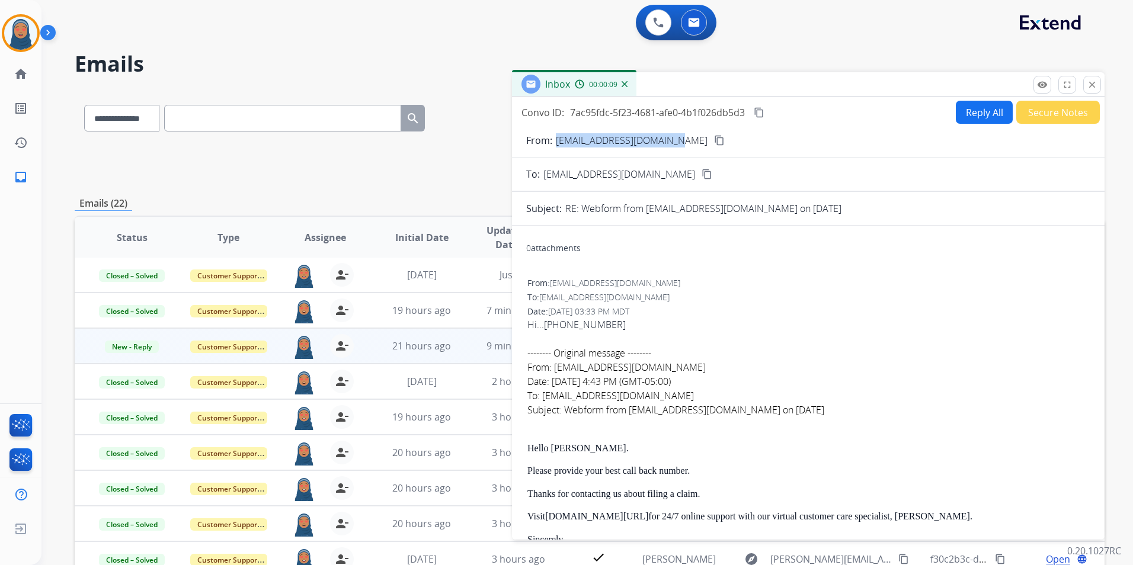
drag, startPoint x: 672, startPoint y: 141, endPoint x: 555, endPoint y: 146, distance: 116.8
click at [555, 146] on div "From: [EMAIL_ADDRESS][DOMAIN_NAME] content_copy" at bounding box center [808, 140] width 593 height 14
drag, startPoint x: 603, startPoint y: 326, endPoint x: 545, endPoint y: 328, distance: 58.1
click at [986, 116] on button "Reply All" at bounding box center [984, 112] width 57 height 23
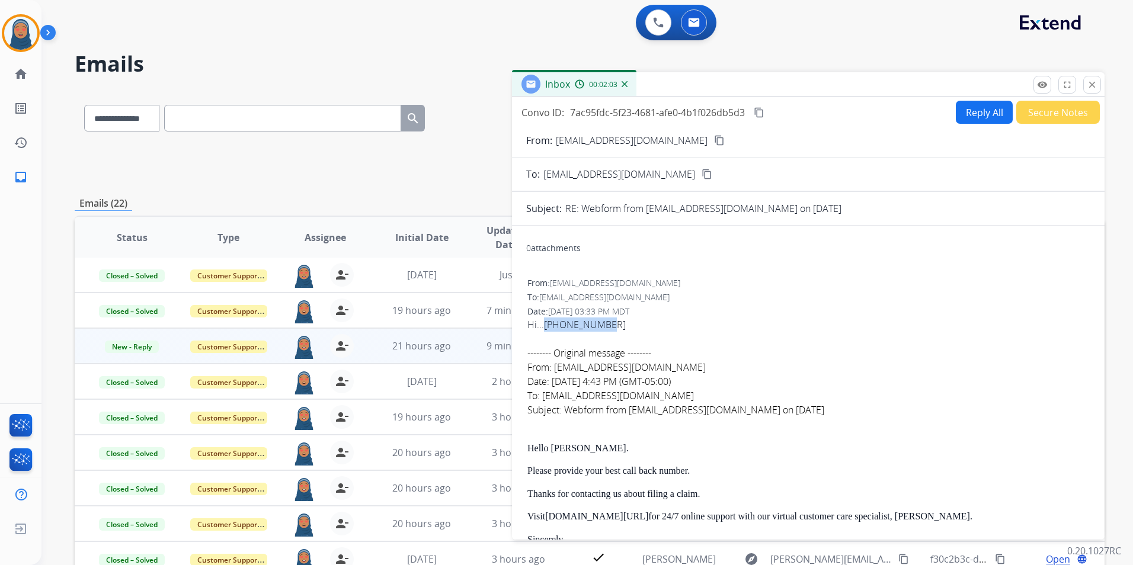
select select "**********"
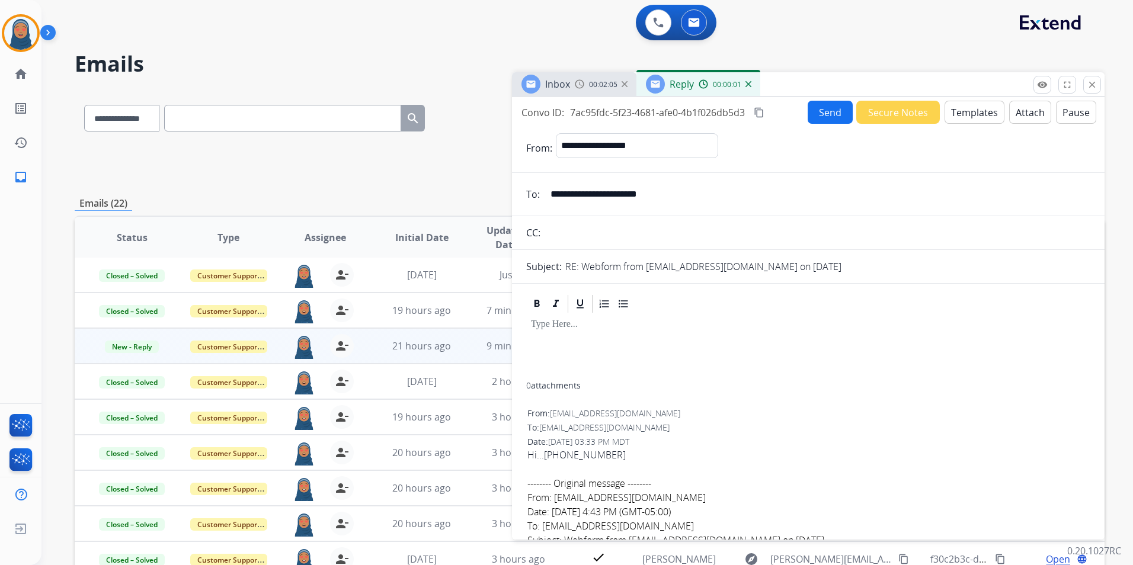
click at [644, 340] on div at bounding box center [808, 349] width 564 height 68
click at [986, 114] on button "Templates" at bounding box center [975, 112] width 60 height 23
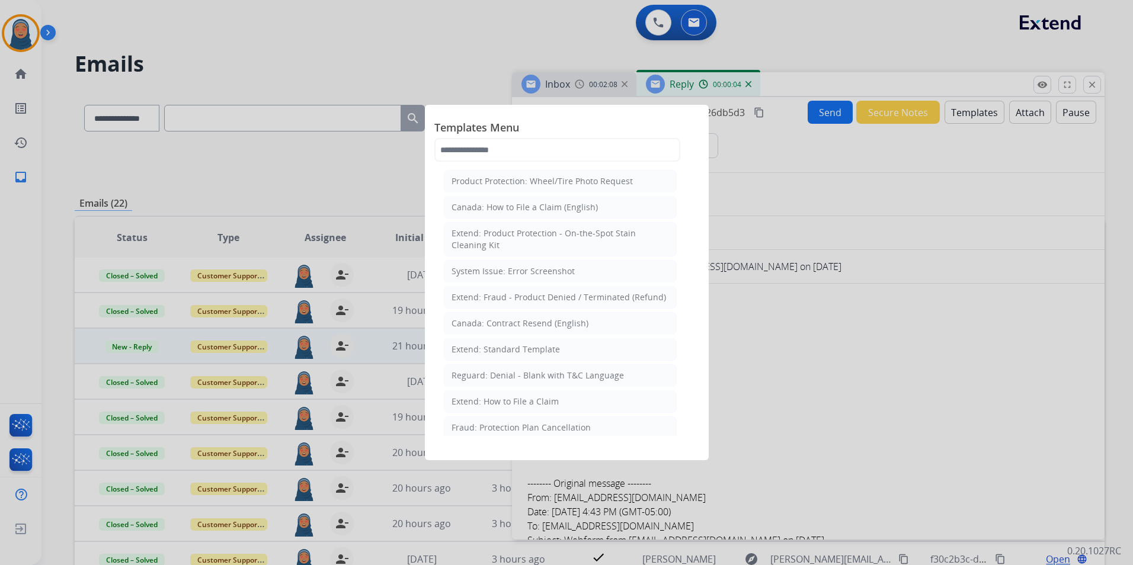
click at [698, 213] on div "Templates Menu Product Protection: Wheel/Tire Photo Request [GEOGRAPHIC_DATA]: …" at bounding box center [567, 283] width 284 height 356
click at [511, 347] on div "Extend: Standard Template" at bounding box center [506, 350] width 108 height 12
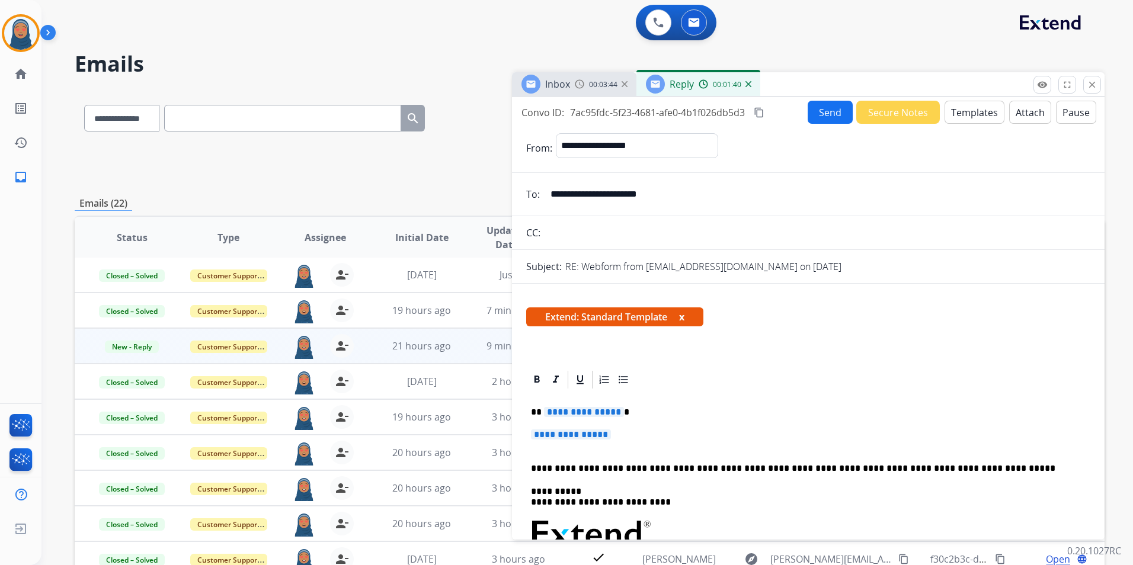
click at [579, 413] on span "**********" at bounding box center [584, 412] width 80 height 10
click at [561, 414] on span "**********" at bounding box center [584, 412] width 80 height 10
paste div
click at [543, 410] on p "**********" at bounding box center [803, 412] width 545 height 11
drag, startPoint x: 656, startPoint y: 395, endPoint x: 650, endPoint y: 414, distance: 20.4
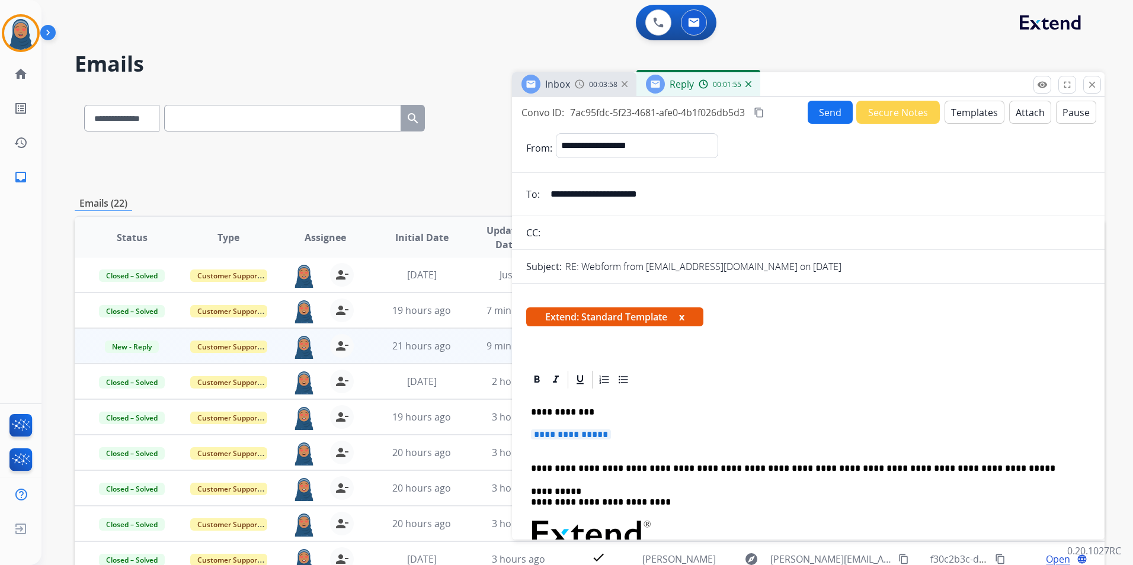
drag, startPoint x: 667, startPoint y: 389, endPoint x: 643, endPoint y: 399, distance: 25.8
click at [662, 394] on app-office-email-editor "**********" at bounding box center [808, 547] width 564 height 357
click at [546, 435] on span "**********" at bounding box center [571, 435] width 80 height 10
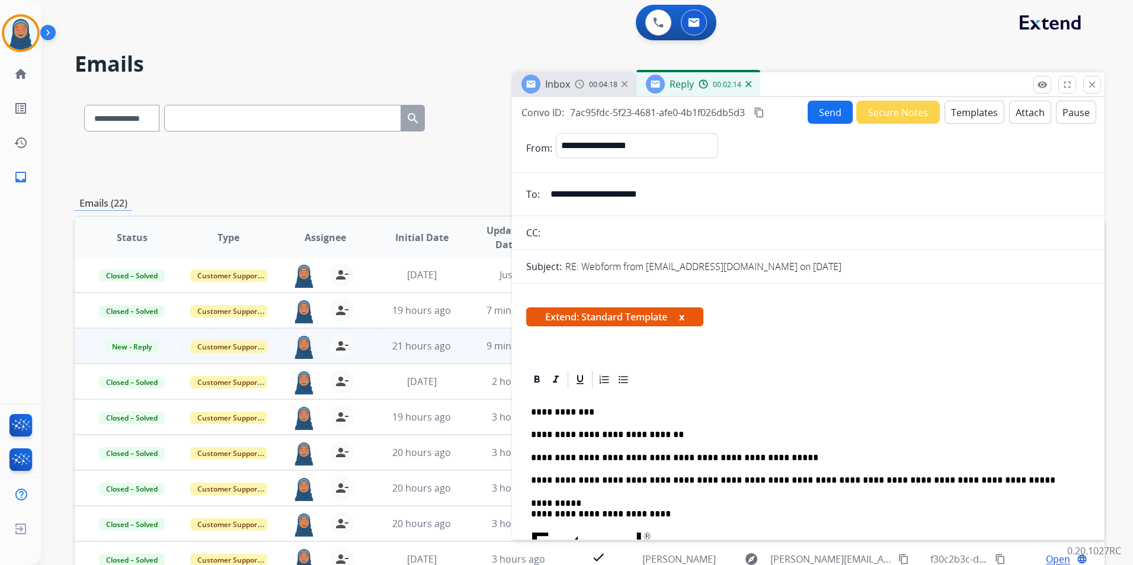
click at [821, 115] on button "Send" at bounding box center [830, 112] width 45 height 23
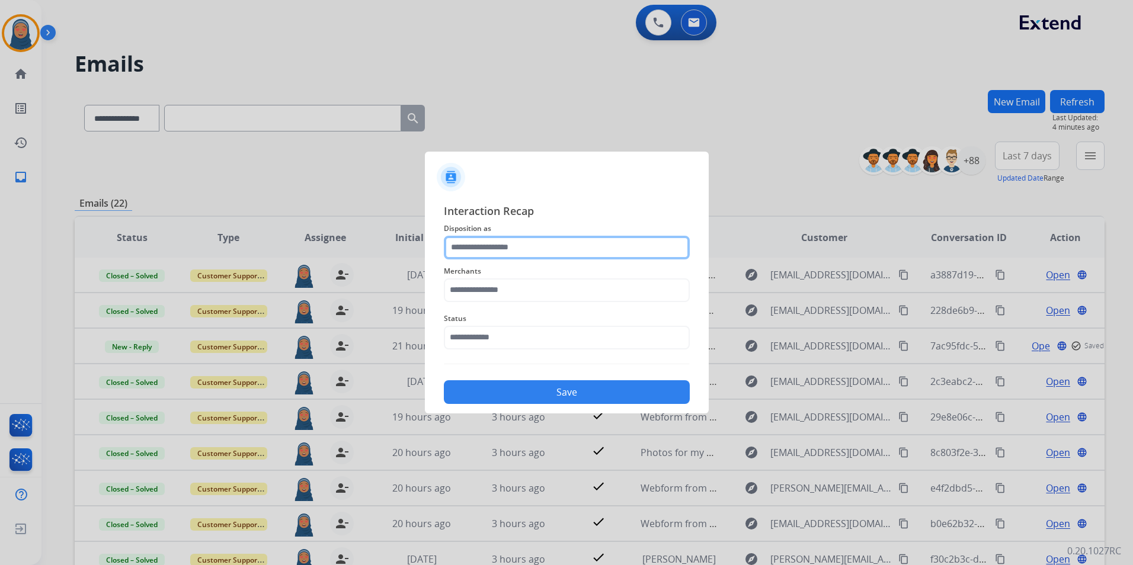
click at [526, 248] on input "text" at bounding box center [567, 248] width 246 height 24
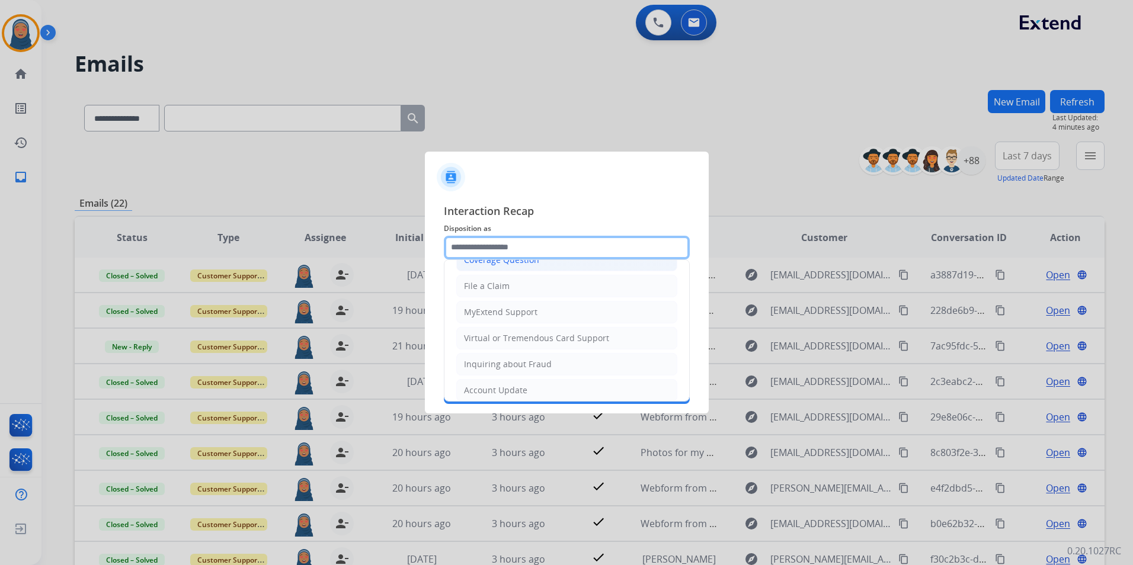
scroll to position [119, 0]
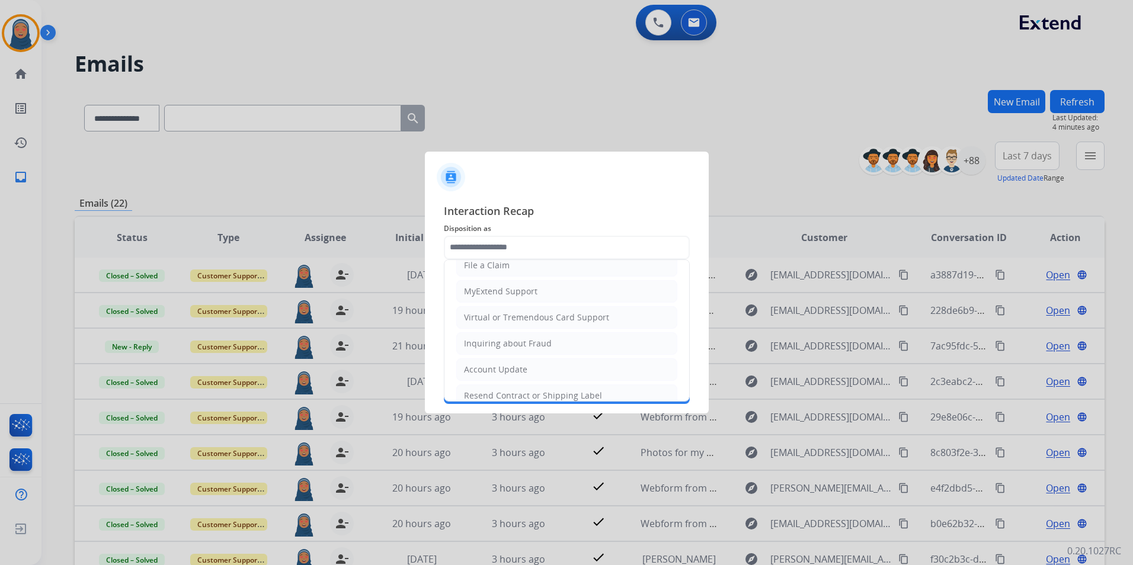
drag, startPoint x: 511, startPoint y: 376, endPoint x: 514, endPoint y: 330, distance: 46.3
click at [511, 372] on li "Account Update" at bounding box center [566, 370] width 221 height 23
type input "**********"
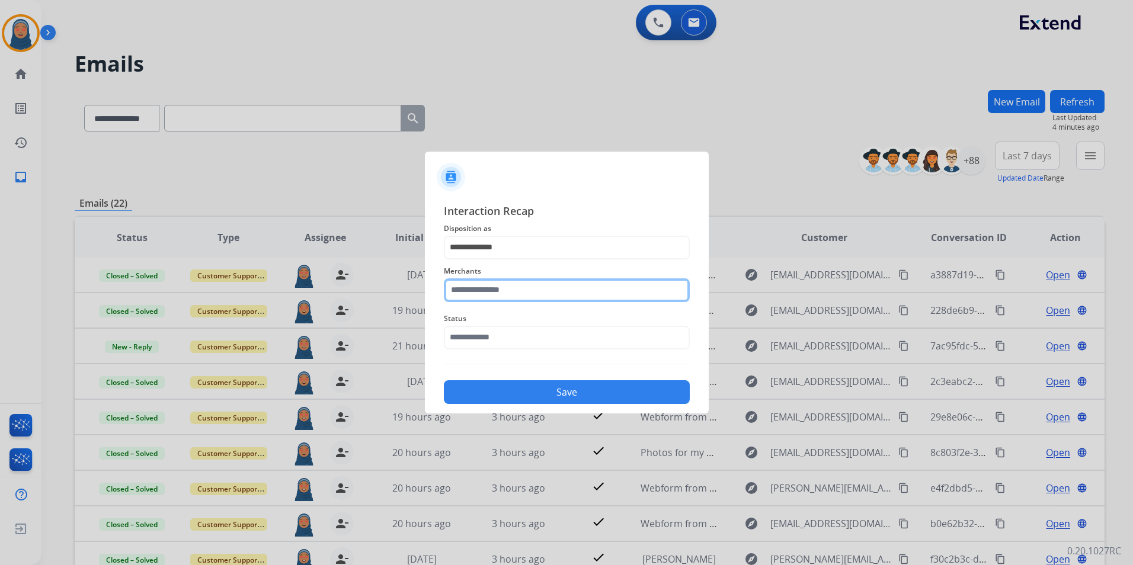
click at [522, 283] on input "text" at bounding box center [567, 291] width 246 height 24
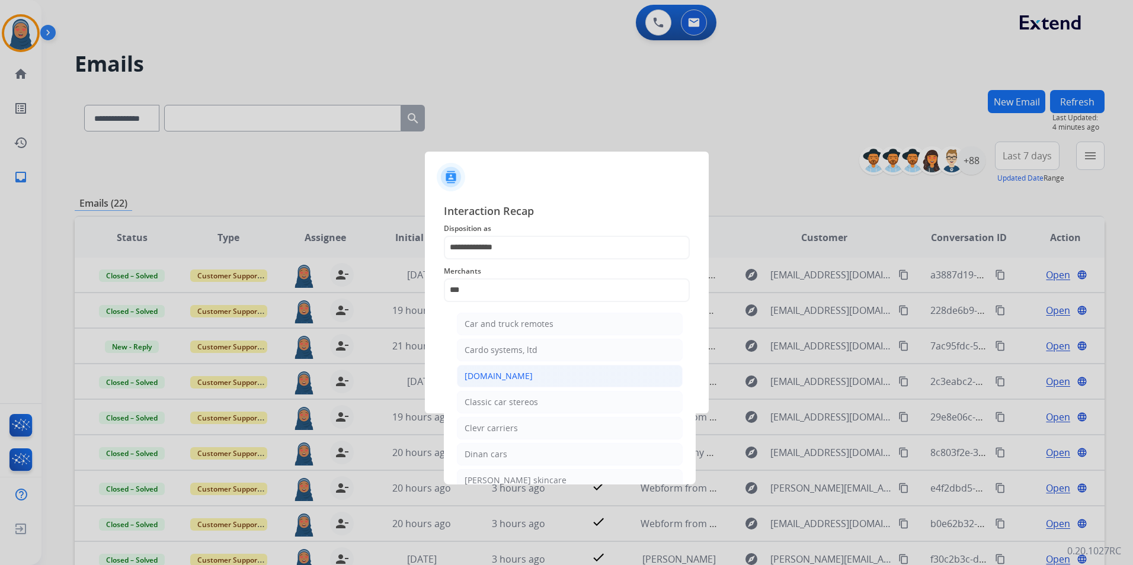
click at [504, 377] on div "[DOMAIN_NAME]" at bounding box center [499, 376] width 68 height 12
type input "**********"
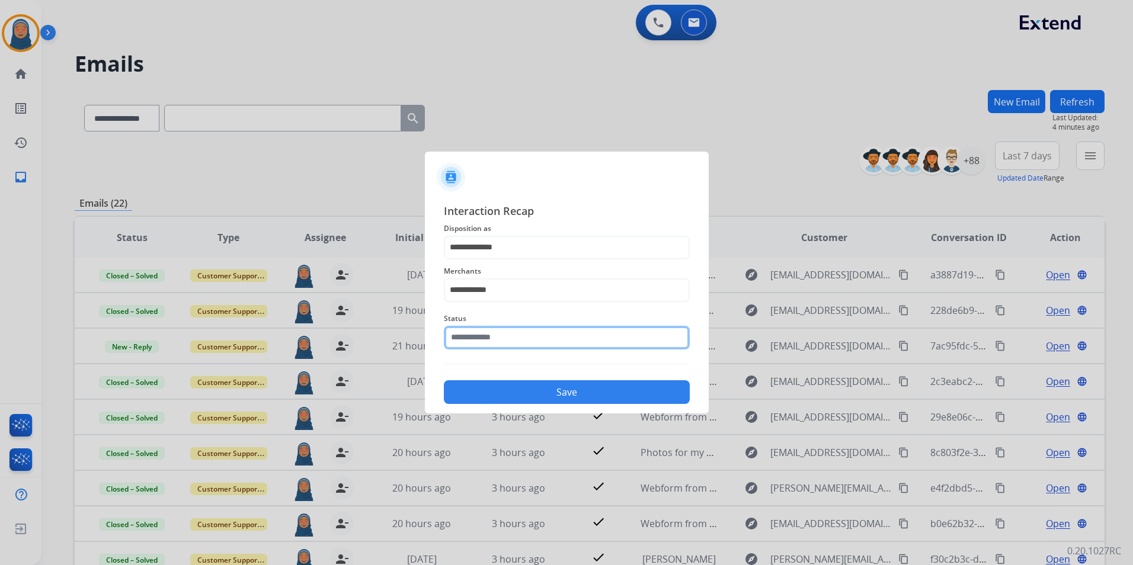
click at [514, 335] on input "text" at bounding box center [567, 338] width 246 height 24
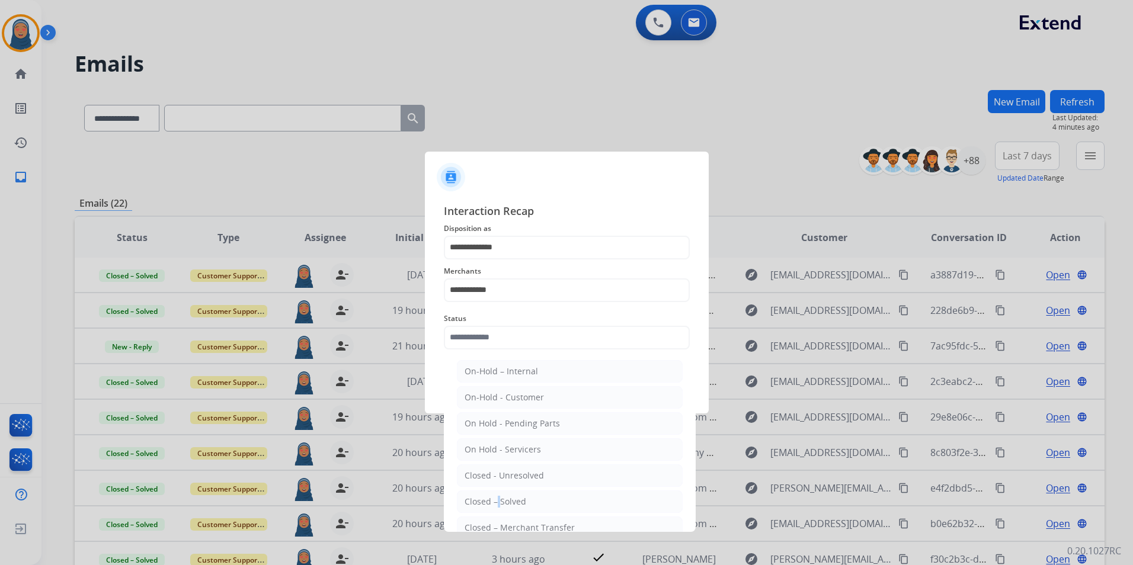
drag, startPoint x: 494, startPoint y: 510, endPoint x: 498, endPoint y: 502, distance: 9.0
click at [497, 505] on li "Closed – Solved" at bounding box center [570, 502] width 226 height 23
type input "**********"
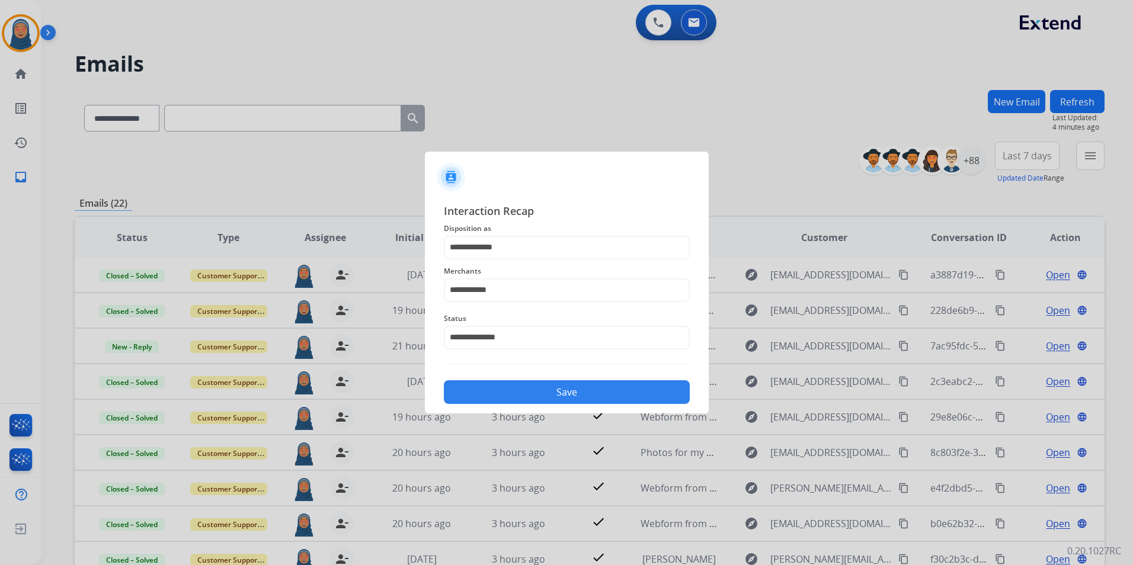
click at [547, 394] on button "Save" at bounding box center [567, 392] width 246 height 24
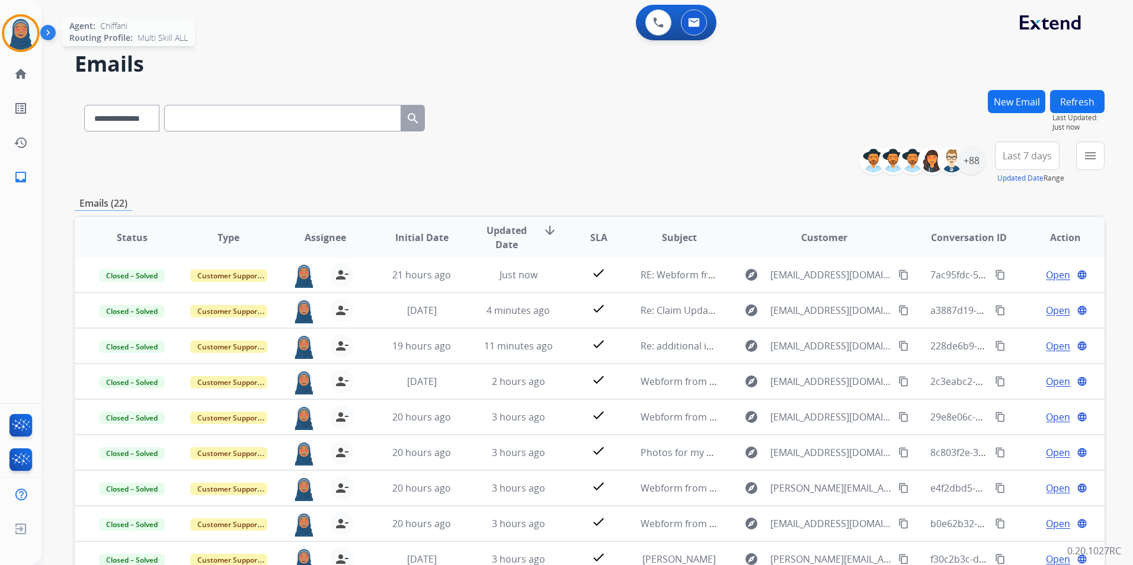
click at [8, 36] on img at bounding box center [20, 33] width 33 height 33
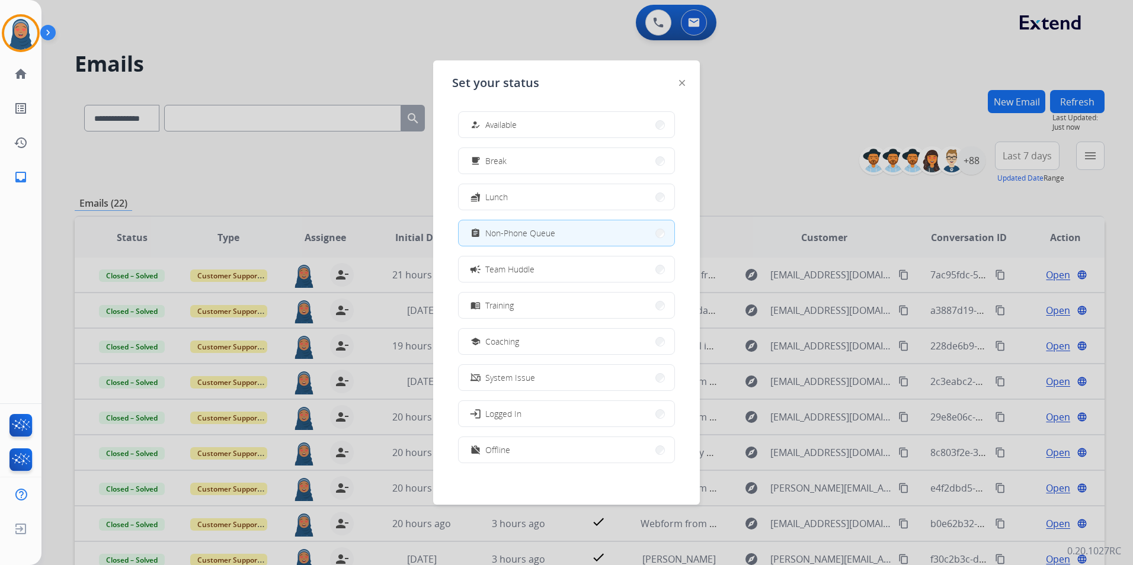
click at [540, 124] on button "how_to_reg Available" at bounding box center [567, 124] width 216 height 25
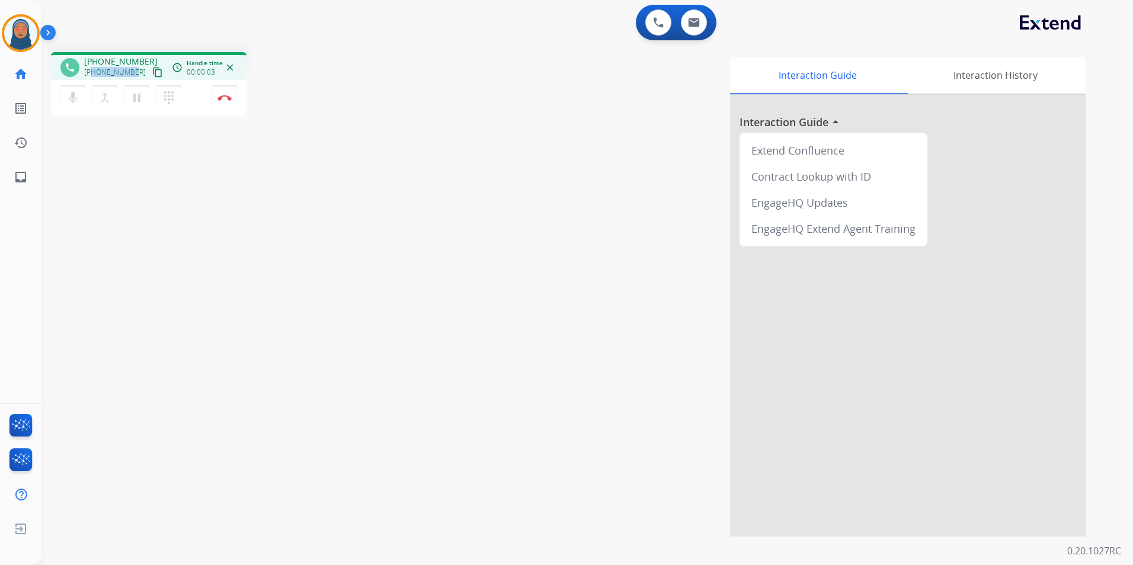
drag, startPoint x: 133, startPoint y: 72, endPoint x: 93, endPoint y: 76, distance: 39.9
click at [93, 76] on span "[PHONE_NUMBER]" at bounding box center [115, 72] width 62 height 9
click at [225, 101] on button "Disconnect" at bounding box center [224, 97] width 25 height 25
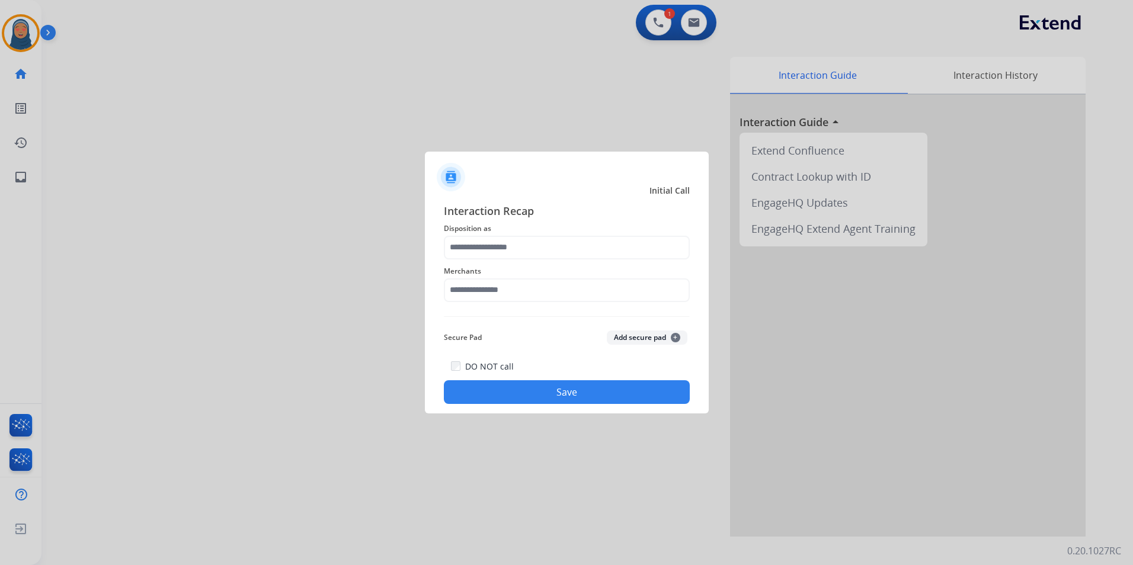
click at [513, 257] on div "Interaction Recap Disposition as Merchants Secure Pad Add secure pad + DO NOT c…" at bounding box center [567, 304] width 246 height 202
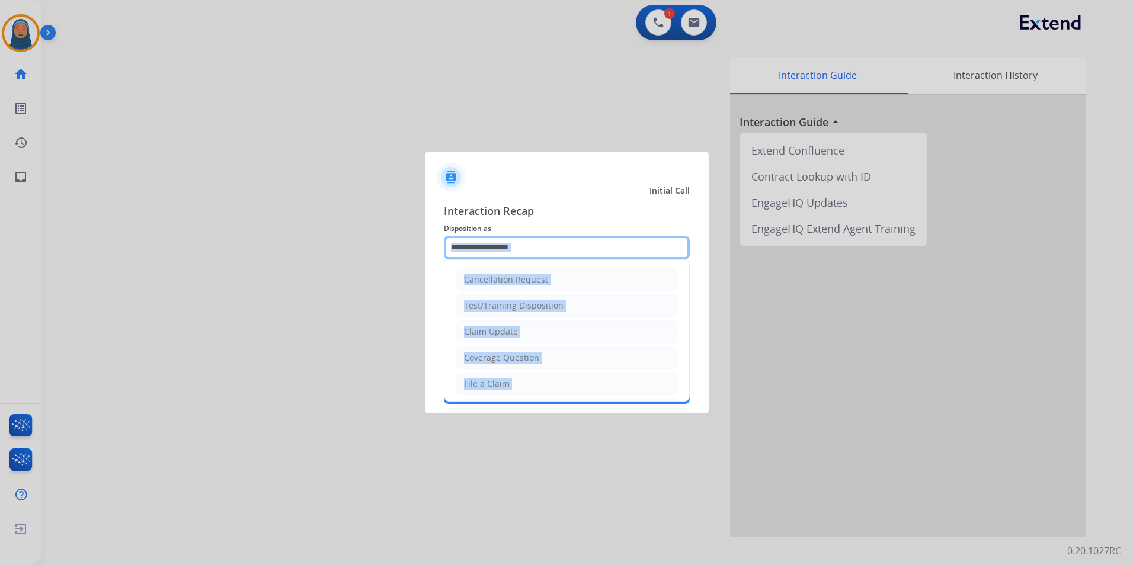
click at [506, 248] on input "text" at bounding box center [567, 248] width 246 height 24
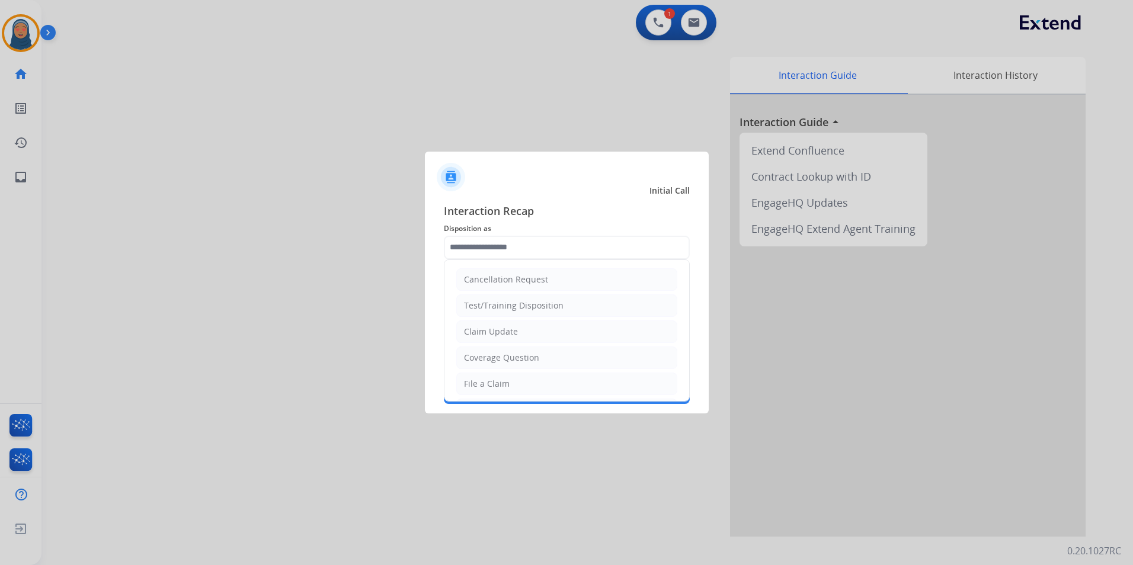
drag, startPoint x: 509, startPoint y: 380, endPoint x: 510, endPoint y: 373, distance: 7.1
click at [509, 380] on li "File a Claim" at bounding box center [566, 384] width 221 height 23
type input "**********"
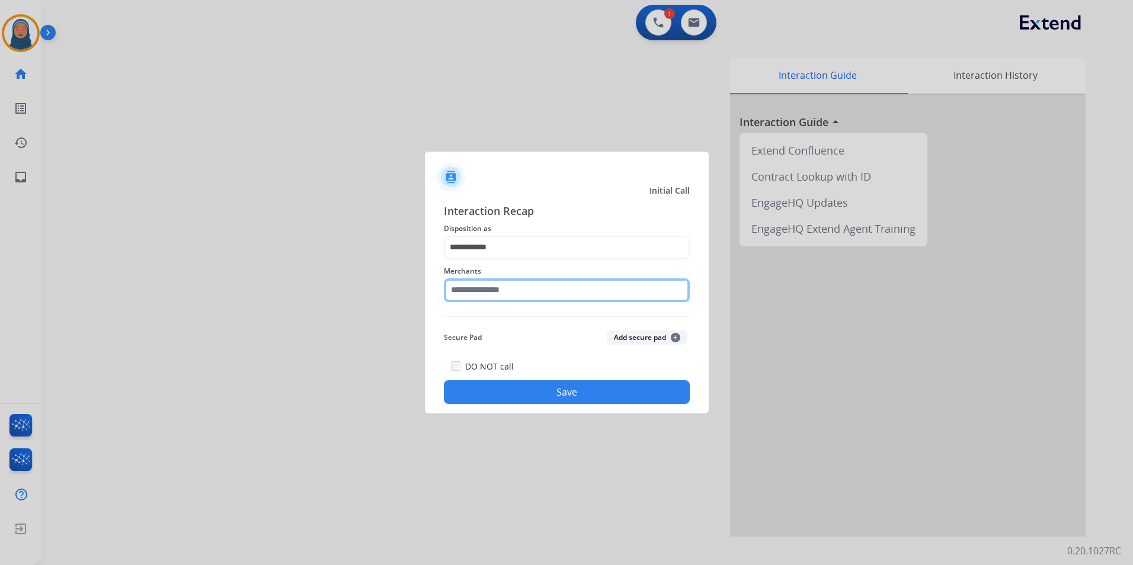
click at [514, 284] on input "text" at bounding box center [567, 291] width 246 height 24
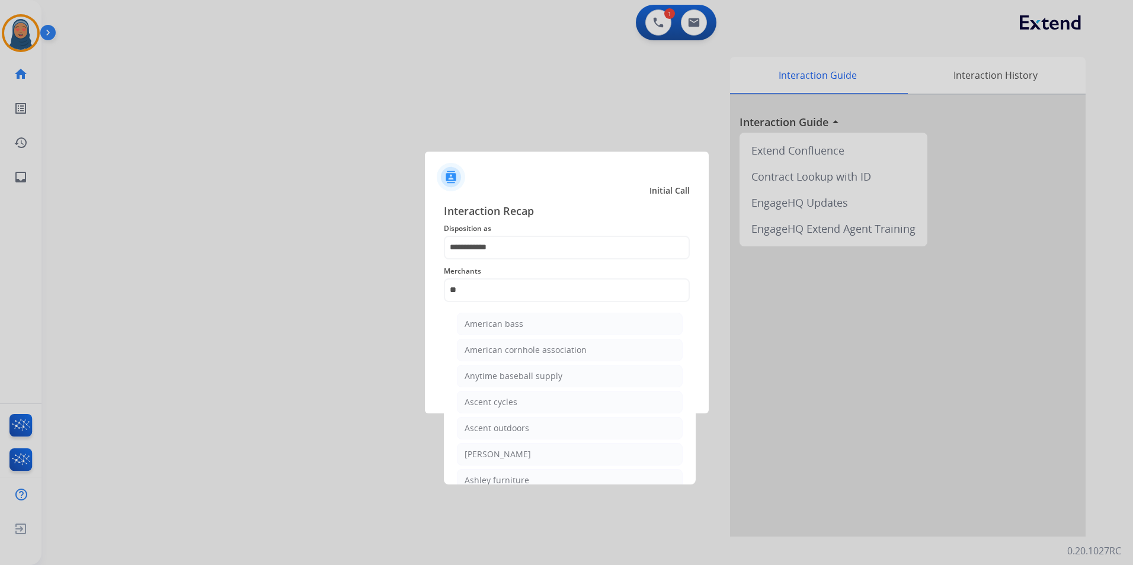
click at [507, 485] on div at bounding box center [566, 282] width 1133 height 565
click at [513, 478] on div "Ashley furniture" at bounding box center [497, 481] width 65 height 12
type input "**********"
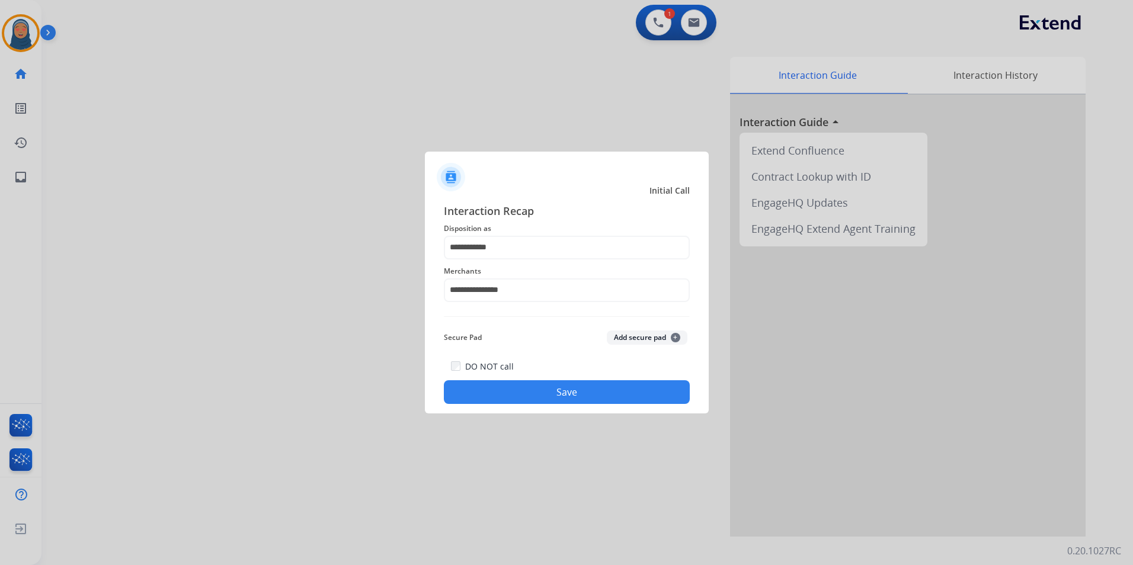
click at [588, 399] on button "Save" at bounding box center [567, 392] width 246 height 24
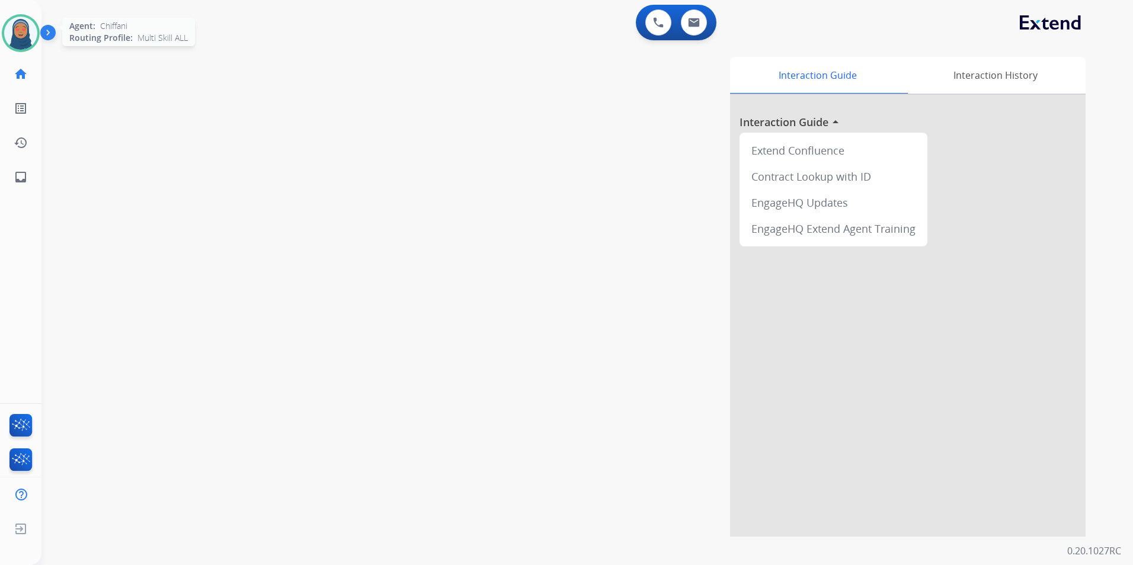
drag, startPoint x: 25, startPoint y: 37, endPoint x: 36, endPoint y: 41, distance: 11.2
click at [25, 37] on img at bounding box center [20, 33] width 33 height 33
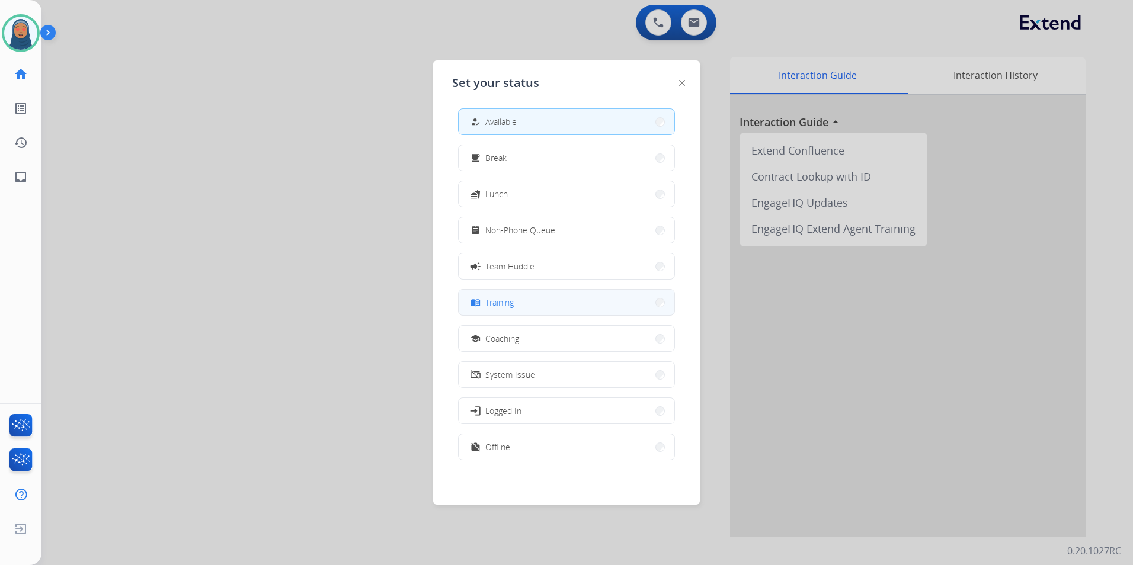
scroll to position [4, 0]
click at [577, 454] on button "work_off Offline" at bounding box center [567, 446] width 216 height 25
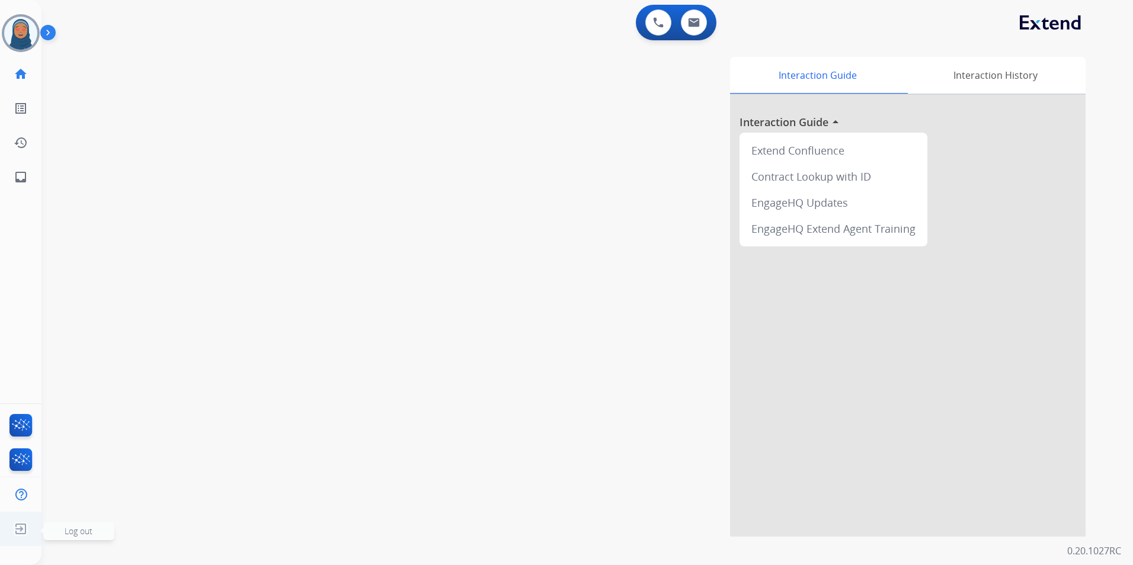
click at [71, 533] on span "Log out" at bounding box center [79, 531] width 28 height 11
click at [73, 532] on span "Log out" at bounding box center [79, 531] width 28 height 11
